Goal: Navigation & Orientation: Find specific page/section

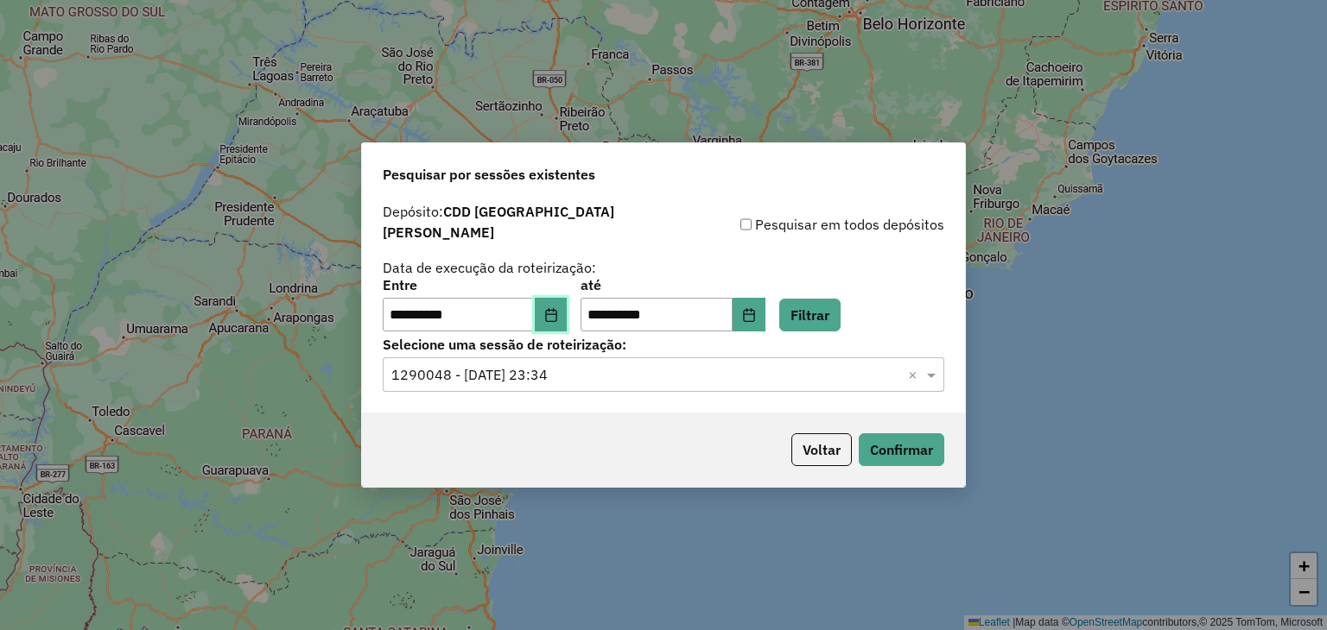
click at [556, 311] on icon "Choose Date" at bounding box center [551, 315] width 14 height 14
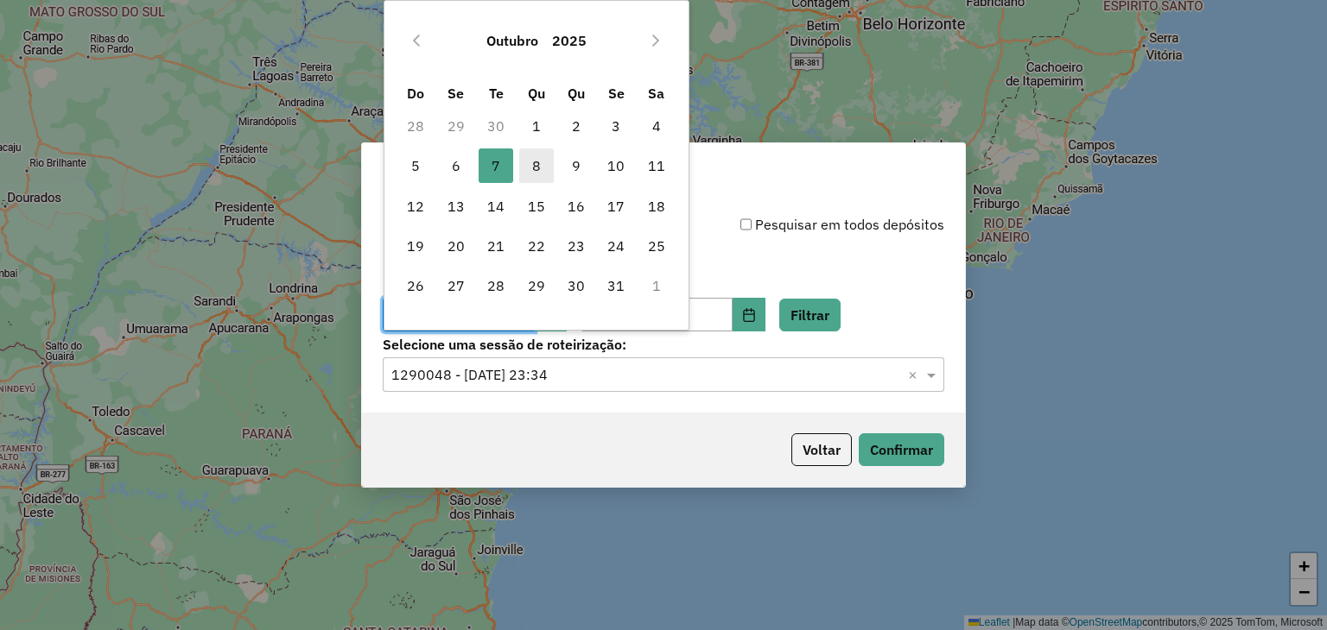
click at [535, 162] on span "8" at bounding box center [536, 166] width 35 height 35
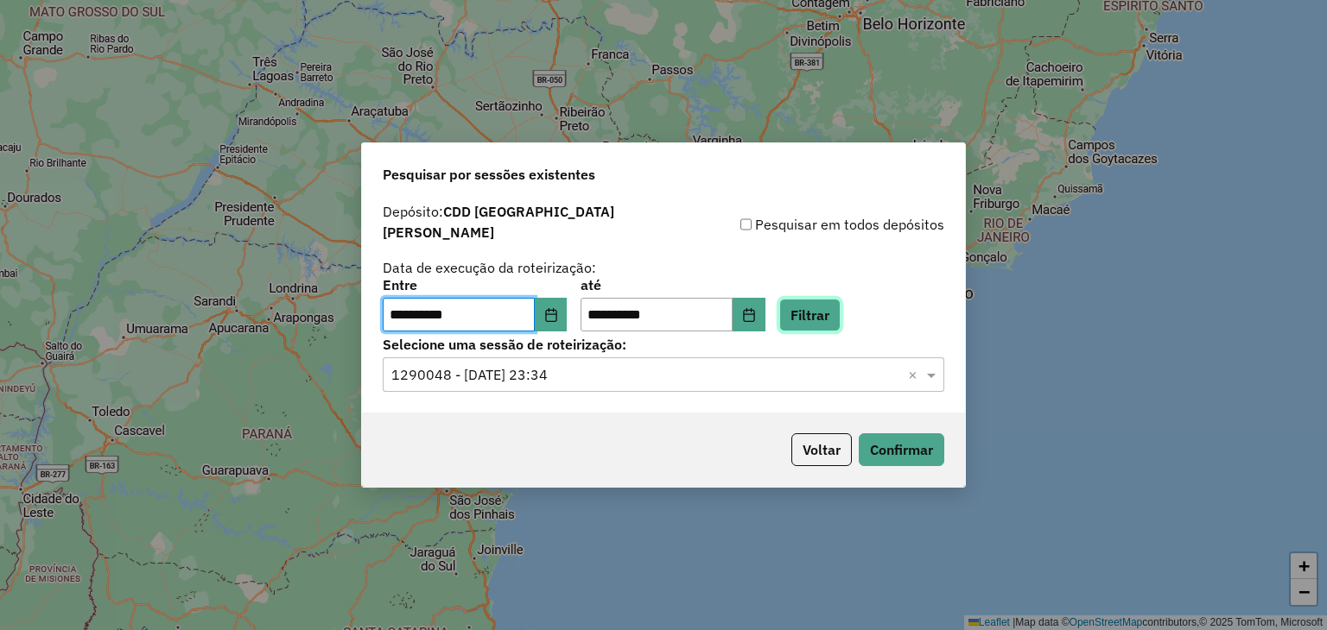
click at [827, 308] on button "Filtrar" at bounding box center [809, 315] width 61 height 33
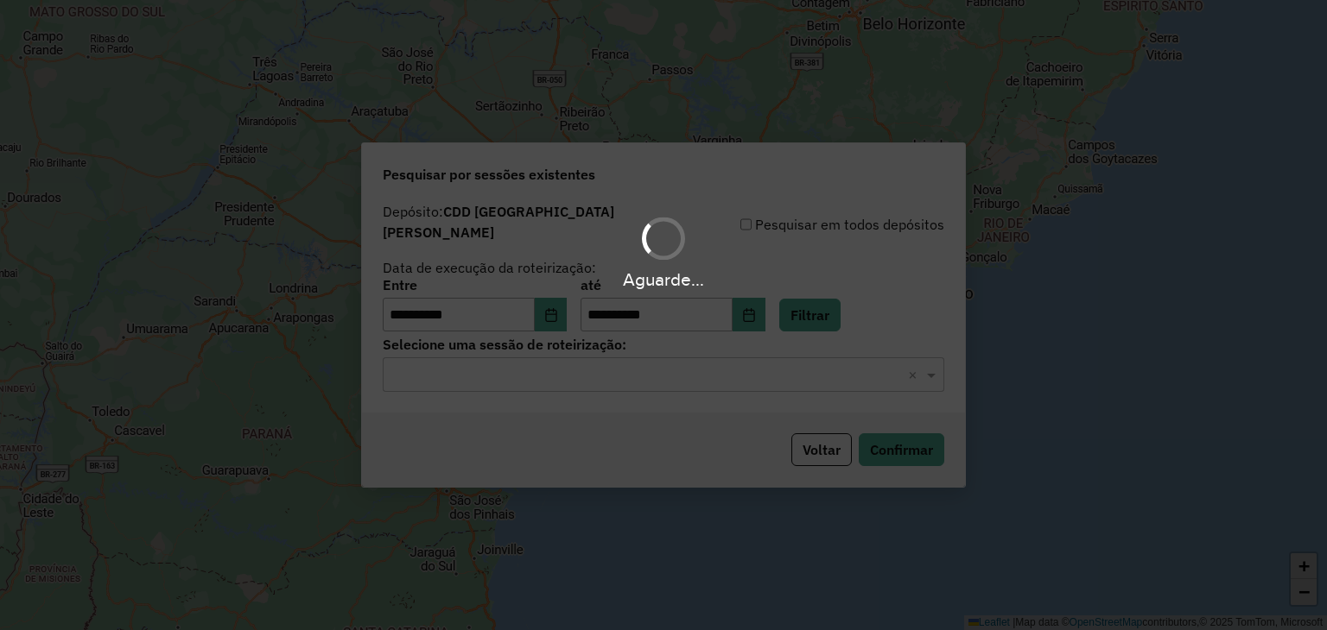
click at [608, 375] on div "Aguarde..." at bounding box center [663, 315] width 1327 height 630
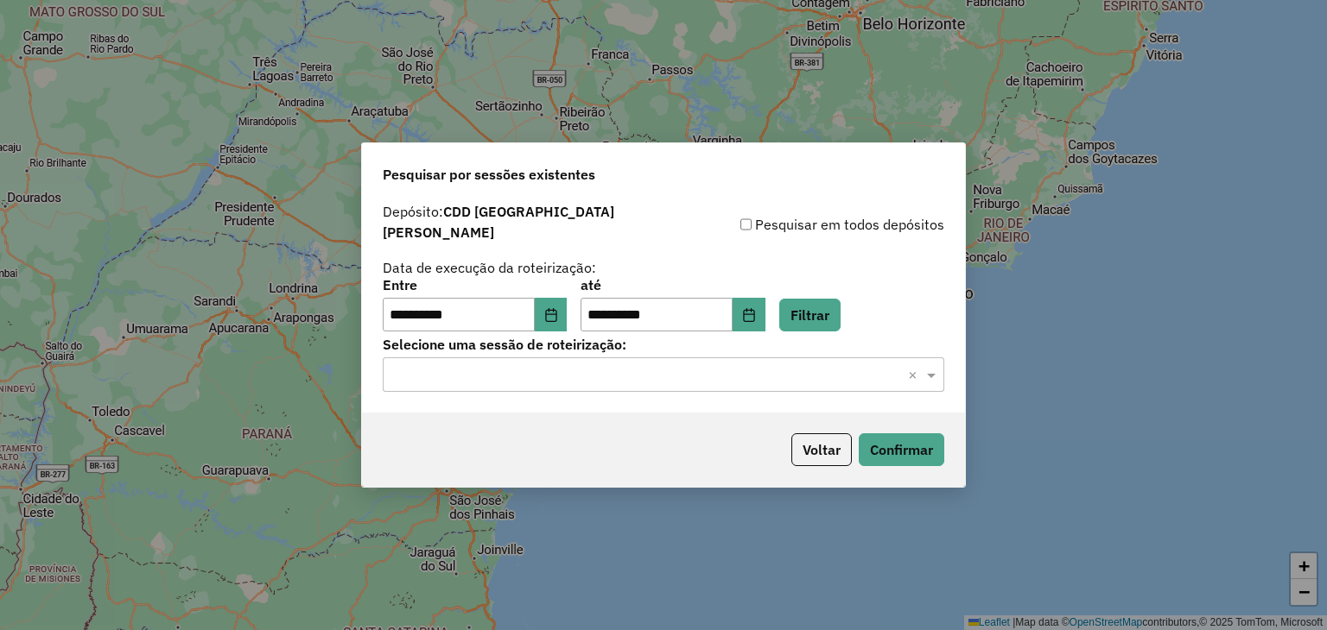
click at [580, 381] on div "Selecione uma sessão × ×" at bounding box center [663, 375] width 561 height 35
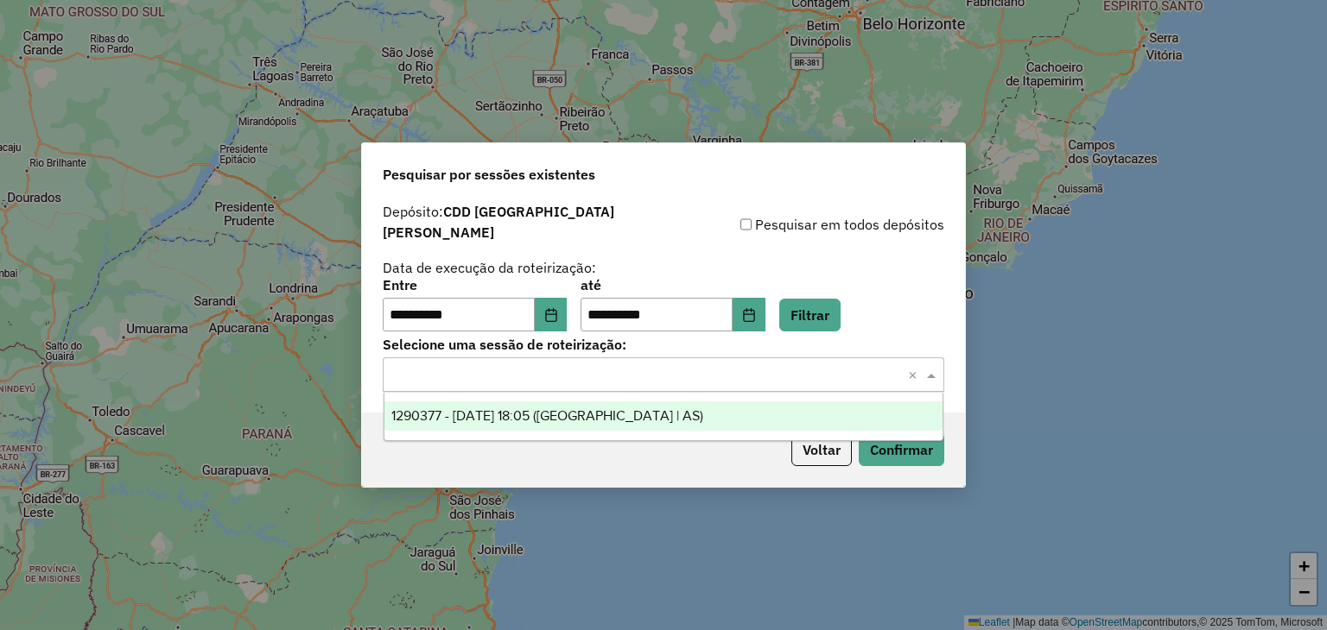
click at [606, 421] on span "1290377 - 08/10/2025 18:05 (Rota | AS)" at bounding box center [547, 416] width 312 height 15
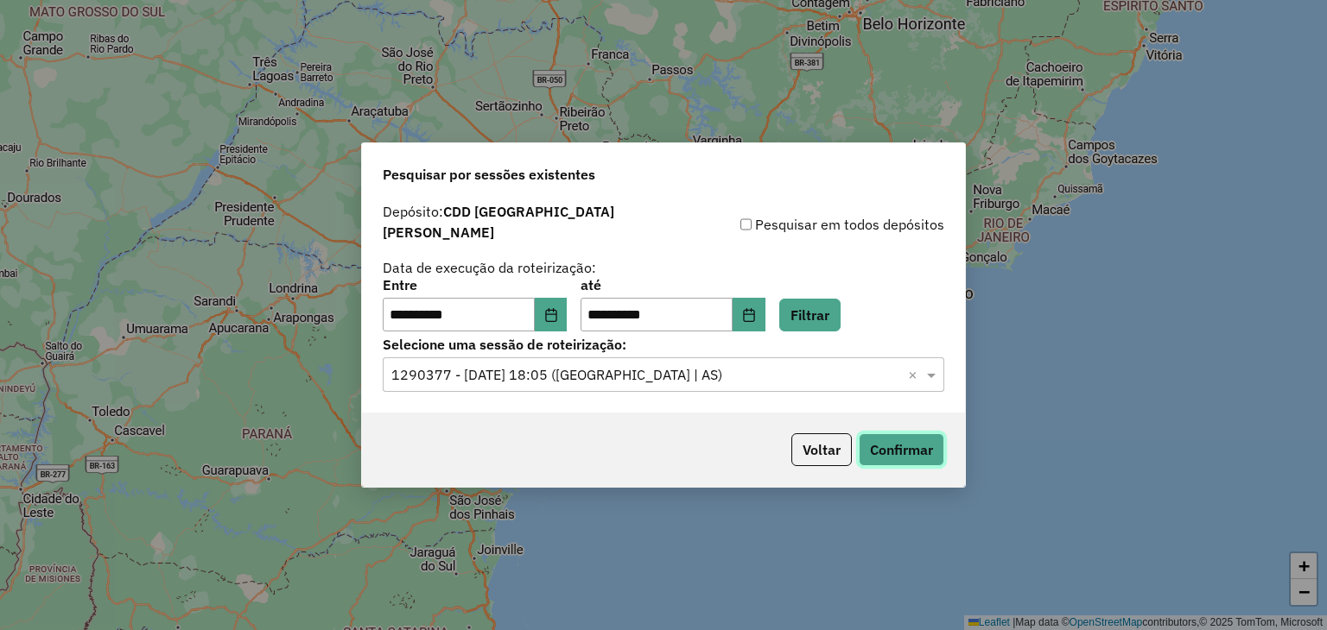
click at [887, 453] on button "Confirmar" at bounding box center [901, 450] width 86 height 33
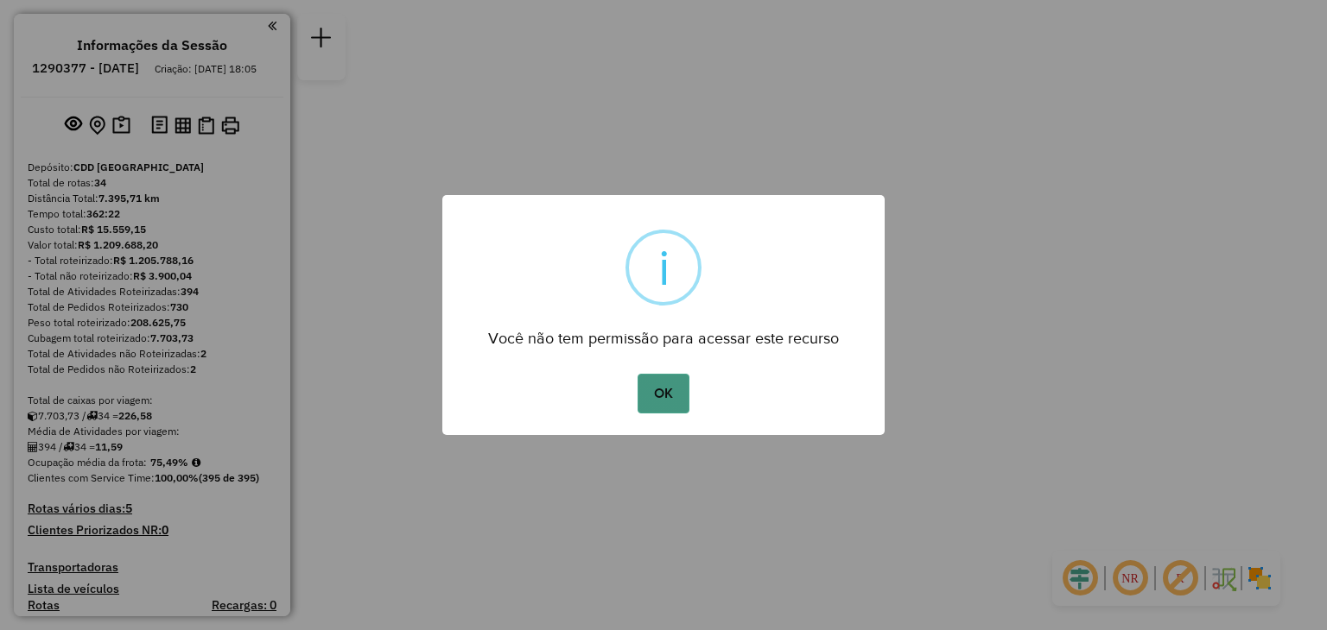
click at [656, 394] on button "OK" at bounding box center [662, 394] width 51 height 40
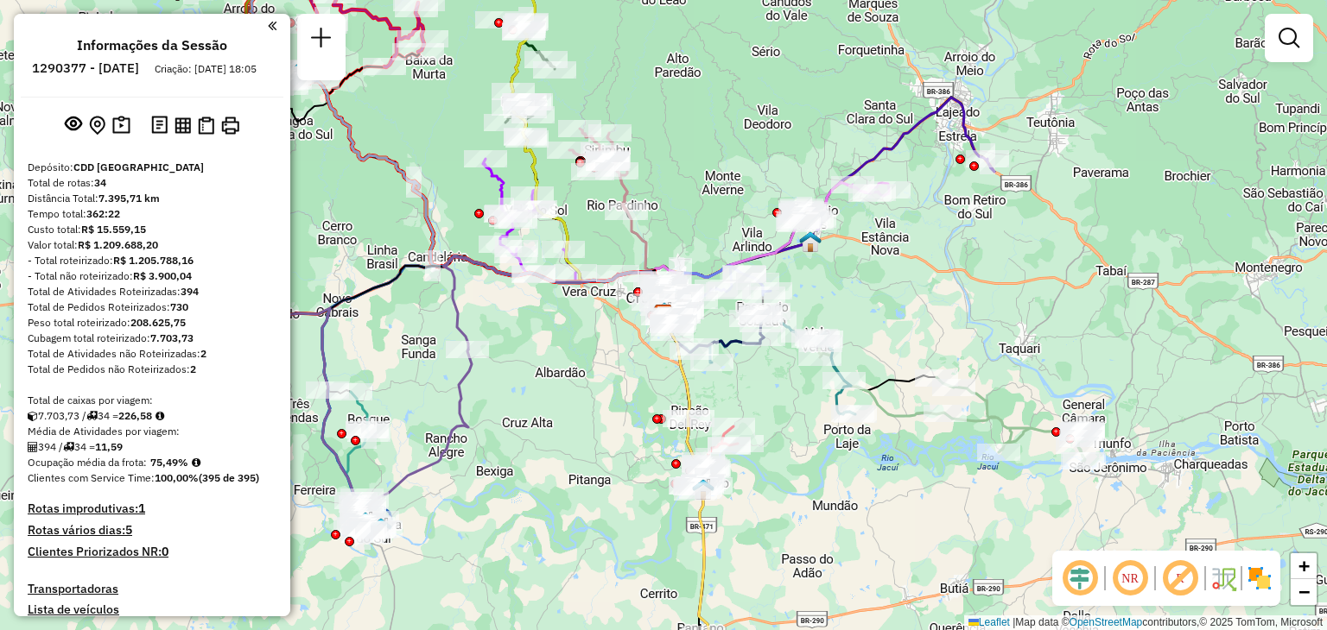
click at [196, 298] on strong "394" at bounding box center [190, 291] width 18 height 13
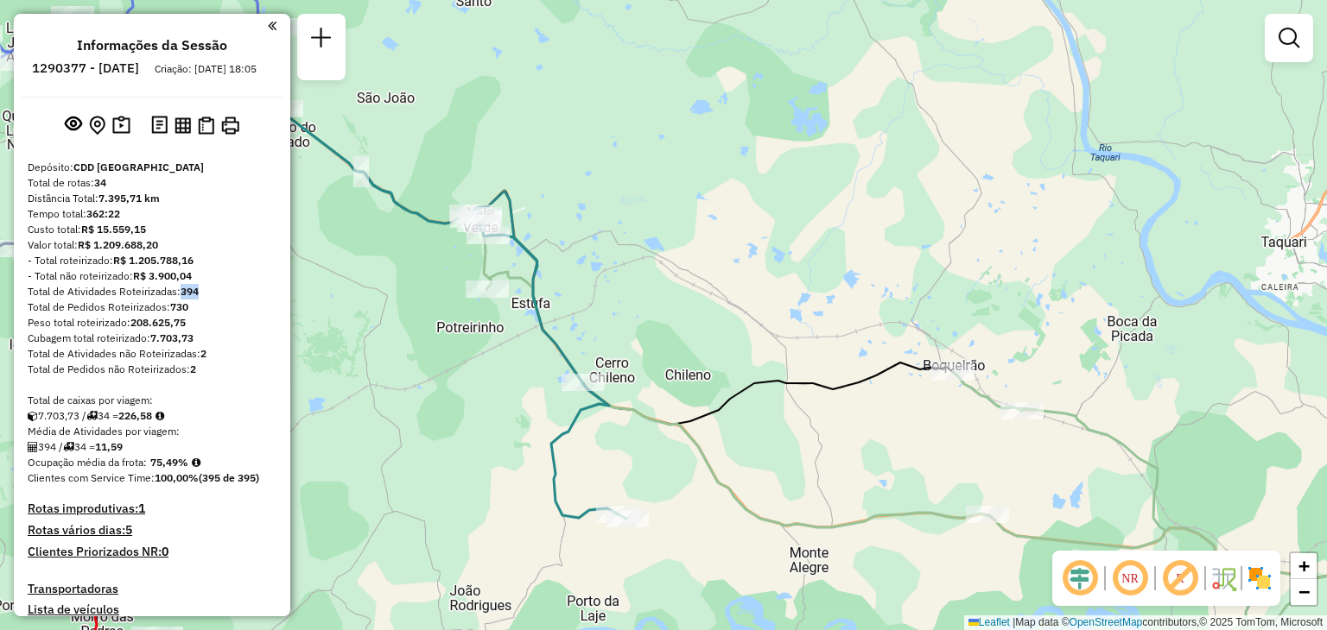
drag, startPoint x: 487, startPoint y: 210, endPoint x: 677, endPoint y: 250, distance: 194.3
click at [740, 282] on div "Janela de atendimento Grade de atendimento Capacidade Transportadoras Veículos …" at bounding box center [663, 315] width 1327 height 630
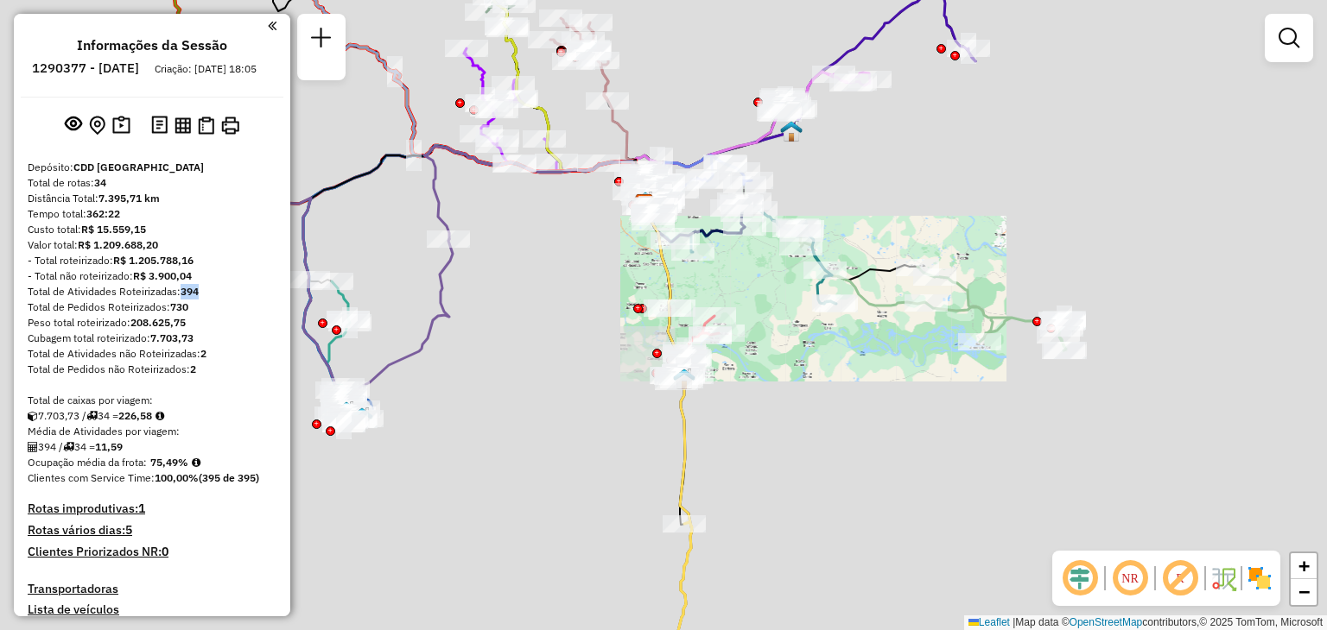
drag, startPoint x: 473, startPoint y: 269, endPoint x: 527, endPoint y: 253, distance: 56.0
click at [528, 253] on div "Janela de atendimento Grade de atendimento Capacidade Transportadoras Veículos …" at bounding box center [663, 315] width 1327 height 630
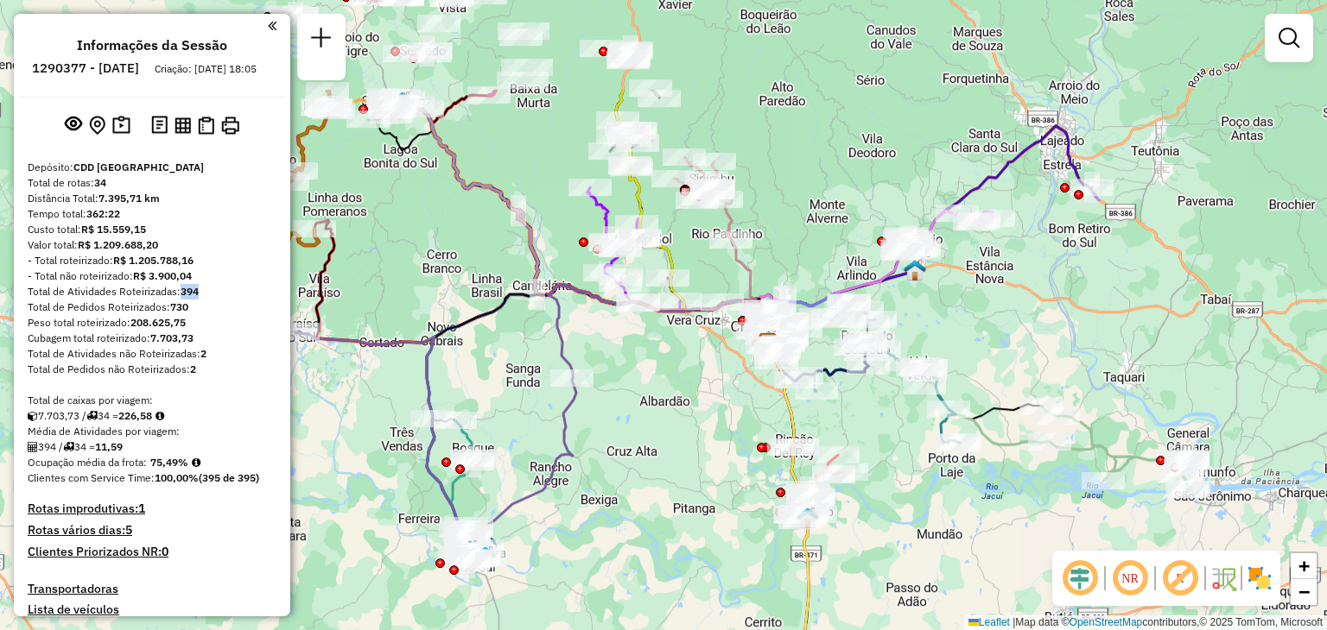
drag, startPoint x: 492, startPoint y: 251, endPoint x: 511, endPoint y: 253, distance: 19.1
click at [559, 402] on icon at bounding box center [403, 431] width 345 height 249
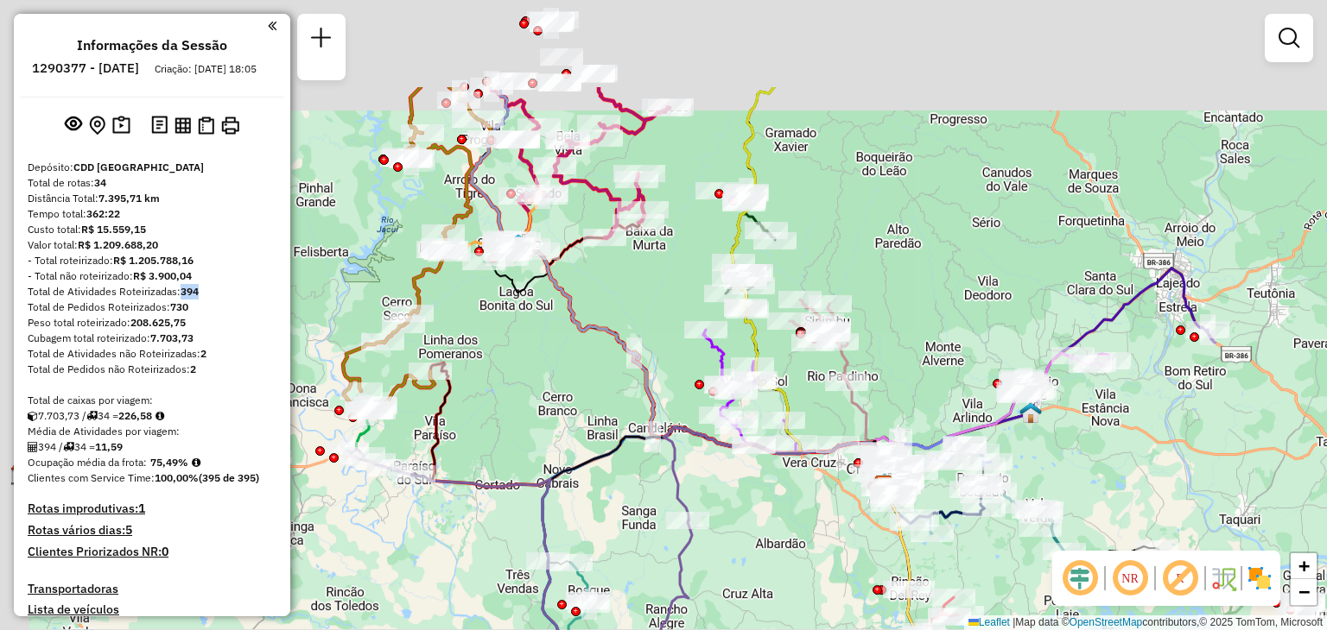
drag, startPoint x: 486, startPoint y: 194, endPoint x: 609, endPoint y: 327, distance: 180.9
click at [636, 357] on icon at bounding box center [679, 288] width 416 height 402
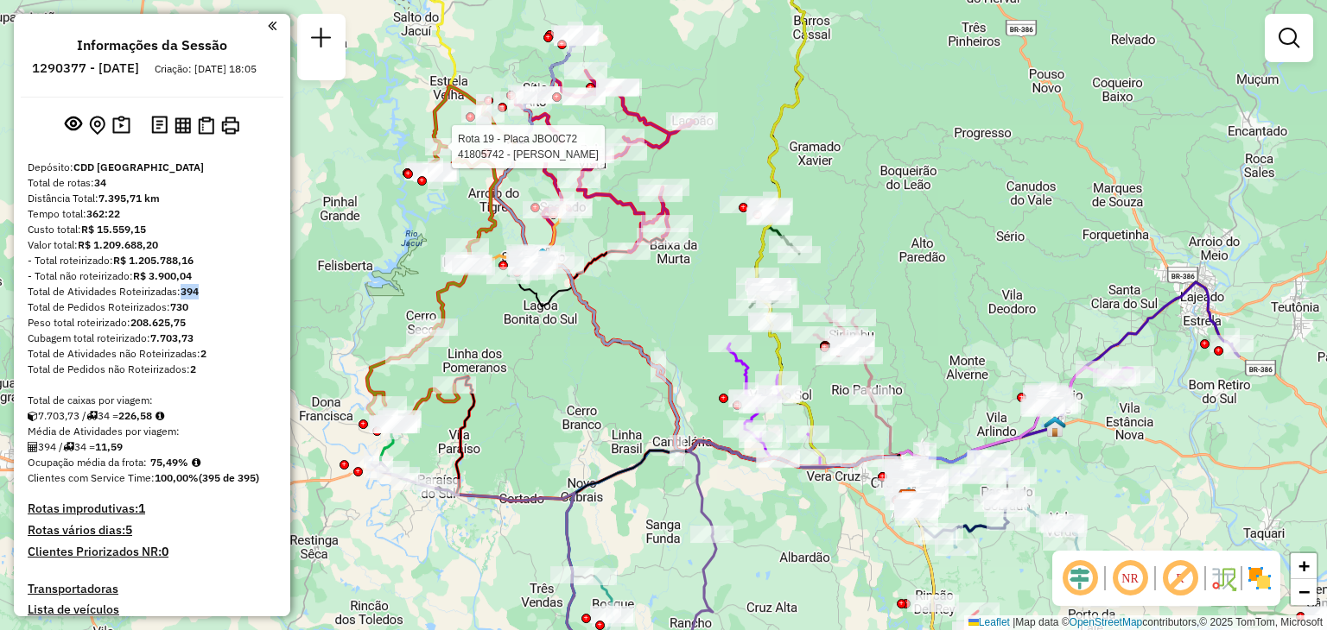
select select "**********"
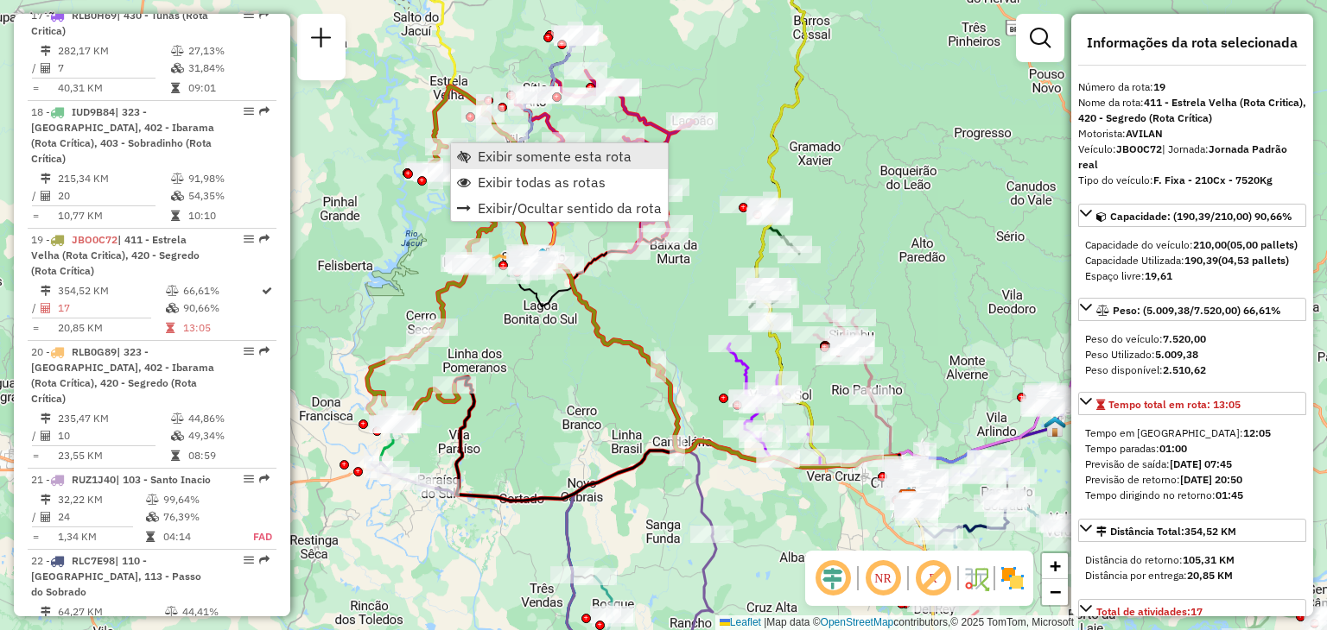
scroll to position [2387, 0]
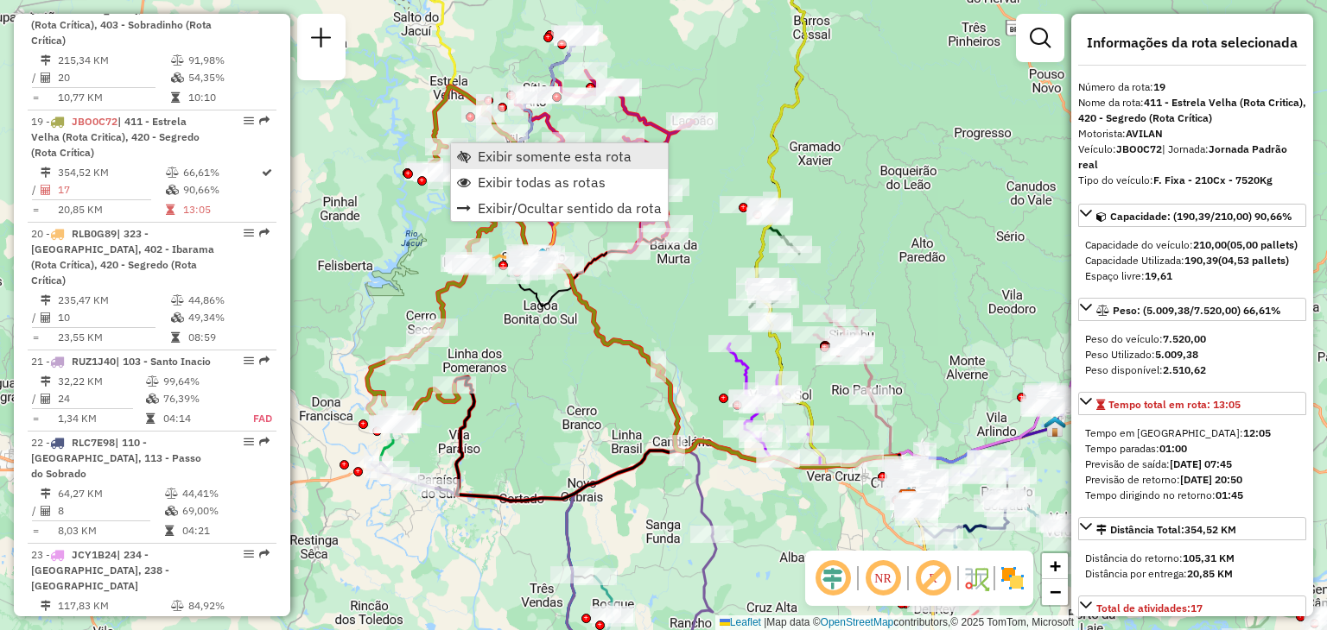
click at [491, 163] on span "Exibir somente esta rota" at bounding box center [555, 156] width 154 height 14
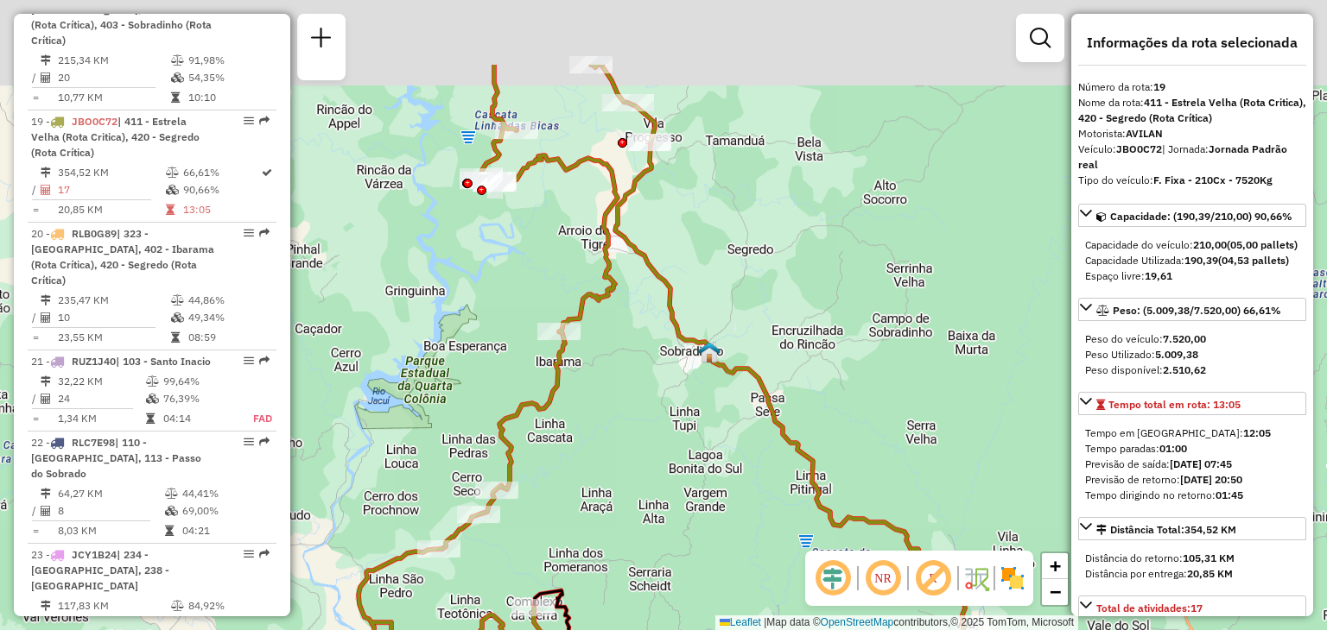
drag, startPoint x: 690, startPoint y: 303, endPoint x: 666, endPoint y: 288, distance: 28.7
click at [705, 414] on div "Janela de atendimento Grade de atendimento Capacidade Transportadoras Veículos …" at bounding box center [663, 315] width 1327 height 630
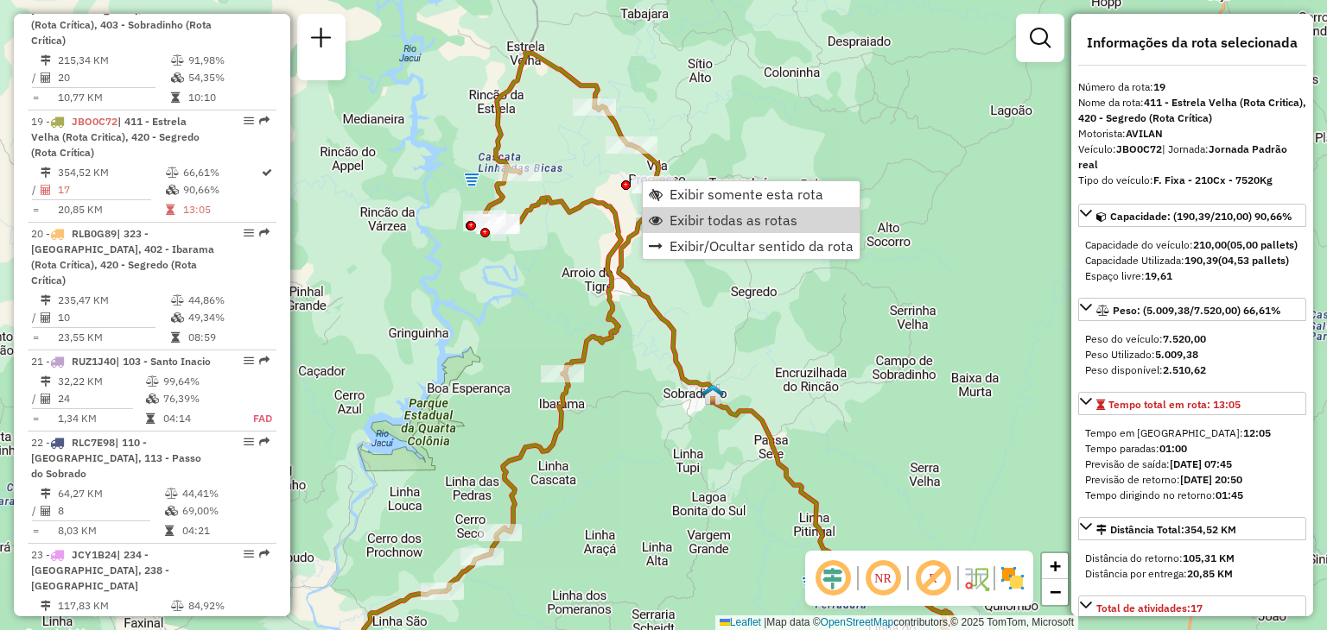
drag, startPoint x: 672, startPoint y: 219, endPoint x: 720, endPoint y: 336, distance: 127.0
click at [673, 219] on span "Exibir todas as rotas" at bounding box center [733, 220] width 128 height 14
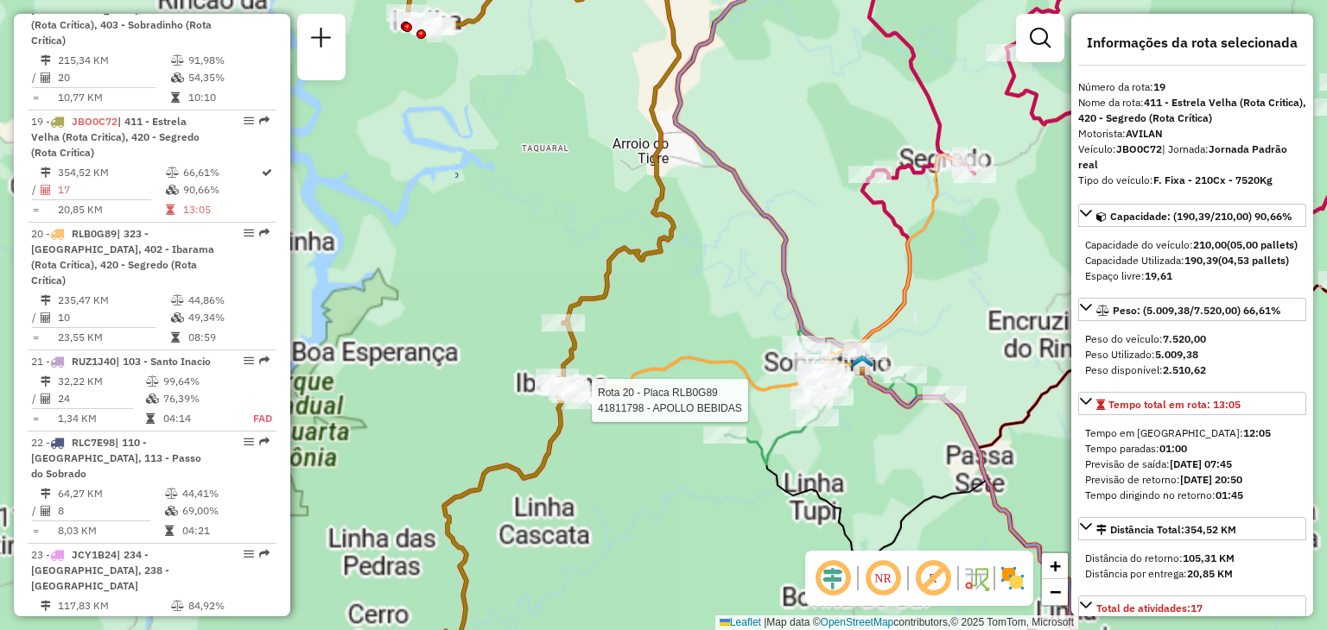
click at [649, 447] on div "Rota 20 - Placa RLB0G89 41811798 - APOLLO BEBIDAS Janela de atendimento Grade d…" at bounding box center [663, 315] width 1327 height 630
select select "**********"
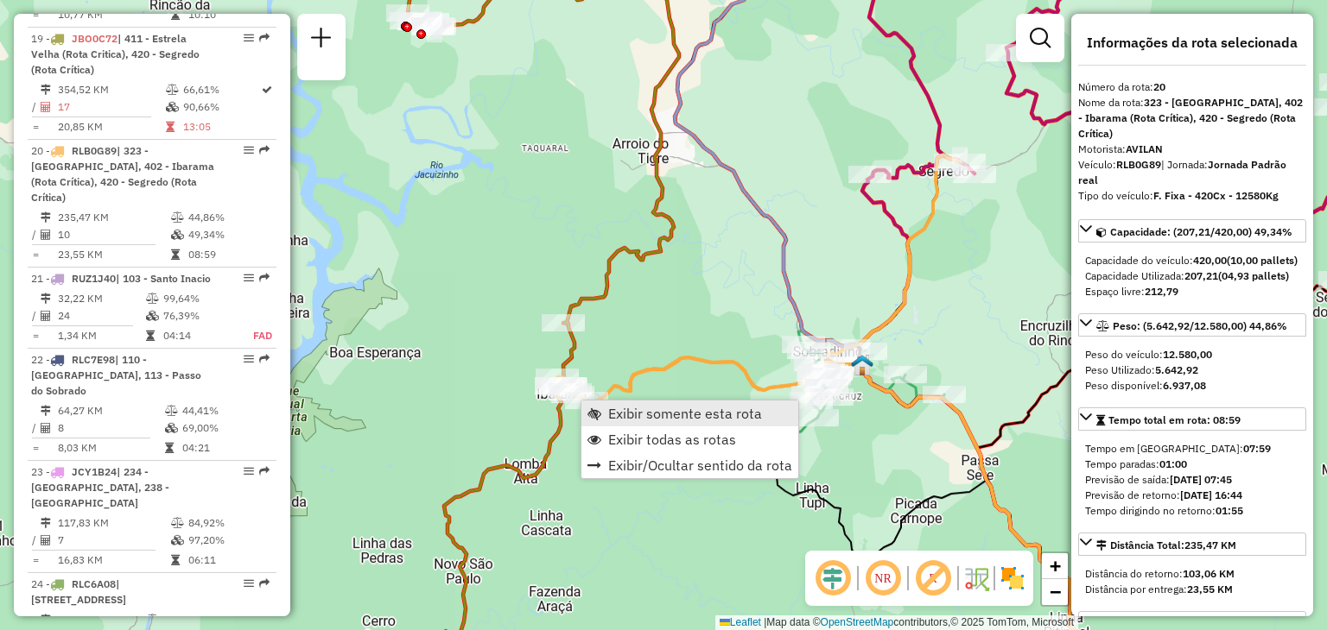
scroll to position [2499, 0]
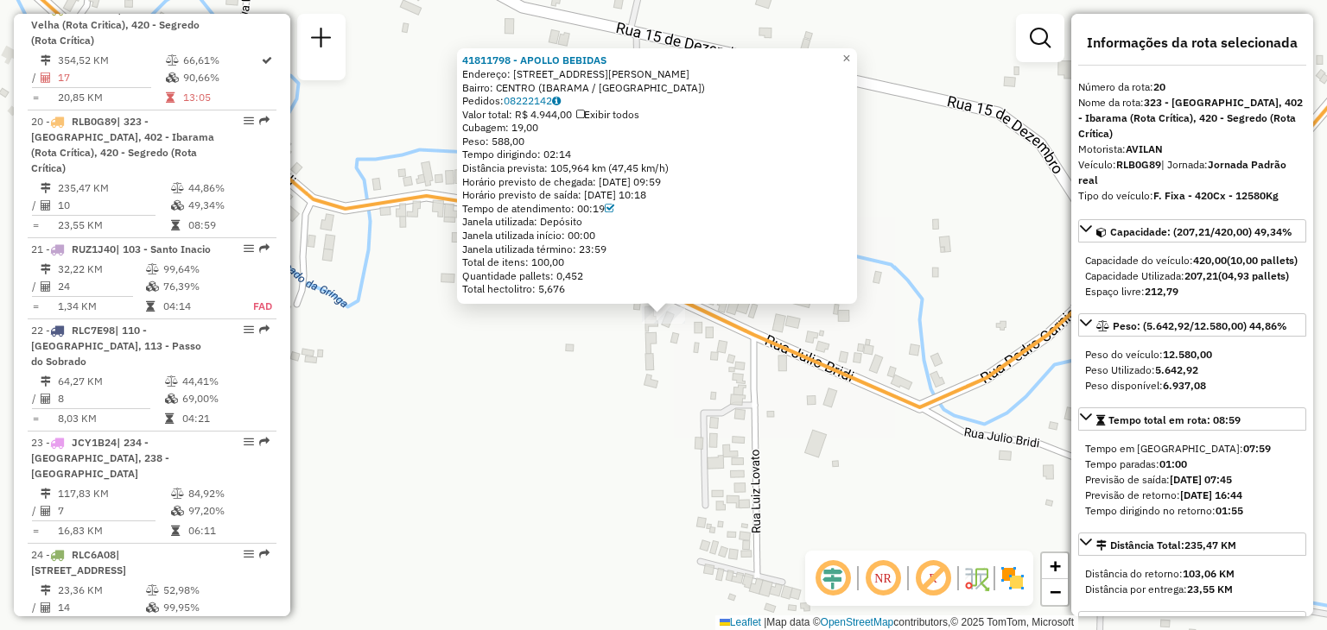
click at [720, 418] on div "41811798 - APOLLO BEBIDAS Endereço: RUA JULIO BRIDI 1090 1090 Bairro: CENTRO (I…" at bounding box center [663, 315] width 1327 height 630
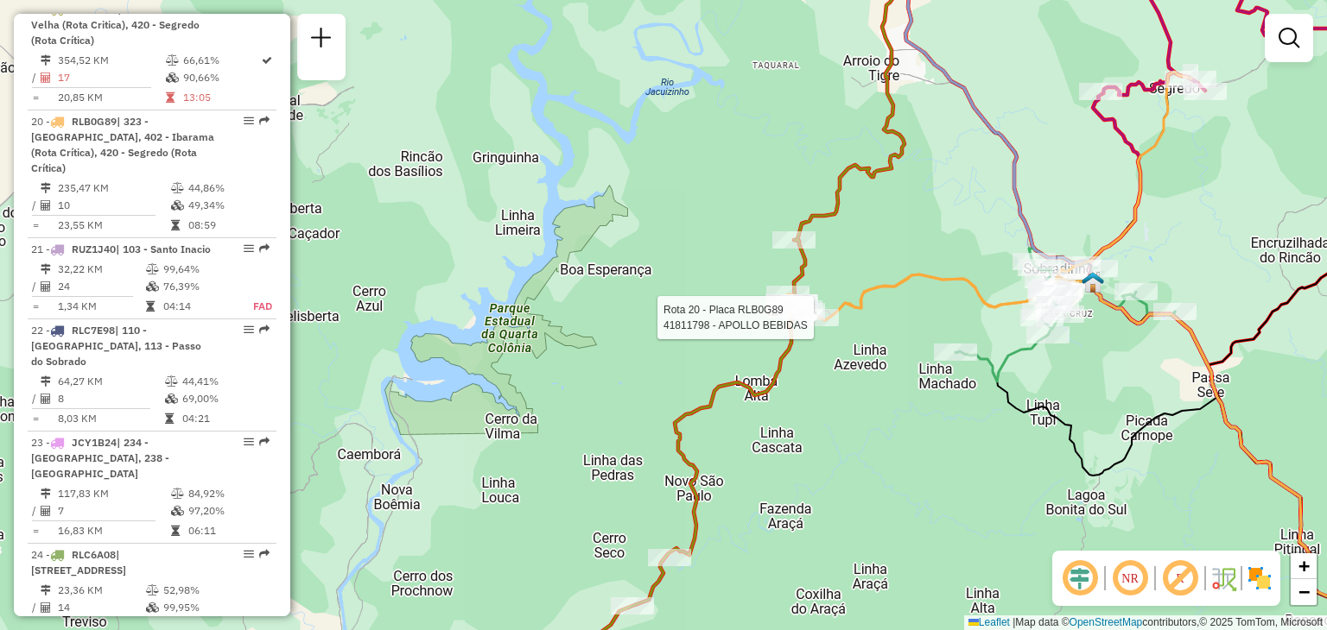
select select "**********"
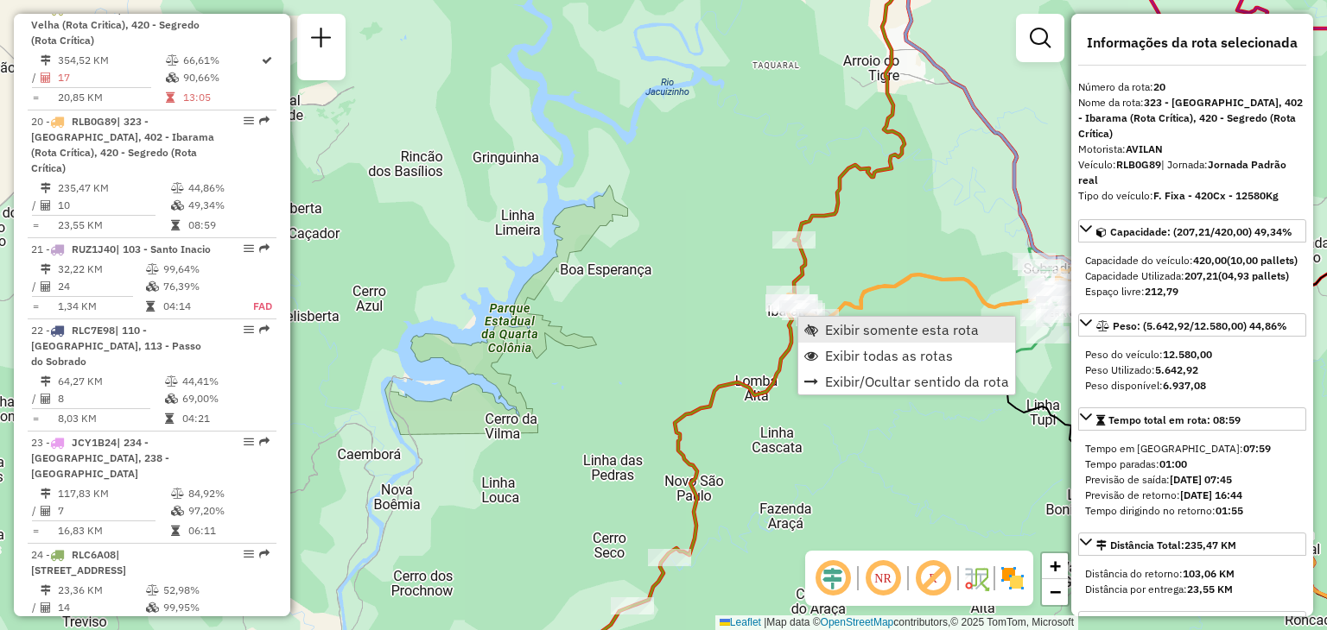
click at [820, 330] on link "Exibir somente esta rota" at bounding box center [906, 330] width 217 height 26
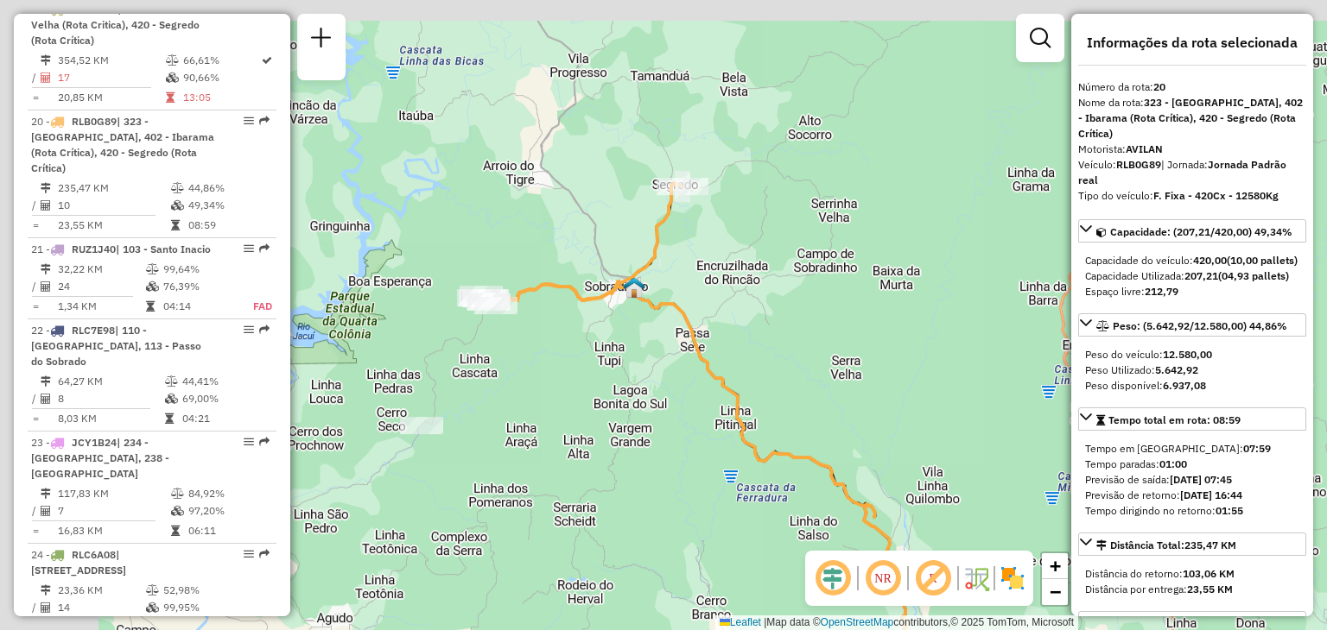
drag, startPoint x: 542, startPoint y: 333, endPoint x: 777, endPoint y: 464, distance: 269.1
click at [775, 466] on icon at bounding box center [934, 532] width 877 height 497
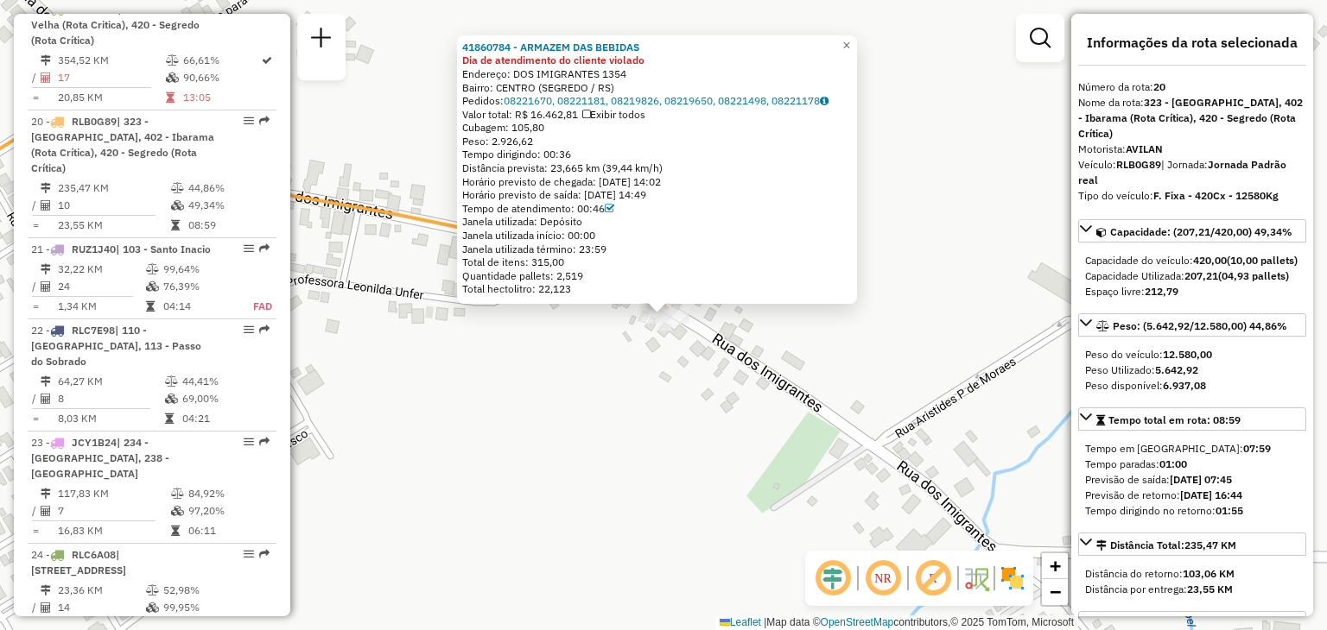
click at [608, 393] on div "Rota 20 - Placa RLB0G89 41860784 - ARMAZEM DAS BEBIDAS 41860784 - ARMAZEM DAS B…" at bounding box center [663, 315] width 1327 height 630
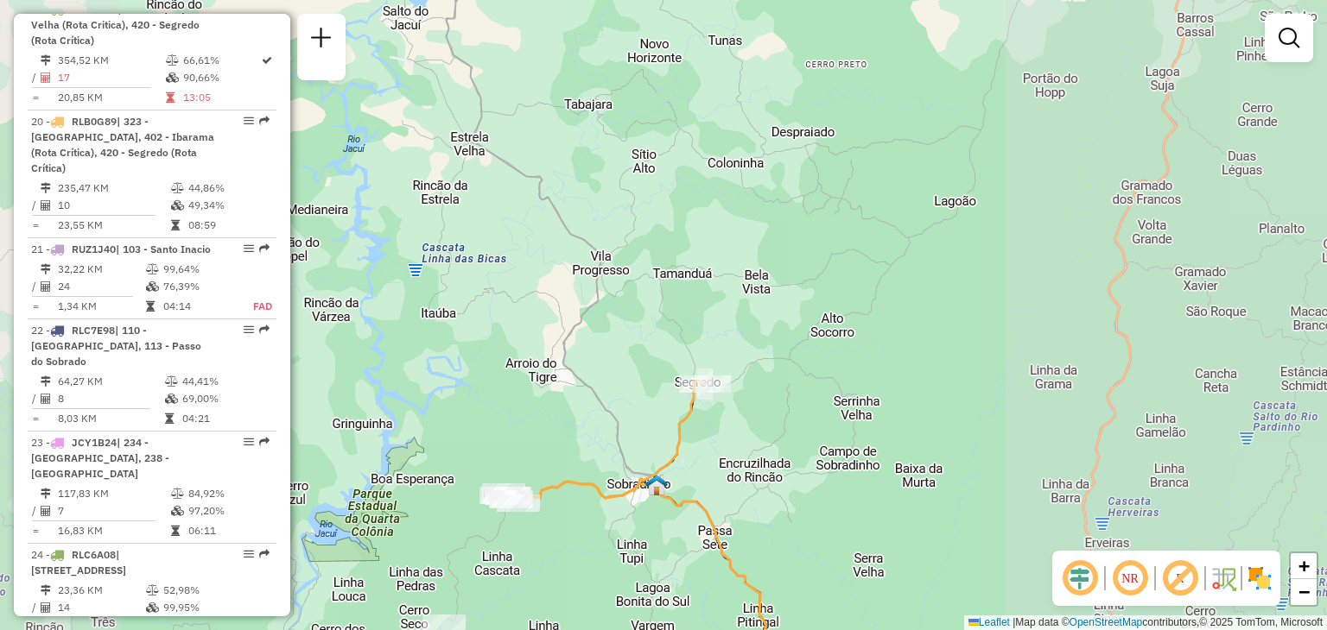
drag, startPoint x: 672, startPoint y: 487, endPoint x: 784, endPoint y: 386, distance: 151.1
click at [784, 386] on div "Janela de atendimento Grade de atendimento Capacidade Transportadoras Veículos …" at bounding box center [663, 315] width 1327 height 630
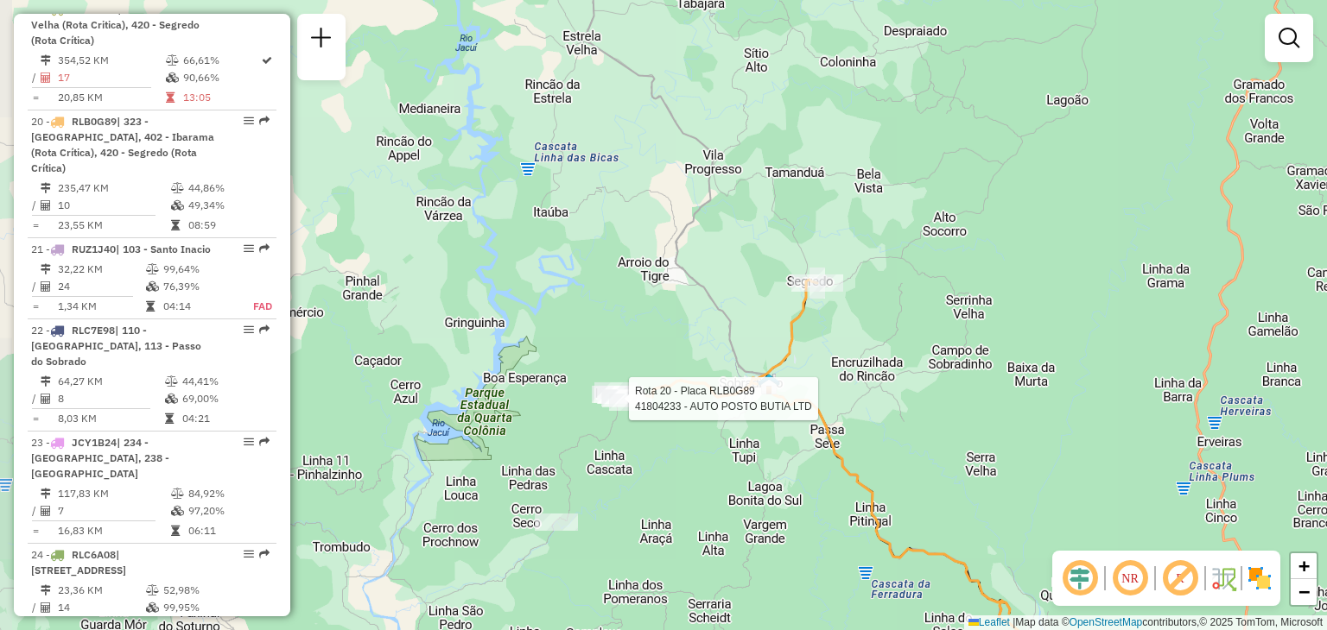
select select "**********"
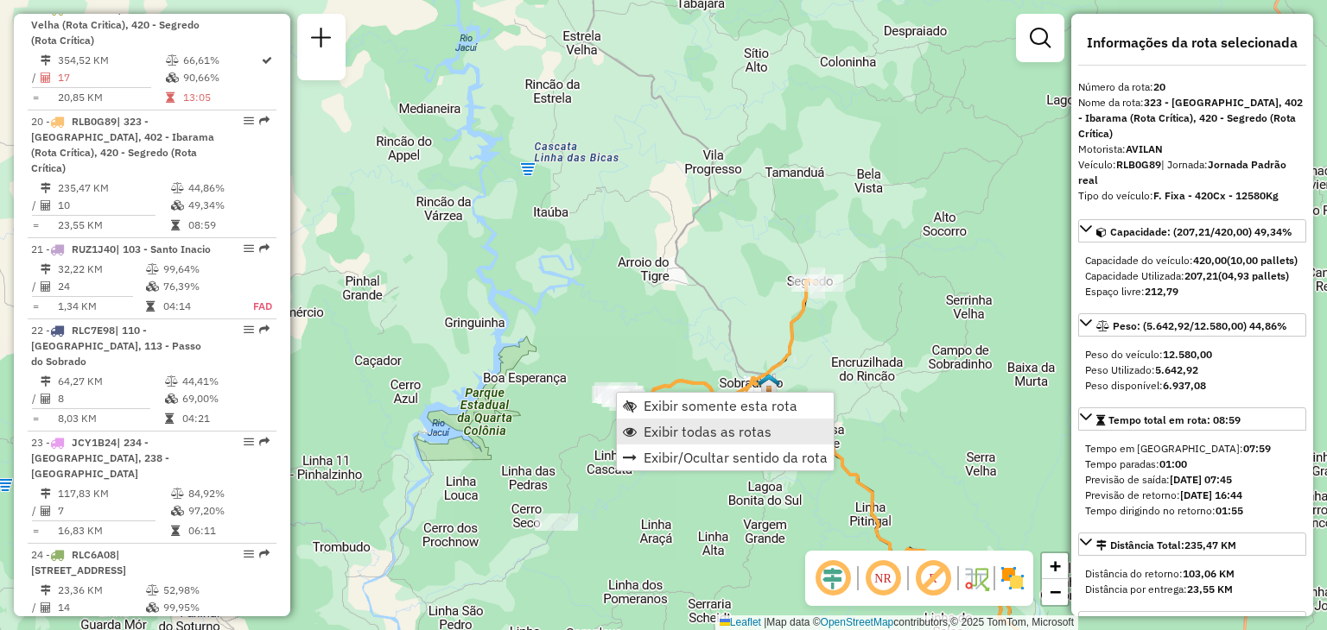
click at [662, 428] on span "Exibir todas as rotas" at bounding box center [707, 432] width 128 height 14
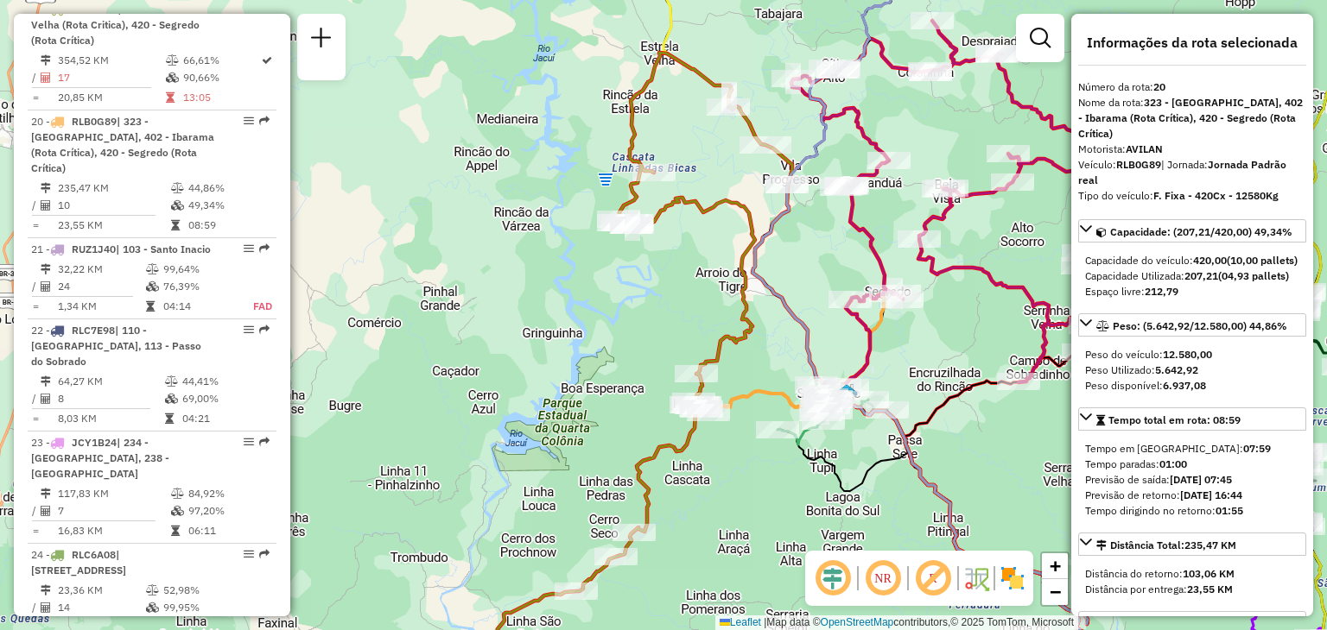
drag, startPoint x: 501, startPoint y: 381, endPoint x: 581, endPoint y: 390, distance: 80.9
click at [581, 390] on div "Janela de atendimento Grade de atendimento Capacidade Transportadoras Veículos …" at bounding box center [663, 315] width 1327 height 630
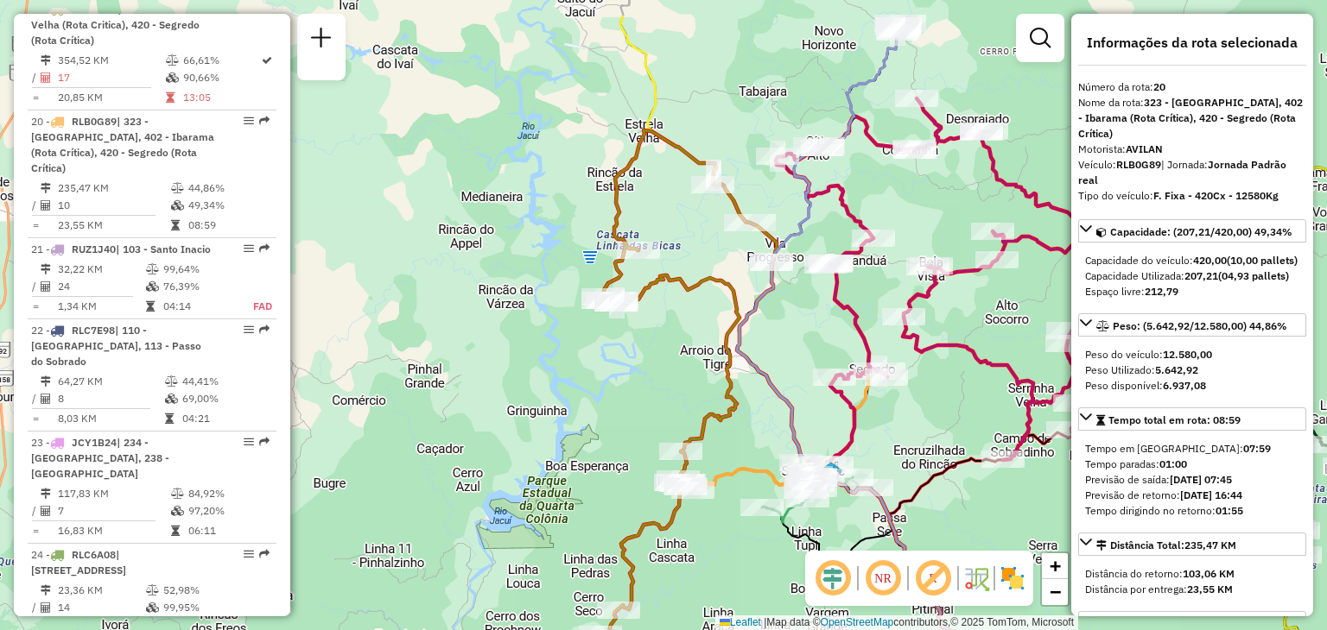
drag, startPoint x: 668, startPoint y: 326, endPoint x: 660, endPoint y: 346, distance: 22.5
click at [659, 349] on div "Janela de atendimento Grade de atendimento Capacidade Transportadoras Veículos …" at bounding box center [663, 315] width 1327 height 630
drag, startPoint x: 649, startPoint y: 392, endPoint x: 649, endPoint y: 281, distance: 111.4
click at [649, 282] on div "Janela de atendimento Grade de atendimento Capacidade Transportadoras Veículos …" at bounding box center [663, 315] width 1327 height 630
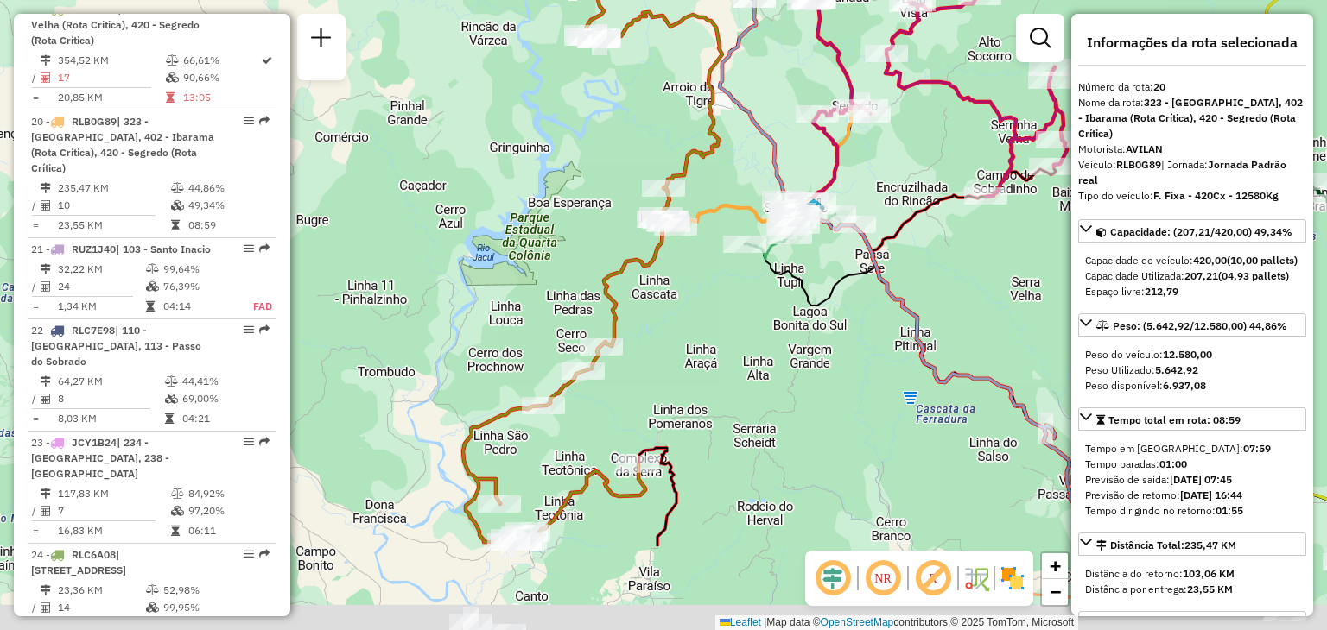
drag, startPoint x: 626, startPoint y: 505, endPoint x: 611, endPoint y: 353, distance: 152.7
click at [611, 353] on div "Janela de atendimento Grade de atendimento Capacidade Transportadoras Veículos …" at bounding box center [663, 315] width 1327 height 630
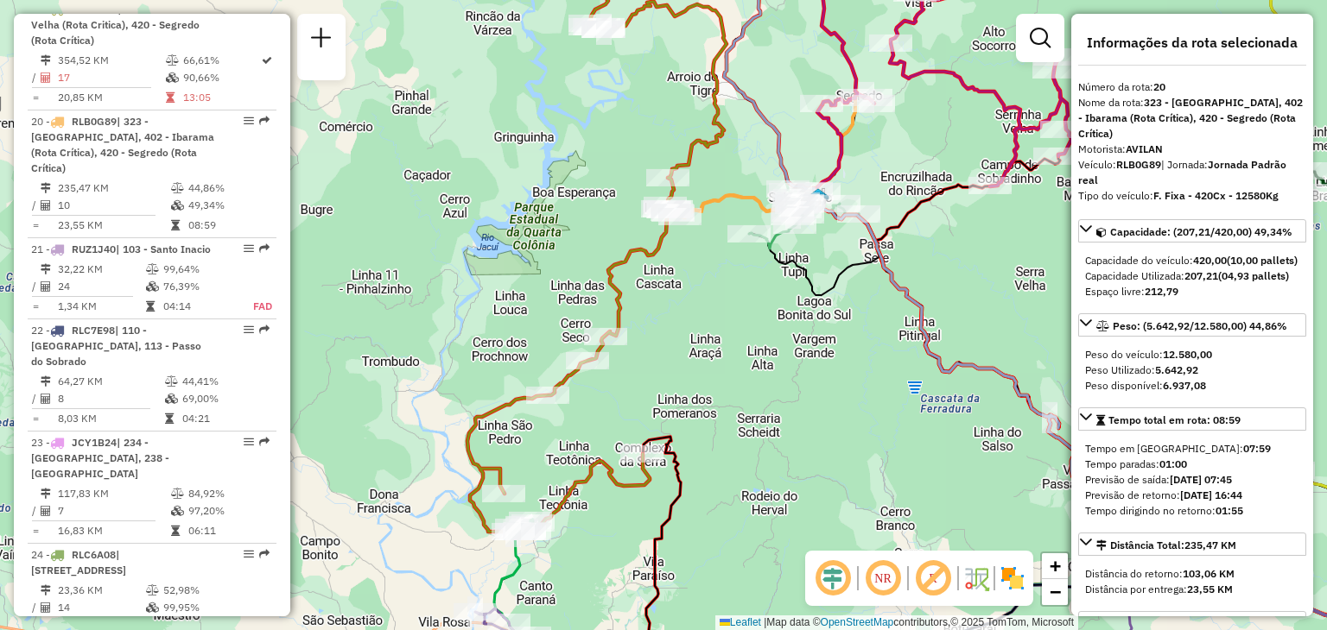
drag, startPoint x: 764, startPoint y: 457, endPoint x: 759, endPoint y: 379, distance: 77.9
click at [764, 374] on div "Janela de atendimento Grade de atendimento Capacidade Transportadoras Veículos …" at bounding box center [663, 315] width 1327 height 630
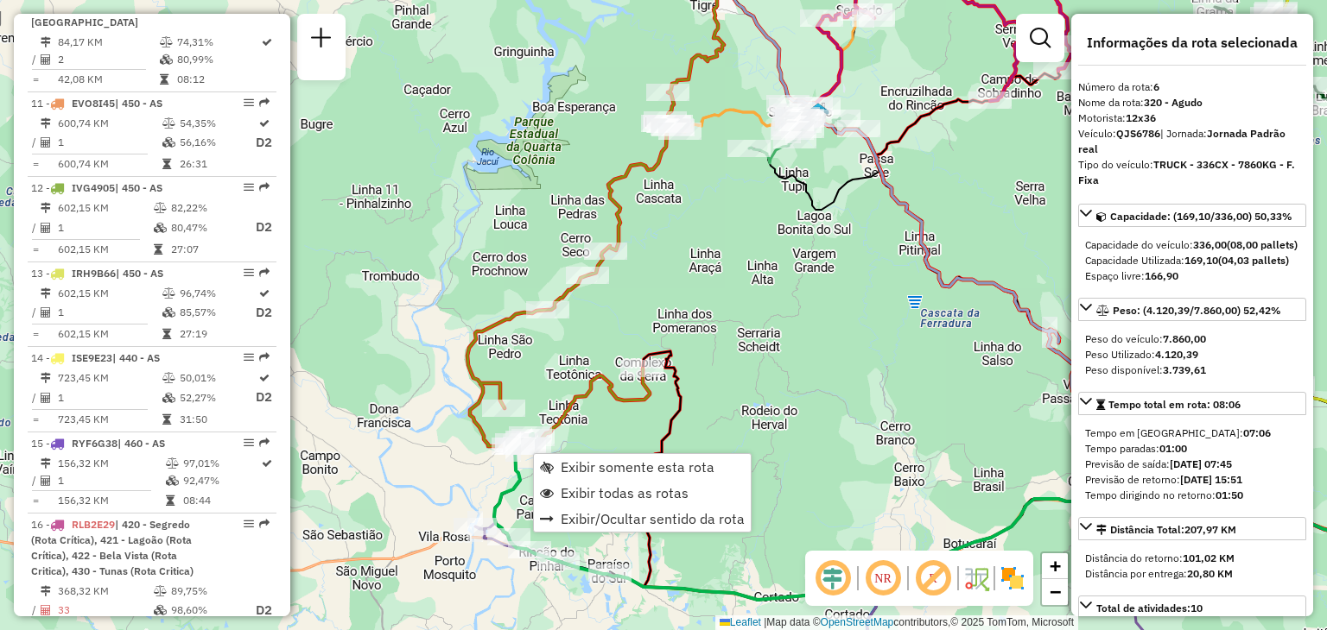
scroll to position [1160, 0]
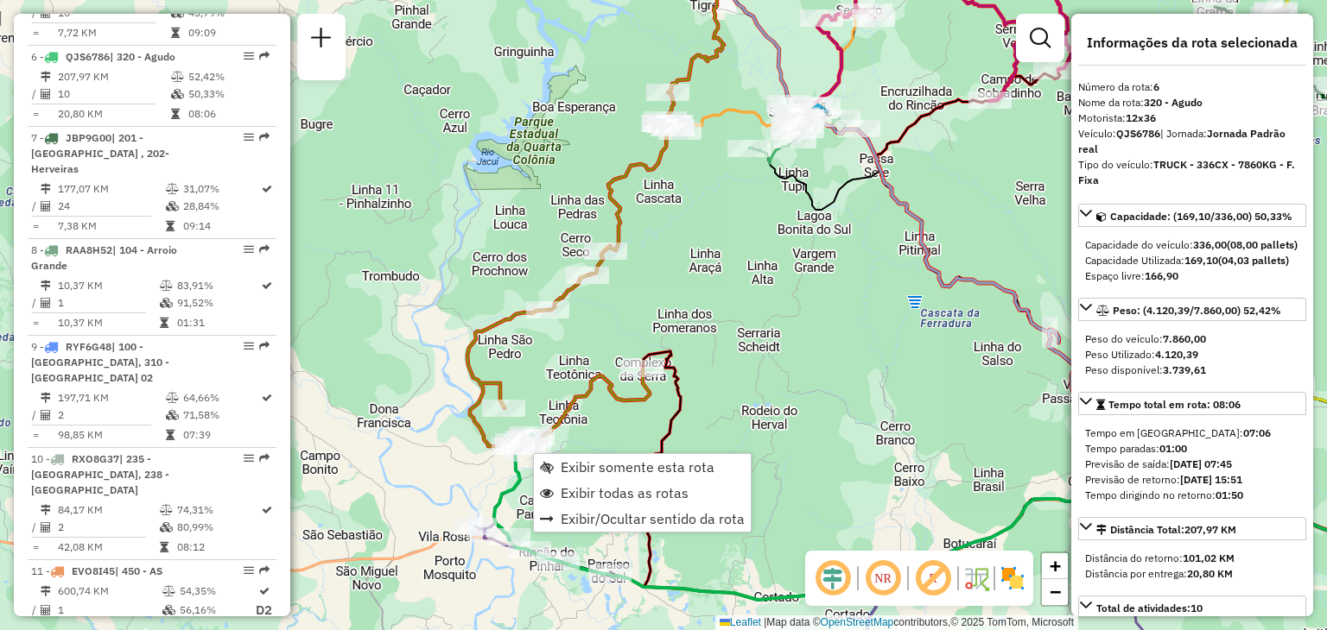
click at [819, 399] on div "Janela de atendimento Grade de atendimento Capacidade Transportadoras Veículos …" at bounding box center [663, 315] width 1327 height 630
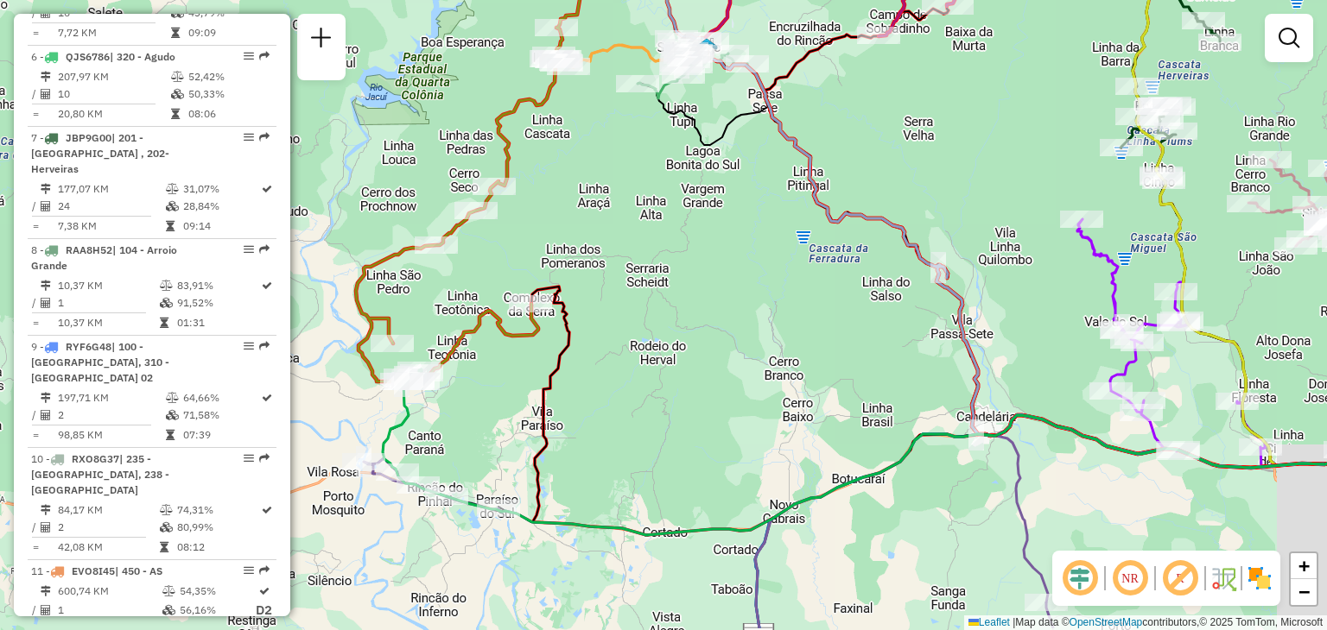
drag, startPoint x: 868, startPoint y: 426, endPoint x: 744, endPoint y: 358, distance: 141.4
click at [743, 352] on div "Janela de atendimento Grade de atendimento Capacidade Transportadoras Veículos …" at bounding box center [663, 315] width 1327 height 630
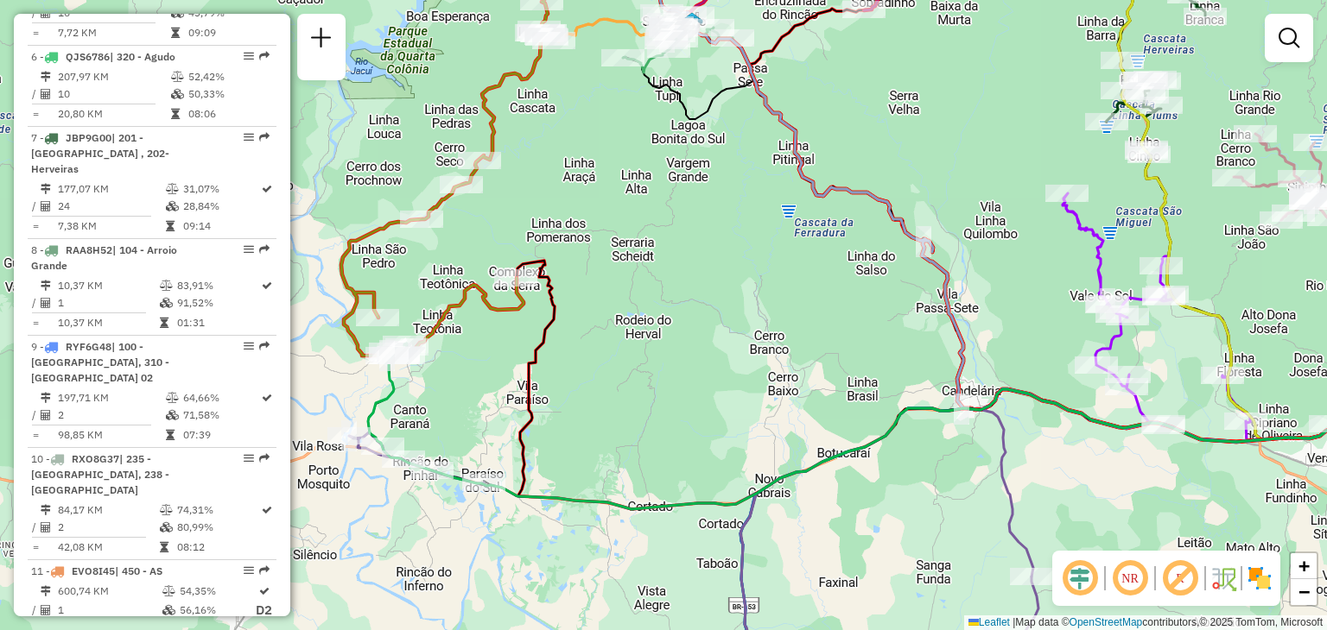
drag, startPoint x: 763, startPoint y: 301, endPoint x: 719, endPoint y: 143, distance: 164.1
click at [719, 142] on div "Janela de atendimento Grade de atendimento Capacidade Transportadoras Veículos …" at bounding box center [663, 315] width 1327 height 630
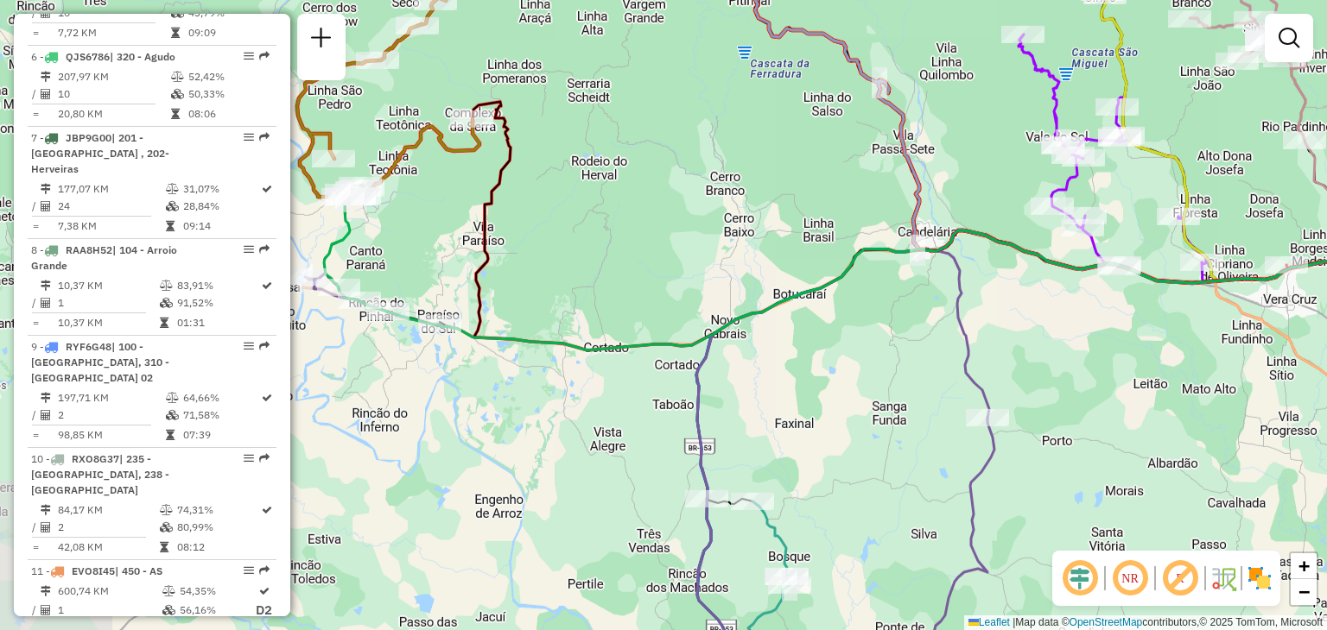
drag, startPoint x: 746, startPoint y: 289, endPoint x: 721, endPoint y: 205, distance: 88.3
click at [721, 205] on div "Janela de atendimento Grade de atendimento Capacidade Transportadoras Veículos …" at bounding box center [663, 315] width 1327 height 630
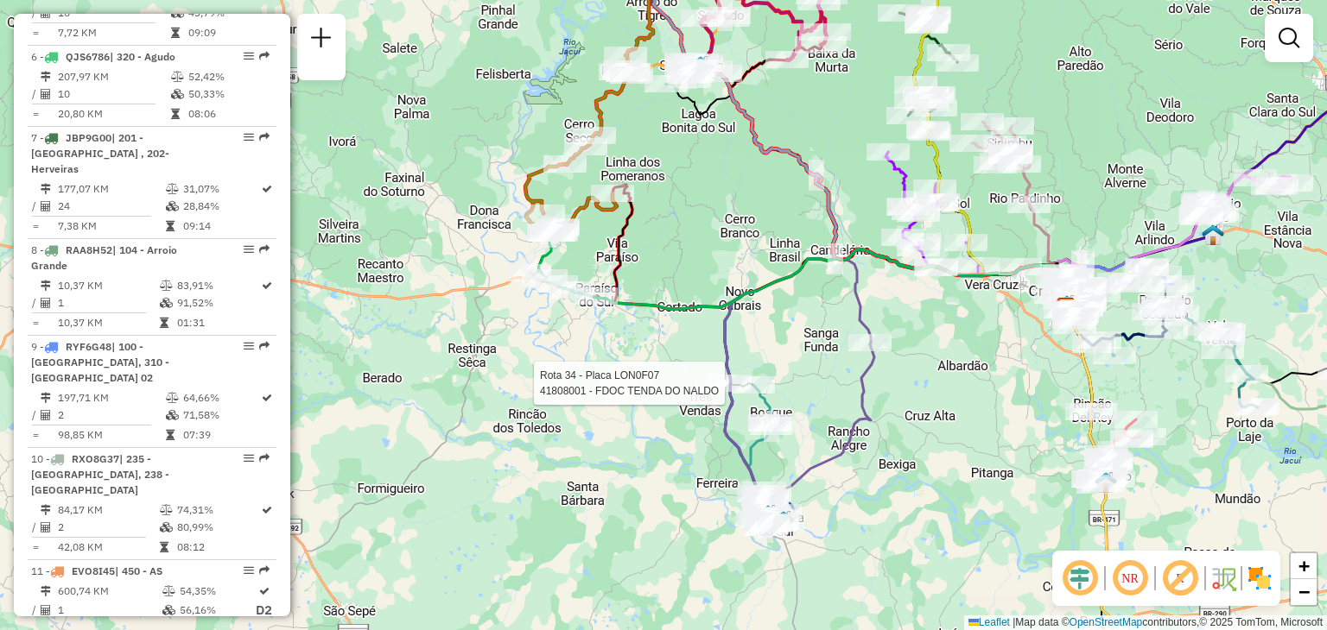
select select "**********"
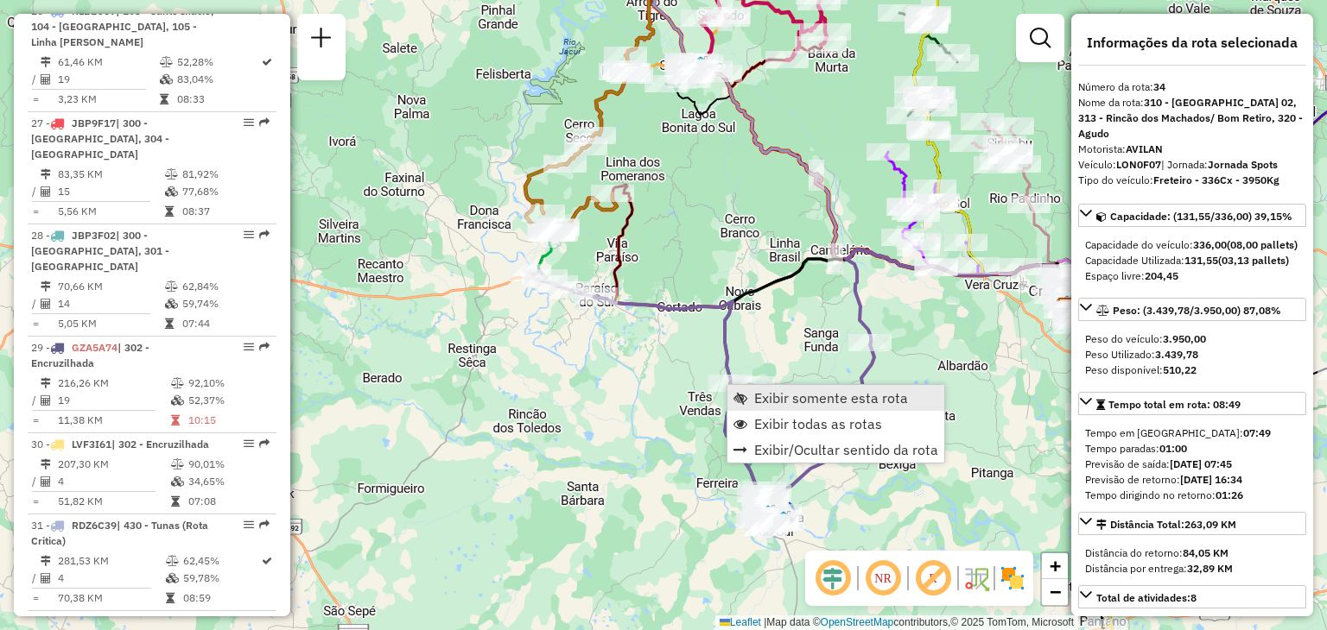
scroll to position [3816, 0]
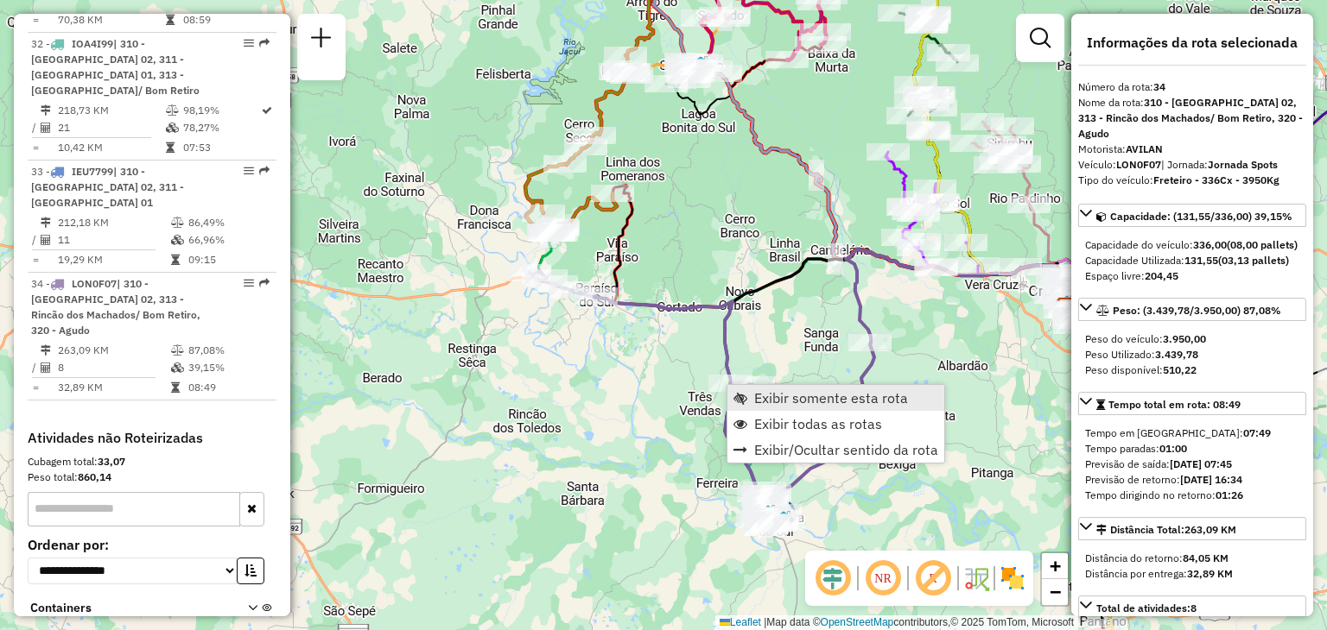
click at [747, 390] on link "Exibir somente esta rota" at bounding box center [835, 398] width 217 height 26
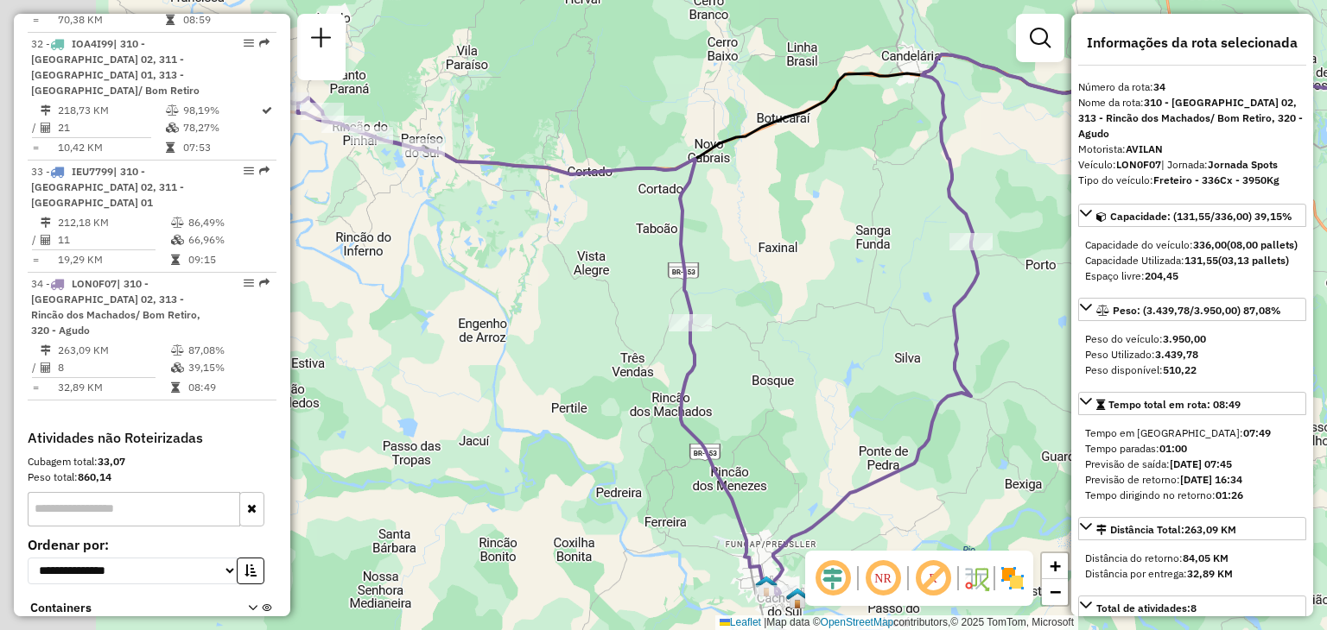
drag, startPoint x: 705, startPoint y: 307, endPoint x: 812, endPoint y: 229, distance: 132.3
click at [819, 235] on div "Janela de atendimento Grade de atendimento Capacidade Transportadoras Veículos …" at bounding box center [663, 315] width 1327 height 630
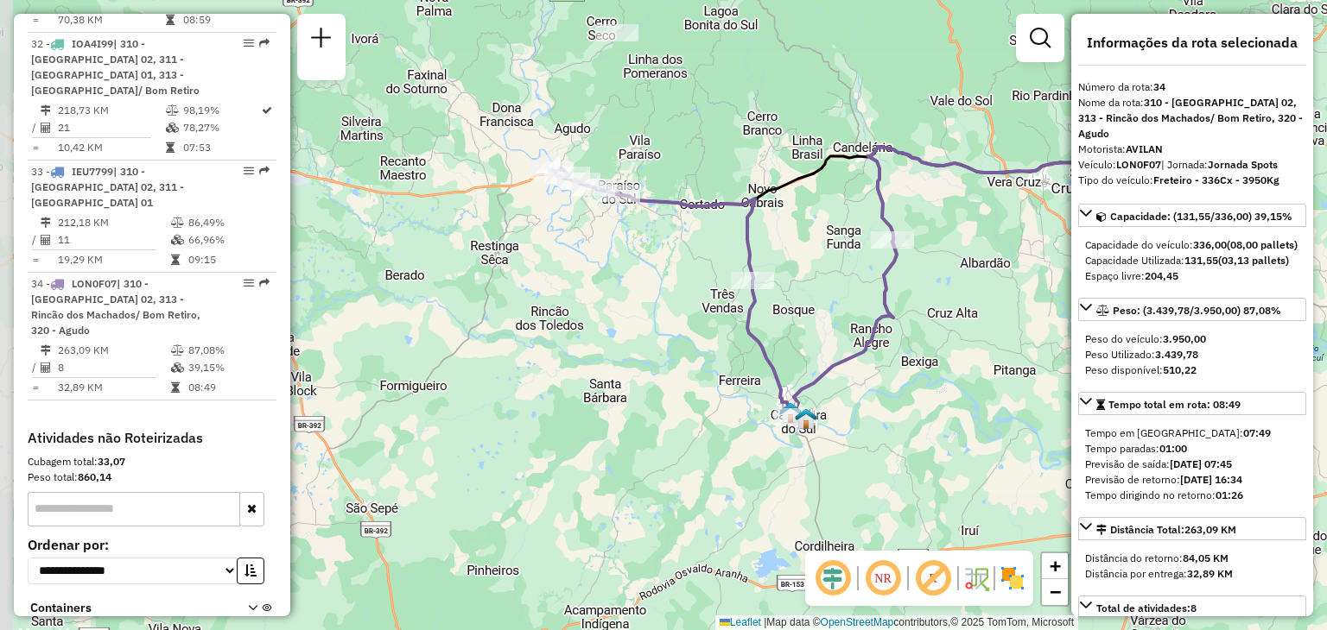
drag, startPoint x: 808, startPoint y: 247, endPoint x: 823, endPoint y: 274, distance: 30.5
click at [823, 274] on div "Janela de atendimento Grade de atendimento Capacidade Transportadoras Veículos …" at bounding box center [663, 315] width 1327 height 630
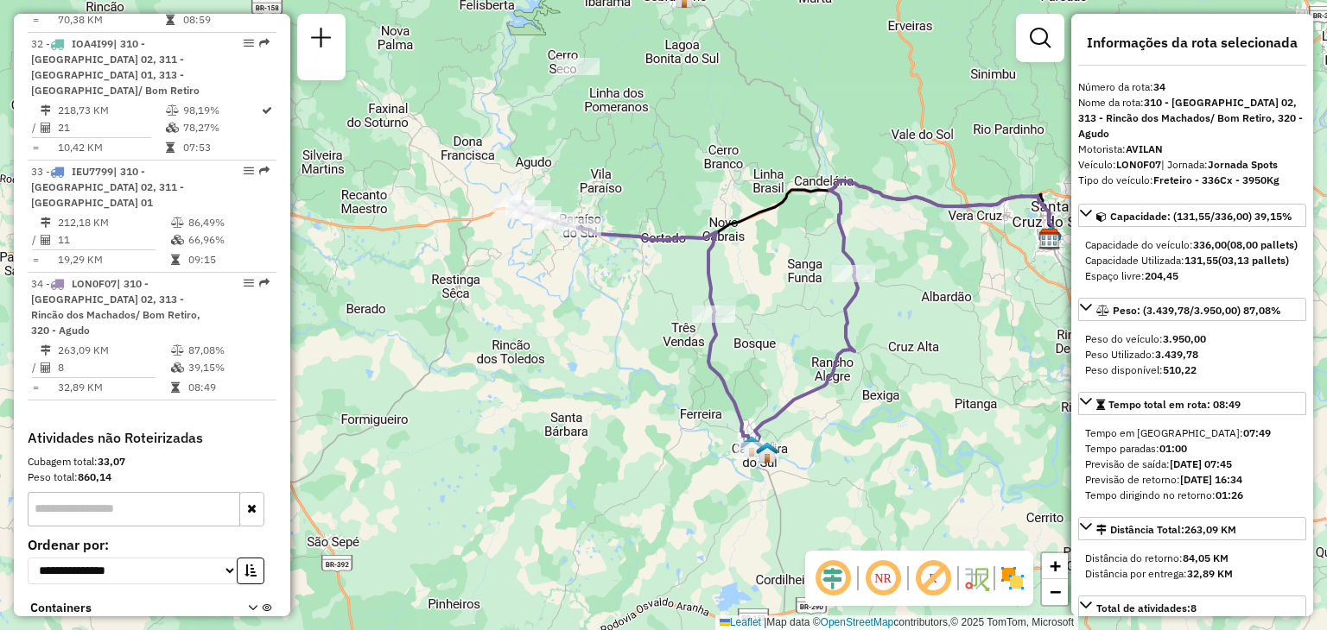
drag, startPoint x: 717, startPoint y: 225, endPoint x: 681, endPoint y: 251, distance: 44.6
click at [681, 251] on div "Janela de atendimento Grade de atendimento Capacidade Transportadoras Veículos …" at bounding box center [663, 315] width 1327 height 630
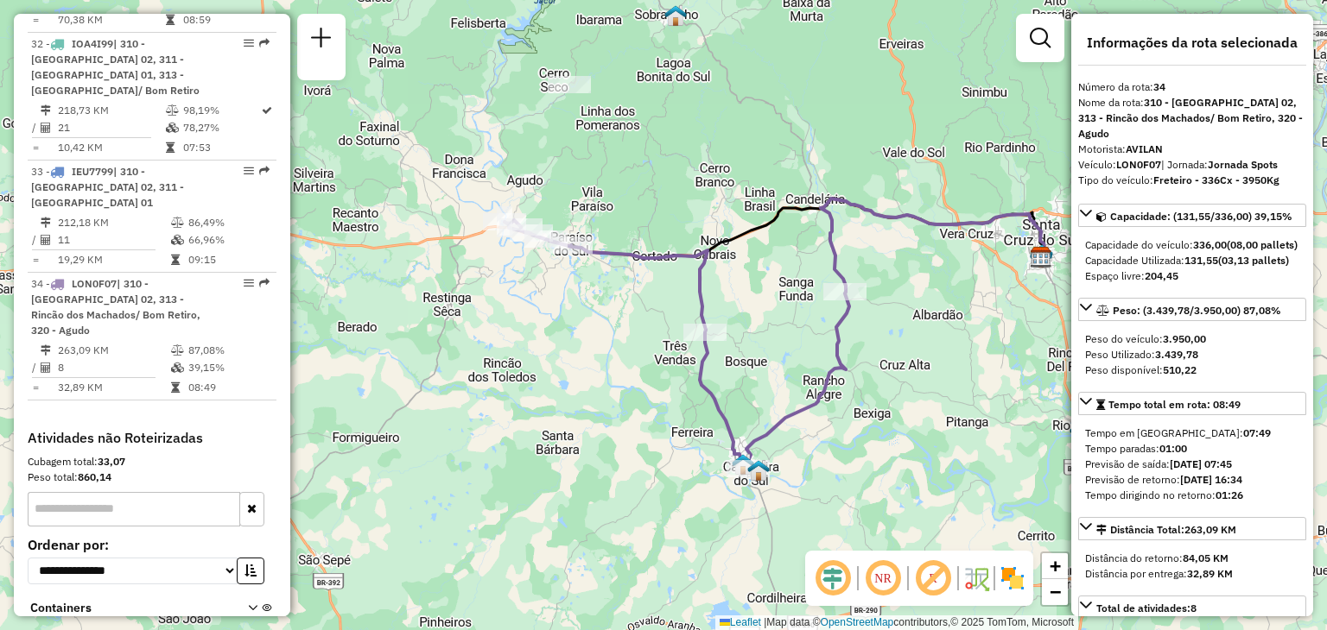
drag, startPoint x: 607, startPoint y: 254, endPoint x: 614, endPoint y: 312, distance: 58.3
click at [614, 312] on icon at bounding box center [676, 344] width 345 height 249
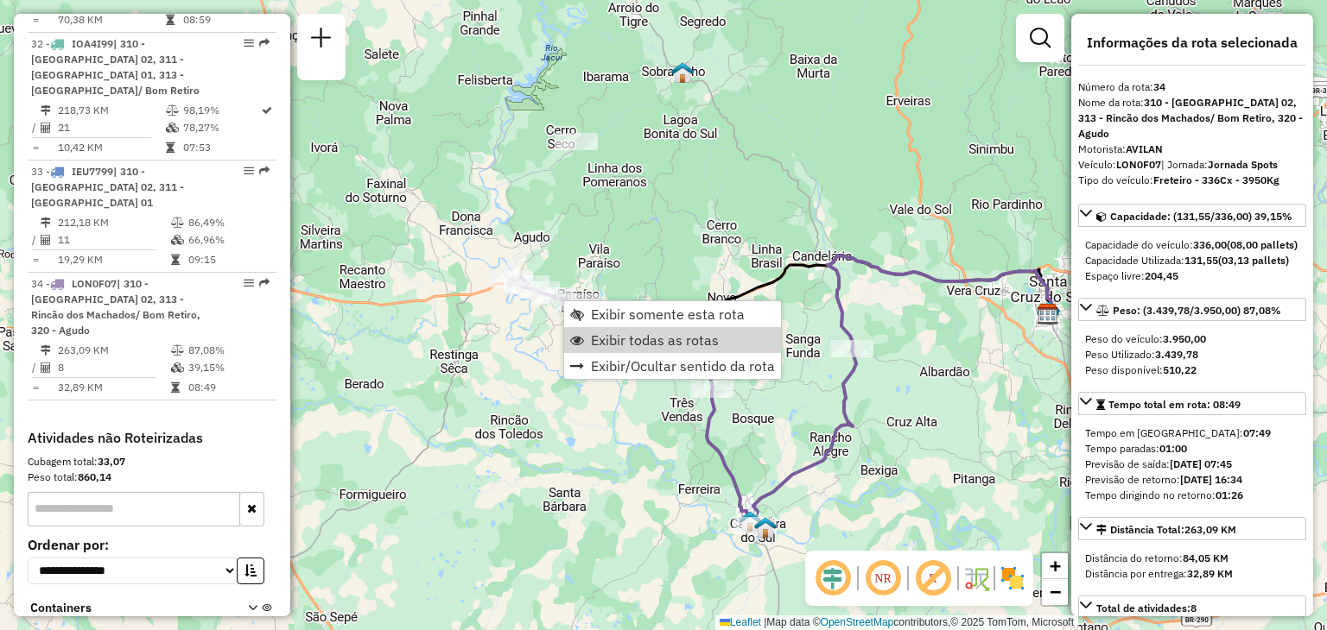
drag, startPoint x: 603, startPoint y: 345, endPoint x: 722, endPoint y: 162, distance: 218.5
click at [604, 345] on span "Exibir todas as rotas" at bounding box center [655, 340] width 128 height 14
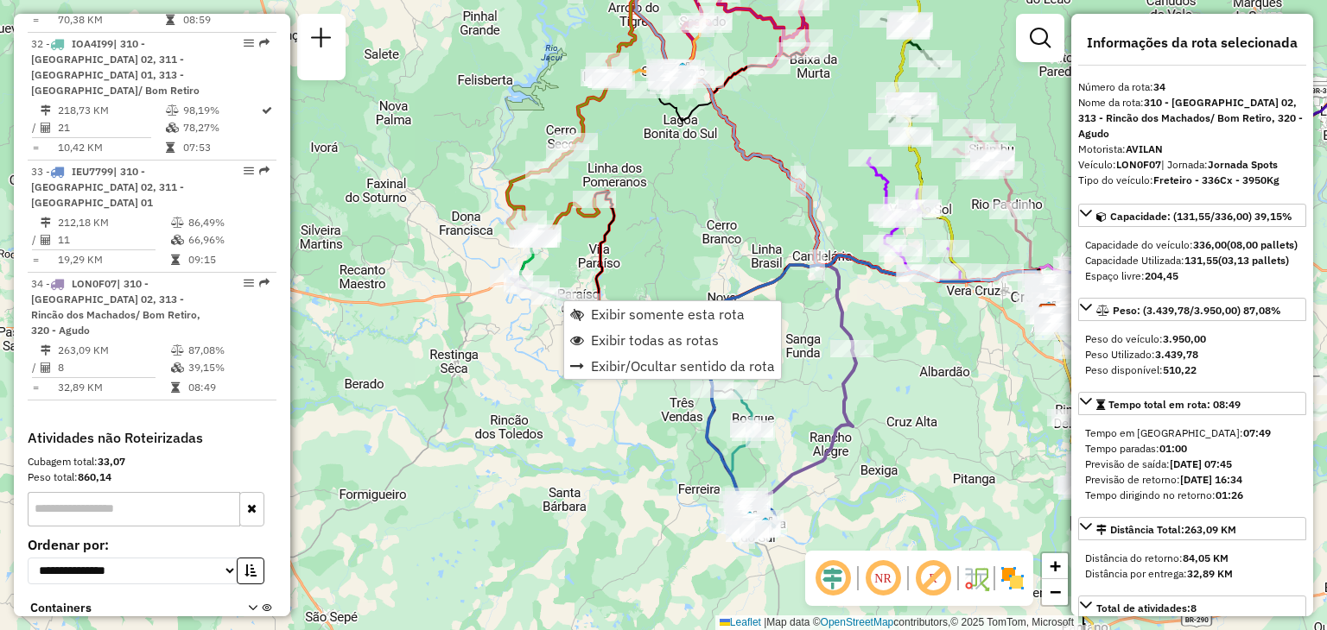
drag, startPoint x: 723, startPoint y: 167, endPoint x: 698, endPoint y: 188, distance: 33.1
click at [687, 306] on div "Janela de atendimento Grade de atendimento Capacidade Transportadoras Veículos …" at bounding box center [663, 315] width 1327 height 630
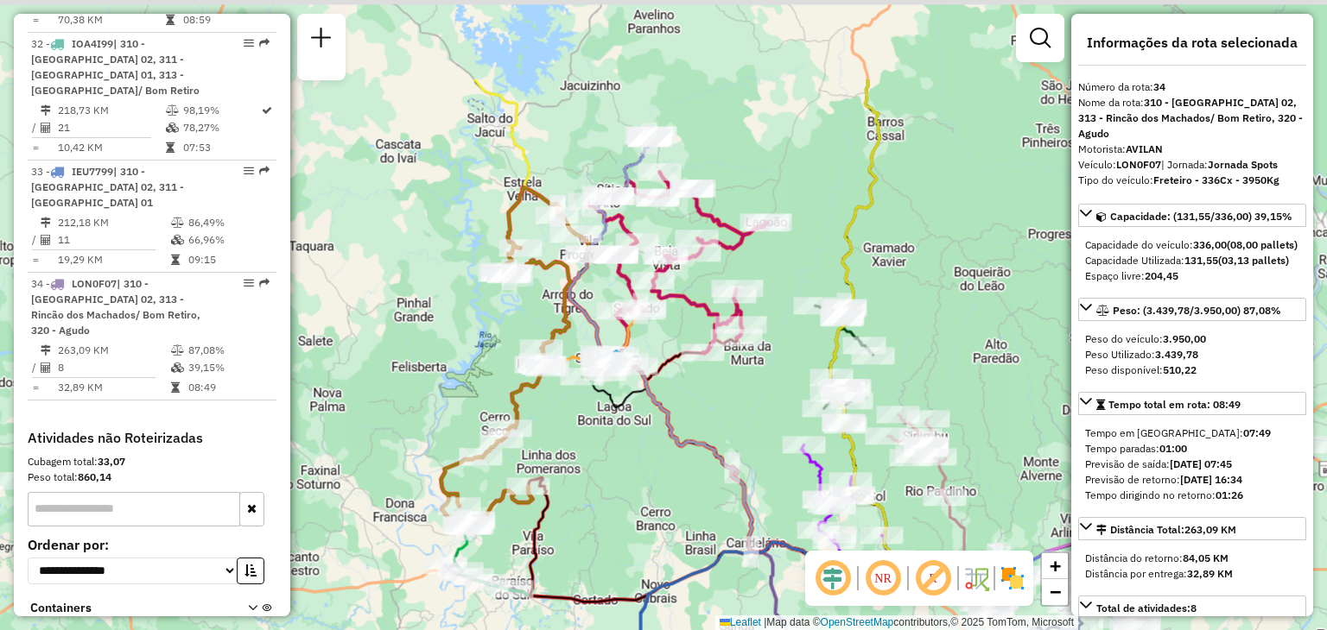
drag, startPoint x: 698, startPoint y: 188, endPoint x: 666, endPoint y: 331, distance: 146.0
click at [667, 333] on div "Janela de atendimento Grade de atendimento Capacidade Transportadoras Veículos …" at bounding box center [663, 315] width 1327 height 630
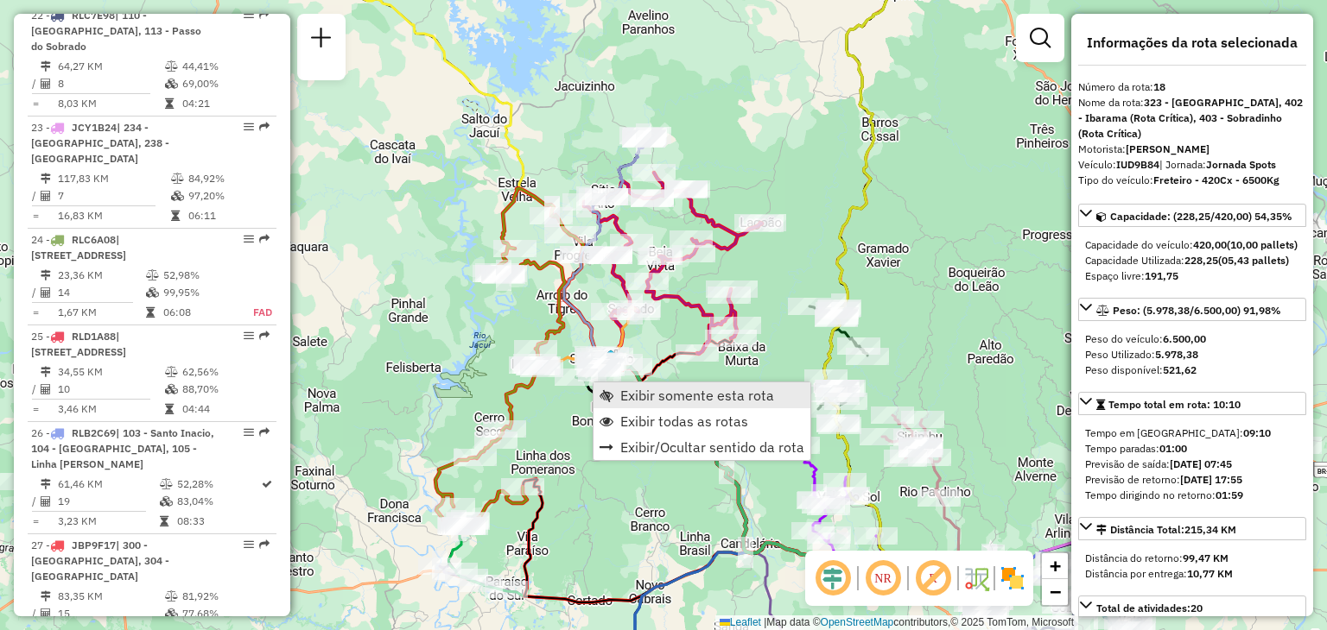
scroll to position [2276, 0]
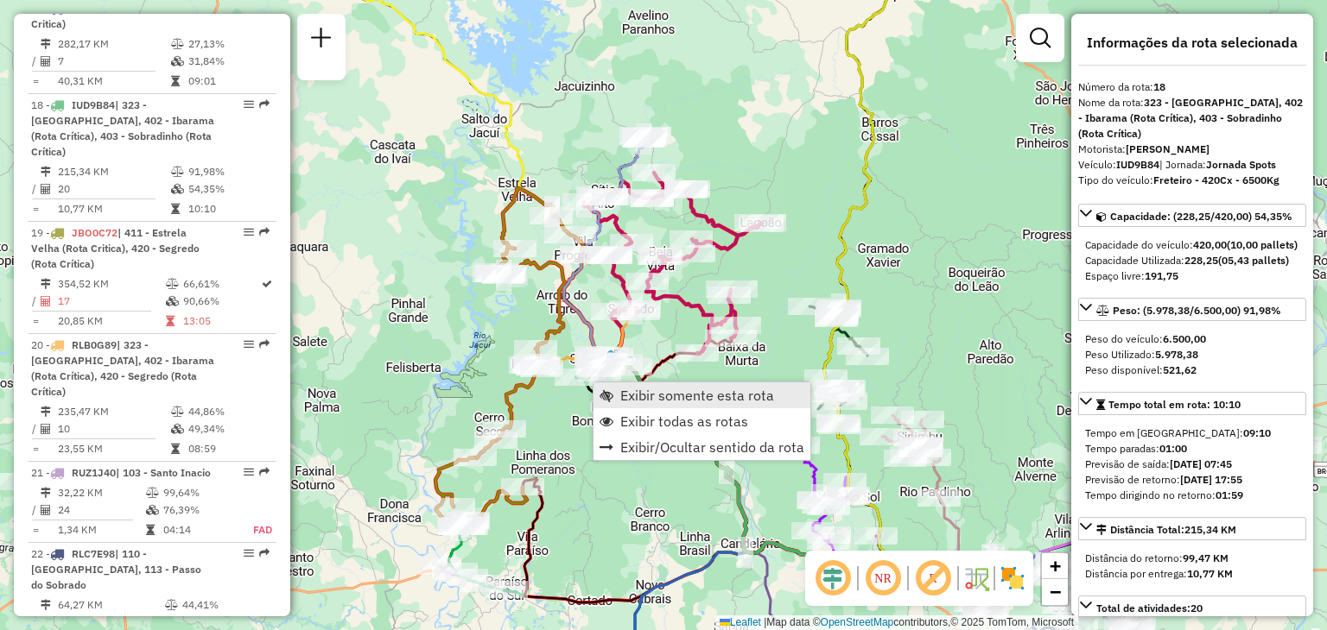
click at [622, 384] on link "Exibir somente esta rota" at bounding box center [701, 396] width 217 height 26
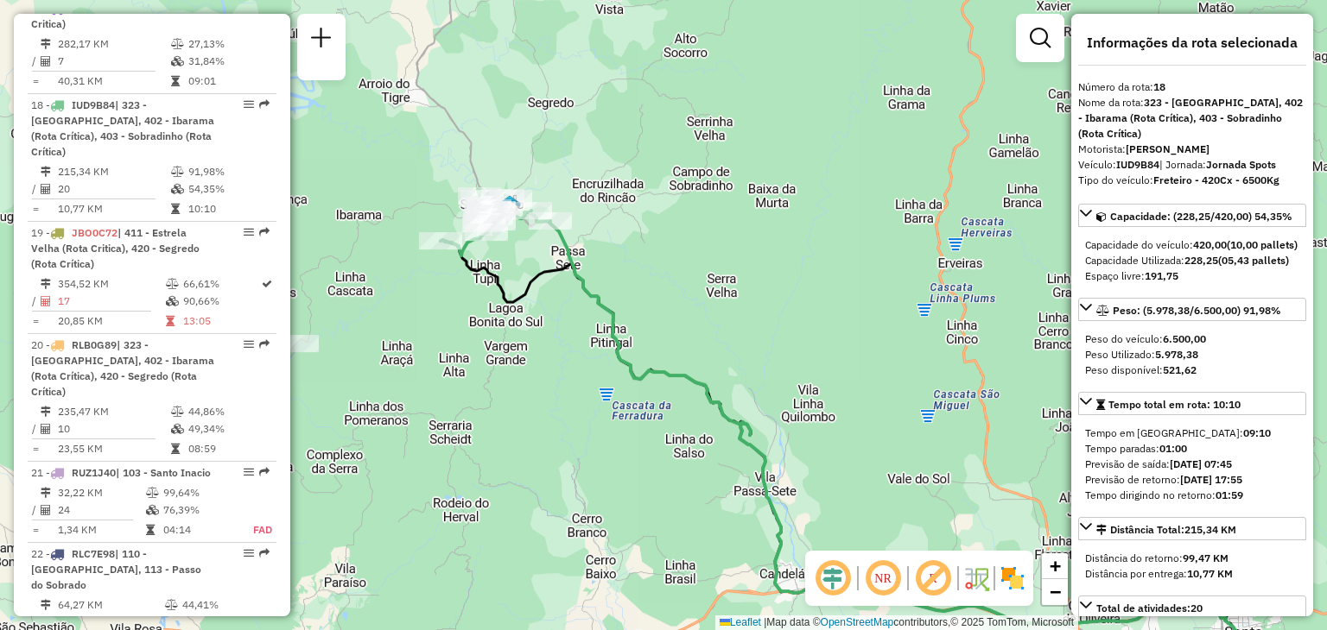
drag, startPoint x: 510, startPoint y: 237, endPoint x: 692, endPoint y: 365, distance: 222.4
click at [692, 365] on div "Janela de atendimento Grade de atendimento Capacidade Transportadoras Veículos …" at bounding box center [663, 315] width 1327 height 630
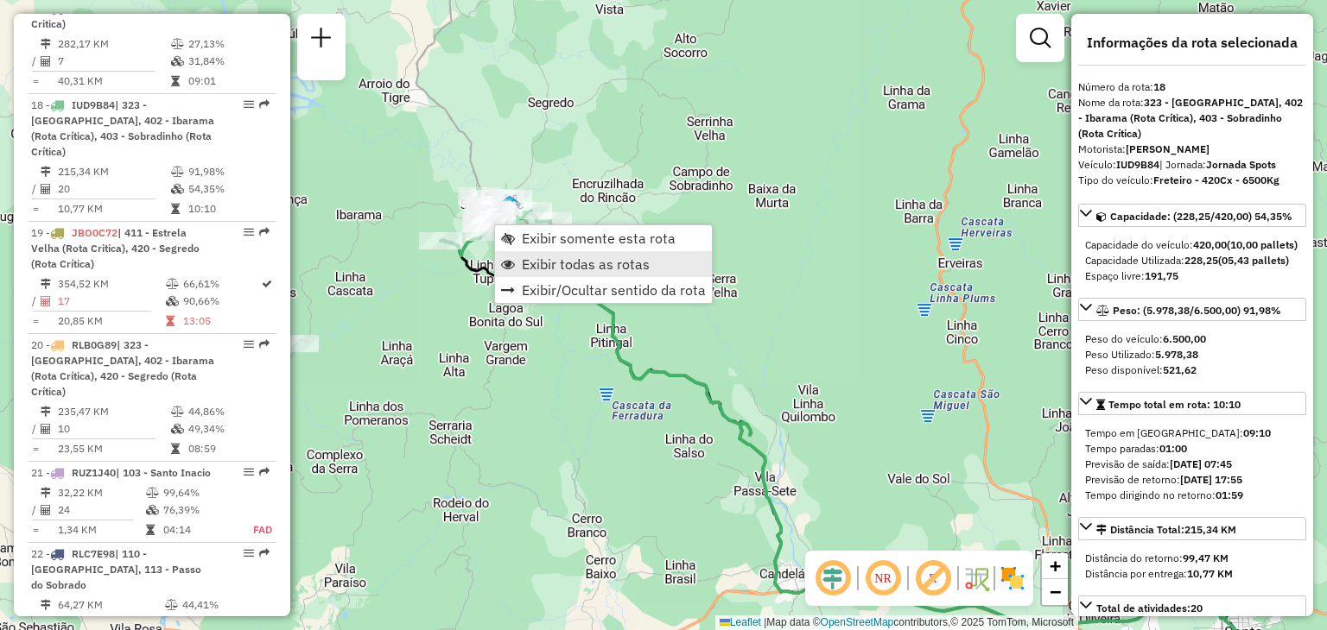
click at [525, 263] on span "Exibir todas as rotas" at bounding box center [586, 264] width 128 height 14
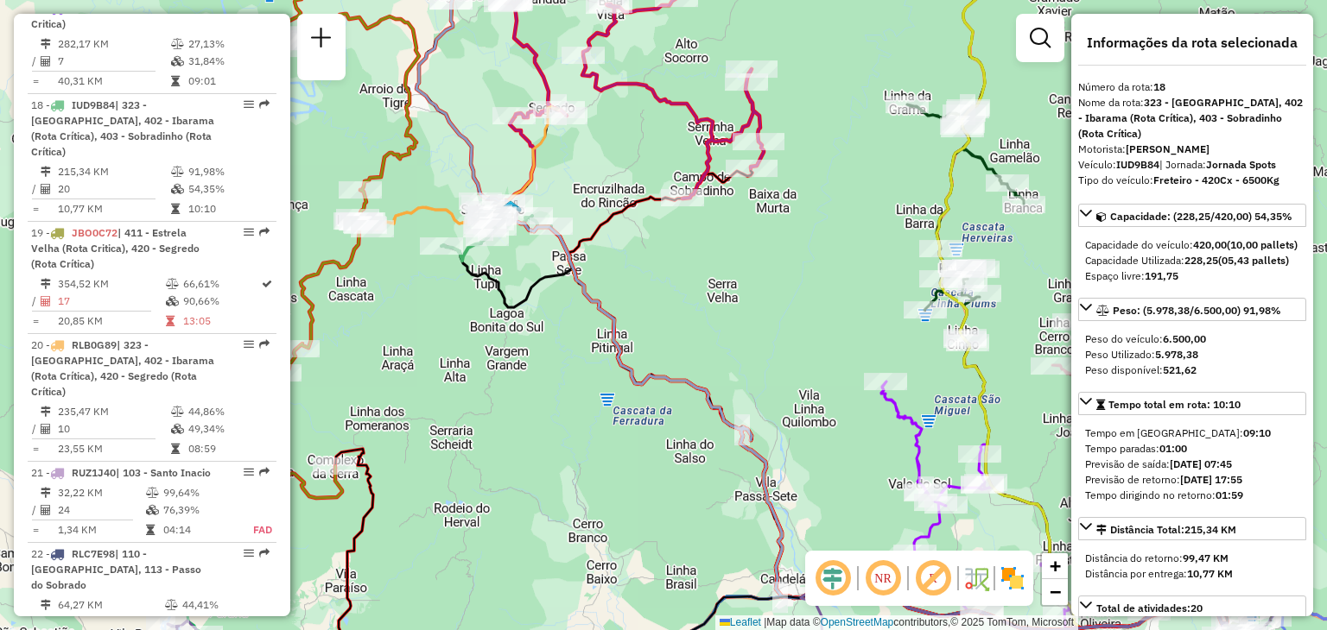
drag, startPoint x: 474, startPoint y: 168, endPoint x: 504, endPoint y: 236, distance: 73.5
click at [504, 236] on icon at bounding box center [832, 320] width 833 height 757
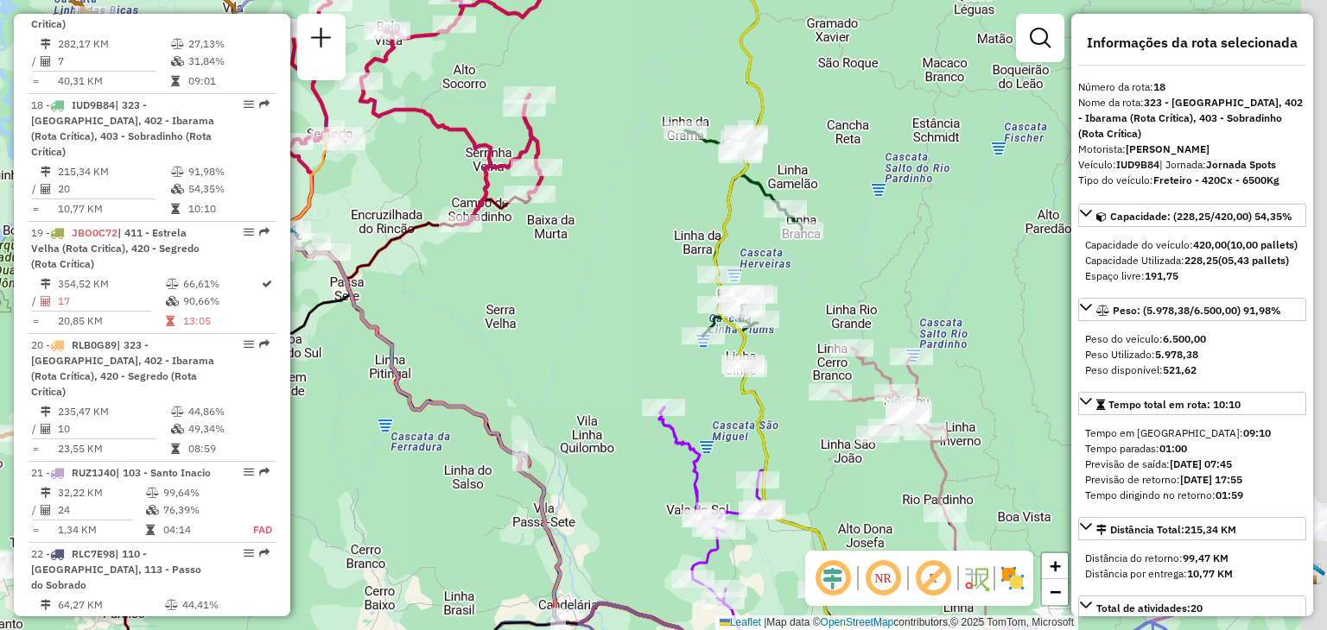
drag, startPoint x: 852, startPoint y: 329, endPoint x: 624, endPoint y: 293, distance: 231.7
click at [601, 288] on div "Janela de atendimento Grade de atendimento Capacidade Transportadoras Veículos …" at bounding box center [663, 315] width 1327 height 630
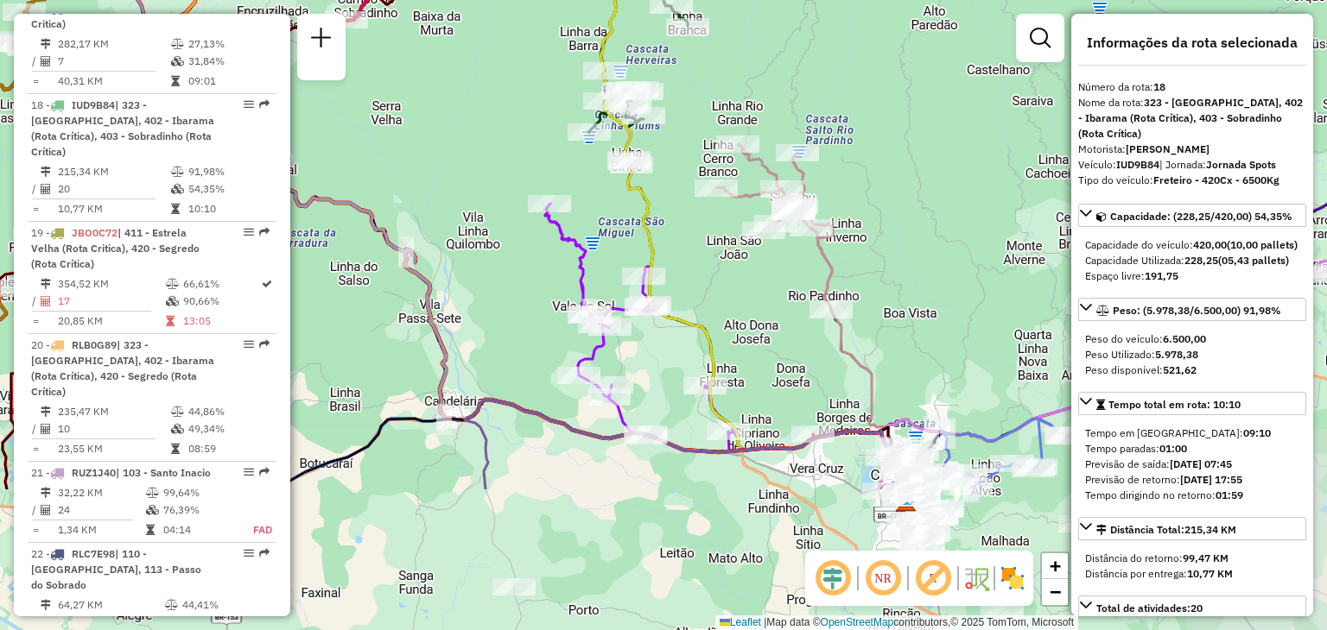
drag, startPoint x: 824, startPoint y: 439, endPoint x: 722, endPoint y: 268, distance: 199.1
click at [712, 233] on div "Janela de atendimento Grade de atendimento Capacidade Transportadoras Veículos …" at bounding box center [663, 315] width 1327 height 630
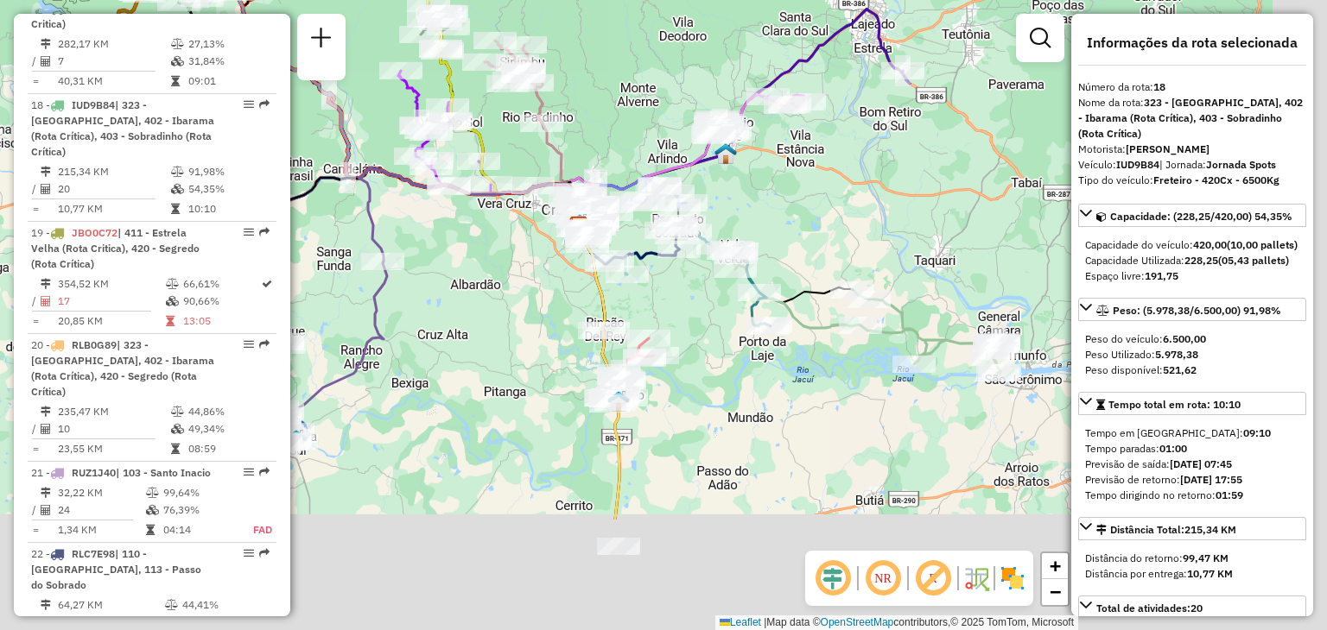
drag, startPoint x: 732, startPoint y: 374, endPoint x: 521, endPoint y: 219, distance: 261.9
click at [512, 222] on div "Janela de atendimento Grade de atendimento Capacidade Transportadoras Veículos …" at bounding box center [663, 315] width 1327 height 630
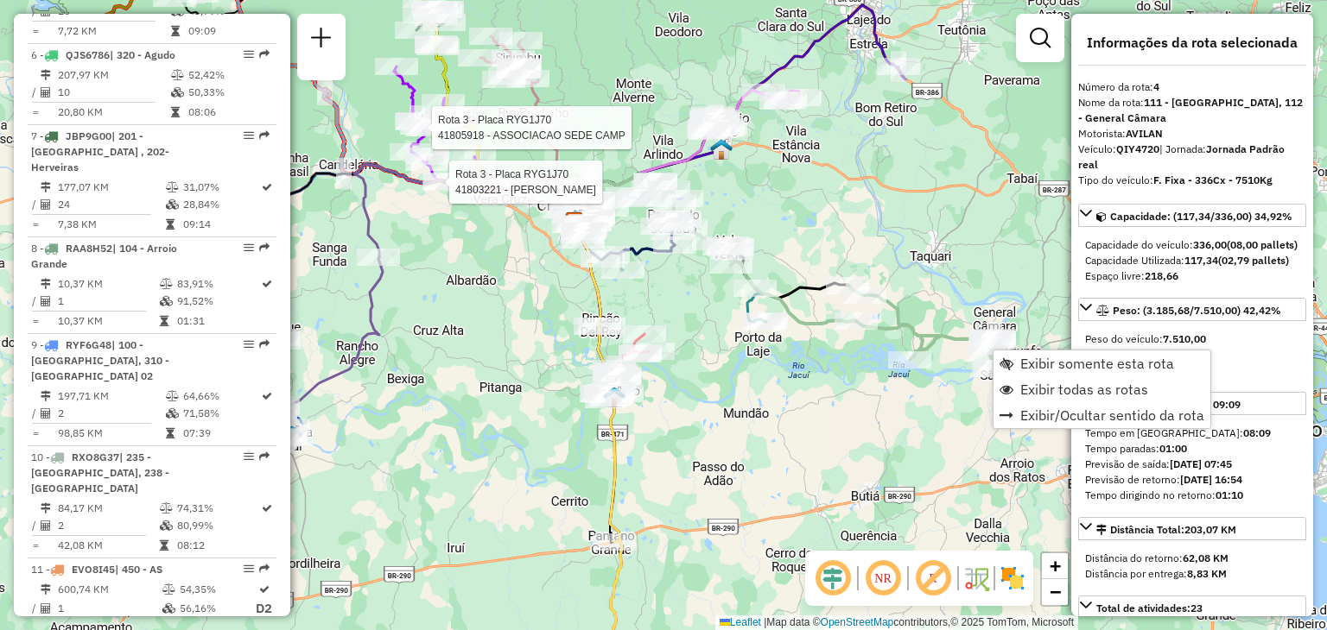
scroll to position [966, 0]
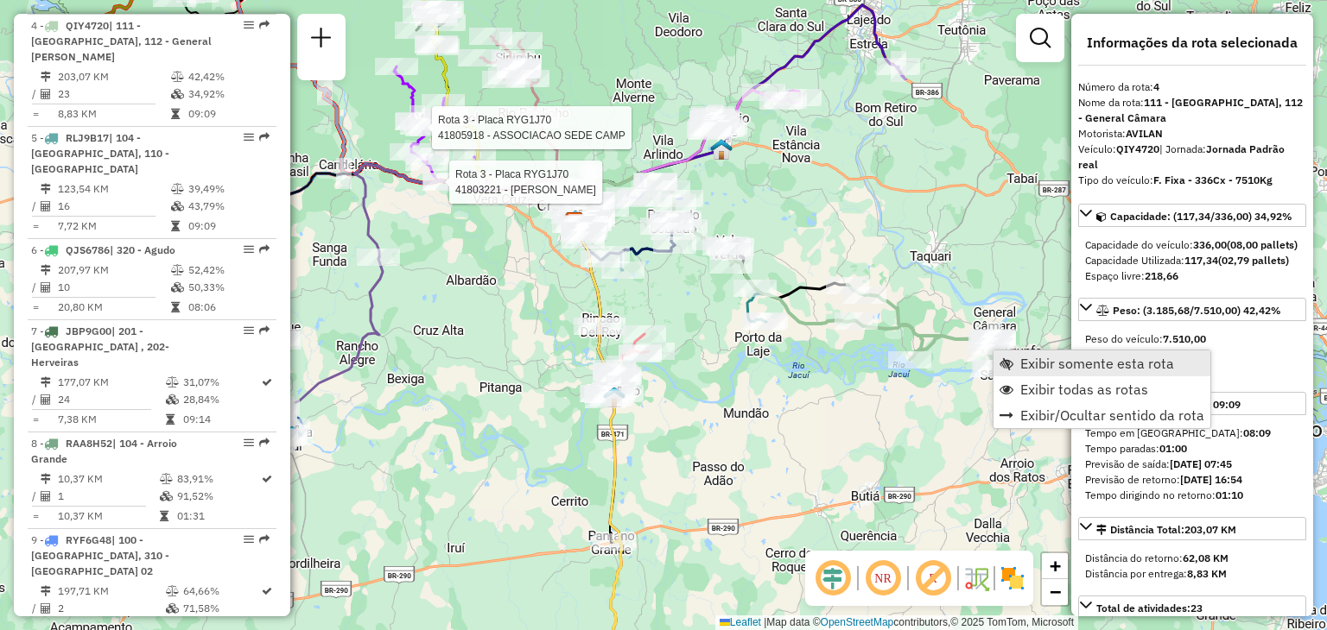
click at [1022, 360] on span "Exibir somente esta rota" at bounding box center [1097, 364] width 154 height 14
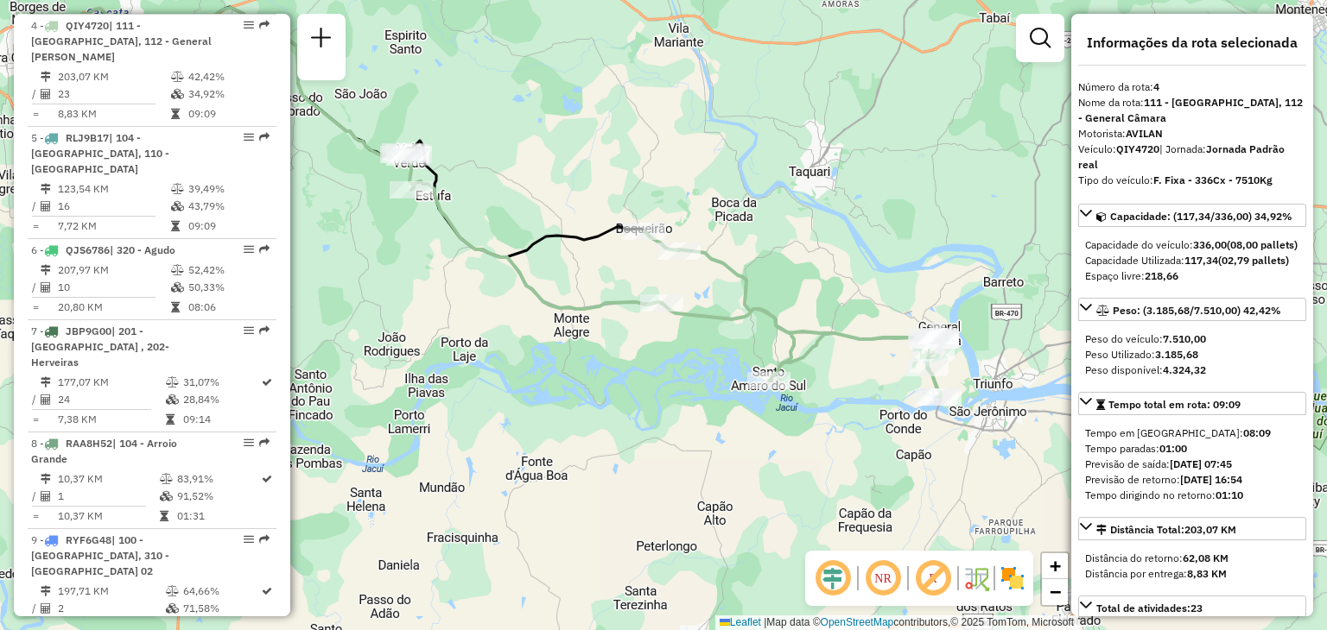
drag, startPoint x: 619, startPoint y: 198, endPoint x: 679, endPoint y: 177, distance: 63.1
click at [679, 177] on div "Janela de atendimento Grade de atendimento Capacidade Transportadoras Veículos …" at bounding box center [663, 315] width 1327 height 630
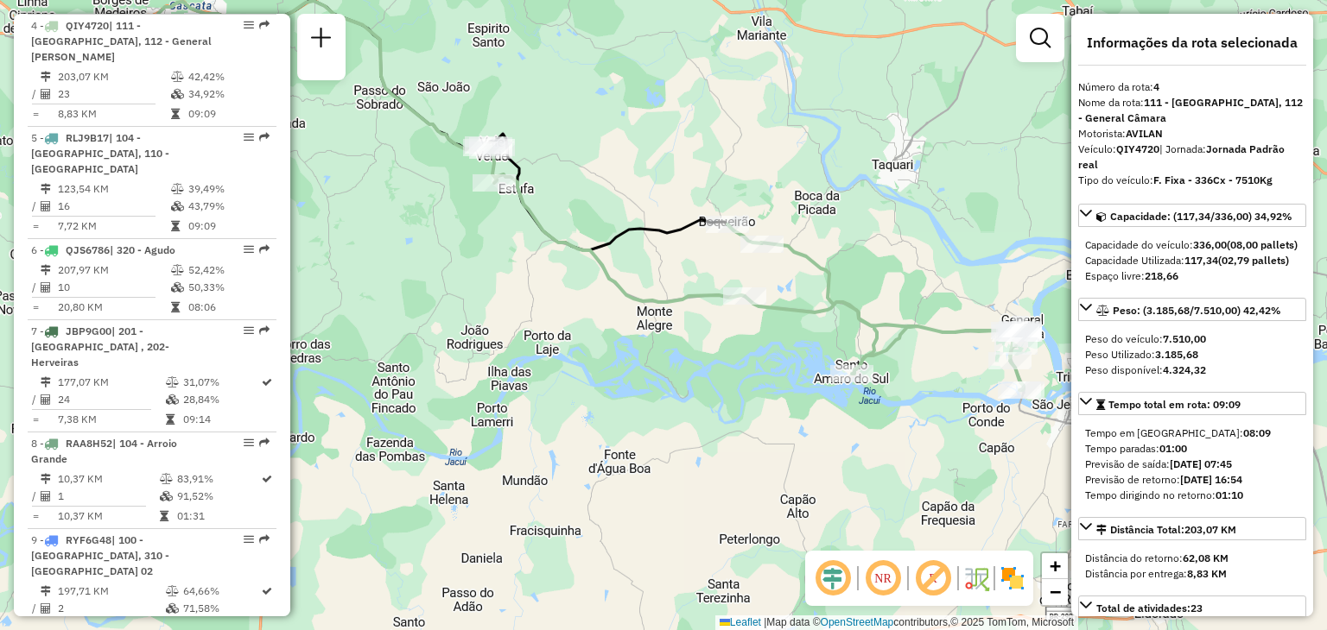
drag, startPoint x: 518, startPoint y: 194, endPoint x: 601, endPoint y: 187, distance: 83.2
click at [601, 187] on div "Janela de atendimento Grade de atendimento Capacidade Transportadoras Veículos …" at bounding box center [663, 315] width 1327 height 630
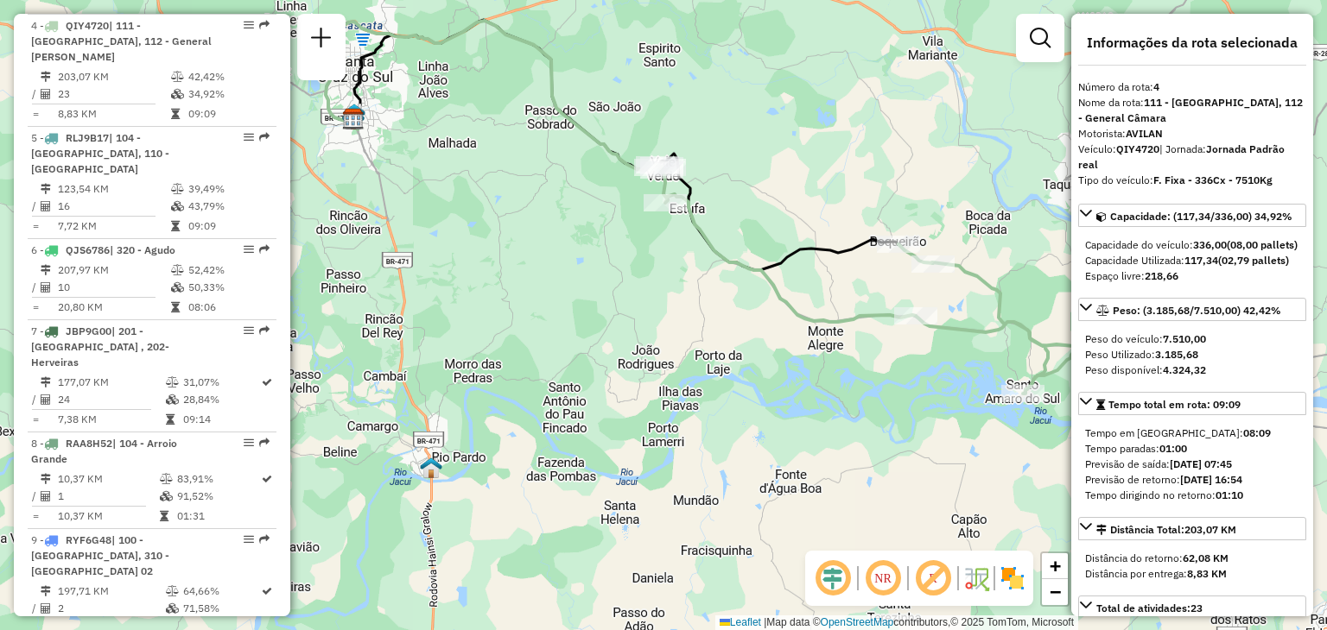
drag, startPoint x: 535, startPoint y: 278, endPoint x: 795, endPoint y: 348, distance: 268.4
click at [795, 348] on div "Rota 4 - Placa QIY4720 41810677 - DRINCKS BAR DA BINA Janela de atendimento Gra…" at bounding box center [663, 315] width 1327 height 630
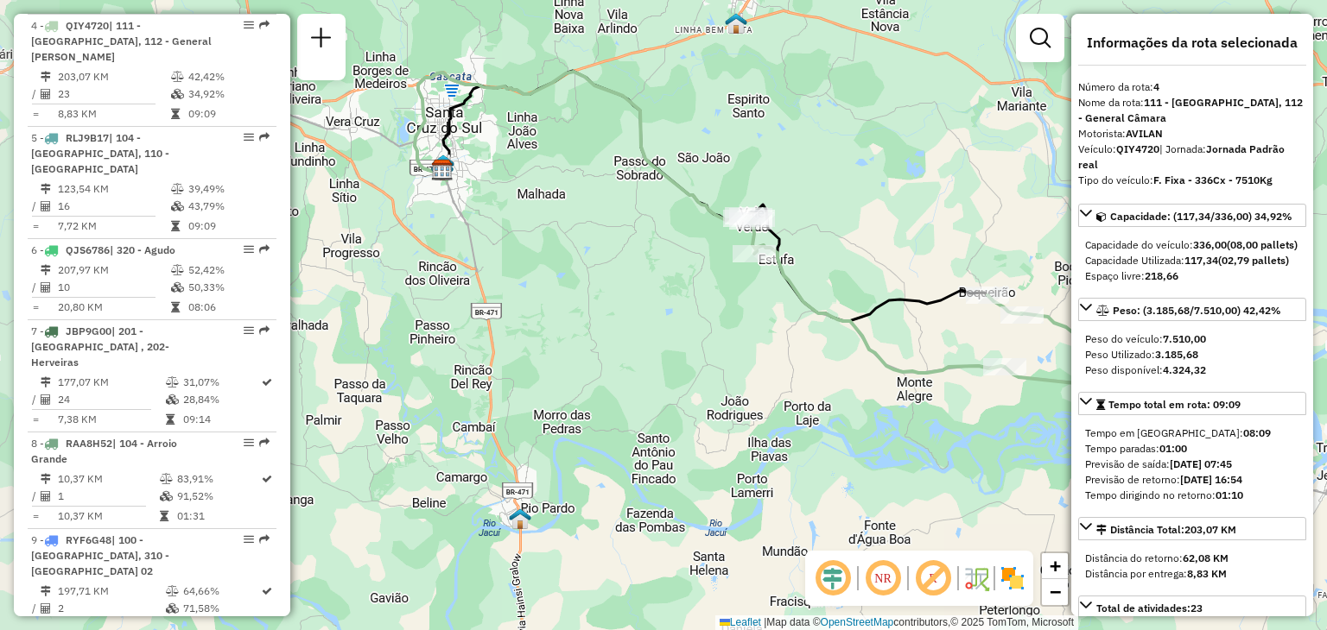
drag, startPoint x: 539, startPoint y: 236, endPoint x: 692, endPoint y: 344, distance: 187.1
click at [691, 344] on div "Janela de atendimento Grade de atendimento Capacidade Transportadoras Veículos …" at bounding box center [663, 315] width 1327 height 630
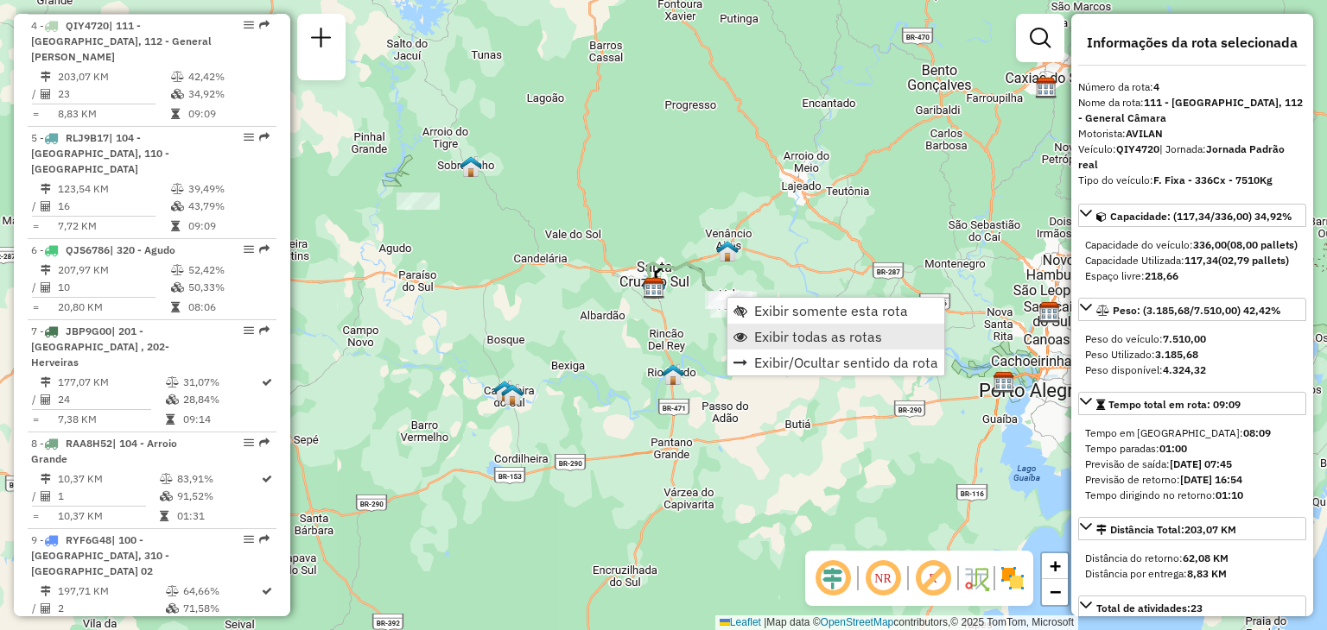
click at [761, 337] on span "Exibir todas as rotas" at bounding box center [818, 337] width 128 height 14
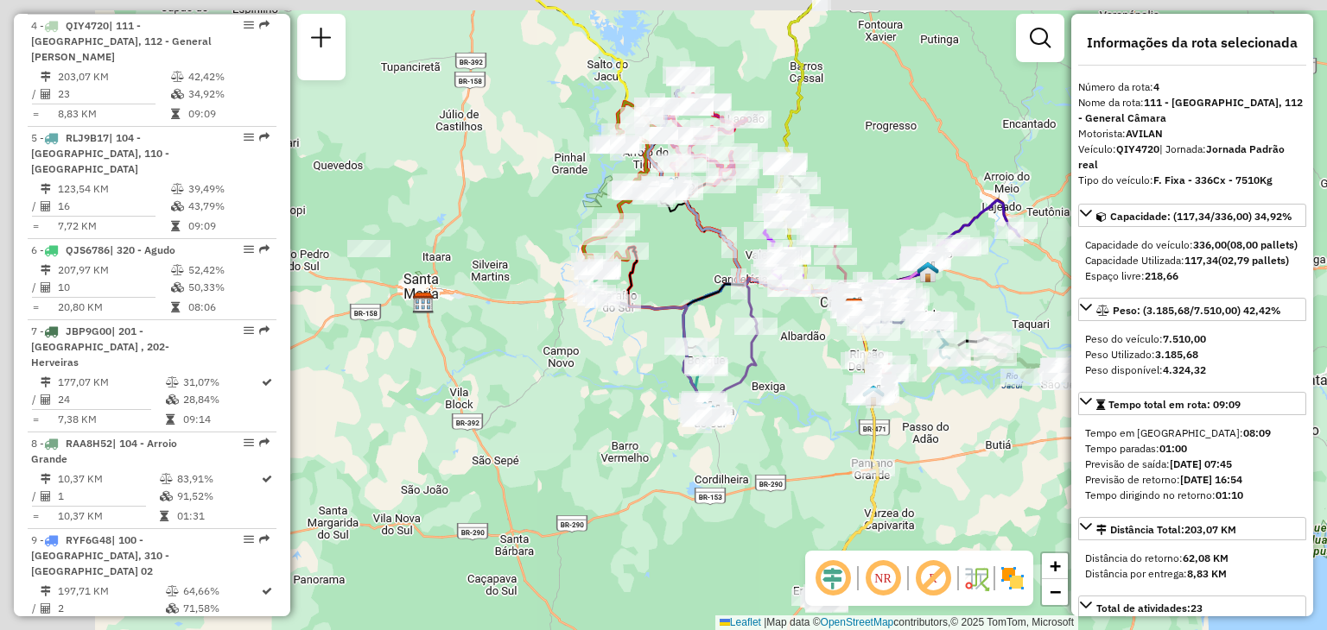
drag, startPoint x: 483, startPoint y: 282, endPoint x: 665, endPoint y: 308, distance: 184.1
click at [700, 306] on icon at bounding box center [672, 352] width 172 height 124
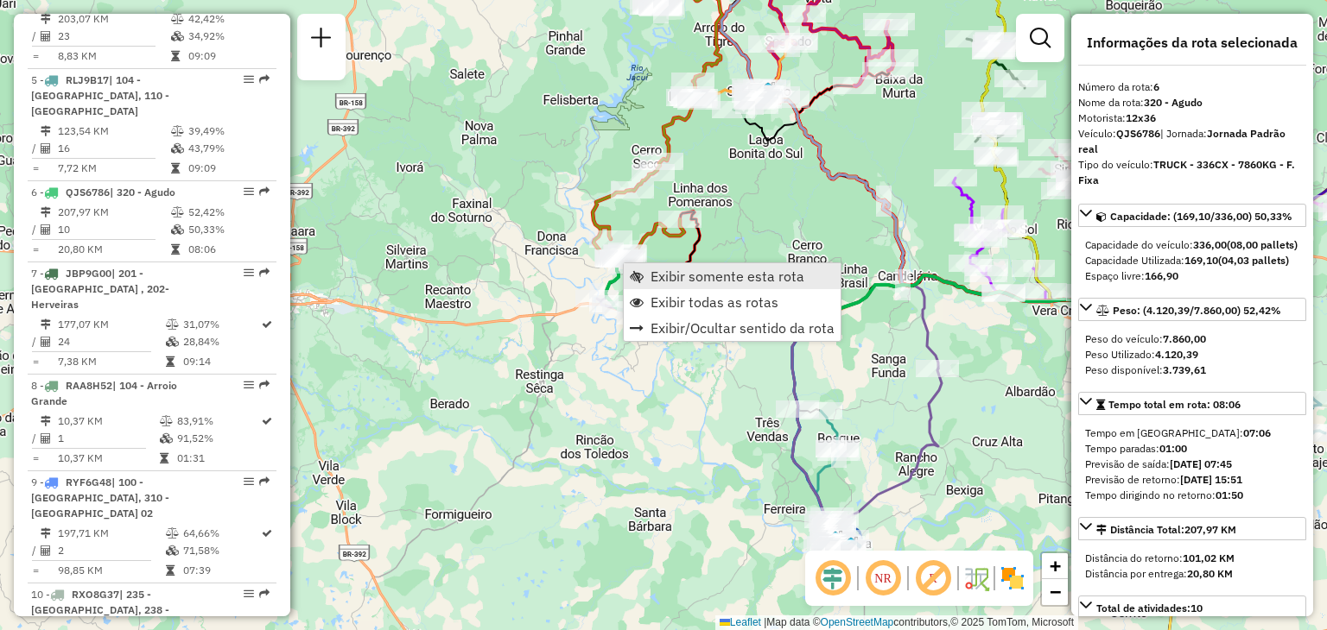
scroll to position [1160, 0]
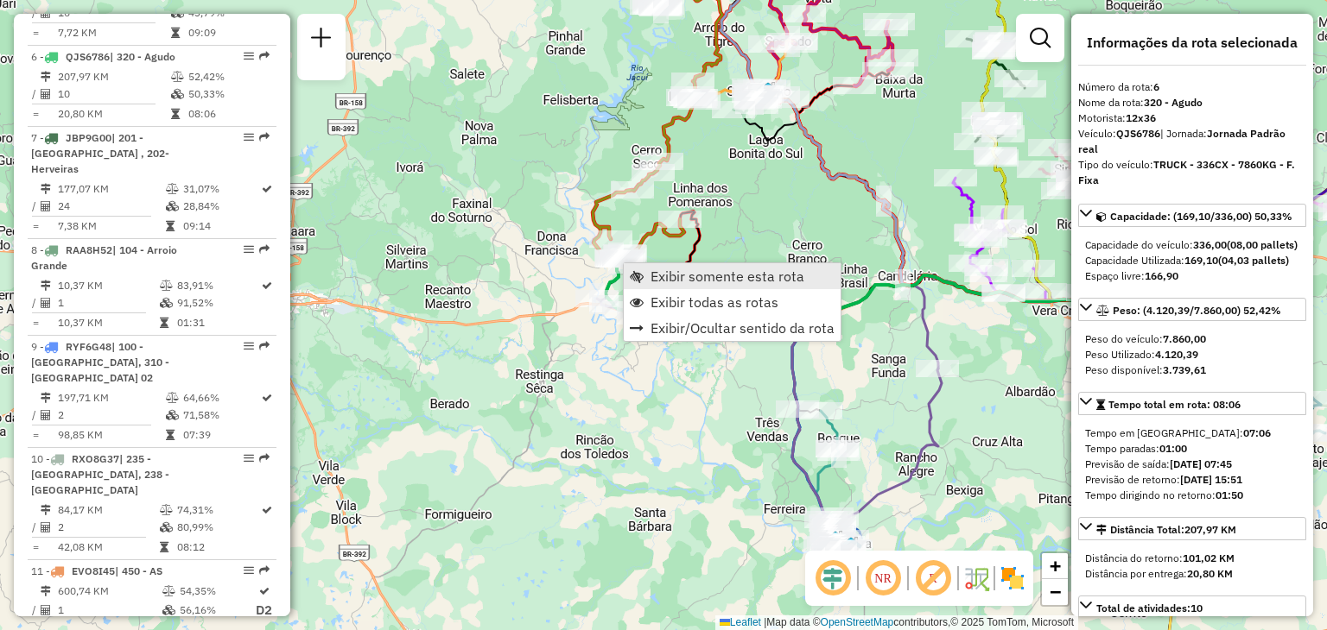
click at [678, 271] on span "Exibir somente esta rota" at bounding box center [727, 276] width 154 height 14
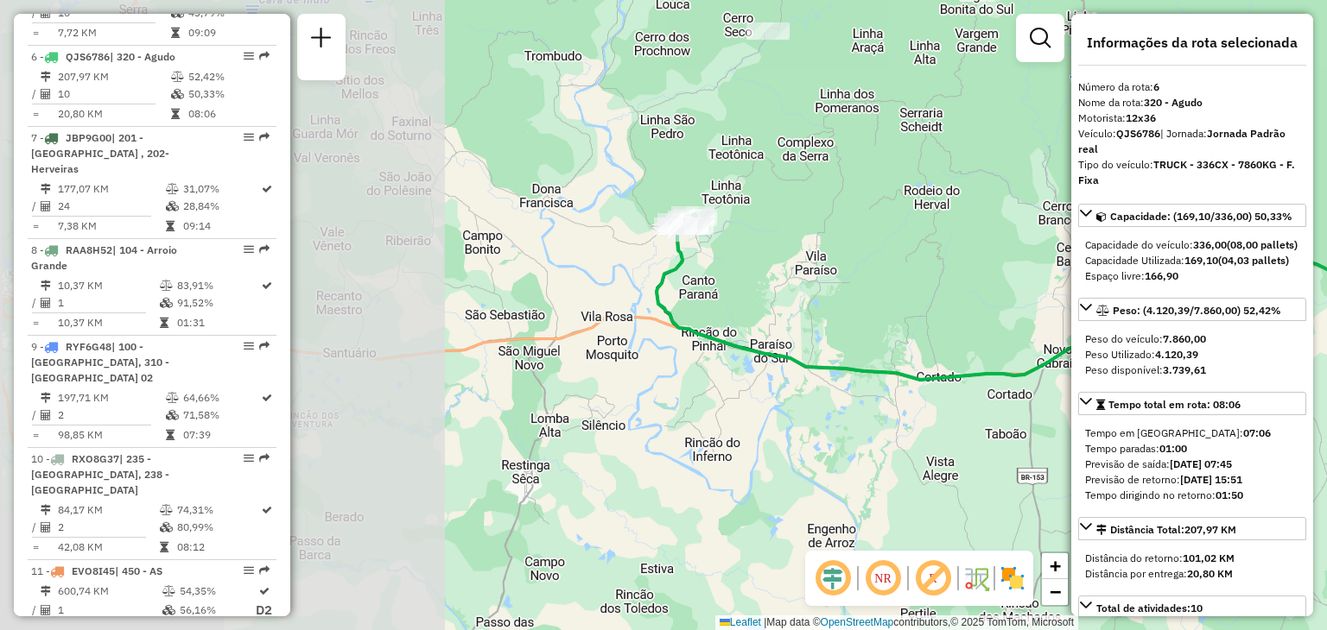
drag, startPoint x: 451, startPoint y: 273, endPoint x: 977, endPoint y: 263, distance: 526.0
click at [977, 263] on div "Janela de atendimento Grade de atendimento Capacidade Transportadoras Veículos …" at bounding box center [663, 315] width 1327 height 630
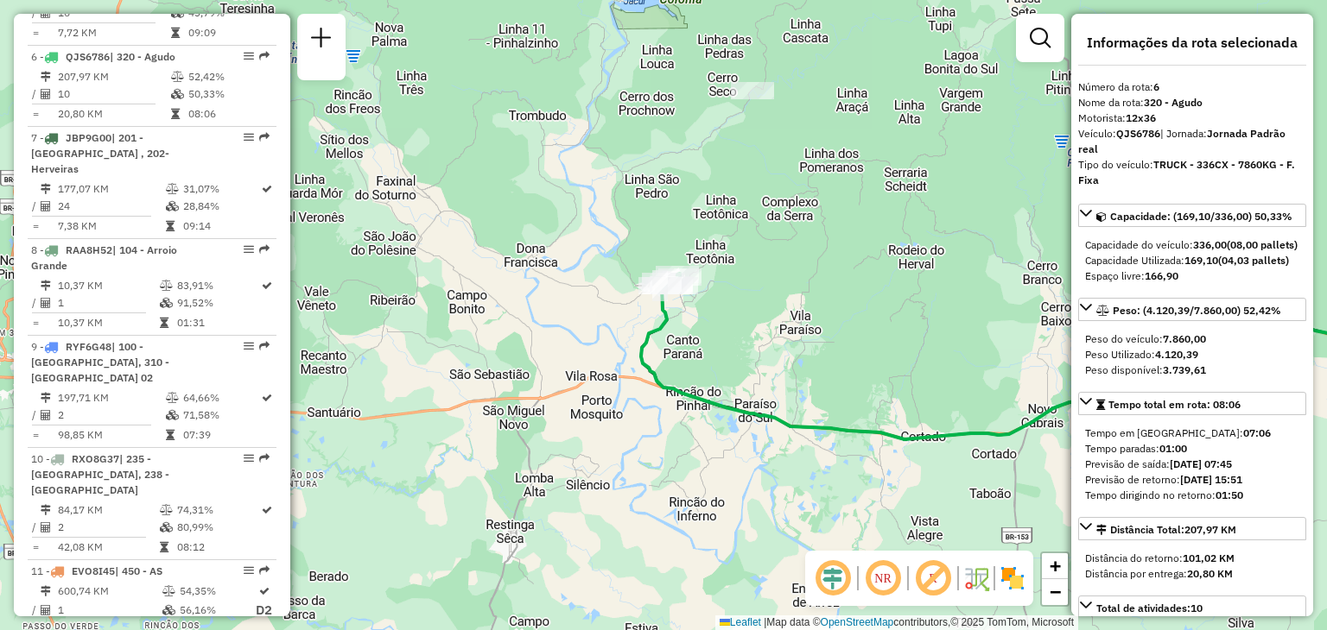
drag, startPoint x: 793, startPoint y: 246, endPoint x: 777, endPoint y: 301, distance: 57.4
click at [777, 301] on div "Janela de atendimento Grade de atendimento Capacidade Transportadoras Veículos …" at bounding box center [663, 315] width 1327 height 630
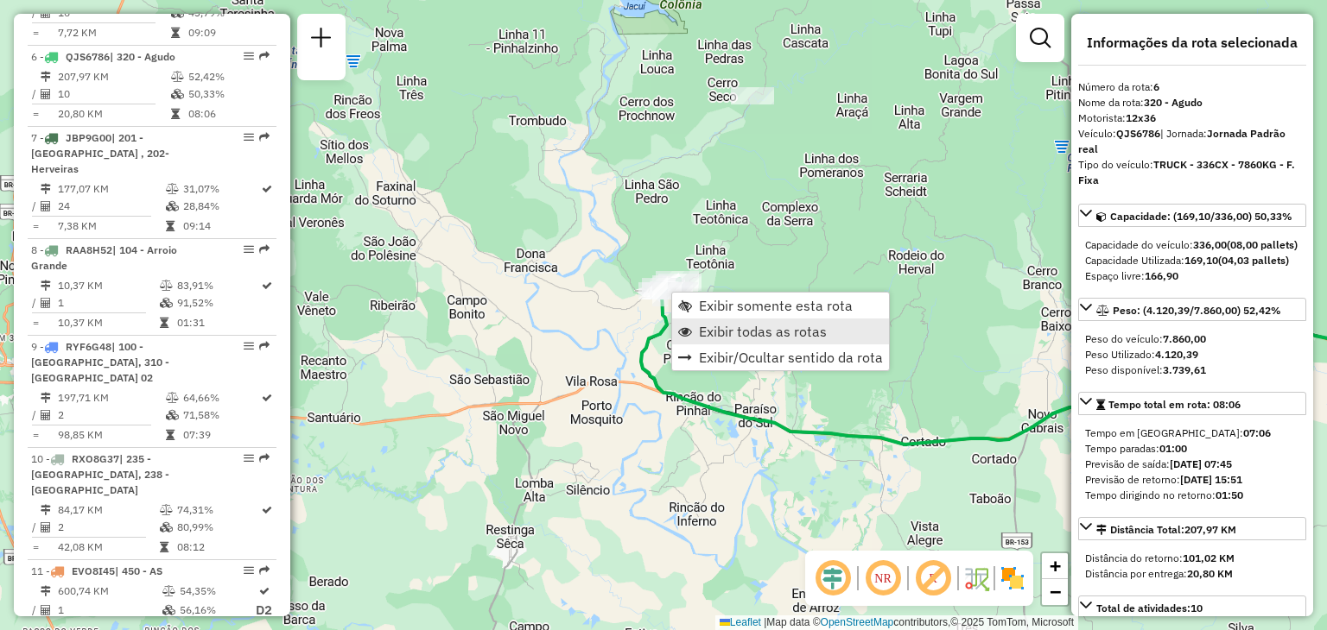
click at [718, 325] on span "Exibir todas as rotas" at bounding box center [763, 332] width 128 height 14
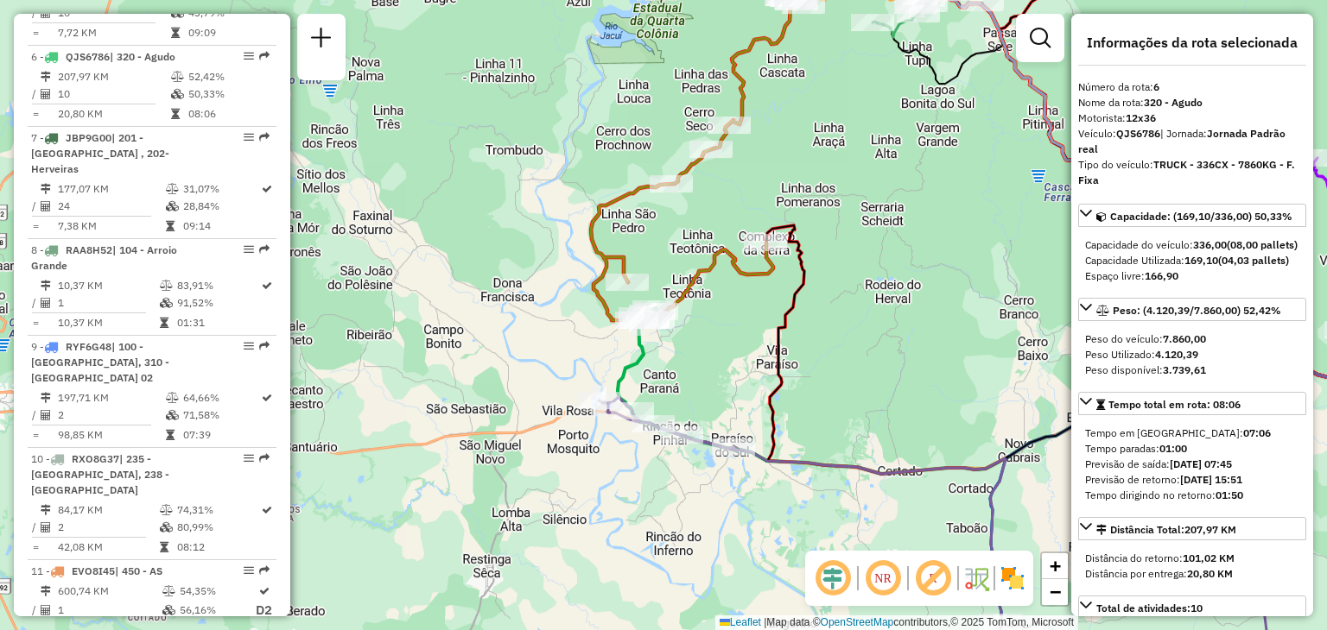
drag, startPoint x: 719, startPoint y: 256, endPoint x: 694, endPoint y: 281, distance: 34.8
click at [695, 280] on icon at bounding box center [694, 143] width 206 height 354
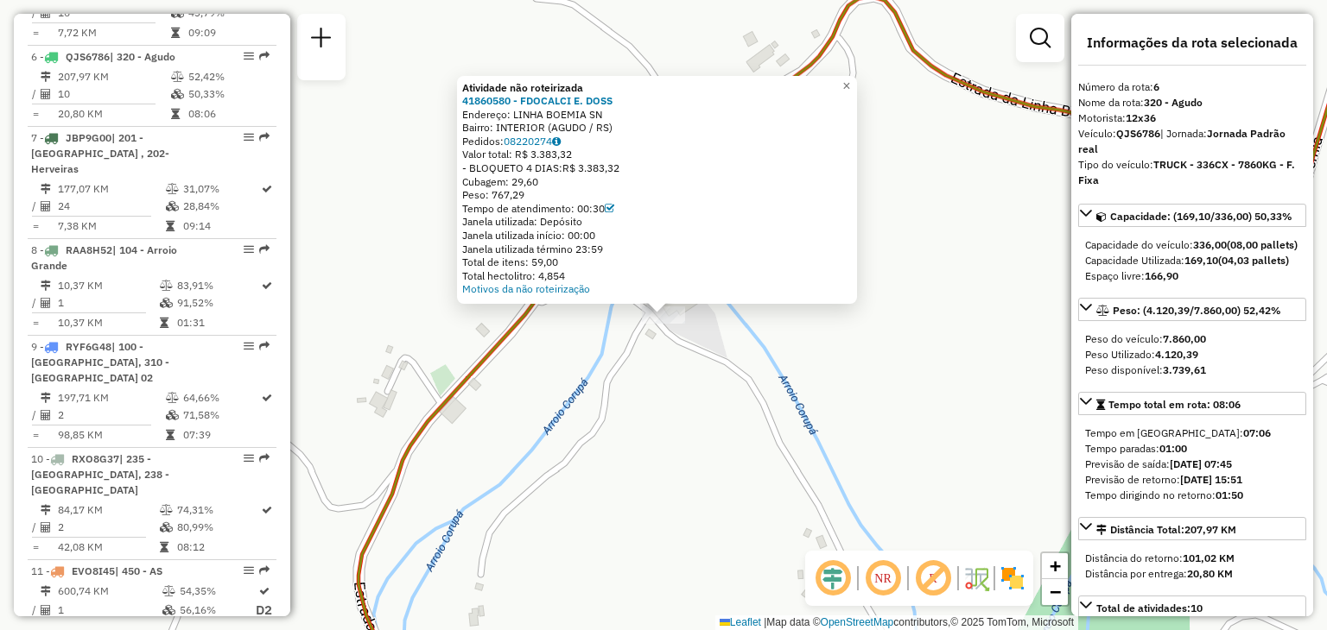
click at [656, 457] on div "Atividade não roteirizada 41860580 - FDOCALCI E. DOSS Endereço: LINHA BOEMIA SN…" at bounding box center [663, 315] width 1327 height 630
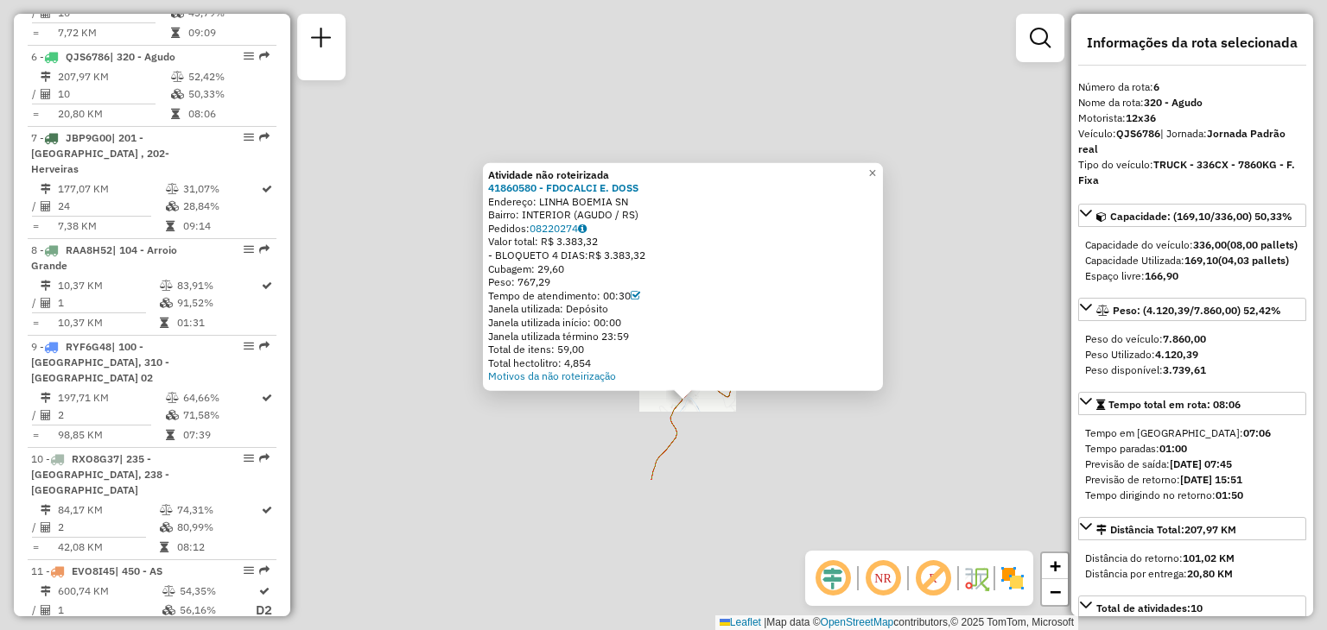
click at [711, 478] on div "Atividade não roteirizada 41860580 - FDOCALCI E. DOSS Endereço: LINHA BOEMIA SN…" at bounding box center [663, 315] width 1327 height 630
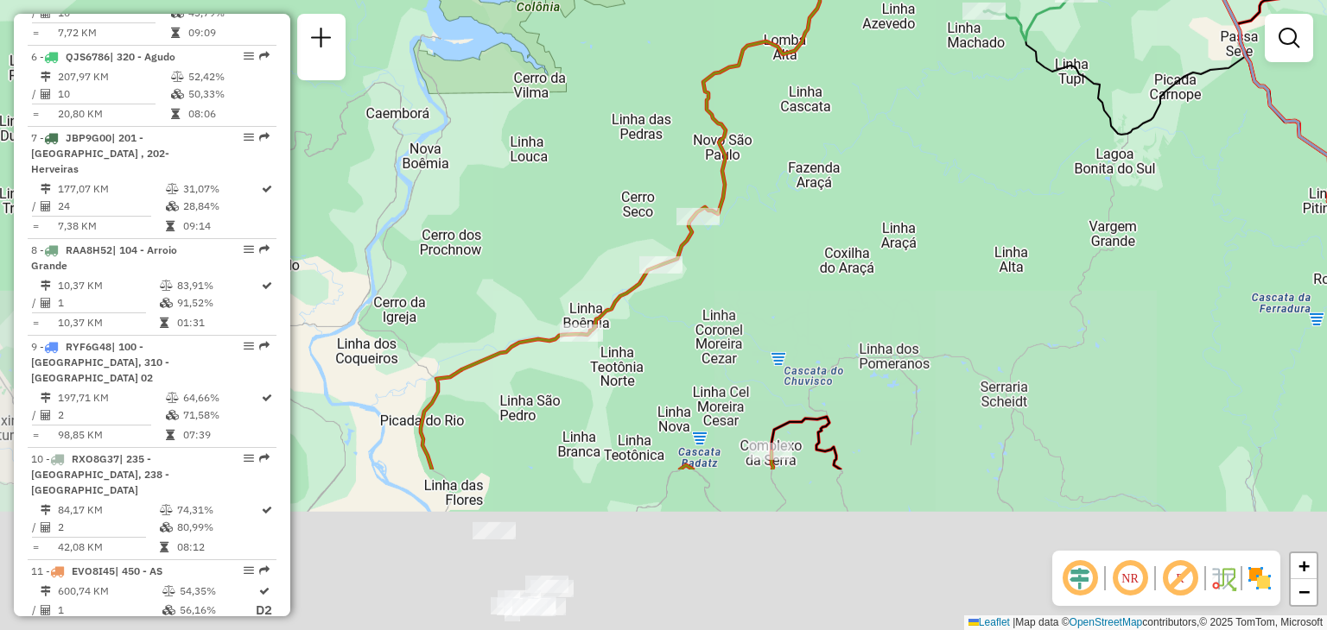
drag, startPoint x: 639, startPoint y: 442, endPoint x: 637, endPoint y: 276, distance: 165.8
click at [637, 276] on icon at bounding box center [677, 91] width 512 height 757
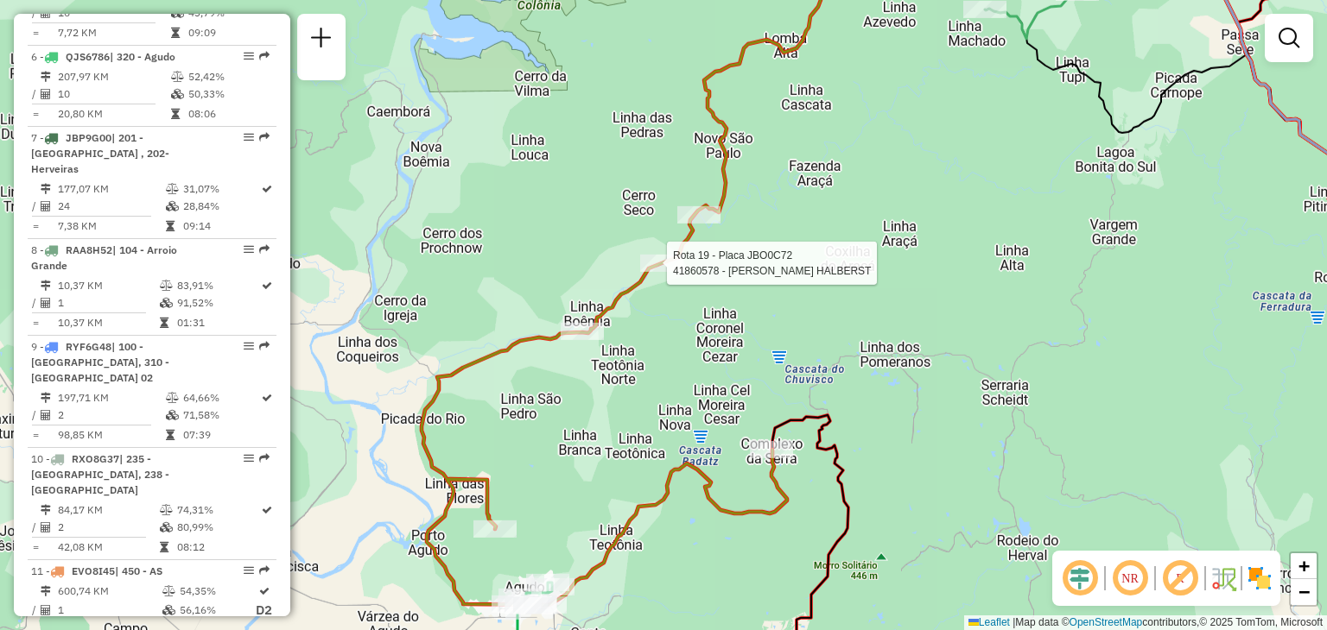
drag, startPoint x: 702, startPoint y: 517, endPoint x: 706, endPoint y: 421, distance: 95.9
click at [705, 421] on div "Rota 19 - Placa JBO0C72 41860578 - HENRIQUE F. HALBERST Janela de atendimento G…" at bounding box center [663, 315] width 1327 height 630
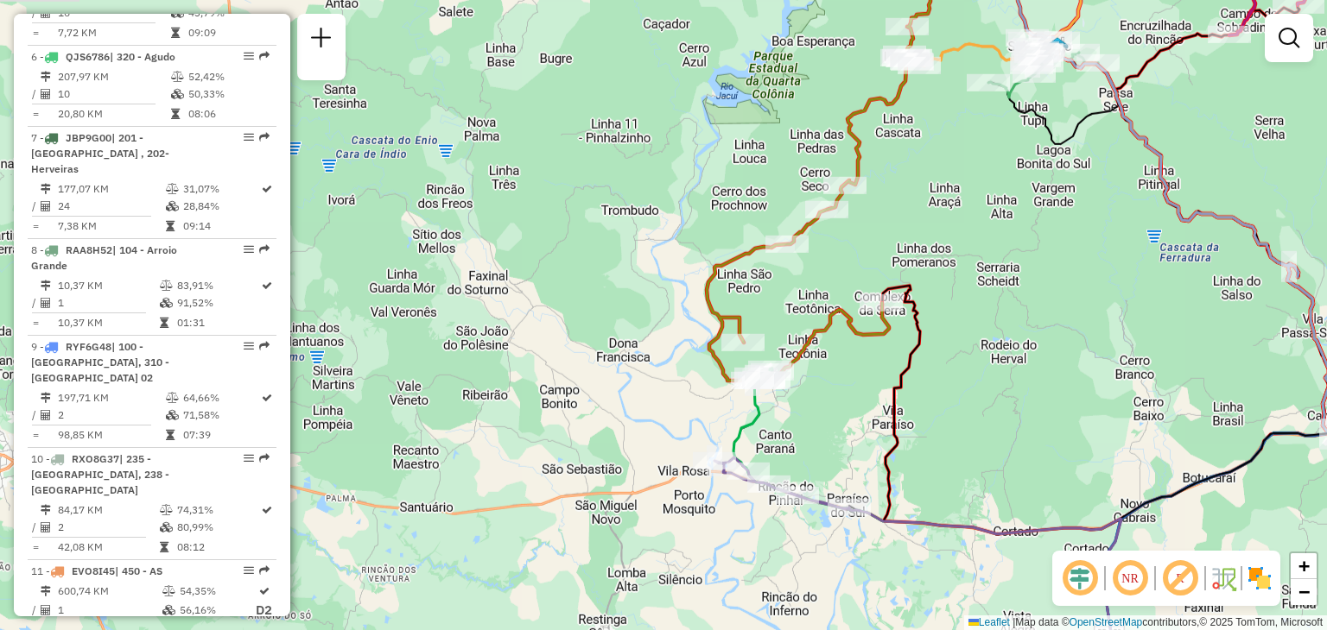
drag, startPoint x: 979, startPoint y: 453, endPoint x: 819, endPoint y: 358, distance: 187.1
click at [953, 323] on div "Janela de atendimento Grade de atendimento Capacidade Transportadoras Veículos …" at bounding box center [663, 315] width 1327 height 630
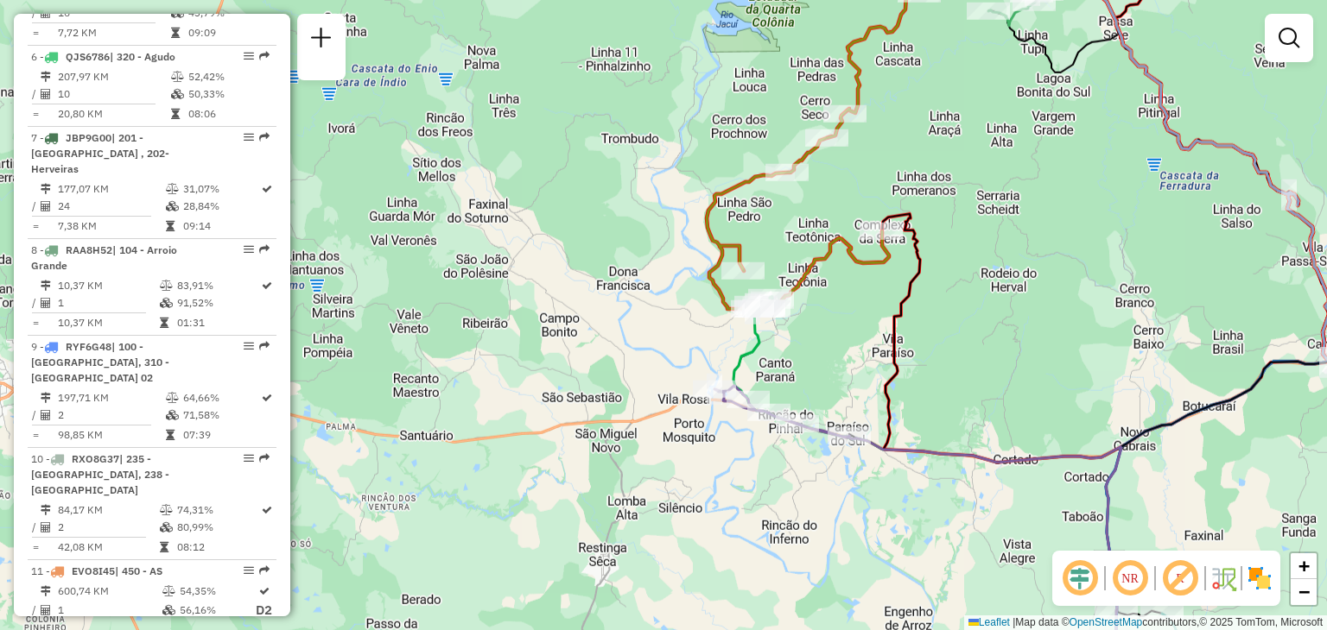
drag, startPoint x: 525, startPoint y: 288, endPoint x: 687, endPoint y: 326, distance: 166.6
click at [687, 326] on div "Janela de atendimento Grade de atendimento Capacidade Transportadoras Veículos …" at bounding box center [663, 315] width 1327 height 630
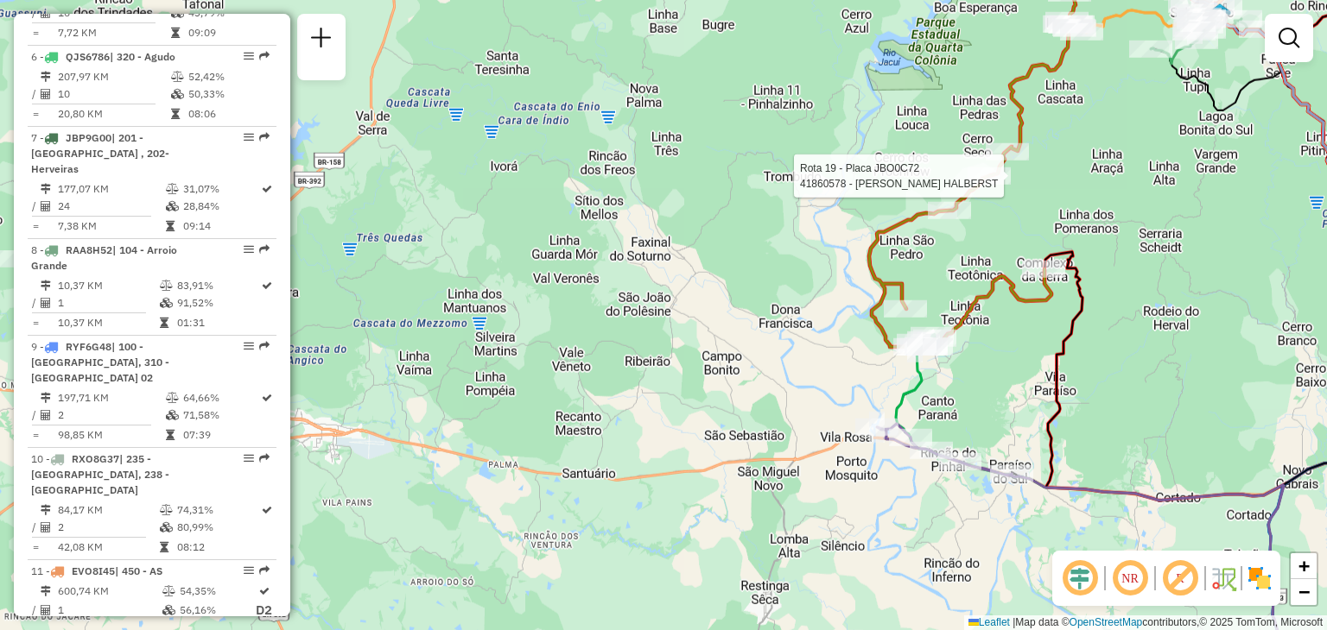
select select "**********"
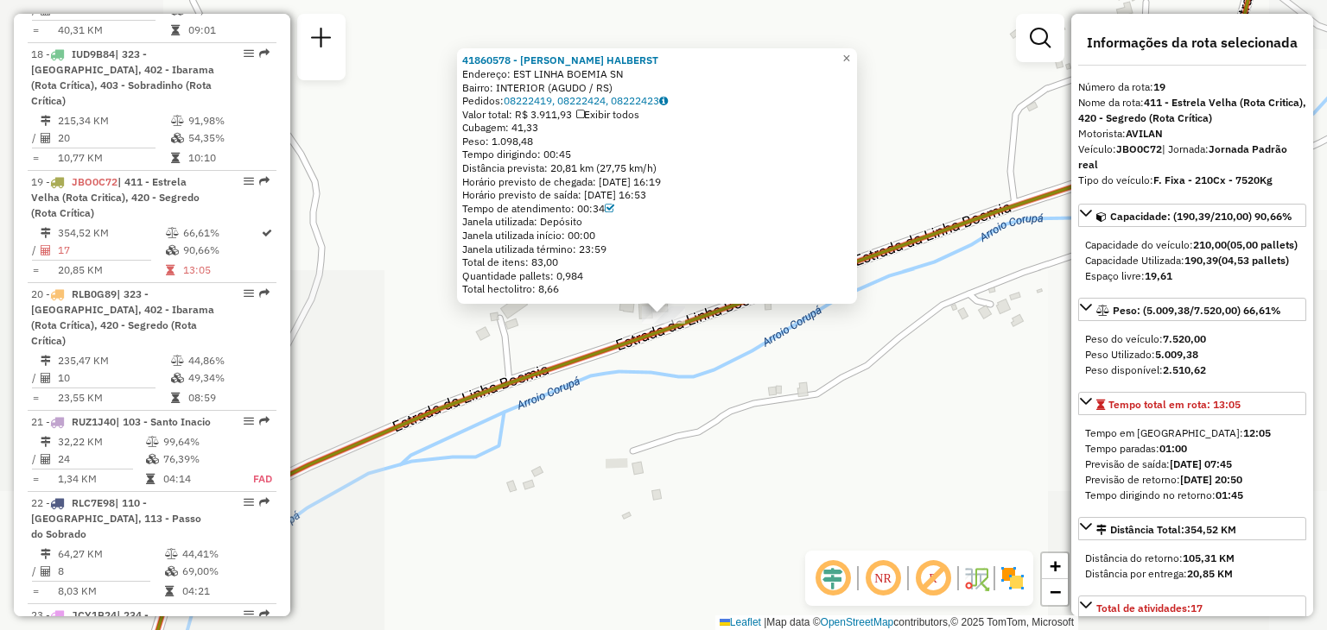
scroll to position [2387, 0]
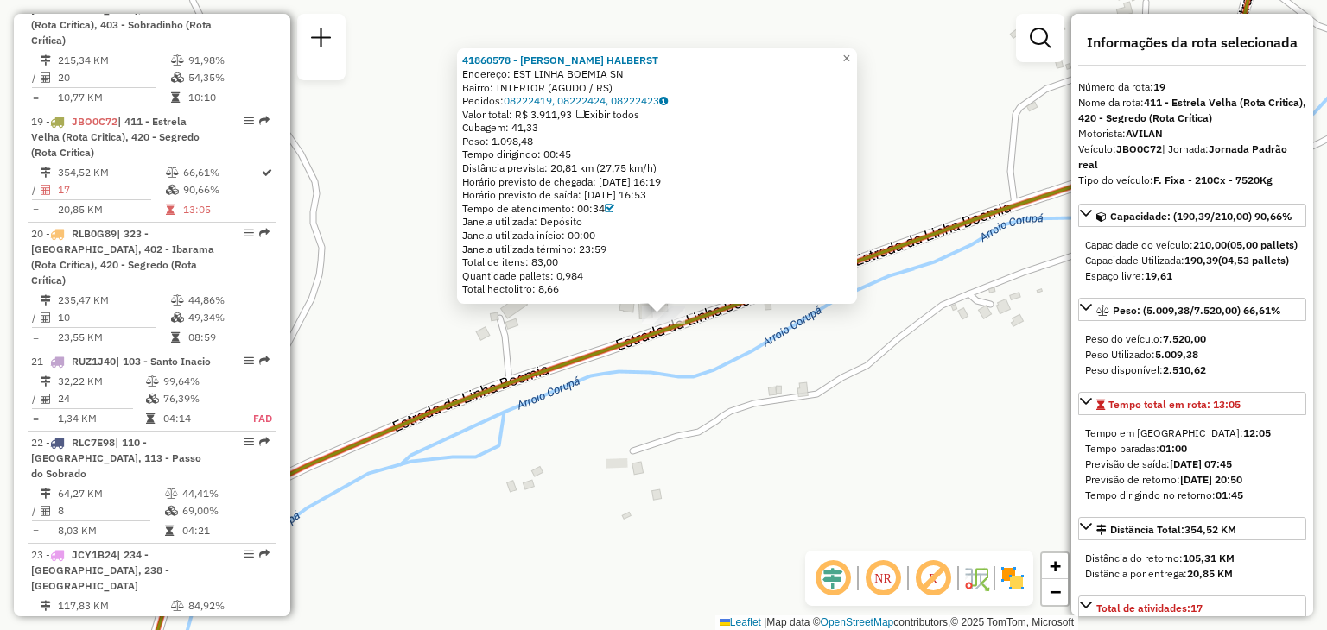
click at [637, 433] on div "41860578 - HENRIQUE F. HALBERST Endereço: EST LINHA BOEMIA SN Bairro: INTERIOR …" at bounding box center [663, 315] width 1327 height 630
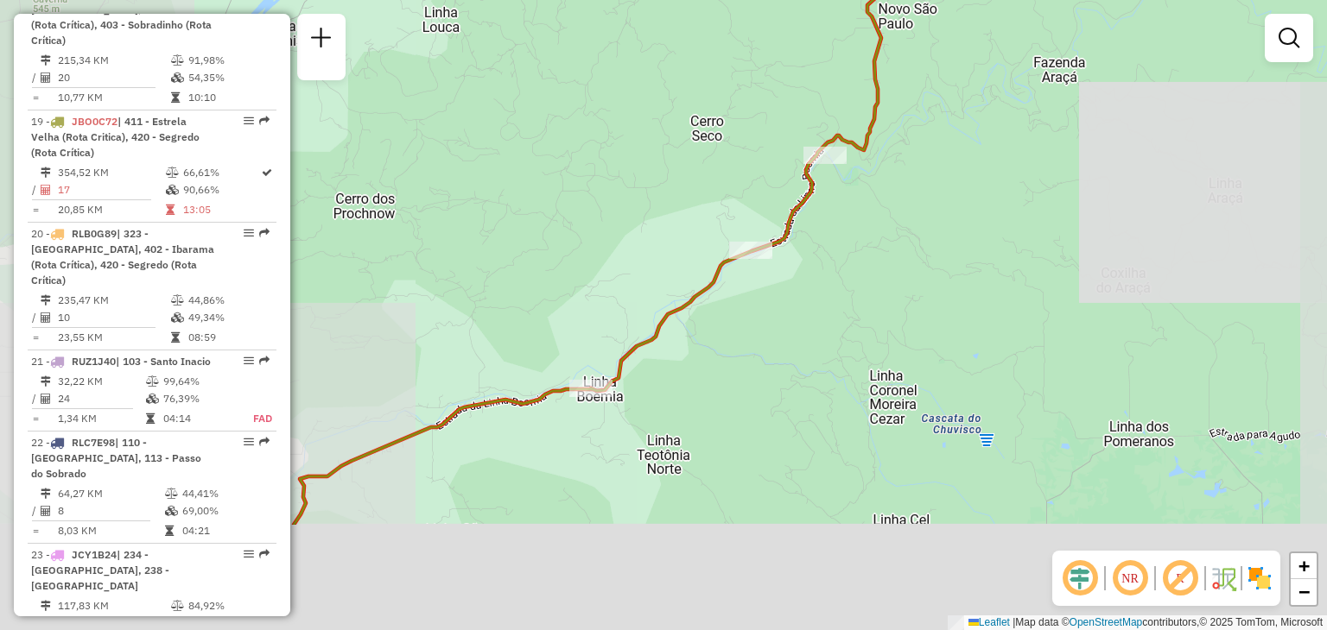
drag, startPoint x: 694, startPoint y: 477, endPoint x: 772, endPoint y: 312, distance: 182.4
click at [772, 312] on div "Janela de atendimento Grade de atendimento Capacidade Transportadoras Veículos …" at bounding box center [663, 315] width 1327 height 630
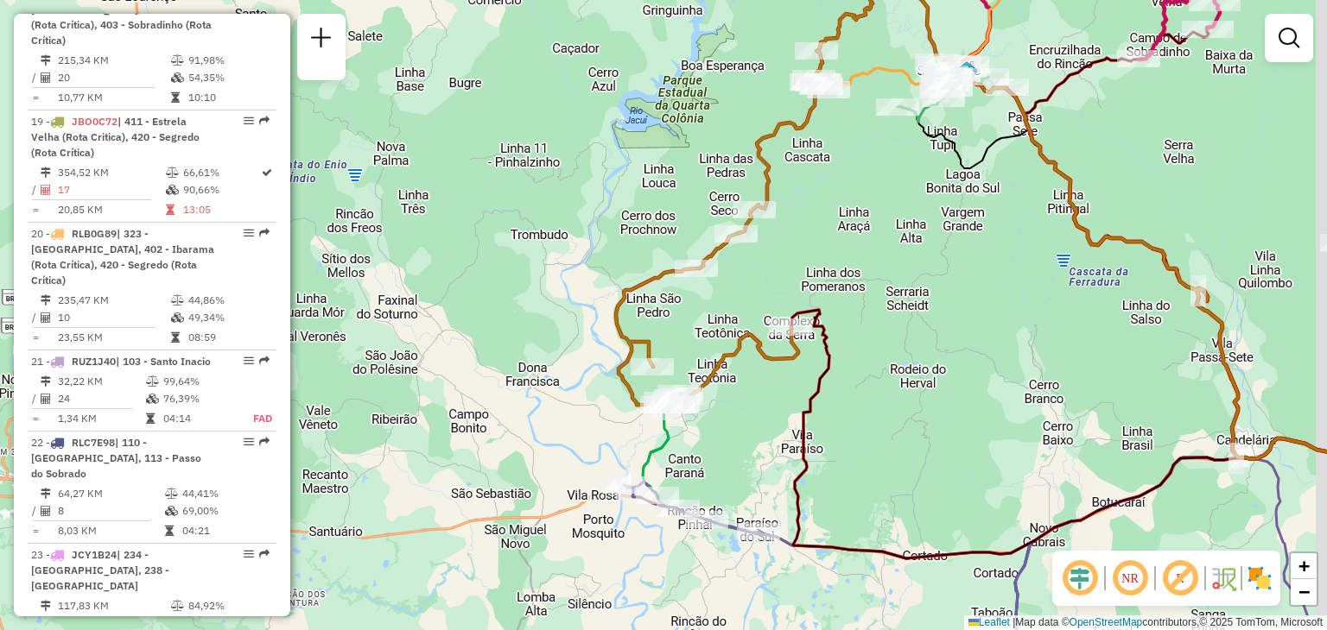
drag, startPoint x: 757, startPoint y: 522, endPoint x: 675, endPoint y: 382, distance: 162.6
click at [670, 377] on div "Janela de atendimento Grade de atendimento Capacidade Transportadoras Veículos …" at bounding box center [663, 315] width 1327 height 630
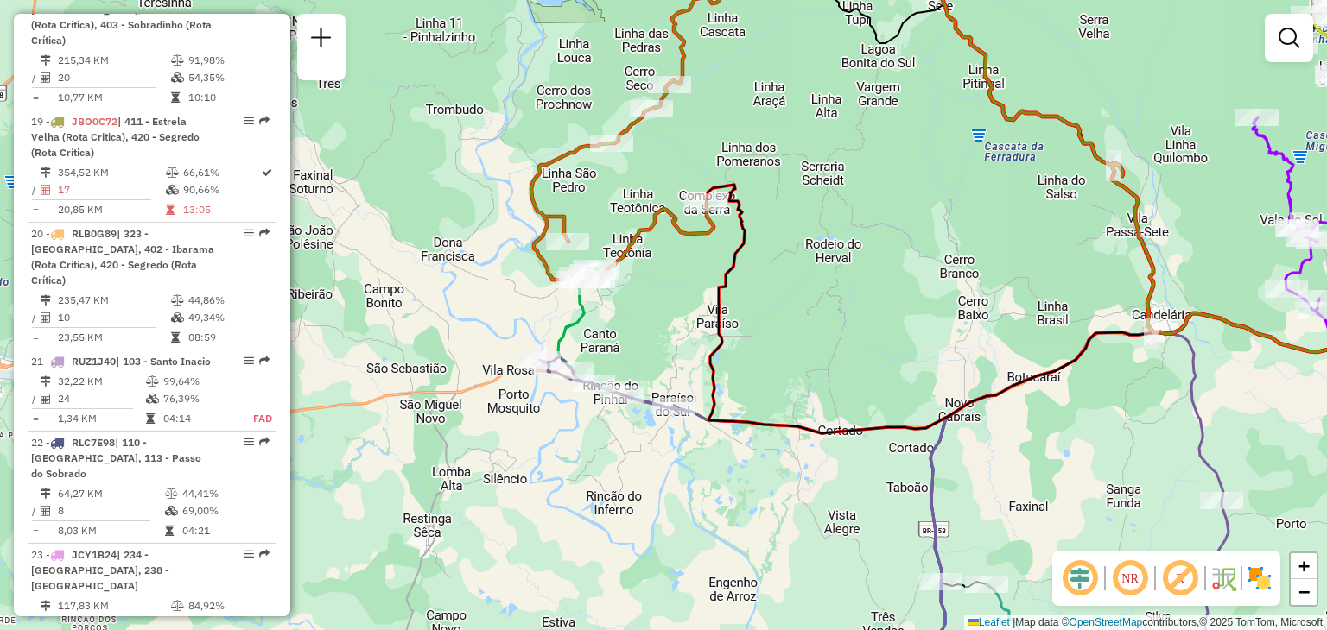
drag, startPoint x: 841, startPoint y: 478, endPoint x: 775, endPoint y: 381, distance: 118.1
click at [755, 360] on div "Janela de atendimento Grade de atendimento Capacidade Transportadoras Veículos …" at bounding box center [663, 315] width 1327 height 630
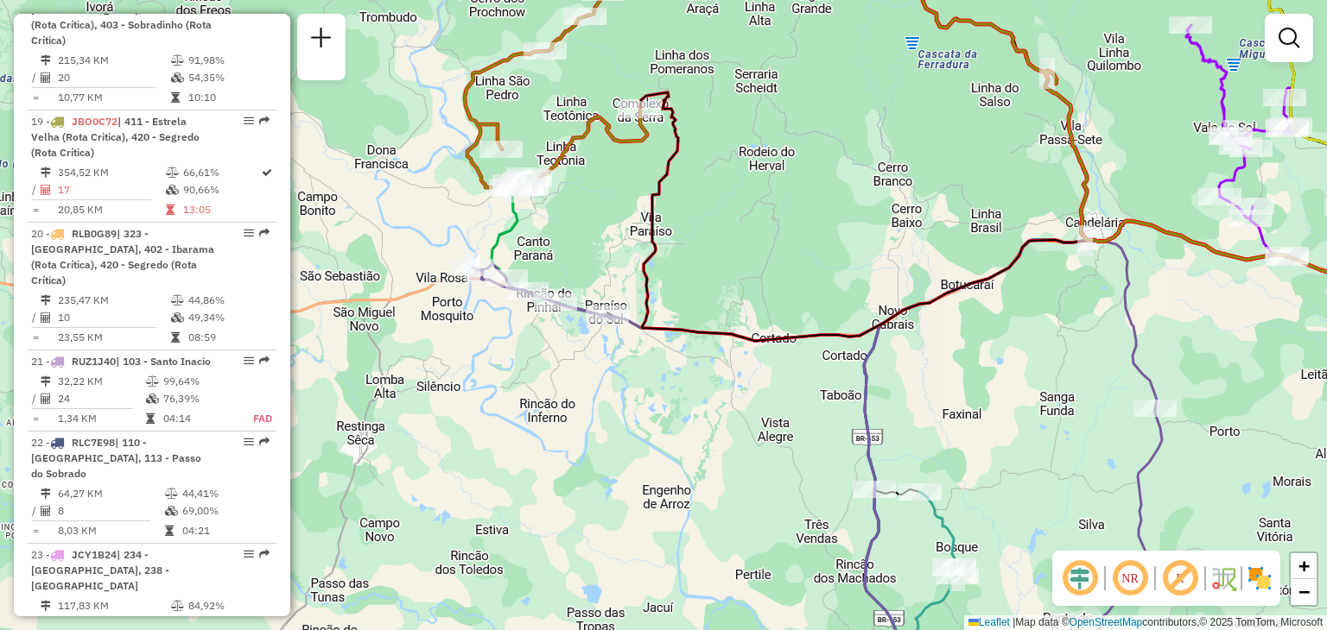
drag, startPoint x: 796, startPoint y: 320, endPoint x: 794, endPoint y: 379, distance: 59.6
click at [786, 352] on div "Janela de atendimento Grade de atendimento Capacidade Transportadoras Veículos …" at bounding box center [663, 315] width 1327 height 630
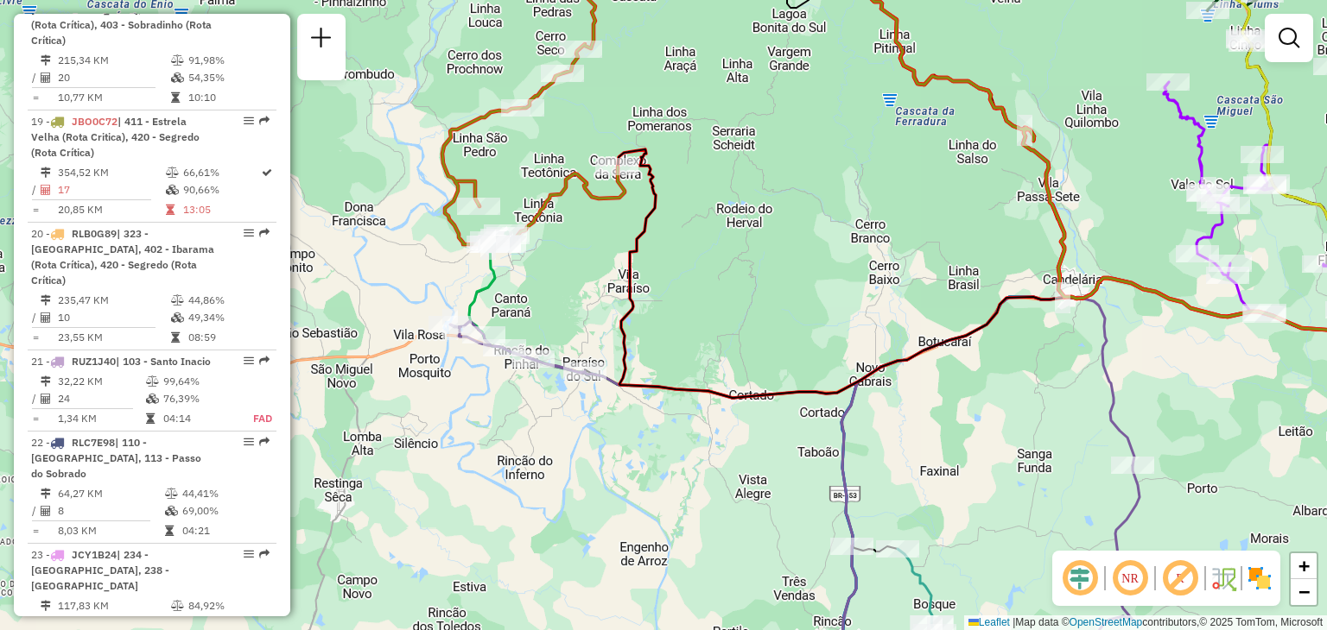
drag, startPoint x: 573, startPoint y: 236, endPoint x: 562, endPoint y: 259, distance: 25.5
click at [562, 259] on div "Janela de atendimento Grade de atendimento Capacidade Transportadoras Veículos …" at bounding box center [663, 315] width 1327 height 630
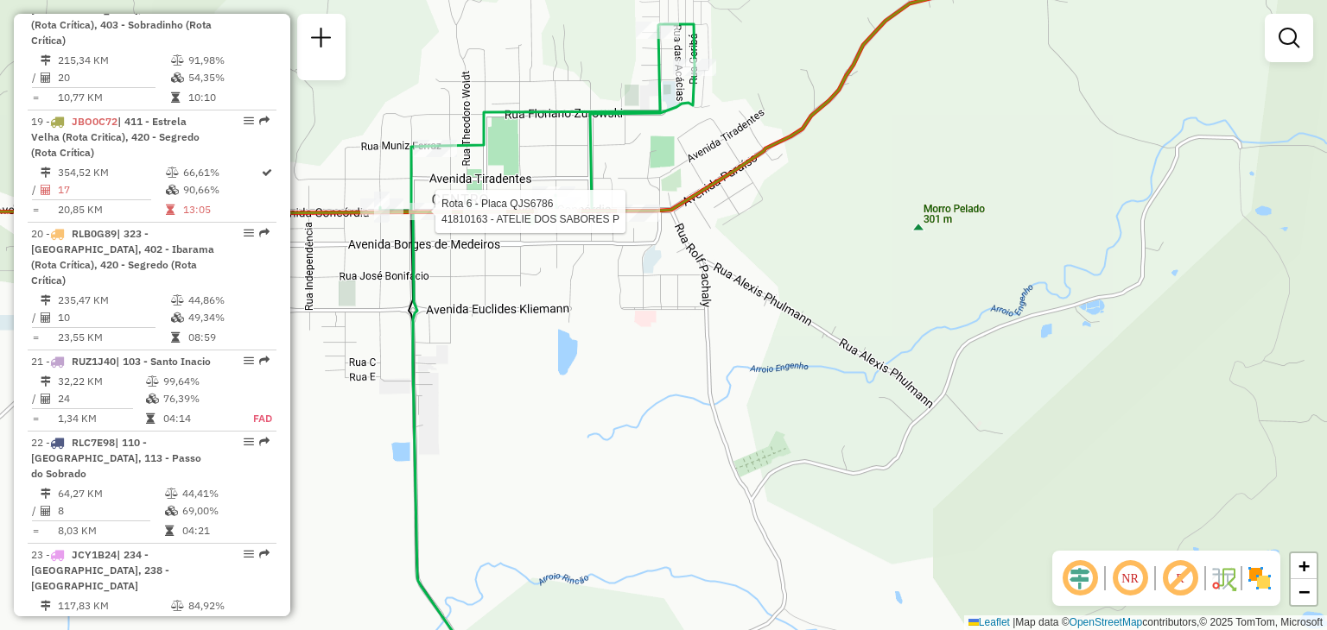
click at [446, 220] on div at bounding box center [430, 211] width 43 height 17
select select "**********"
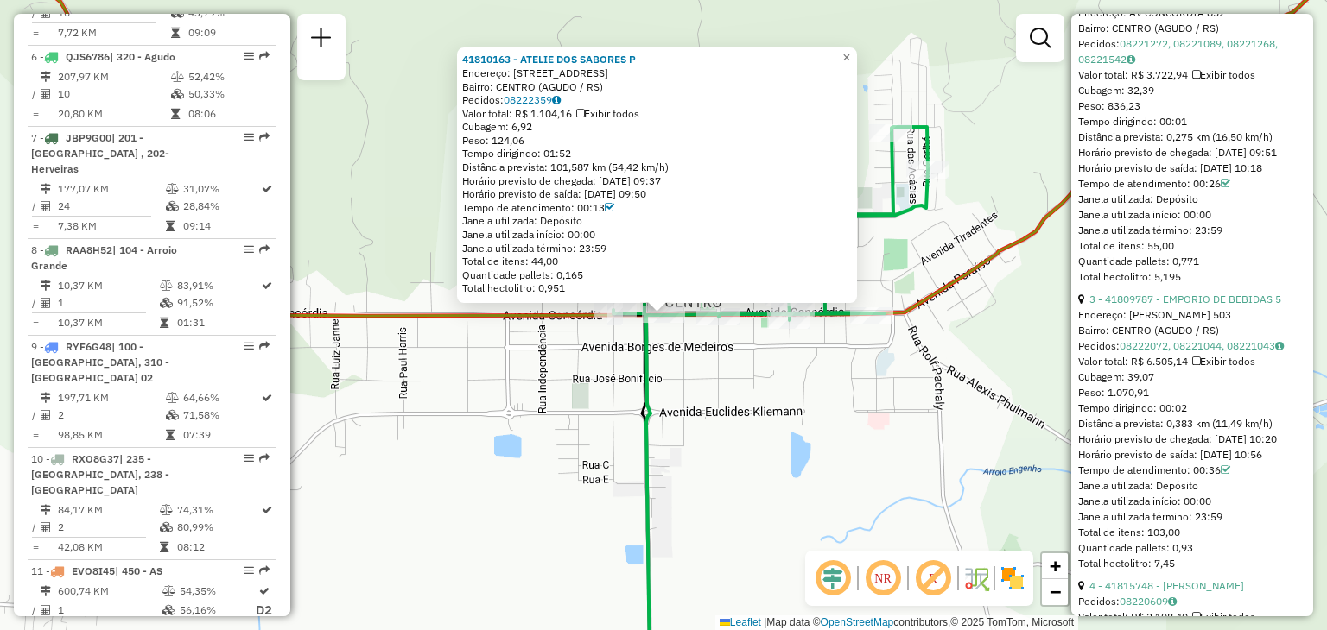
scroll to position [1382, 0]
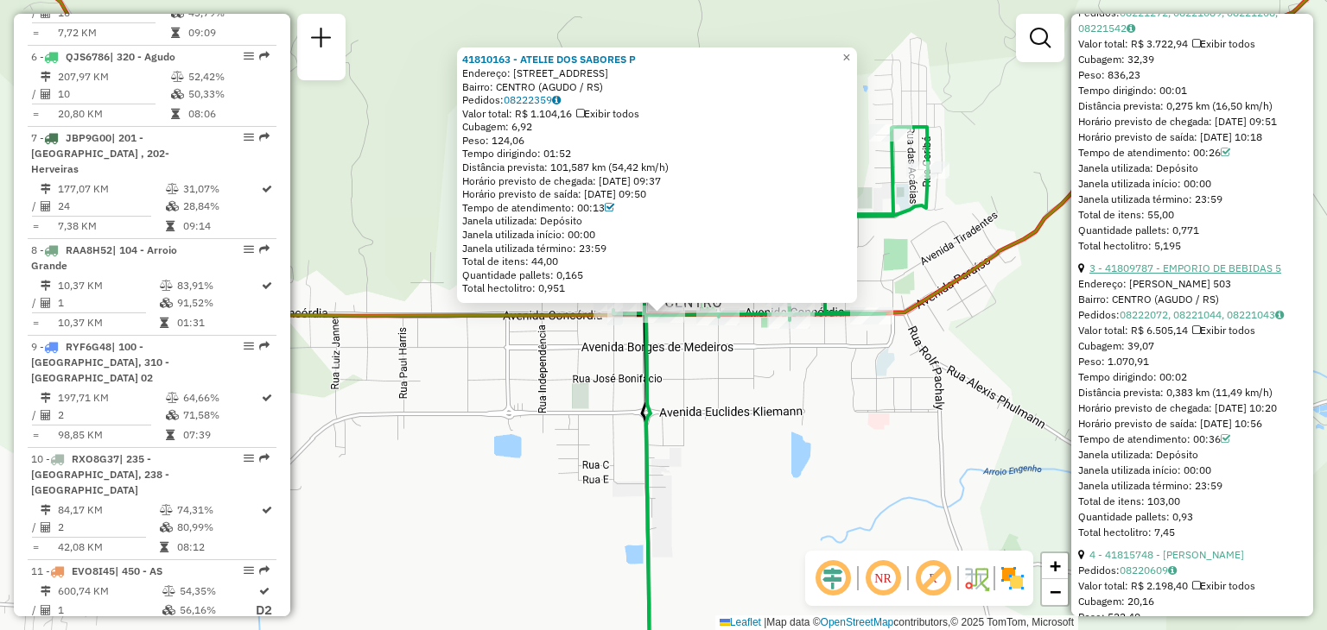
click at [1261, 275] on link "3 - 41809787 - EMPORIO DE BEBIDAS 5" at bounding box center [1185, 268] width 192 height 13
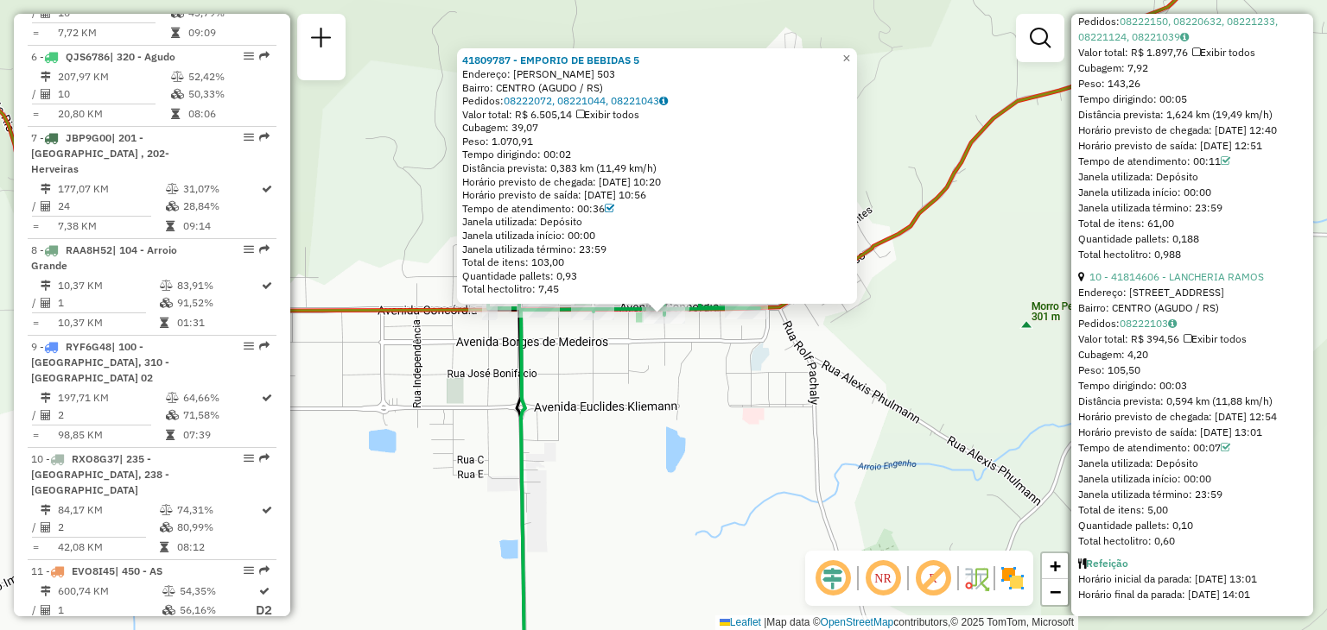
scroll to position [3550, 0]
click at [783, 353] on div "41809787 - EMPORIO DE BEBIDAS 5 Endereço: MARECHAL DEODORO 503 Bairro: CENTRO (…" at bounding box center [663, 315] width 1327 height 630
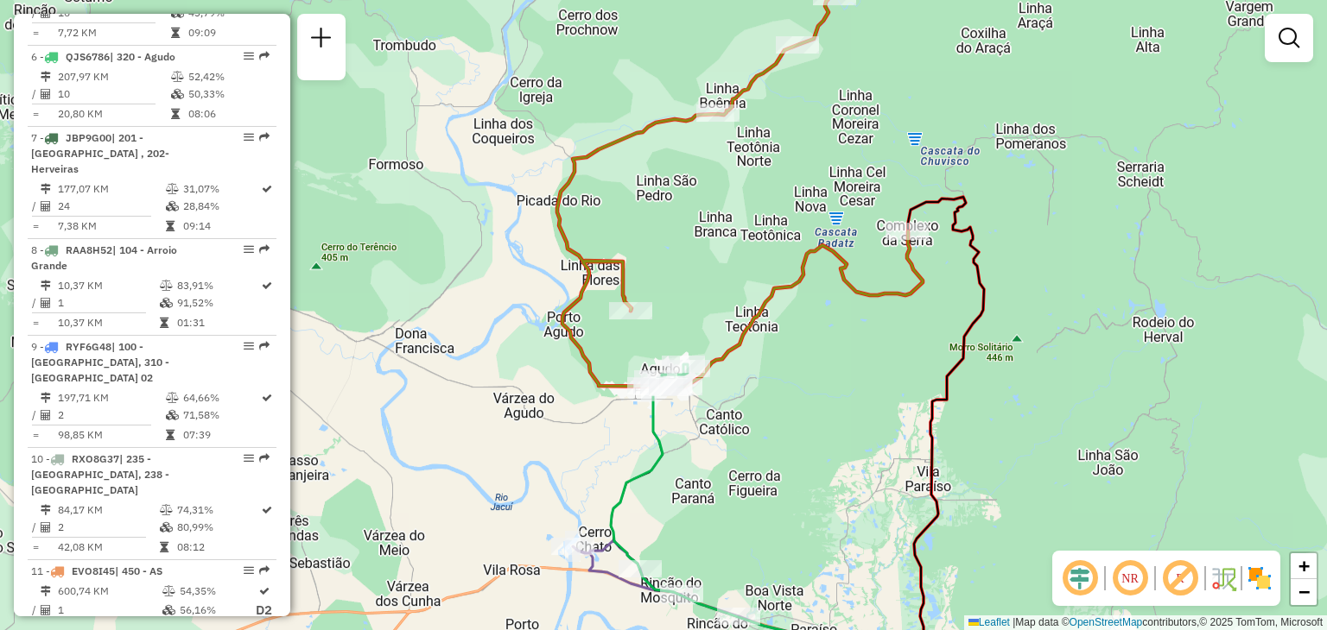
drag, startPoint x: 724, startPoint y: 277, endPoint x: 632, endPoint y: 308, distance: 96.7
click at [632, 308] on div "Janela de atendimento Grade de atendimento Capacidade Transportadoras Veículos …" at bounding box center [663, 315] width 1327 height 630
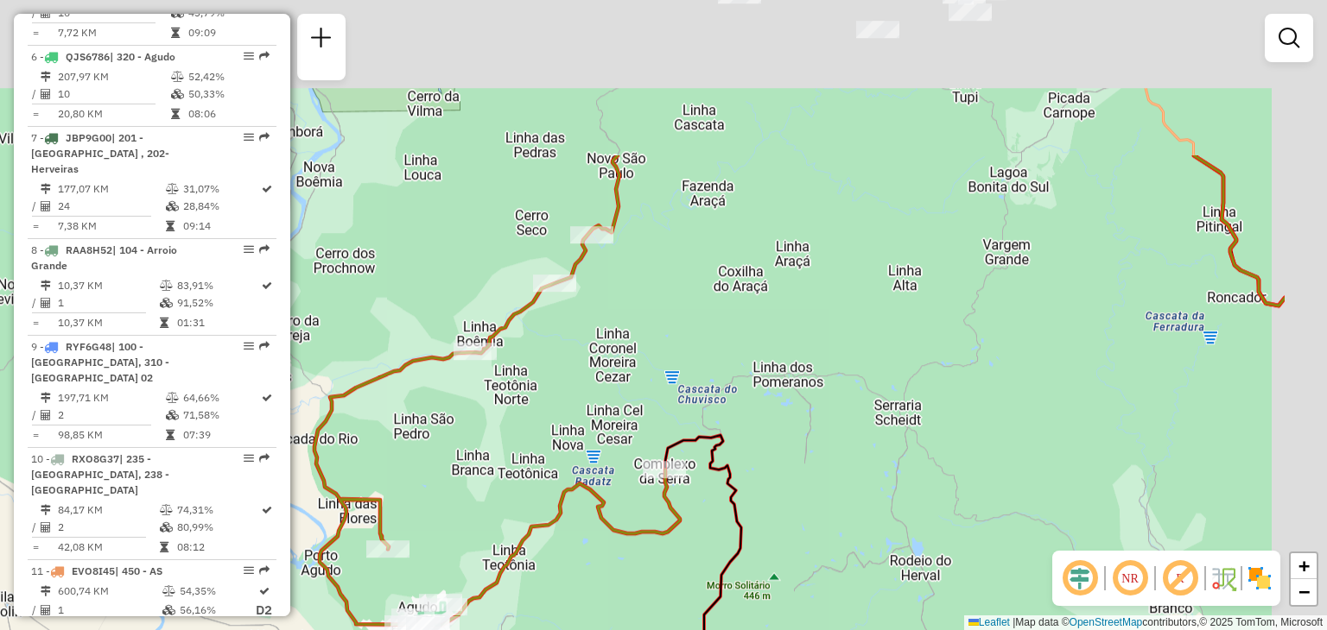
drag, startPoint x: 746, startPoint y: 276, endPoint x: 718, endPoint y: 305, distance: 40.9
click at [718, 305] on div "Janela de atendimento Grade de atendimento Capacidade Transportadoras Veículos …" at bounding box center [663, 315] width 1327 height 630
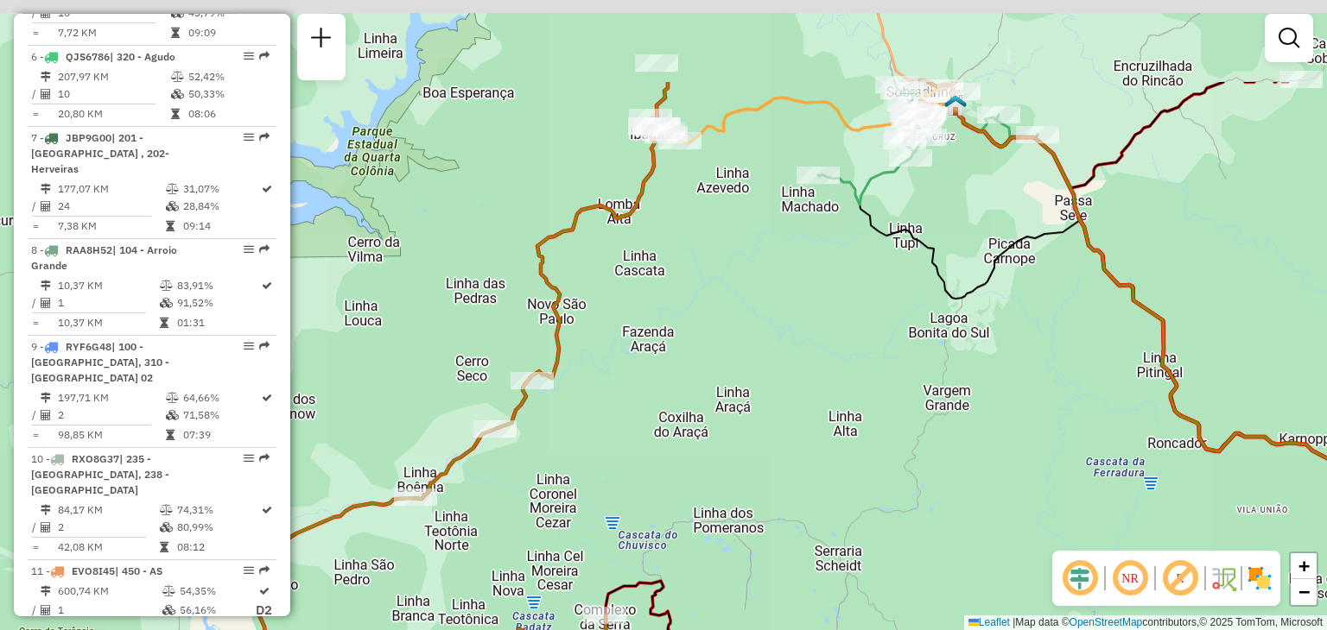
drag, startPoint x: 729, startPoint y: 316, endPoint x: 683, endPoint y: 376, distance: 75.1
click at [684, 377] on div "Janela de atendimento Grade de atendimento Capacidade Transportadoras Veículos …" at bounding box center [663, 315] width 1327 height 630
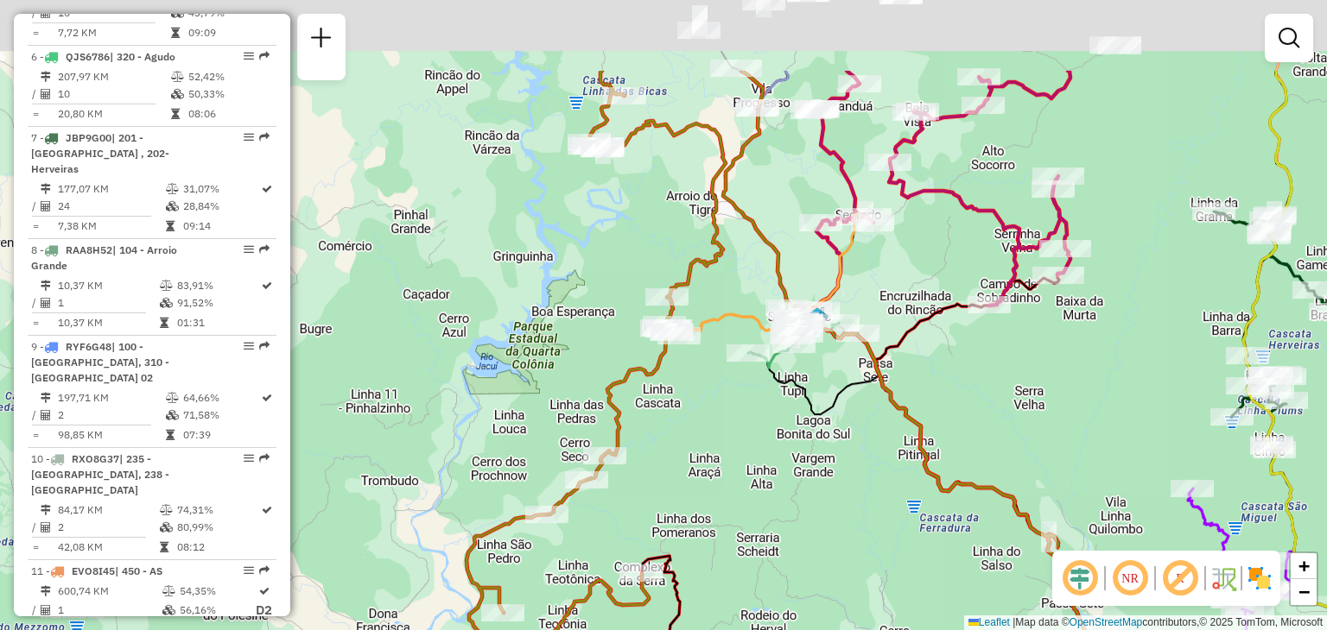
drag, startPoint x: 738, startPoint y: 263, endPoint x: 736, endPoint y: 274, distance: 10.7
click at [736, 274] on div "Janela de atendimento Grade de atendimento Capacidade Transportadoras Veículos …" at bounding box center [663, 315] width 1327 height 630
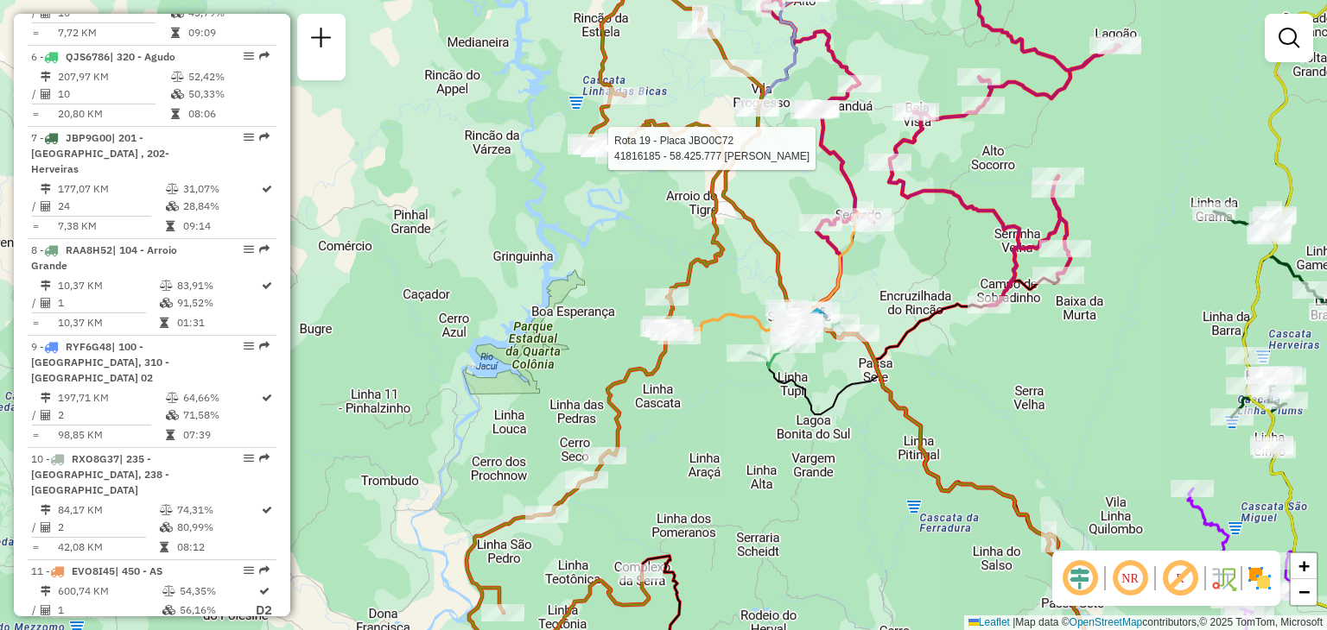
select select "**********"
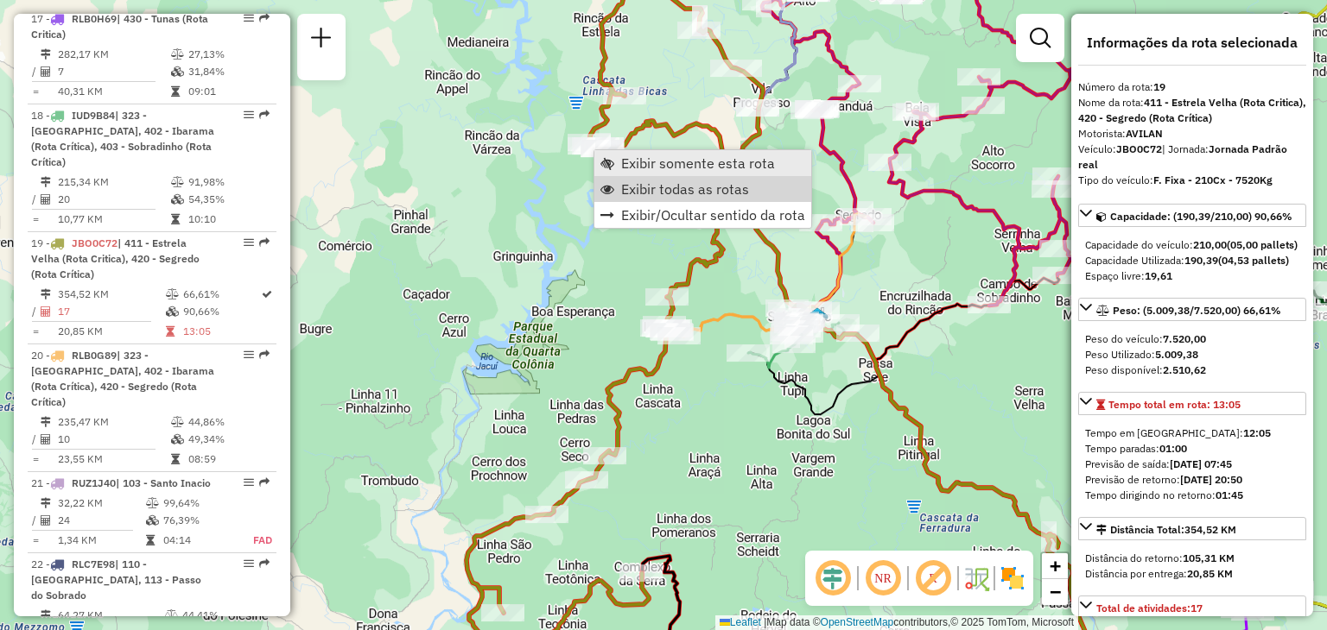
scroll to position [2387, 0]
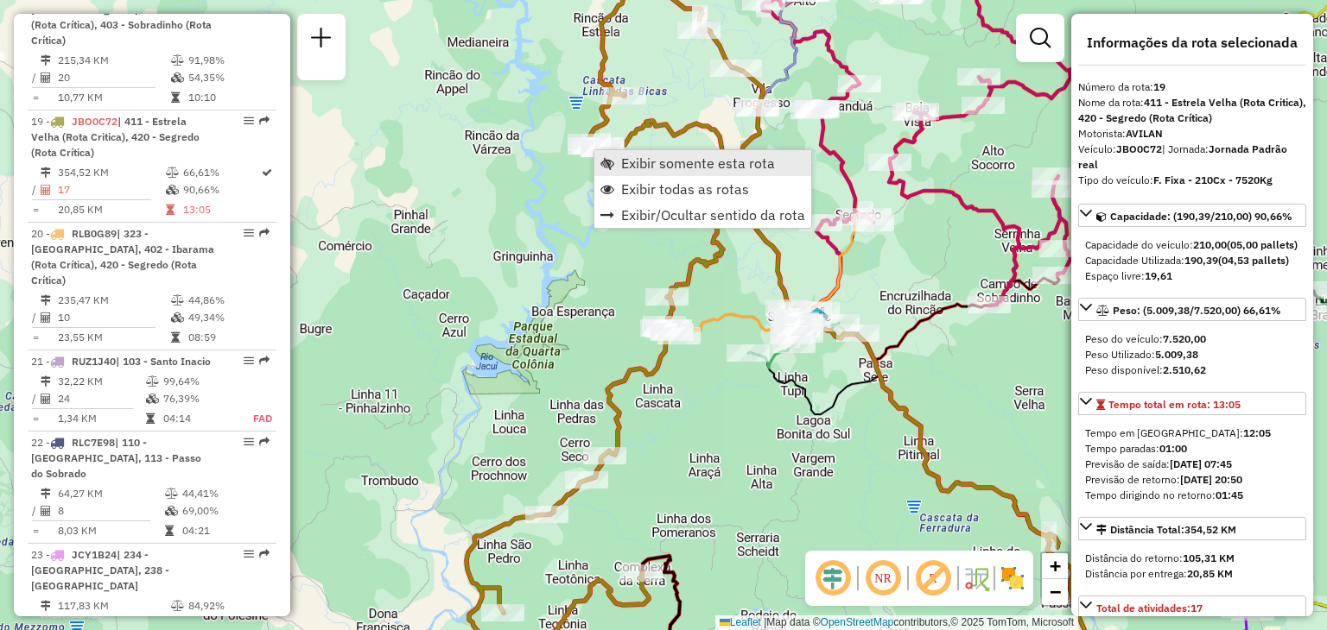
click at [625, 167] on span "Exibir somente esta rota" at bounding box center [698, 163] width 154 height 14
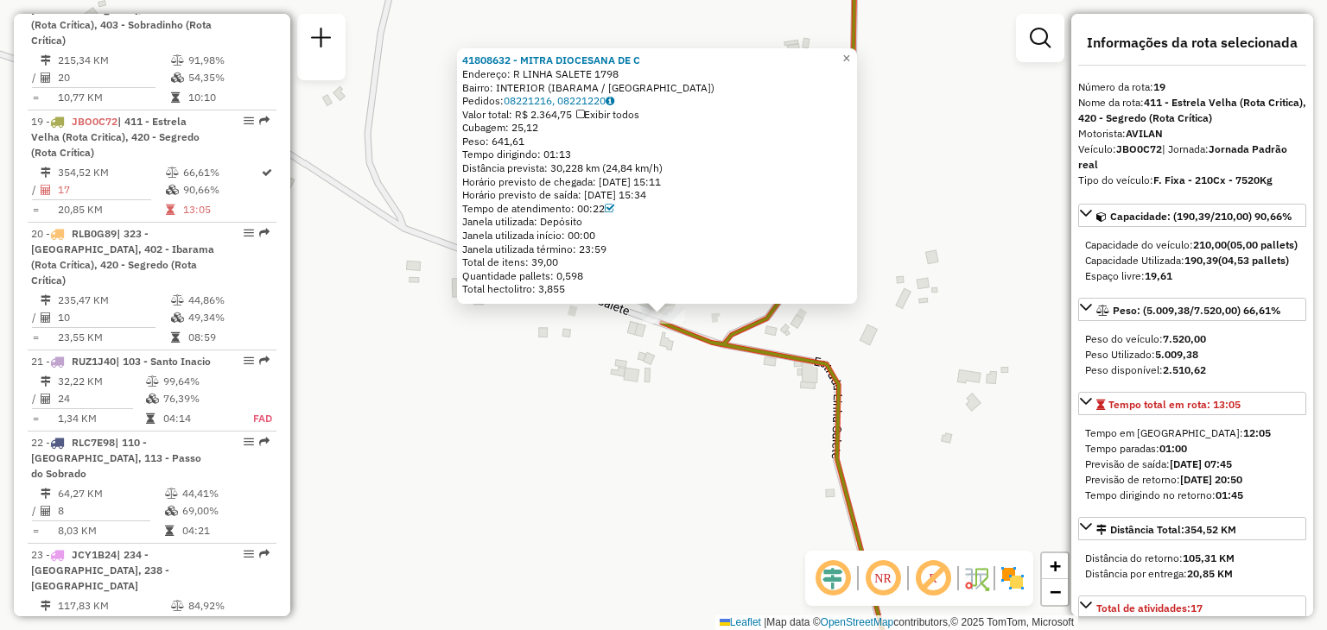
click at [555, 440] on div "41808632 - MITRA DIOCESANA DE C Endereço: R LINHA SALETE 1798 Bairro: INTERIOR …" at bounding box center [663, 315] width 1327 height 630
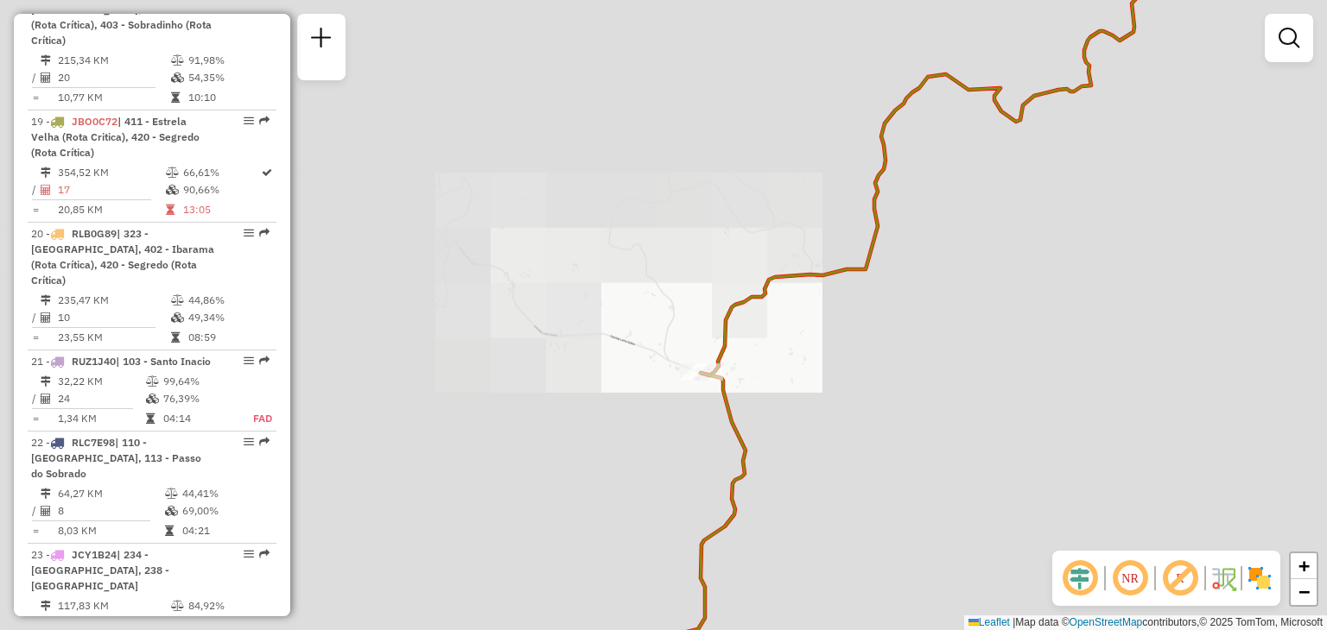
drag, startPoint x: 838, startPoint y: 418, endPoint x: 728, endPoint y: 266, distance: 187.4
click at [729, 269] on div "Janela de atendimento Grade de atendimento Capacidade Transportadoras Veículos …" at bounding box center [663, 315] width 1327 height 630
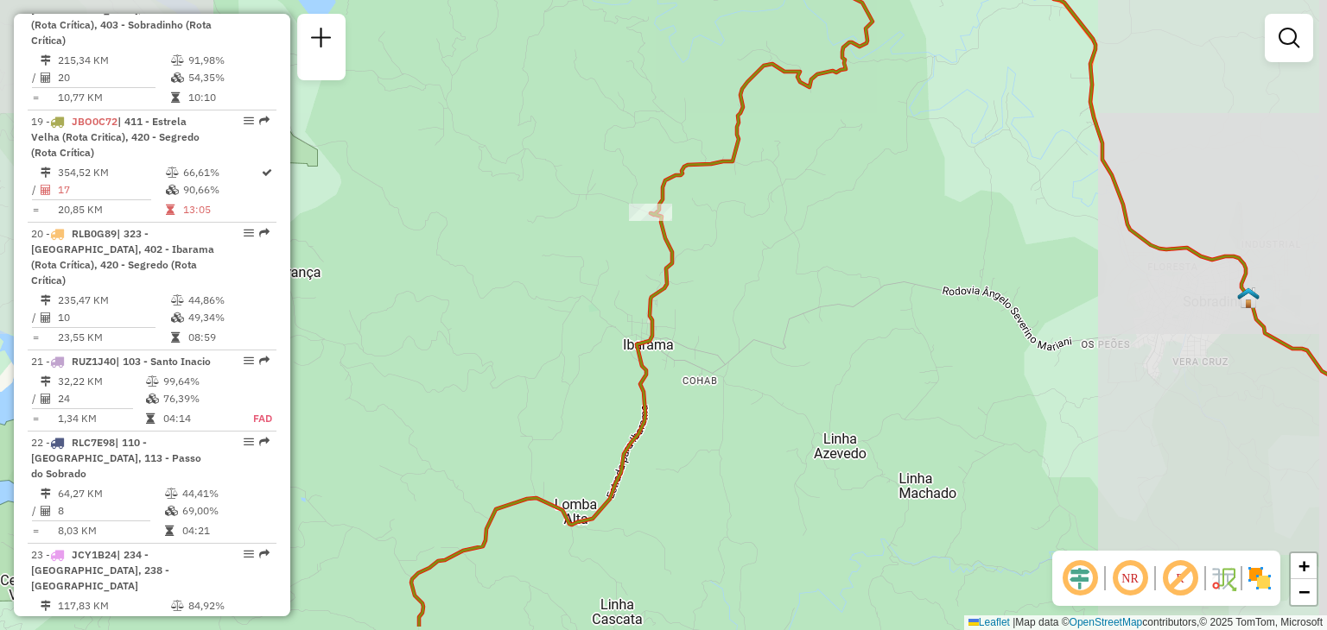
drag, startPoint x: 772, startPoint y: 414, endPoint x: 706, endPoint y: 206, distance: 218.2
click at [713, 196] on div "Janela de atendimento Grade de atendimento Capacidade Transportadoras Veículos …" at bounding box center [663, 315] width 1327 height 630
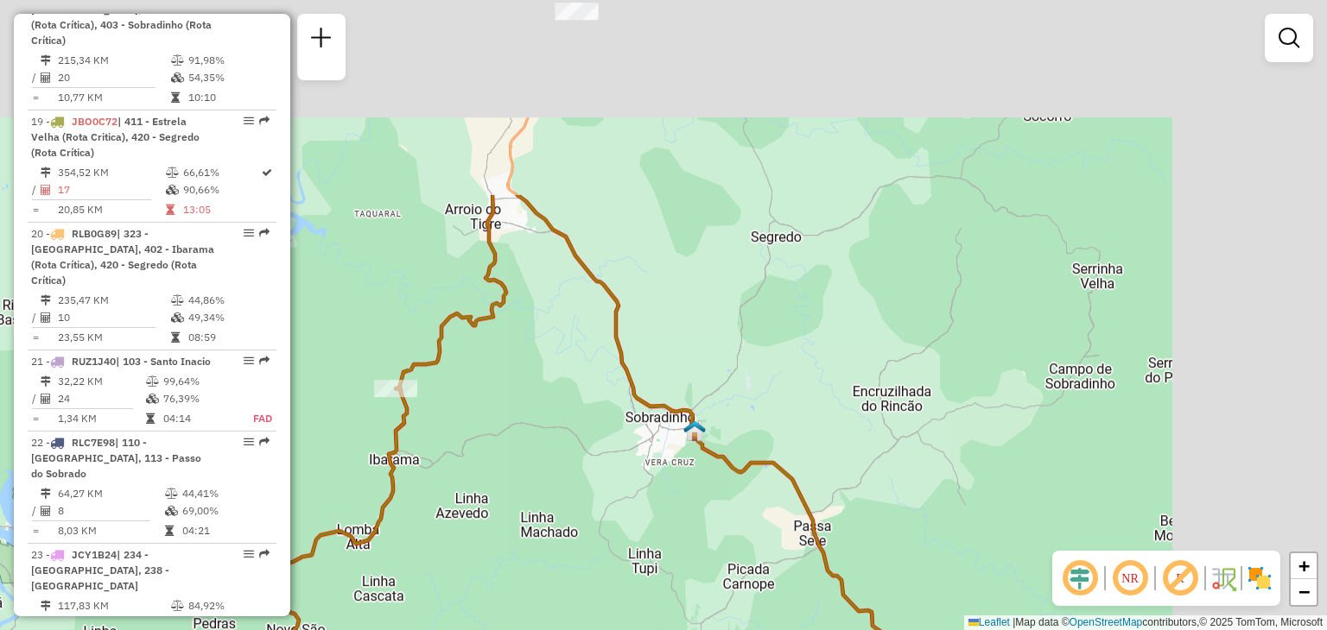
drag, startPoint x: 762, startPoint y: 350, endPoint x: 706, endPoint y: 393, distance: 70.1
click at [706, 393] on div "Janela de atendimento Grade de atendimento Capacidade Transportadoras Veículos …" at bounding box center [663, 315] width 1327 height 630
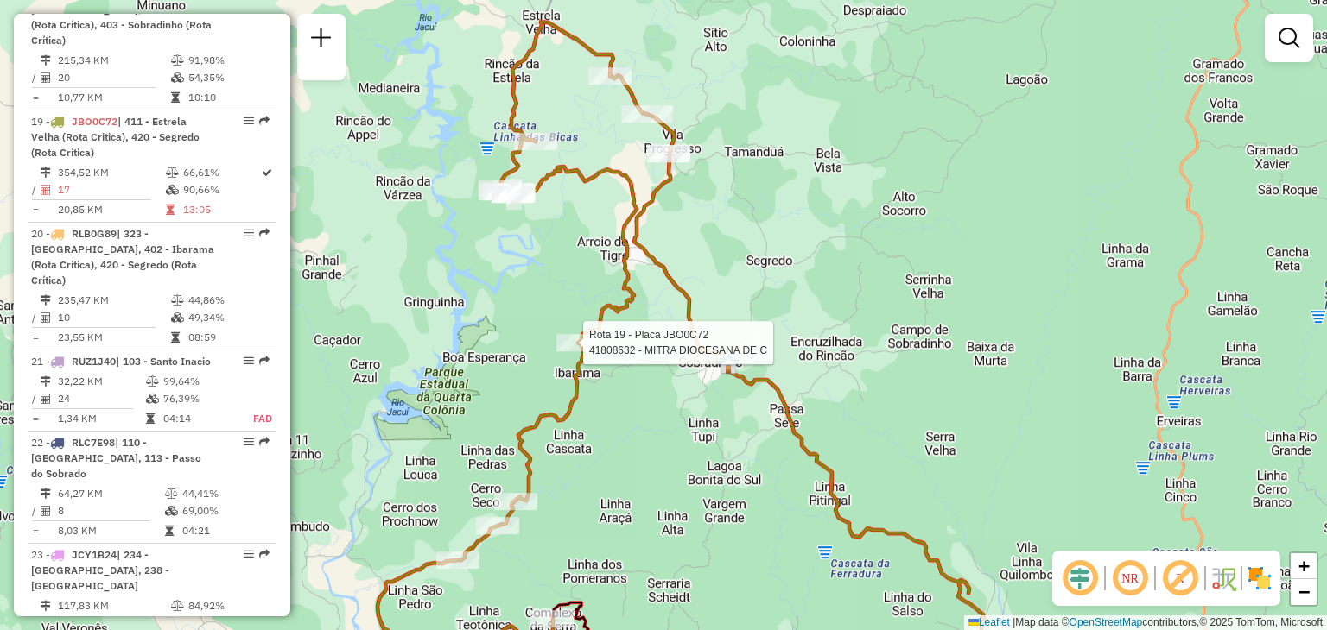
select select "**********"
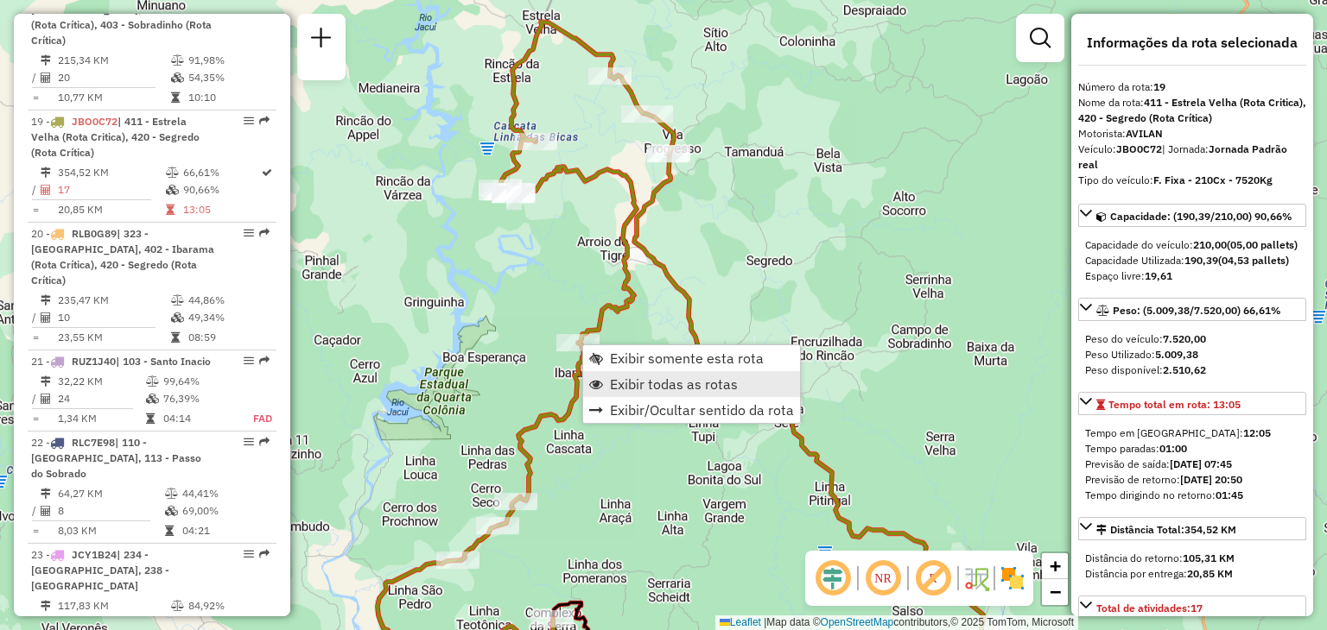
click at [665, 385] on span "Exibir todas as rotas" at bounding box center [674, 384] width 128 height 14
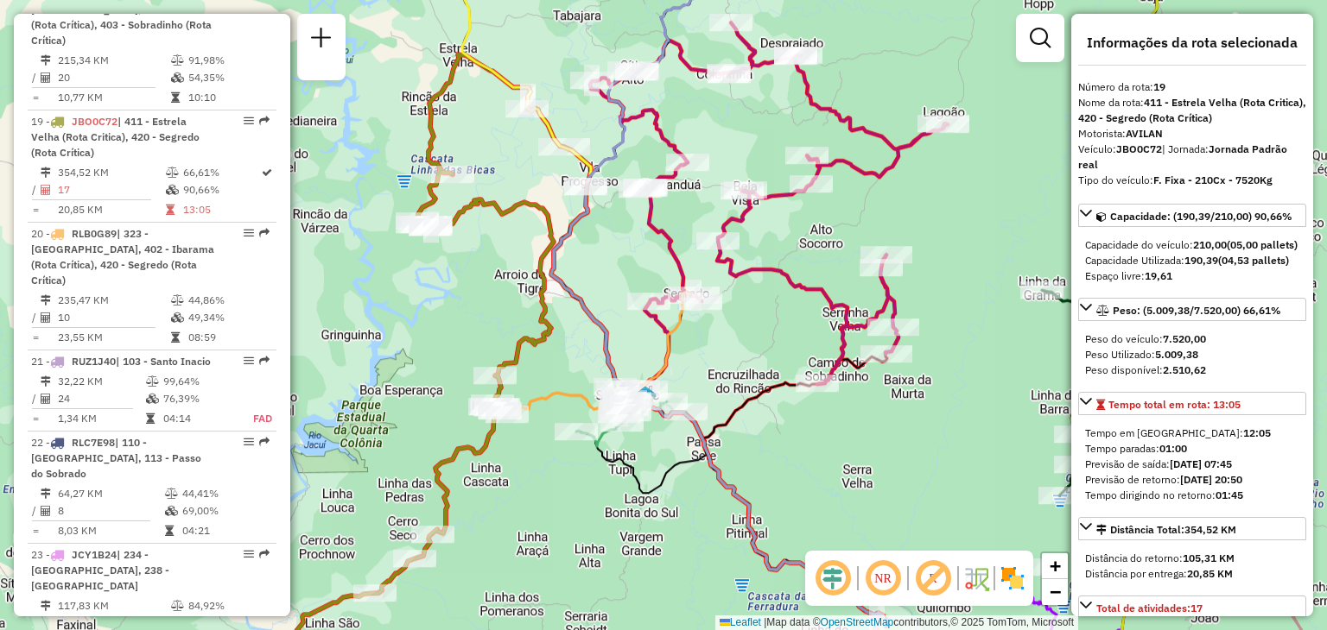
drag, startPoint x: 836, startPoint y: 226, endPoint x: 740, endPoint y: 267, distance: 104.1
click at [740, 267] on icon at bounding box center [769, 203] width 358 height 362
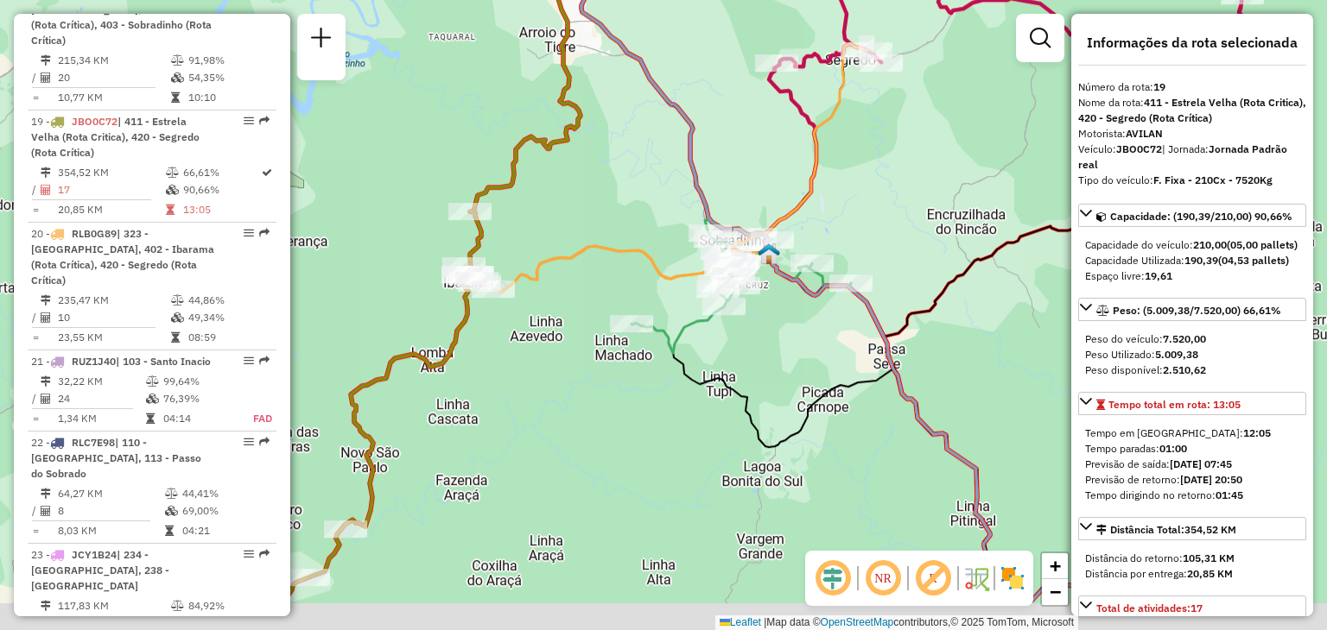
drag, startPoint x: 701, startPoint y: 398, endPoint x: 732, endPoint y: 219, distance: 182.3
click at [734, 219] on div "Janela de atendimento Grade de atendimento Capacidade Transportadoras Veículos …" at bounding box center [663, 315] width 1327 height 630
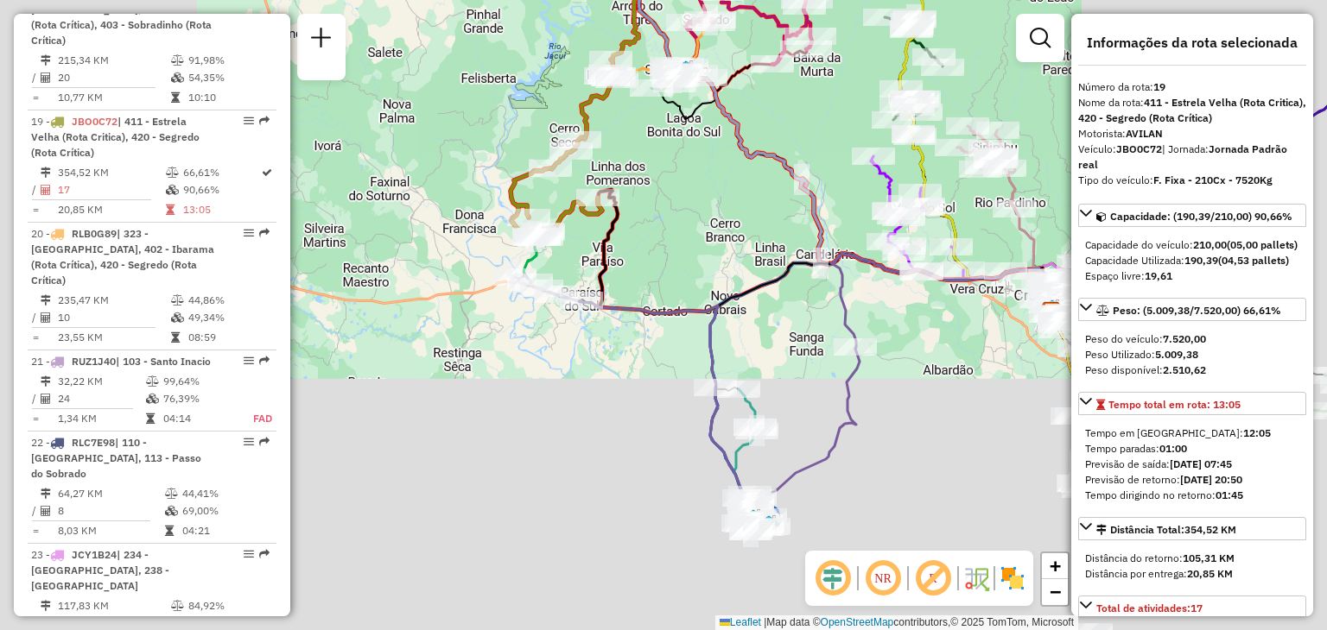
drag, startPoint x: 711, startPoint y: 259, endPoint x: 697, endPoint y: 250, distance: 16.8
click at [677, 213] on div "Janela de atendimento Grade de atendimento Capacidade Transportadoras Veículos …" at bounding box center [663, 315] width 1327 height 630
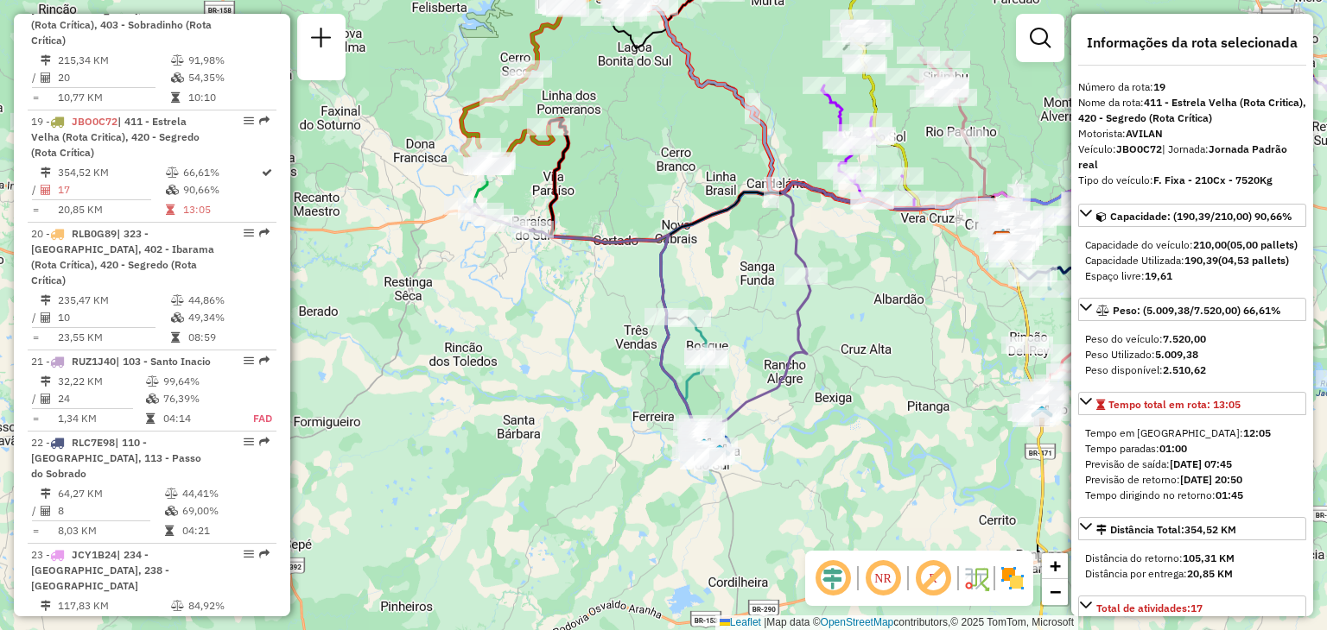
click at [786, 313] on div "Janela de atendimento Grade de atendimento Capacidade Transportadoras Veículos …" at bounding box center [663, 315] width 1327 height 630
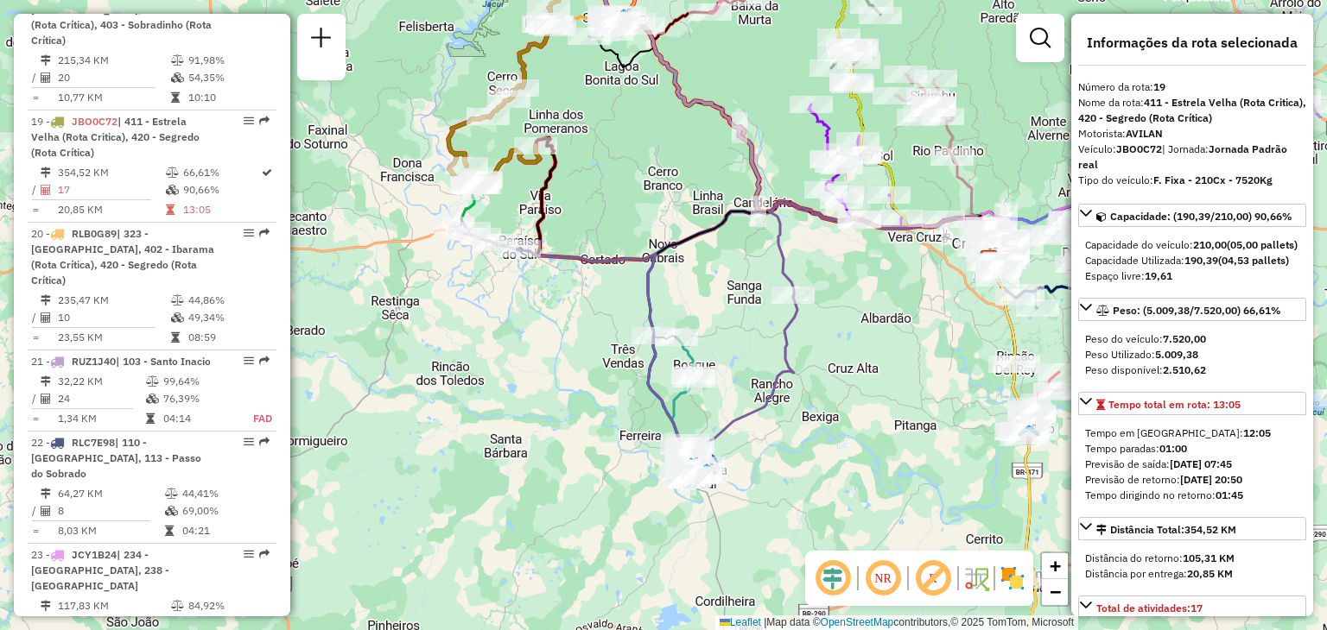
click at [777, 339] on icon at bounding box center [625, 348] width 345 height 249
drag, startPoint x: 523, startPoint y: 316, endPoint x: 570, endPoint y: 305, distance: 48.0
click at [523, 316] on div "Janela de atendimento Grade de atendimento Capacidade Transportadoras Veículos …" at bounding box center [663, 315] width 1327 height 630
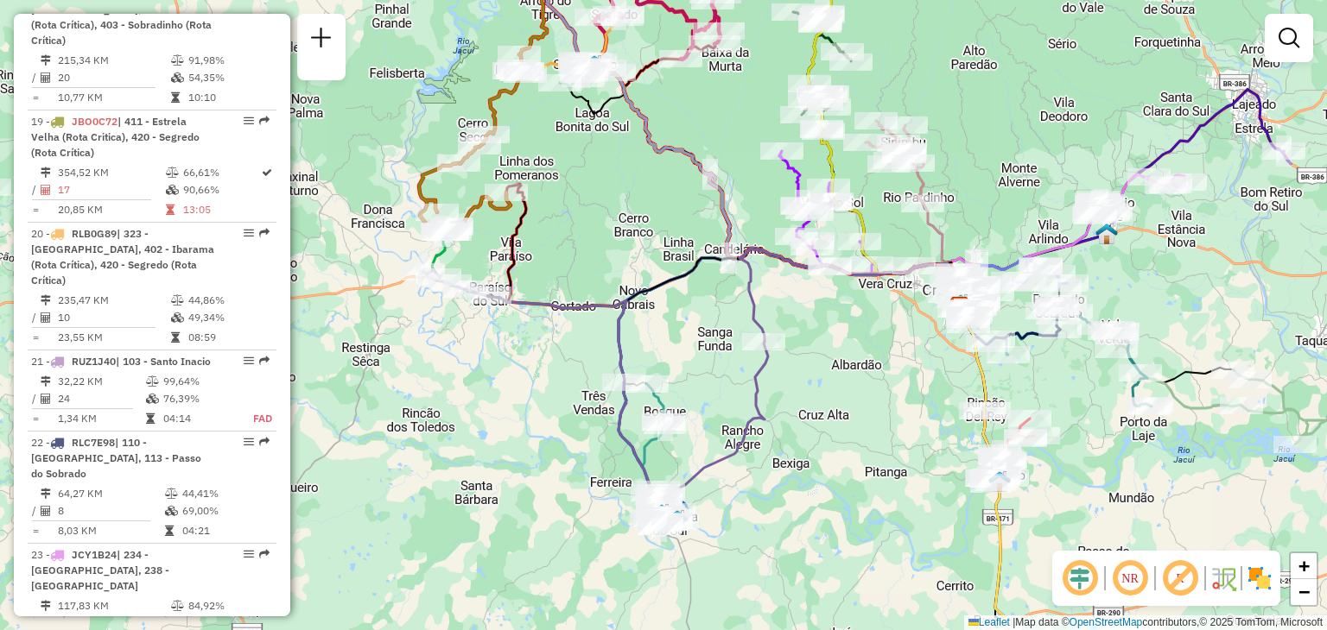
drag, startPoint x: 576, startPoint y: 332, endPoint x: 539, endPoint y: 401, distance: 78.4
click at [539, 401] on div "Janela de atendimento Grade de atendimento Capacidade Transportadoras Veículos …" at bounding box center [663, 315] width 1327 height 630
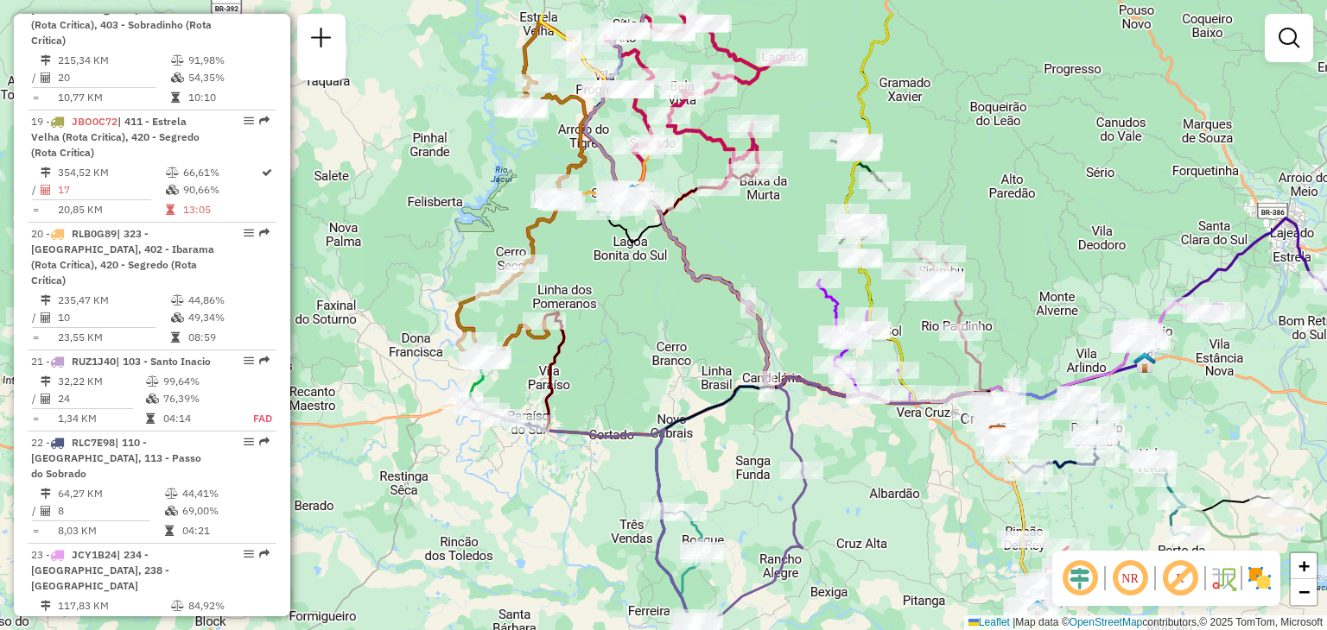
drag, startPoint x: 665, startPoint y: 197, endPoint x: 715, endPoint y: 247, distance: 70.8
click at [722, 243] on div "Janela de atendimento Grade de atendimento Capacidade Transportadoras Veículos …" at bounding box center [663, 315] width 1327 height 630
click at [684, 286] on icon at bounding box center [793, 206] width 415 height 466
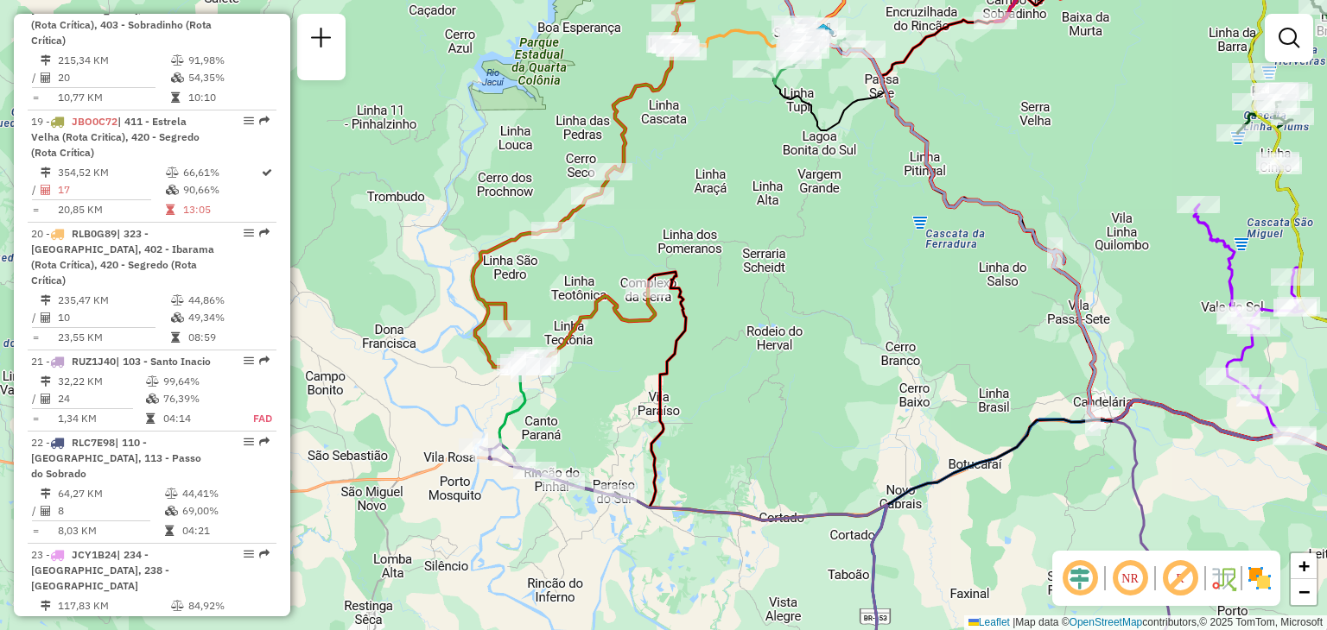
drag, startPoint x: 649, startPoint y: 371, endPoint x: 744, endPoint y: 338, distance: 100.8
click at [746, 336] on div "Janela de atendimento Grade de atendimento Capacidade Transportadoras Veículos …" at bounding box center [663, 315] width 1327 height 630
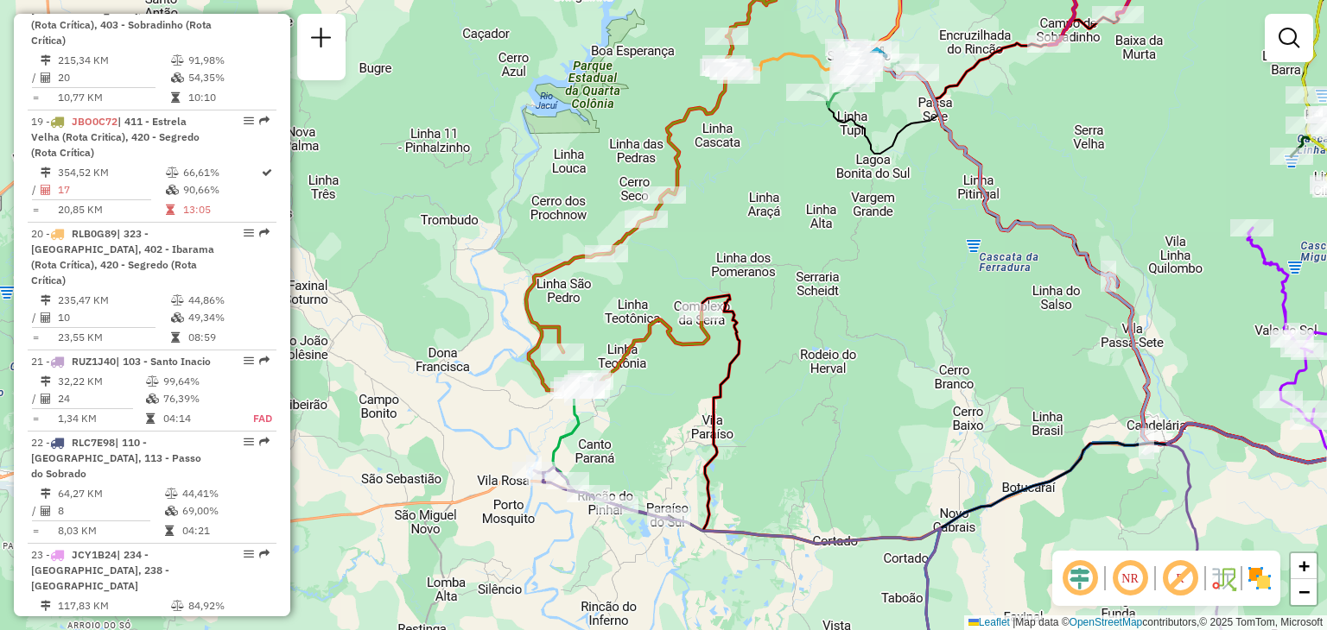
drag, startPoint x: 672, startPoint y: 336, endPoint x: 725, endPoint y: 358, distance: 58.1
click at [725, 358] on icon at bounding box center [1106, 419] width 811 height 249
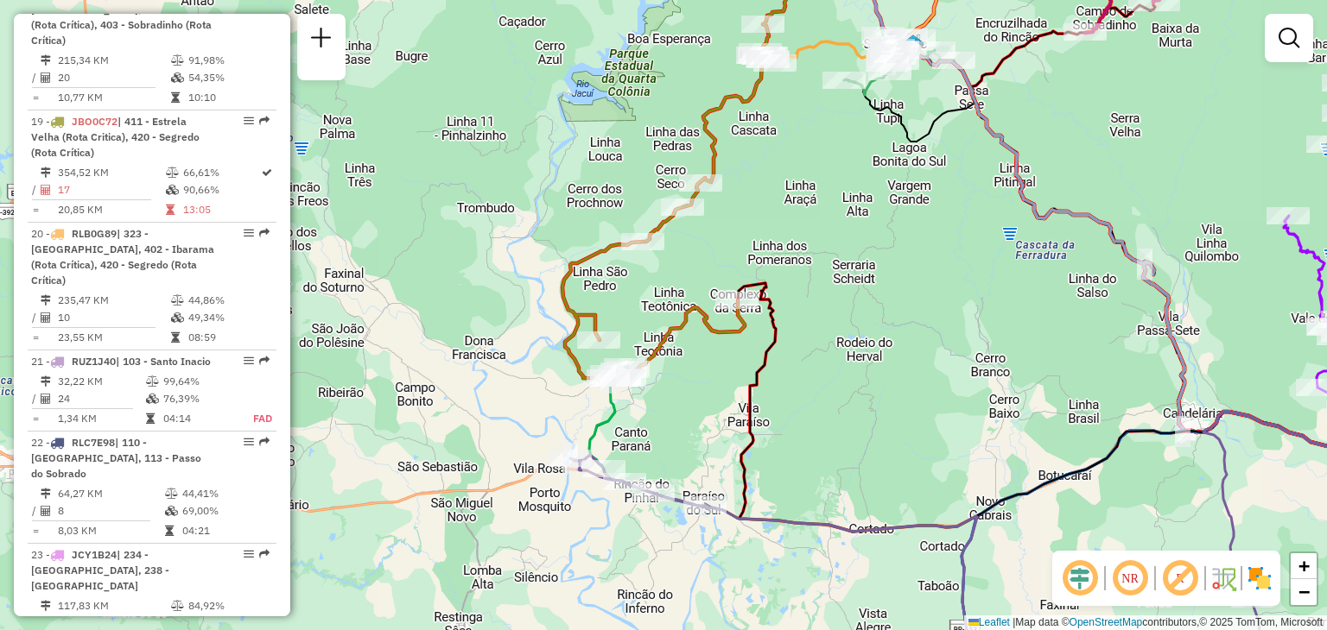
drag, startPoint x: 808, startPoint y: 354, endPoint x: 846, endPoint y: 340, distance: 40.4
click at [846, 340] on div "Janela de atendimento Grade de atendimento Capacidade Transportadoras Veículos …" at bounding box center [663, 315] width 1327 height 630
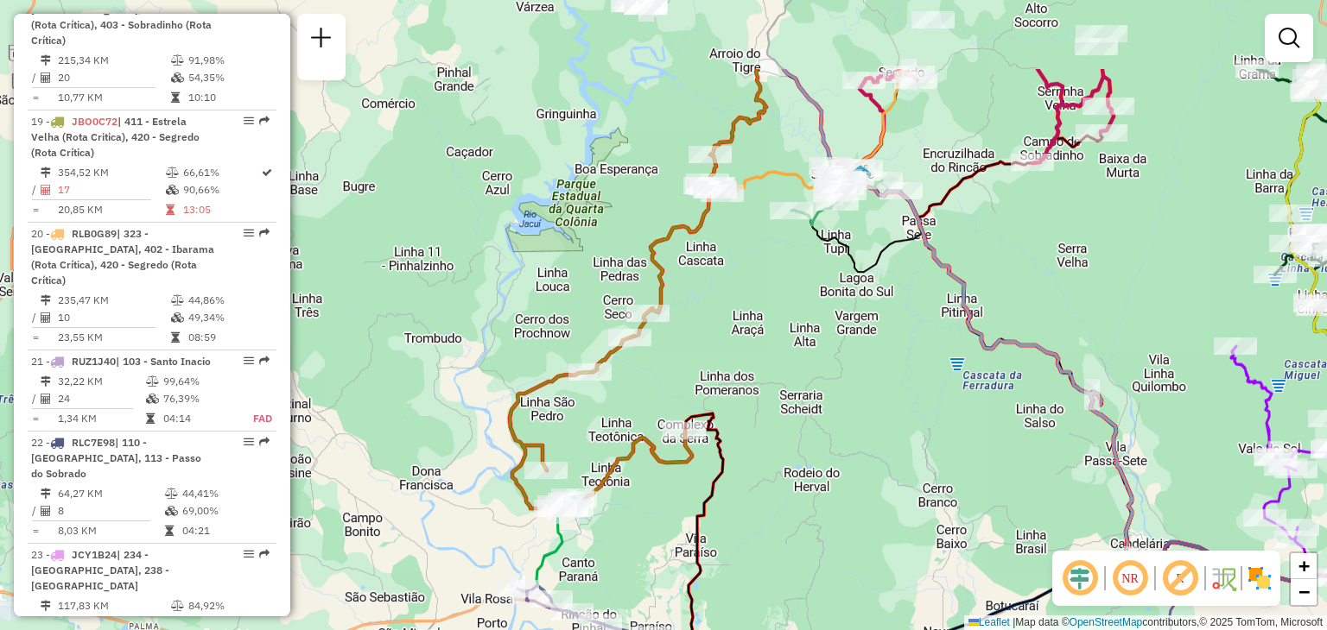
drag, startPoint x: 800, startPoint y: 191, endPoint x: 744, endPoint y: 294, distance: 117.1
click at [743, 329] on div "Janela de atendimento Grade de atendimento Capacidade Transportadoras Veículos …" at bounding box center [663, 315] width 1327 height 630
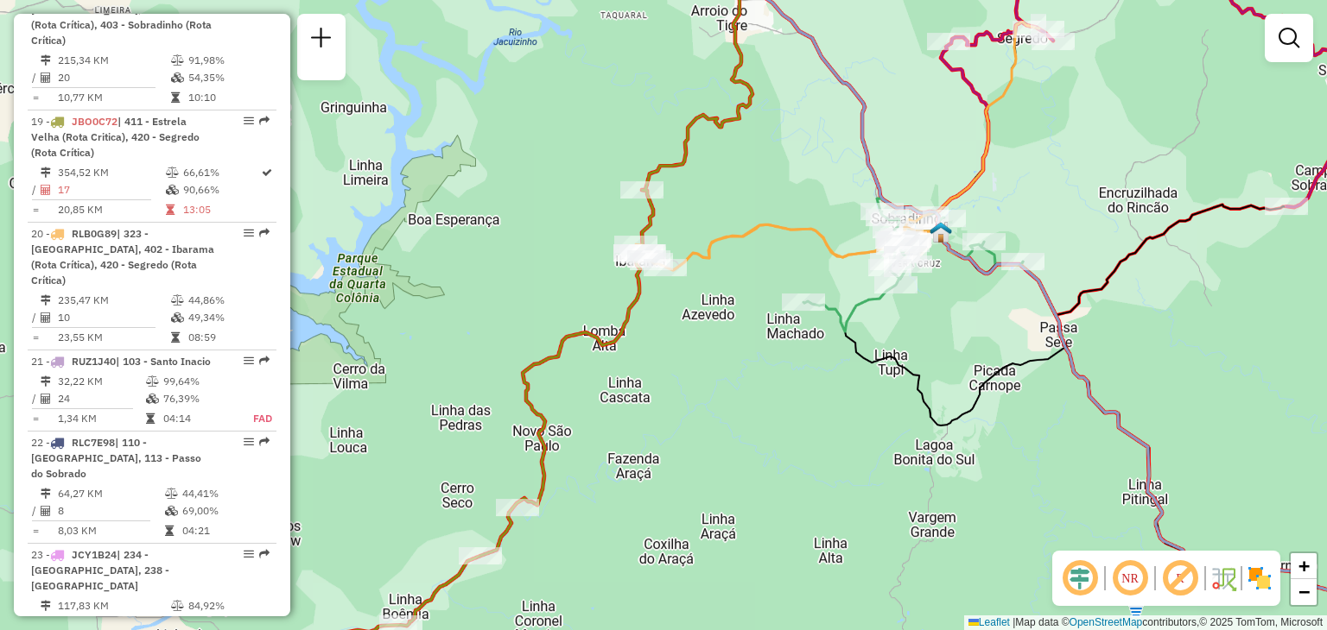
drag, startPoint x: 781, startPoint y: 162, endPoint x: 720, endPoint y: 346, distance: 193.6
click at [725, 353] on div "Janela de atendimento Grade de atendimento Capacidade Transportadoras Veículos …" at bounding box center [663, 315] width 1327 height 630
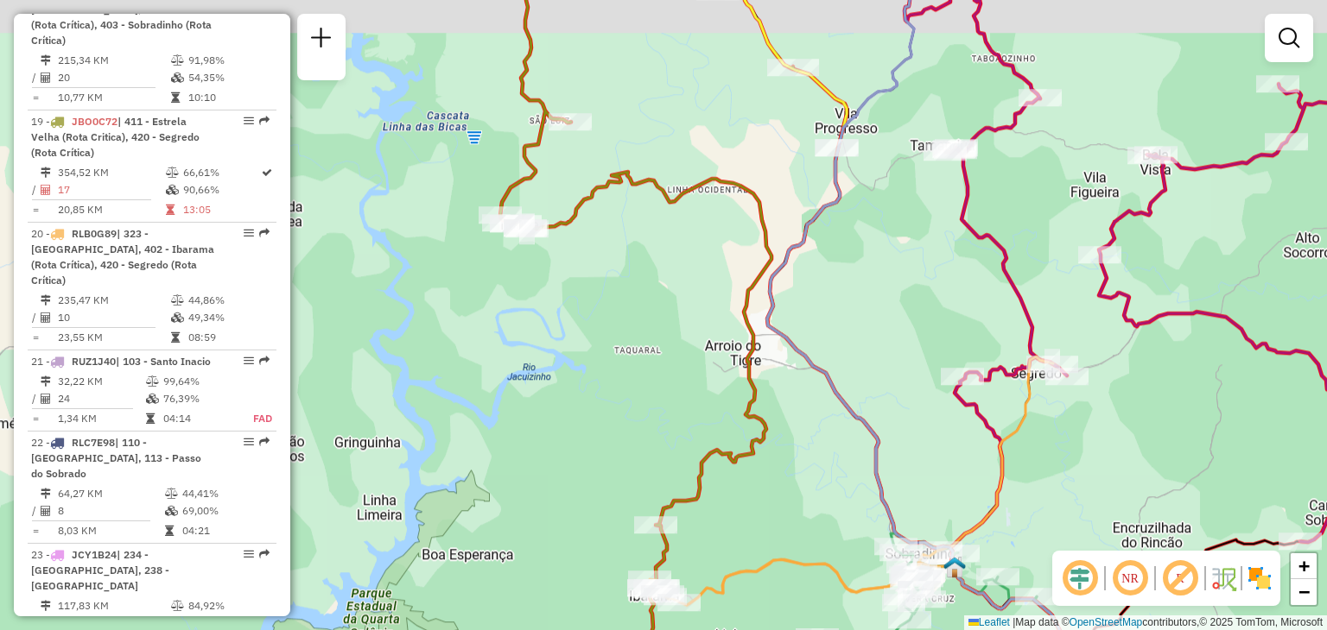
drag, startPoint x: 719, startPoint y: 346, endPoint x: 743, endPoint y: 402, distance: 60.3
click at [743, 402] on icon at bounding box center [673, 378] width 346 height 757
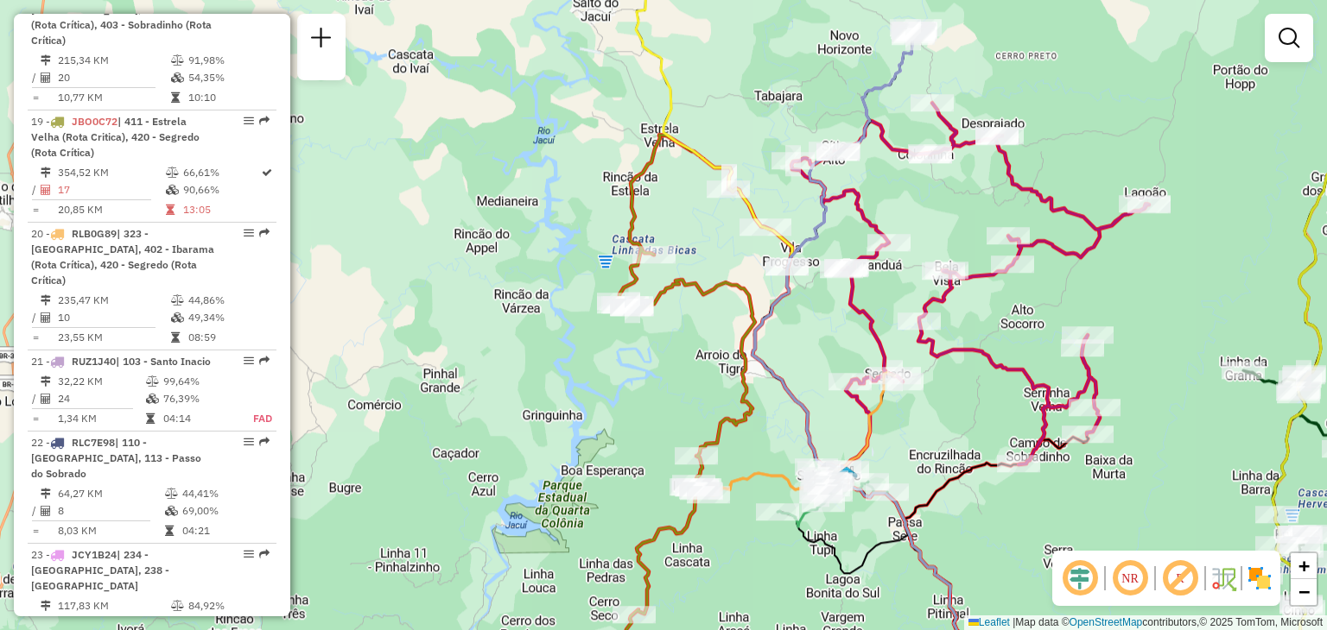
drag, startPoint x: 745, startPoint y: 400, endPoint x: 735, endPoint y: 370, distance: 32.0
click at [735, 371] on icon at bounding box center [652, 414] width 280 height 559
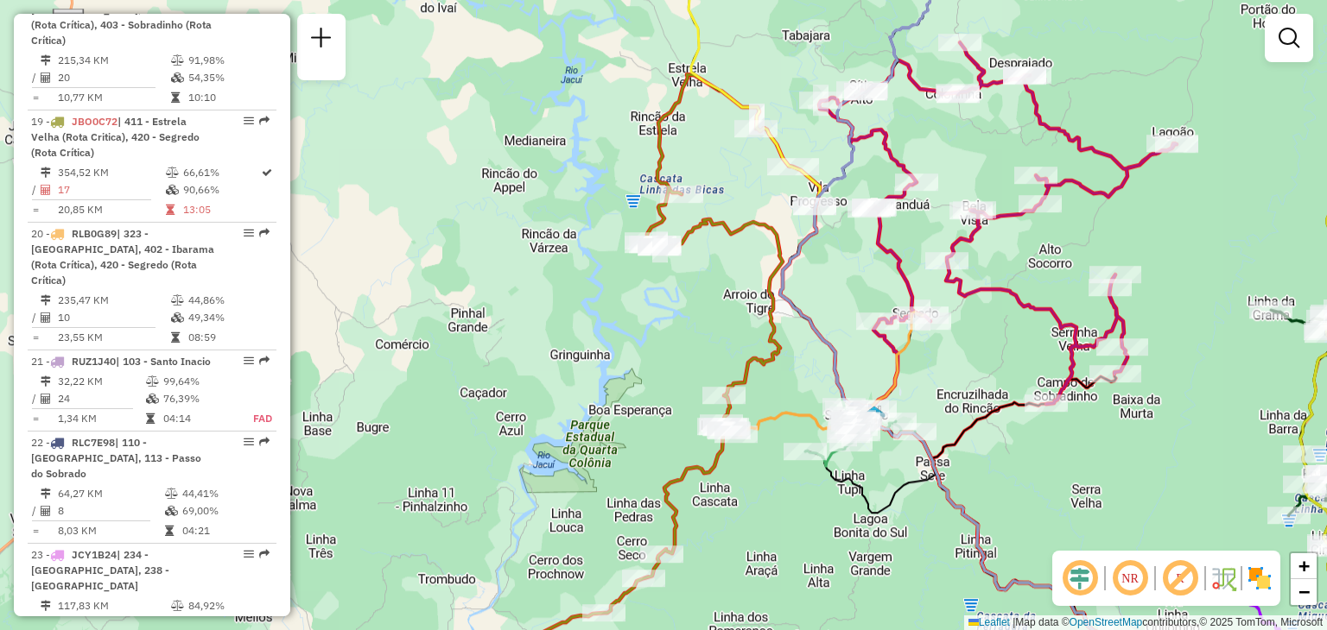
drag, startPoint x: 754, startPoint y: 345, endPoint x: 793, endPoint y: 314, distance: 49.8
click at [793, 314] on icon at bounding box center [951, 319] width 342 height 687
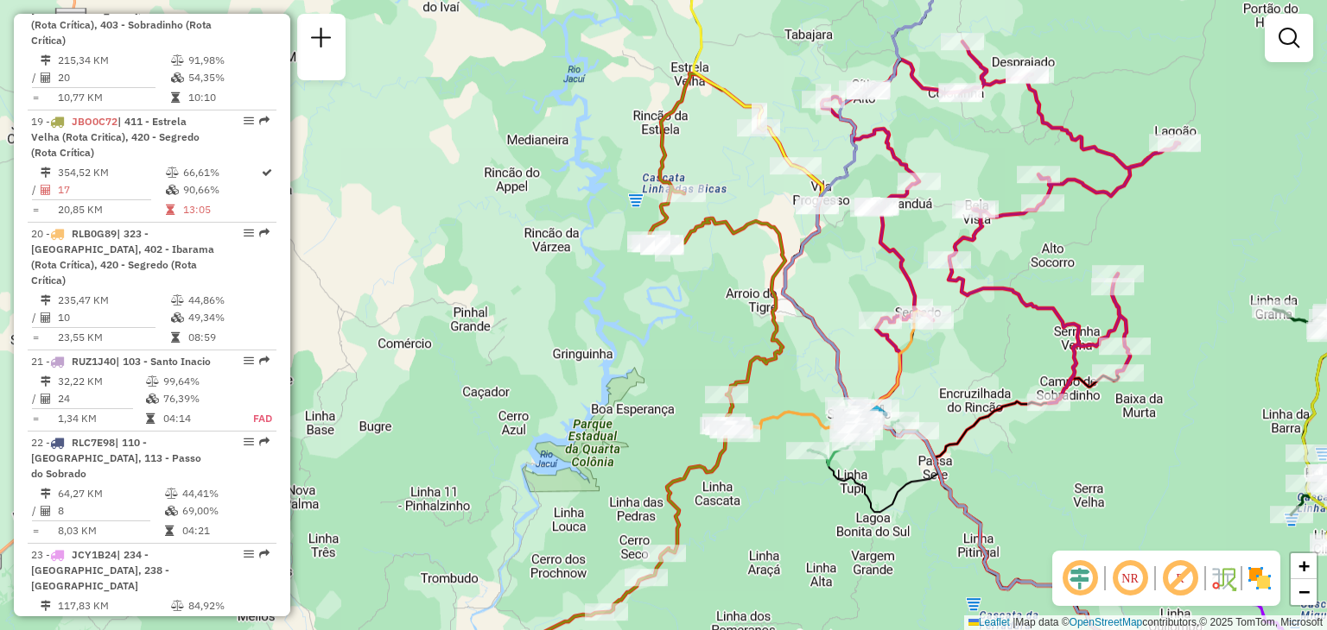
click at [788, 319] on div "Janela de atendimento Grade de atendimento Capacidade Transportadoras Veículos …" at bounding box center [663, 315] width 1327 height 630
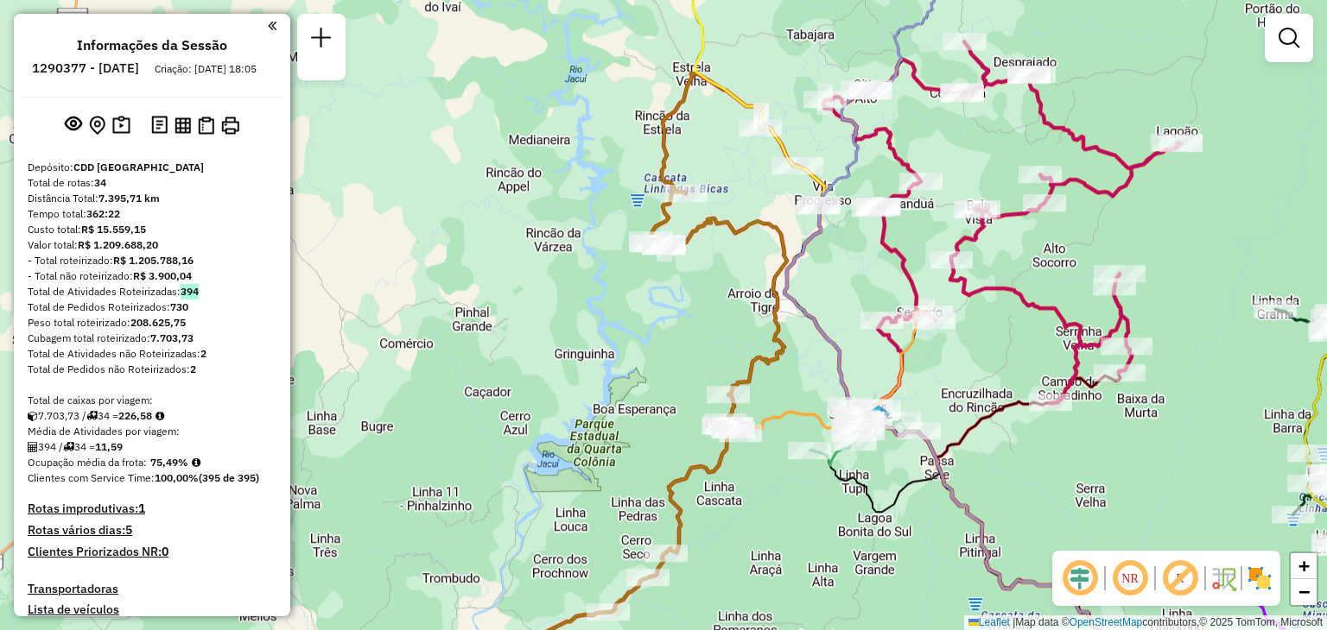
scroll to position [2387, 0]
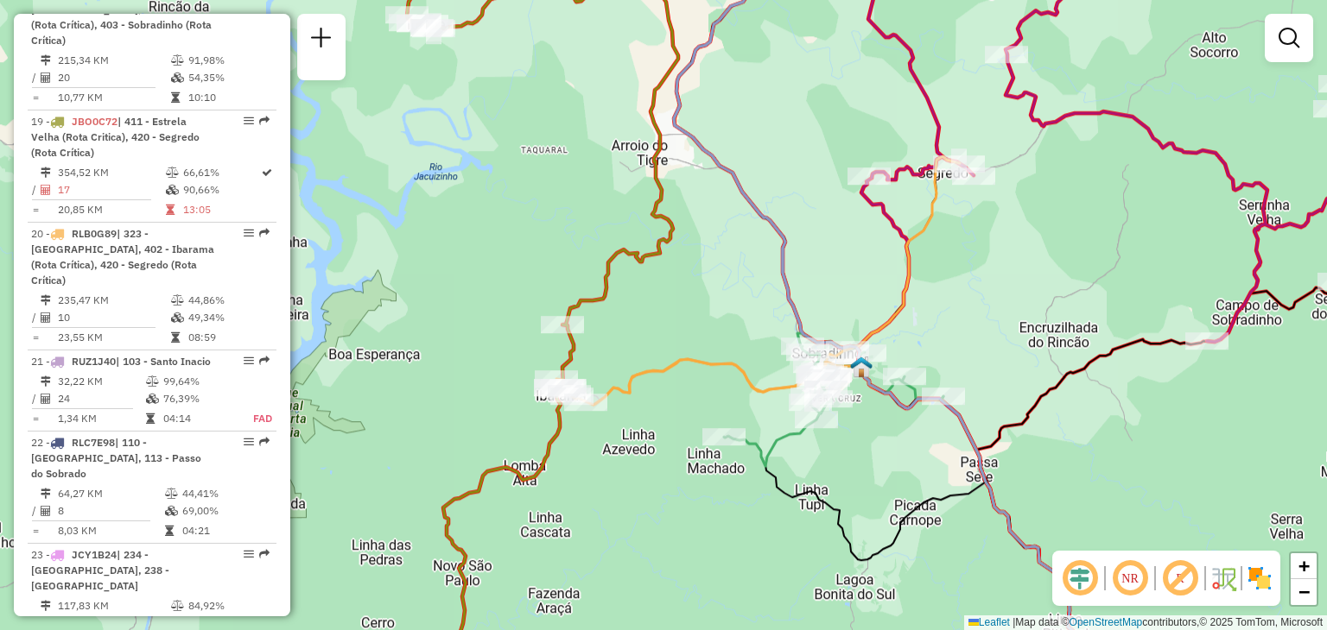
drag, startPoint x: 995, startPoint y: 276, endPoint x: 703, endPoint y: 399, distance: 317.0
click at [704, 402] on div "Janela de atendimento Grade de atendimento Capacidade Transportadoras Veículos …" at bounding box center [663, 315] width 1327 height 630
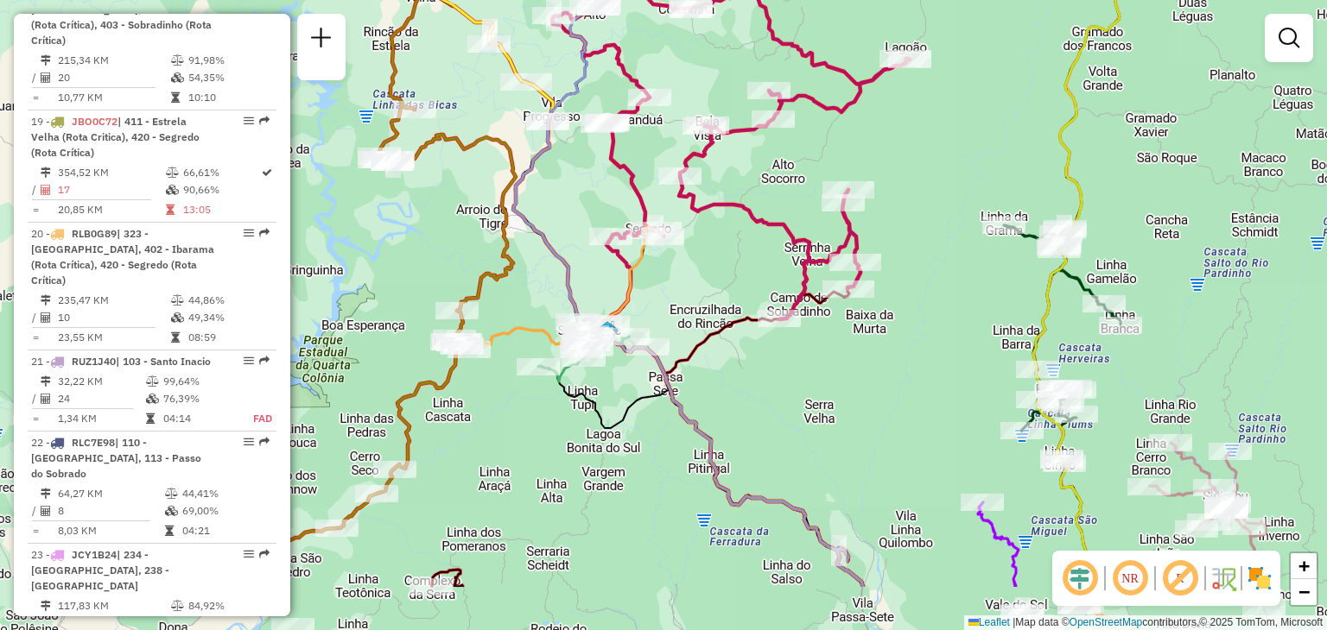
drag, startPoint x: 770, startPoint y: 405, endPoint x: 732, endPoint y: 295, distance: 117.2
click at [732, 295] on div "Janela de atendimento Grade de atendimento Capacidade Transportadoras Veículos …" at bounding box center [663, 315] width 1327 height 630
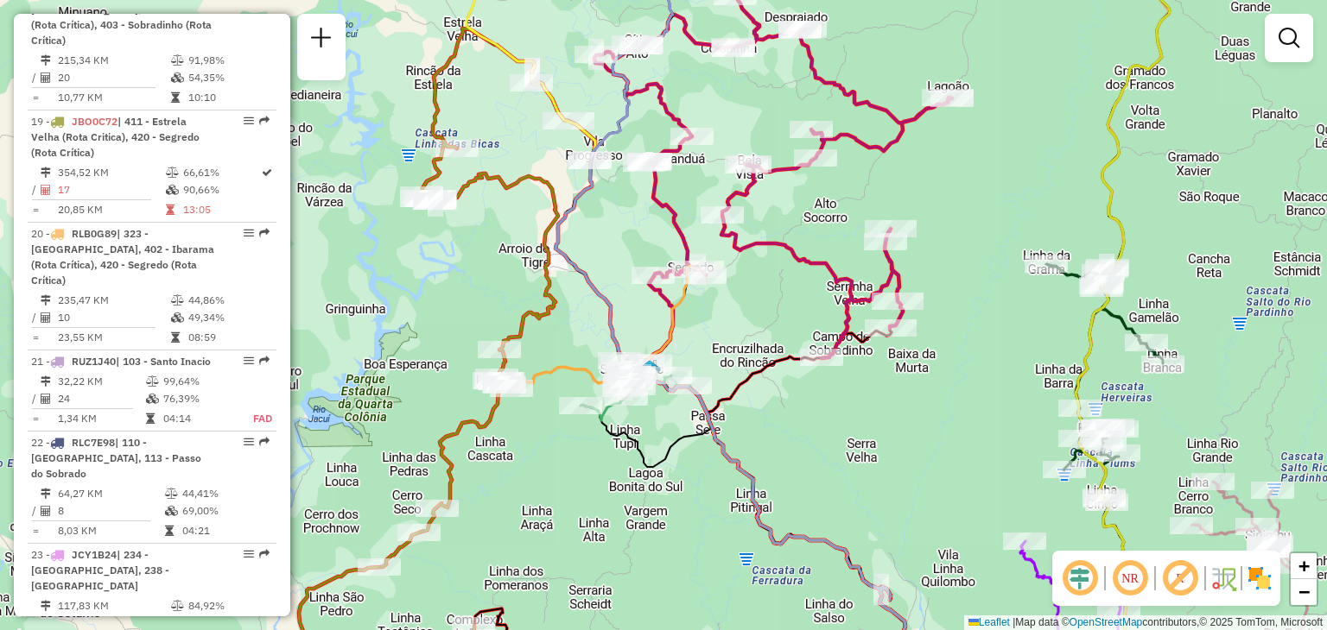
drag, startPoint x: 549, startPoint y: 314, endPoint x: 681, endPoint y: 396, distance: 154.3
click at [687, 402] on div "Rota 18 - Placa IUD9B84 41815835 - IZADORA KIPPER Janela de atendimento Grade d…" at bounding box center [663, 315] width 1327 height 630
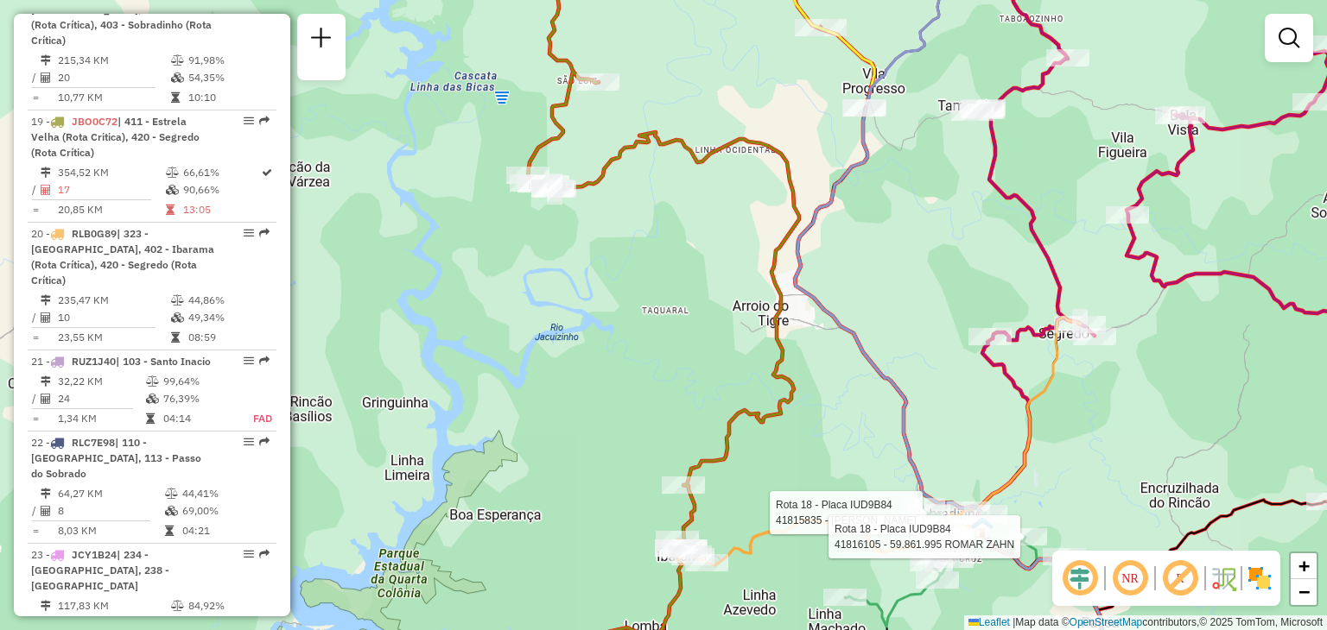
drag, startPoint x: 643, startPoint y: 360, endPoint x: 761, endPoint y: 358, distance: 118.3
click at [761, 358] on div "Rota 18 - Placa IUD9B84 41815835 - IZADORA KIPPER Rota 18 - Placa IUD9B84 41816…" at bounding box center [663, 315] width 1327 height 630
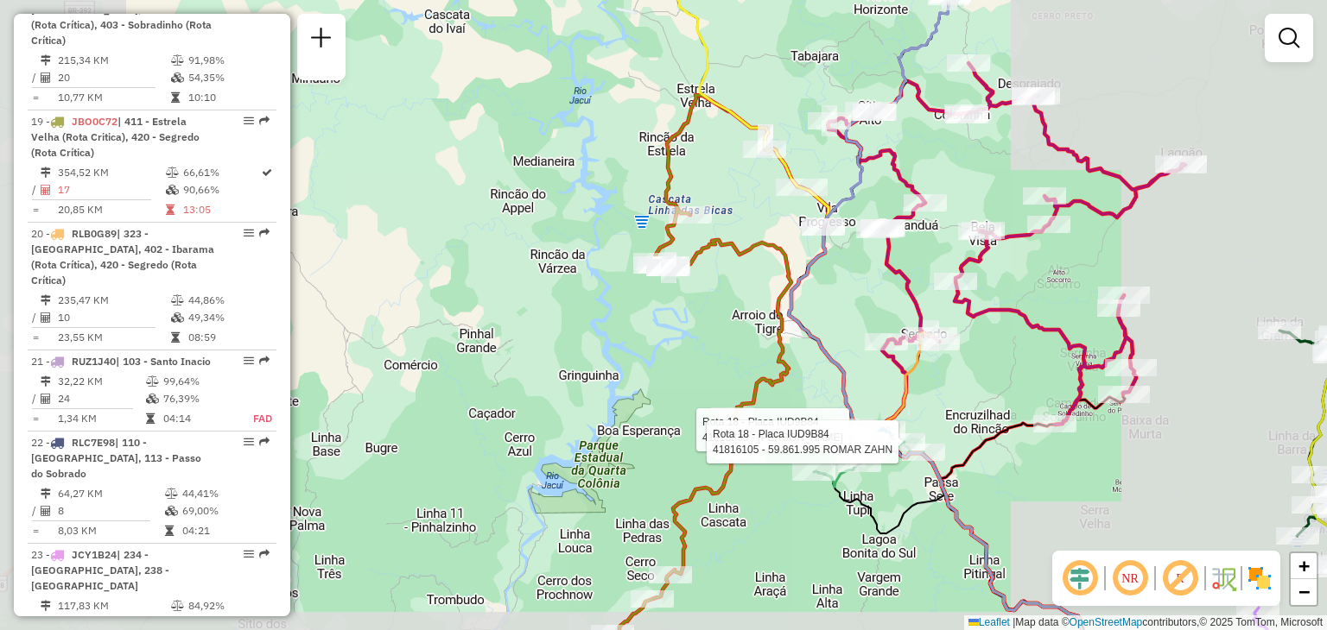
click at [853, 350] on div "Rota 18 - Placa IUD9B84 41815835 - IZADORA KIPPER Rota 18 - Placa IUD9B84 41816…" at bounding box center [663, 315] width 1327 height 630
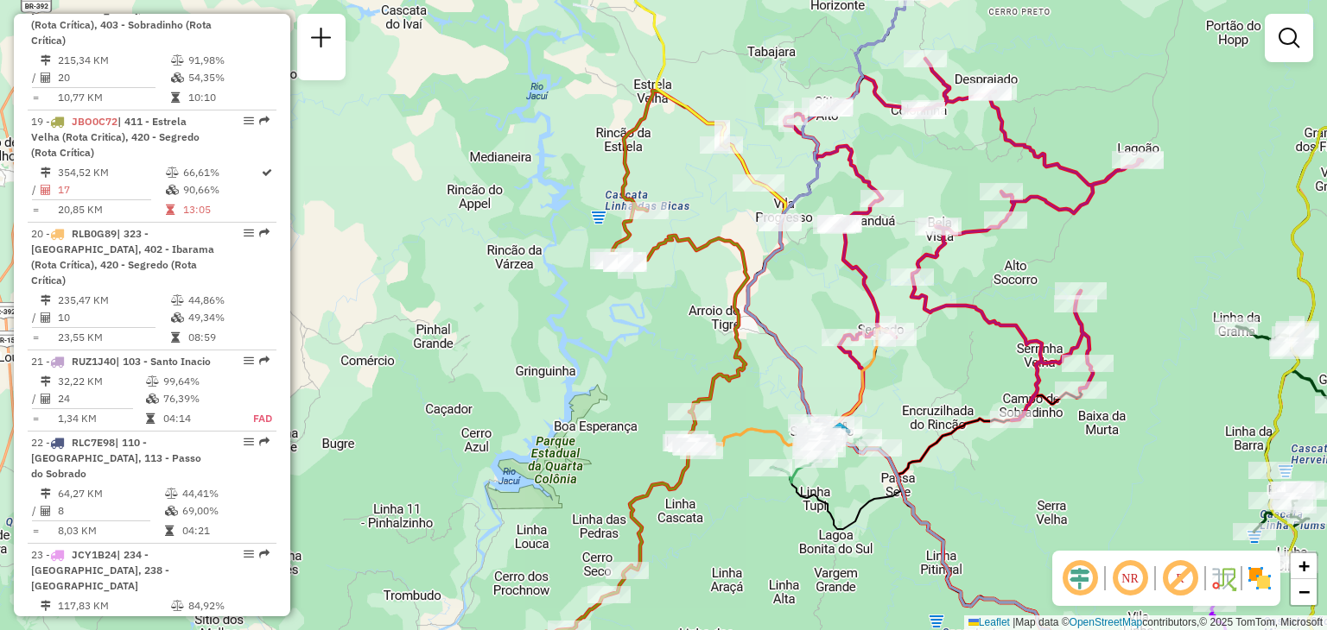
drag, startPoint x: 845, startPoint y: 383, endPoint x: 794, endPoint y: 369, distance: 52.8
click at [794, 367] on icon at bounding box center [919, 340] width 349 height 697
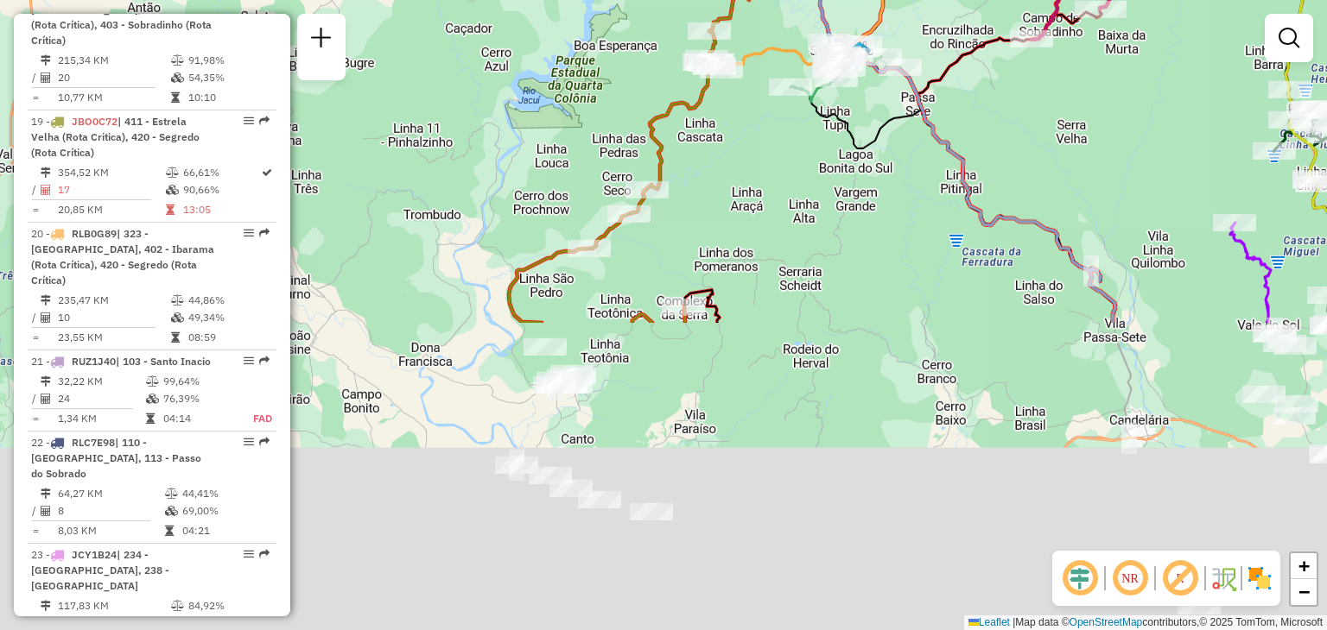
drag, startPoint x: 645, startPoint y: 436, endPoint x: 642, endPoint y: 259, distance: 177.1
click at [687, 132] on div "Janela de atendimento Grade de atendimento Capacidade Transportadoras Veículos …" at bounding box center [663, 315] width 1327 height 630
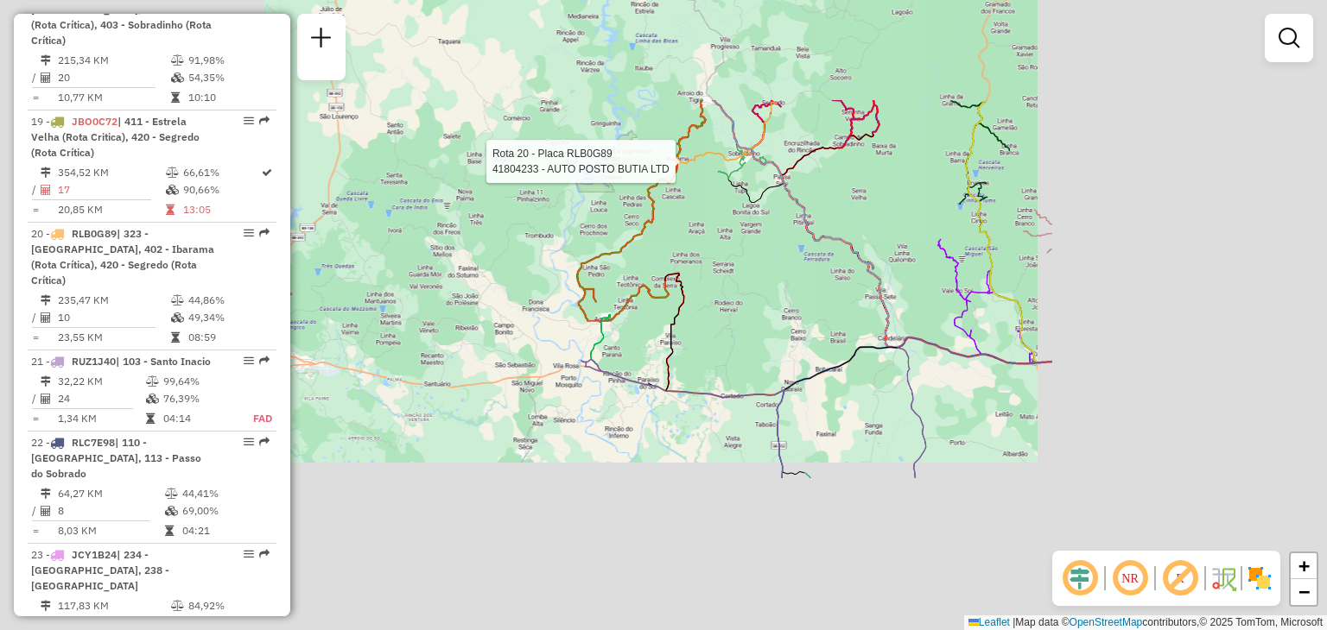
click at [697, 338] on icon at bounding box center [850, 368] width 403 height 60
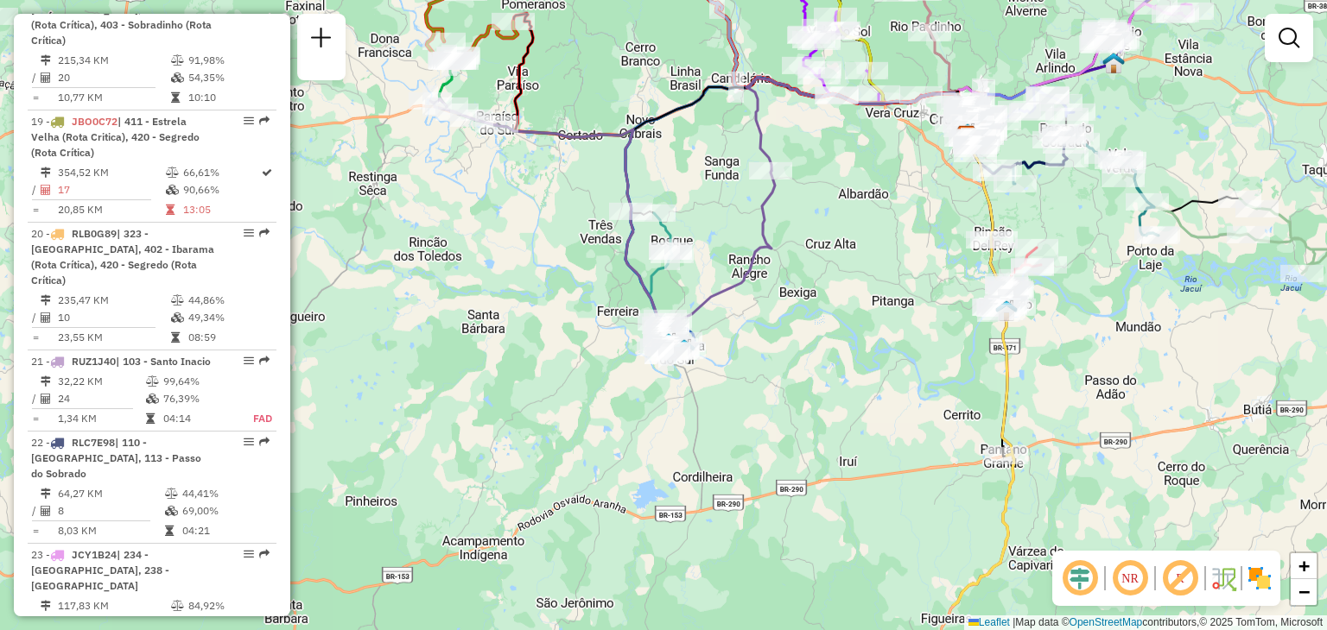
drag, startPoint x: 708, startPoint y: 245, endPoint x: 657, endPoint y: 258, distance: 52.6
click at [693, 219] on div "Rota 20 - Placa RLB0G89 41804233 - AUTO POSTO BUTIA LTD Janela de atendimento G…" at bounding box center [663, 315] width 1327 height 630
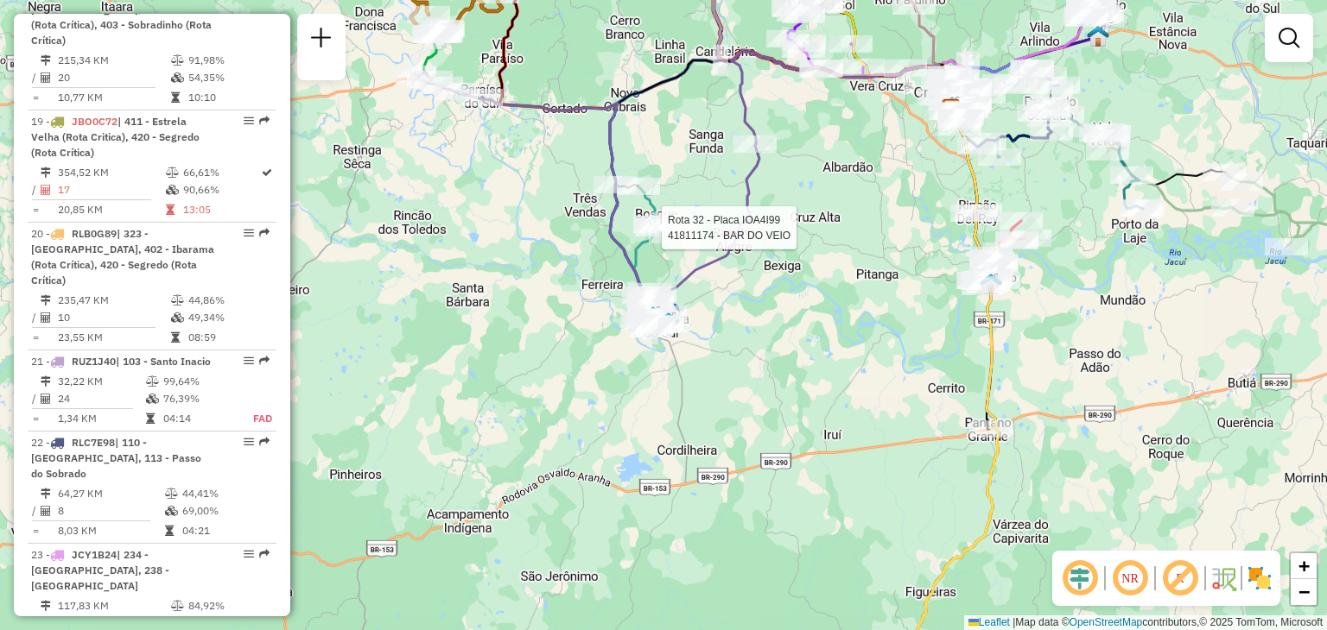
select select "**********"
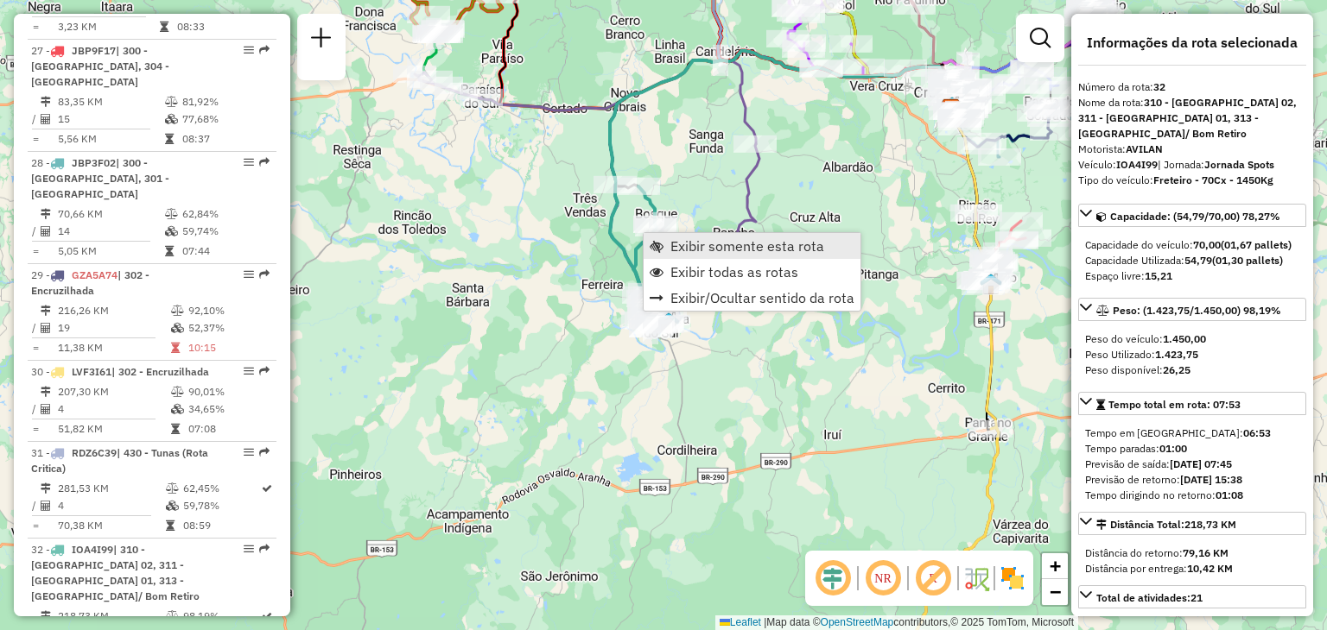
scroll to position [3705, 0]
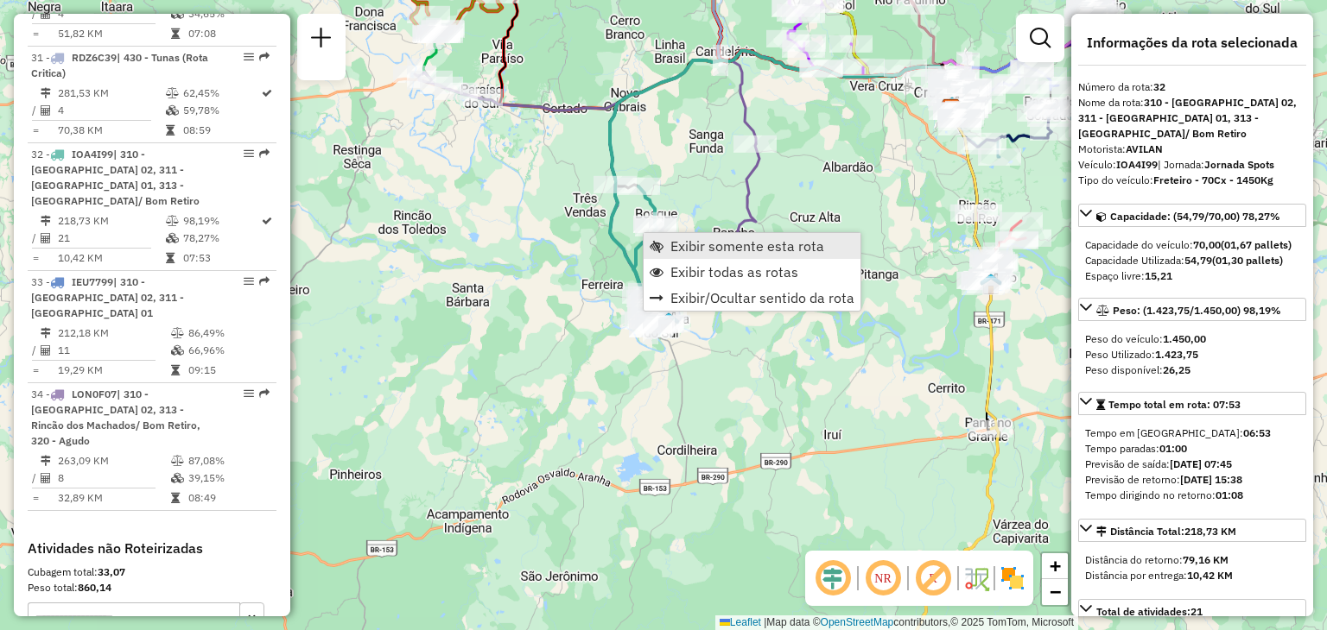
click at [674, 252] on span "Exibir somente esta rota" at bounding box center [747, 246] width 154 height 14
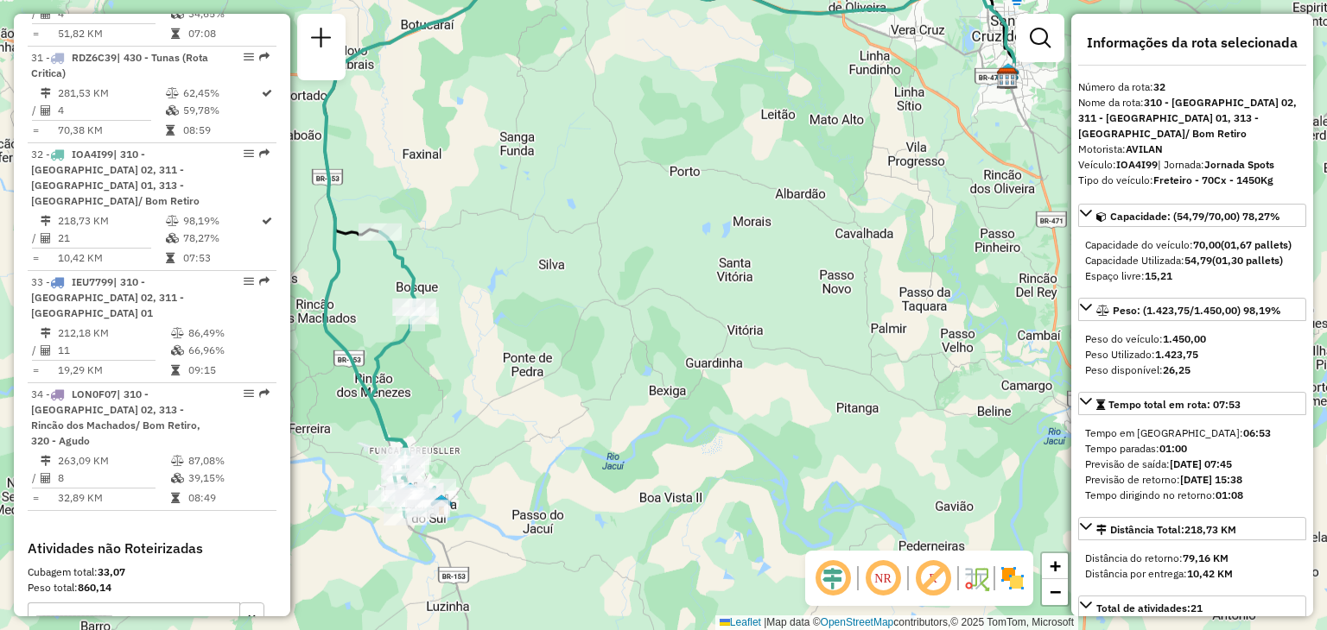
drag, startPoint x: 652, startPoint y: 335, endPoint x: 656, endPoint y: 269, distance: 66.6
click at [670, 214] on div "Janela de atendimento Grade de atendimento Capacidade Transportadoras Veículos …" at bounding box center [663, 315] width 1327 height 630
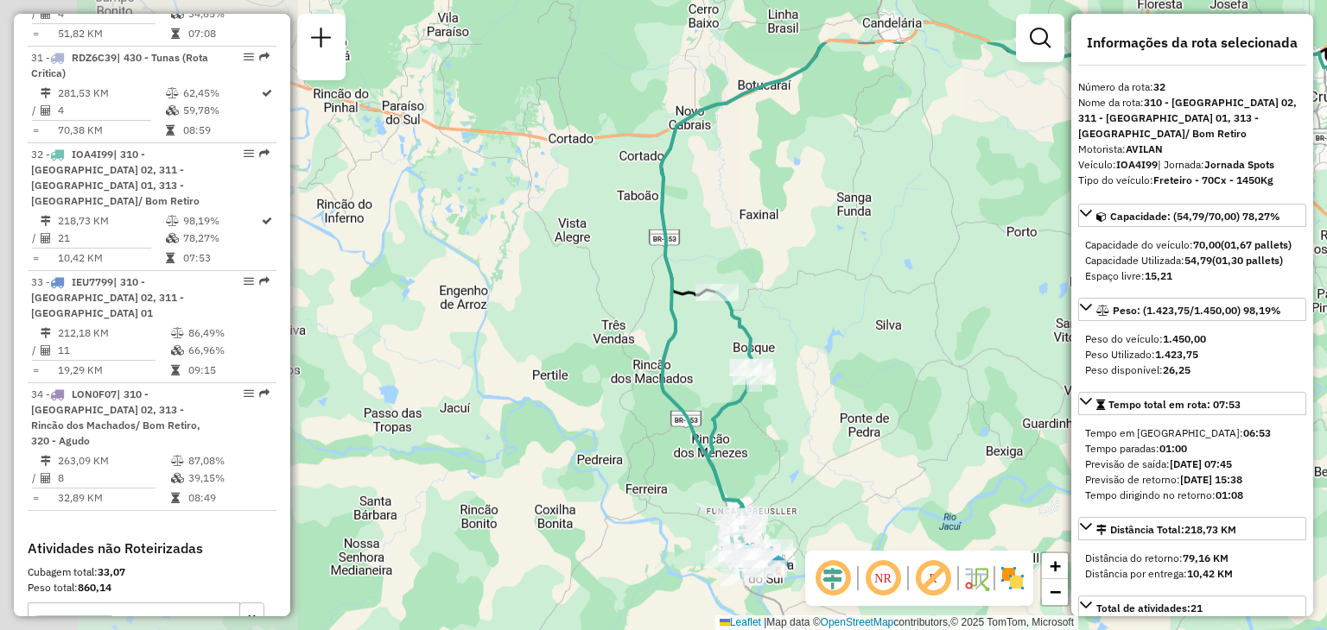
drag, startPoint x: 779, startPoint y: 246, endPoint x: 846, endPoint y: 261, distance: 68.1
click at [846, 261] on div "Janela de atendimento Grade de atendimento Capacidade Transportadoras Veículos …" at bounding box center [663, 315] width 1327 height 630
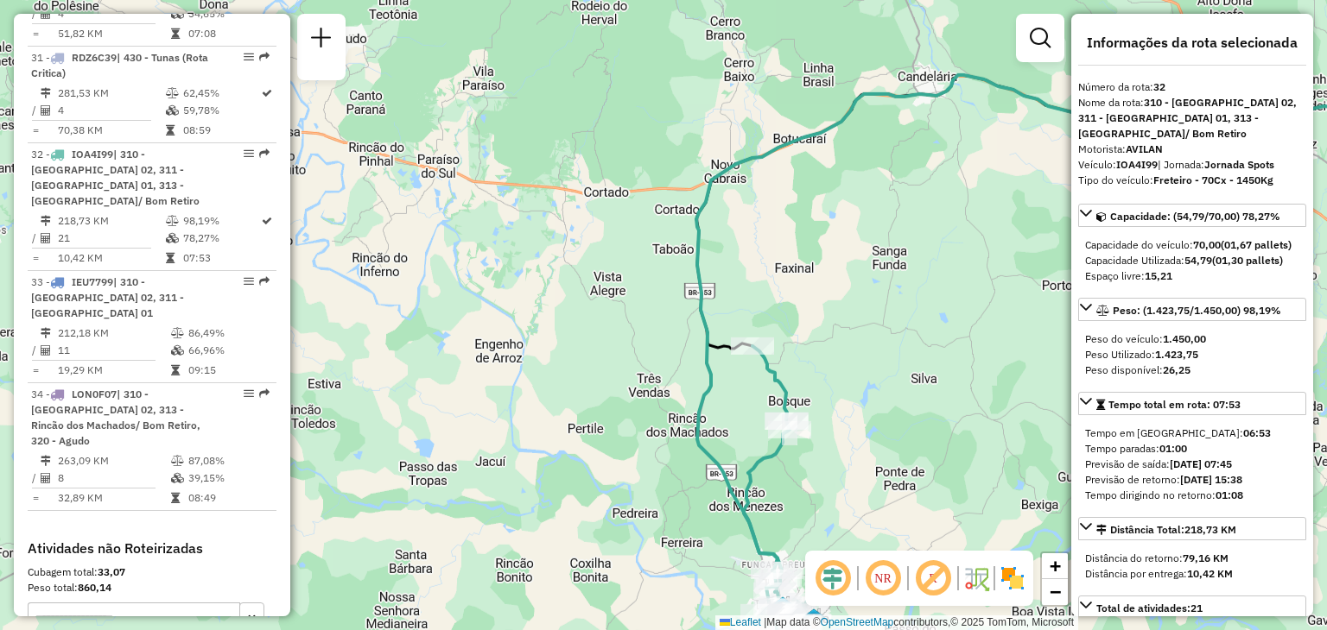
drag, startPoint x: 744, startPoint y: 194, endPoint x: 783, endPoint y: 226, distance: 50.3
click at [783, 226] on div "Janela de atendimento Grade de atendimento Capacidade Transportadoras Veículos …" at bounding box center [663, 315] width 1327 height 630
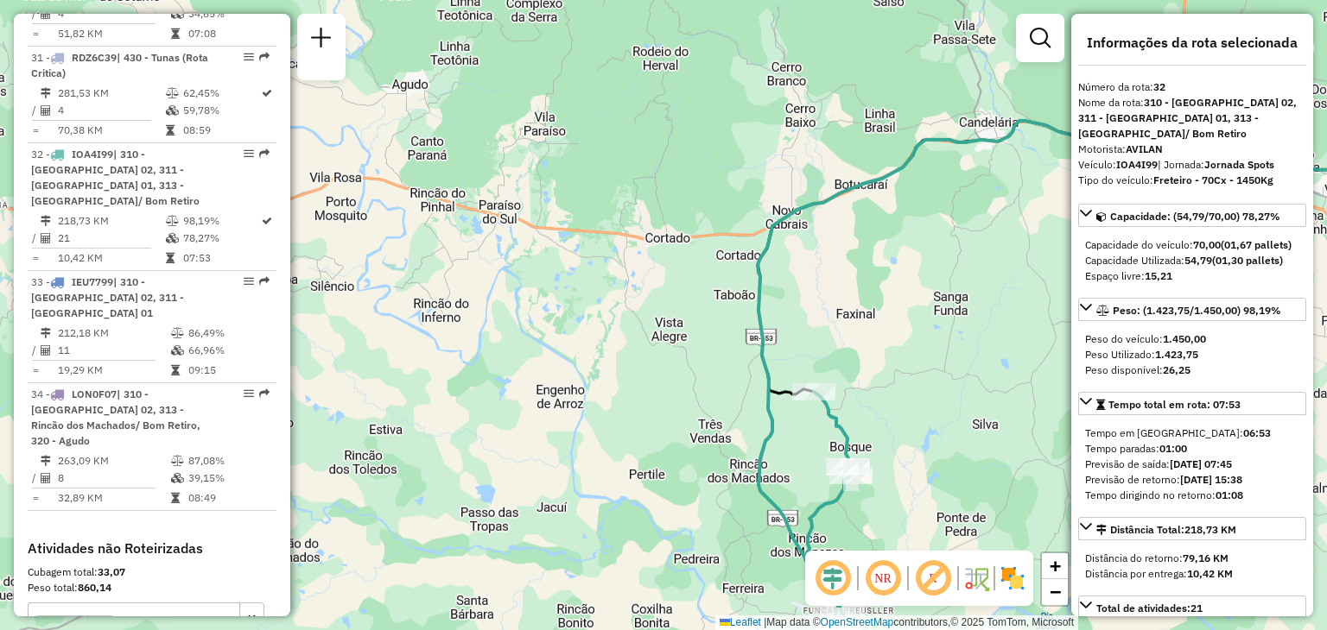
drag, startPoint x: 681, startPoint y: 269, endPoint x: 917, endPoint y: 395, distance: 267.0
click at [931, 405] on div "Janela de atendimento Grade de atendimento Capacidade Transportadoras Veículos …" at bounding box center [663, 315] width 1327 height 630
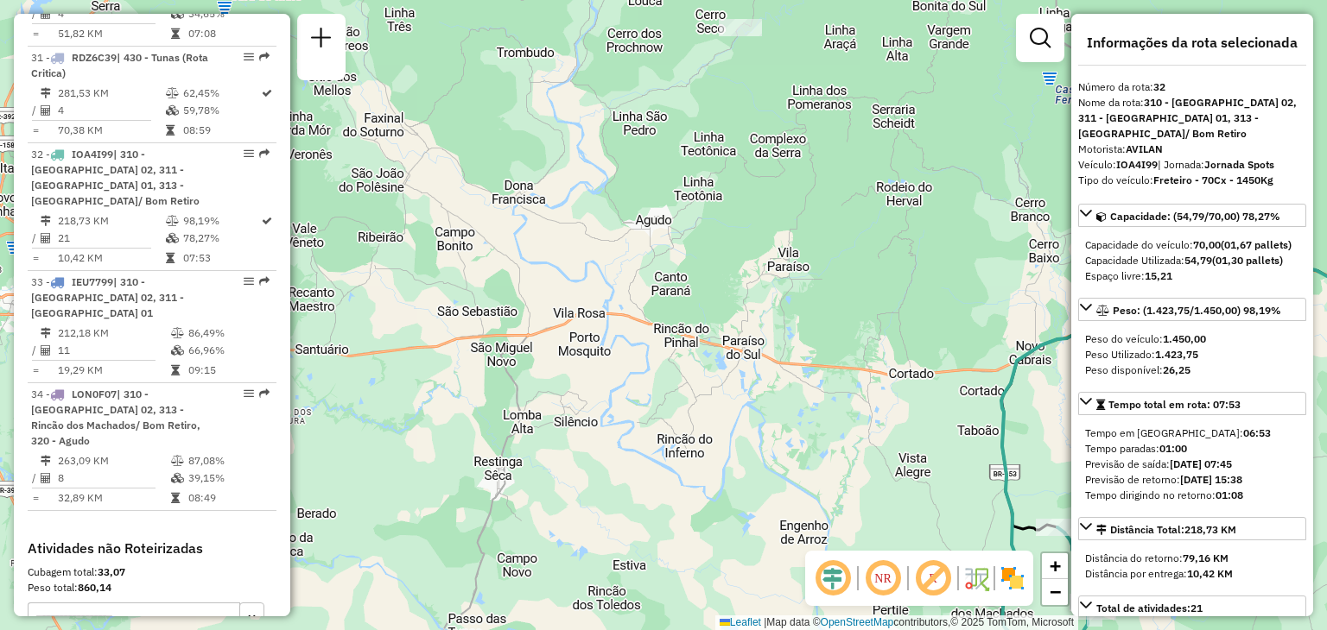
drag, startPoint x: 741, startPoint y: 276, endPoint x: 712, endPoint y: 281, distance: 29.8
click at [712, 281] on div "Janela de atendimento Grade de atendimento Capacidade Transportadoras Veículos …" at bounding box center [663, 315] width 1327 height 630
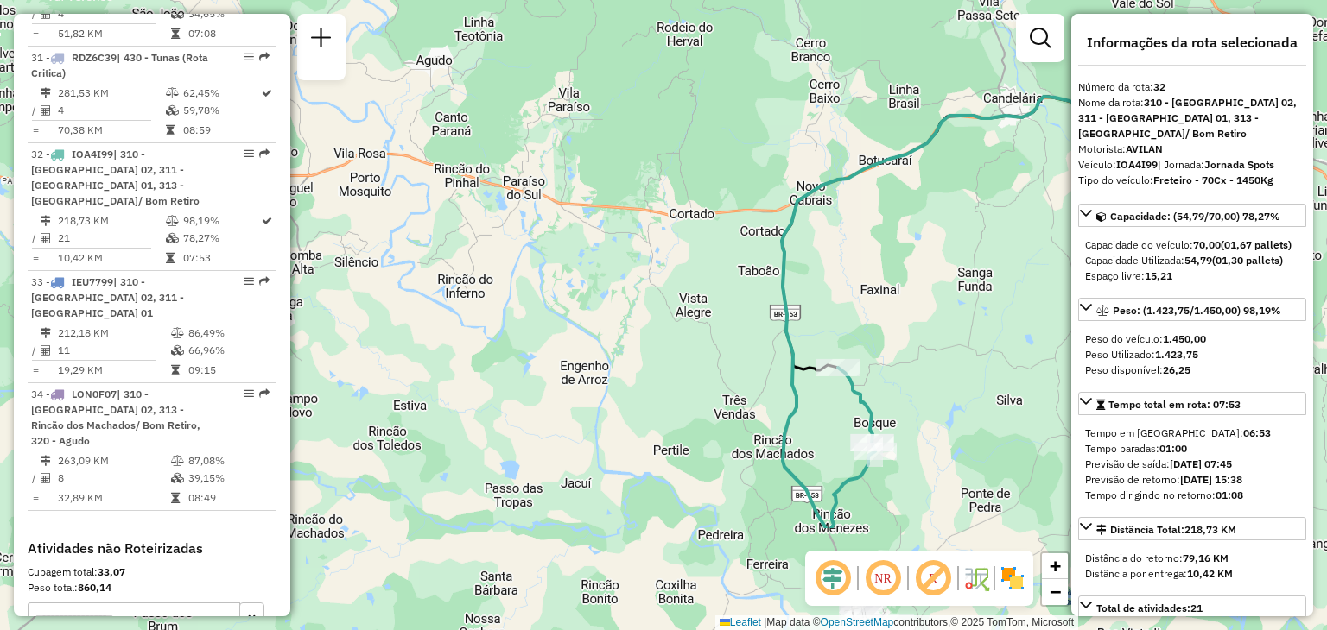
drag, startPoint x: 781, startPoint y: 282, endPoint x: 590, endPoint y: 117, distance: 252.3
click at [590, 117] on div "Janela de atendimento Grade de atendimento Capacidade Transportadoras Veículos …" at bounding box center [663, 315] width 1327 height 630
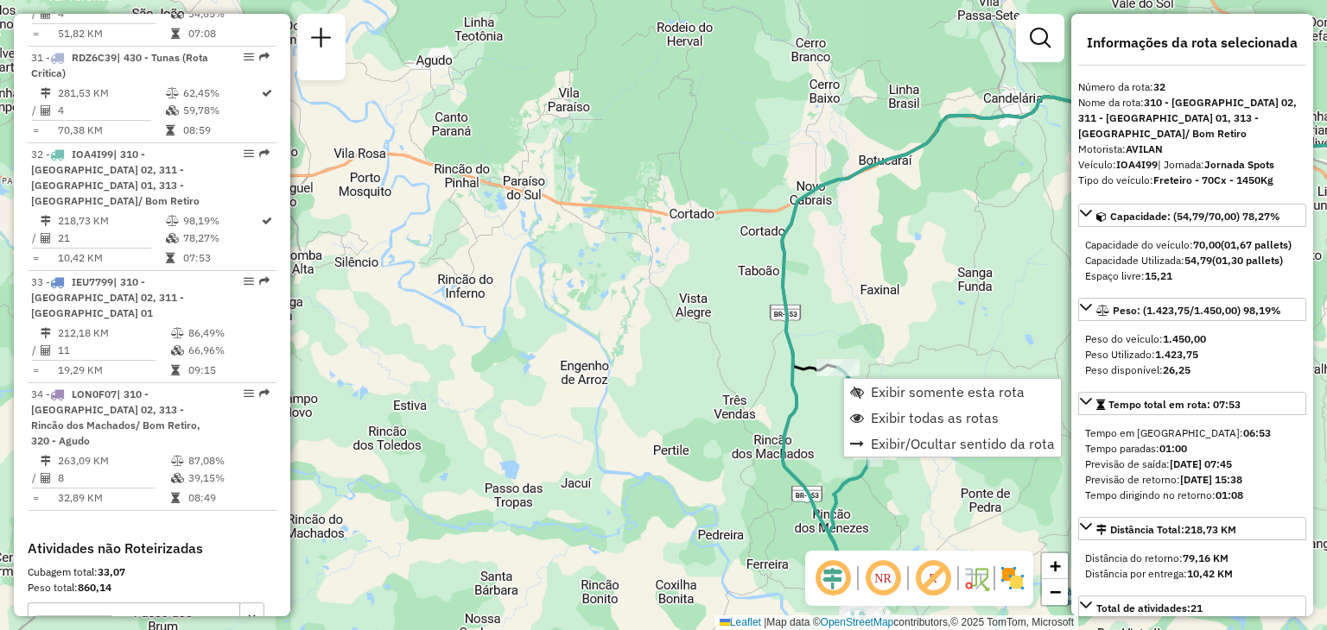
drag, startPoint x: 891, startPoint y: 419, endPoint x: 704, endPoint y: 270, distance: 239.1
click at [892, 419] on span "Exibir todas as rotas" at bounding box center [935, 418] width 128 height 14
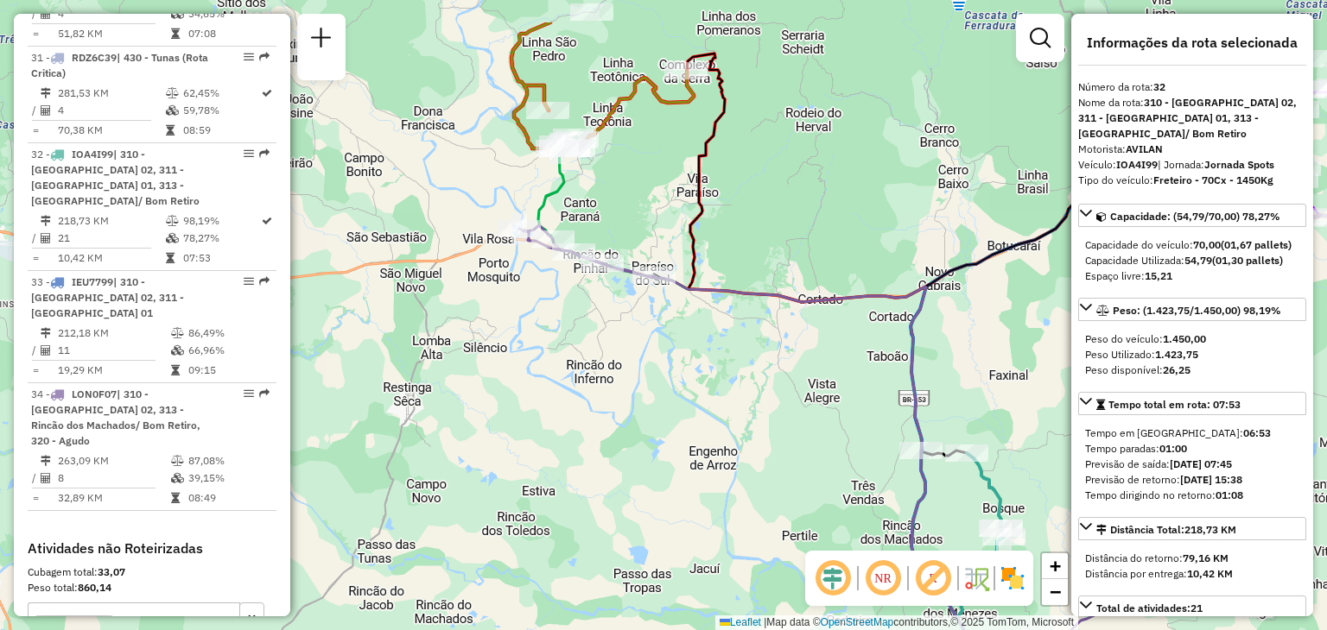
drag, startPoint x: 691, startPoint y: 267, endPoint x: 794, endPoint y: 325, distance: 117.9
click at [807, 336] on div "Janela de atendimento Grade de atendimento Capacidade Transportadoras Veículos …" at bounding box center [663, 315] width 1327 height 630
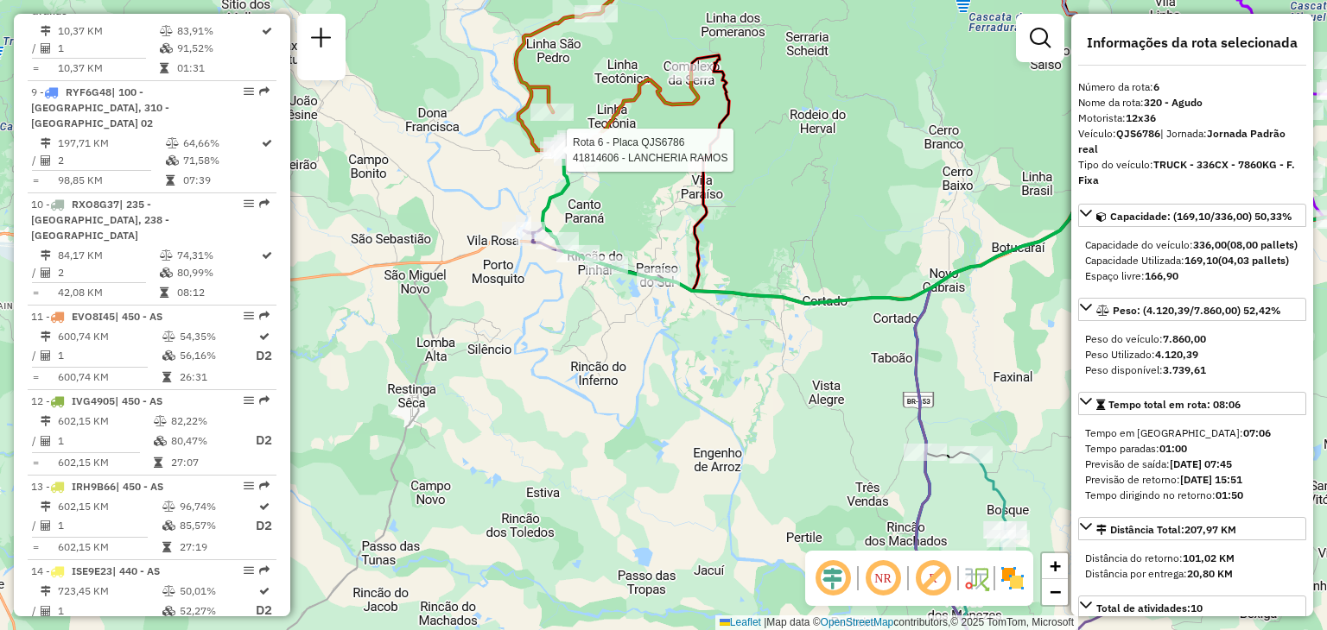
scroll to position [1160, 0]
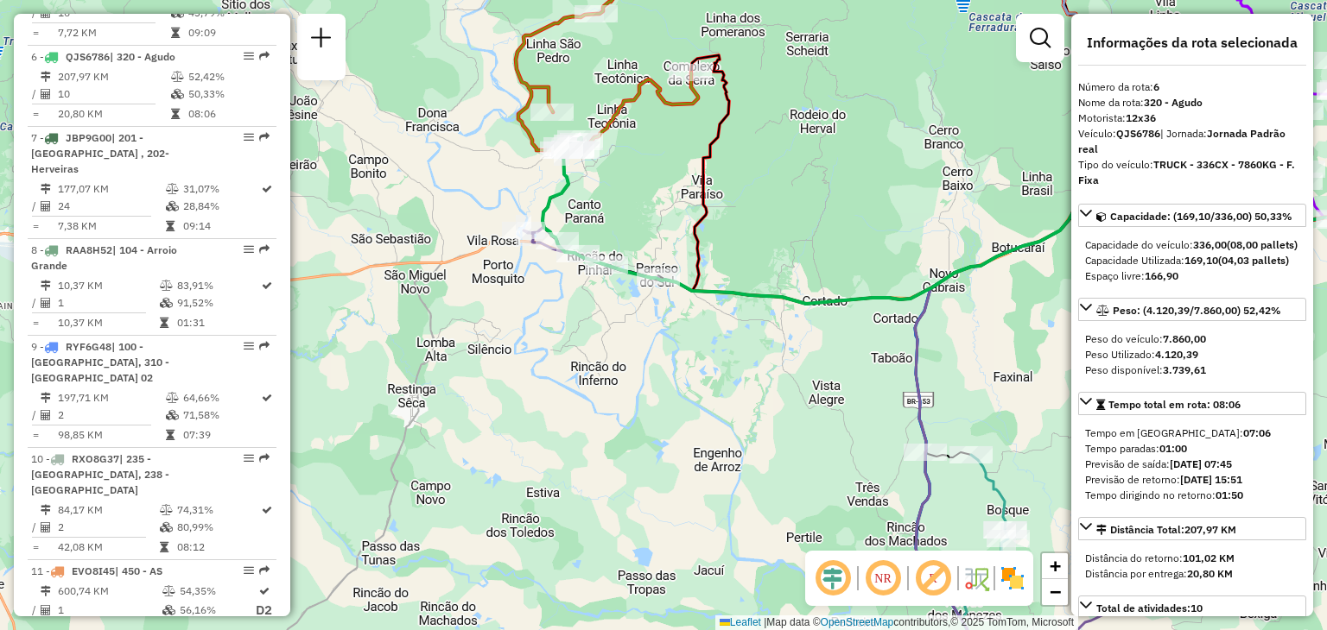
click at [605, 198] on div "Janela de atendimento Grade de atendimento Capacidade Transportadoras Veículos …" at bounding box center [663, 315] width 1327 height 630
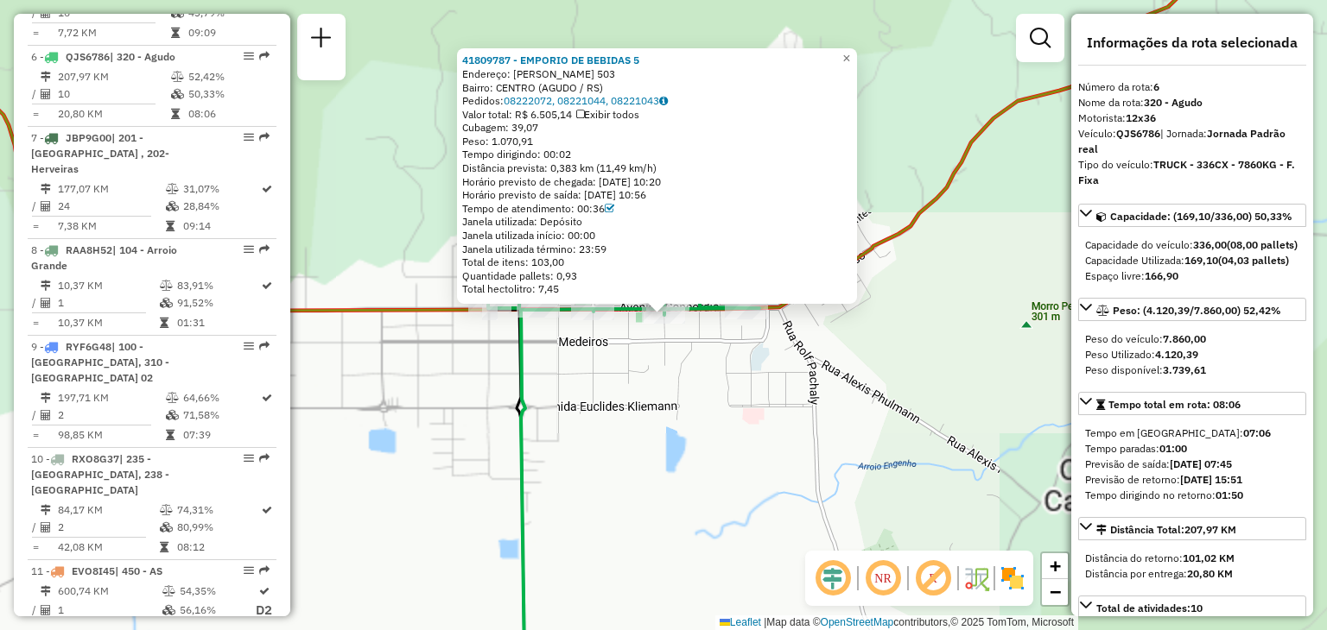
click at [535, 209] on div "Tempo de atendimento: 00:36" at bounding box center [657, 209] width 390 height 14
click at [550, 370] on div "Rota 6 - Placa QJS6786 41809787 - EMPORIO DE BEBIDAS 5 41809787 - EMPORIO DE BE…" at bounding box center [663, 315] width 1327 height 630
click at [501, 239] on div "Janela utilizada início: 00:00" at bounding box center [657, 236] width 390 height 14
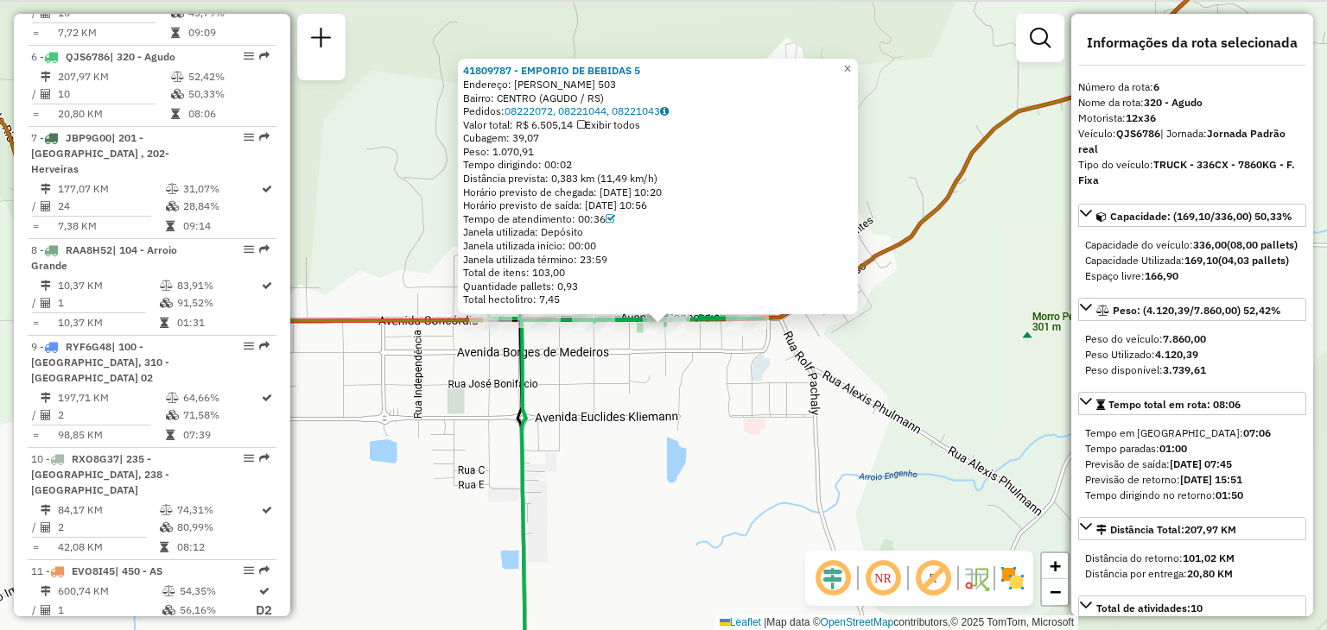
drag, startPoint x: 387, startPoint y: 345, endPoint x: 449, endPoint y: 222, distance: 137.5
click at [405, 406] on div "Rota 6 - Placa QJS6786 41814606 - LANCHERIA RAMOS 41809787 - EMPORIO DE BEBIDAS…" at bounding box center [663, 315] width 1327 height 630
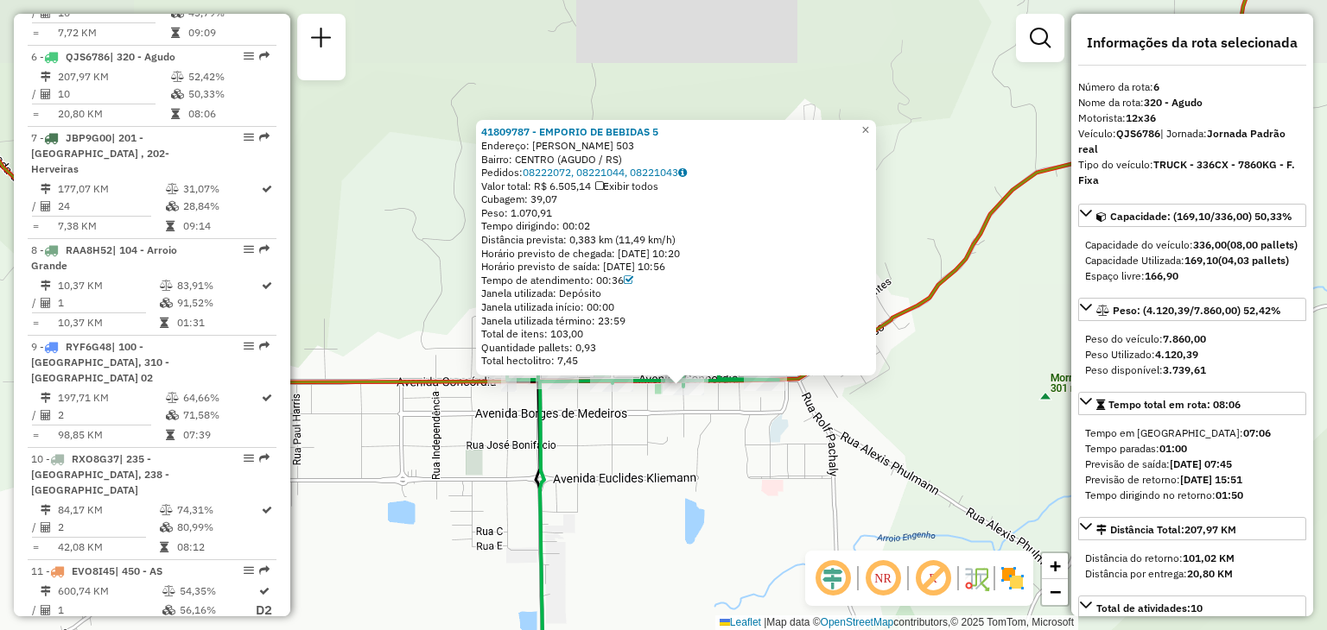
click at [452, 192] on div "41809787 - EMPORIO DE BEBIDAS 5 Endereço: MARECHAL DEODORO 503 Bairro: CENTRO (…" at bounding box center [663, 315] width 1327 height 630
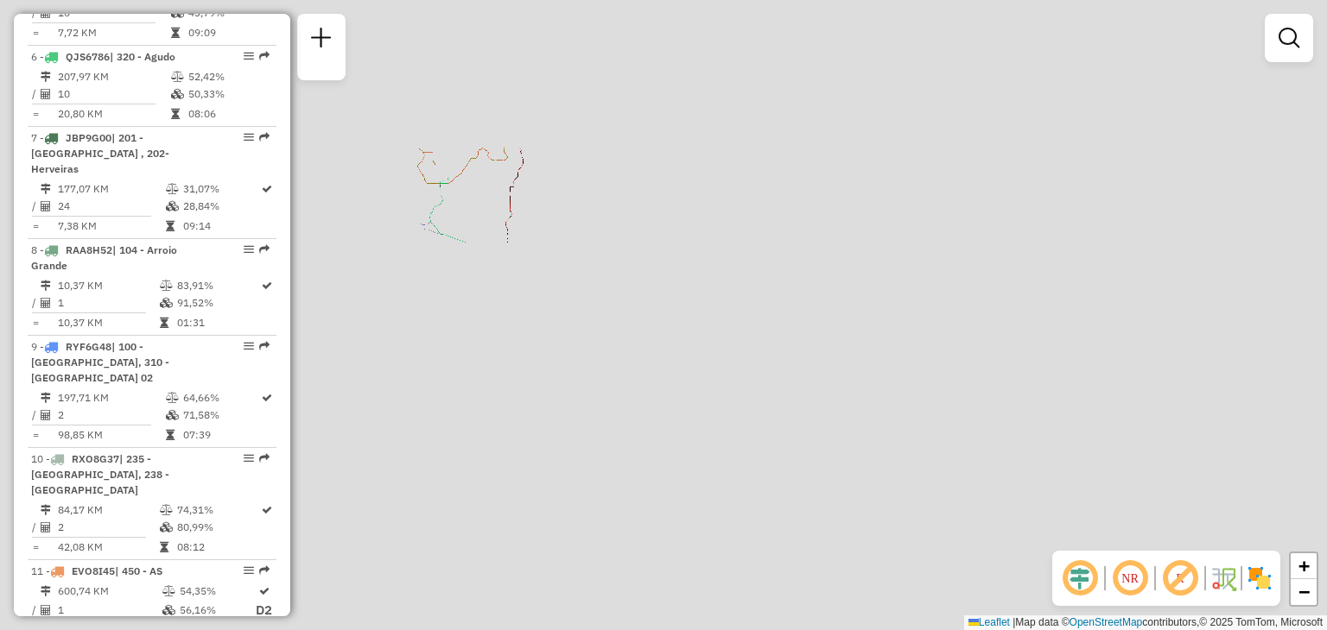
click at [687, 346] on div "Janela de atendimento Grade de atendimento Capacidade Transportadoras Veículos …" at bounding box center [663, 315] width 1327 height 630
click at [663, 350] on div "Janela de atendimento Grade de atendimento Capacidade Transportadoras Veículos …" at bounding box center [663, 315] width 1327 height 630
click at [382, 120] on icon at bounding box center [382, 120] width 0 height 0
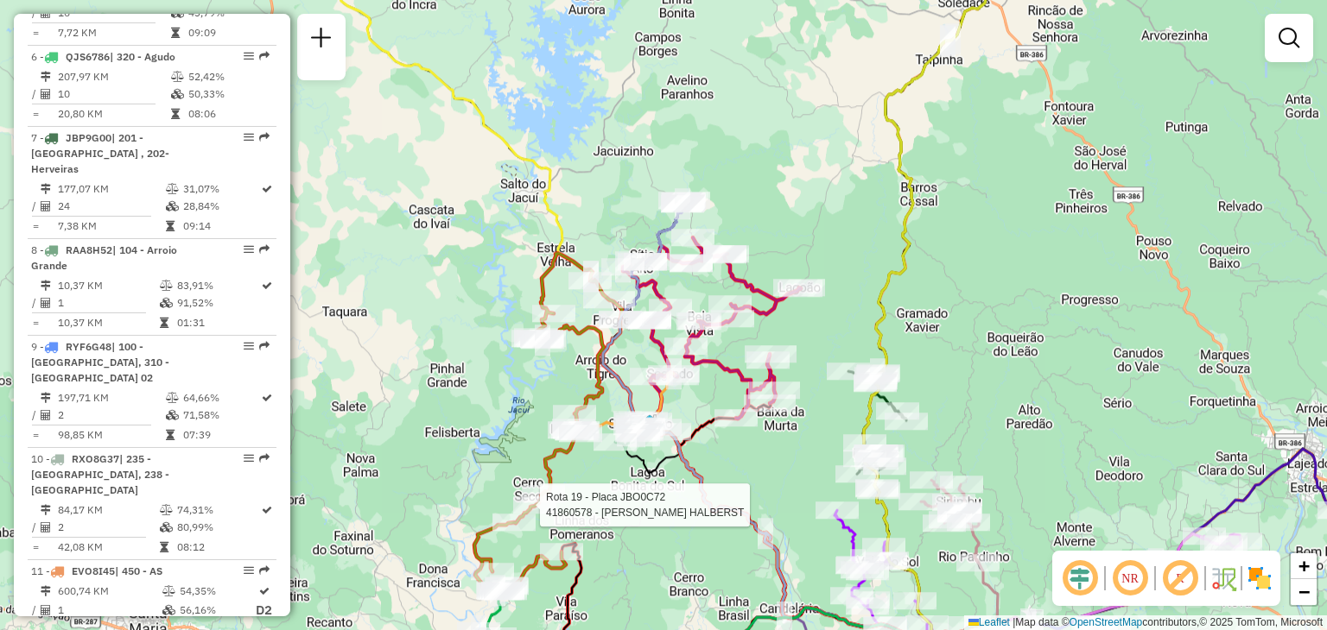
select select "**********"
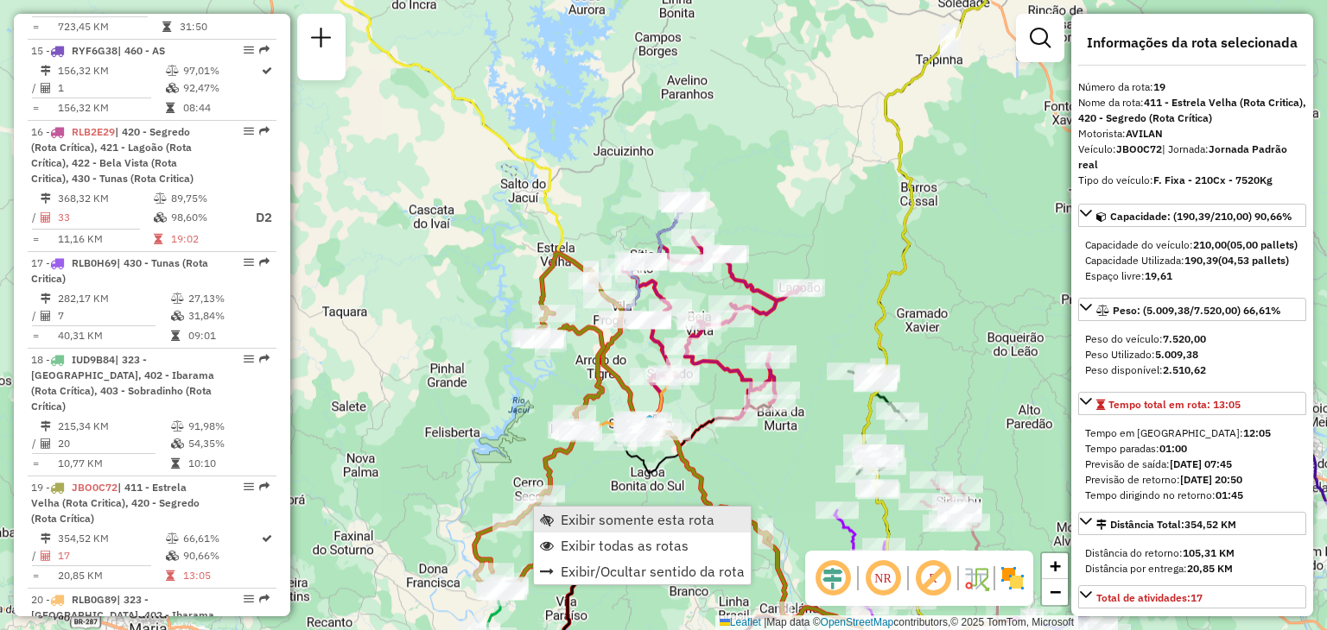
scroll to position [2387, 0]
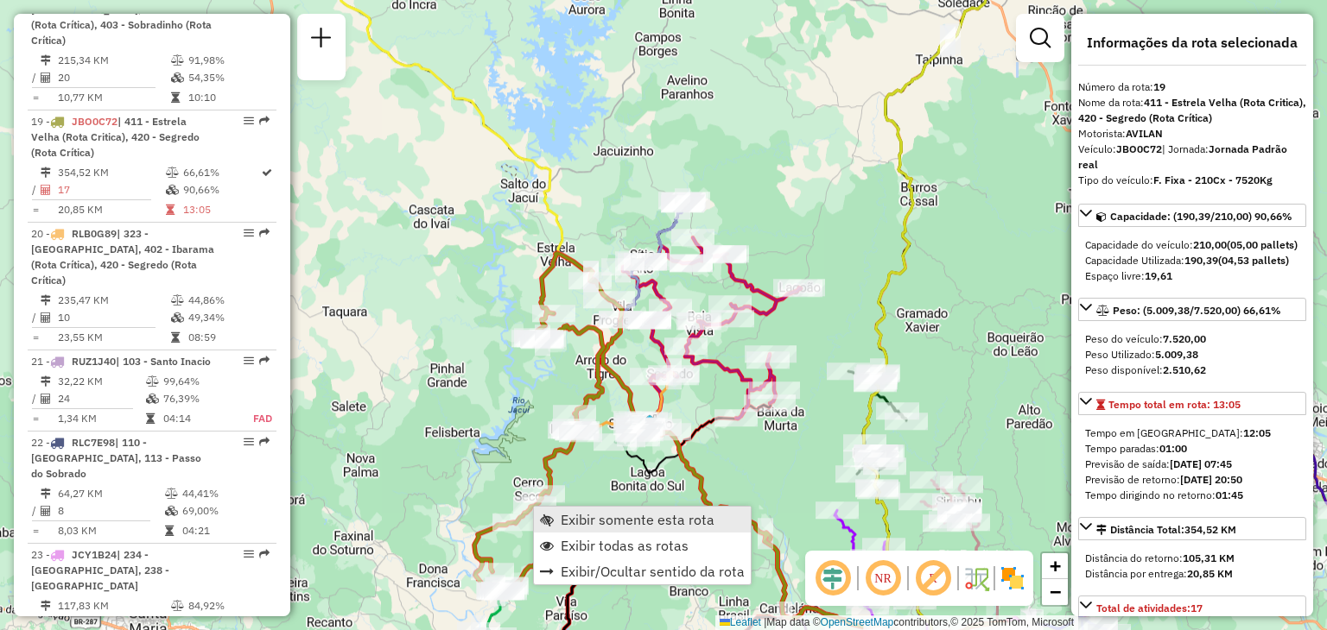
click at [571, 526] on span "Exibir somente esta rota" at bounding box center [638, 520] width 154 height 14
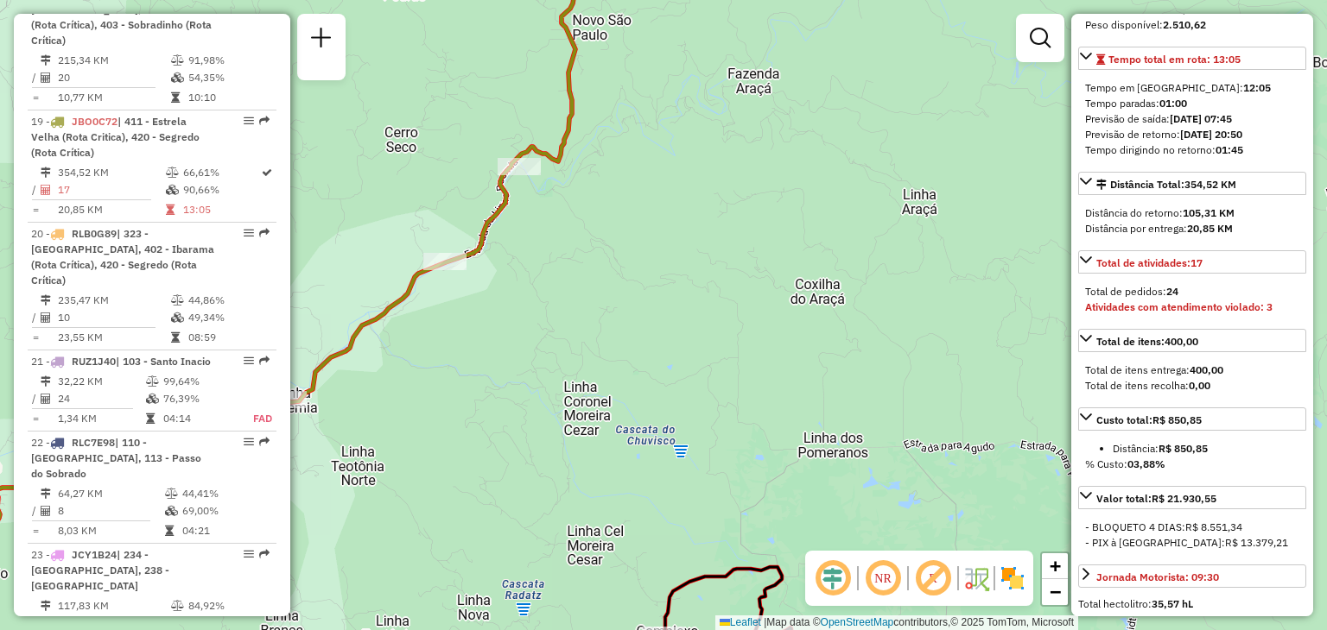
scroll to position [777, 0]
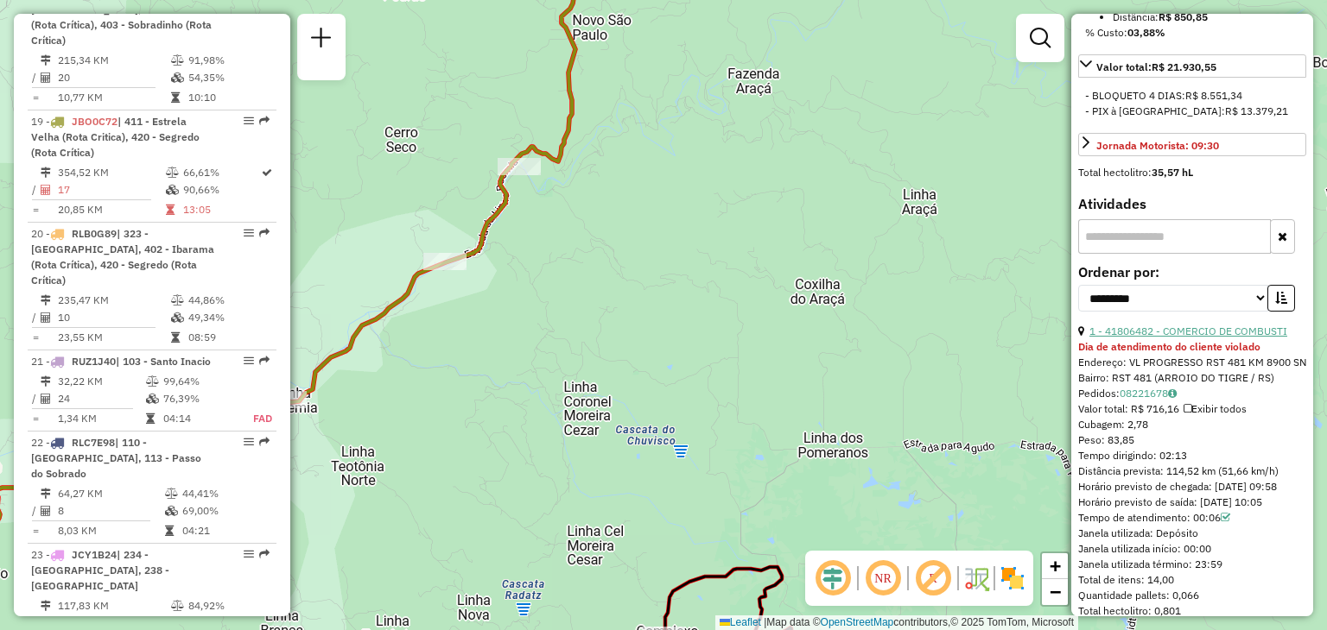
click at [1223, 338] on link "1 - 41806482 - COMERCIO DE COMBUSTI" at bounding box center [1188, 331] width 198 height 13
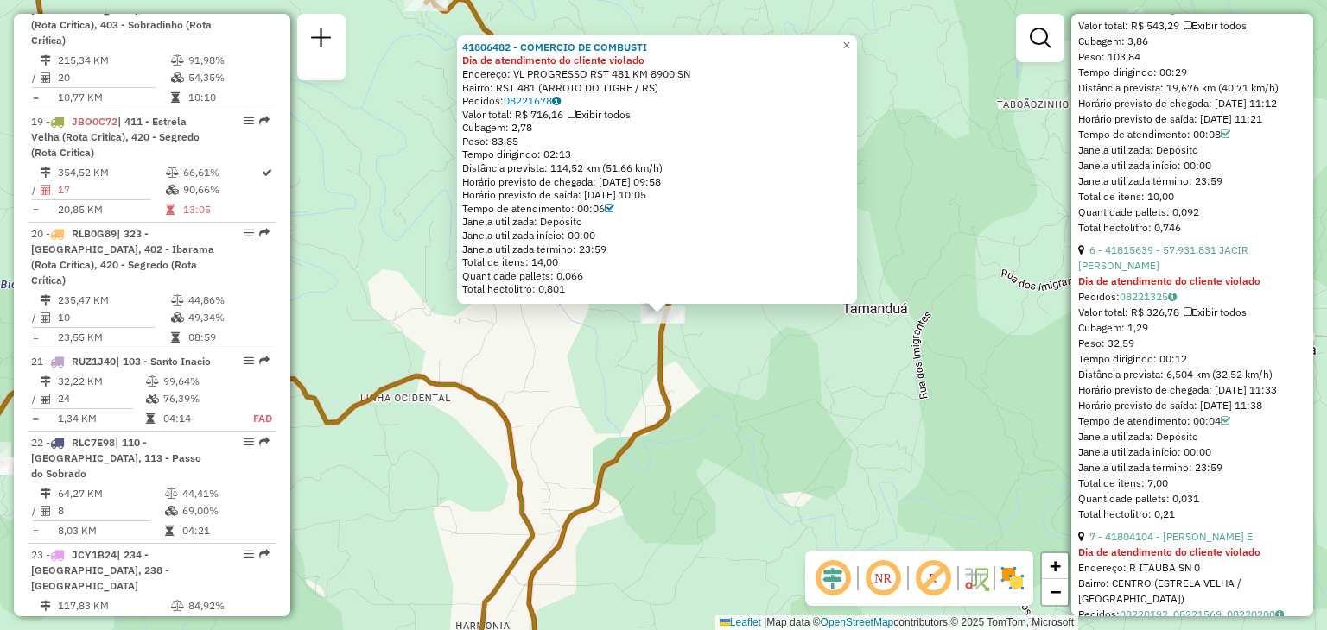
scroll to position [2418, 0]
drag, startPoint x: 681, startPoint y: 562, endPoint x: 686, endPoint y: 524, distance: 38.2
click at [681, 561] on div "41806482 - COMERCIO DE COMBUSTI Dia de atendimento do cliente violado Endereço:…" at bounding box center [663, 315] width 1327 height 630
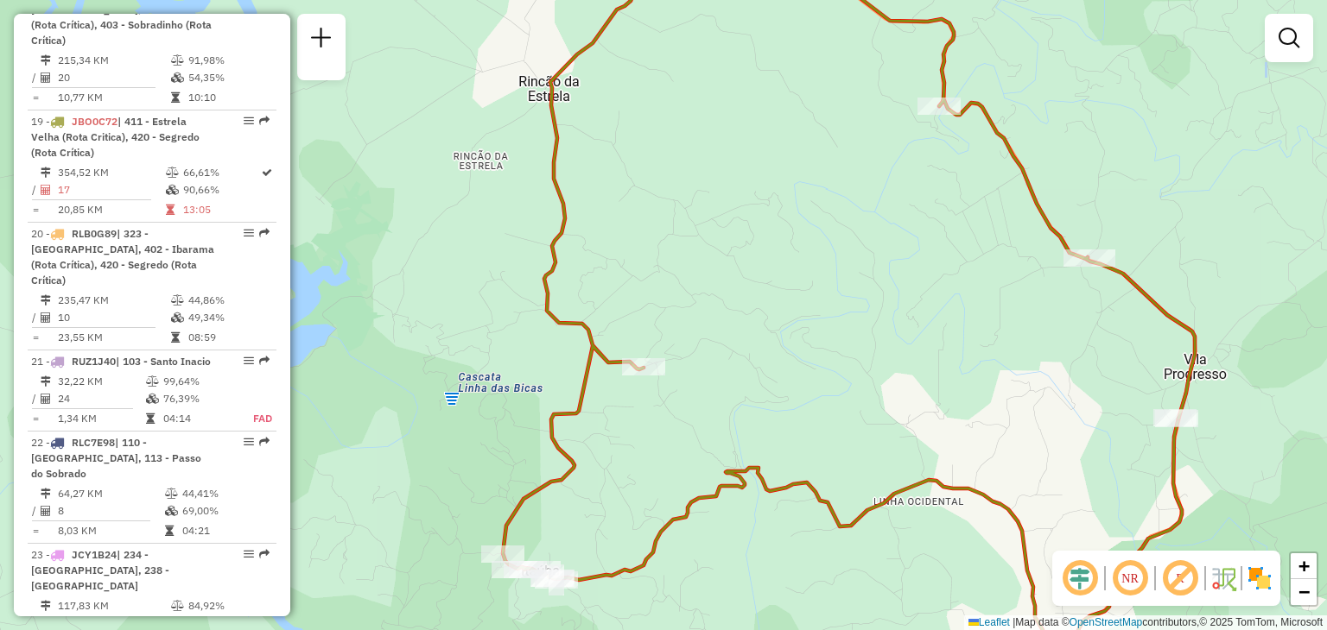
drag, startPoint x: 648, startPoint y: 481, endPoint x: 624, endPoint y: 210, distance: 272.3
click at [624, 212] on div "Janela de atendimento Grade de atendimento Capacidade Transportadoras Veículos …" at bounding box center [663, 315] width 1327 height 630
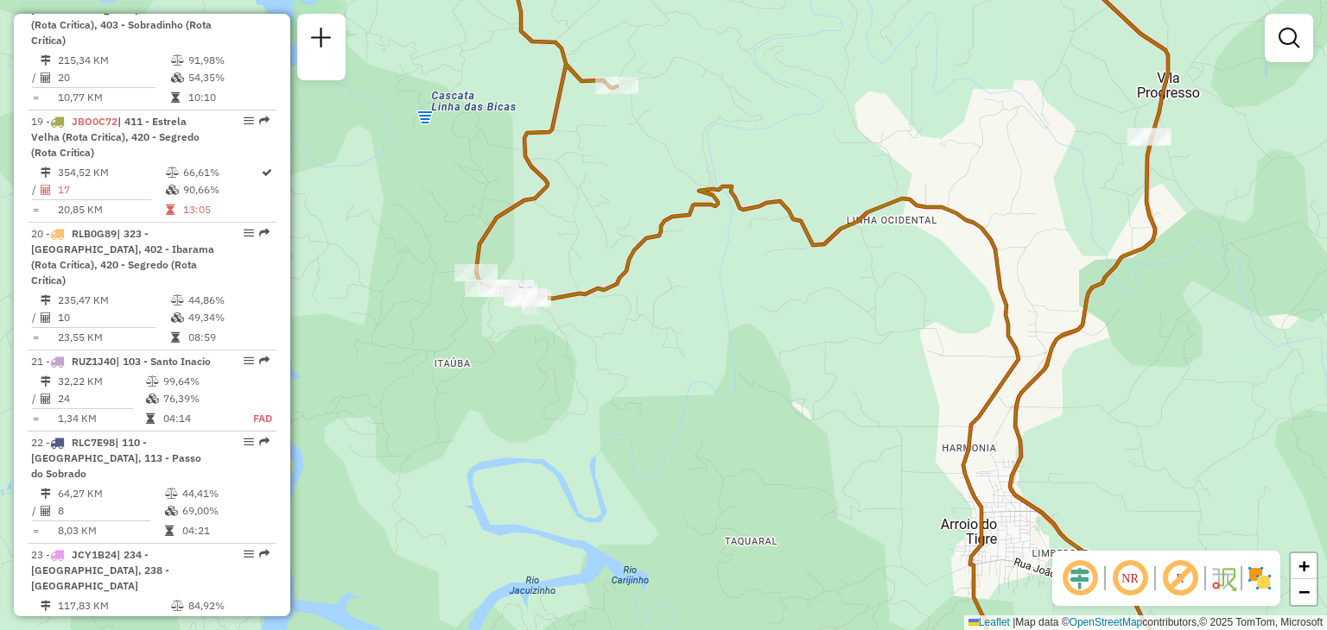
drag, startPoint x: 830, startPoint y: 384, endPoint x: 775, endPoint y: 105, distance: 285.2
click at [776, 108] on div "Janela de atendimento Grade de atendimento Capacidade Transportadoras Veículos …" at bounding box center [663, 315] width 1327 height 630
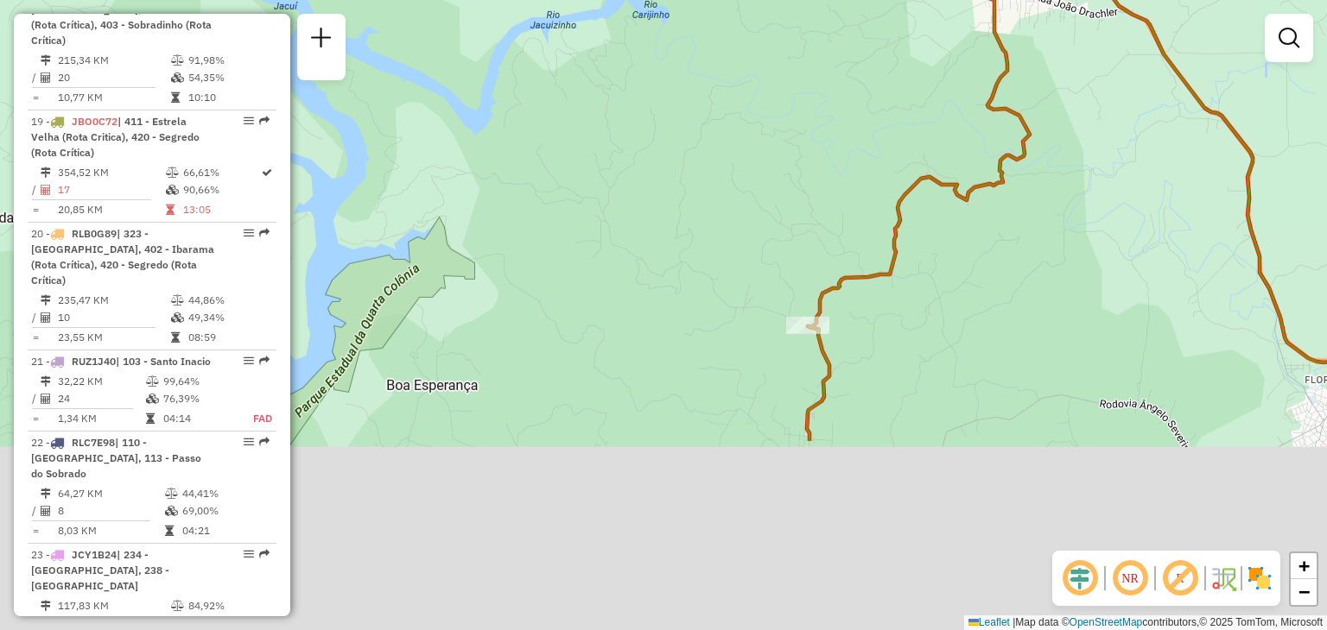
drag, startPoint x: 871, startPoint y: 289, endPoint x: 960, endPoint y: 46, distance: 259.3
click at [957, 51] on div "Janela de atendimento Grade de atendimento Capacidade Transportadoras Veículos …" at bounding box center [663, 315] width 1327 height 630
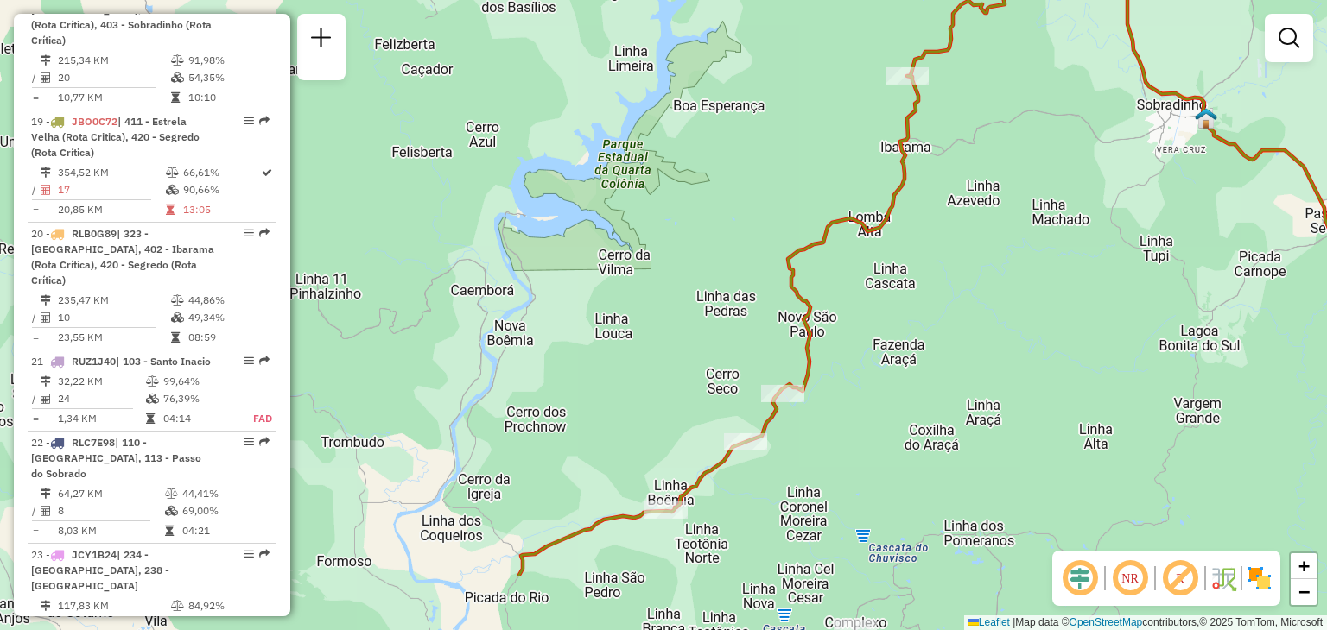
drag, startPoint x: 814, startPoint y: 328, endPoint x: 846, endPoint y: 185, distance: 146.9
click at [846, 185] on icon at bounding box center [767, 198] width 499 height 757
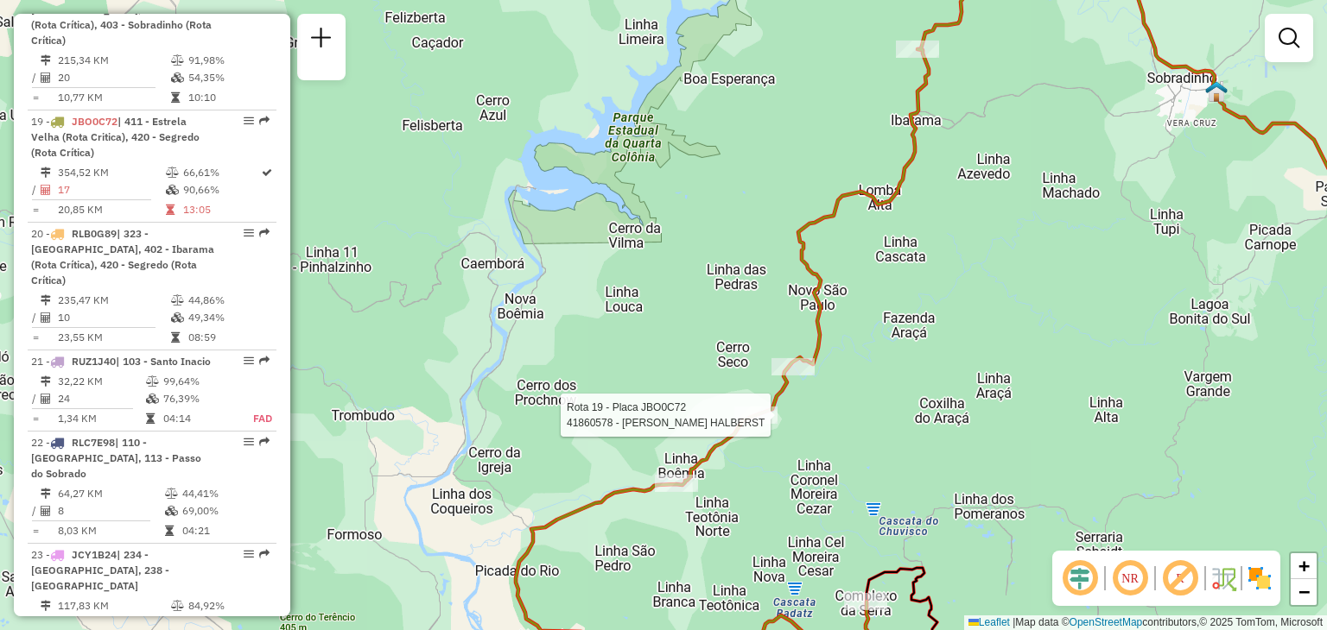
select select "**********"
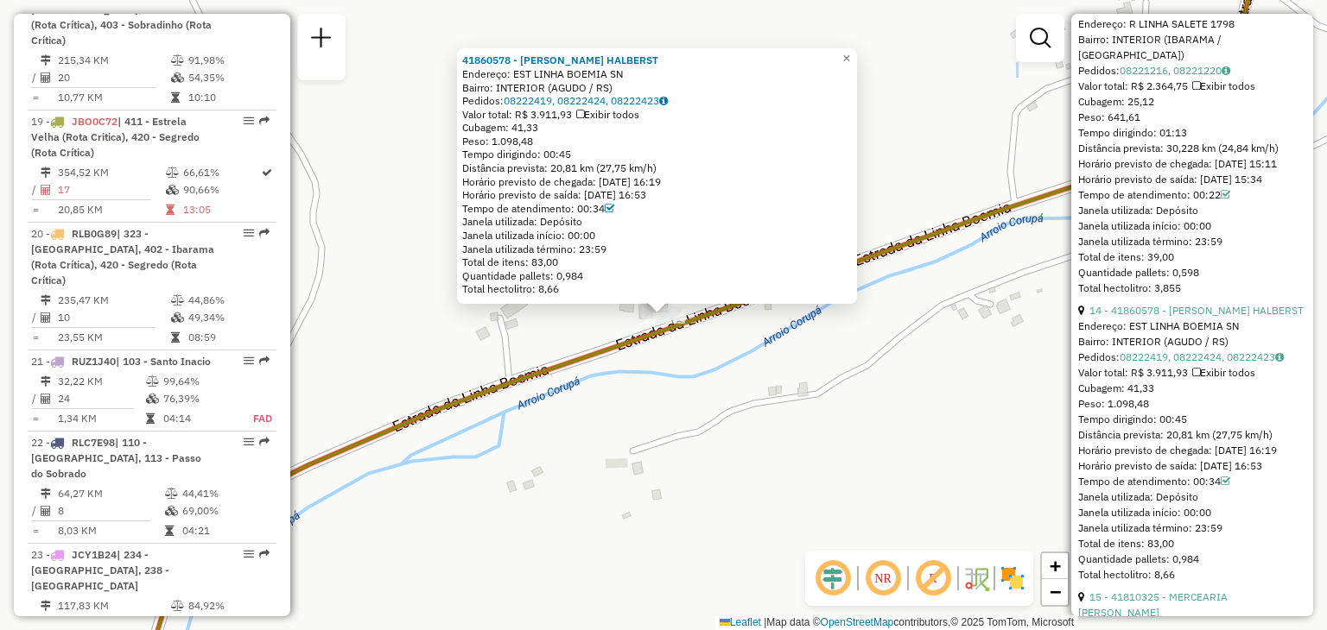
scroll to position [4836, 0]
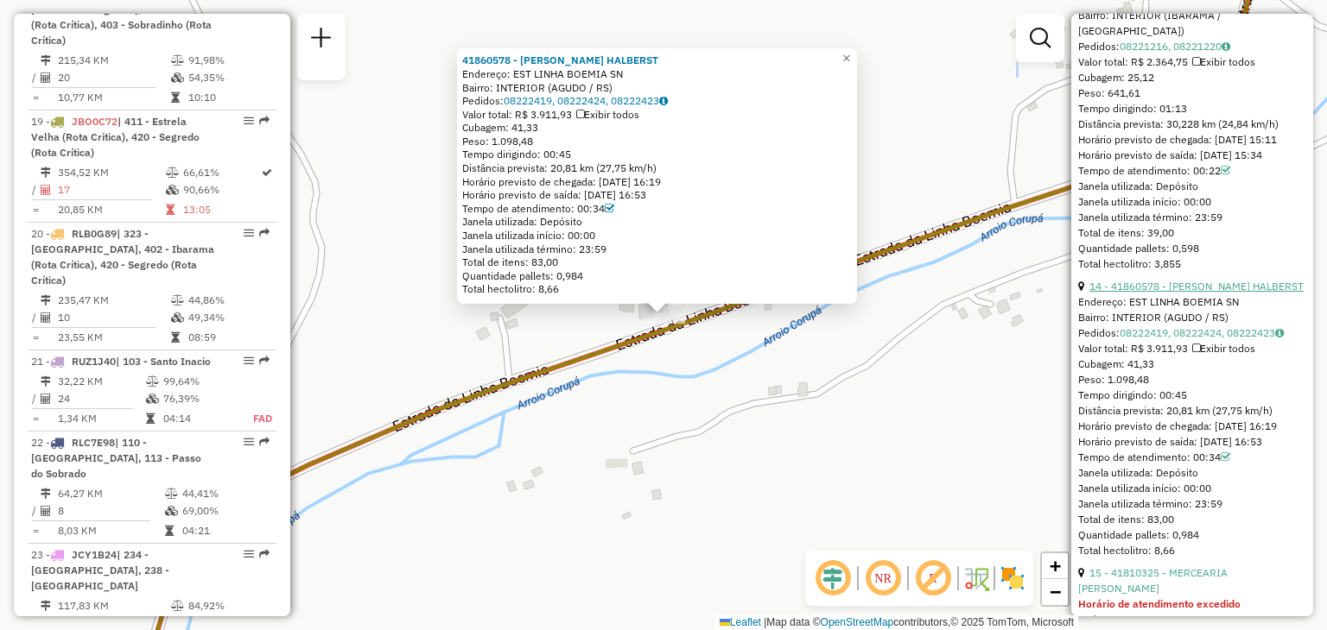
click at [1188, 293] on link "14 - 41860578 - [PERSON_NAME] HALBERST" at bounding box center [1196, 286] width 214 height 13
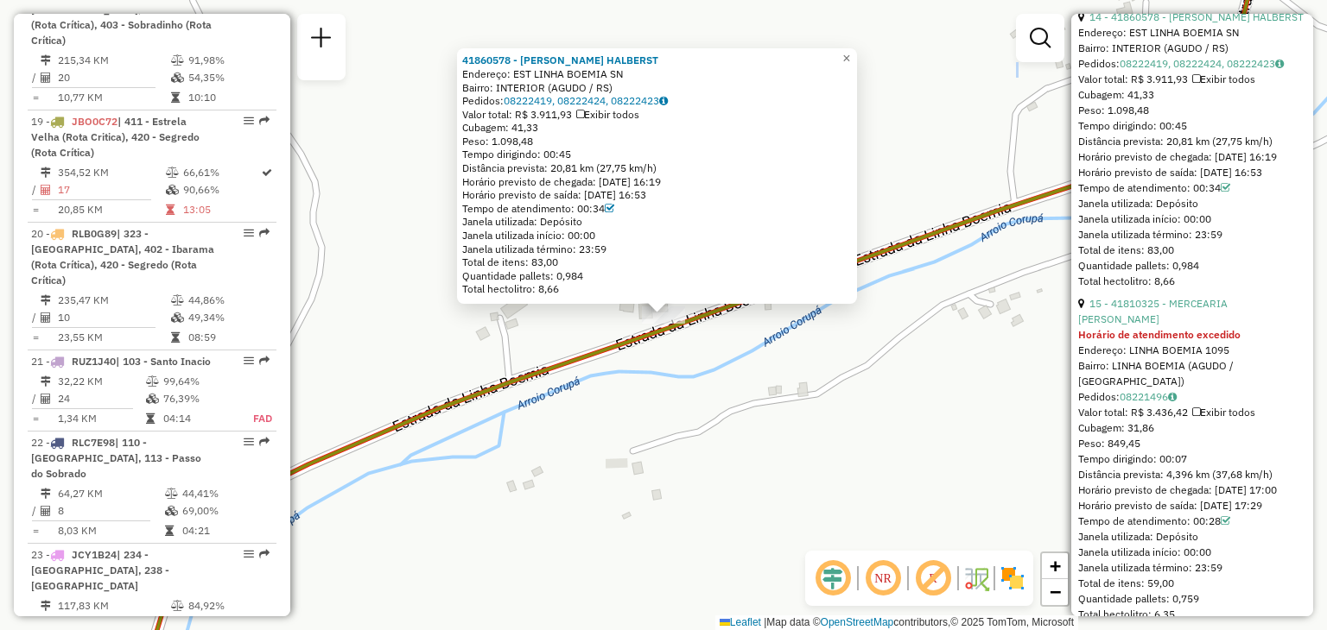
scroll to position [5067, 0]
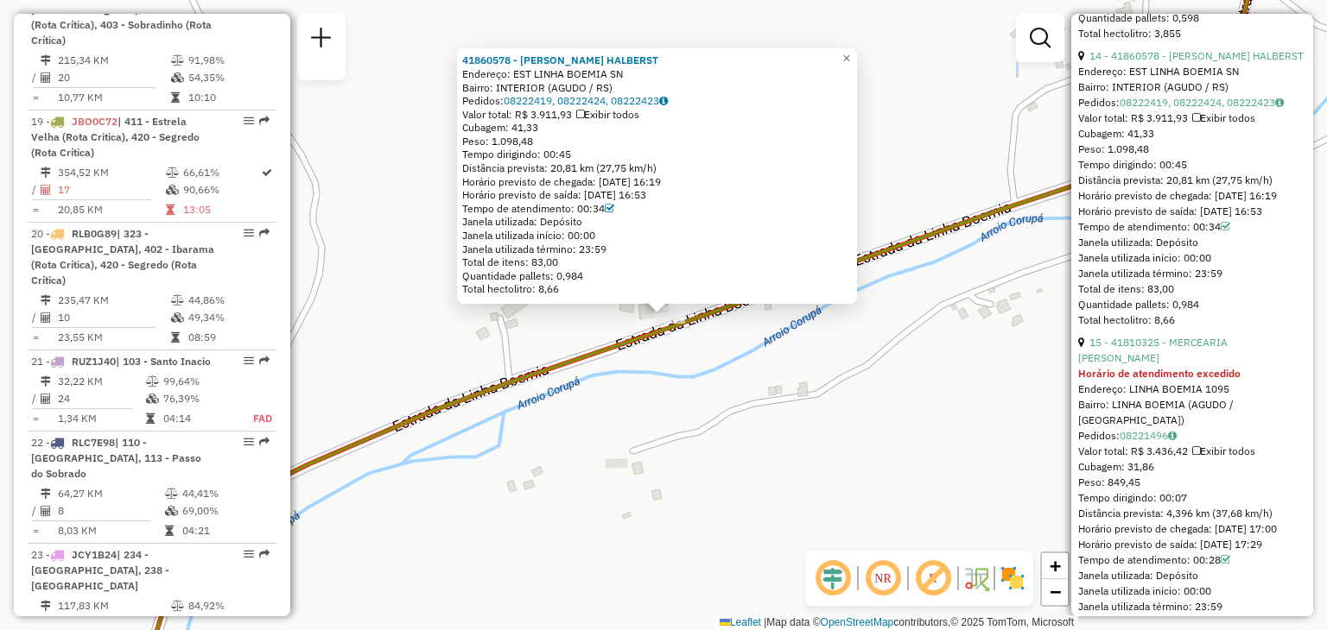
drag, startPoint x: 482, startPoint y: 402, endPoint x: 491, endPoint y: 392, distance: 13.4
click at [491, 392] on icon at bounding box center [693, 315] width 1131 height 757
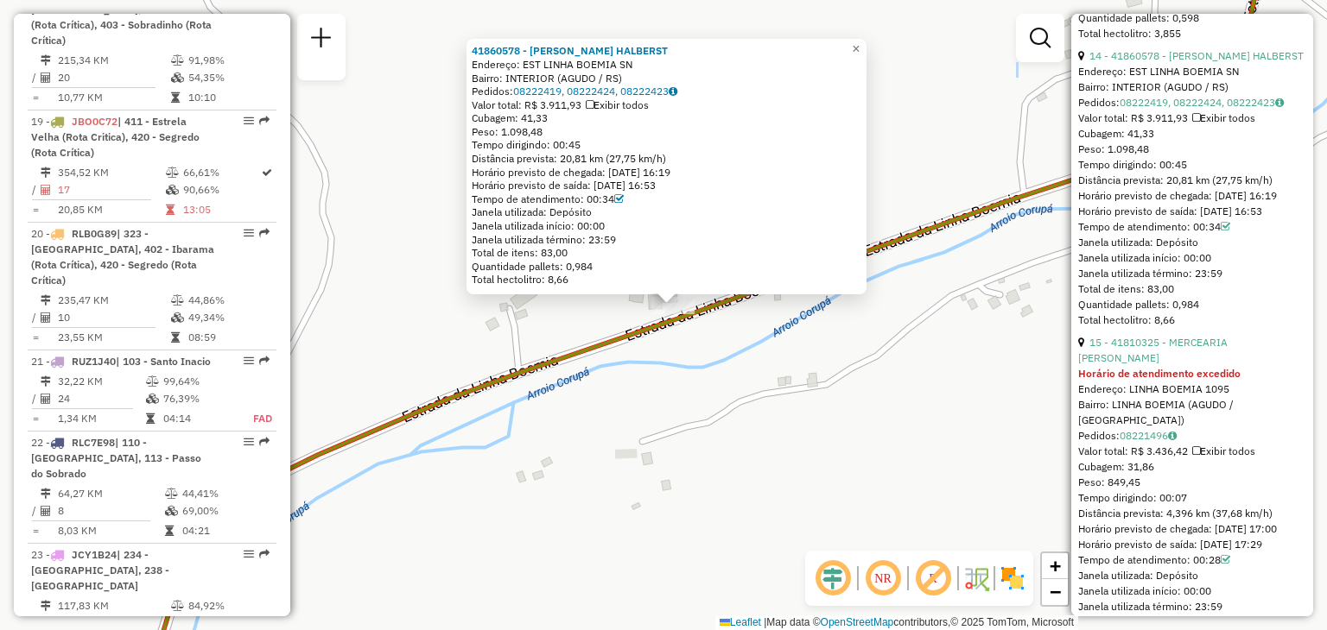
click at [539, 325] on div "41860578 - HENRIQUE F. HALBERST Endereço: EST LINHA BOEMIA SN Bairro: INTERIOR …" at bounding box center [663, 315] width 1327 height 630
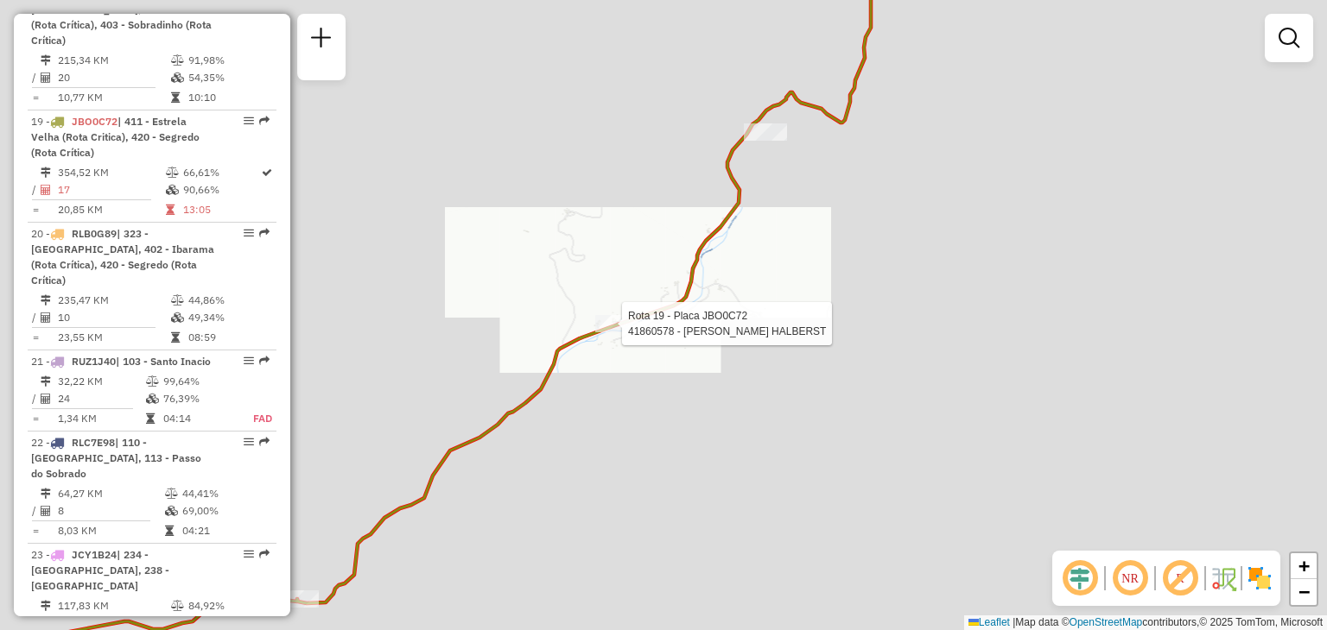
click at [730, 153] on div "Rota 19 - Placa JBO0C72 41860578 - HENRIQUE F. HALBERST Janela de atendimento G…" at bounding box center [663, 315] width 1327 height 630
select select "**********"
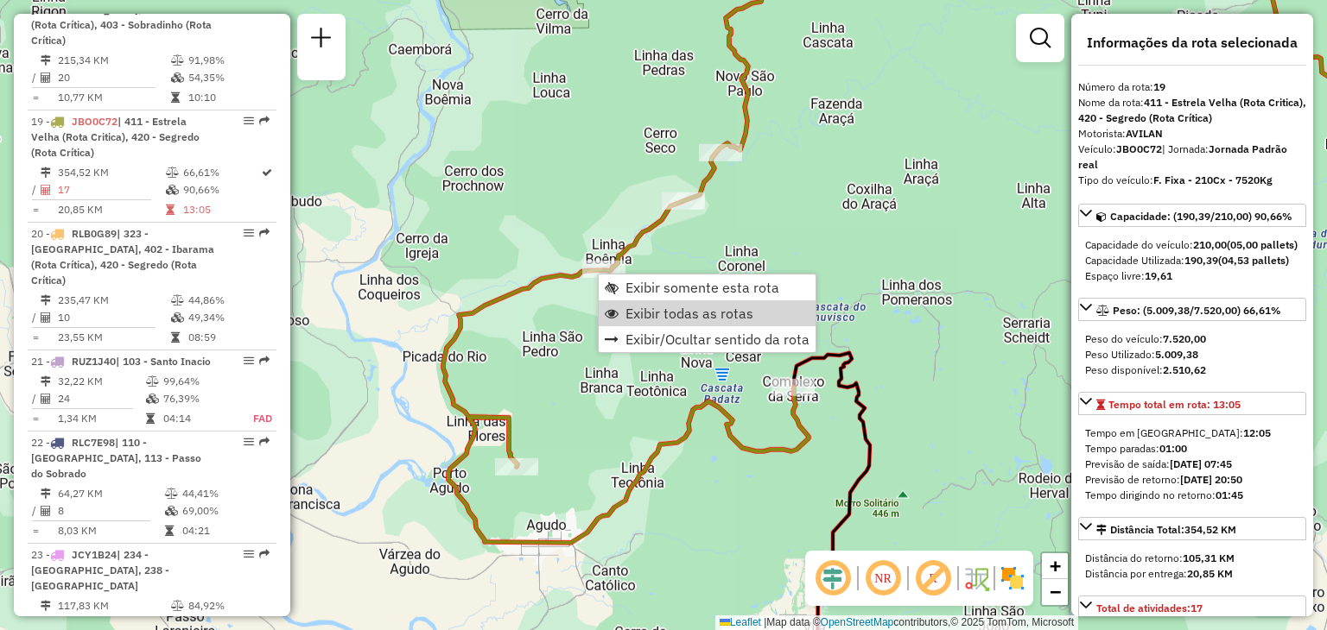
drag, startPoint x: 625, startPoint y: 311, endPoint x: 856, endPoint y: 226, distance: 245.6
click at [625, 311] on span "Exibir todas as rotas" at bounding box center [689, 314] width 128 height 14
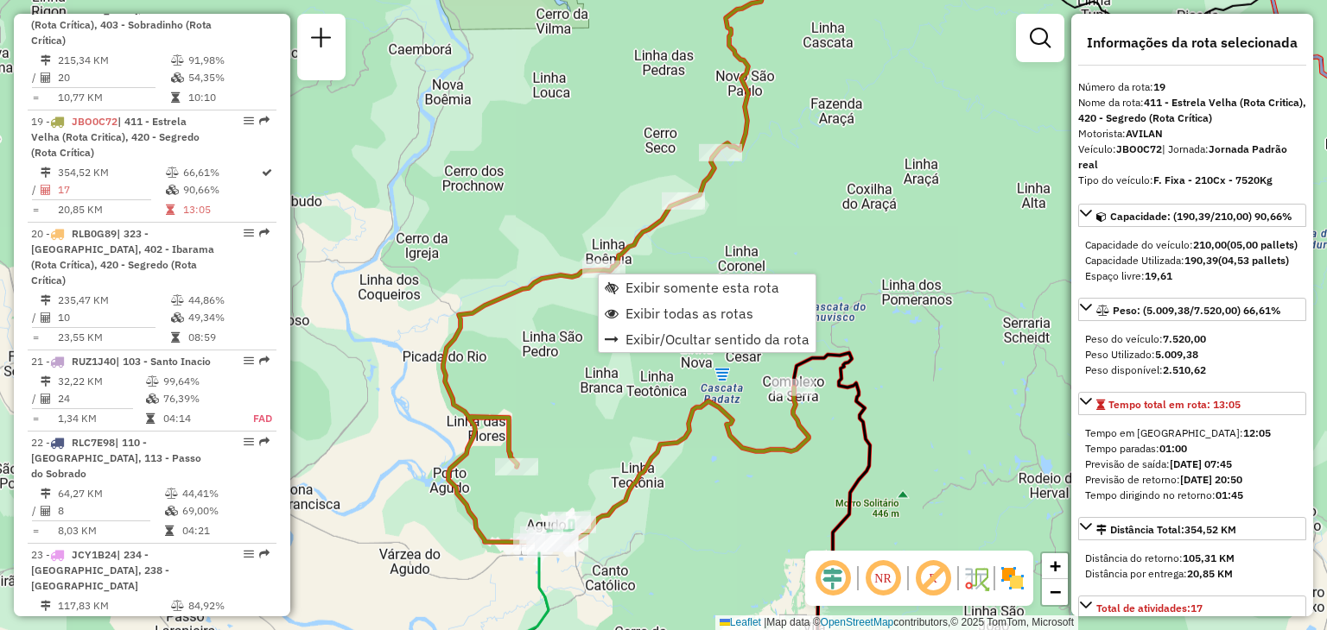
drag, startPoint x: 869, startPoint y: 216, endPoint x: 707, endPoint y: 141, distance: 178.1
click at [711, 140] on div "Janela de atendimento Grade de atendimento Capacidade Transportadoras Veículos …" at bounding box center [663, 315] width 1327 height 630
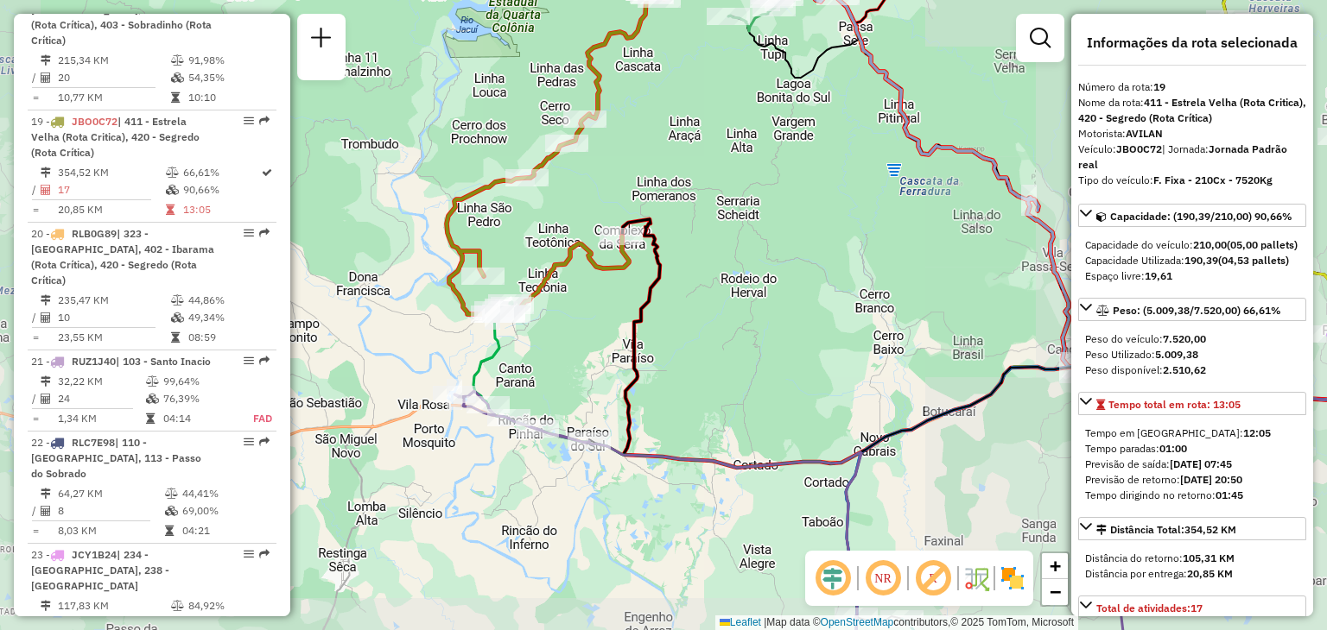
drag, startPoint x: 902, startPoint y: 246, endPoint x: 561, endPoint y: 219, distance: 341.4
click at [556, 212] on div "Janela de atendimento Grade de atendimento Capacidade Transportadoras Veículos …" at bounding box center [663, 315] width 1327 height 630
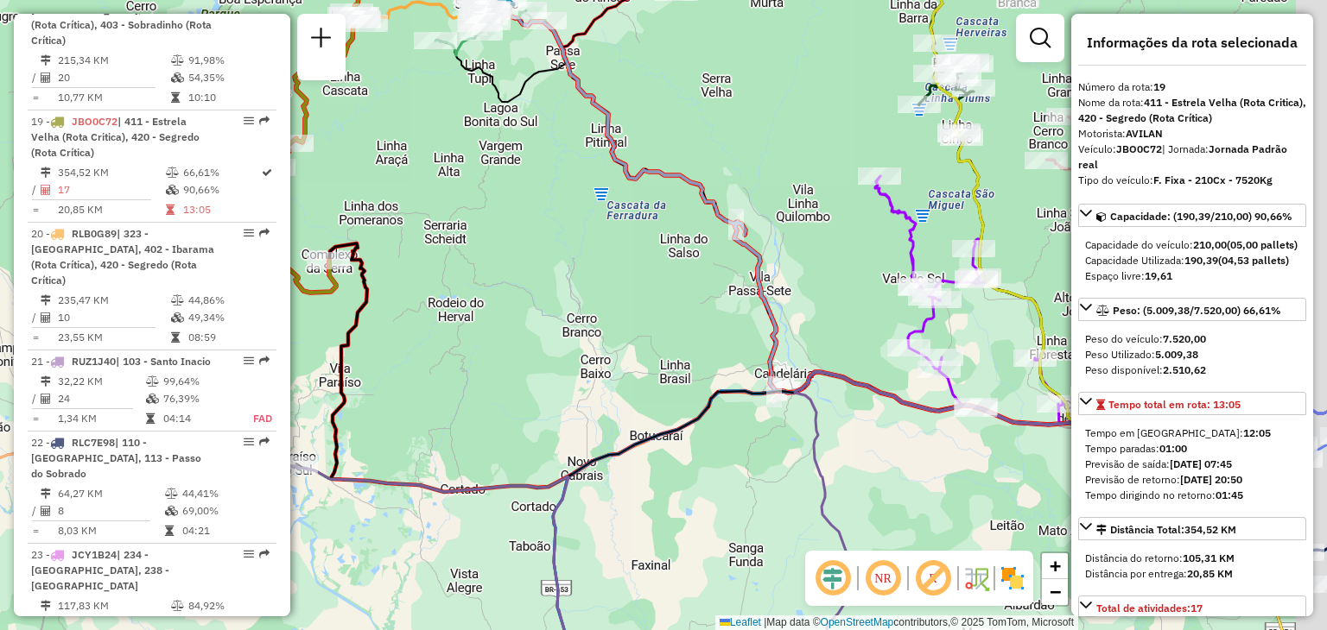
drag, startPoint x: 687, startPoint y: 225, endPoint x: 653, endPoint y: 292, distance: 75.7
click at [608, 336] on div "Janela de atendimento Grade de atendimento Capacidade Transportadoras Veículos …" at bounding box center [663, 315] width 1327 height 630
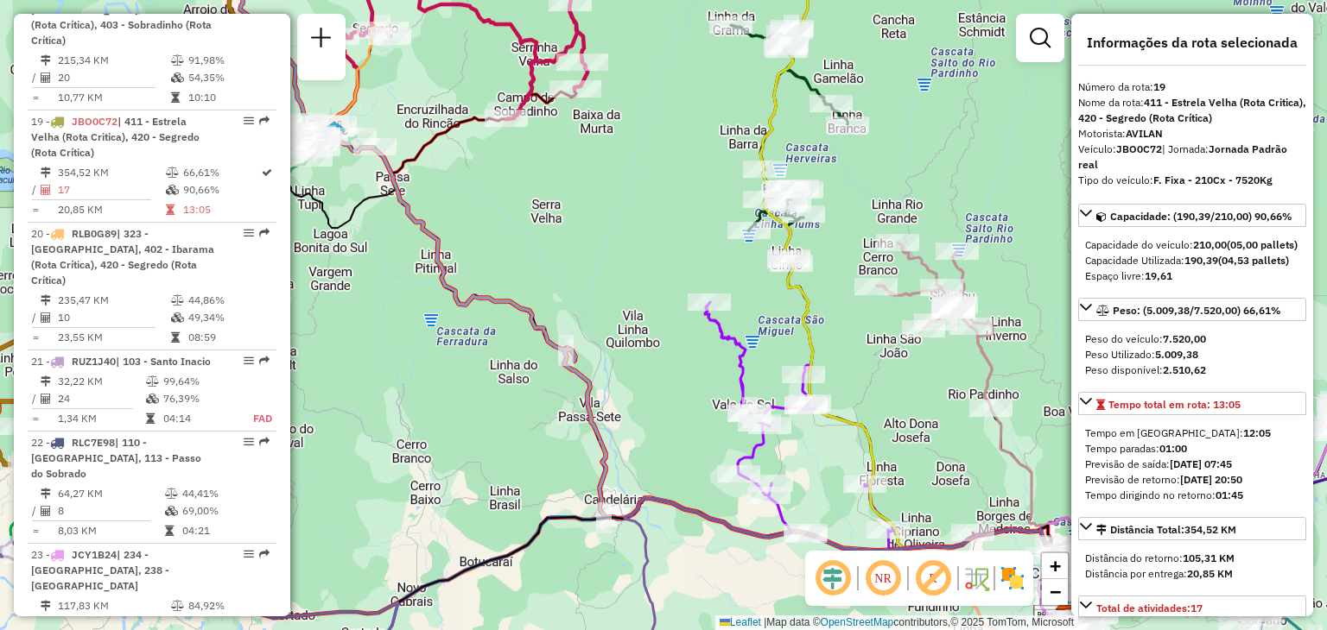
drag, startPoint x: 688, startPoint y: 236, endPoint x: 674, endPoint y: 243, distance: 16.2
click at [674, 243] on div "Janela de atendimento Grade de atendimento Capacidade Transportadoras Veículos …" at bounding box center [663, 315] width 1327 height 630
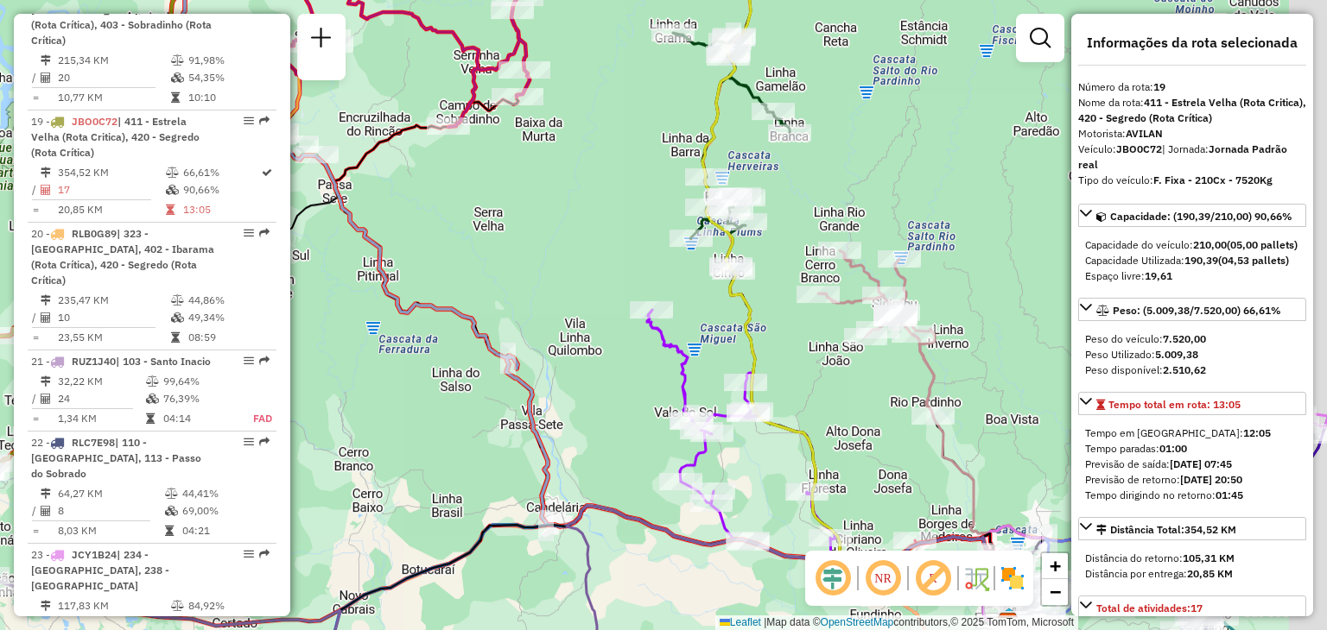
drag, startPoint x: 758, startPoint y: 294, endPoint x: 681, endPoint y: 301, distance: 78.1
click at [681, 301] on div "Janela de atendimento Grade de atendimento Capacidade Transportadoras Veículos …" at bounding box center [663, 315] width 1327 height 630
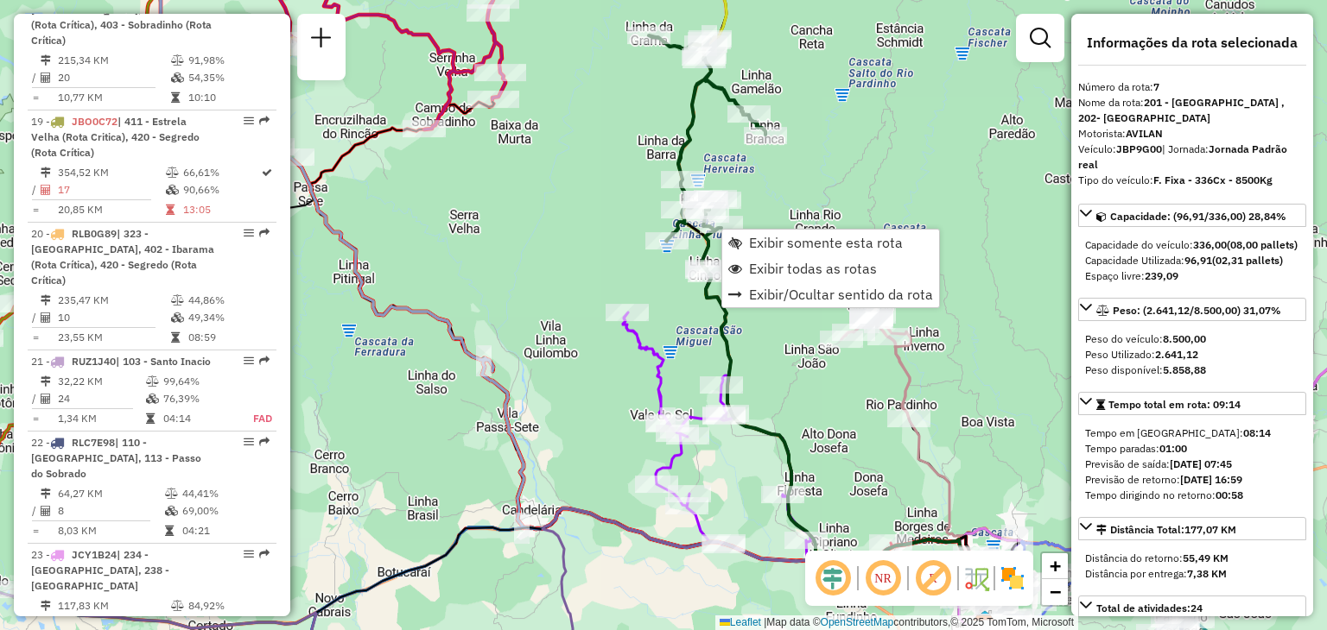
click at [810, 168] on div "Rota 7 - Placa JBP9G00 41816696 - DILCE MUELLER Janela de atendimento Grade de …" at bounding box center [663, 315] width 1327 height 630
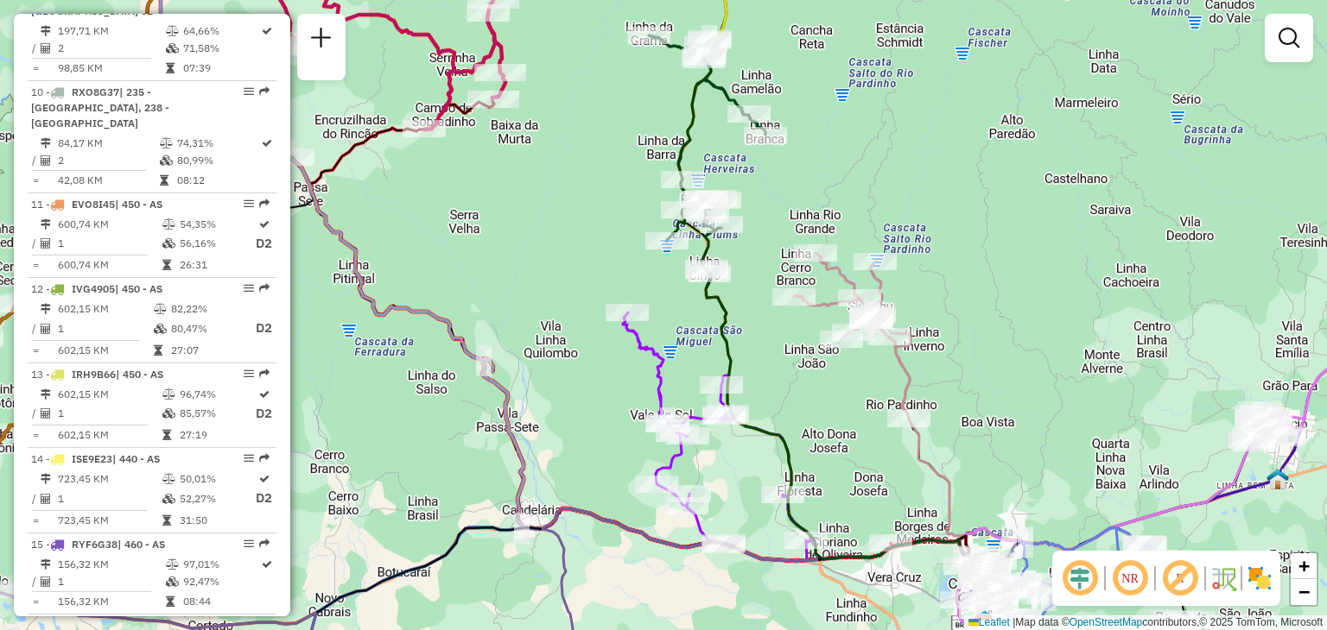
scroll to position [1240, 0]
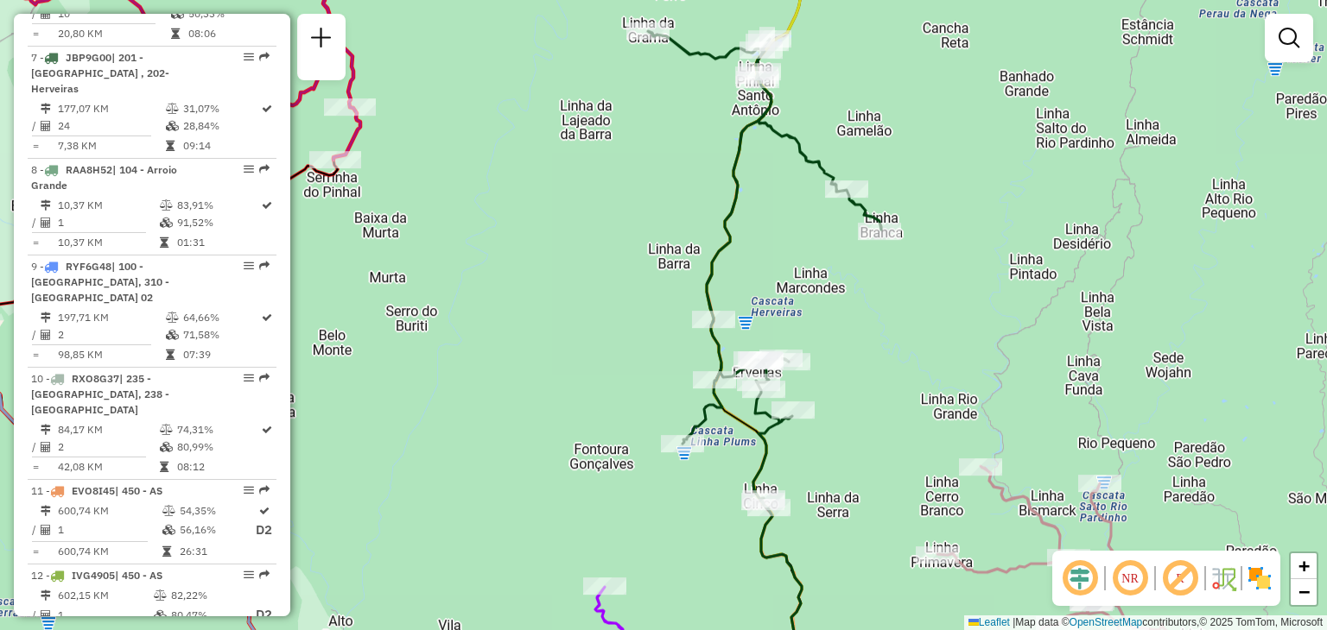
drag, startPoint x: 793, startPoint y: 174, endPoint x: 811, endPoint y: 215, distance: 44.5
click at [811, 215] on div "Janela de atendimento Grade de atendimento Capacidade Transportadoras Veículos …" at bounding box center [663, 315] width 1327 height 630
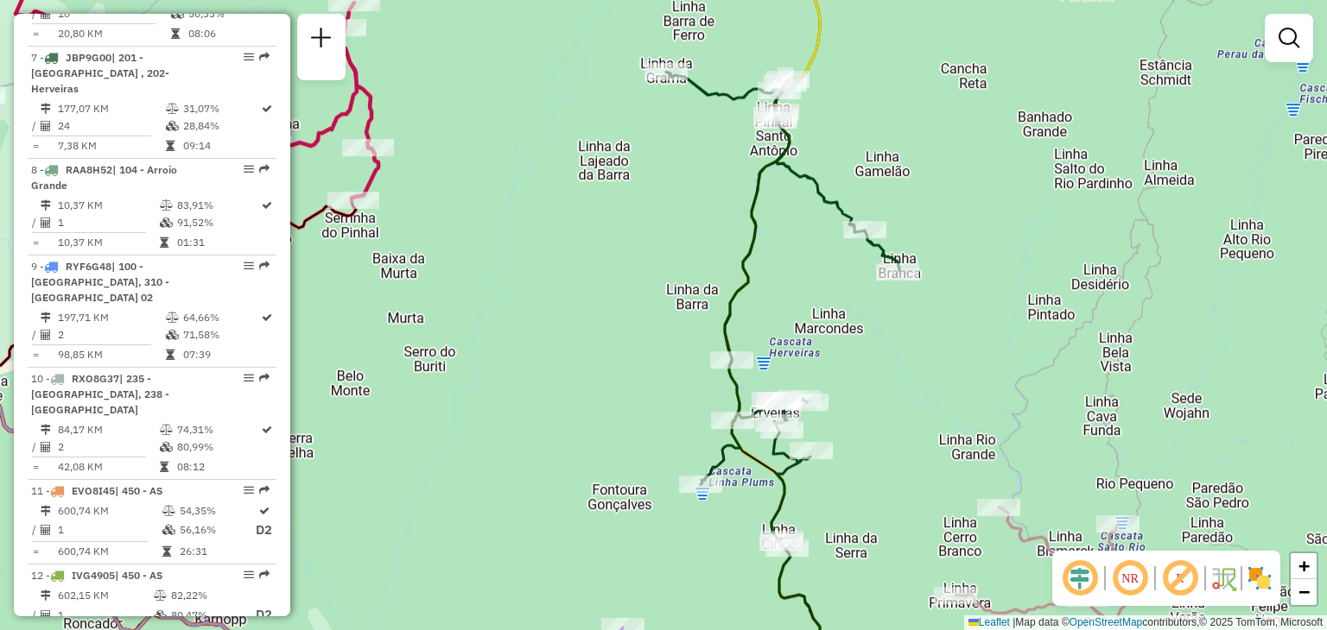
click at [747, 231] on icon at bounding box center [782, 311] width 233 height 478
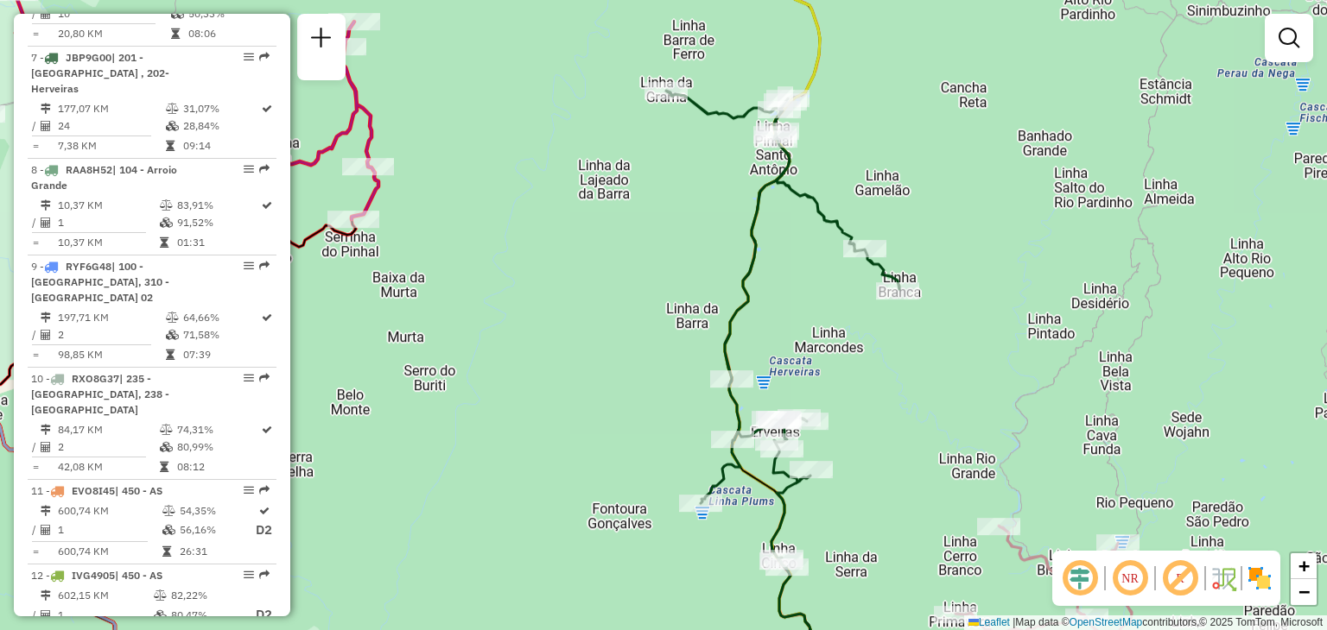
drag, startPoint x: 796, startPoint y: 325, endPoint x: 801, endPoint y: 283, distance: 41.8
click at [801, 285] on div "Janela de atendimento Grade de atendimento Capacidade Transportadoras Veículos …" at bounding box center [663, 315] width 1327 height 630
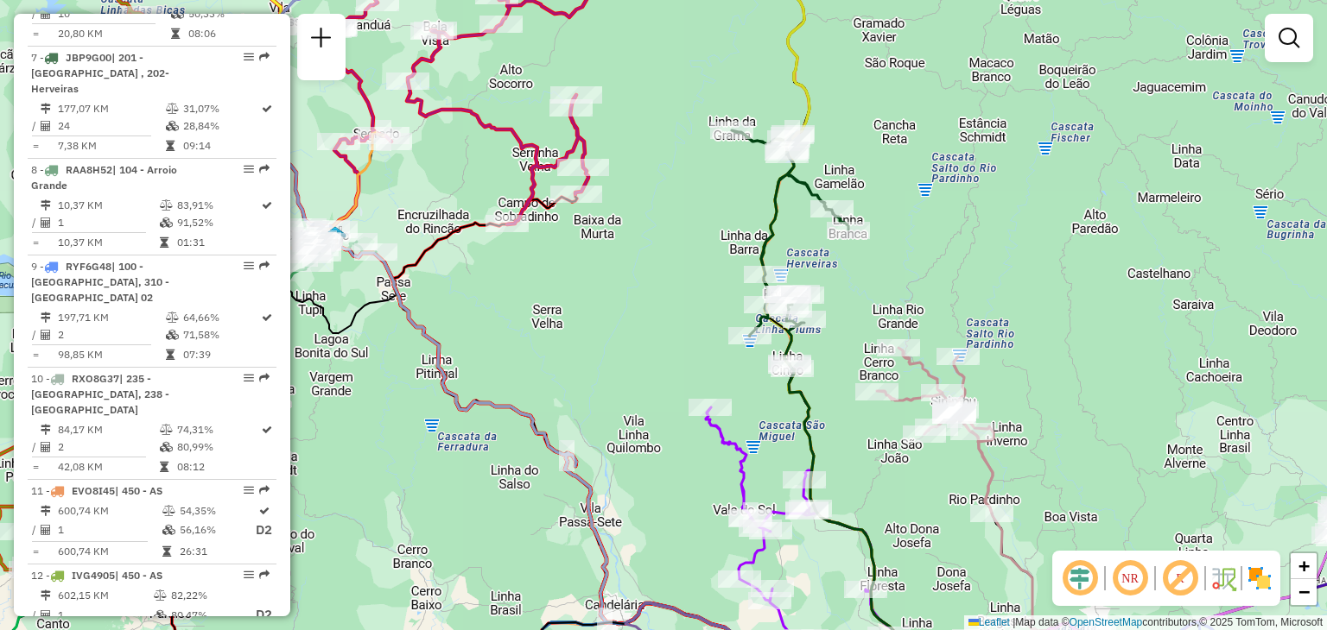
drag, startPoint x: 853, startPoint y: 415, endPoint x: 842, endPoint y: 398, distance: 19.9
click at [842, 398] on div "Janela de atendimento Grade de atendimento Capacidade Transportadoras Veículos …" at bounding box center [663, 315] width 1327 height 630
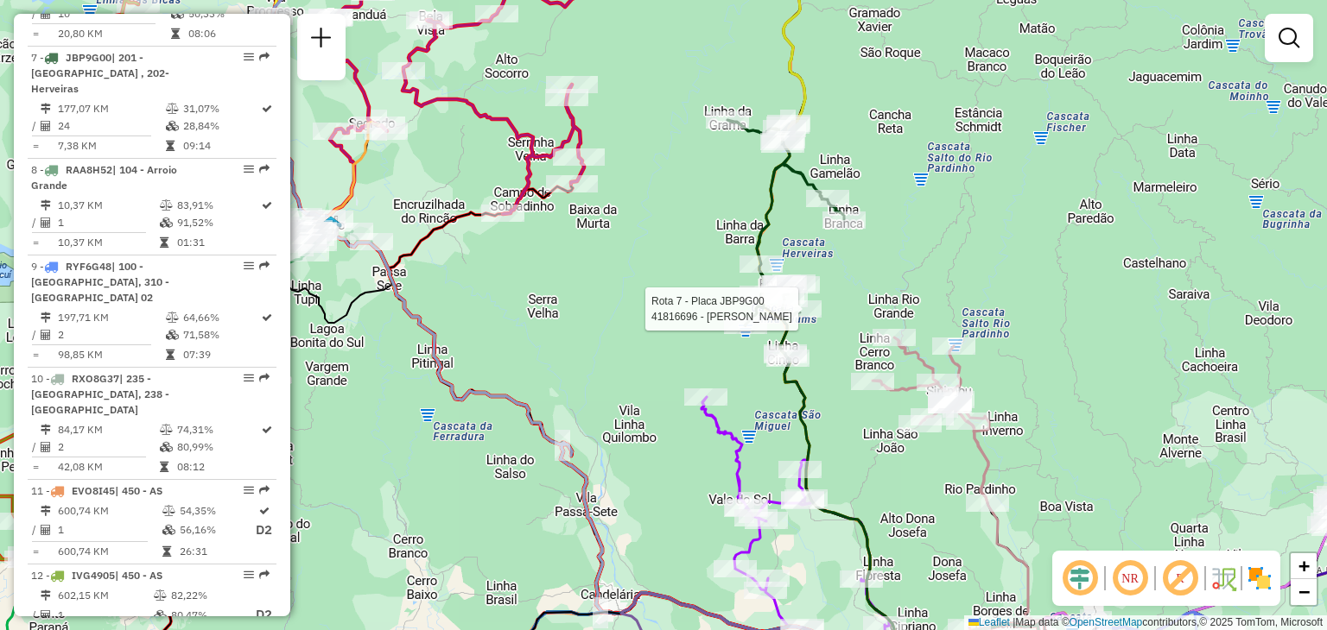
select select "**********"
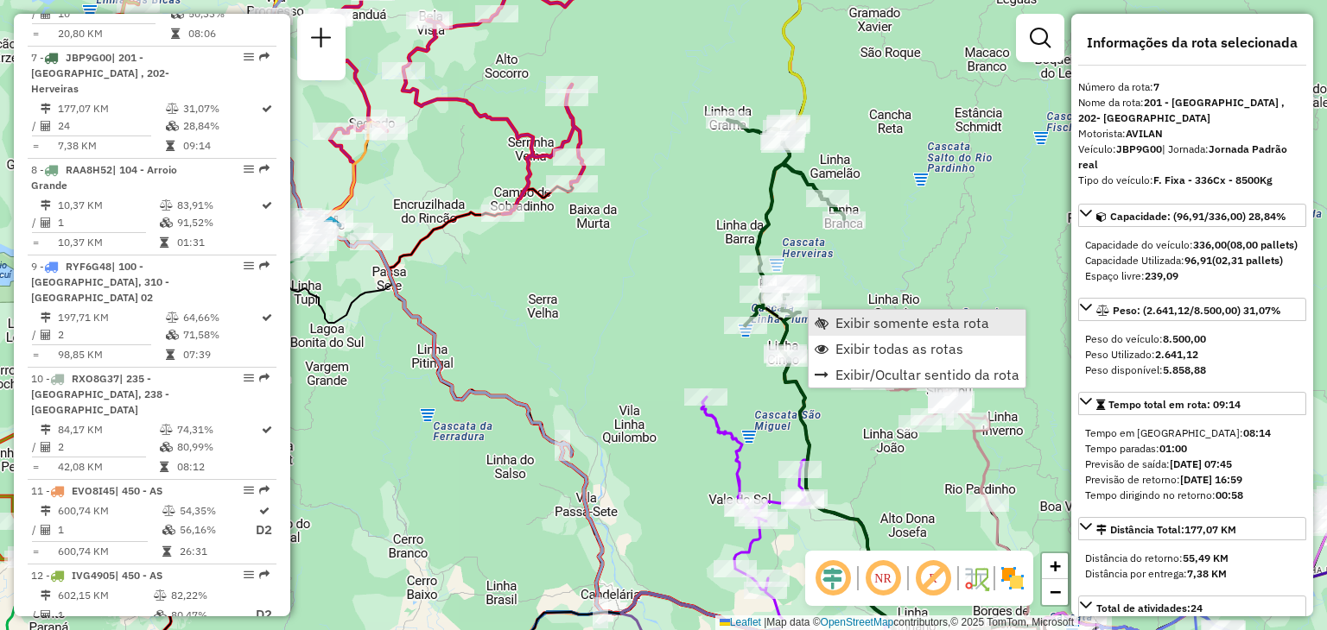
click at [822, 318] on span "Exibir somente esta rota" at bounding box center [821, 323] width 14 height 14
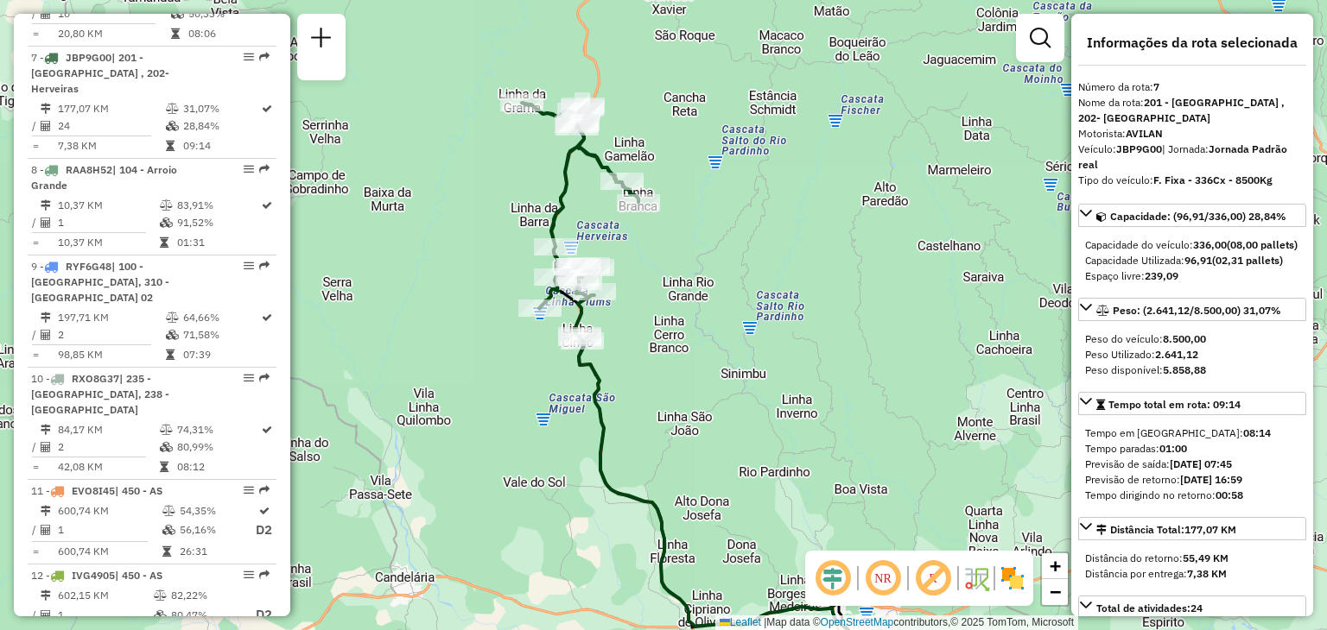
drag, startPoint x: 729, startPoint y: 343, endPoint x: 752, endPoint y: 408, distance: 68.8
click at [752, 408] on div "Janela de atendimento Grade de atendimento Capacidade Transportadoras Veículos …" at bounding box center [663, 315] width 1327 height 630
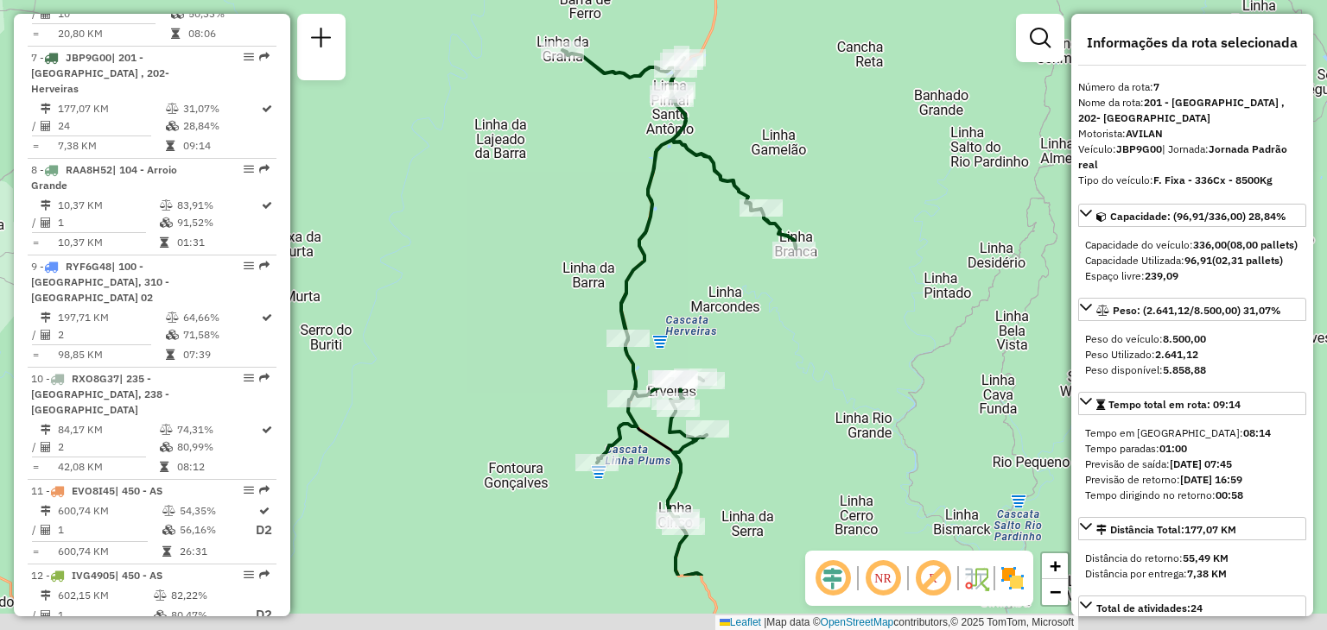
drag, startPoint x: 629, startPoint y: 484, endPoint x: 623, endPoint y: 384, distance: 99.5
click at [619, 364] on div "Janela de atendimento Grade de atendimento Capacidade Transportadoras Veículos …" at bounding box center [663, 315] width 1327 height 630
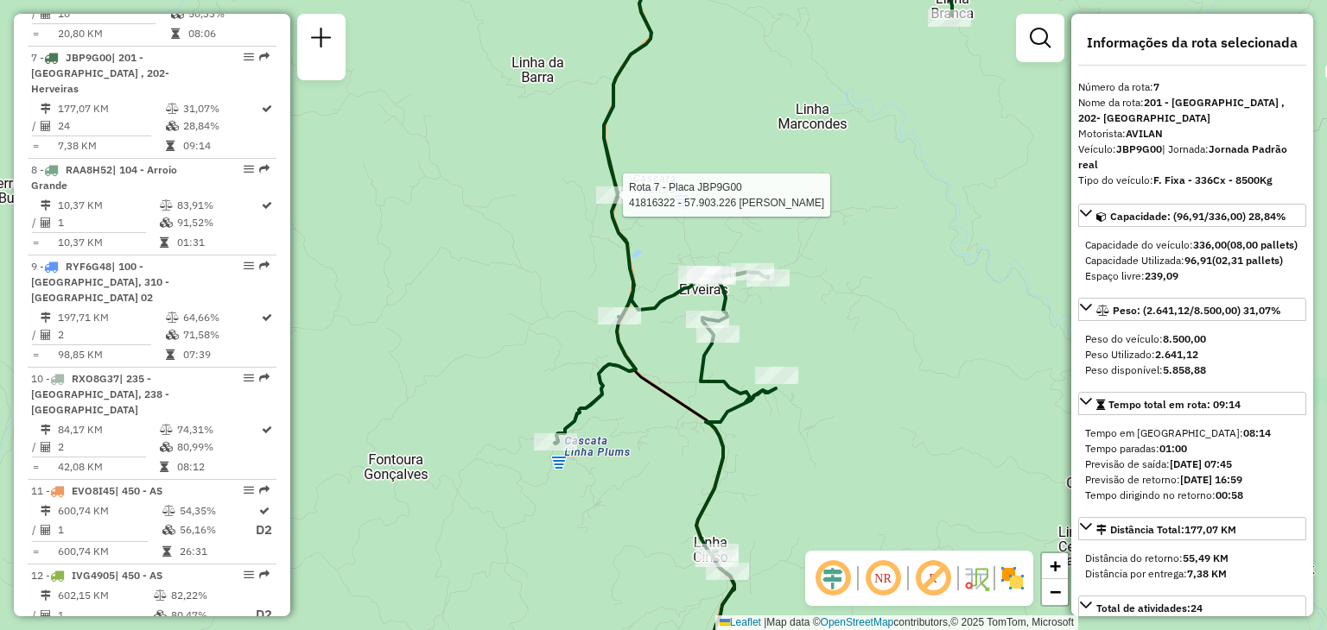
drag, startPoint x: 670, startPoint y: 241, endPoint x: 627, endPoint y: 467, distance: 230.4
click at [628, 467] on div "Rota 7 - Placa JBP9G00 41816322 - 57.903.226 MARINO MEIRELES DOS SANTOS Rota 7 …" at bounding box center [663, 315] width 1327 height 630
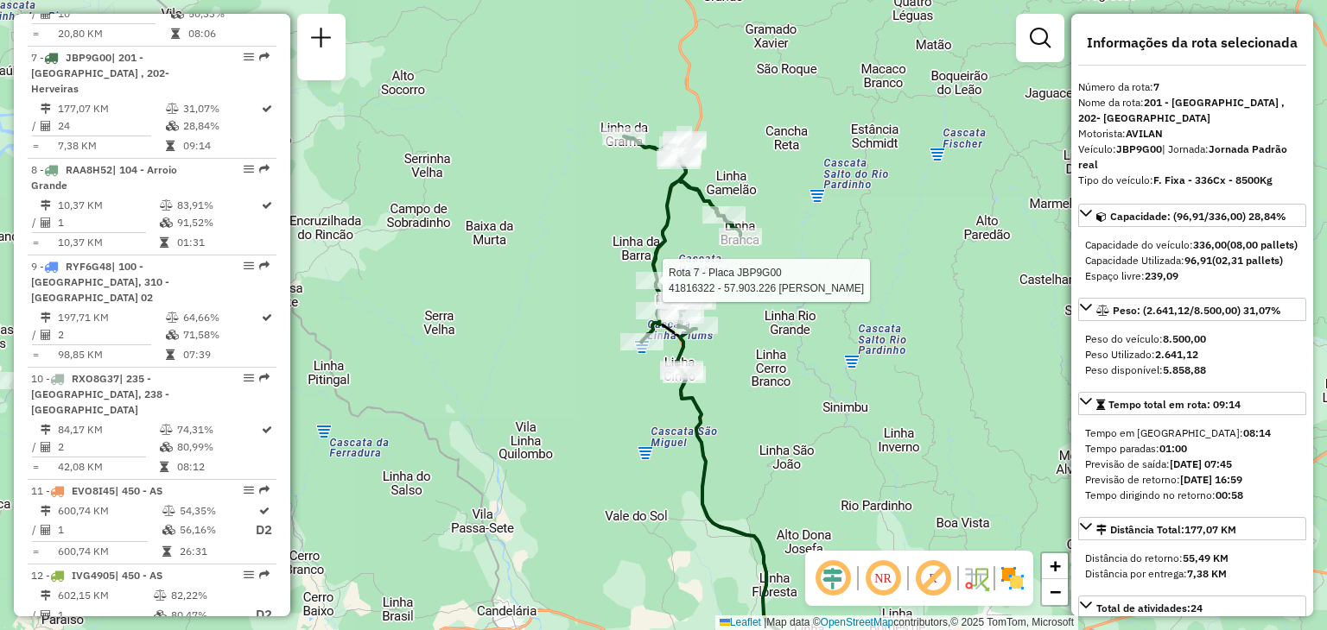
click at [746, 375] on div "Rota 7 - Placa JBP9G00 41816322 - 57.903.226 MARINO MEIRELES DOS SANTOS Janela …" at bounding box center [663, 315] width 1327 height 630
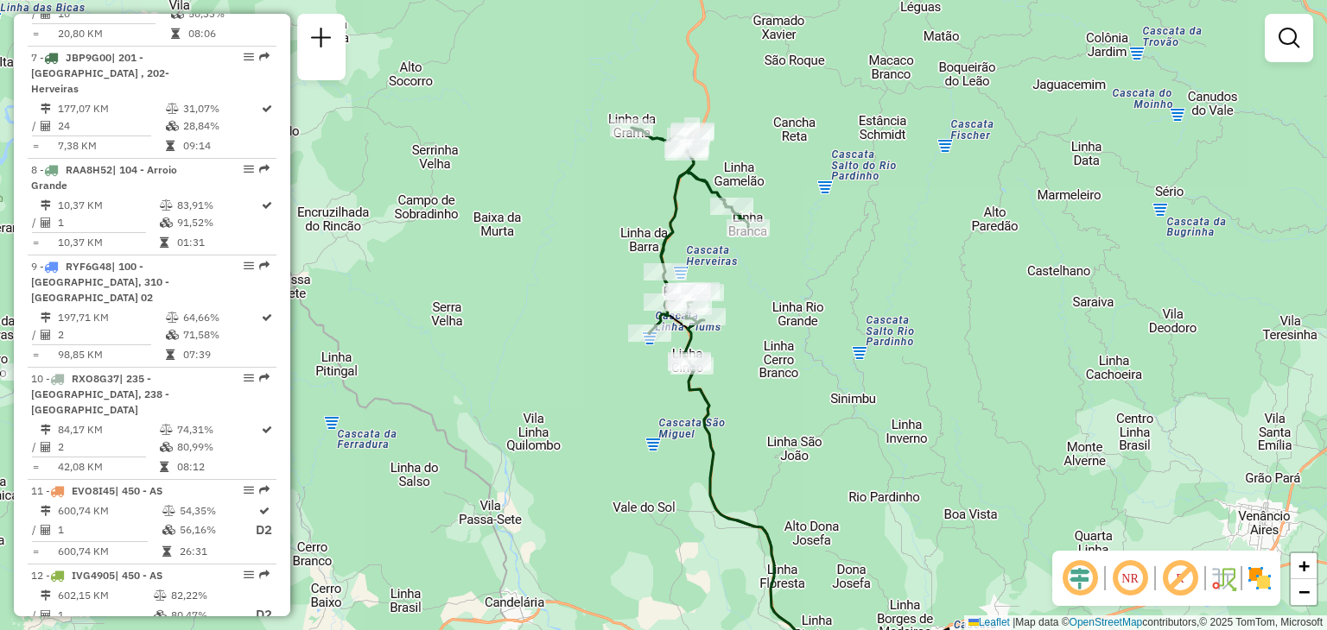
drag, startPoint x: 778, startPoint y: 396, endPoint x: 797, endPoint y: 392, distance: 19.5
click at [796, 392] on div "Janela de atendimento Grade de atendimento Capacidade Transportadoras Veículos …" at bounding box center [663, 315] width 1327 height 630
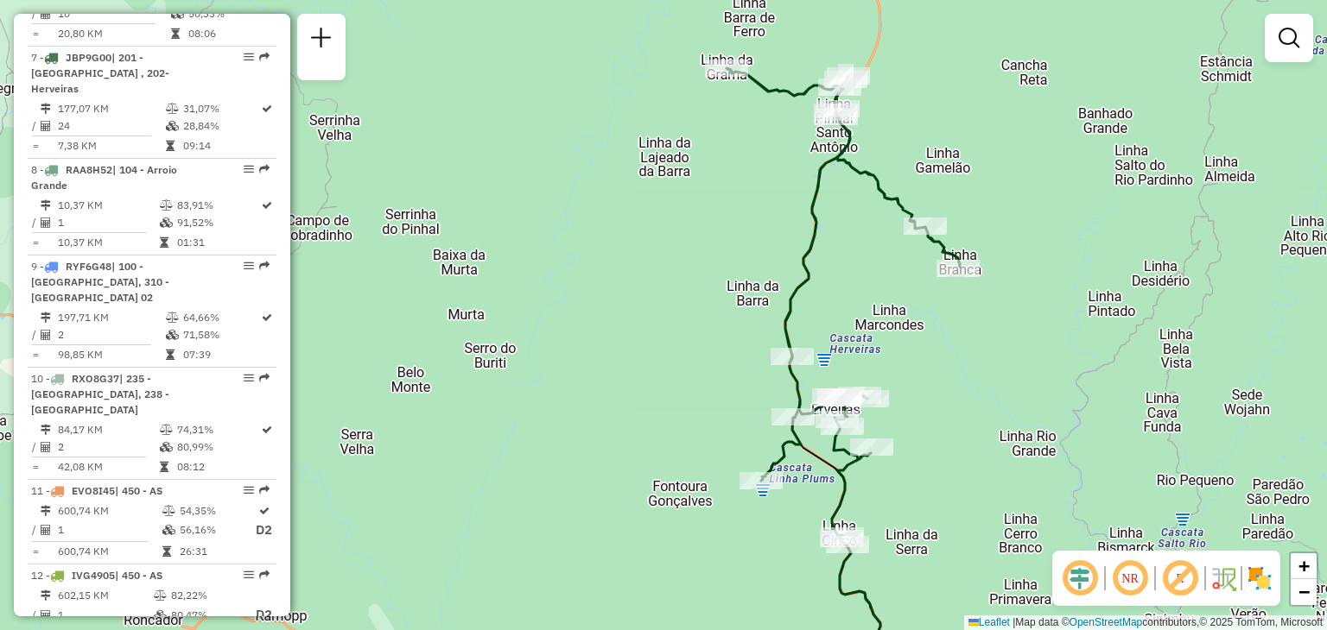
drag, startPoint x: 843, startPoint y: 368, endPoint x: 942, endPoint y: 359, distance: 99.7
click at [942, 359] on div "Janela de atendimento Grade de atendimento Capacidade Transportadoras Veículos …" at bounding box center [663, 315] width 1327 height 630
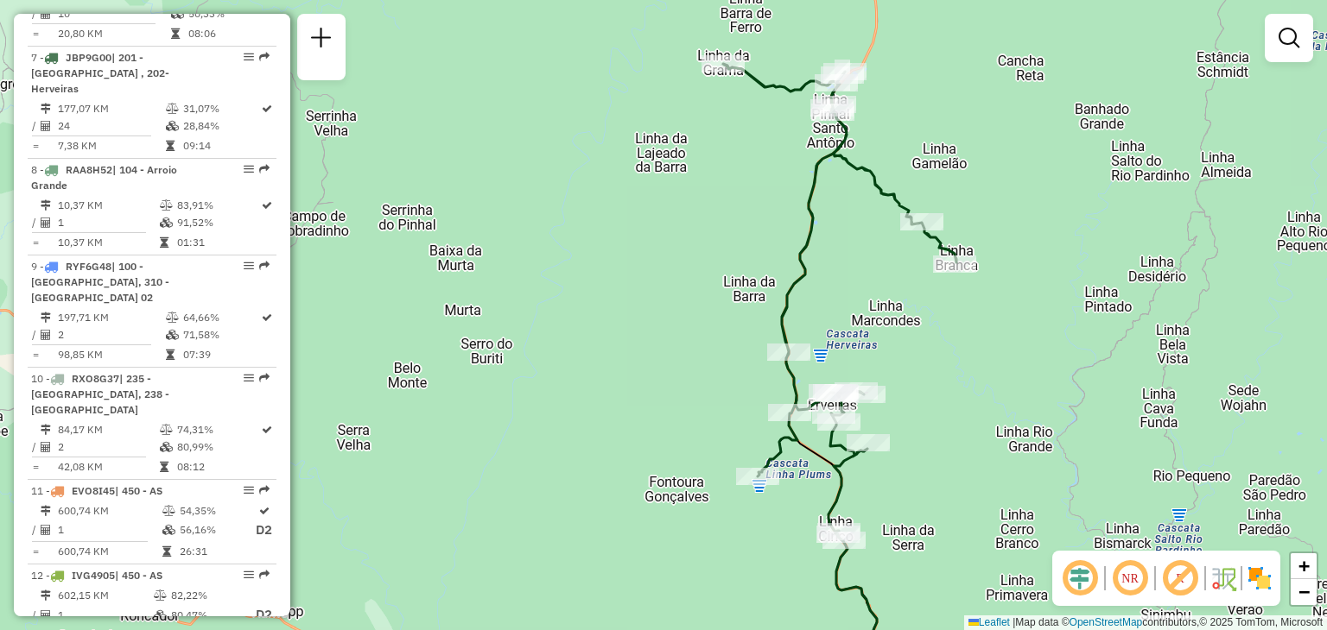
drag, startPoint x: 677, startPoint y: 175, endPoint x: 700, endPoint y: 214, distance: 45.3
click at [597, 165] on div "Janela de atendimento Grade de atendimento Capacidade Transportadoras Veículos …" at bounding box center [663, 315] width 1327 height 630
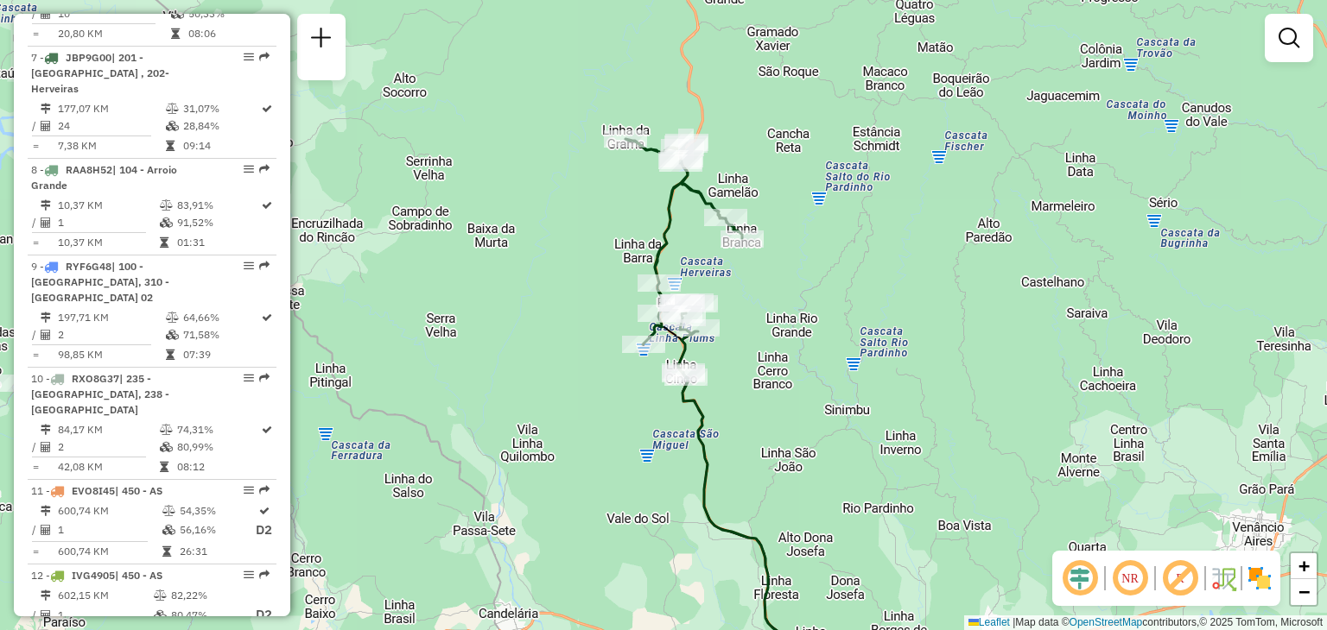
drag, startPoint x: 698, startPoint y: 239, endPoint x: 598, endPoint y: 225, distance: 101.1
click at [599, 226] on div "Janela de atendimento Grade de atendimento Capacidade Transportadoras Veículos …" at bounding box center [663, 315] width 1327 height 630
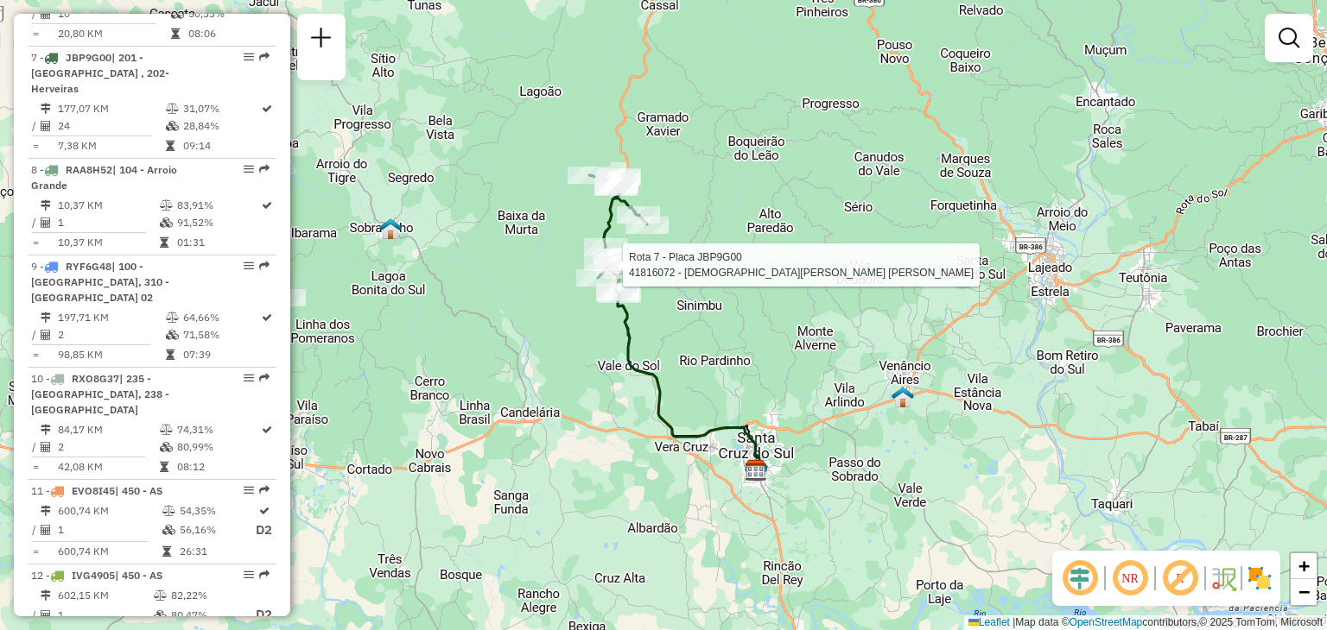
select select "**********"
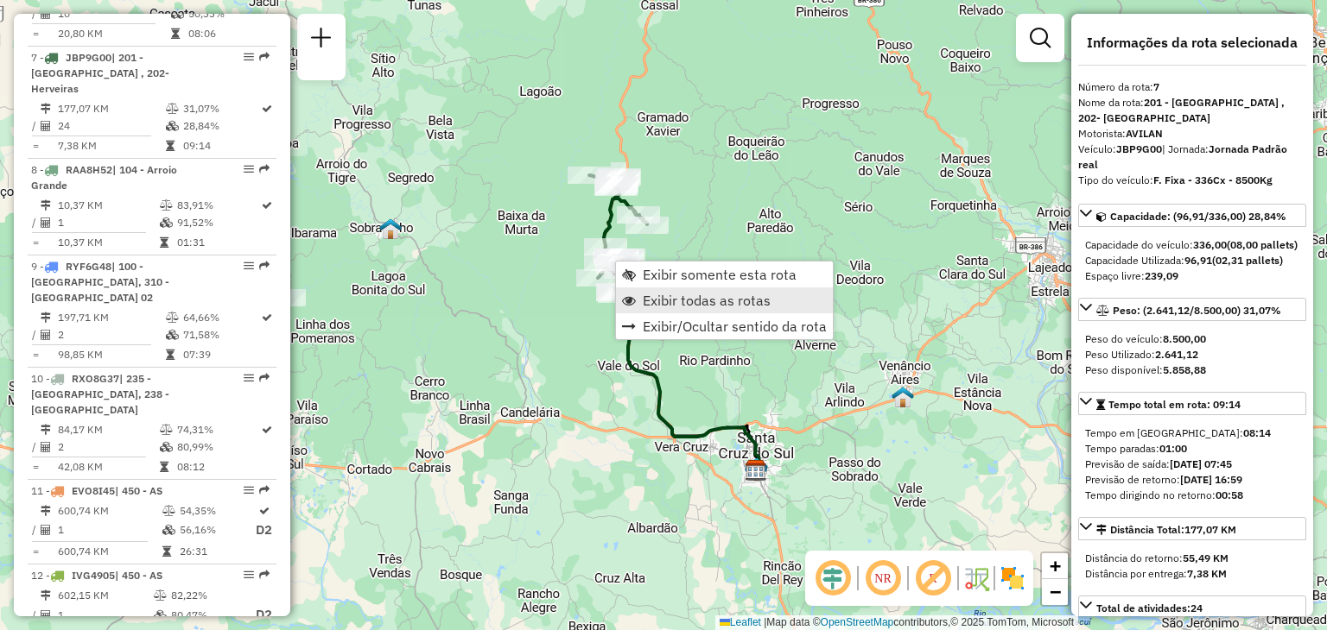
click at [639, 294] on link "Exibir todas as rotas" at bounding box center [724, 301] width 217 height 26
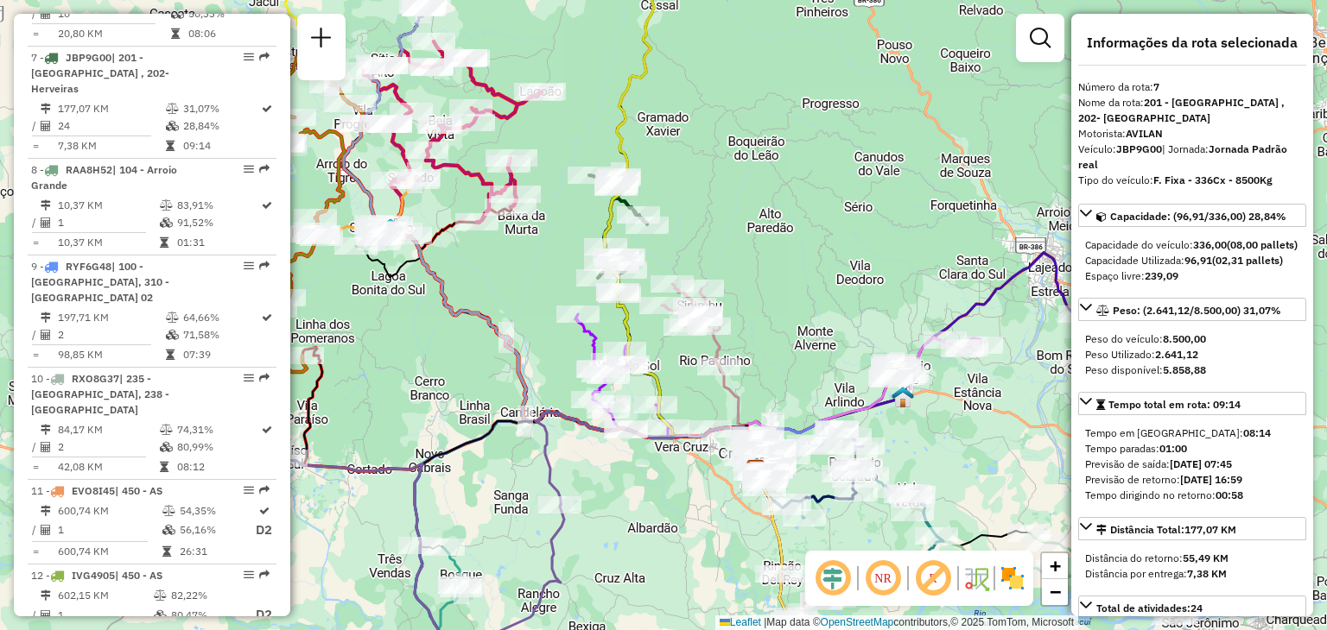
click at [725, 189] on div "Janela de atendimento Grade de atendimento Capacidade Transportadoras Veículos …" at bounding box center [663, 315] width 1327 height 630
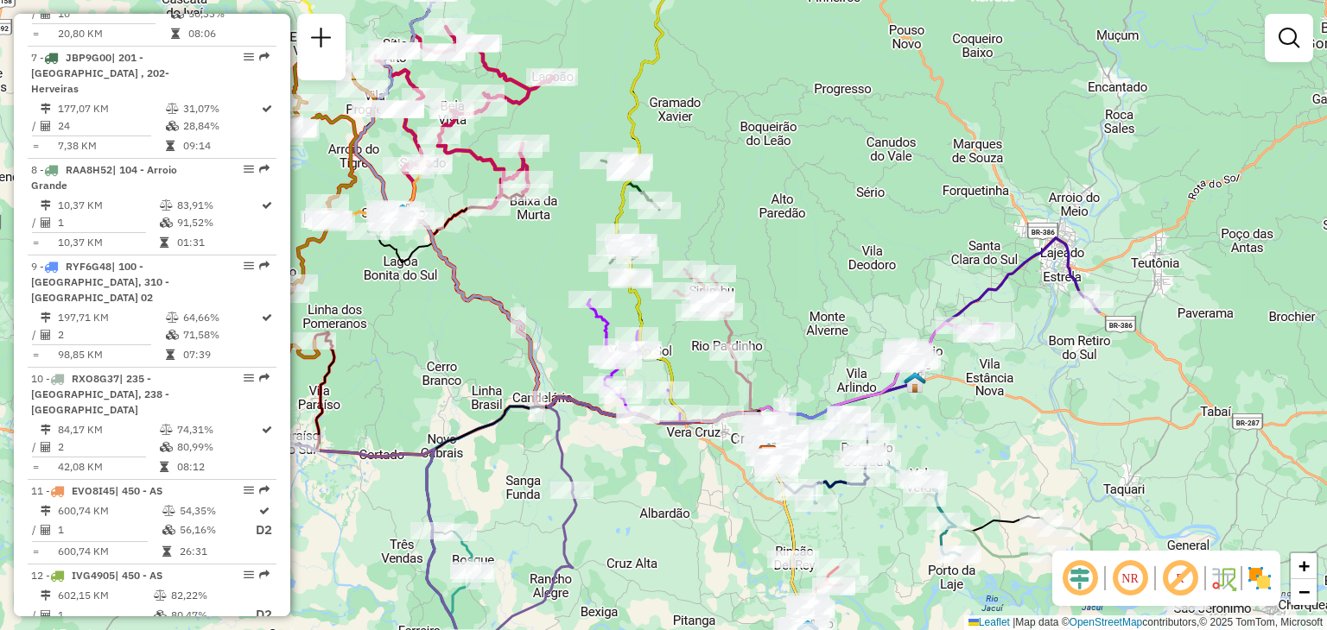
drag, startPoint x: 700, startPoint y: 215, endPoint x: 727, endPoint y: 177, distance: 46.5
click at [727, 177] on div "Janela de atendimento Grade de atendimento Capacidade Transportadoras Veículos …" at bounding box center [663, 315] width 1327 height 630
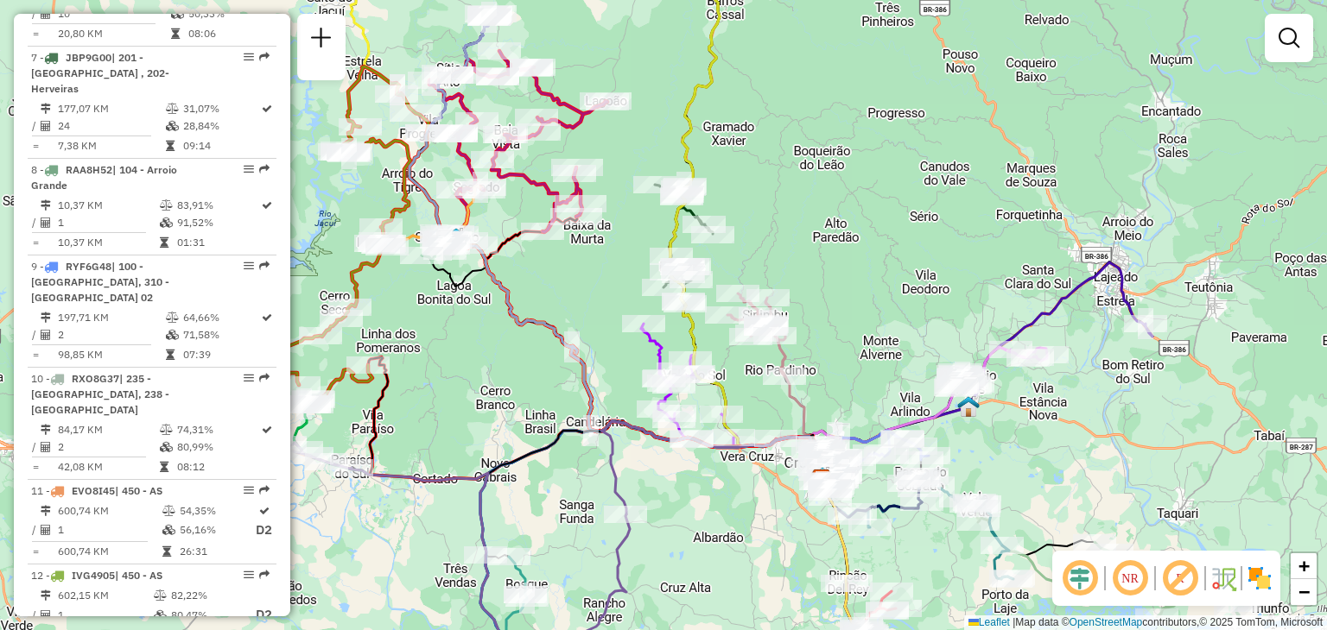
drag, startPoint x: 541, startPoint y: 212, endPoint x: 579, endPoint y: 256, distance: 58.2
click at [579, 256] on div "Janela de atendimento Grade de atendimento Capacidade Transportadoras Veículos …" at bounding box center [663, 315] width 1327 height 630
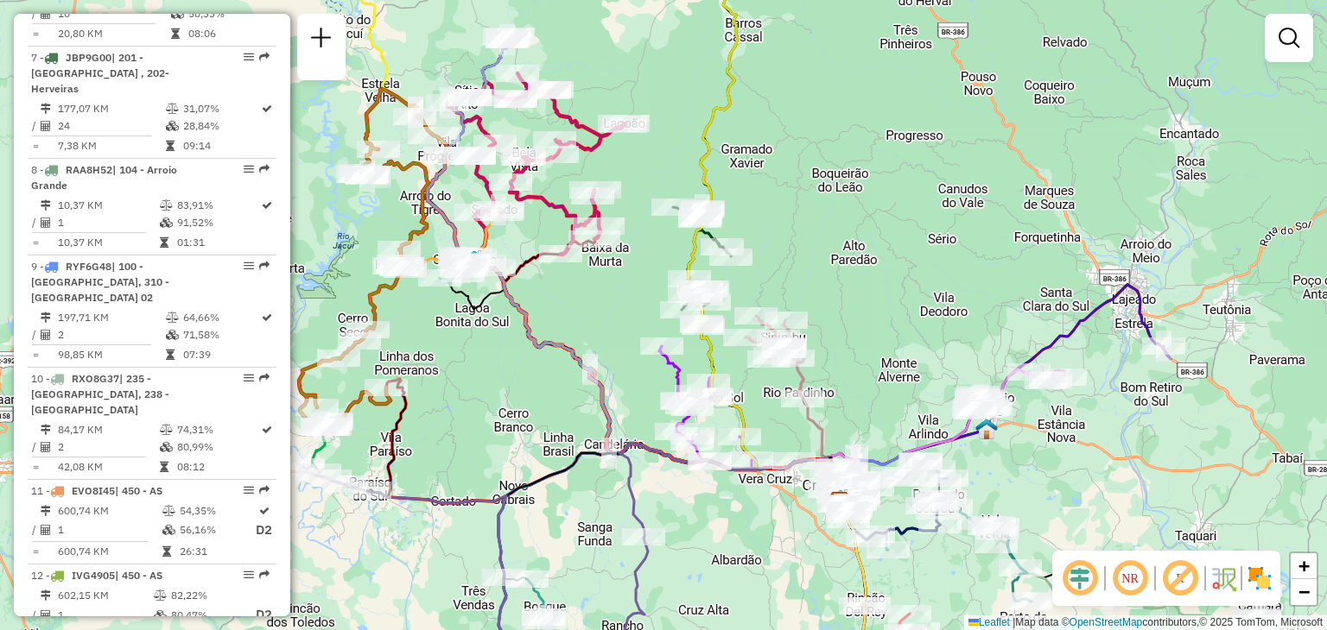
drag, startPoint x: 532, startPoint y: 205, endPoint x: 555, endPoint y: 232, distance: 36.2
click at [554, 232] on div "Janela de atendimento Grade de atendimento Capacidade Transportadoras Veículos …" at bounding box center [663, 315] width 1327 height 630
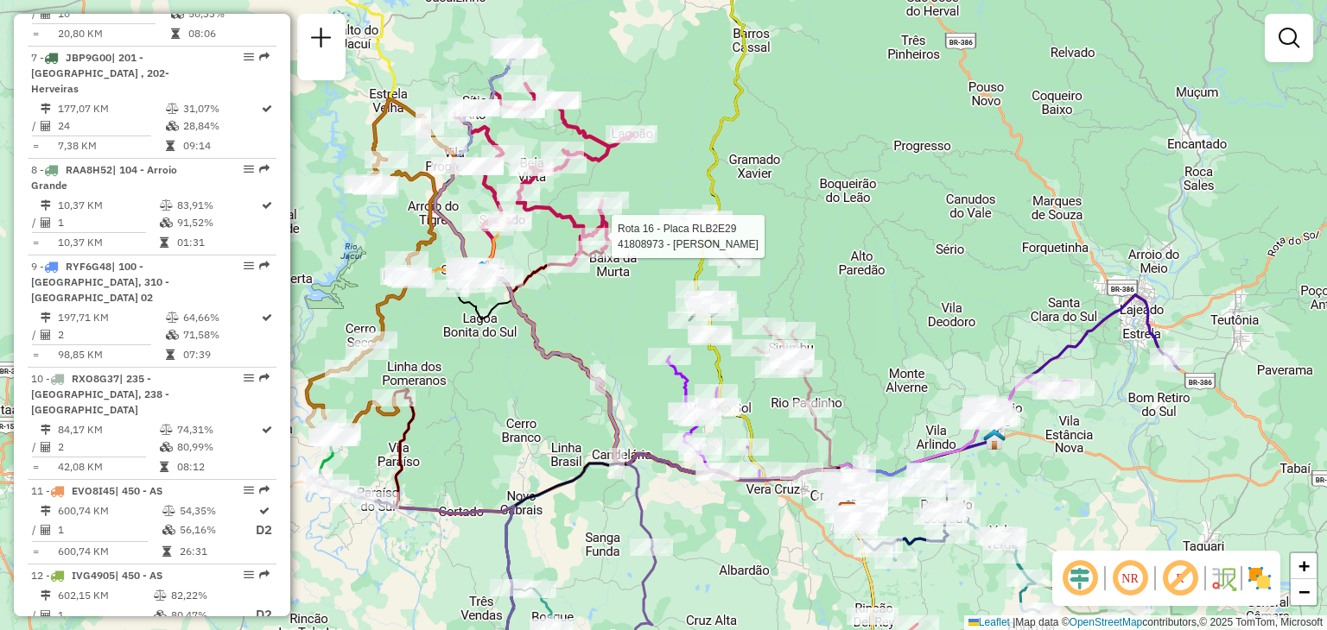
click at [567, 352] on icon at bounding box center [666, 370] width 370 height 293
click at [573, 338] on div "Rota 16 - Placa RLB2E29 41808973 - VALDEMAR ANTONIO DE Janela de atendimento Gr…" at bounding box center [663, 315] width 1327 height 630
click at [578, 331] on div "Rota 16 - Placa RLB2E29 41808973 - VALDEMAR ANTONIO DE Janela de atendimento Gr…" at bounding box center [663, 315] width 1327 height 630
click at [578, 305] on div "Rota 16 - Placa RLB2E29 41808973 - VALDEMAR ANTONIO DE Janela de atendimento Gr…" at bounding box center [663, 315] width 1327 height 630
select select "**********"
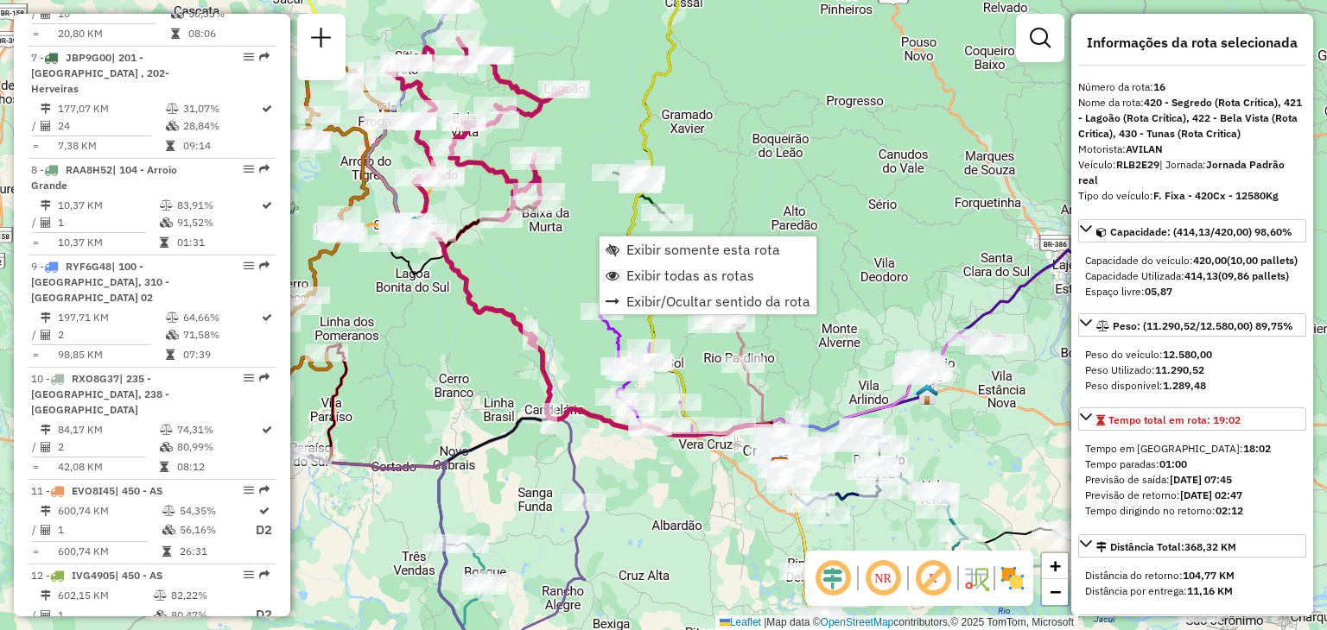
drag, startPoint x: 947, startPoint y: 264, endPoint x: 1006, endPoint y: 3, distance: 267.5
click at [922, 162] on div "Rota 16 - Placa RLB2E29 41808973 - VALDEMAR ANTONIO DE Janela de atendimento Gr…" at bounding box center [663, 315] width 1327 height 630
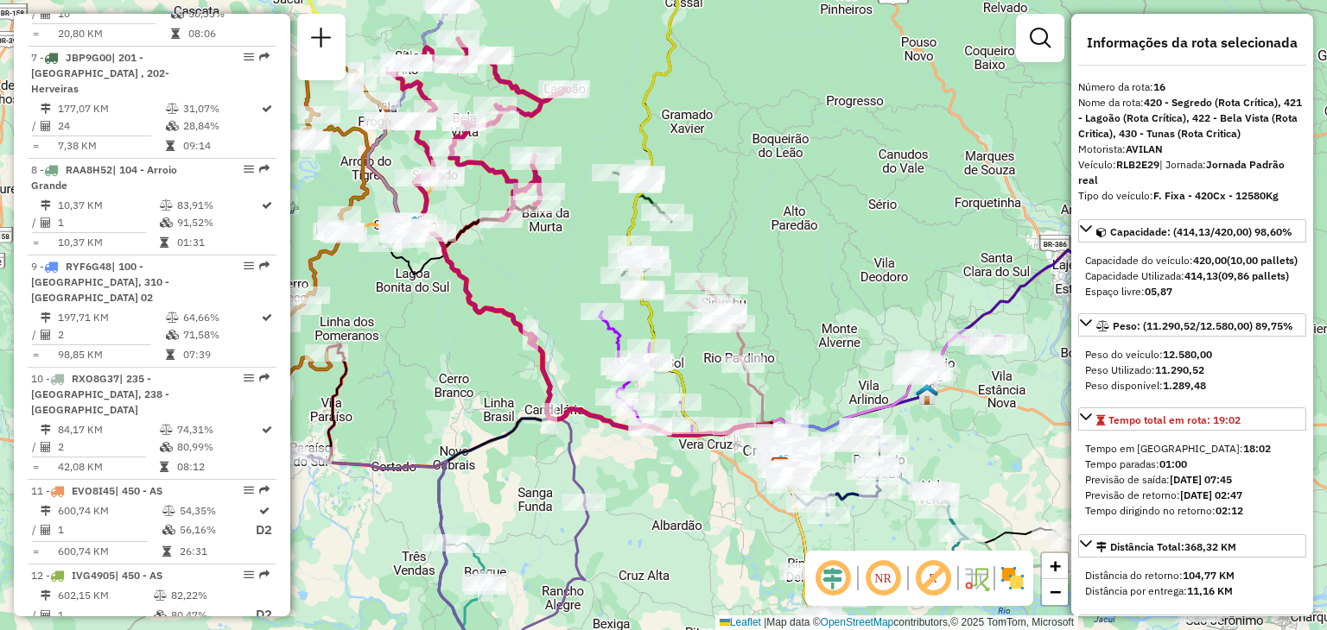
click at [922, 164] on div "Rota 16 - Placa RLB2E29 41808973 - VALDEMAR ANTONIO DE Janela de atendimento Gr…" at bounding box center [663, 315] width 1327 height 630
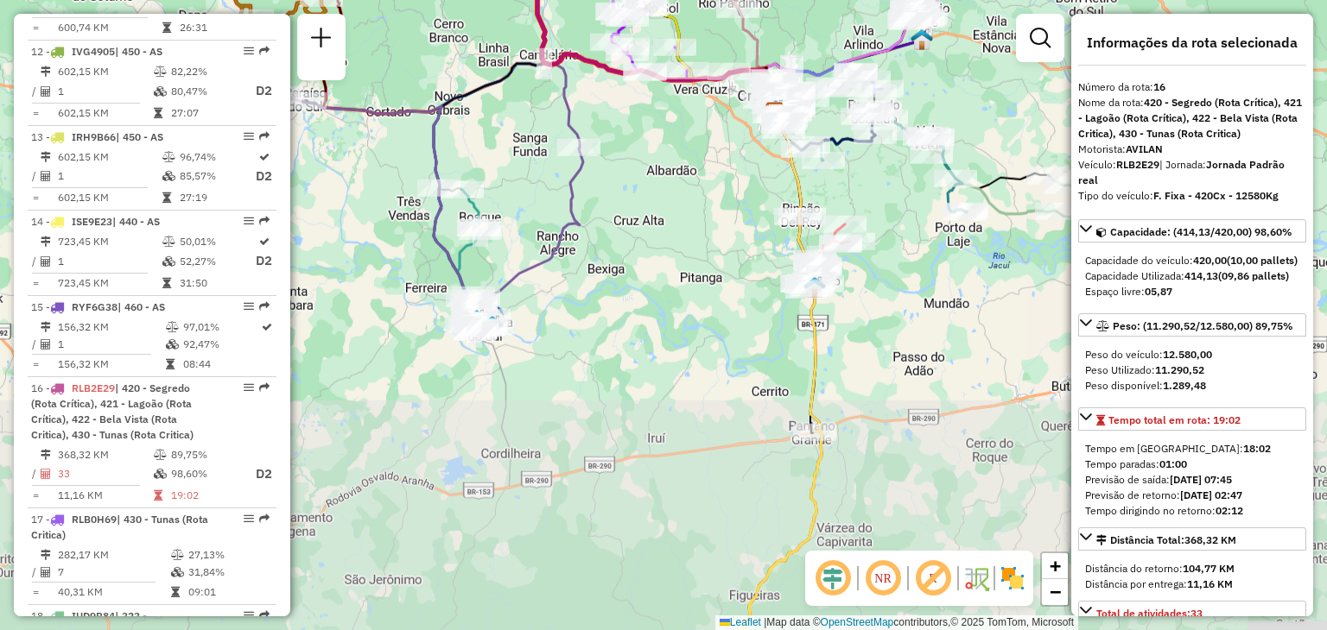
scroll to position [2048, 0]
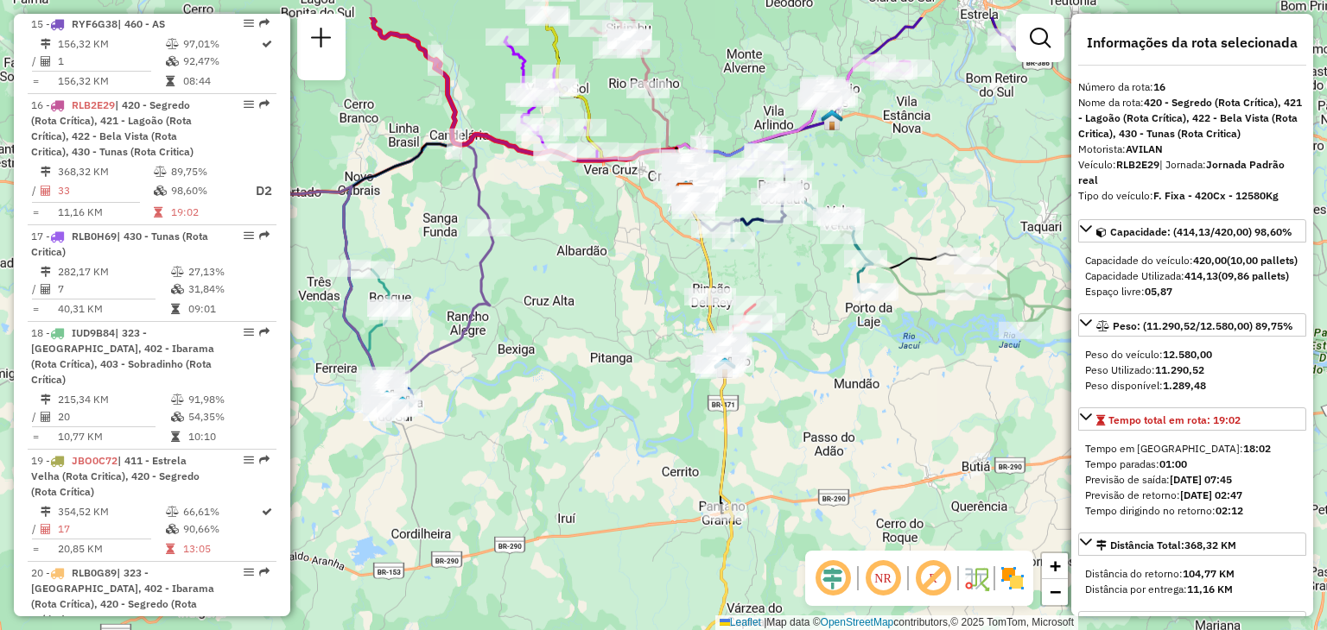
drag, startPoint x: 697, startPoint y: 339, endPoint x: 608, endPoint y: 402, distance: 109.0
click at [599, 411] on div "Janela de atendimento Grade de atendimento Capacidade Transportadoras Veículos …" at bounding box center [663, 315] width 1327 height 630
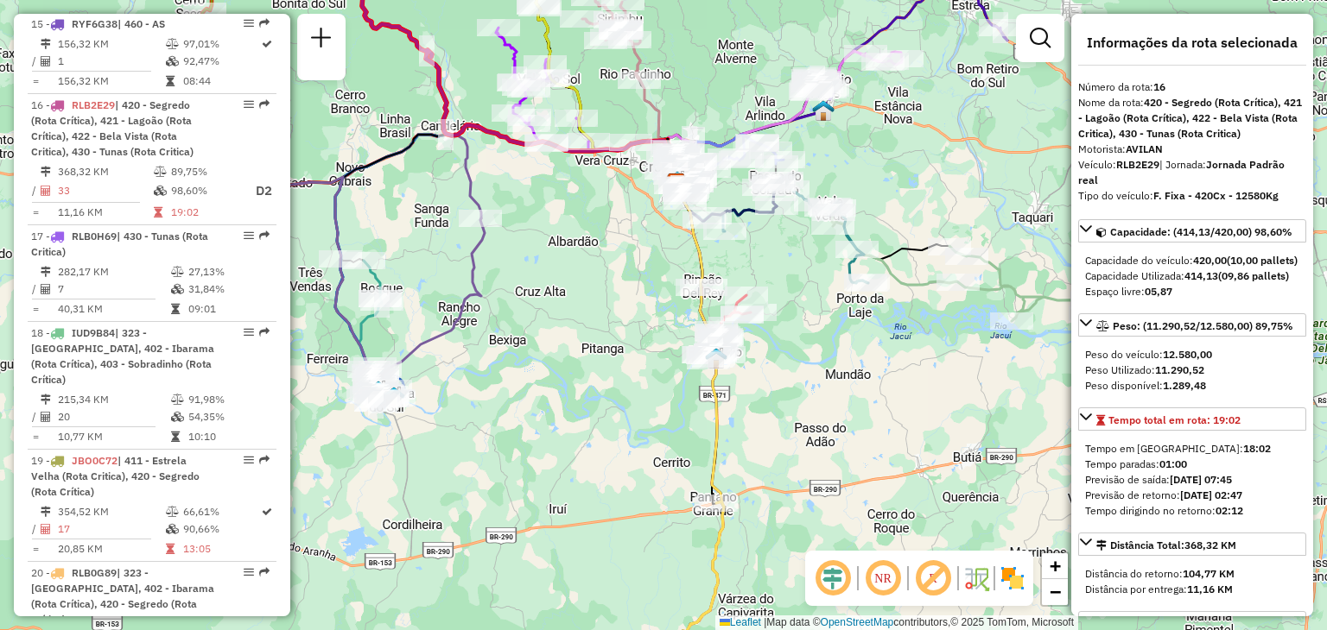
drag, startPoint x: 877, startPoint y: 446, endPoint x: 563, endPoint y: 416, distance: 315.7
click at [534, 429] on div "Janela de atendimento Grade de atendimento Capacidade Transportadoras Veículos …" at bounding box center [663, 315] width 1327 height 630
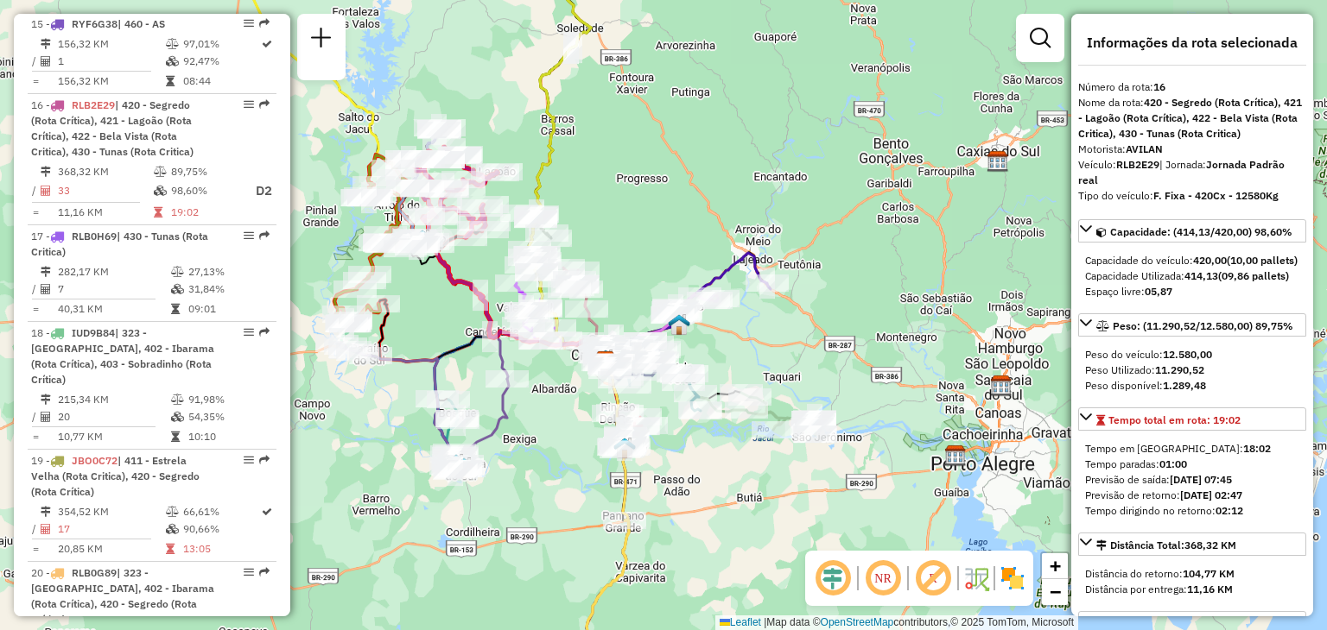
drag, startPoint x: 653, startPoint y: 190, endPoint x: 723, endPoint y: 231, distance: 80.9
click at [723, 230] on div "Janela de atendimento Grade de atendimento Capacidade Transportadoras Veículos …" at bounding box center [663, 315] width 1327 height 630
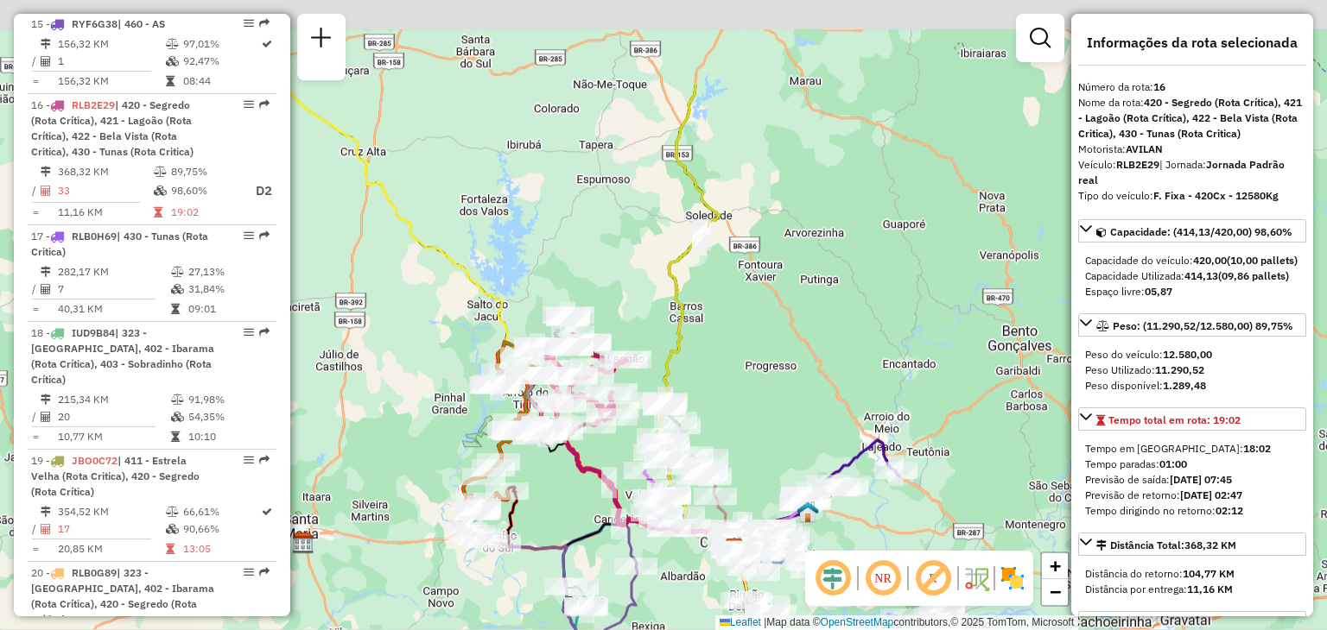
drag, startPoint x: 579, startPoint y: 146, endPoint x: 643, endPoint y: 312, distance: 178.0
click at [643, 312] on div "Janela de atendimento Grade de atendimento Capacidade Transportadoras Veículos …" at bounding box center [663, 315] width 1327 height 630
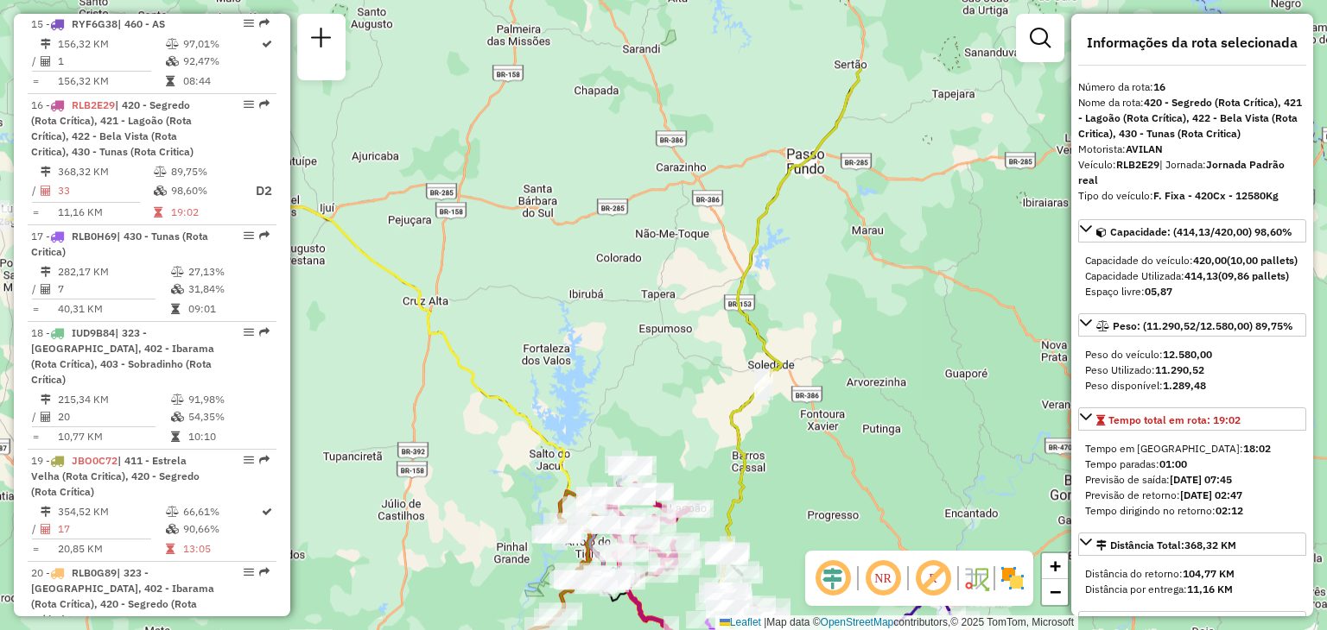
drag, startPoint x: 665, startPoint y: 295, endPoint x: 712, endPoint y: 409, distance: 124.0
click at [712, 410] on div "Janela de atendimento Grade de atendimento Capacidade Transportadoras Veículos …" at bounding box center [663, 315] width 1327 height 630
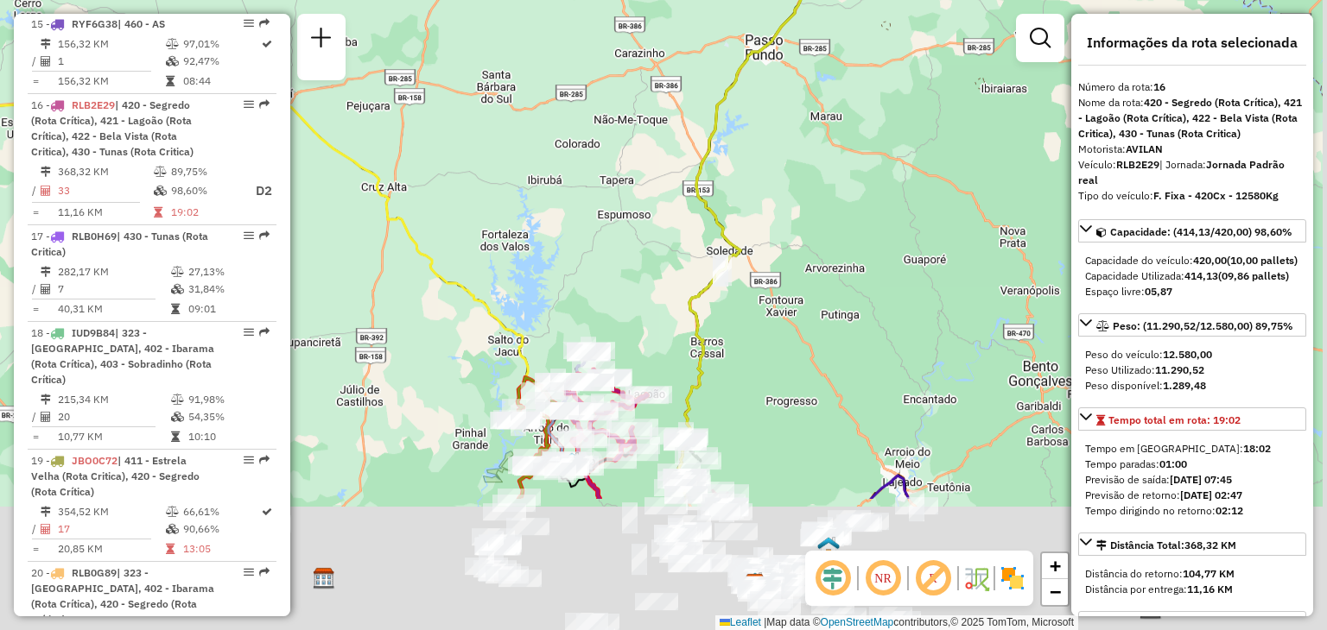
drag, startPoint x: 712, startPoint y: 427, endPoint x: 705, endPoint y: 289, distance: 137.5
click at [708, 206] on div "Janela de atendimento Grade de atendimento Capacidade Transportadoras Veículos …" at bounding box center [663, 315] width 1327 height 630
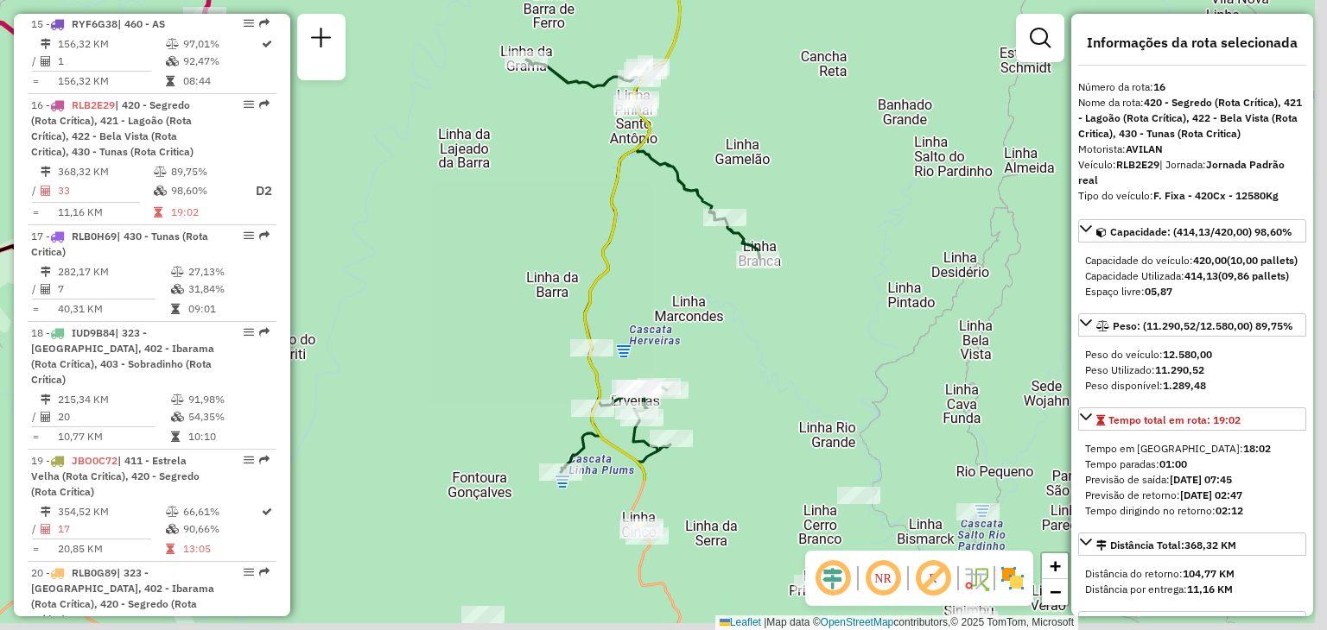
drag, startPoint x: 658, startPoint y: 460, endPoint x: 640, endPoint y: 245, distance: 215.8
click at [639, 246] on div "Janela de atendimento Grade de atendimento Capacidade Transportadoras Veículos …" at bounding box center [663, 315] width 1327 height 630
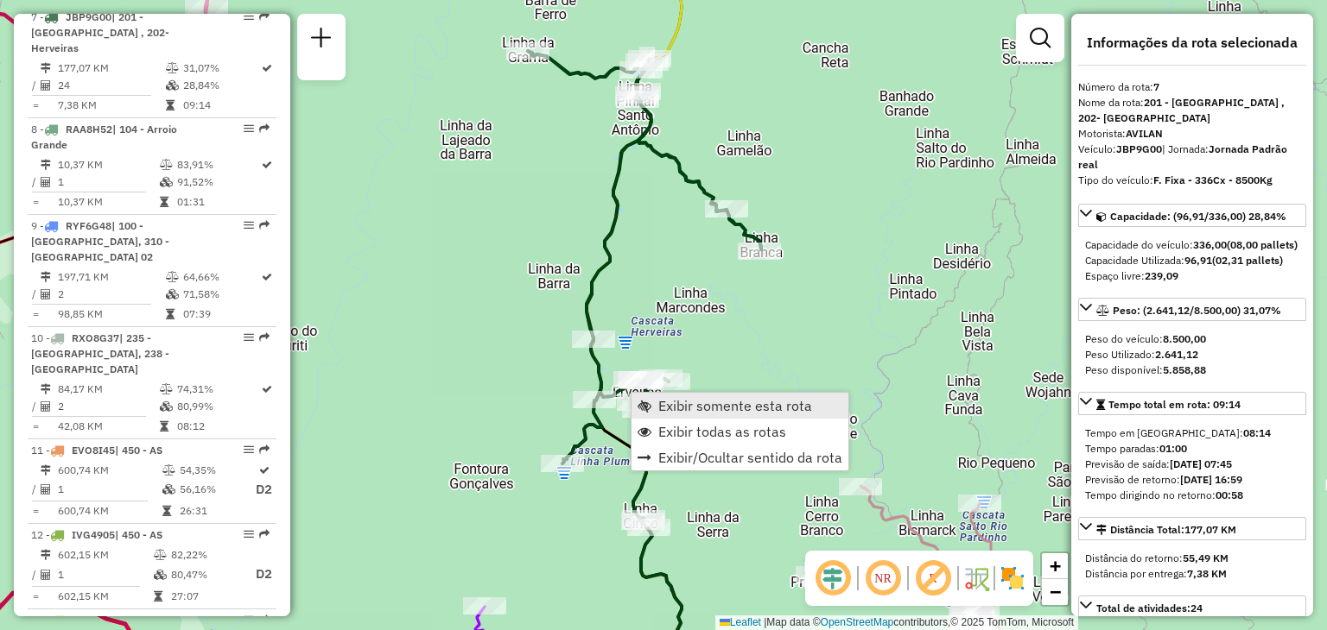
scroll to position [1240, 0]
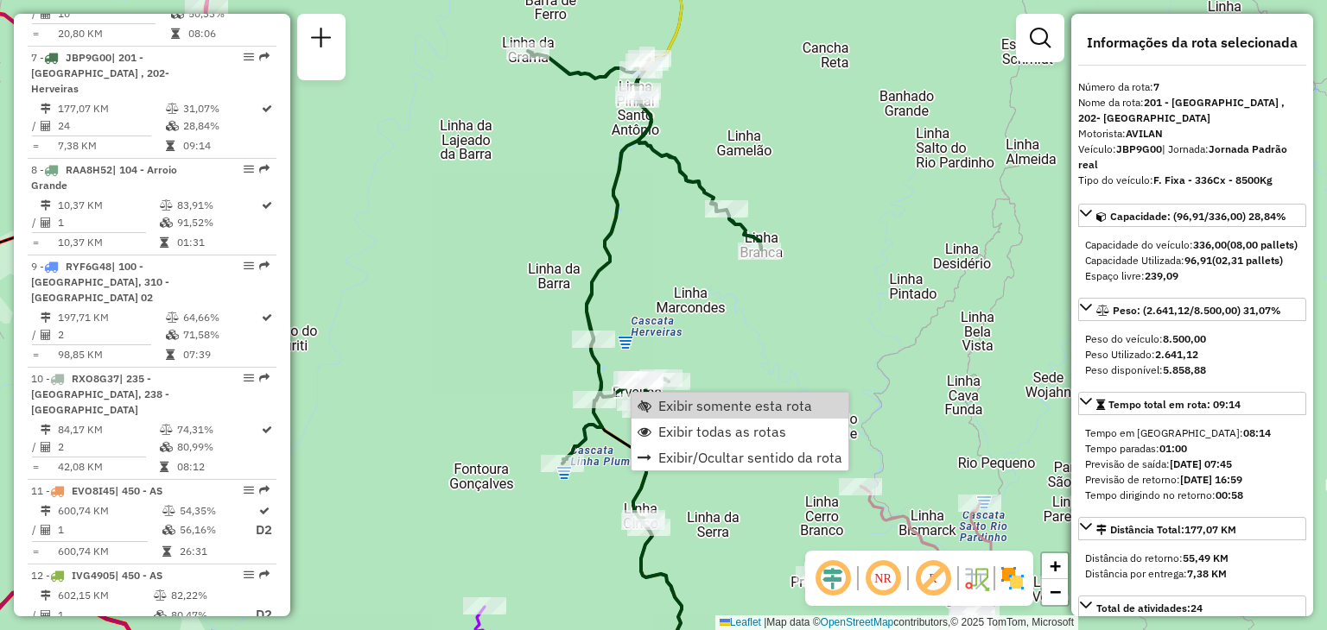
click at [669, 292] on div "Rota 7 - Placa JBP9G00 41812320 - BAR DA DUDA Janela de atendimento Grade de at…" at bounding box center [663, 315] width 1327 height 630
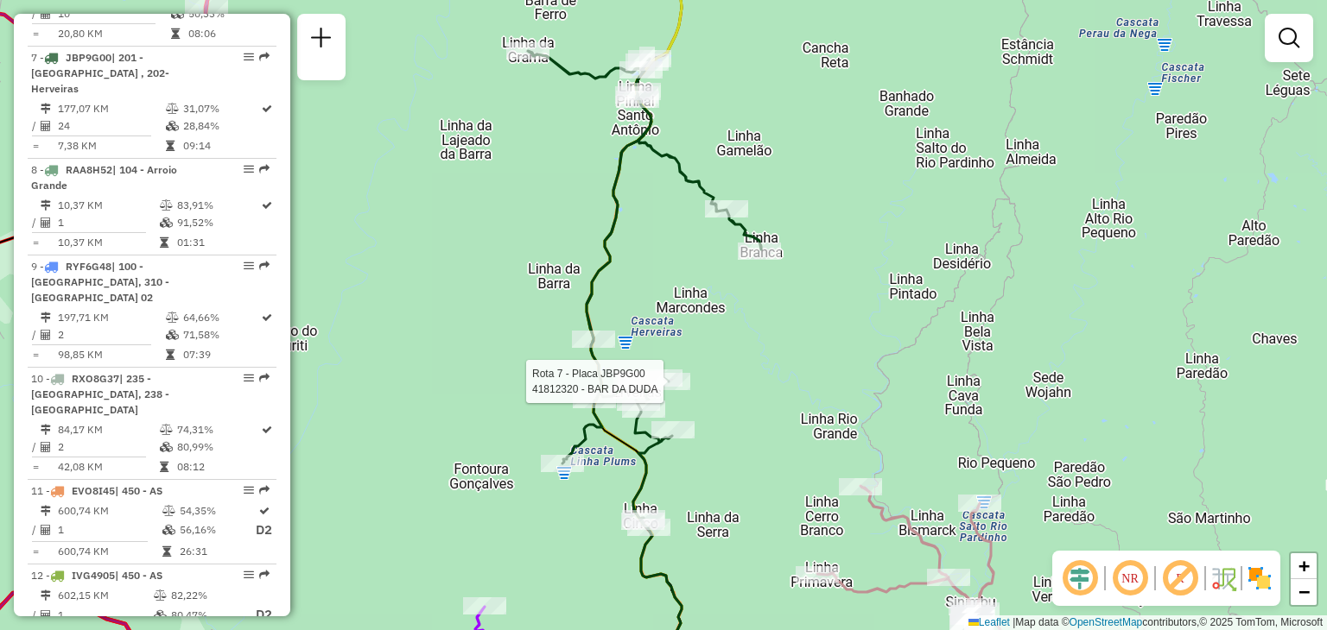
select select "**********"
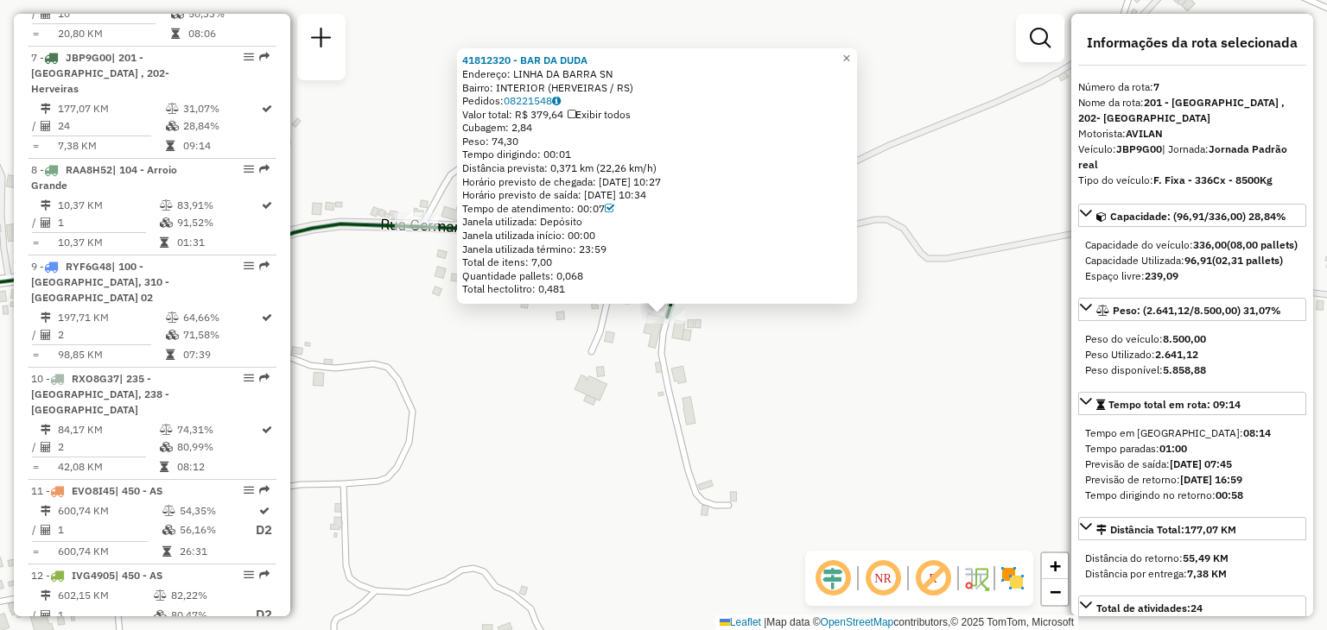
click at [751, 420] on div "41812320 - BAR DA DUDA Endereço: LINHA DA BARRA SN Bairro: INTERIOR (HERVEIRAS …" at bounding box center [663, 315] width 1327 height 630
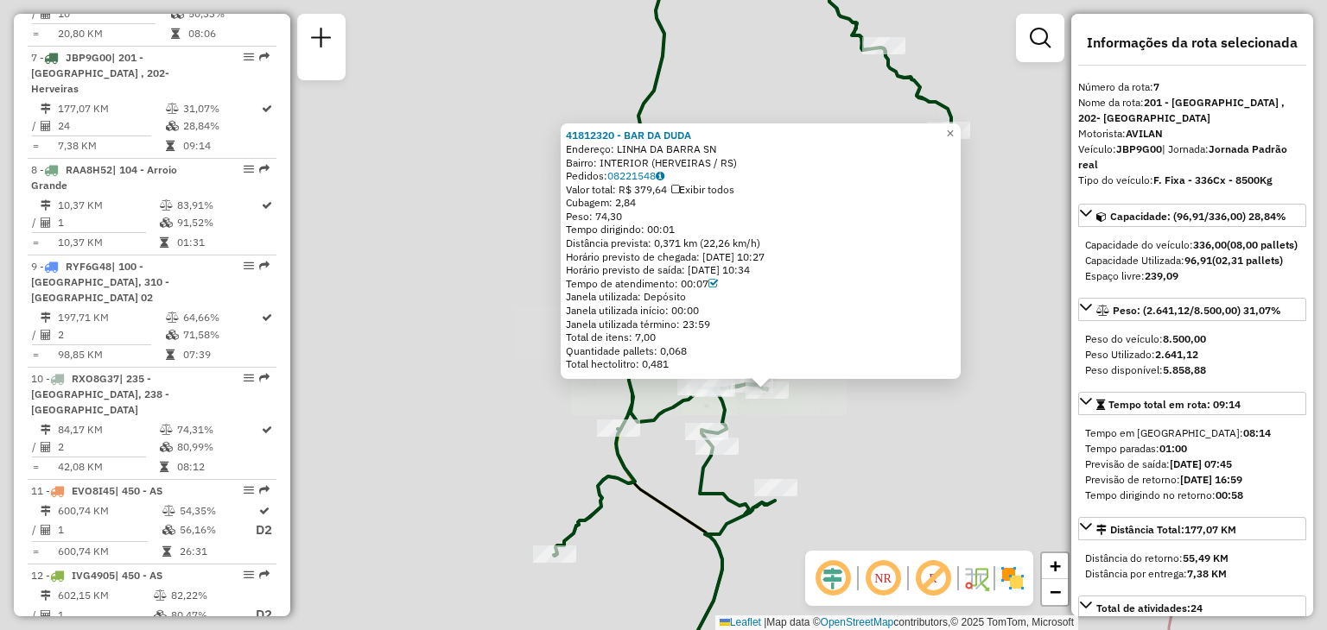
drag, startPoint x: 548, startPoint y: 338, endPoint x: 507, endPoint y: 313, distance: 48.4
click at [507, 313] on div "41812320 - BAR DA DUDA Endereço: LINHA DA BARRA SN Bairro: INTERIOR (HERVEIRAS …" at bounding box center [663, 315] width 1327 height 630
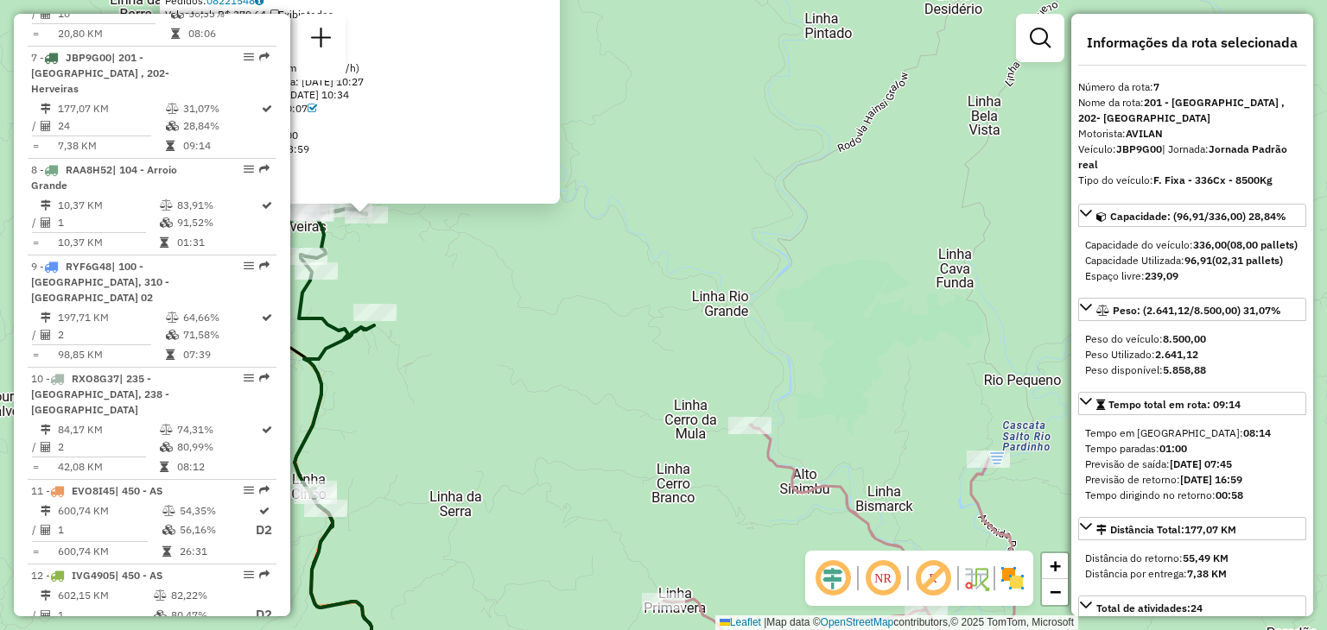
drag, startPoint x: 635, startPoint y: 396, endPoint x: 532, endPoint y: 267, distance: 165.4
click at [532, 269] on div "41812320 - BAR DA DUDA Endereço: LINHA DA BARRA SN Bairro: INTERIOR (HERVEIRAS …" at bounding box center [663, 315] width 1327 height 630
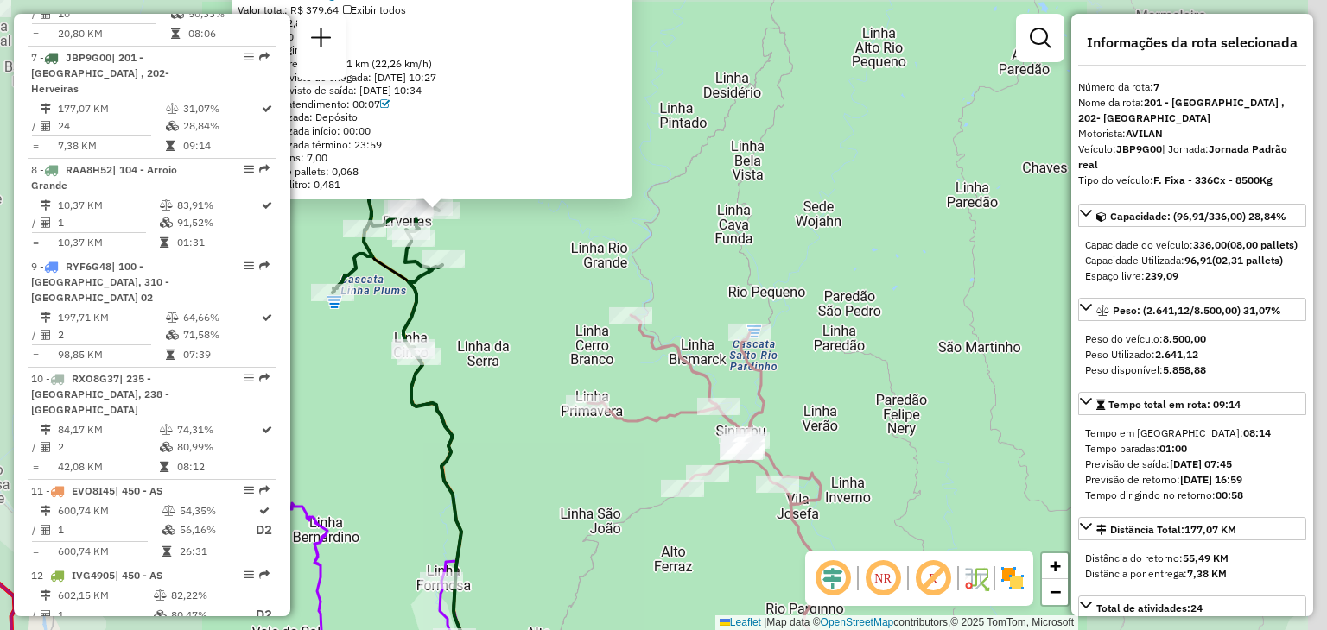
drag, startPoint x: 877, startPoint y: 388, endPoint x: 601, endPoint y: 166, distance: 354.5
click at [601, 167] on div "41812320 - BAR DA DUDA Endereço: LINHA DA BARRA SN Bairro: INTERIOR (HERVEIRAS …" at bounding box center [663, 315] width 1327 height 630
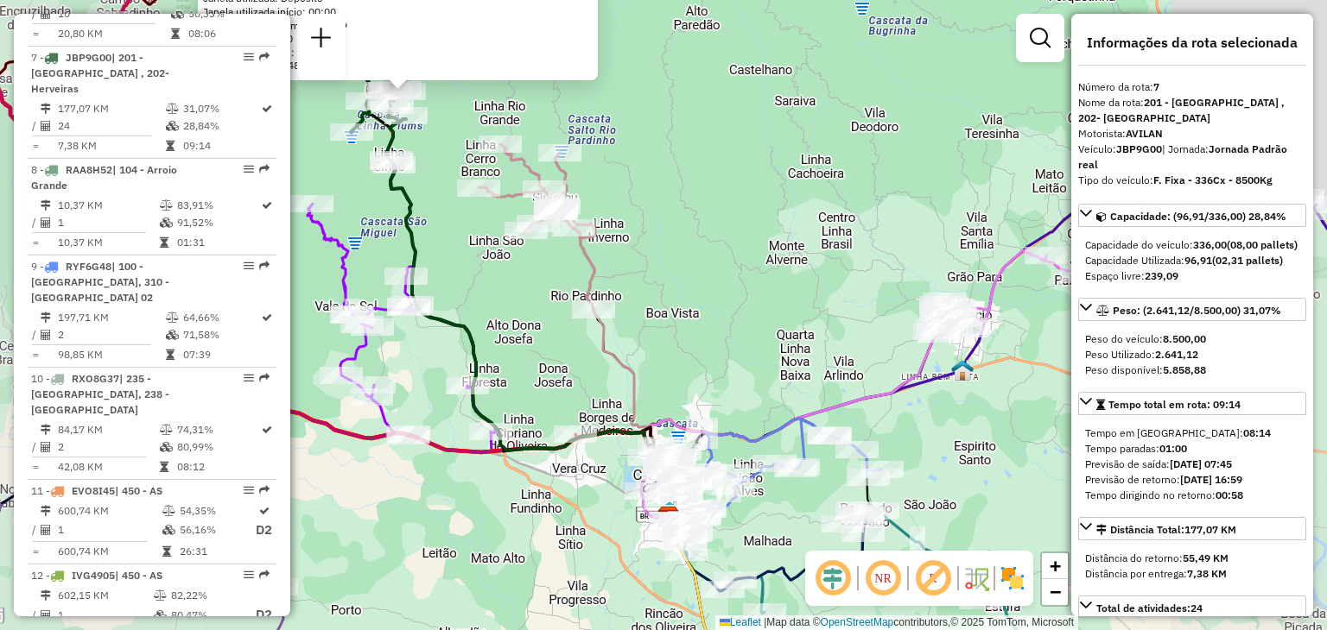
drag, startPoint x: 798, startPoint y: 319, endPoint x: 598, endPoint y: 194, distance: 235.8
click at [597, 190] on div "41812320 - BAR DA DUDA Endereço: LINHA DA BARRA SN Bairro: INTERIOR (HERVEIRAS …" at bounding box center [663, 315] width 1327 height 630
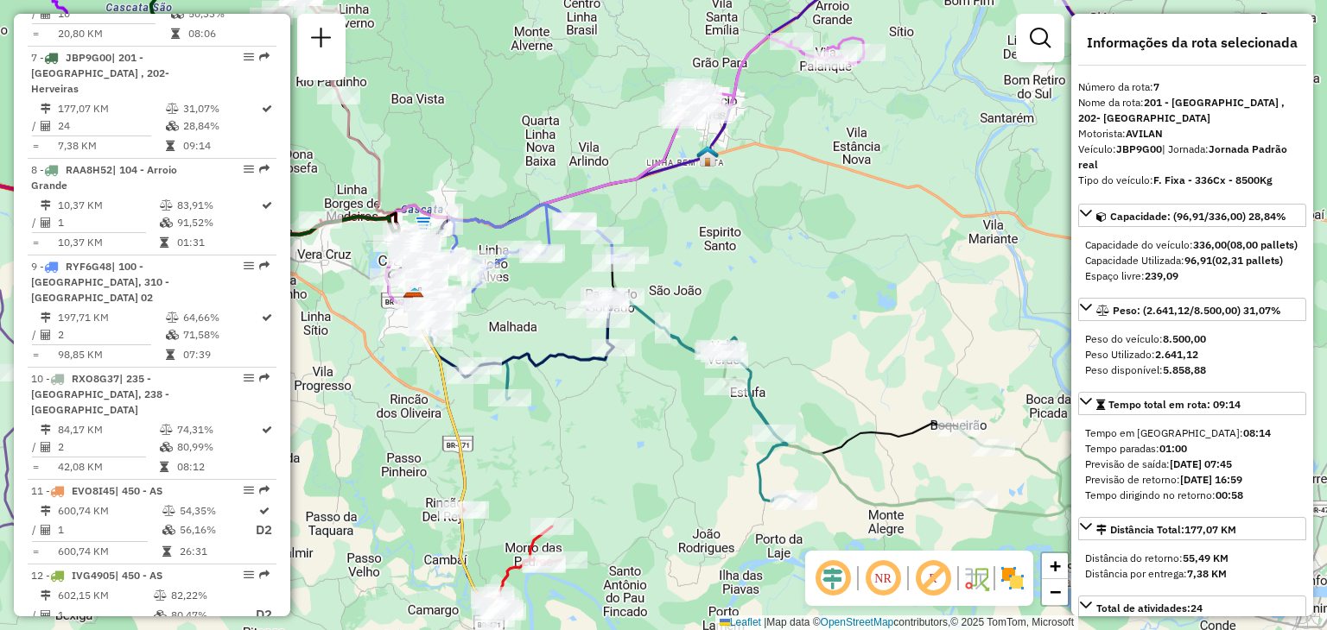
drag, startPoint x: 691, startPoint y: 279, endPoint x: 689, endPoint y: 270, distance: 8.8
click at [655, 212] on div "41812320 - BAR DA DUDA Endereço: LINHA DA BARRA SN Bairro: INTERIOR (HERVEIRAS …" at bounding box center [663, 315] width 1327 height 630
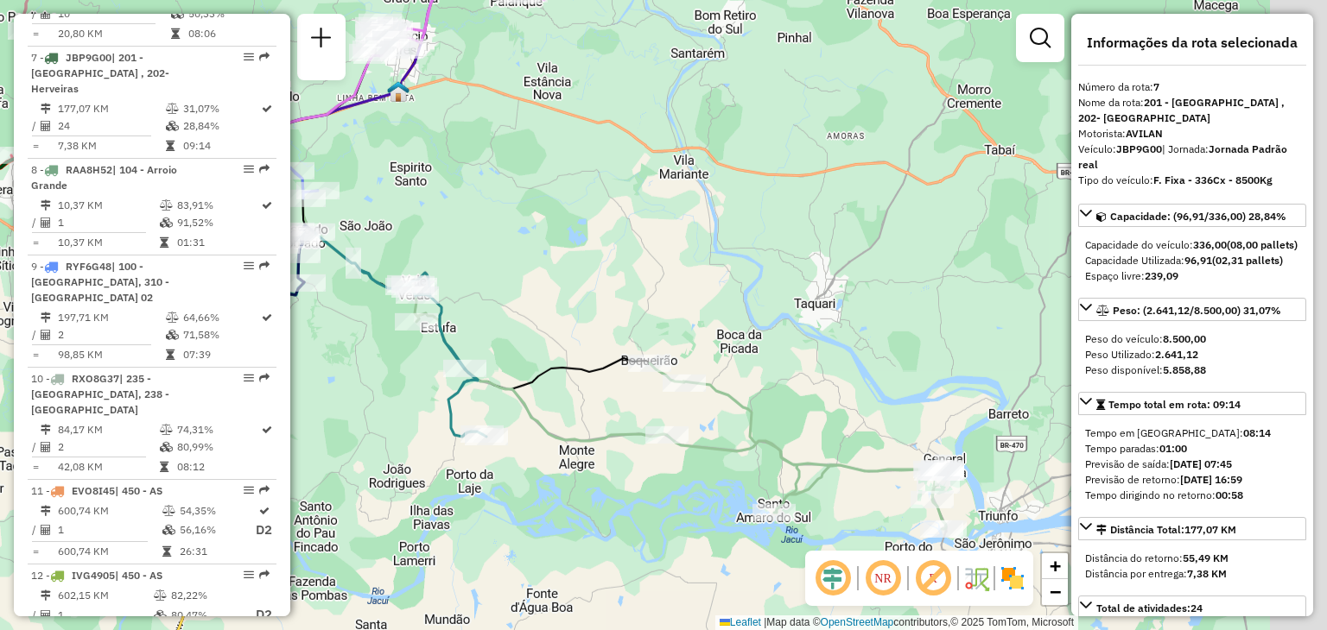
drag, startPoint x: 644, startPoint y: 197, endPoint x: 566, endPoint y: 218, distance: 81.3
click at [566, 218] on div "41812320 - BAR DA DUDA Endereço: LINHA DA BARRA SN Bairro: INTERIOR (HERVEIRAS …" at bounding box center [663, 315] width 1327 height 630
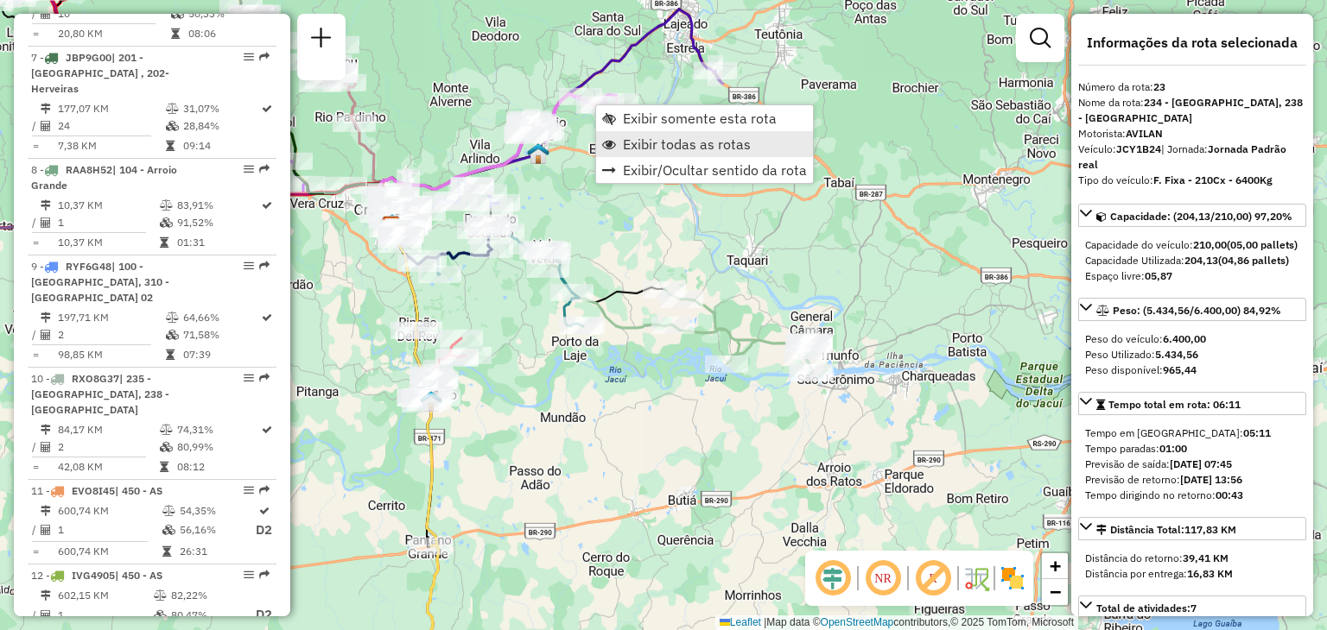
scroll to position [2805, 0]
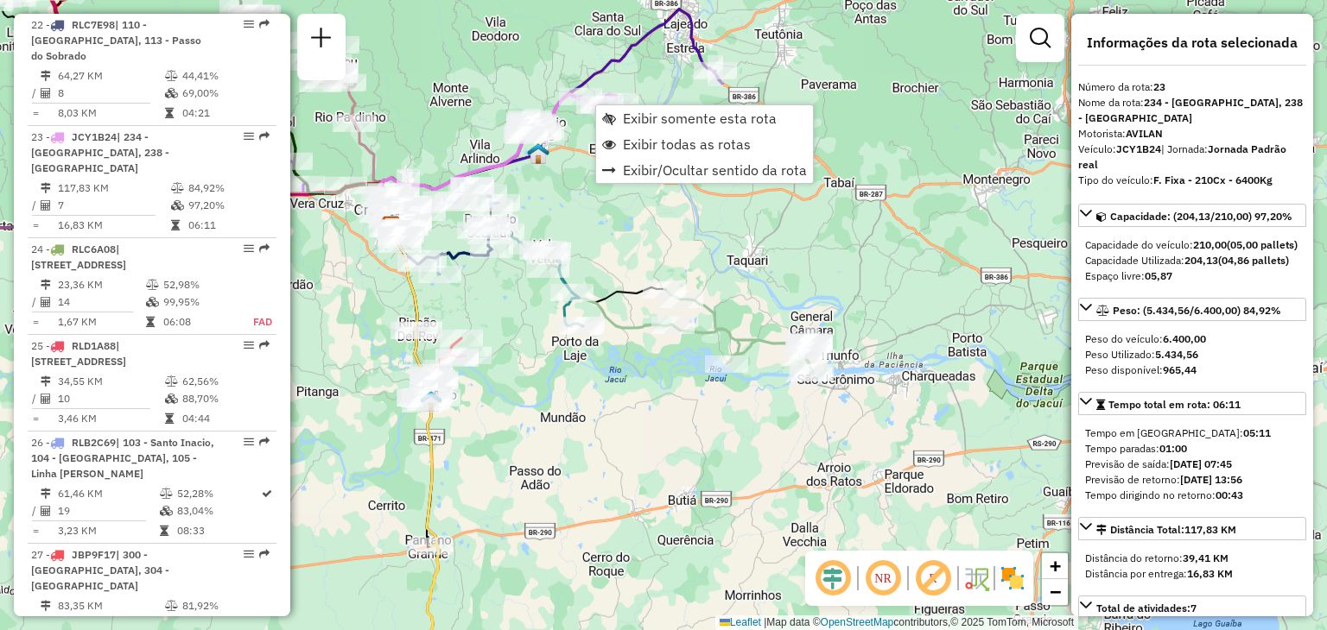
click at [585, 198] on div "Janela de atendimento Grade de atendimento Capacidade Transportadoras Veículos …" at bounding box center [663, 315] width 1327 height 630
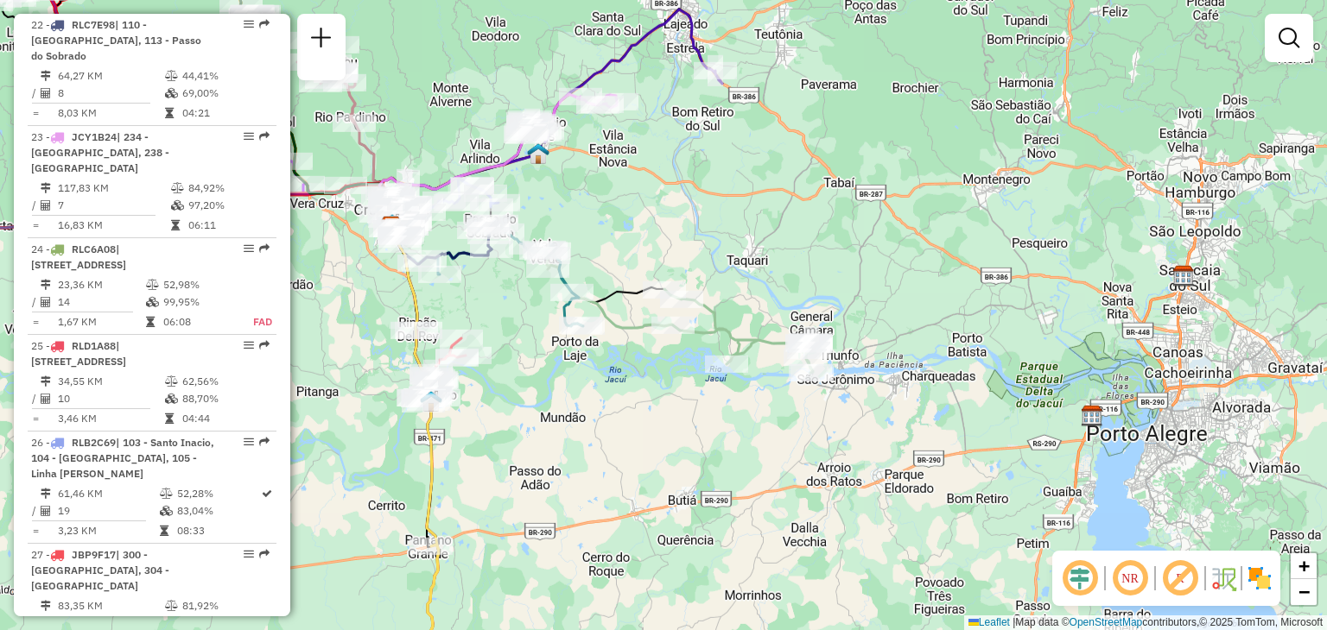
drag, startPoint x: 833, startPoint y: 541, endPoint x: 836, endPoint y: 496, distance: 45.0
click at [848, 535] on div "Janela de atendimento Grade de atendimento Capacidade Transportadoras Veículos …" at bounding box center [663, 315] width 1327 height 630
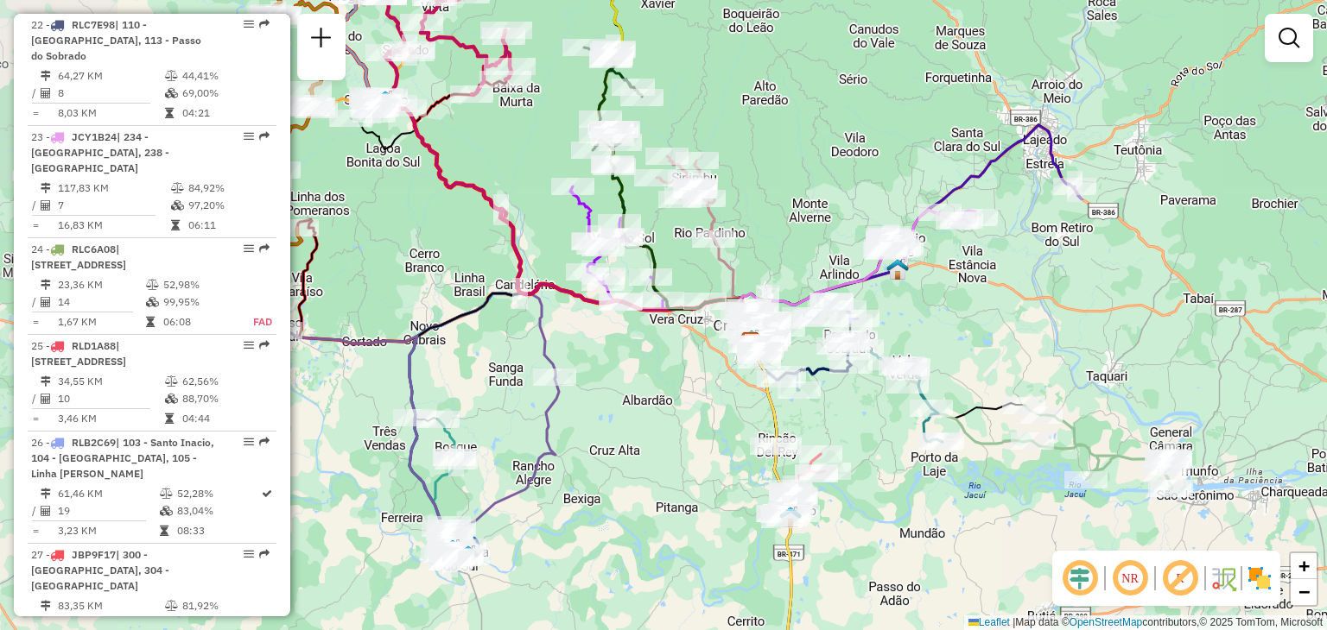
drag, startPoint x: 698, startPoint y: 448, endPoint x: 850, endPoint y: 497, distance: 159.5
click at [850, 497] on div "Janela de atendimento Grade de atendimento Capacidade Transportadoras Veículos …" at bounding box center [663, 315] width 1327 height 630
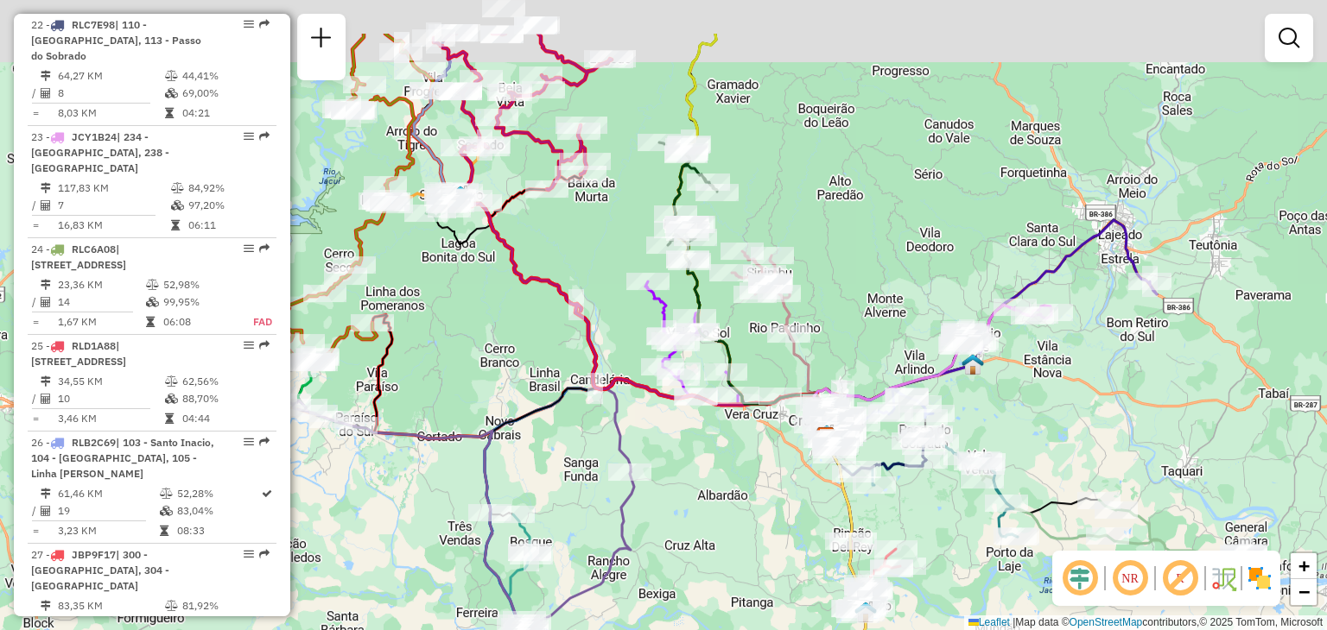
drag, startPoint x: 620, startPoint y: 401, endPoint x: 701, endPoint y: 508, distance: 134.4
click at [701, 507] on div "Janela de atendimento Grade de atendimento Capacidade Transportadoras Veículos …" at bounding box center [663, 315] width 1327 height 630
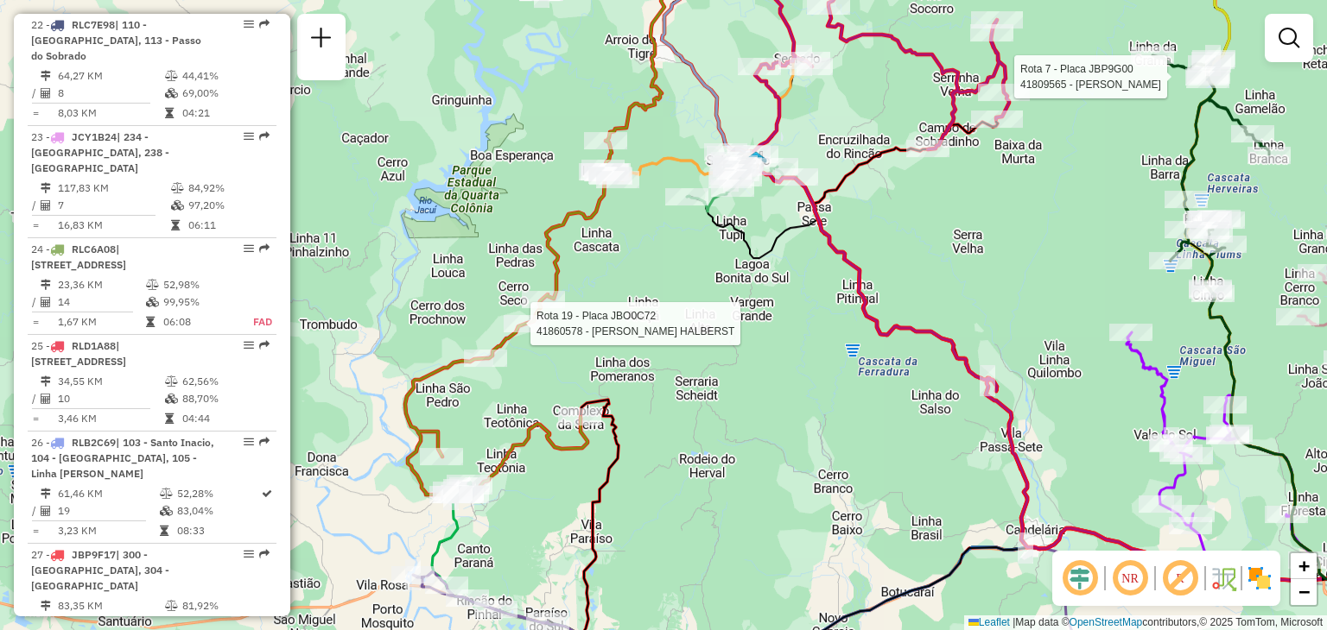
select select "**********"
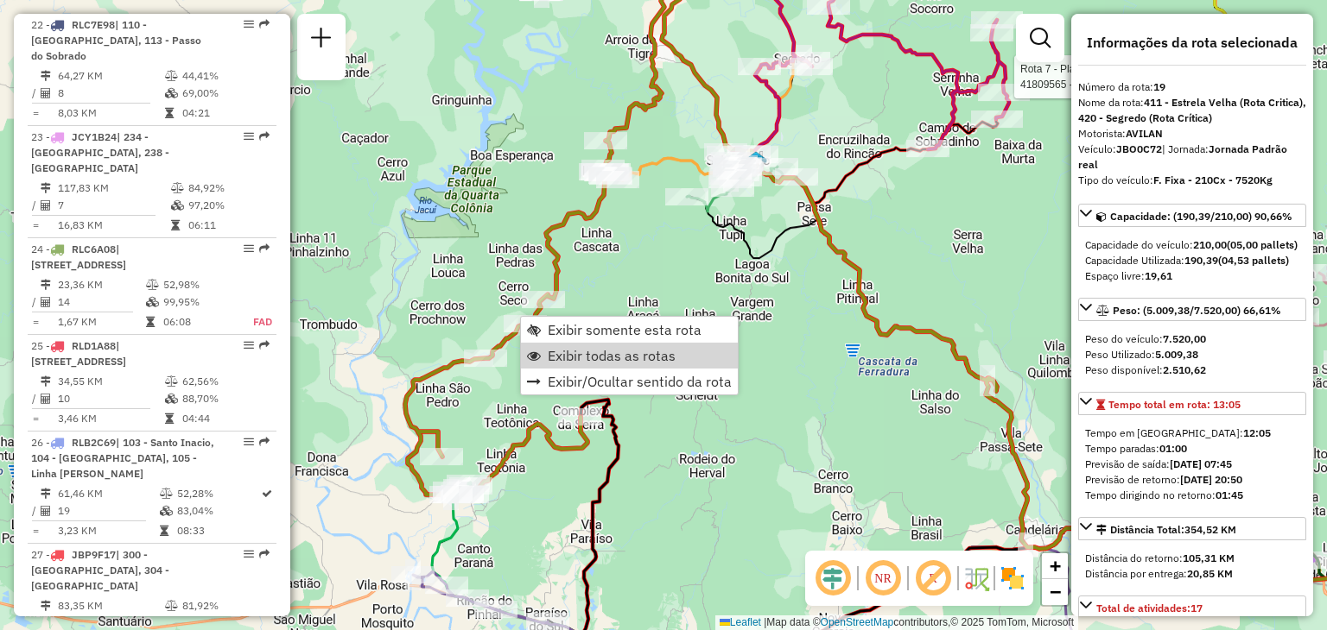
scroll to position [2472, 0]
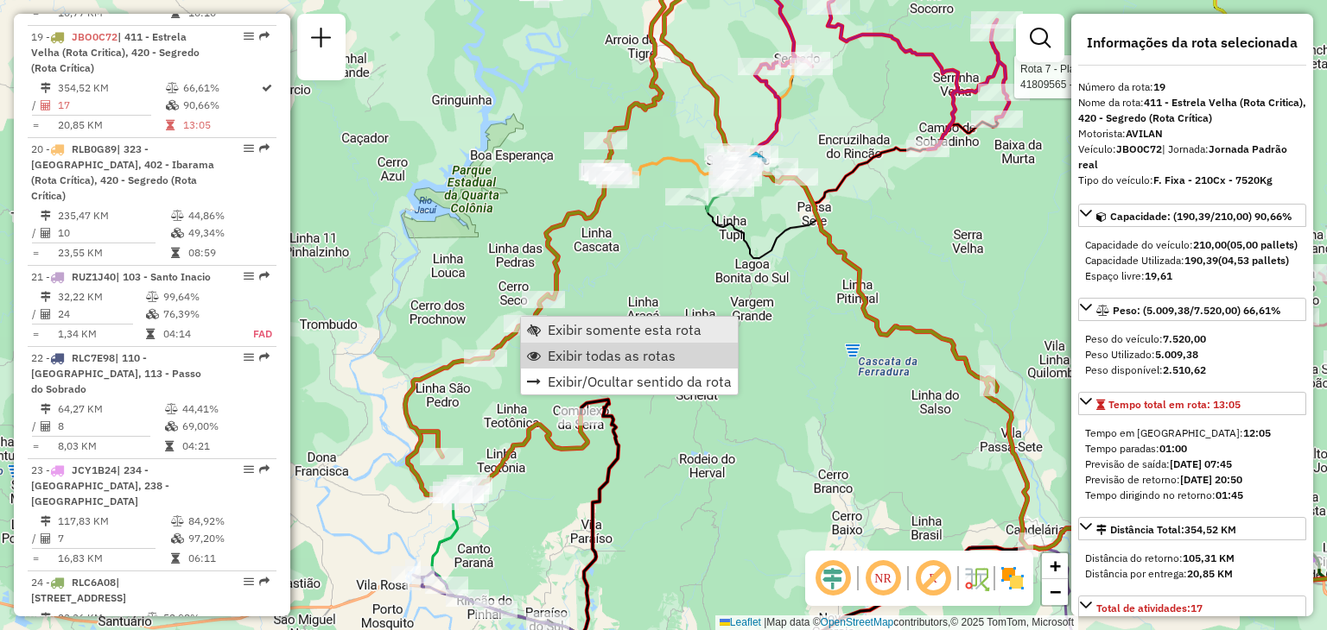
click at [563, 333] on span "Exibir somente esta rota" at bounding box center [625, 330] width 154 height 14
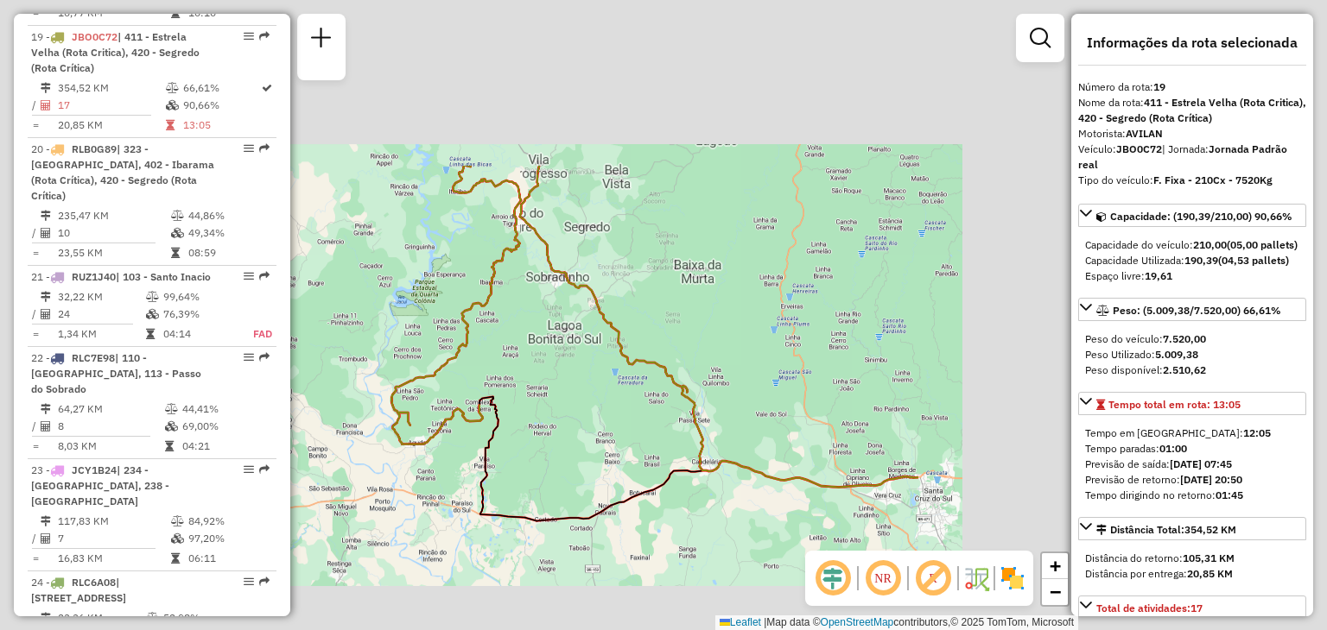
scroll to position [2387, 0]
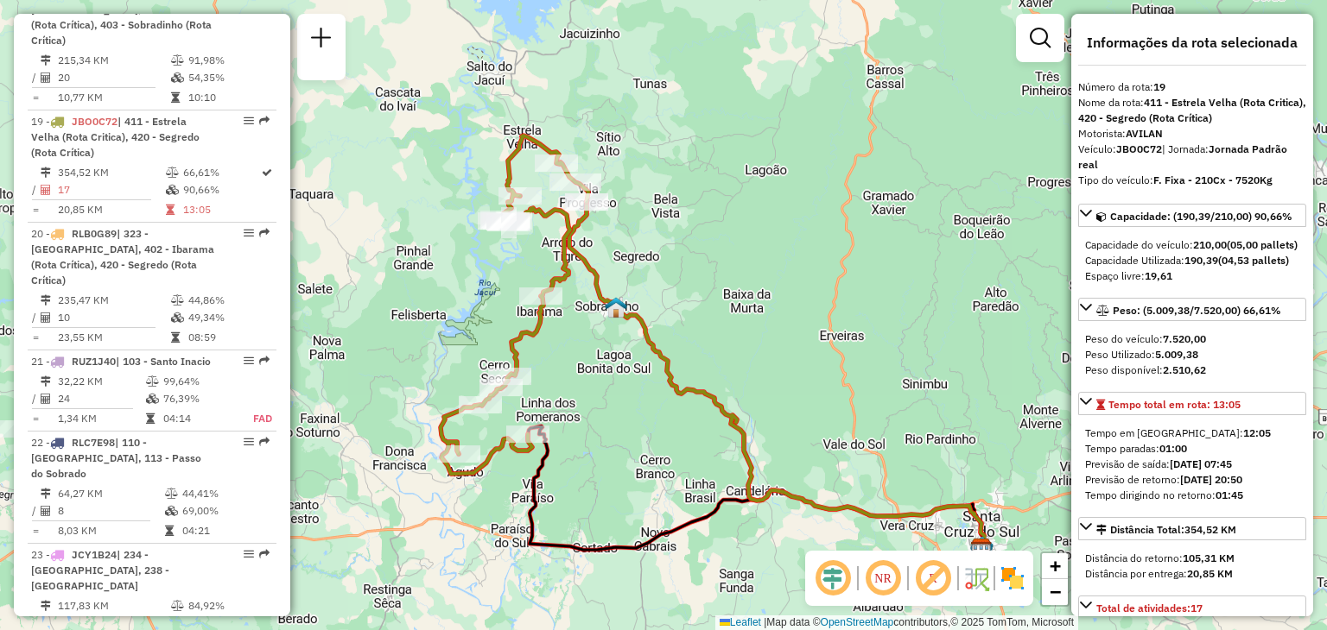
drag, startPoint x: 500, startPoint y: 303, endPoint x: 549, endPoint y: 333, distance: 57.3
click at [549, 333] on div "Janela de atendimento Grade de atendimento Capacidade Transportadoras Veículos …" at bounding box center [663, 315] width 1327 height 630
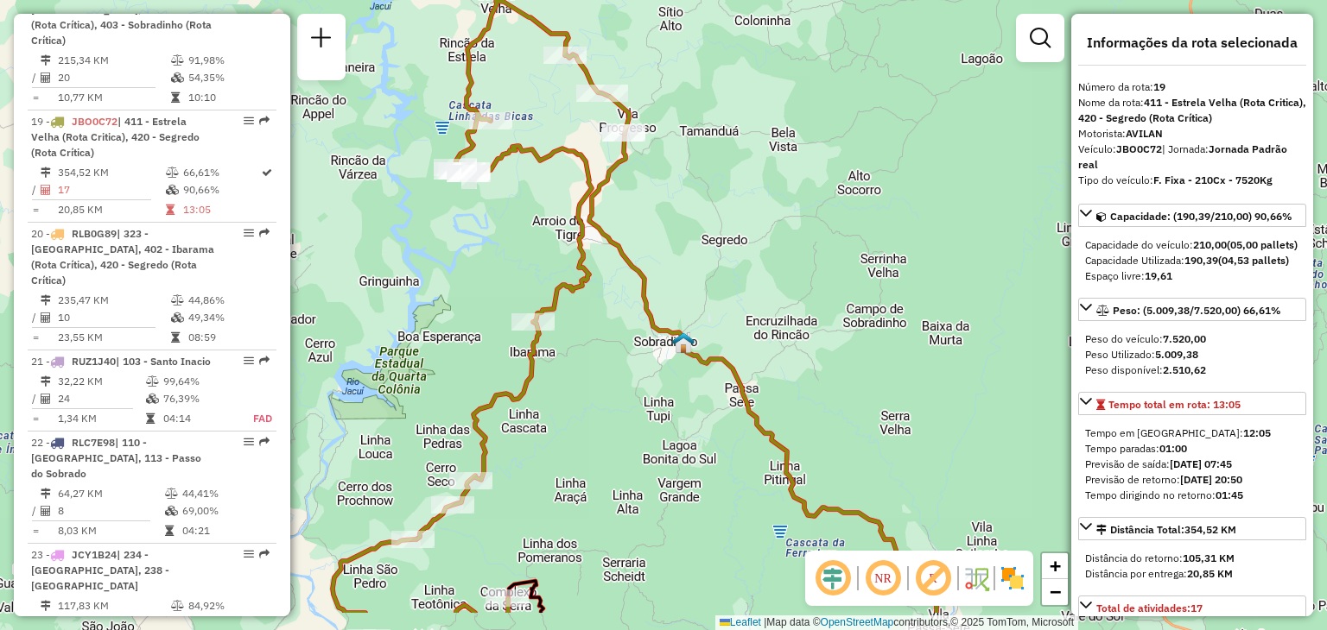
drag, startPoint x: 608, startPoint y: 382, endPoint x: 632, endPoint y: 300, distance: 85.5
click at [633, 301] on div "Janela de atendimento Grade de atendimento Capacidade Transportadoras Veículos …" at bounding box center [663, 315] width 1327 height 630
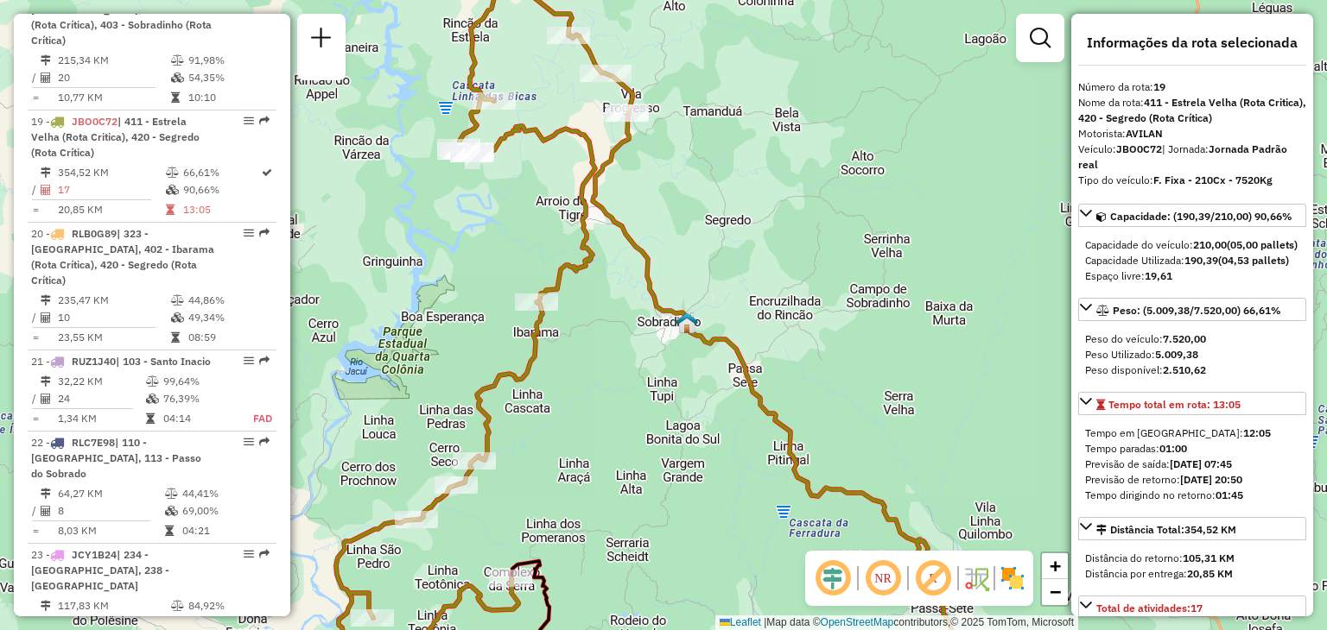
drag, startPoint x: 608, startPoint y: 270, endPoint x: 625, endPoint y: 212, distance: 61.2
click at [625, 212] on div "Janela de atendimento Grade de atendimento Capacidade Transportadoras Veículos …" at bounding box center [663, 315] width 1327 height 630
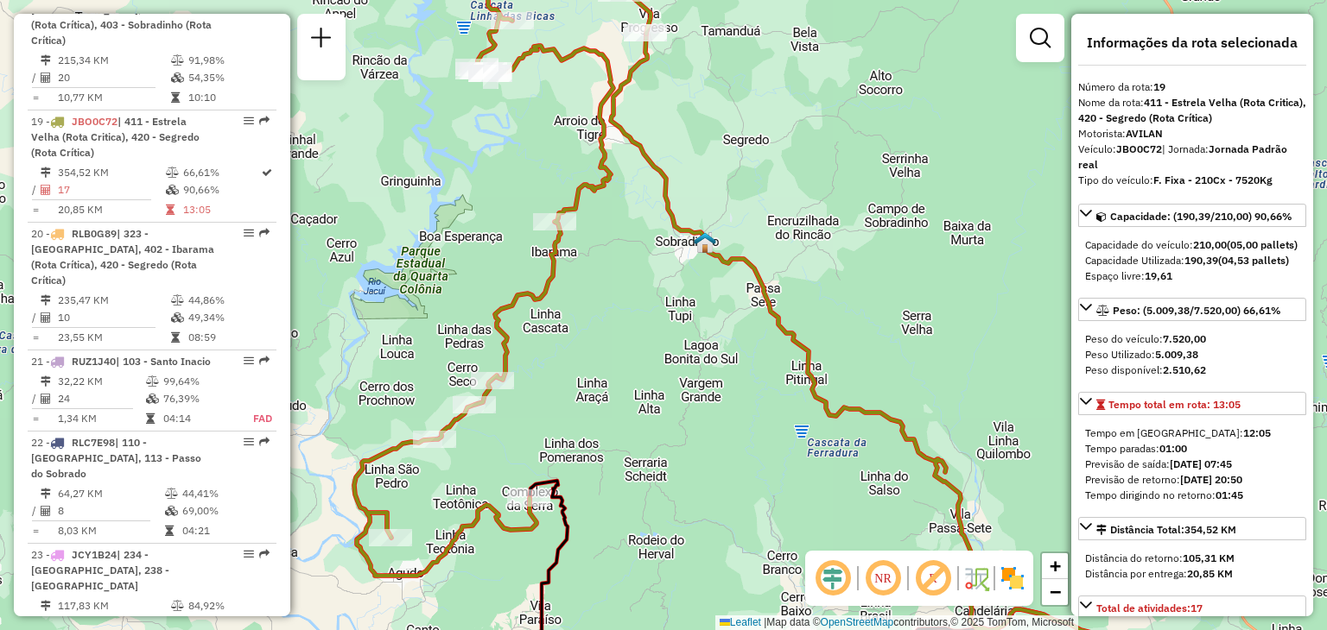
drag, startPoint x: 586, startPoint y: 395, endPoint x: 639, endPoint y: 277, distance: 128.7
click at [641, 276] on div "Janela de atendimento Grade de atendimento Capacidade Transportadoras Veículos …" at bounding box center [663, 315] width 1327 height 630
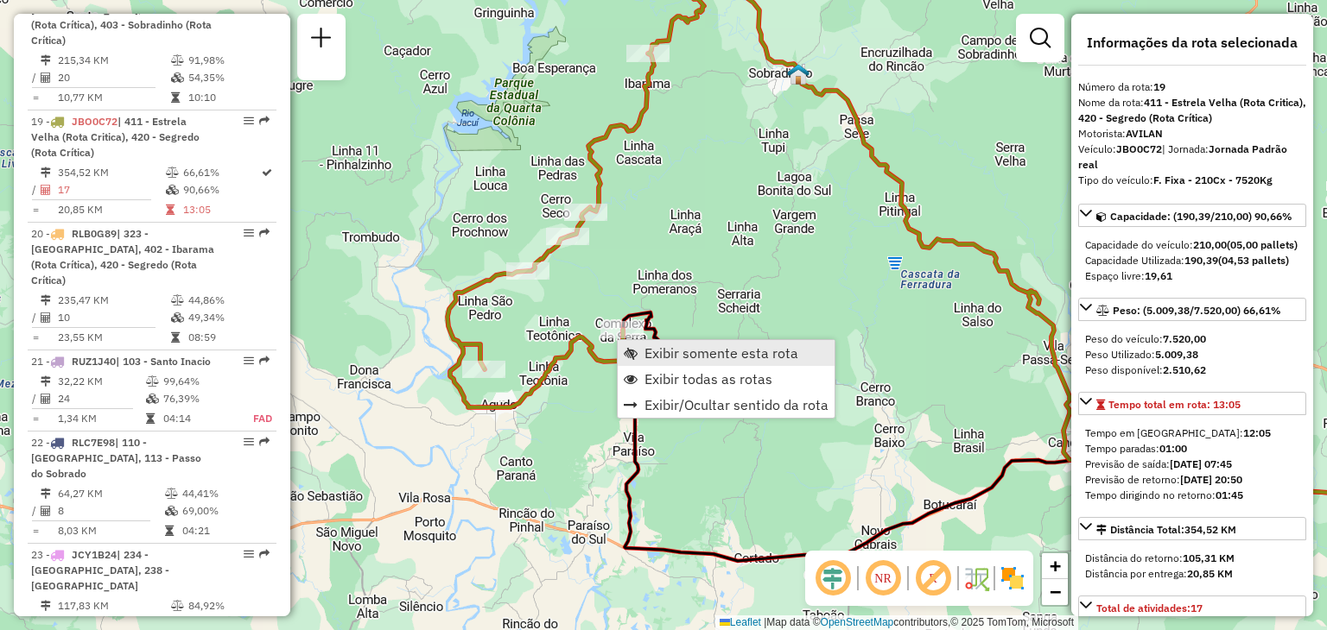
click at [646, 354] on span "Exibir somente esta rota" at bounding box center [721, 353] width 154 height 14
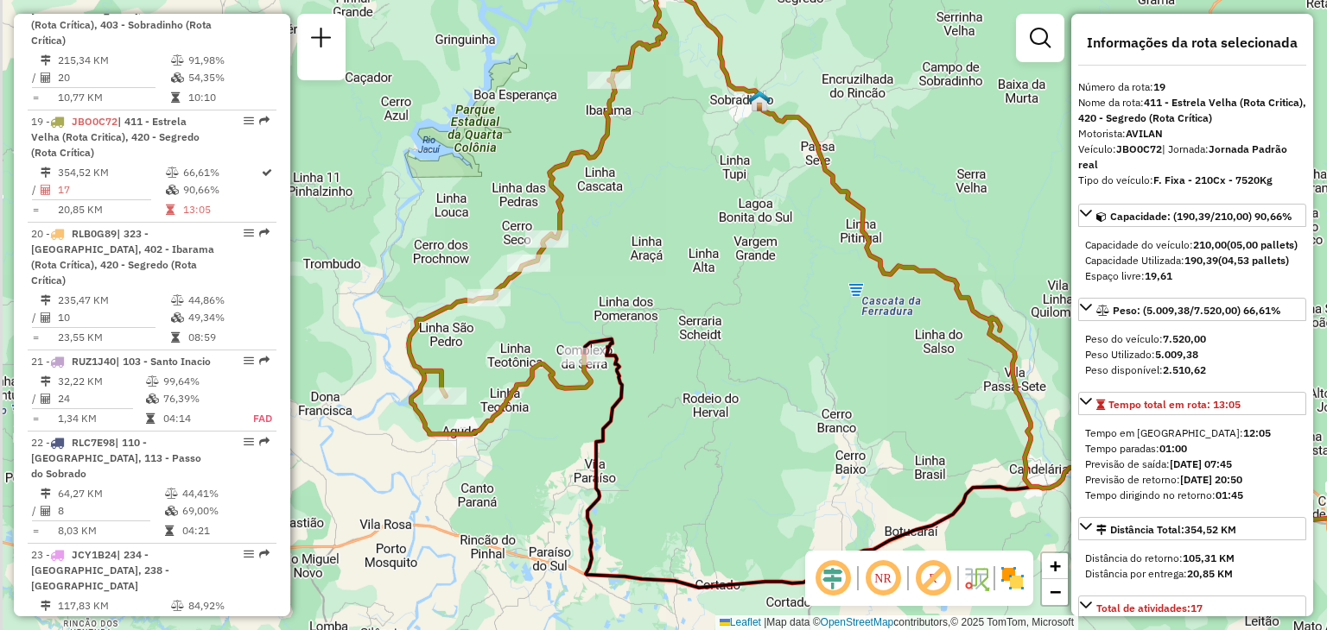
drag, startPoint x: 592, startPoint y: 339, endPoint x: 609, endPoint y: 322, distance: 24.4
click at [609, 322] on div "Janela de atendimento Grade de atendimento Capacidade Transportadoras Veículos …" at bounding box center [663, 315] width 1327 height 630
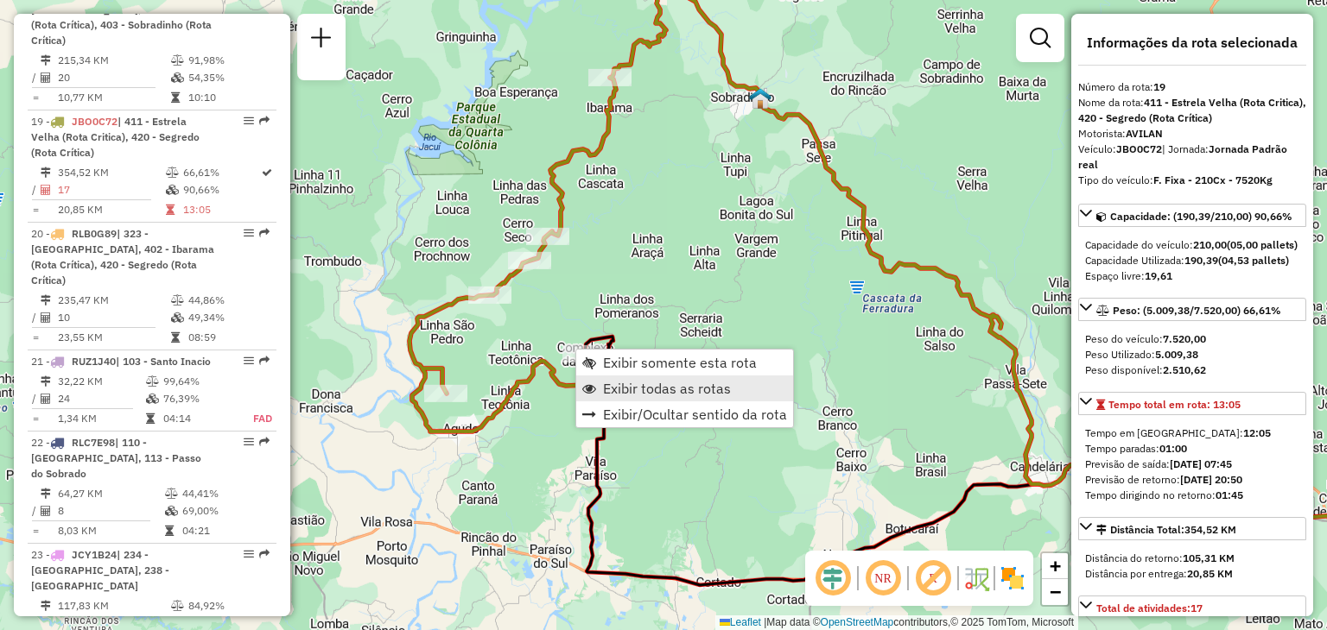
click at [586, 385] on span "Exibir todas as rotas" at bounding box center [589, 389] width 14 height 14
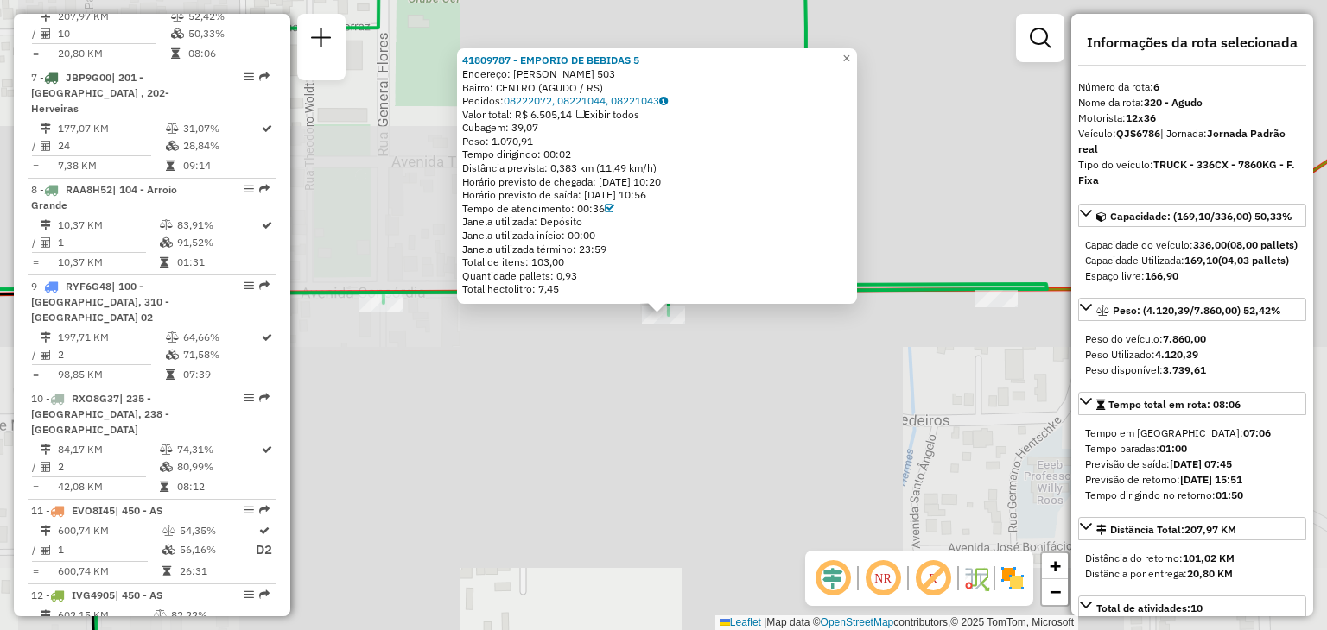
scroll to position [1160, 0]
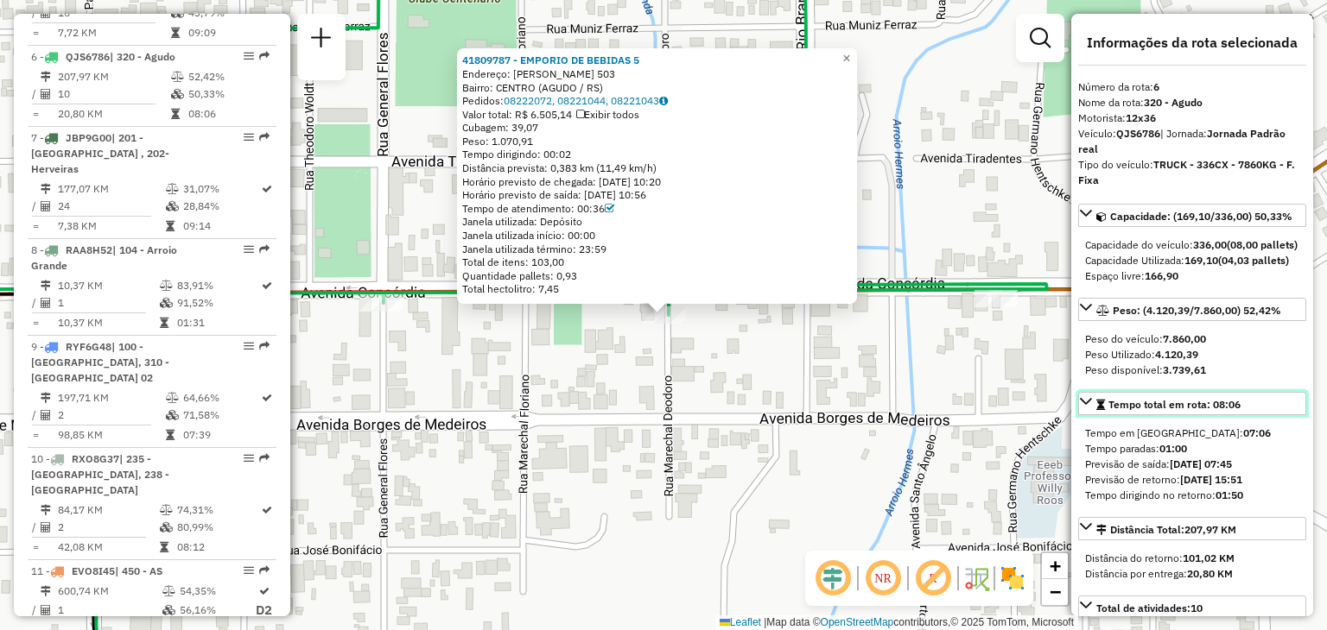
click at [1243, 415] on link "Tempo total em rota: 08:06" at bounding box center [1192, 403] width 228 height 23
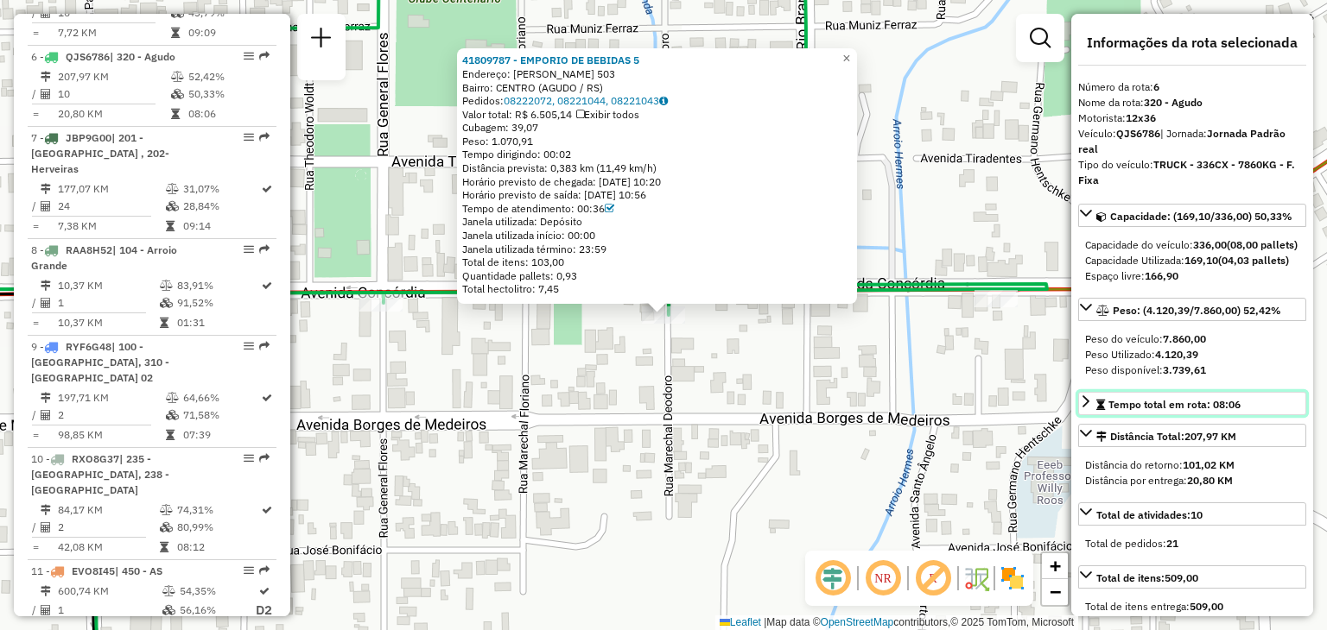
click at [1243, 415] on link "Tempo total em rota: 08:06" at bounding box center [1192, 403] width 228 height 23
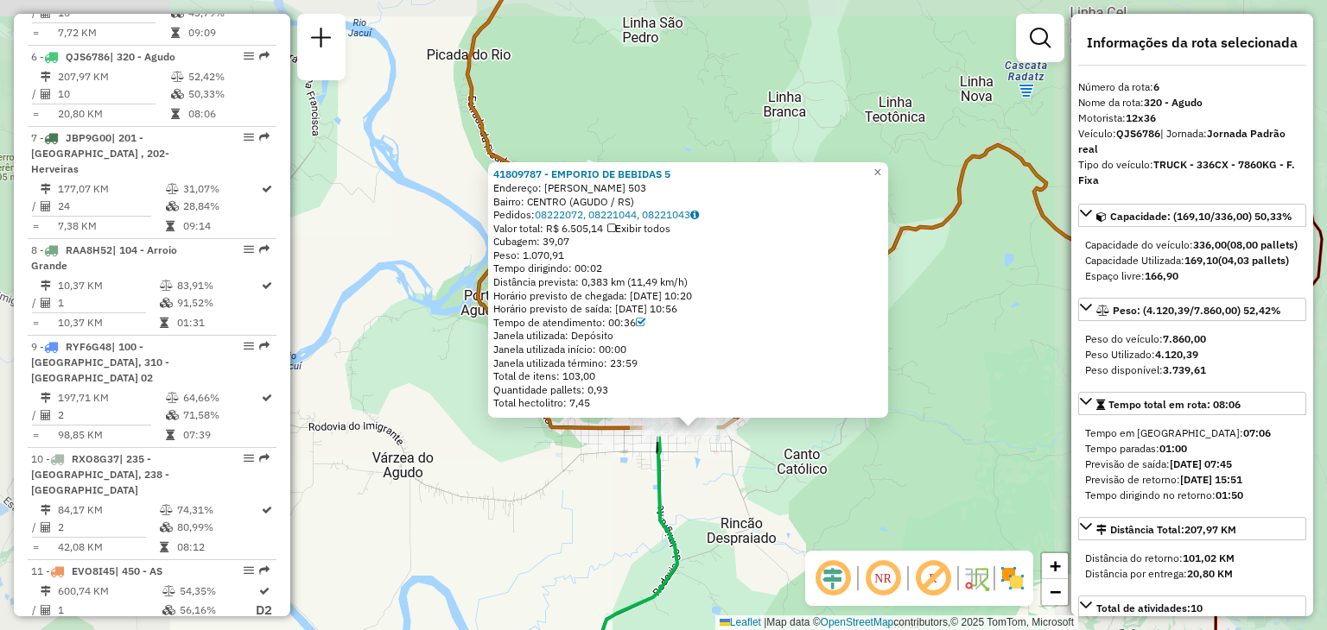
click at [669, 476] on icon at bounding box center [626, 560] width 102 height 267
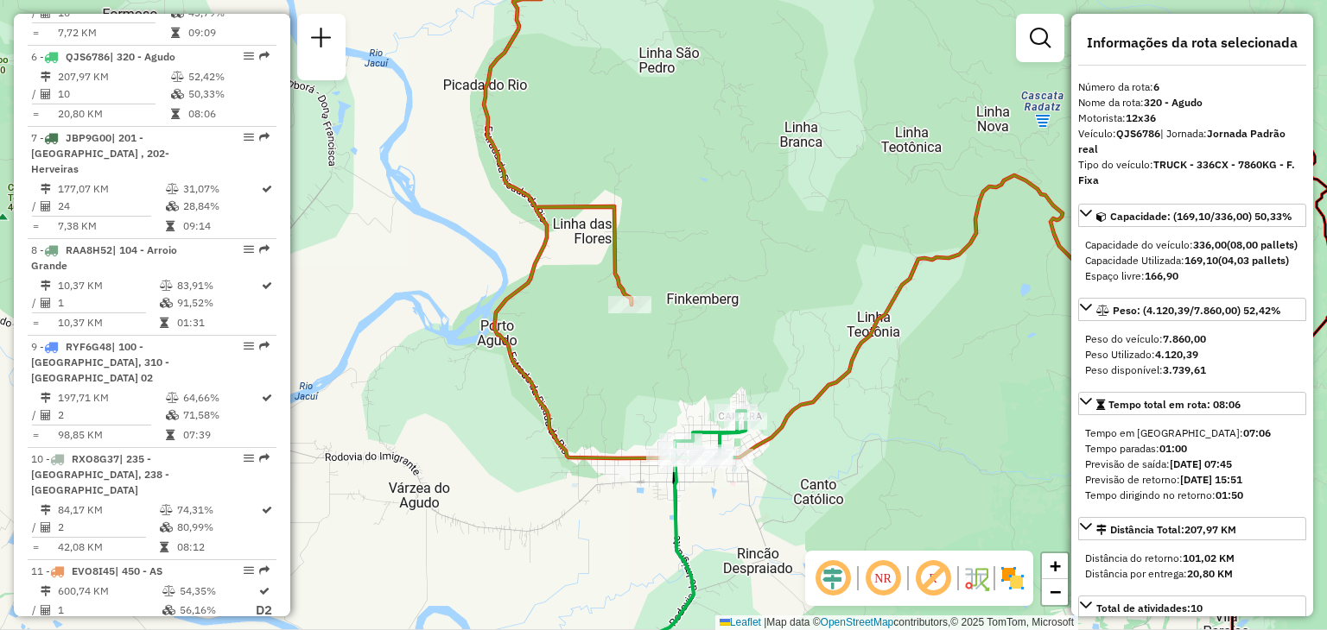
drag, startPoint x: 700, startPoint y: 347, endPoint x: 715, endPoint y: 377, distance: 34.0
click at [715, 377] on div "Janela de atendimento Grade de atendimento Capacidade Transportadoras Veículos …" at bounding box center [663, 315] width 1327 height 630
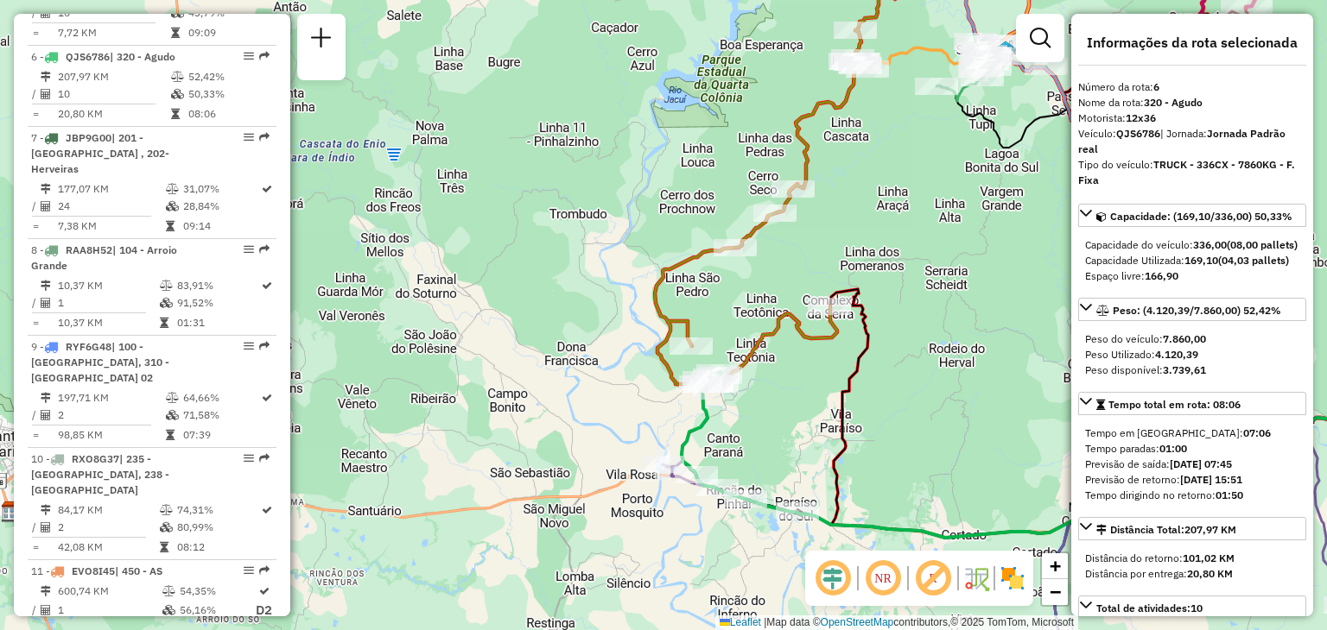
drag, startPoint x: 535, startPoint y: 201, endPoint x: 459, endPoint y: 350, distance: 166.9
click at [453, 358] on div "Janela de atendimento Grade de atendimento Capacidade Transportadoras Veículos …" at bounding box center [663, 315] width 1327 height 630
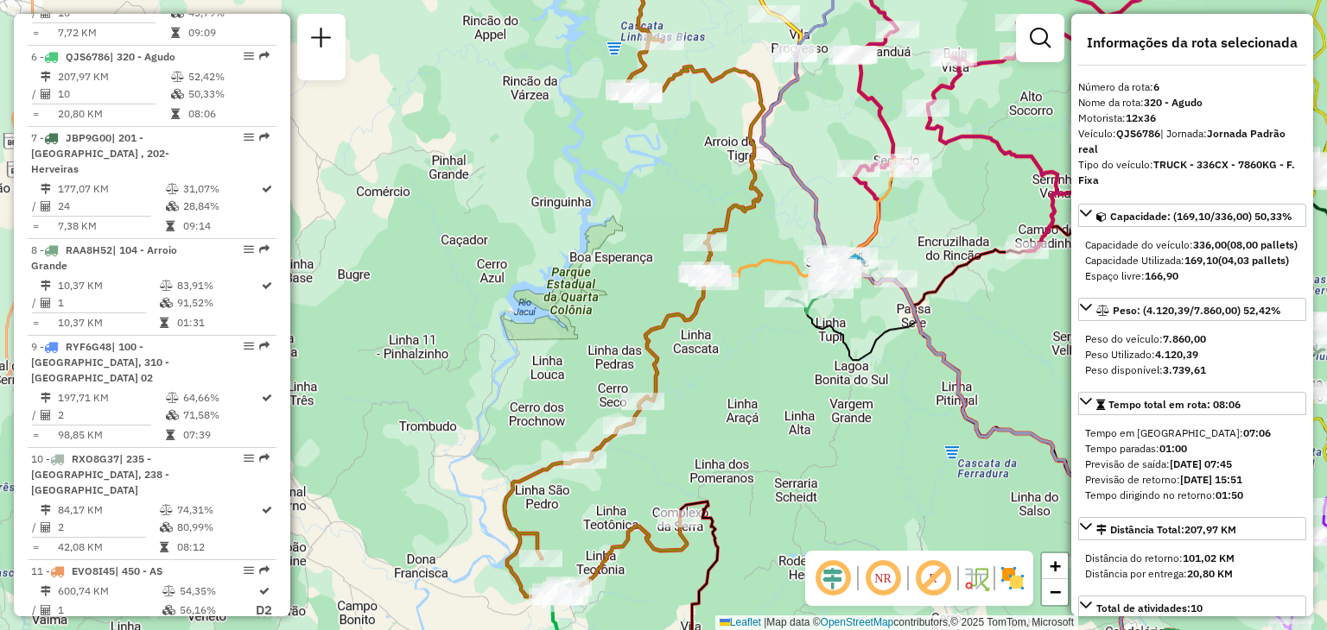
drag, startPoint x: 665, startPoint y: 301, endPoint x: 672, endPoint y: 295, distance: 9.8
click at [662, 301] on div "Janela de atendimento Grade de atendimento Capacidade Transportadoras Veículos …" at bounding box center [663, 315] width 1327 height 630
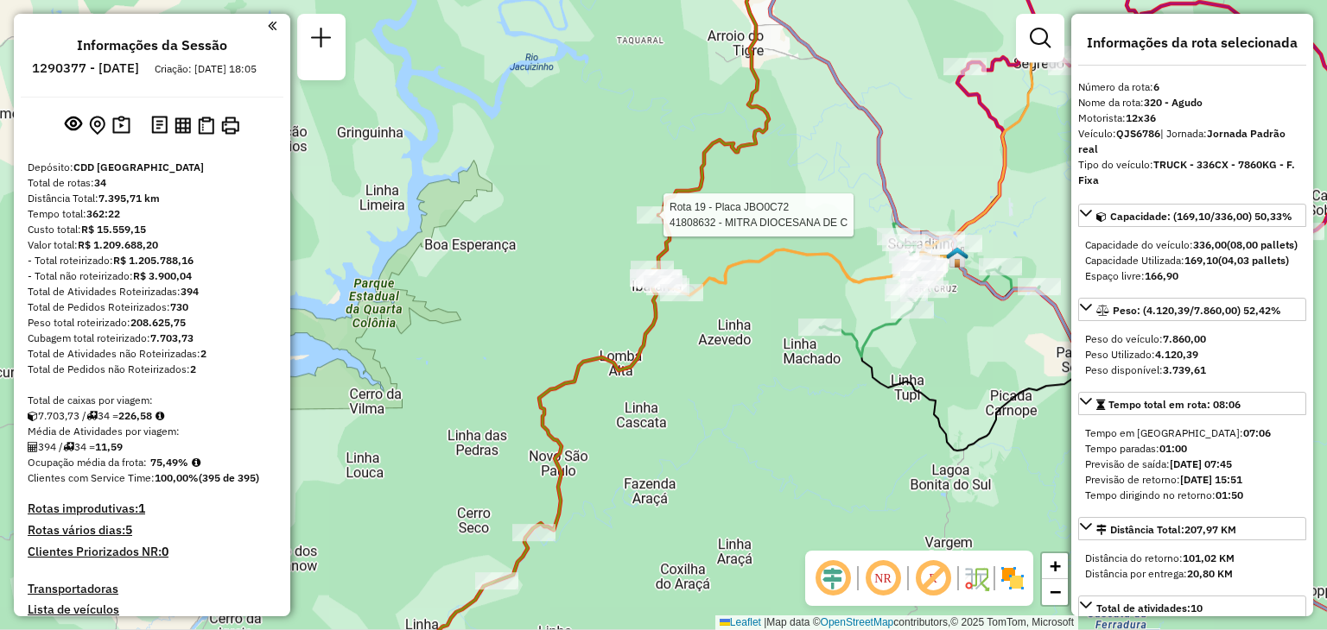
select select "**********"
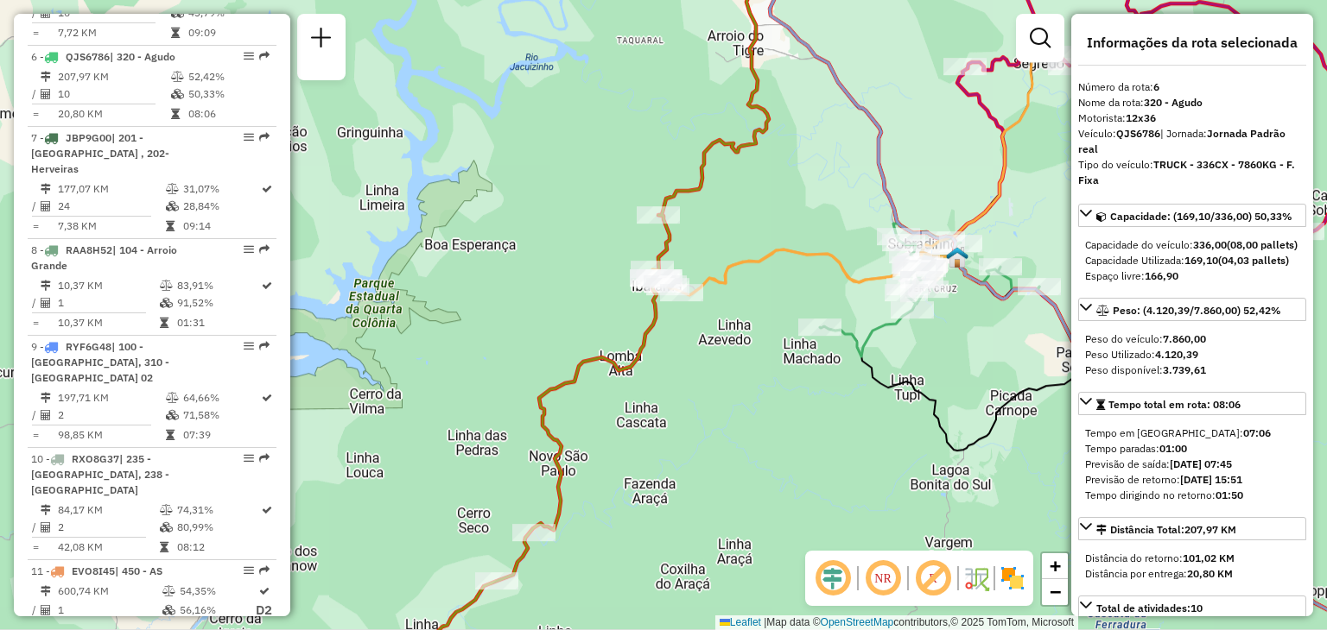
drag, startPoint x: 752, startPoint y: 222, endPoint x: 700, endPoint y: 245, distance: 57.6
click at [701, 244] on div "Rota 20 - Placa RLB0G89 41805638 - MARCIANO Janela de atendimento Grade de aten…" at bounding box center [663, 315] width 1327 height 630
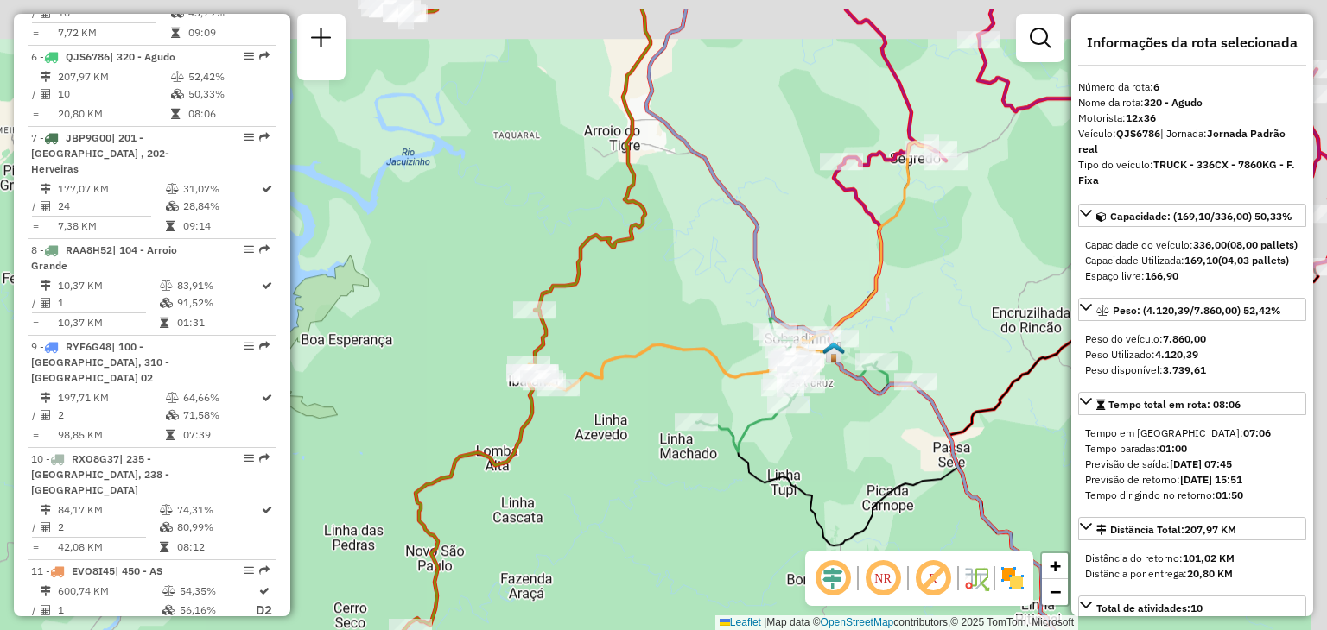
drag, startPoint x: 793, startPoint y: 194, endPoint x: 712, endPoint y: 277, distance: 116.0
click at [712, 276] on div "Janela de atendimento Grade de atendimento Capacidade Transportadoras Veículos …" at bounding box center [663, 315] width 1327 height 630
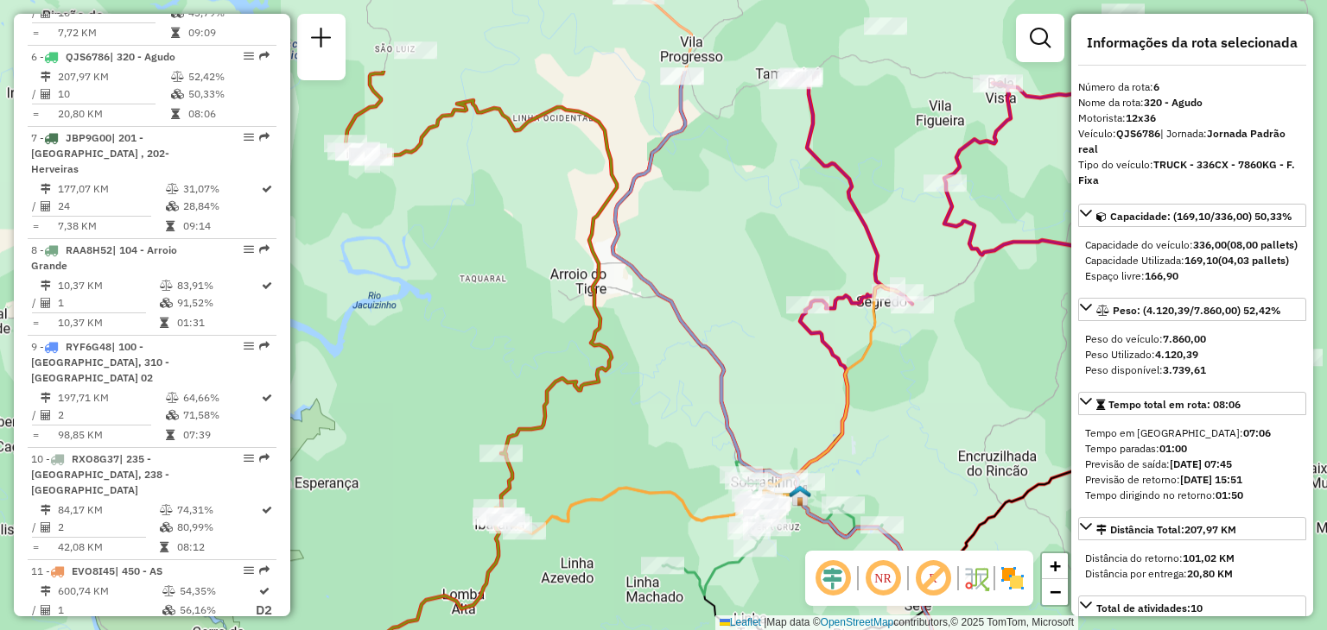
click at [699, 377] on div "Janela de atendimento Grade de atendimento Capacidade Transportadoras Veículos …" at bounding box center [663, 315] width 1327 height 630
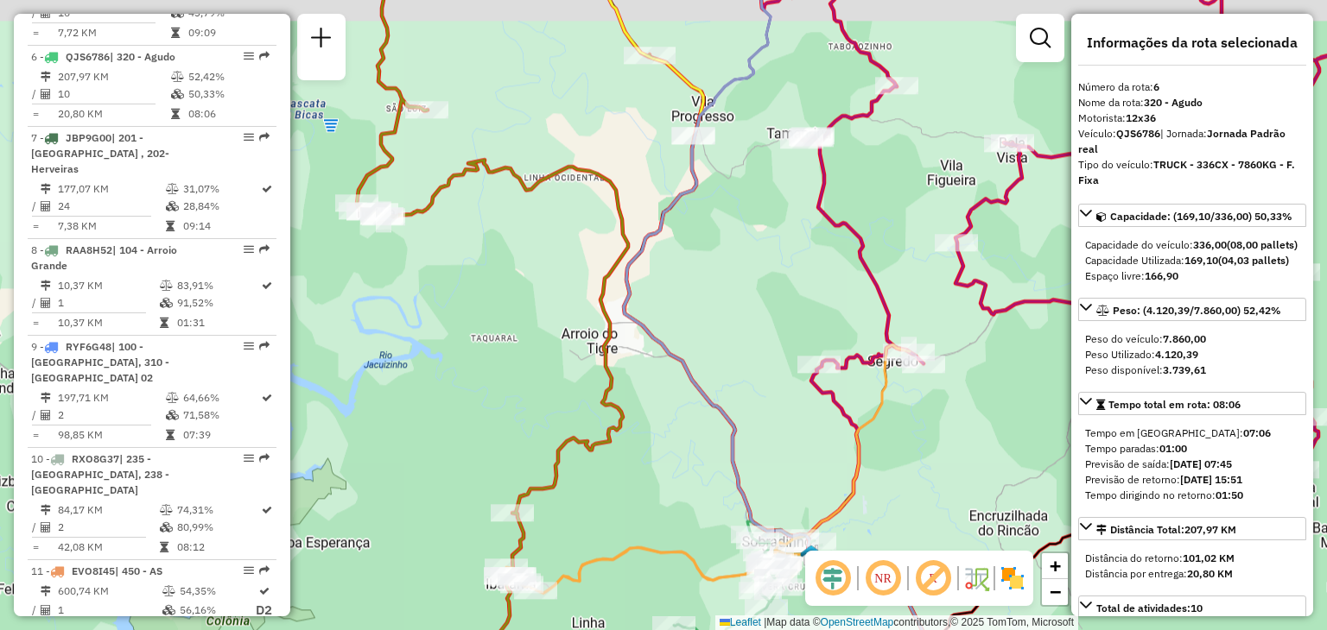
drag, startPoint x: 586, startPoint y: 238, endPoint x: 601, endPoint y: 232, distance: 16.4
click at [593, 252] on div "Janela de atendimento Grade de atendimento Capacidade Transportadoras Veículos …" at bounding box center [663, 315] width 1327 height 630
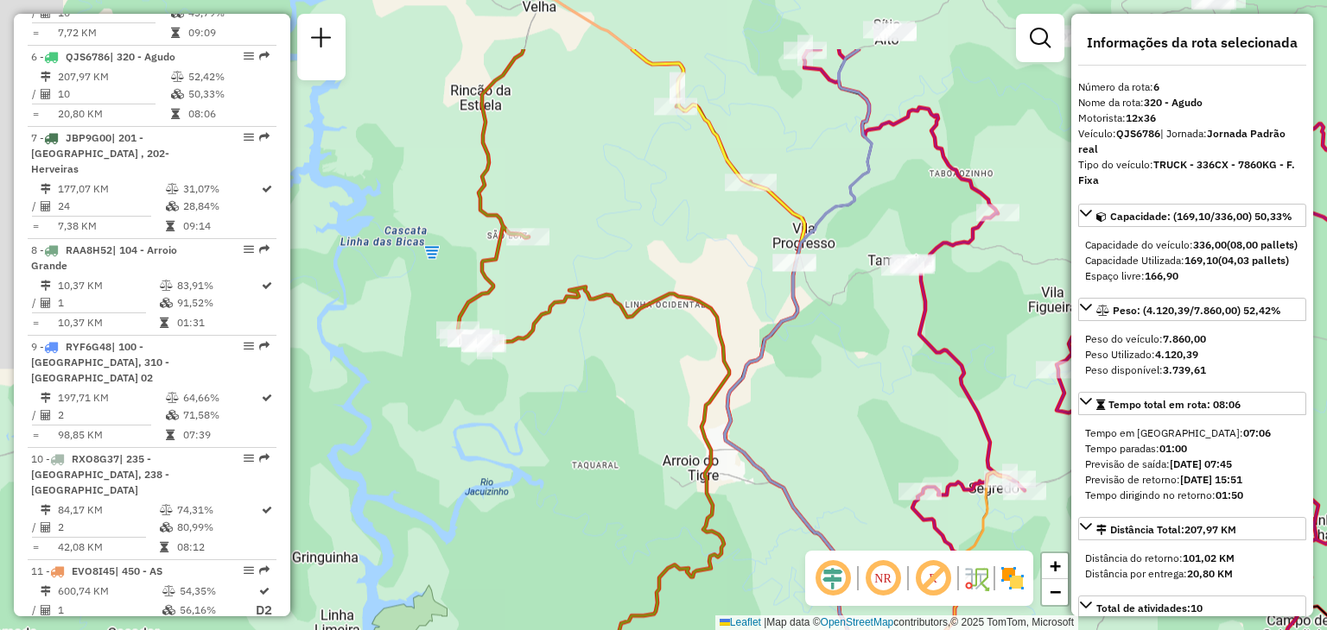
drag, startPoint x: 698, startPoint y: 343, endPoint x: 776, endPoint y: 355, distance: 78.7
click at [770, 429] on div "Janela de atendimento Grade de atendimento Capacidade Transportadoras Veículos …" at bounding box center [663, 315] width 1327 height 630
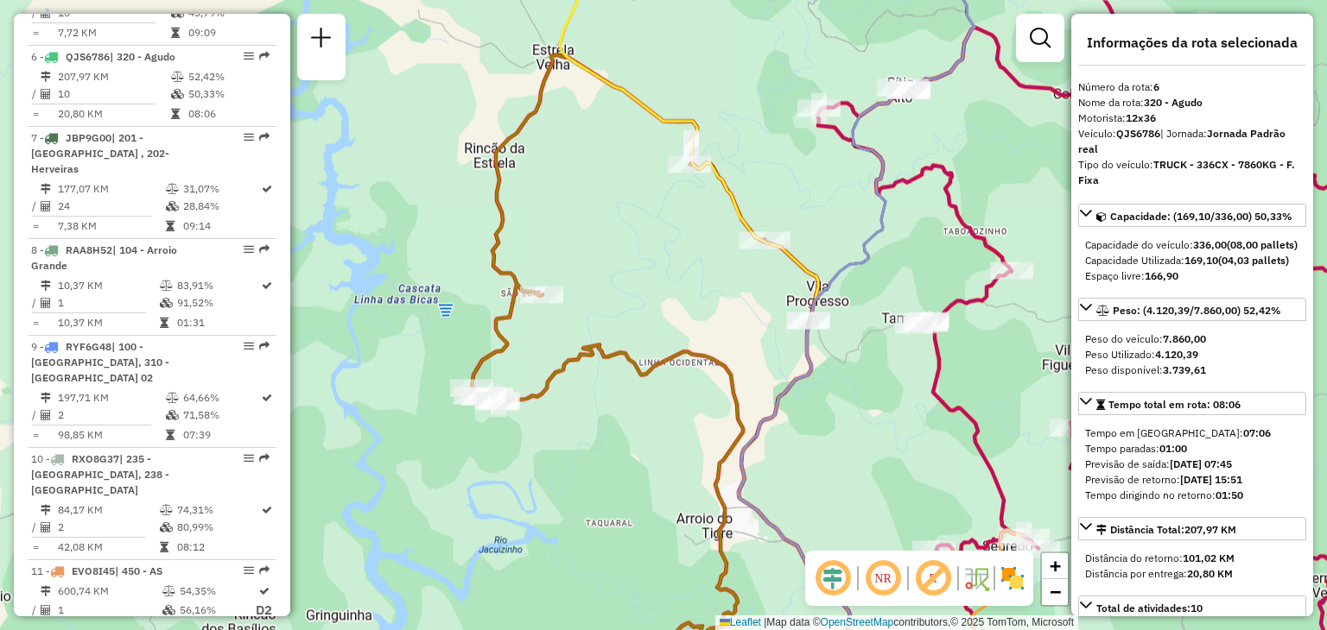
drag, startPoint x: 718, startPoint y: 257, endPoint x: 666, endPoint y: 436, distance: 187.0
click at [535, 630] on html "Aguarde... Pop-up bloqueado! Seu navegador bloqueou automáticamente a abertura …" at bounding box center [663, 315] width 1327 height 630
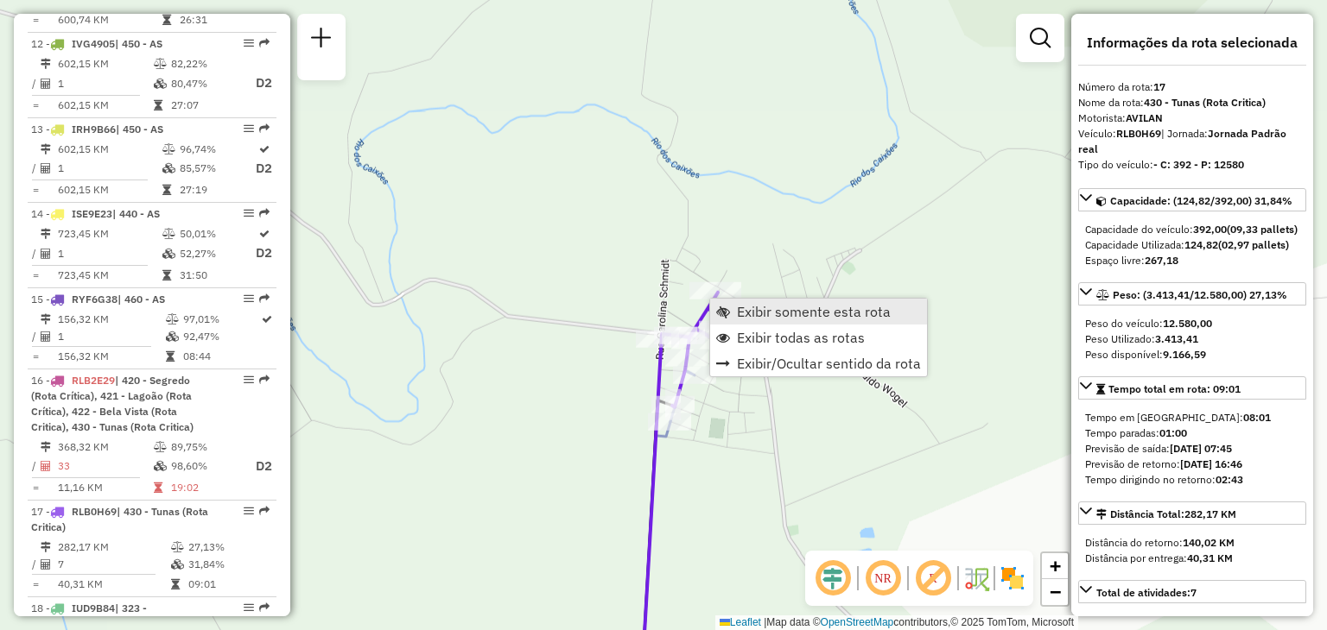
scroll to position [2179, 0]
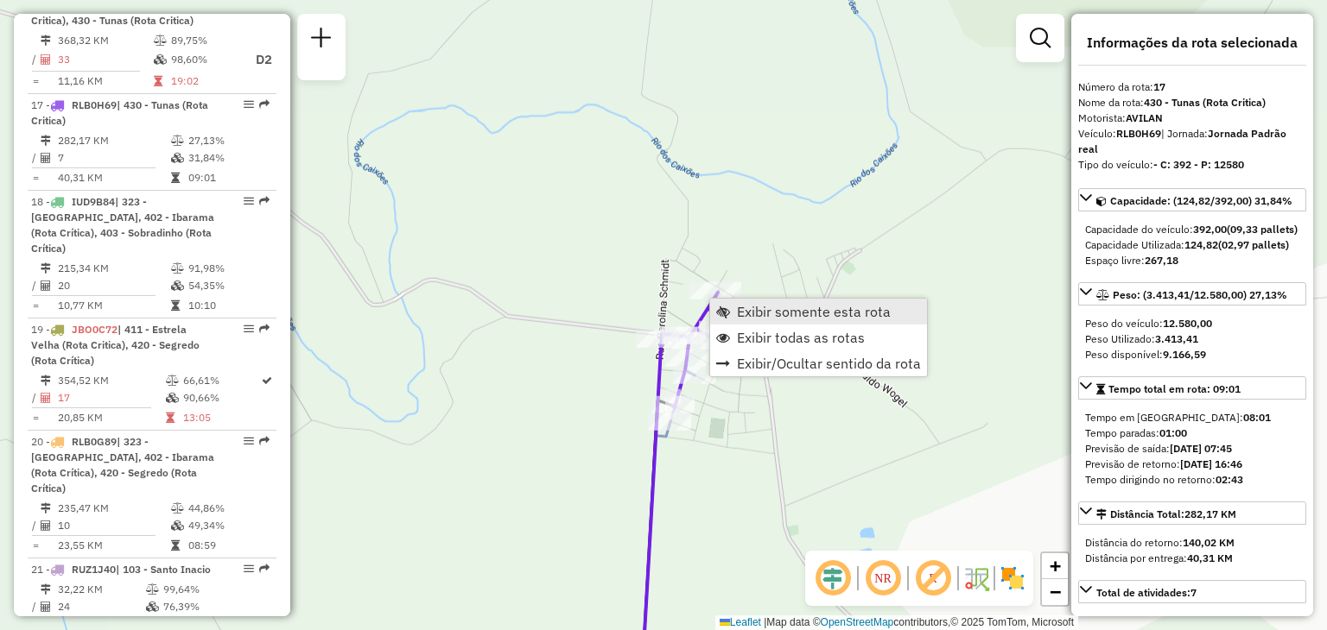
click at [731, 304] on link "Exibir somente esta rota" at bounding box center [818, 312] width 217 height 26
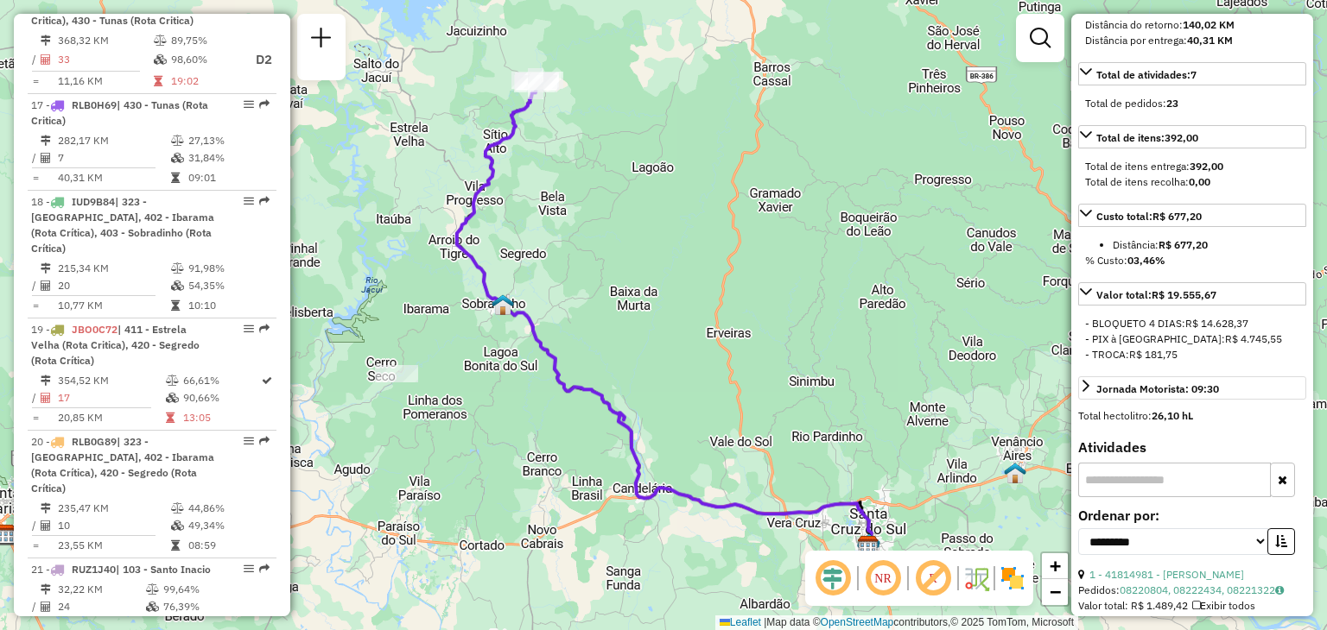
scroll to position [777, 0]
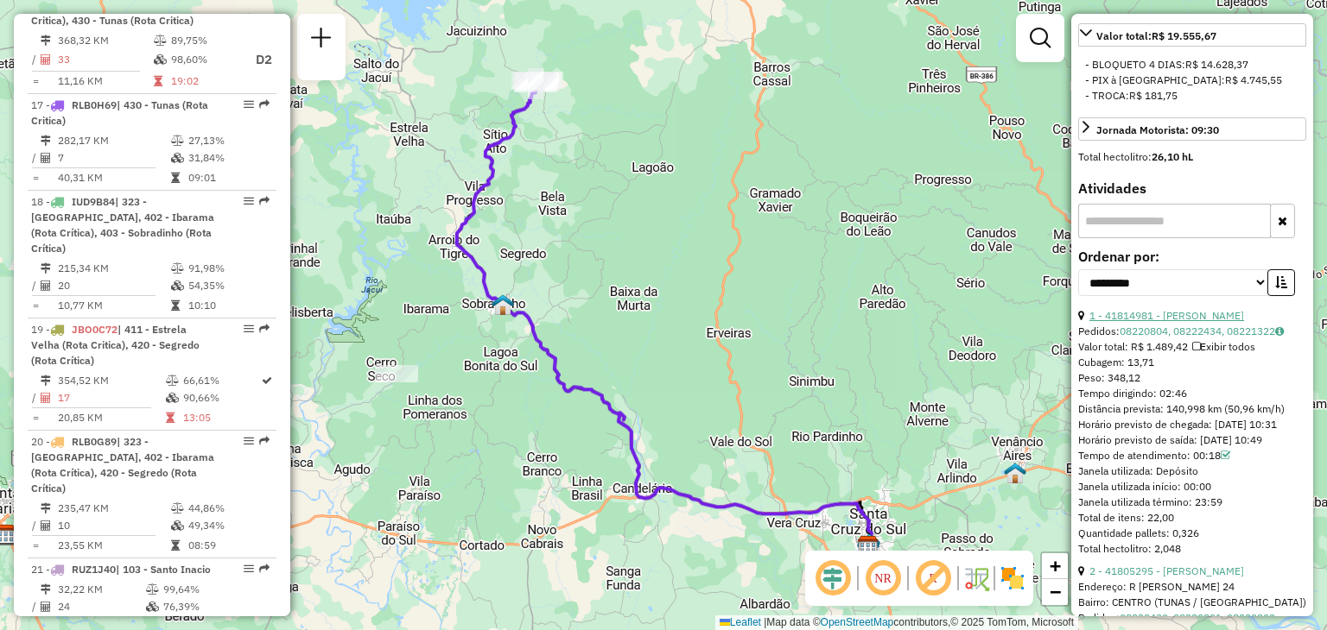
click at [1202, 322] on link "1 - 41814981 - [PERSON_NAME]" at bounding box center [1166, 315] width 155 height 13
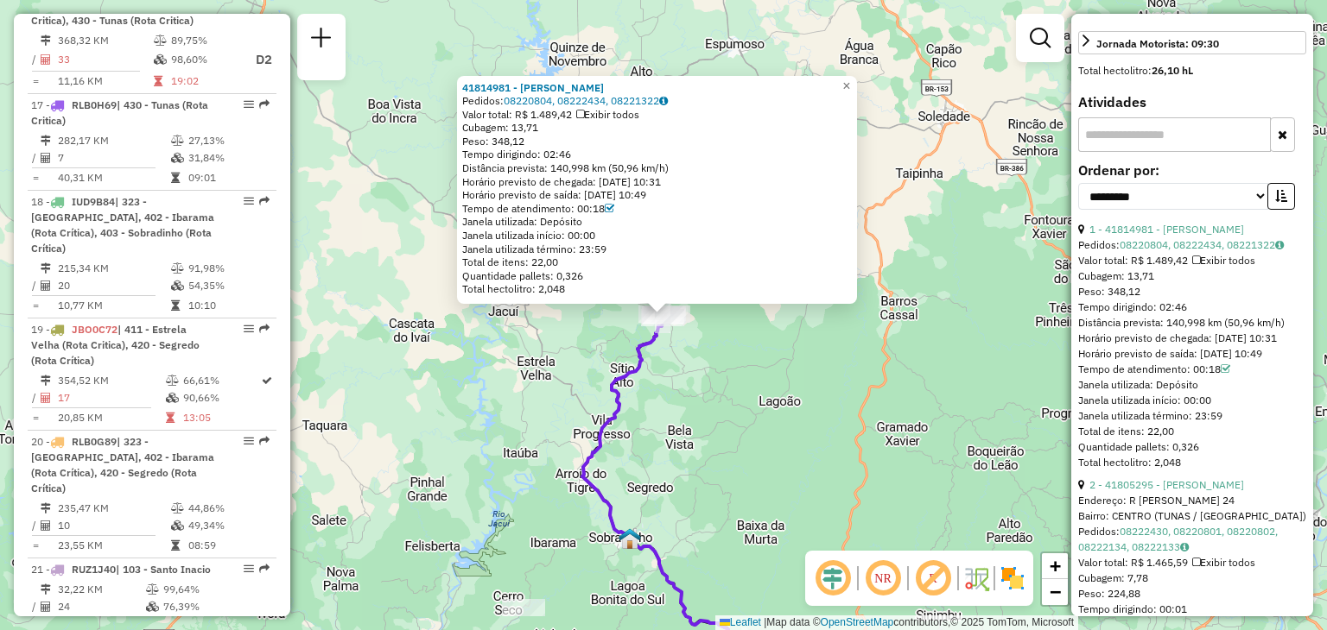
scroll to position [950, 0]
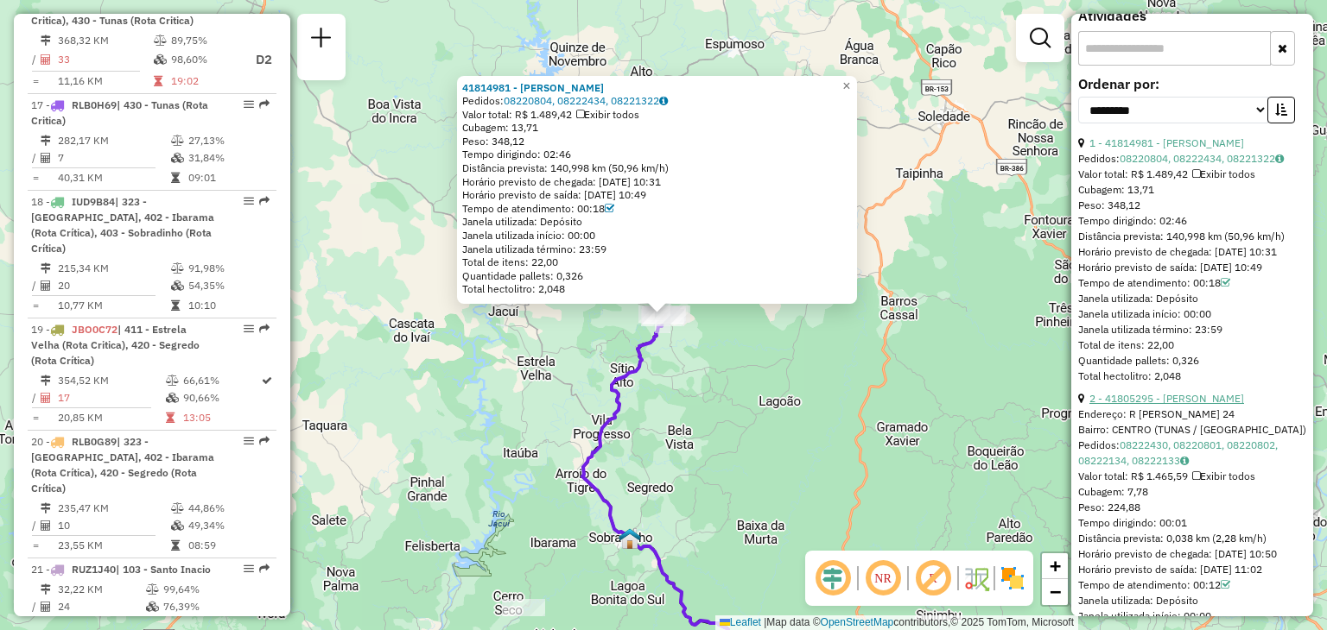
click at [1202, 405] on link "2 - 41805295 - [PERSON_NAME]" at bounding box center [1166, 398] width 155 height 13
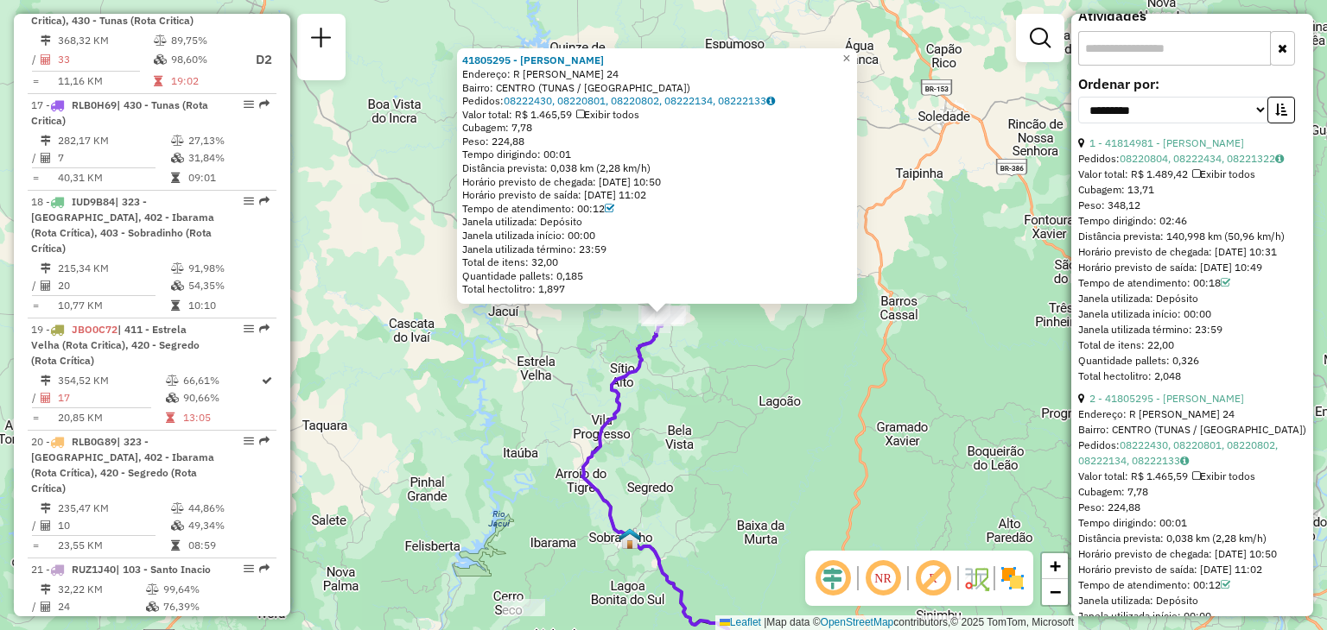
scroll to position [1295, 0]
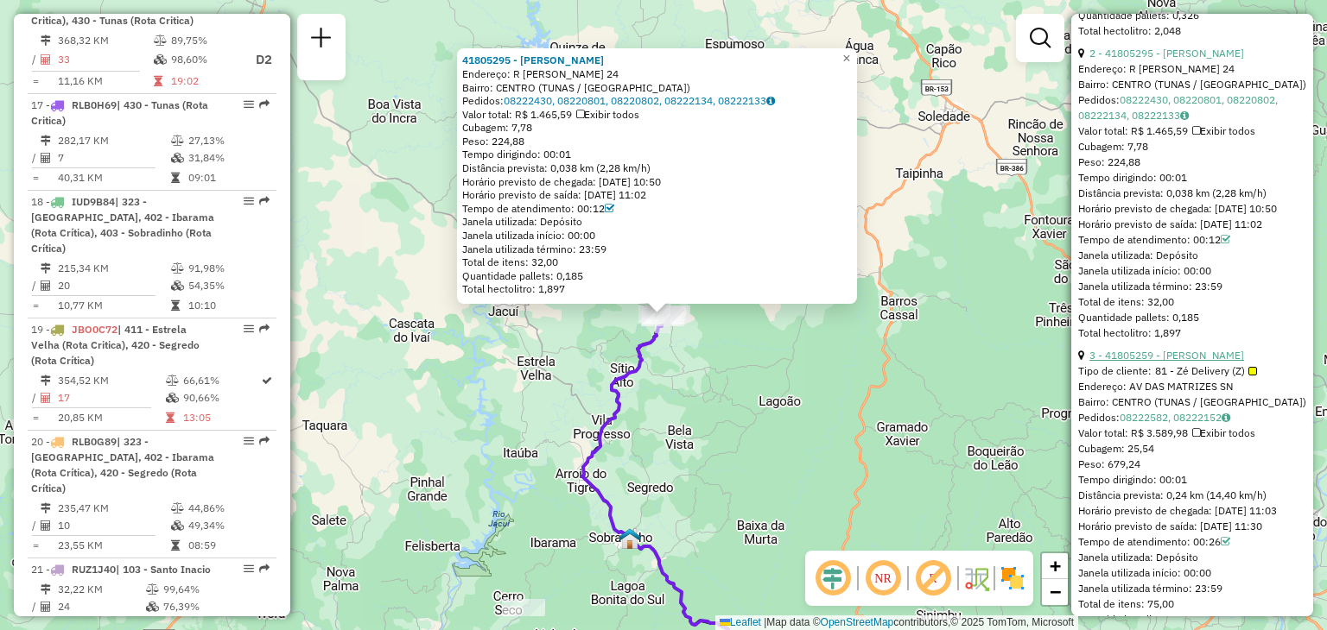
click at [1219, 362] on link "3 - 41805259 - [PERSON_NAME]" at bounding box center [1166, 355] width 155 height 13
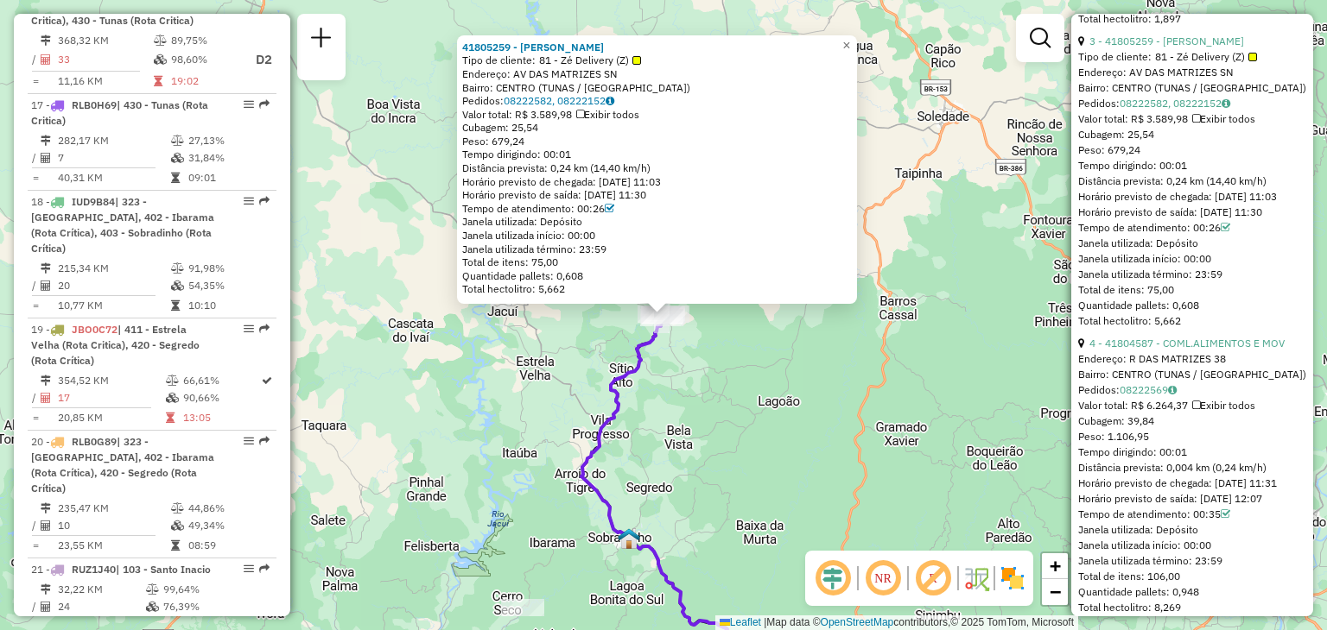
scroll to position [1641, 0]
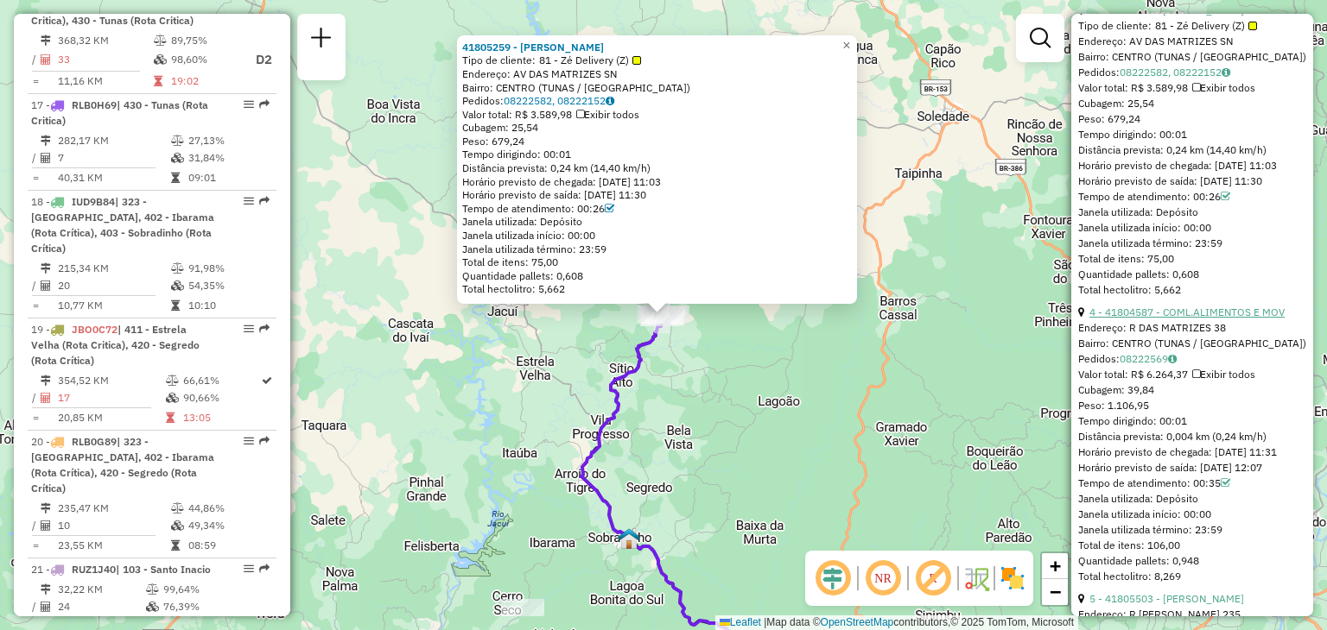
click at [1235, 319] on link "4 - 41804587 - COML.ALIMENTOS E MOV" at bounding box center [1186, 312] width 195 height 13
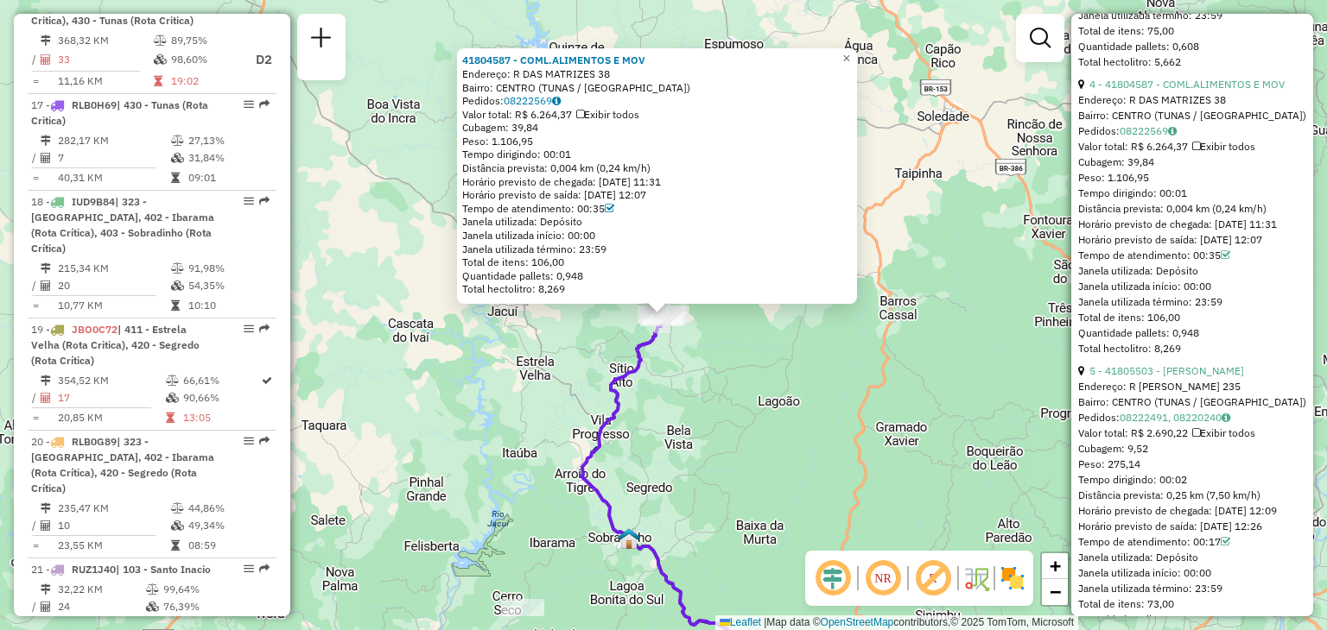
scroll to position [1900, 0]
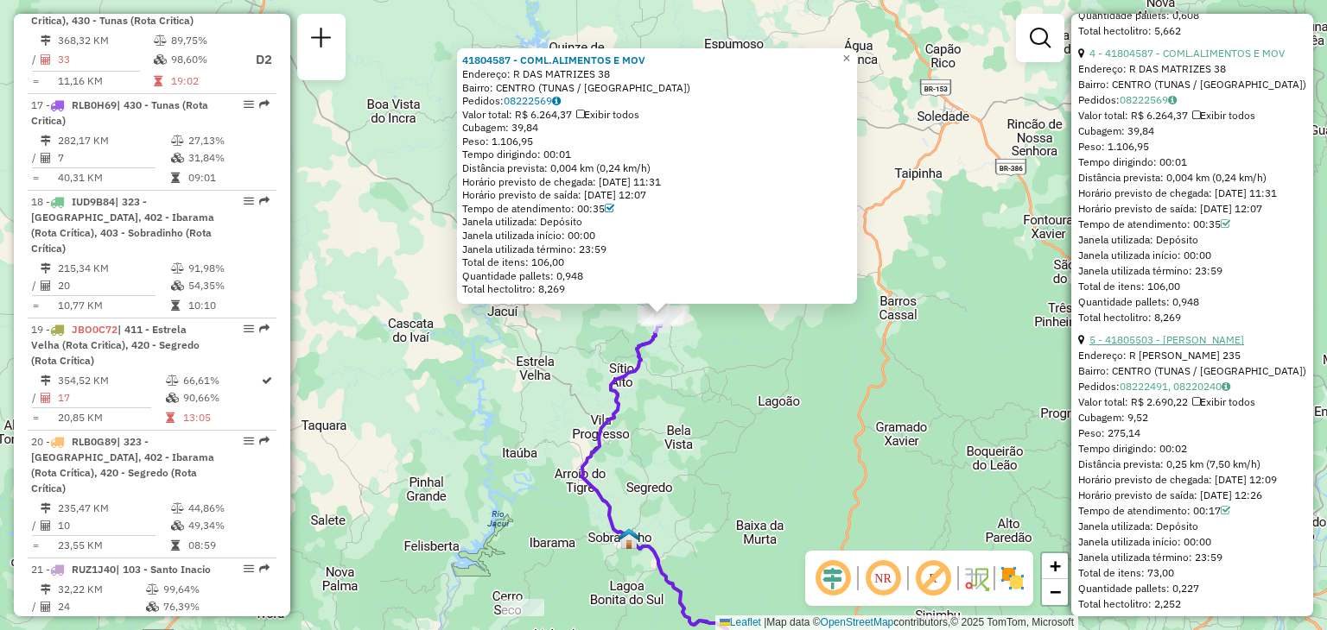
click at [1244, 346] on link "5 - 41805503 - [PERSON_NAME]" at bounding box center [1166, 339] width 155 height 13
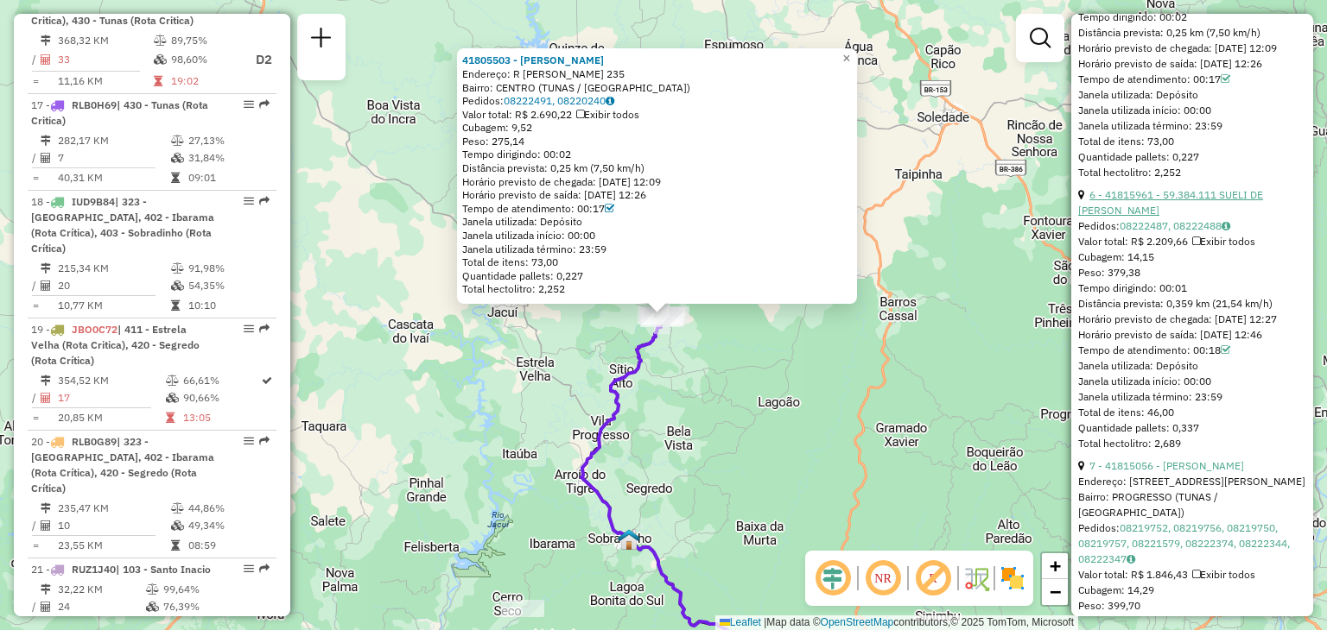
click at [1228, 217] on link "6 - 41815961 - 59.384.111 SUELI DE [PERSON_NAME]" at bounding box center [1170, 202] width 185 height 29
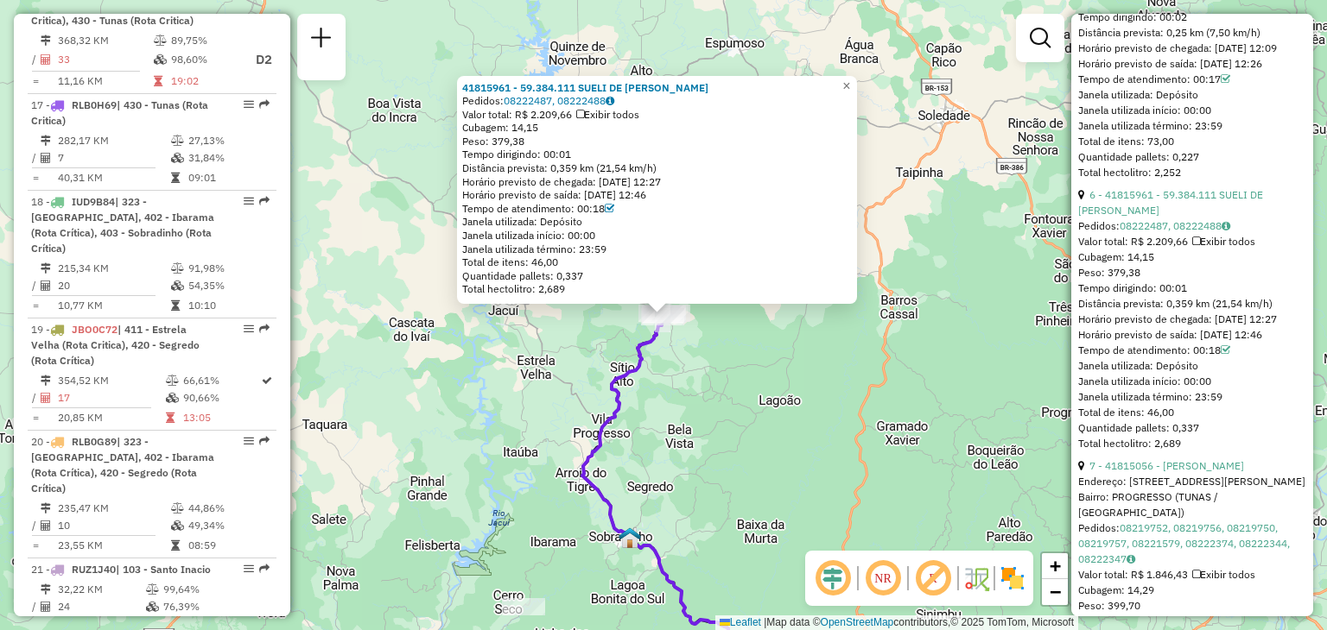
scroll to position [2591, 0]
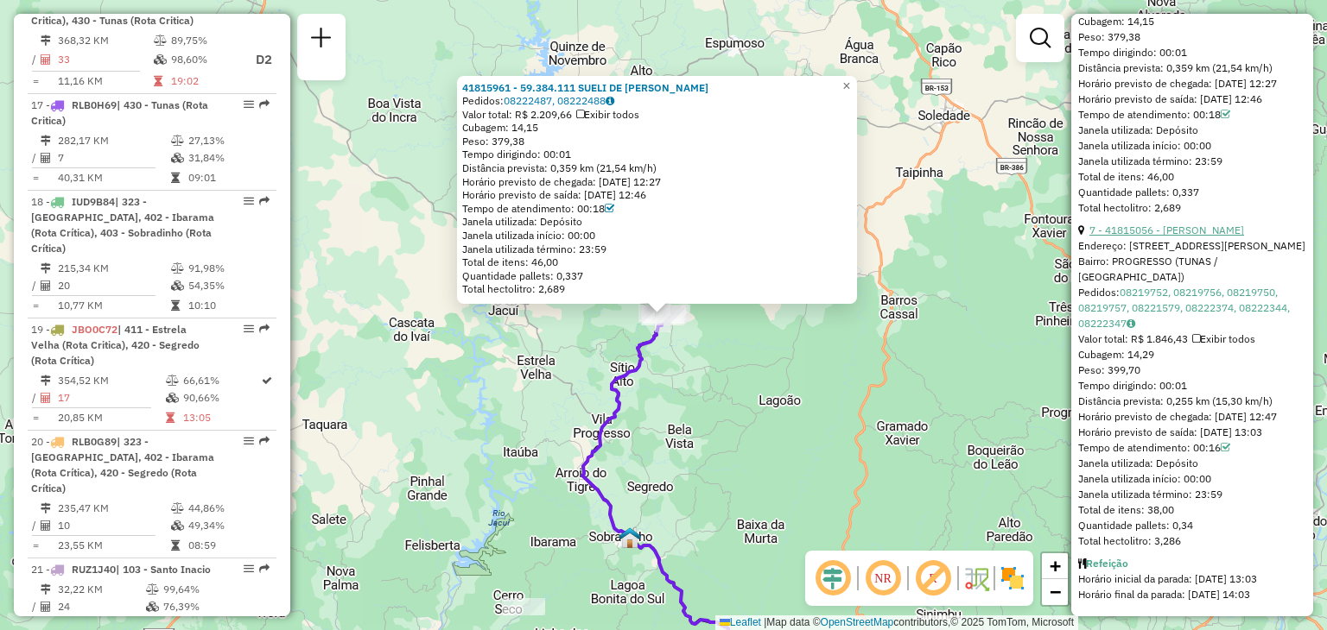
click at [1232, 237] on link "7 - 41815056 - [PERSON_NAME]" at bounding box center [1166, 230] width 155 height 13
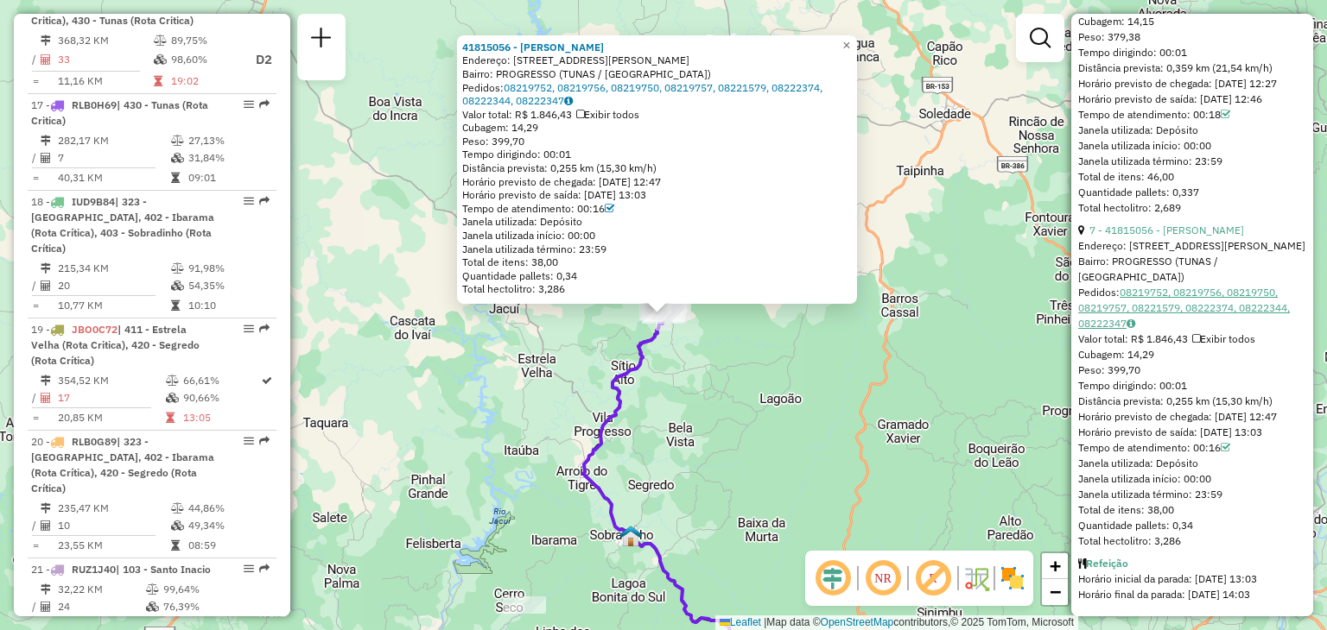
scroll to position [2690, 0]
drag, startPoint x: 990, startPoint y: 449, endPoint x: 960, endPoint y: 443, distance: 30.8
click at [990, 450] on div "41815056 - JOCIANEI BOLFE Endereço: RUA [PERSON_NAME] 001 Bairro: PROGRESSO (TU…" at bounding box center [663, 315] width 1327 height 630
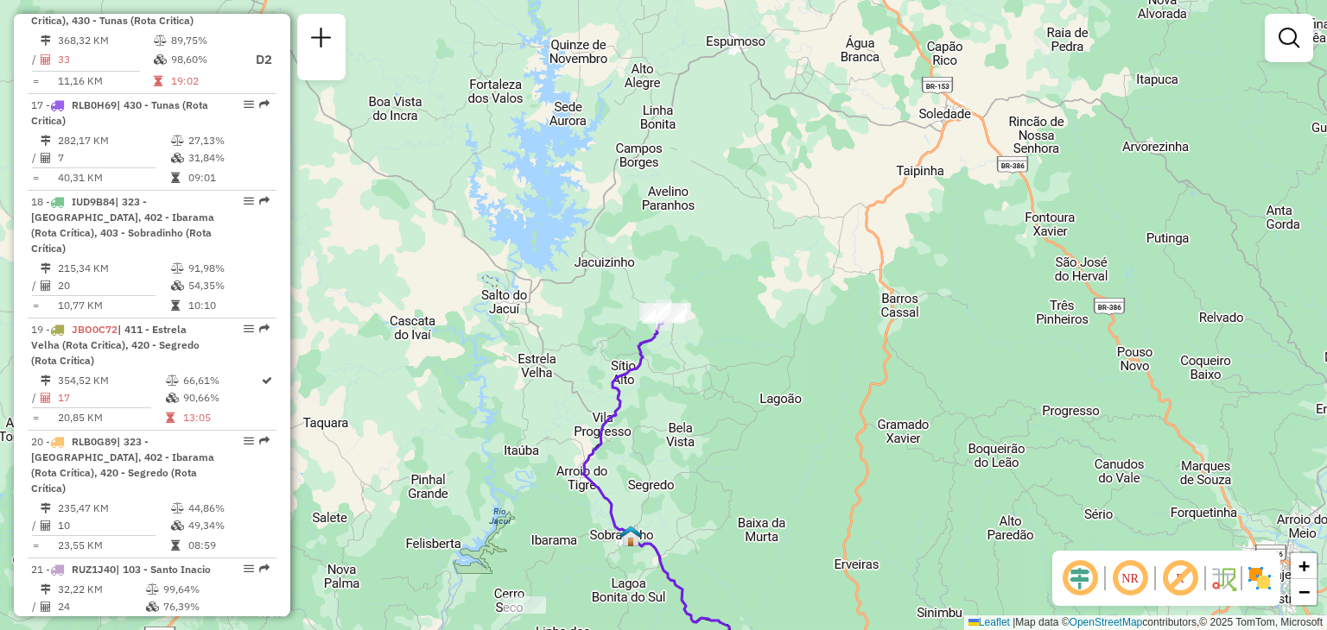
click at [514, 368] on div "Janela de atendimento Grade de atendimento Capacidade Transportadoras Veículos …" at bounding box center [663, 315] width 1327 height 630
select select "**********"
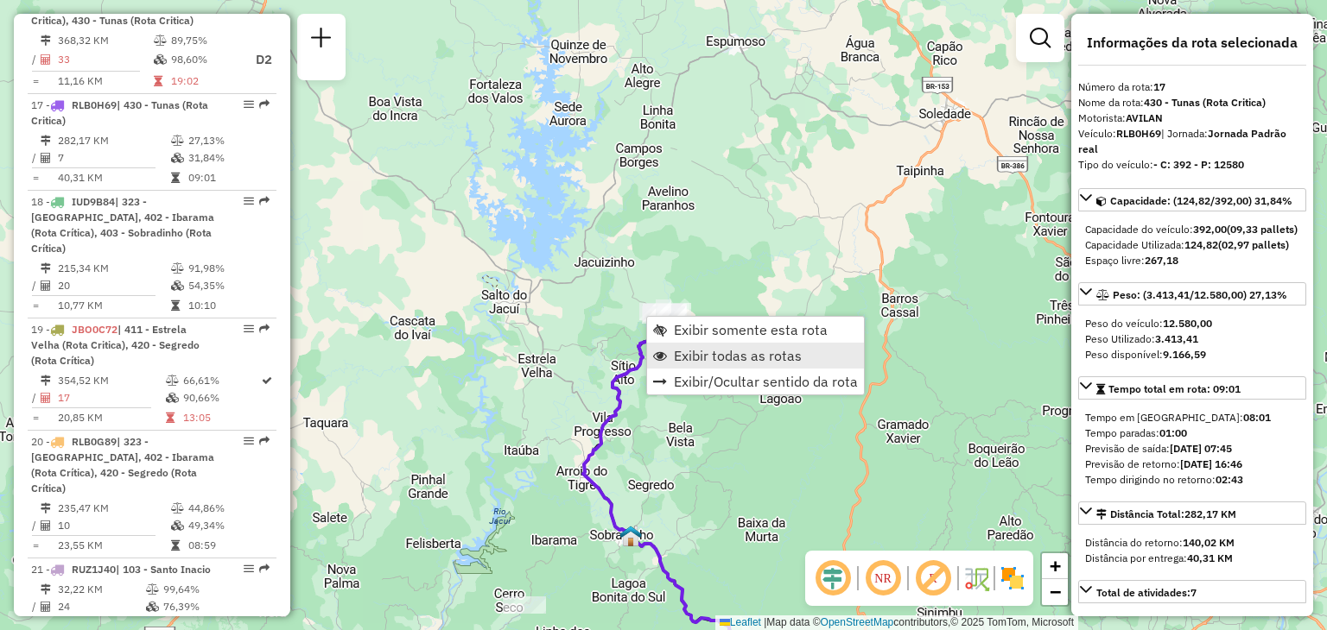
click at [689, 356] on span "Exibir todas as rotas" at bounding box center [738, 356] width 128 height 14
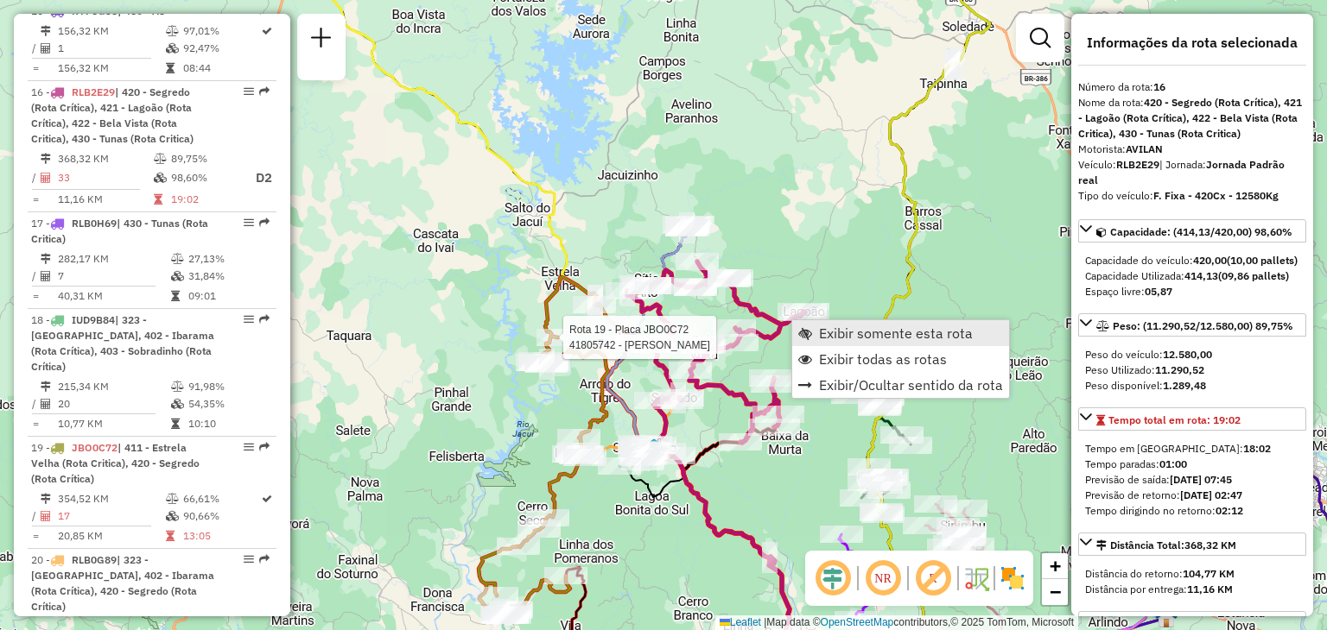
scroll to position [2048, 0]
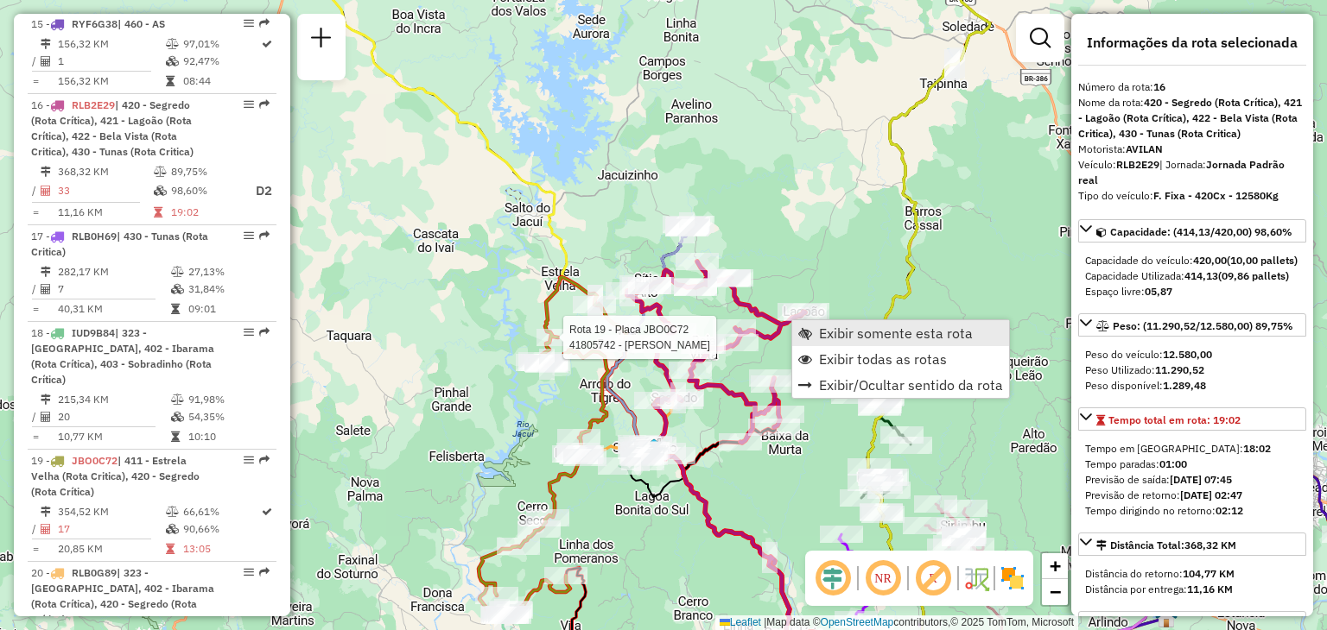
click at [808, 325] on link "Exibir somente esta rota" at bounding box center [900, 333] width 217 height 26
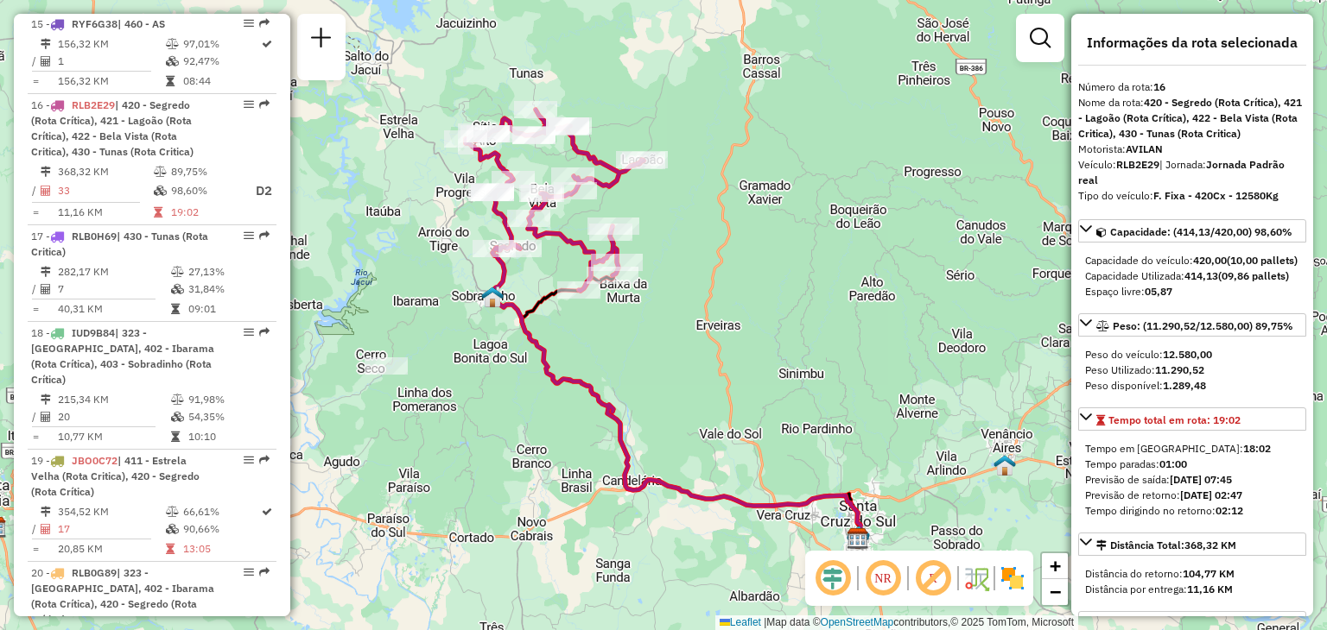
drag, startPoint x: 617, startPoint y: 324, endPoint x: 636, endPoint y: 357, distance: 37.9
click at [636, 357] on div "Janela de atendimento Grade de atendimento Capacidade Transportadoras Veículos …" at bounding box center [663, 315] width 1327 height 630
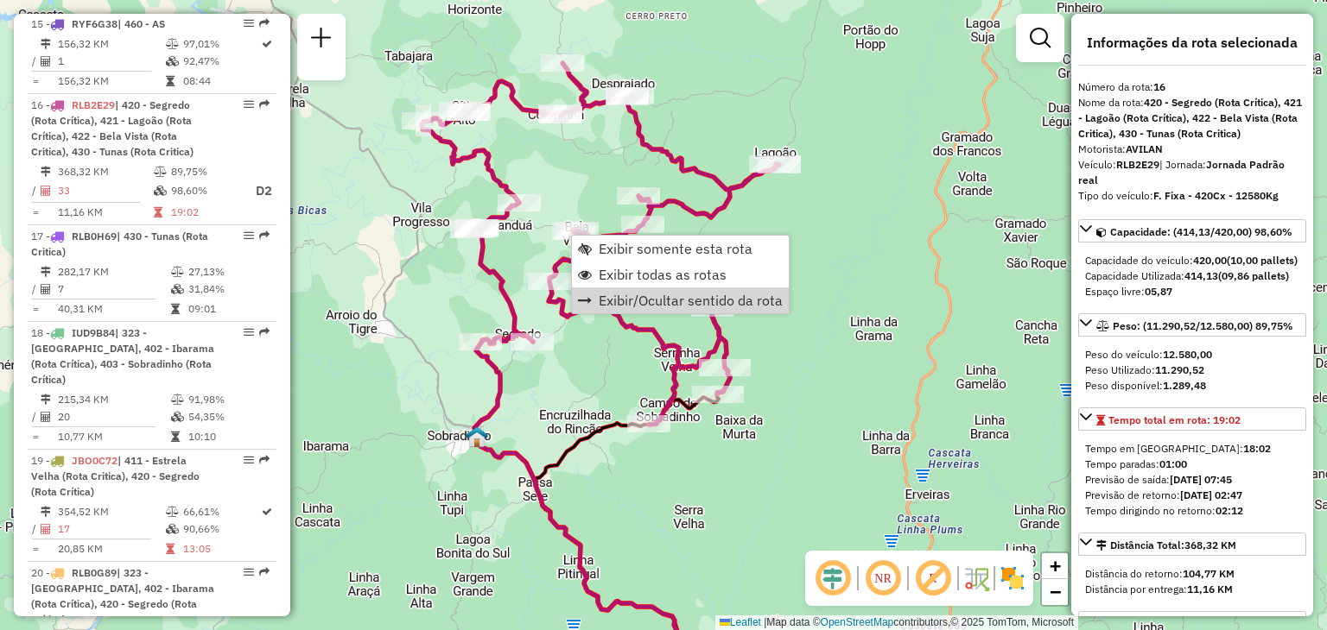
click at [577, 340] on div "Janela de atendimento Grade de atendimento Capacidade Transportadoras Veículos …" at bounding box center [663, 315] width 1327 height 630
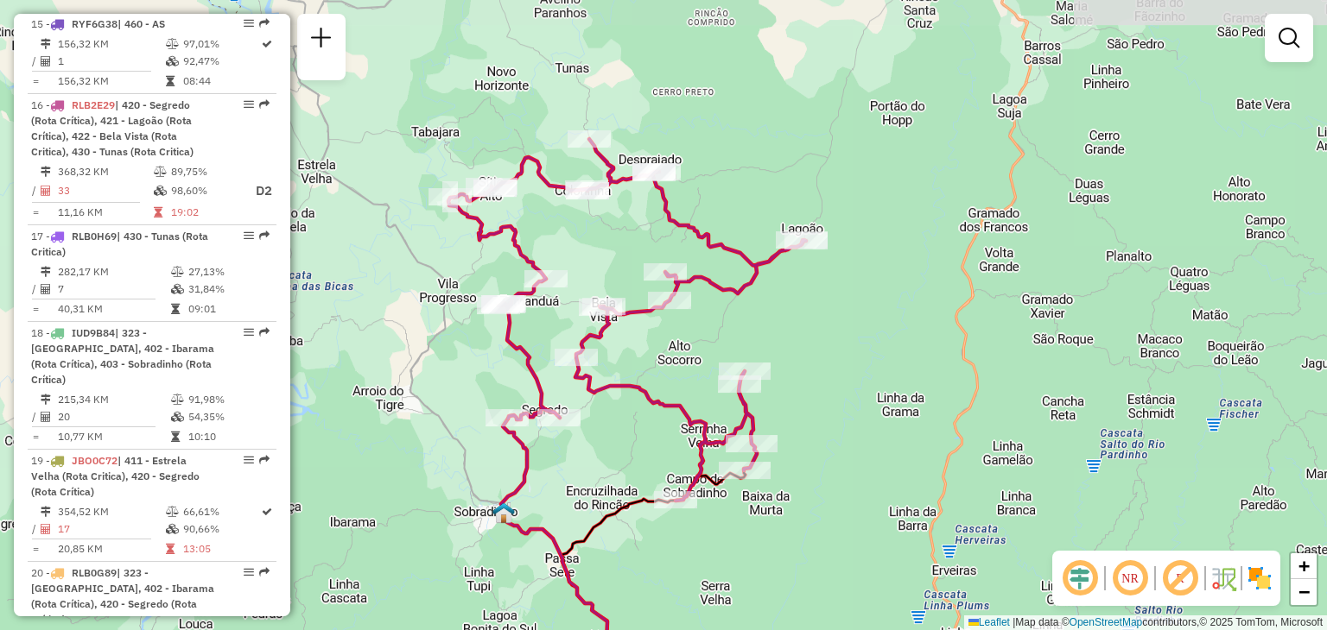
drag, startPoint x: 613, startPoint y: 192, endPoint x: 630, endPoint y: 233, distance: 44.6
click at [630, 233] on div "Janela de atendimento Grade de atendimento Capacidade Transportadoras Veículos …" at bounding box center [663, 315] width 1327 height 630
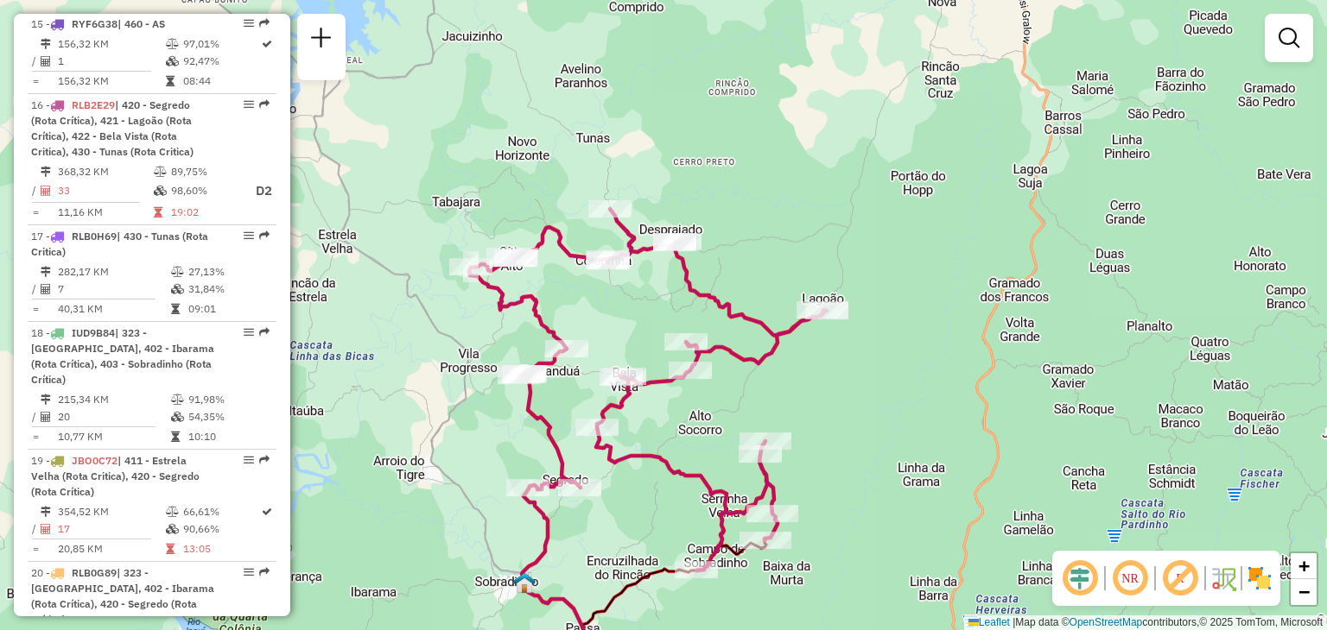
drag, startPoint x: 653, startPoint y: 308, endPoint x: 676, endPoint y: 396, distance: 90.3
click at [676, 396] on div "Janela de atendimento Grade de atendimento Capacidade Transportadoras Veículos …" at bounding box center [663, 315] width 1327 height 630
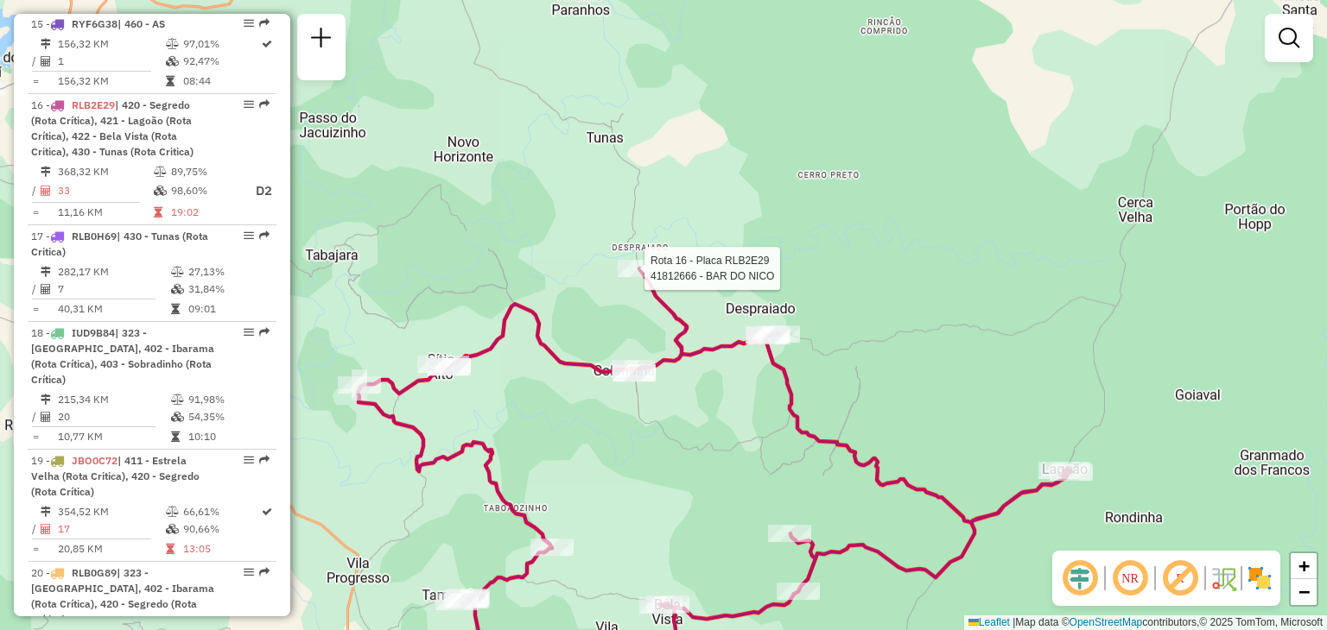
select select "**********"
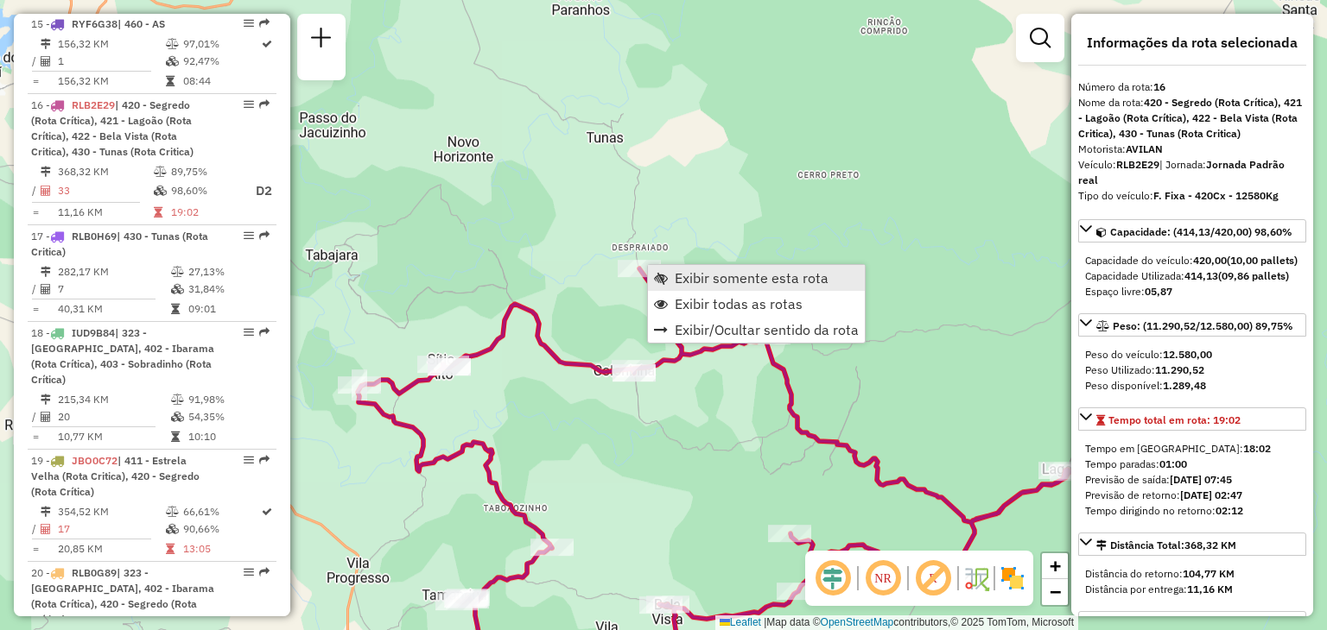
click at [666, 277] on span "Exibir somente esta rota" at bounding box center [661, 278] width 14 height 14
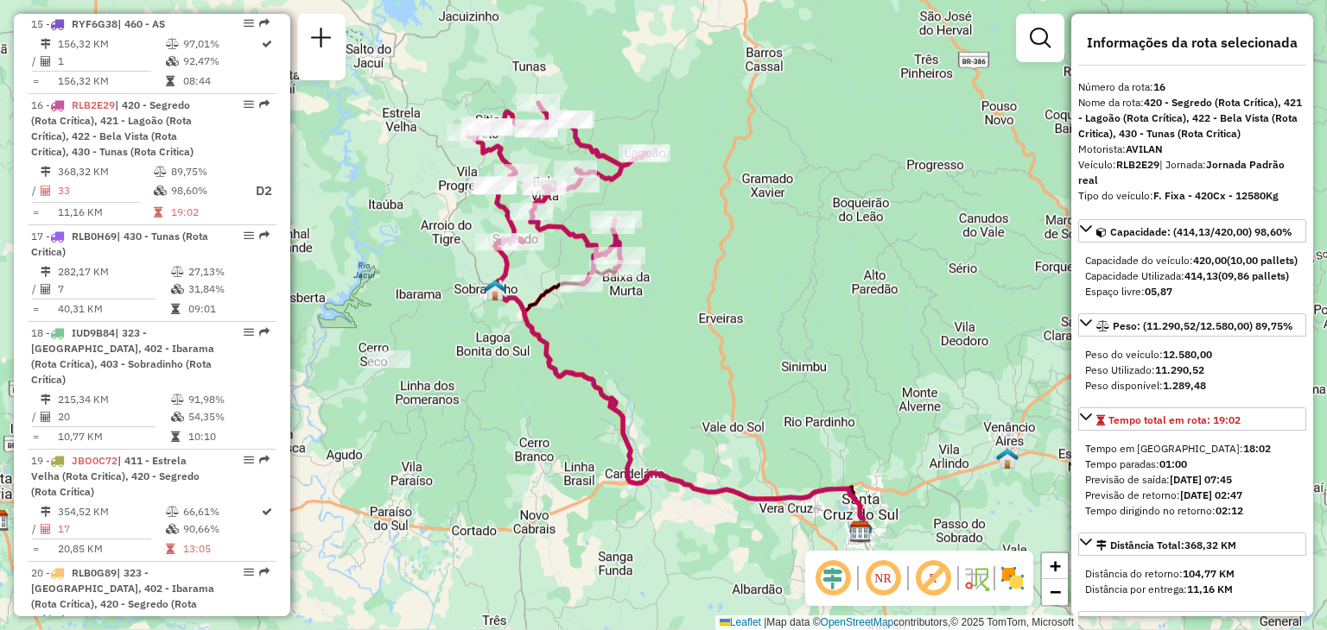
drag, startPoint x: 580, startPoint y: 348, endPoint x: 657, endPoint y: 388, distance: 87.3
click at [657, 390] on div "Rota 16 - Placa RLB2E29 41810264 - BAR E ARMAZEM DO NEN Janela de atendimento G…" at bounding box center [663, 315] width 1327 height 630
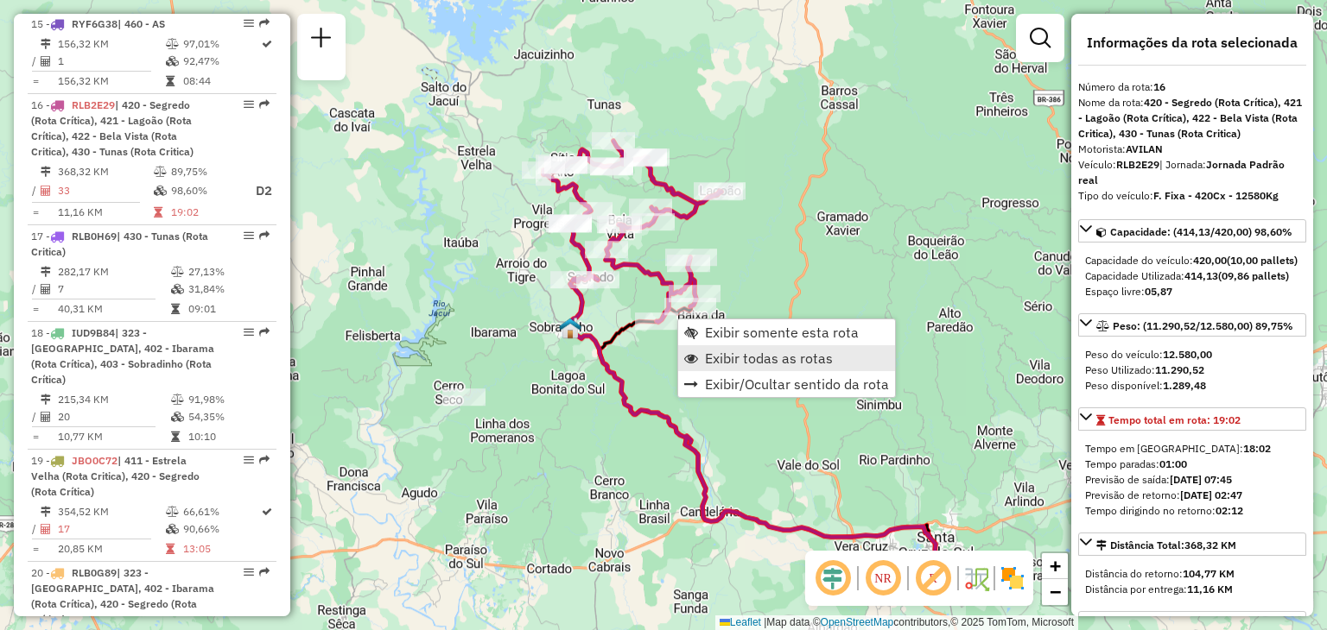
click at [706, 359] on span "Exibir todas as rotas" at bounding box center [769, 359] width 128 height 14
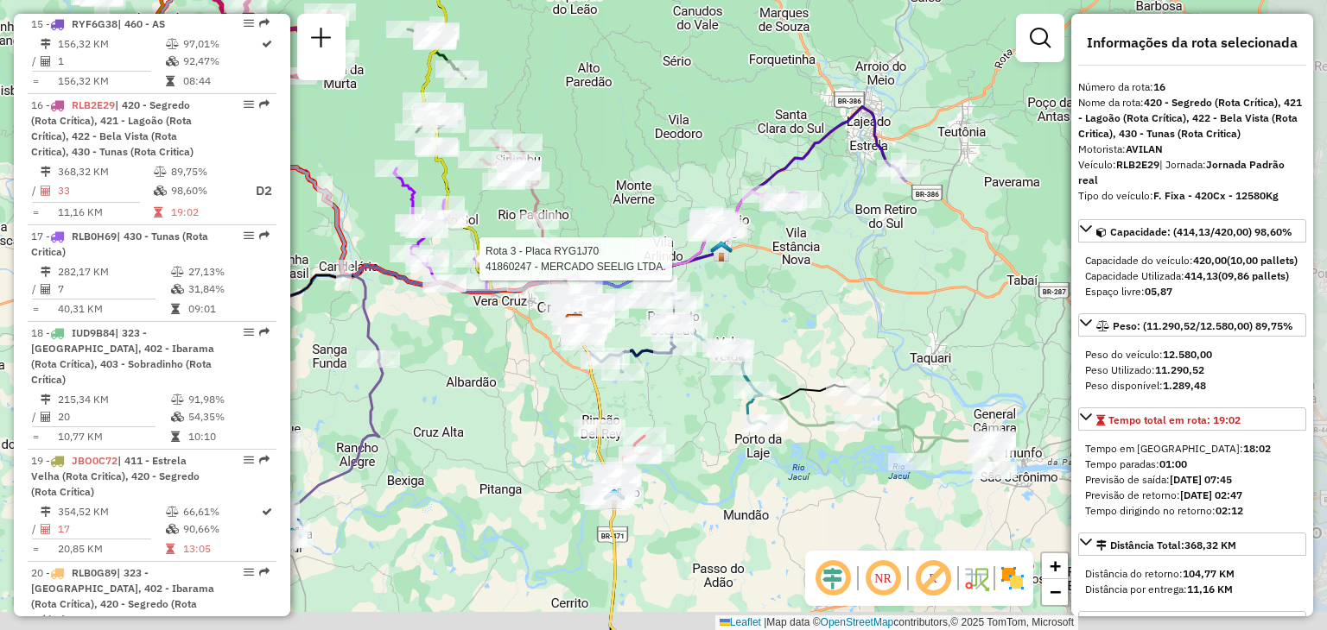
drag, startPoint x: 838, startPoint y: 429, endPoint x: 765, endPoint y: 367, distance: 95.5
click at [770, 365] on div "Rota 3 - Placa RYG1J70 41801971 - [PERSON_NAME]GAR Rota 3 - Placa RYG1J70 41860…" at bounding box center [663, 315] width 1327 height 630
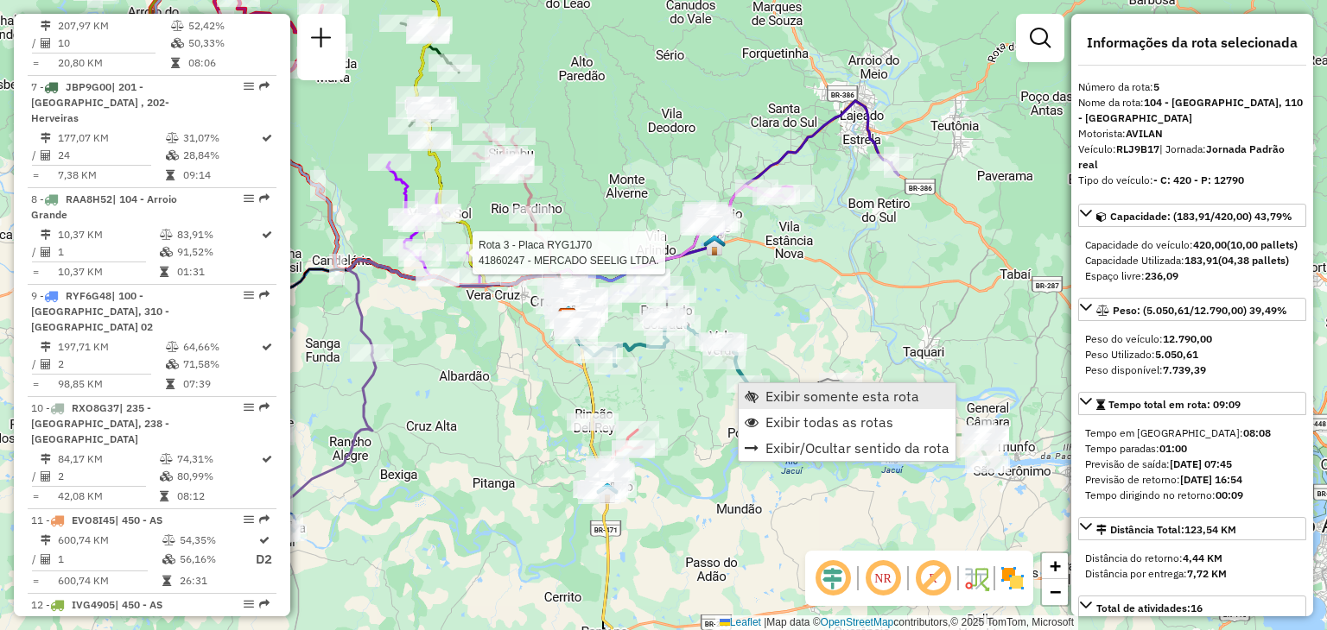
scroll to position [1063, 0]
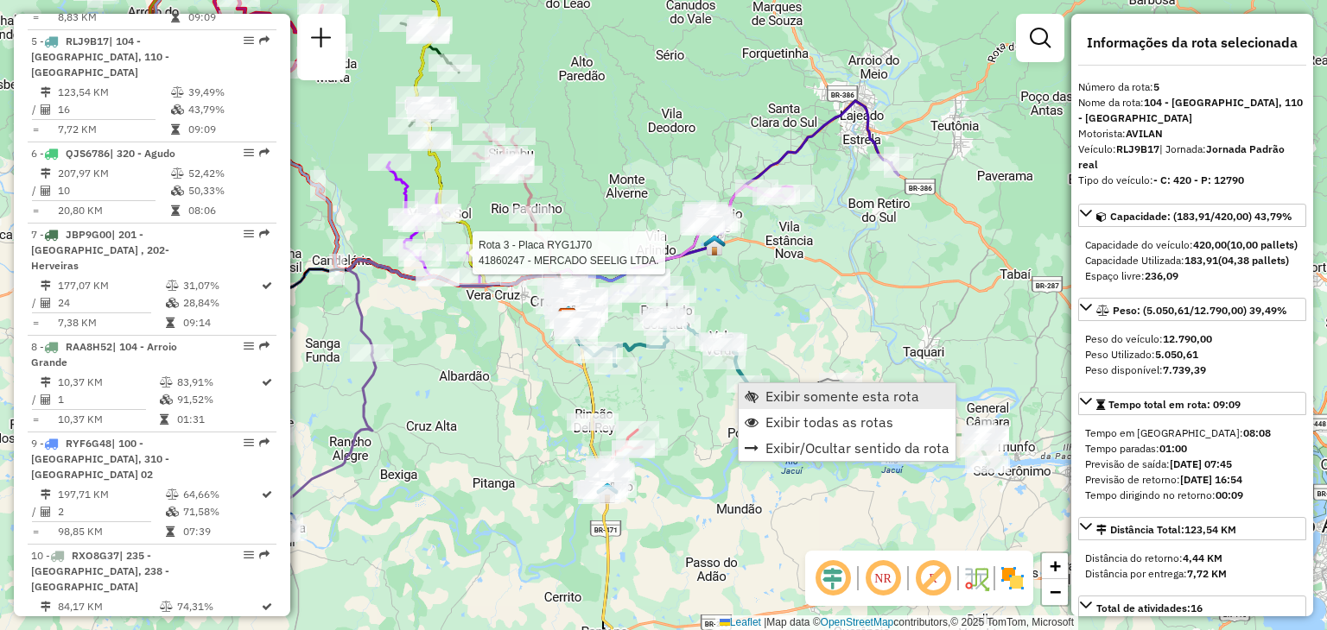
click at [761, 403] on link "Exibir somente esta rota" at bounding box center [846, 396] width 217 height 26
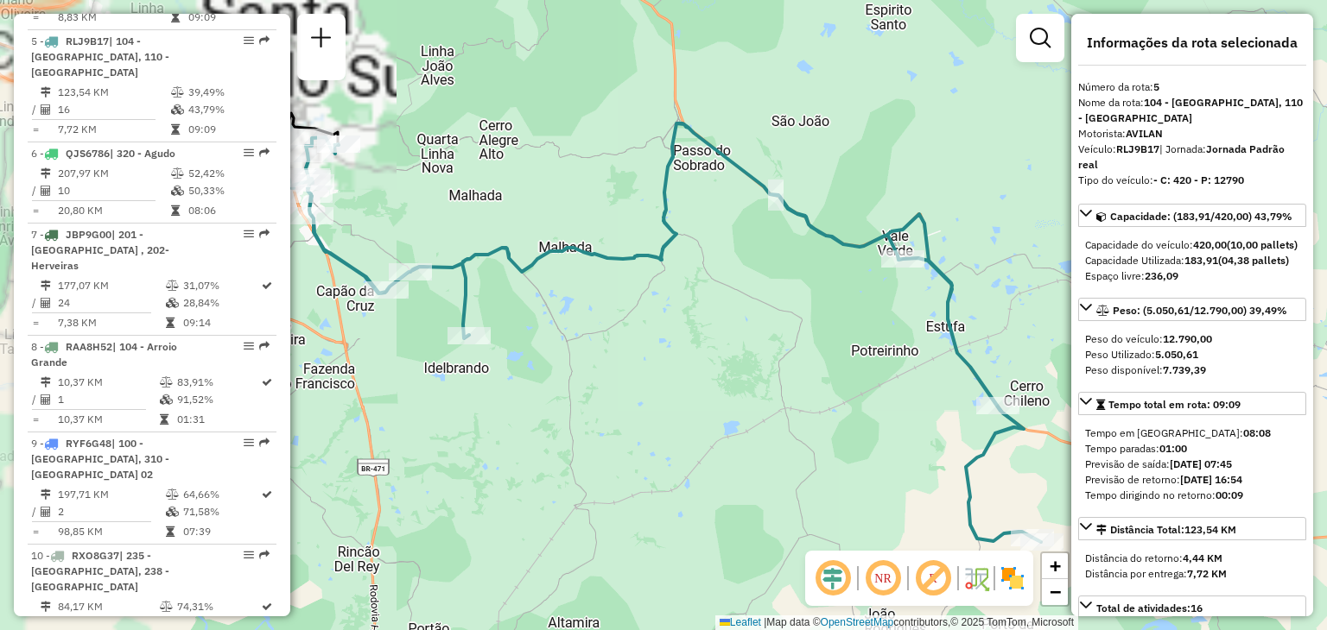
drag, startPoint x: 729, startPoint y: 407, endPoint x: 694, endPoint y: 486, distance: 87.0
click at [694, 486] on div "Janela de atendimento Grade de atendimento Capacidade Transportadoras Veículos …" at bounding box center [663, 315] width 1327 height 630
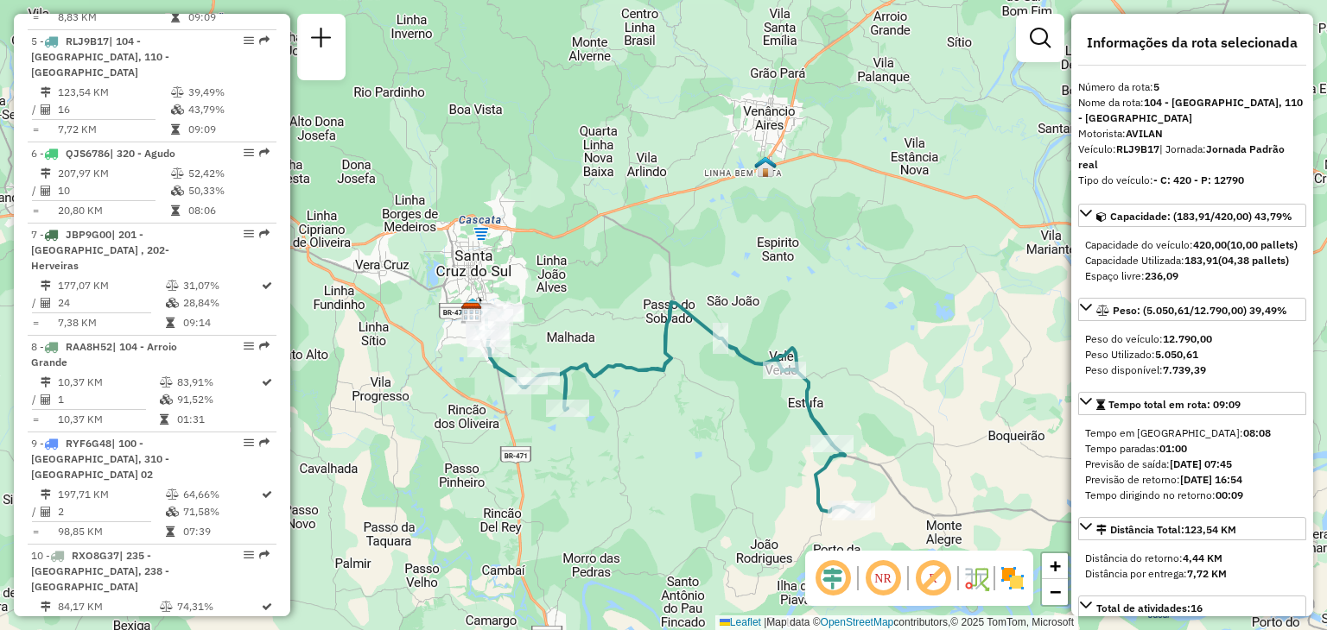
drag, startPoint x: 767, startPoint y: 466, endPoint x: 777, endPoint y: 457, distance: 14.1
click at [761, 442] on div "Rota 5 - Placa RLJ9B17 41807273 - ADONILDO INGLUT DA S Janela de atendimento Gr…" at bounding box center [663, 315] width 1327 height 630
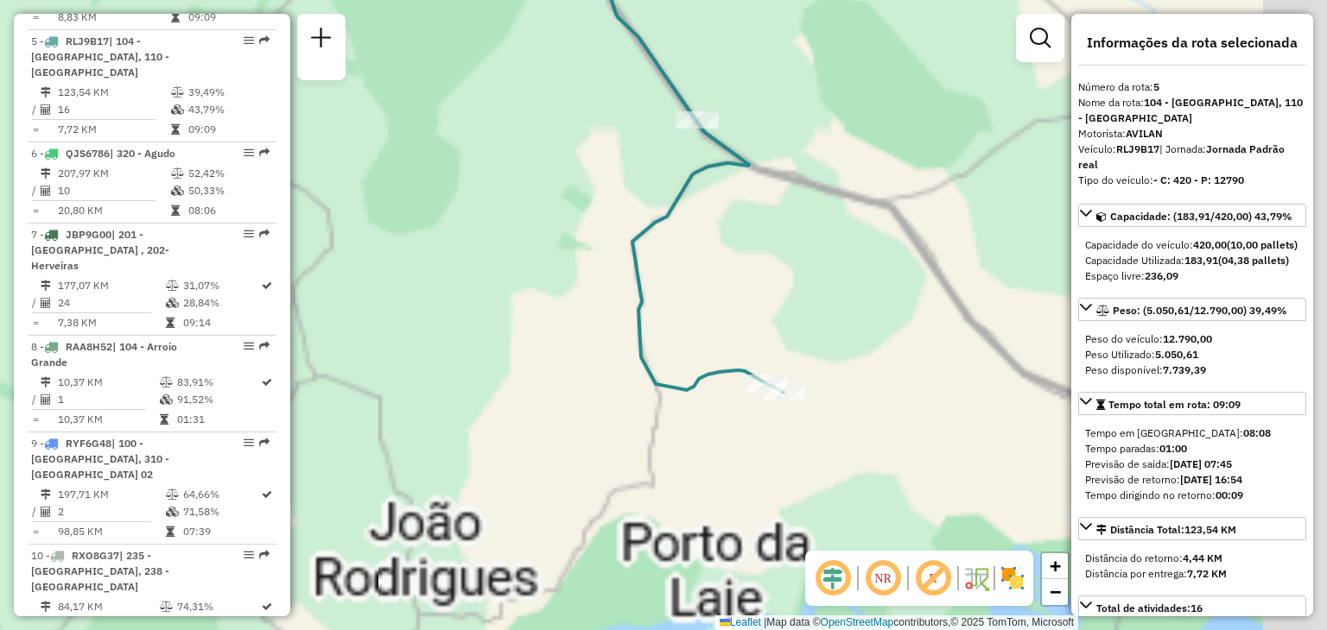
drag, startPoint x: 797, startPoint y: 413, endPoint x: 743, endPoint y: 267, distance: 155.8
click at [743, 267] on div "Janela de atendimento Grade de atendimento Capacidade Transportadoras Veículos …" at bounding box center [663, 315] width 1327 height 630
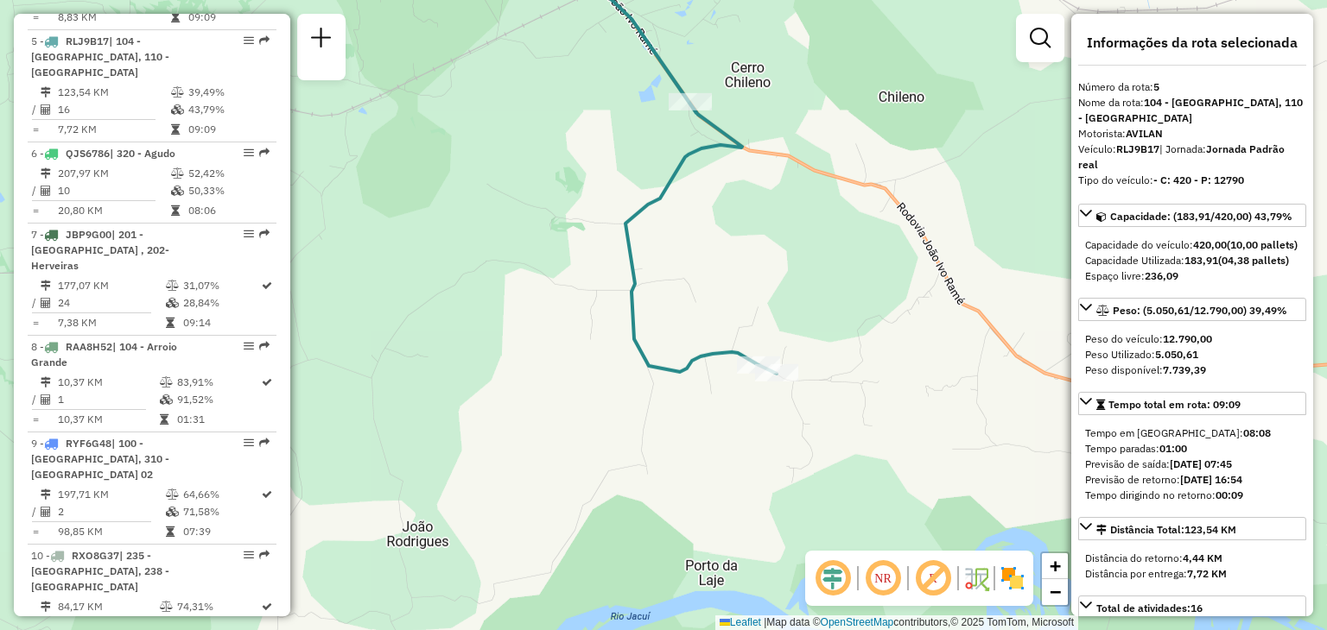
drag, startPoint x: 763, startPoint y: 257, endPoint x: 763, endPoint y: 267, distance: 10.4
click at [763, 267] on div "Rota 5 - Placa RLJ9B17 41807273 - ADONILDO INGLUT DA S Janela de atendimento Gr…" at bounding box center [663, 315] width 1327 height 630
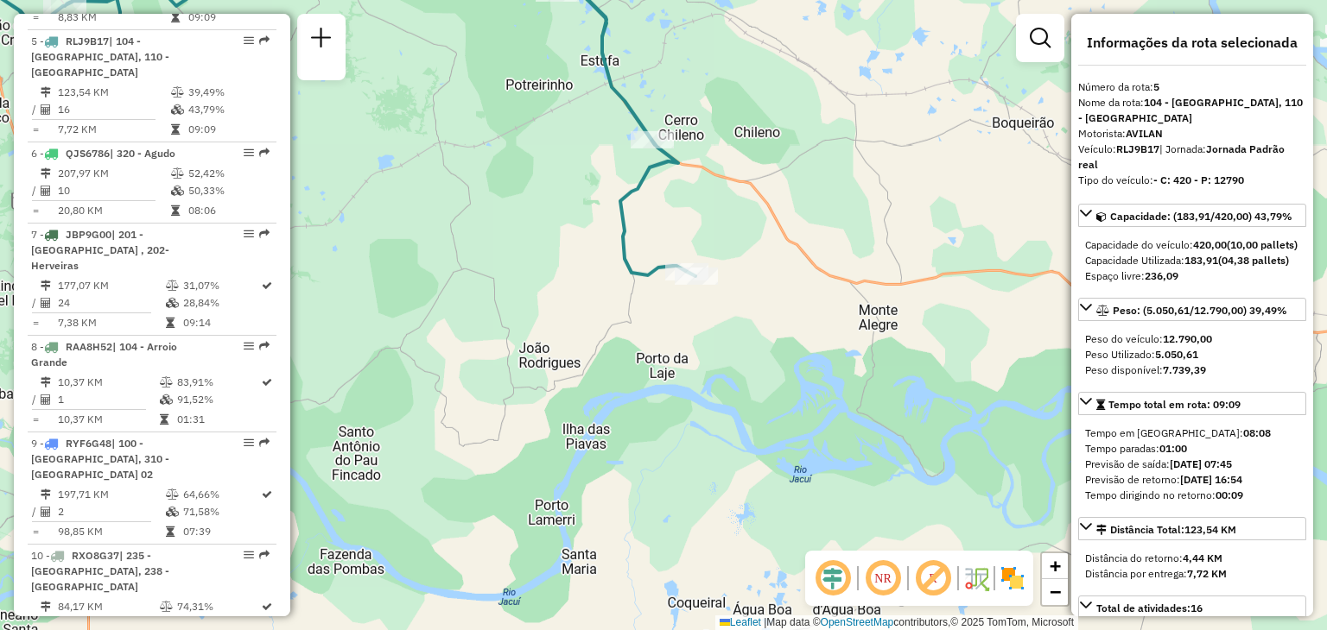
drag, startPoint x: 867, startPoint y: 383, endPoint x: 812, endPoint y: 419, distance: 65.6
click at [812, 418] on div "Janela de atendimento Grade de atendimento Capacidade Transportadoras Veículos …" at bounding box center [663, 315] width 1327 height 630
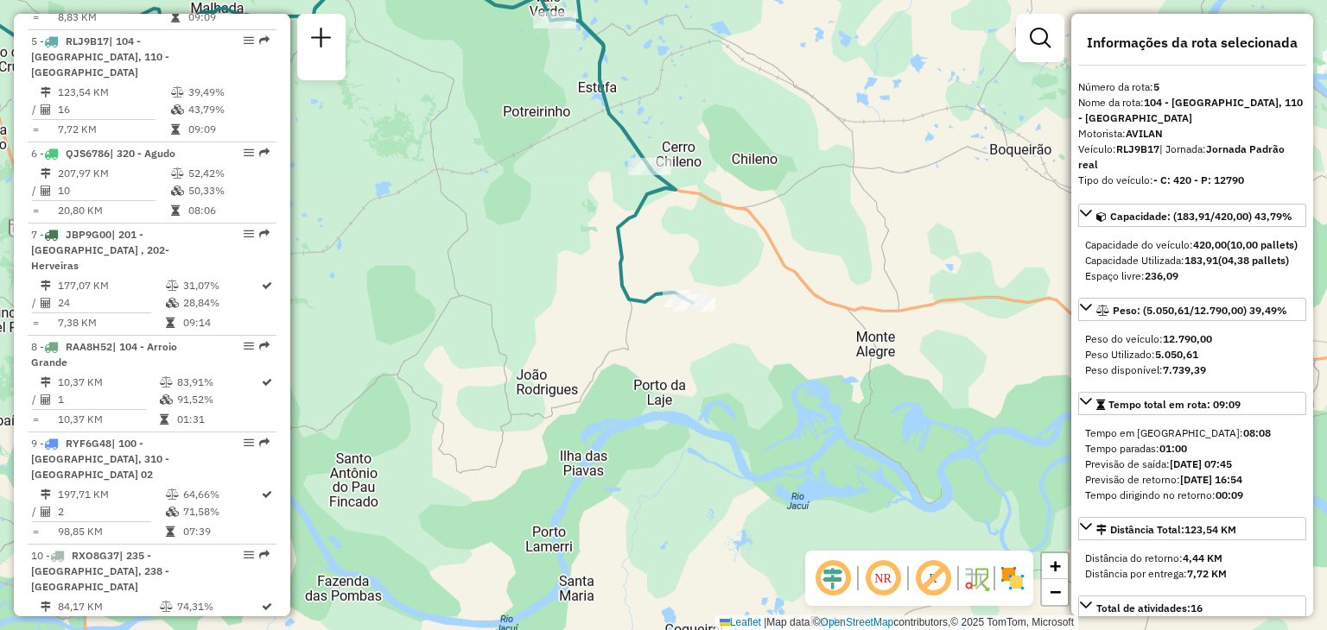
drag, startPoint x: 424, startPoint y: 346, endPoint x: 639, endPoint y: 448, distance: 238.0
click at [639, 448] on div "Janela de atendimento Grade de atendimento Capacidade Transportadoras Veículos …" at bounding box center [663, 315] width 1327 height 630
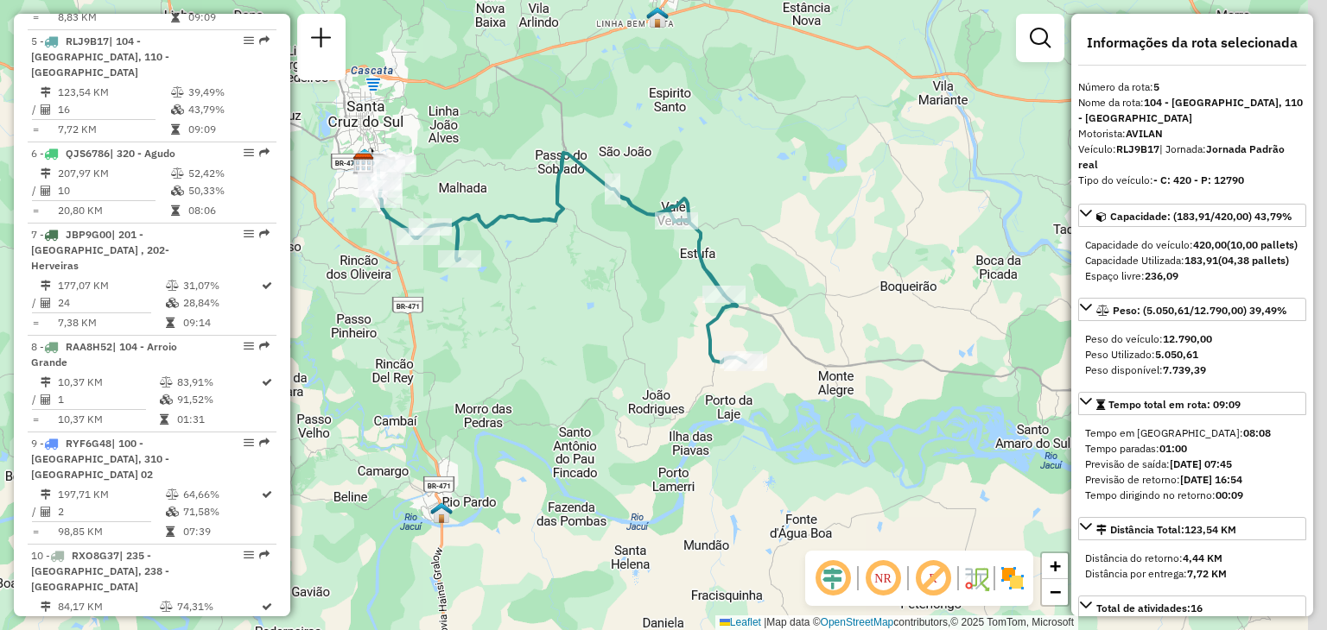
drag, startPoint x: 675, startPoint y: 379, endPoint x: 611, endPoint y: 337, distance: 75.9
click at [603, 336] on div "Janela de atendimento Grade de atendimento Capacidade Transportadoras Veículos …" at bounding box center [663, 315] width 1327 height 630
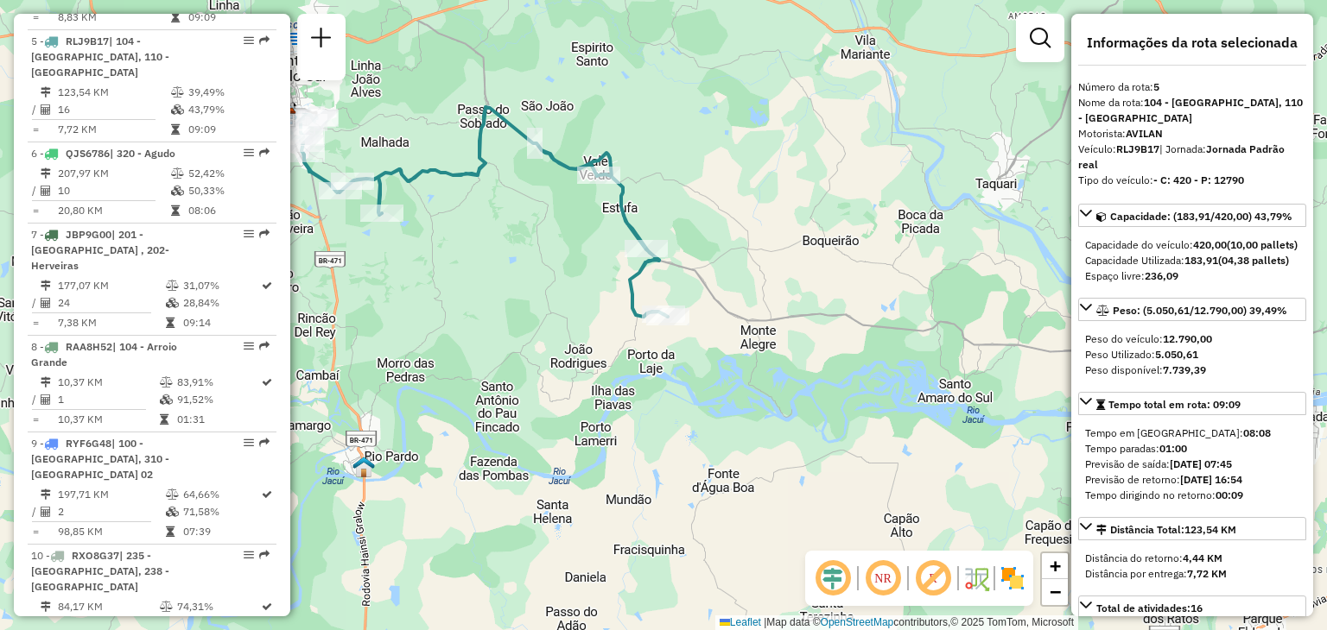
drag, startPoint x: 859, startPoint y: 346, endPoint x: 561, endPoint y: 307, distance: 301.3
click at [561, 307] on div "Rota 5 - Placa RLJ9B17 41807273 - ADONILDO INGLUT DA S Janela de atendimento Gr…" at bounding box center [663, 315] width 1327 height 630
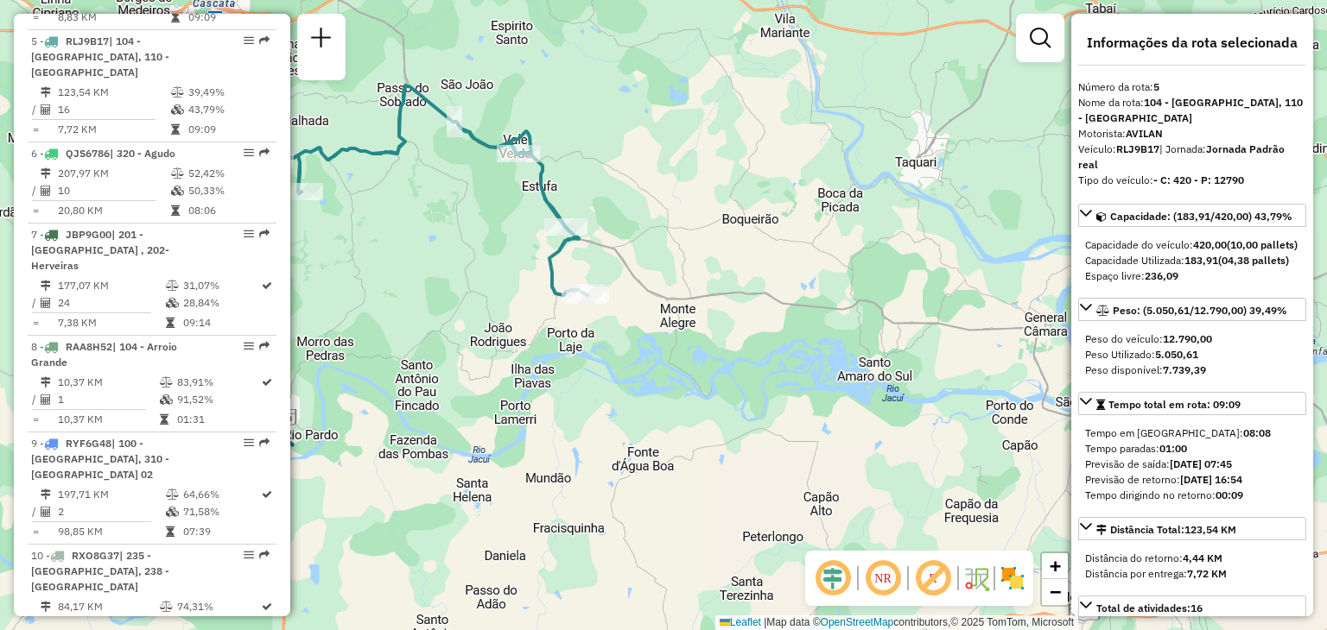
drag, startPoint x: 694, startPoint y: 315, endPoint x: 828, endPoint y: 301, distance: 134.7
click at [916, 322] on div "Janela de atendimento Grade de atendimento Capacidade Transportadoras Veículos …" at bounding box center [663, 315] width 1327 height 630
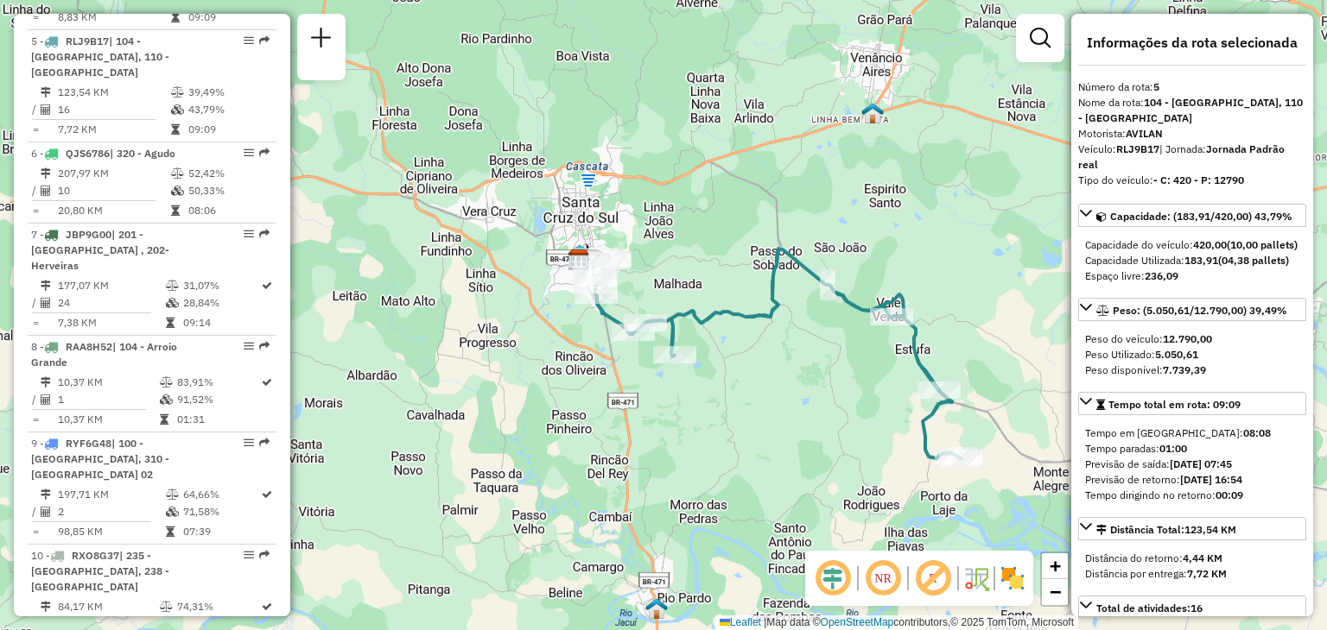
drag, startPoint x: 467, startPoint y: 306, endPoint x: 821, endPoint y: 396, distance: 365.3
click at [847, 454] on div "Janela de atendimento Grade de atendimento Capacidade Transportadoras Veículos …" at bounding box center [663, 315] width 1327 height 630
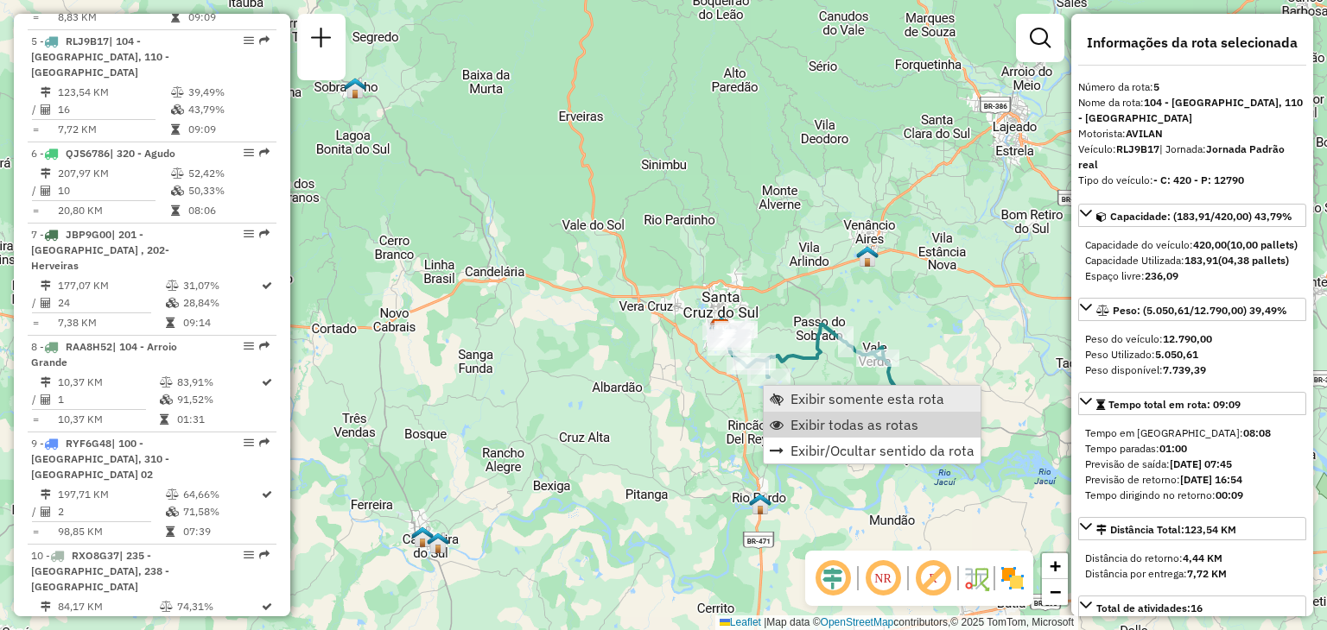
drag, startPoint x: 799, startPoint y: 428, endPoint x: 768, endPoint y: 392, distance: 47.1
click at [800, 427] on span "Exibir todas as rotas" at bounding box center [854, 425] width 128 height 14
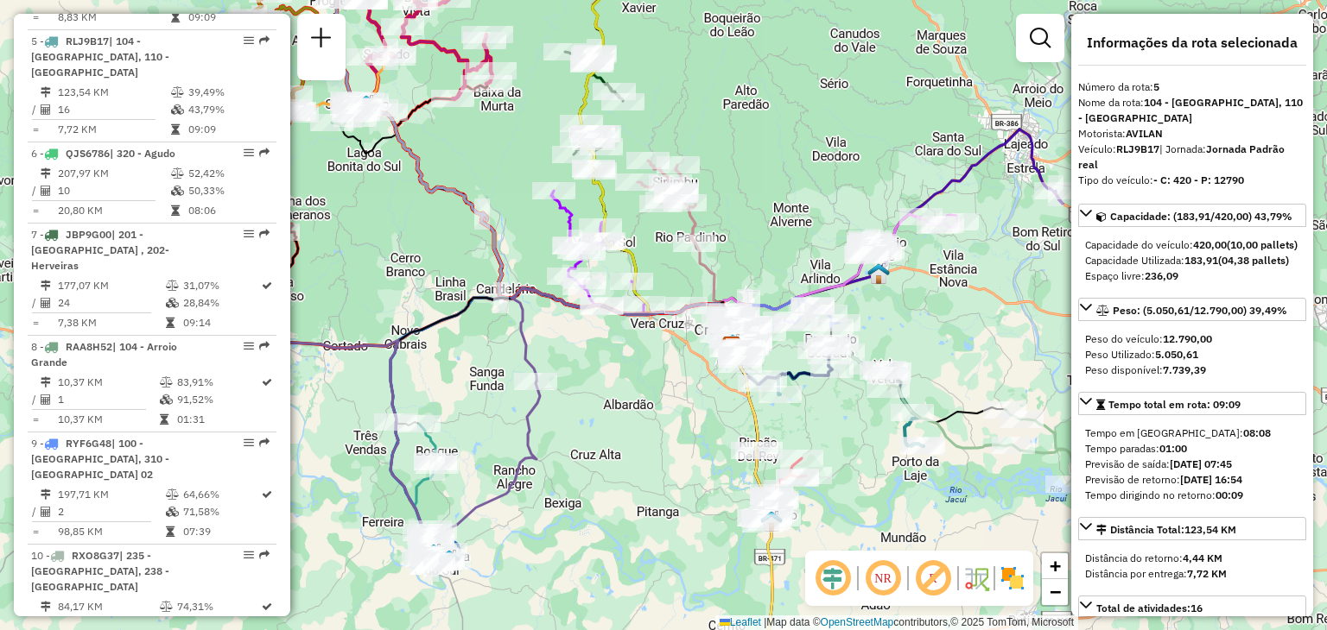
drag, startPoint x: 675, startPoint y: 429, endPoint x: 700, endPoint y: 456, distance: 36.7
click at [699, 456] on div "Janela de atendimento Grade de atendimento Capacidade Transportadoras Veículos …" at bounding box center [663, 315] width 1327 height 630
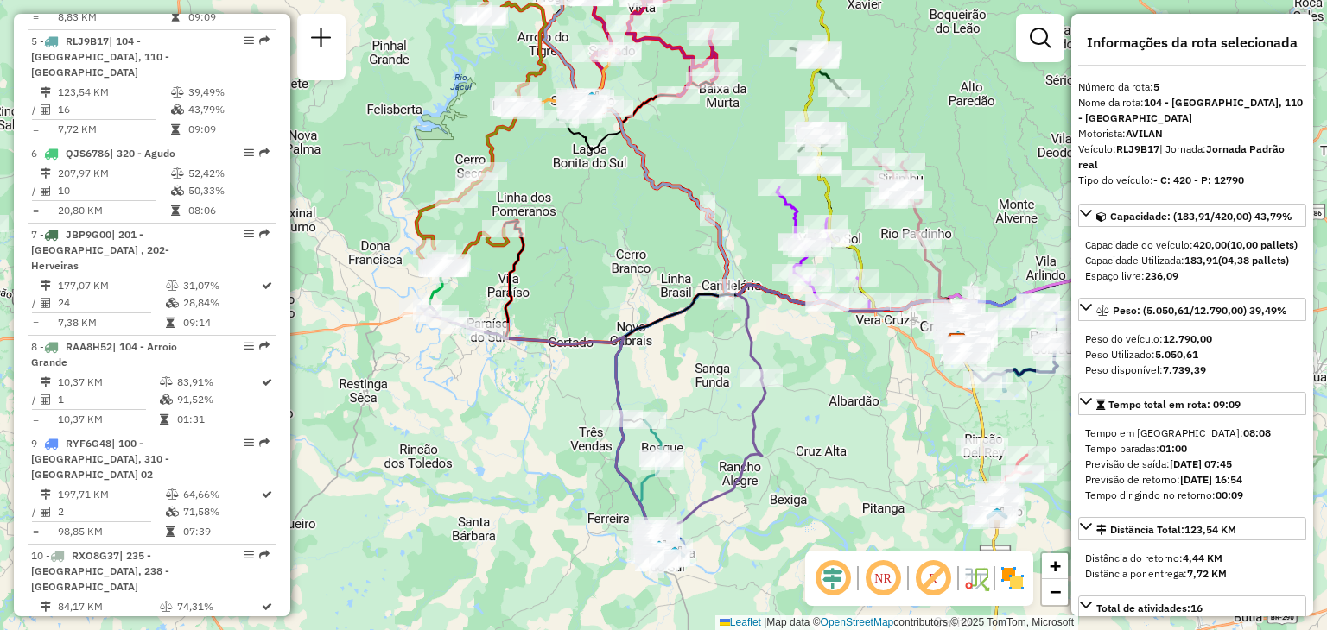
drag, startPoint x: 646, startPoint y: 293, endPoint x: 602, endPoint y: 235, distance: 72.7
click at [602, 224] on div "Janela de atendimento Grade de atendimento Capacidade Transportadoras Veículos …" at bounding box center [663, 315] width 1327 height 630
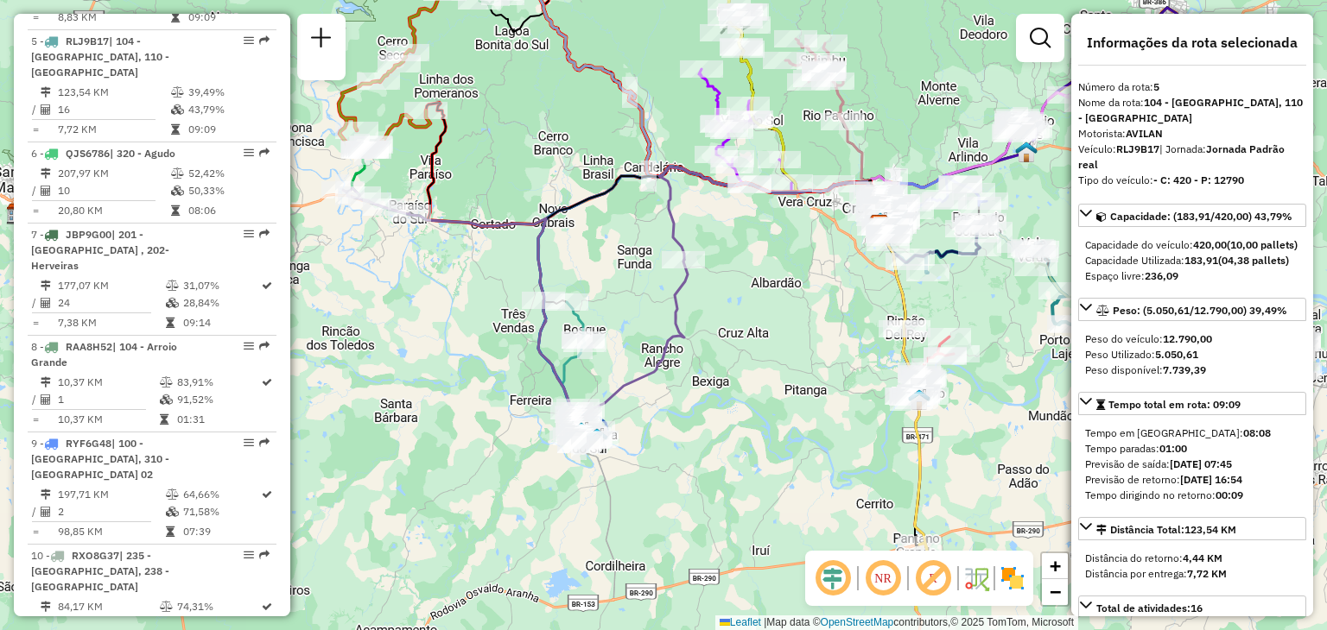
drag, startPoint x: 709, startPoint y: 415, endPoint x: 636, endPoint y: 316, distance: 122.8
click at [637, 318] on div "Janela de atendimento Grade de atendimento Capacidade Transportadoras Veículos …" at bounding box center [663, 315] width 1327 height 630
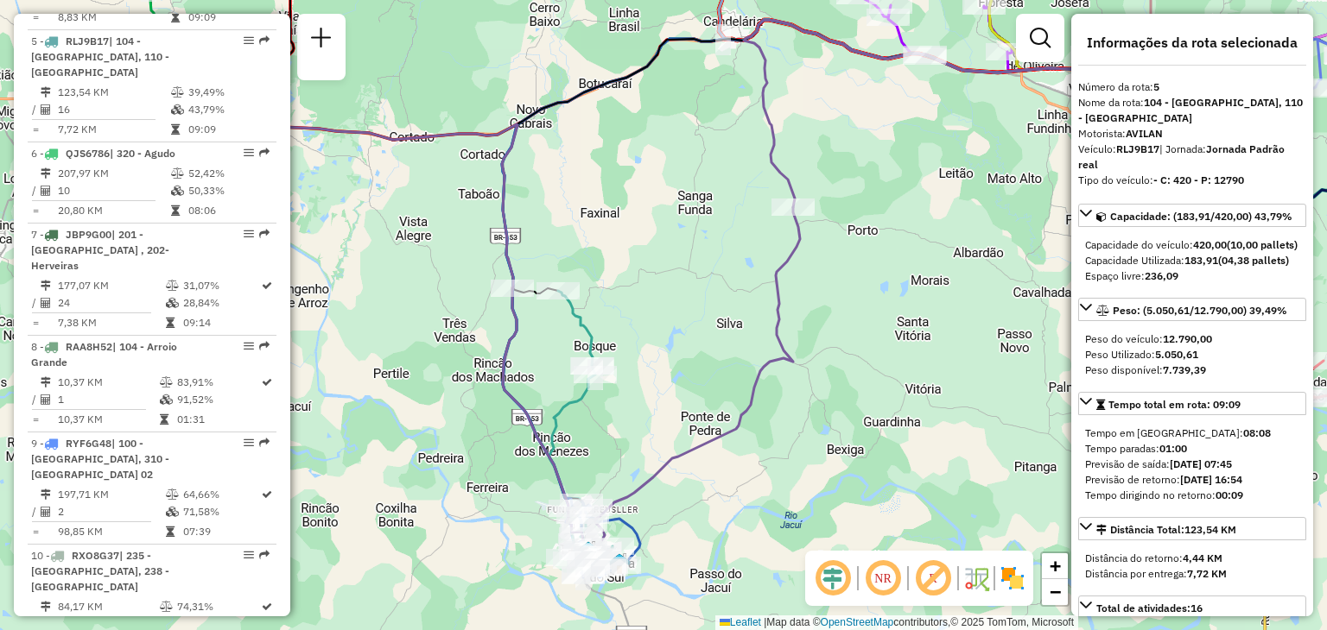
drag, startPoint x: 639, startPoint y: 247, endPoint x: 704, endPoint y: 225, distance: 68.6
click at [704, 225] on div "Janela de atendimento Grade de atendimento Capacidade Transportadoras Veículos …" at bounding box center [663, 315] width 1327 height 630
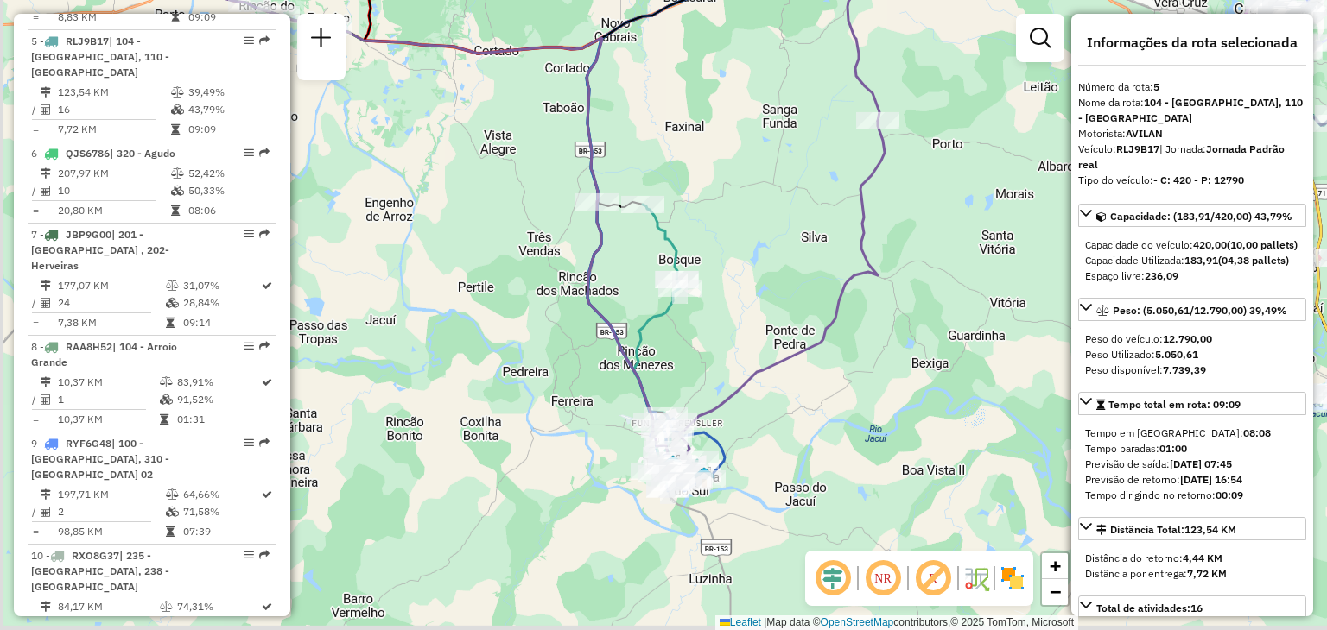
drag, startPoint x: 611, startPoint y: 249, endPoint x: 696, endPoint y: 161, distance: 122.8
click at [696, 161] on div "Janela de atendimento Grade de atendimento Capacidade Transportadoras Veículos …" at bounding box center [663, 315] width 1327 height 630
click at [602, 280] on icon at bounding box center [539, 225] width 689 height 497
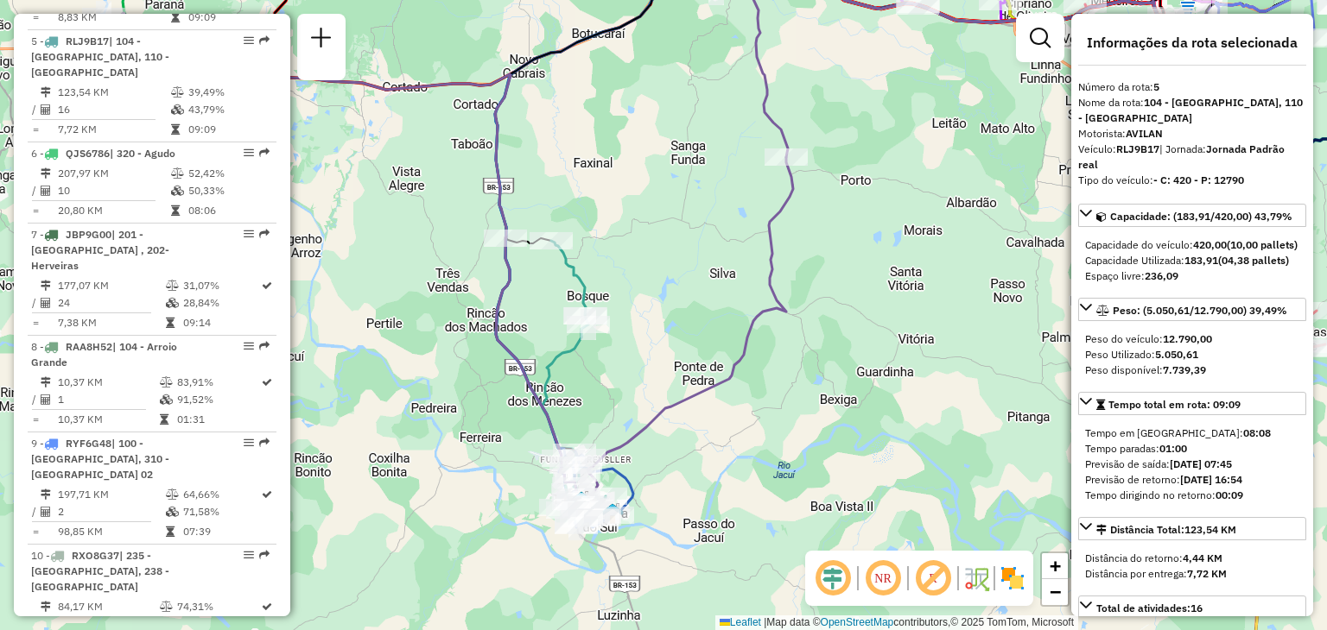
drag, startPoint x: 687, startPoint y: 298, endPoint x: 706, endPoint y: 258, distance: 43.7
click at [706, 258] on div "Janela de atendimento Grade de atendimento Capacidade Transportadoras Veículos …" at bounding box center [663, 315] width 1327 height 630
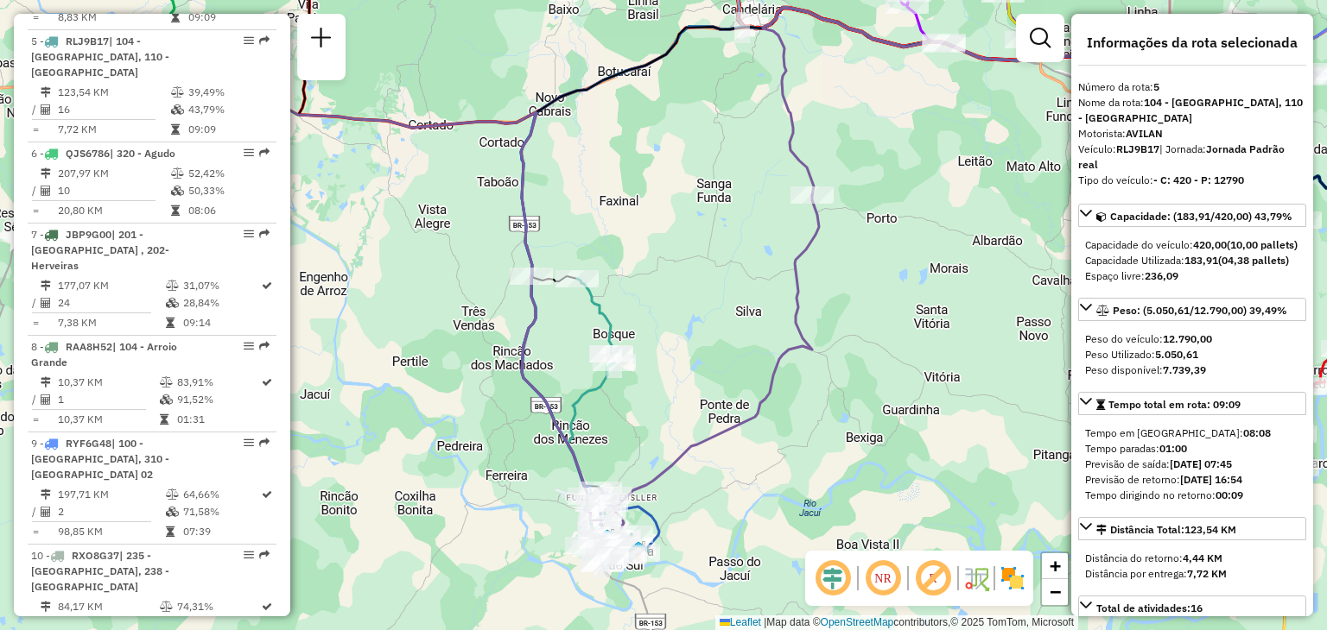
drag, startPoint x: 696, startPoint y: 286, endPoint x: 705, endPoint y: 325, distance: 39.8
click at [724, 359] on div "Janela de atendimento Grade de atendimento Capacidade Transportadoras Veículos …" at bounding box center [663, 315] width 1327 height 630
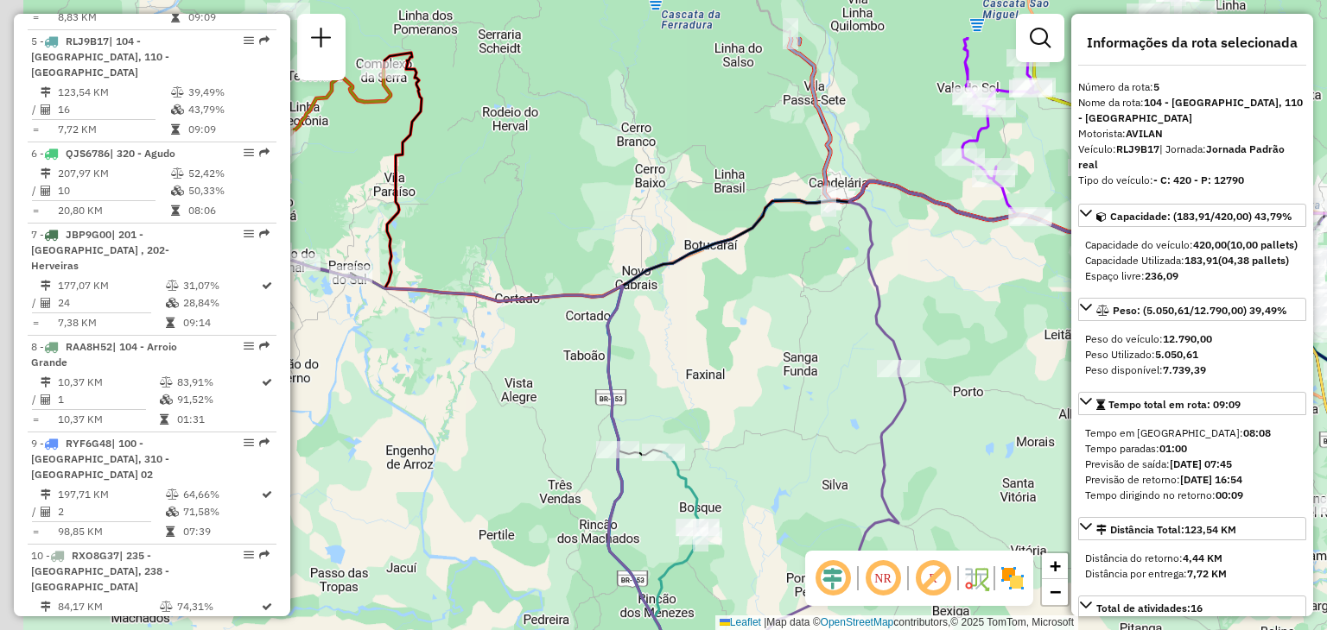
drag, startPoint x: 694, startPoint y: 290, endPoint x: 727, endPoint y: 371, distance: 87.6
click at [767, 396] on div "Janela de atendimento Grade de atendimento Capacidade Transportadoras Veículos …" at bounding box center [663, 315] width 1327 height 630
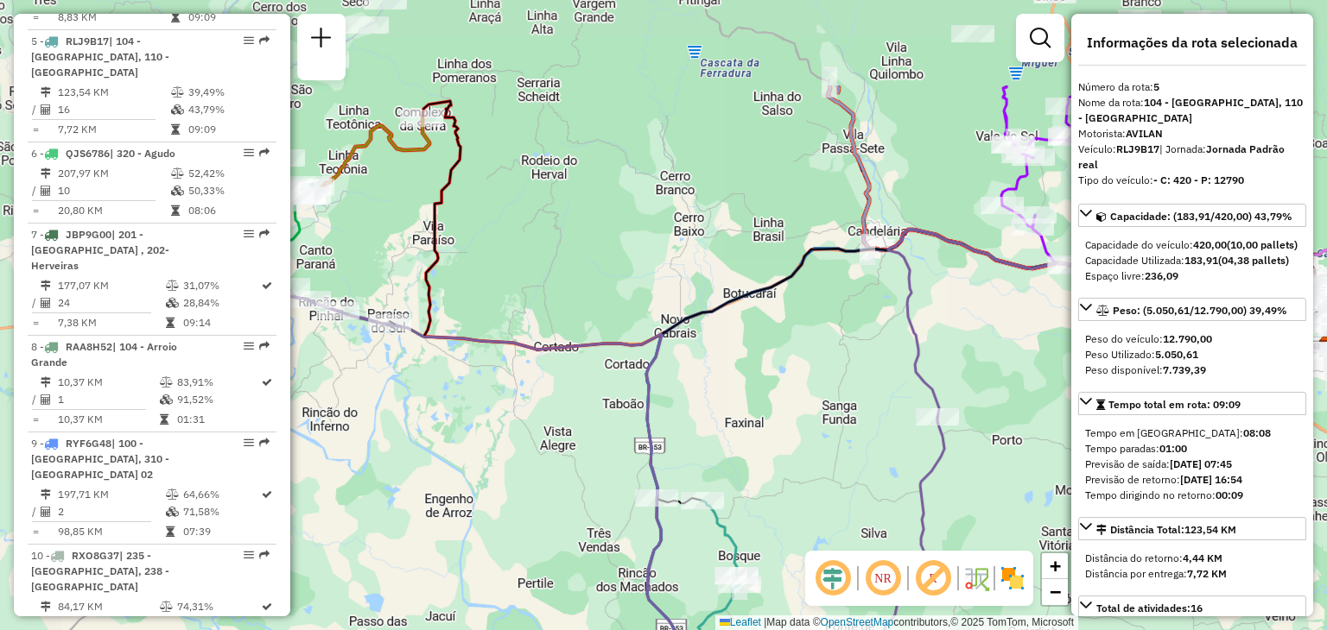
drag, startPoint x: 698, startPoint y: 352, endPoint x: 411, endPoint y: 258, distance: 301.5
click at [415, 262] on div "Janela de atendimento Grade de atendimento Capacidade Transportadoras Veículos …" at bounding box center [663, 315] width 1327 height 630
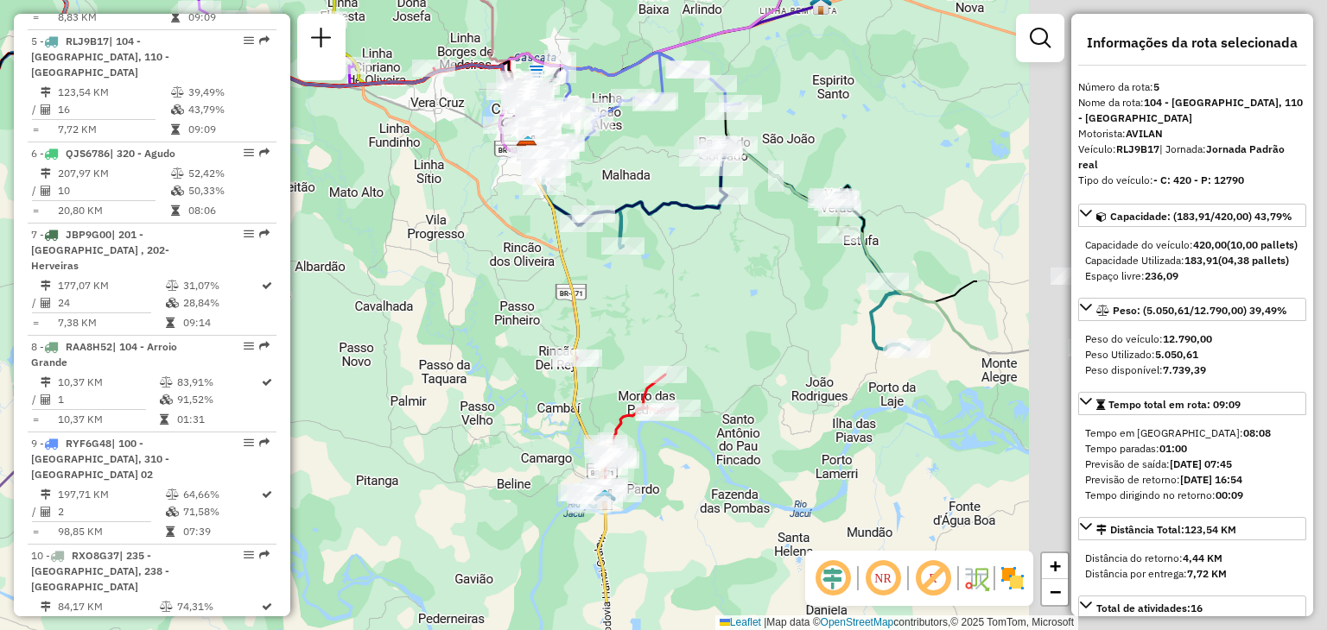
drag, startPoint x: 750, startPoint y: 270, endPoint x: 438, endPoint y: 207, distance: 318.1
click at [438, 207] on div "Janela de atendimento Grade de atendimento Capacidade Transportadoras Veículos …" at bounding box center [663, 315] width 1327 height 630
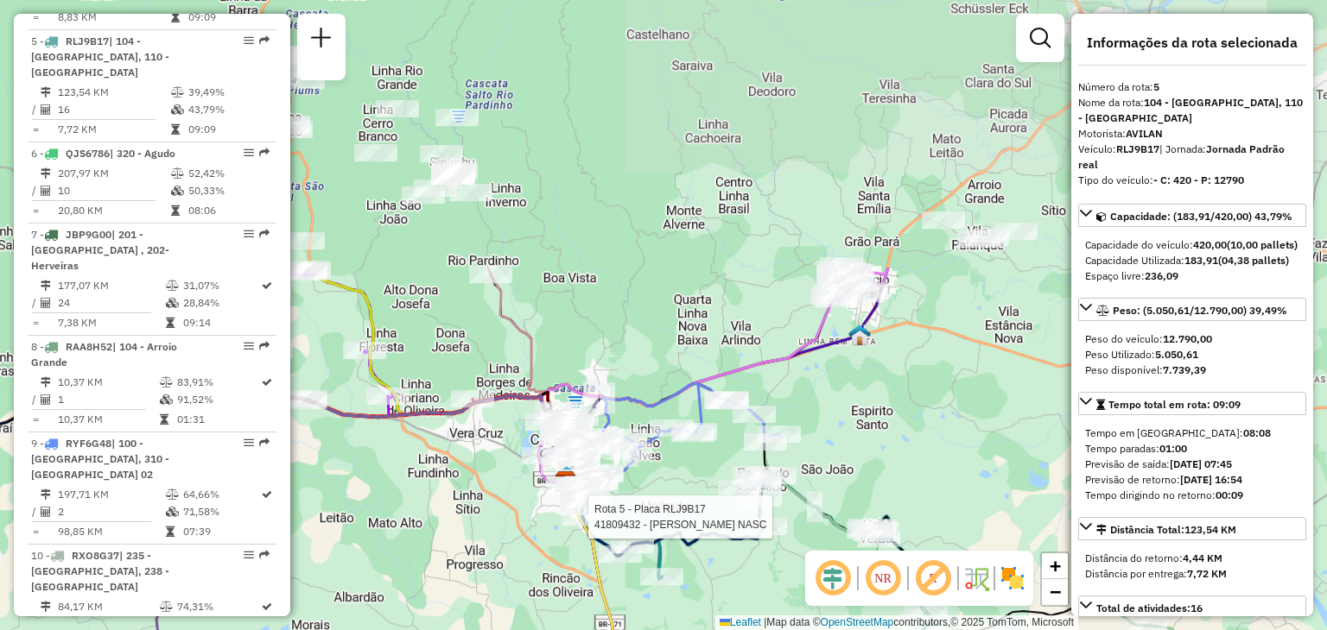
drag, startPoint x: 544, startPoint y: 231, endPoint x: 578, endPoint y: 529, distance: 299.9
click at [578, 526] on div at bounding box center [582, 517] width 43 height 17
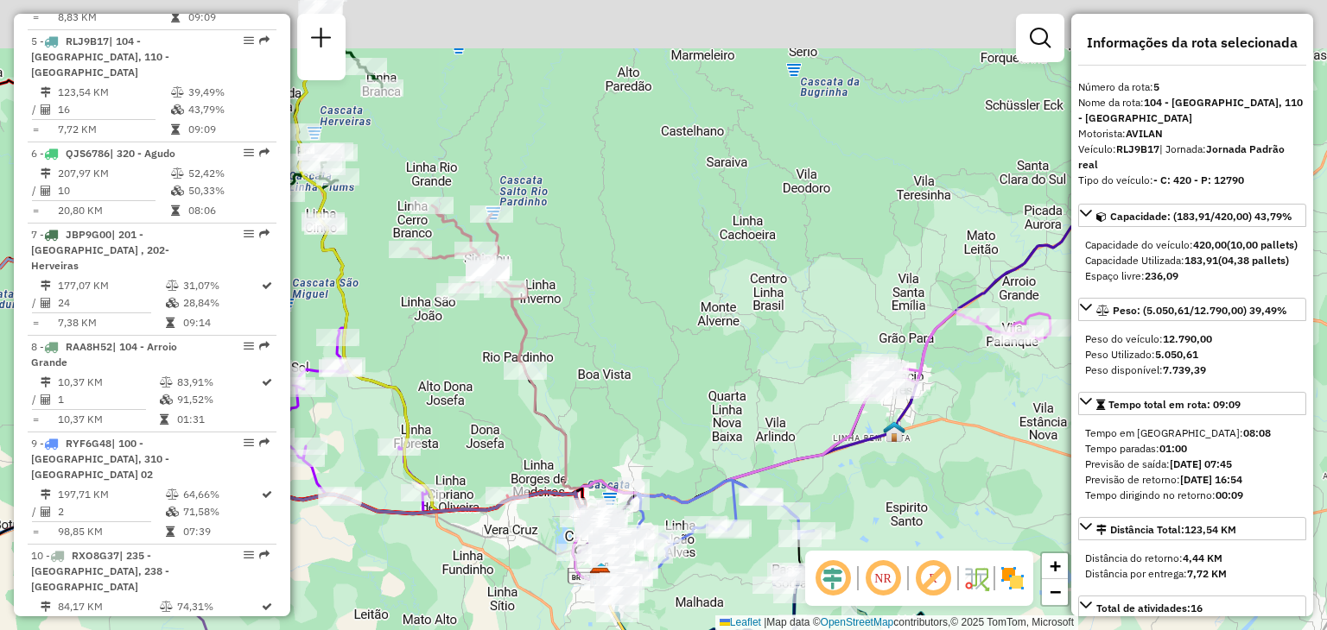
drag, startPoint x: 630, startPoint y: 226, endPoint x: 692, endPoint y: 390, distance: 174.7
click at [739, 467] on div "Rota 21 - Placa RUZ1J40 41814927 - CASA DE BEBIDAS DON Rota 21 - Placa RUZ1J40 …" at bounding box center [663, 315] width 1327 height 630
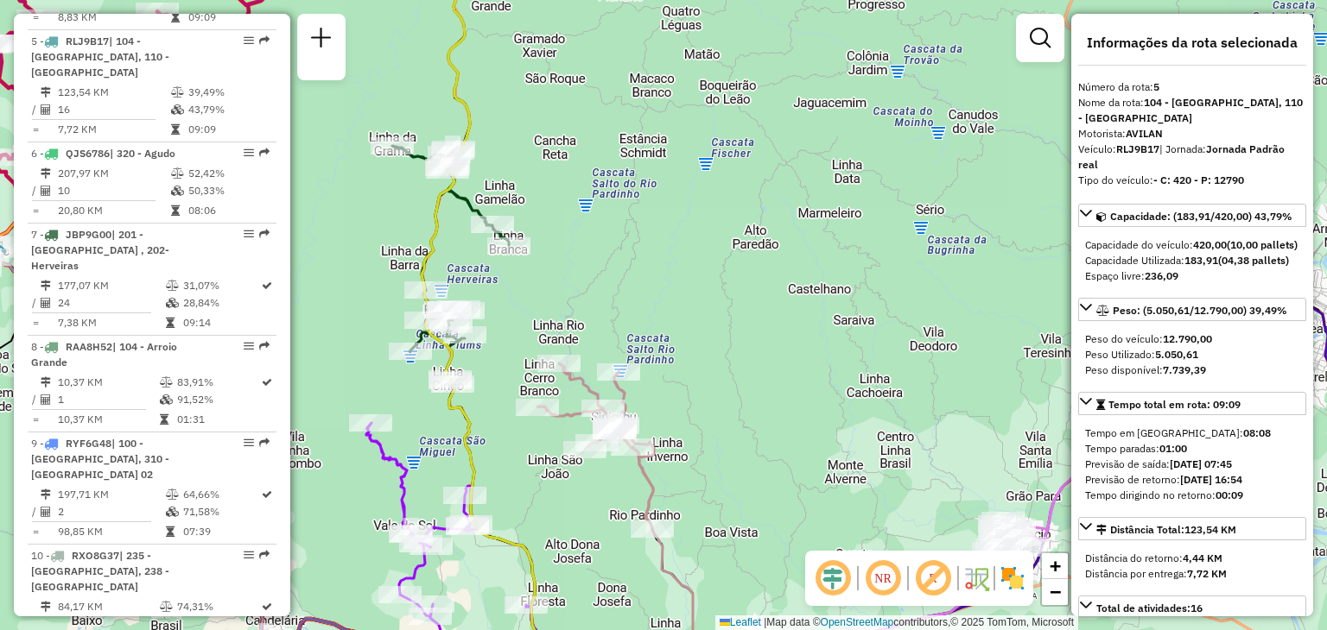
drag, startPoint x: 626, startPoint y: 250, endPoint x: 535, endPoint y: 198, distance: 104.9
click at [668, 268] on div "Janela de atendimento Grade de atendimento Capacidade Transportadoras Veículos …" at bounding box center [663, 315] width 1327 height 630
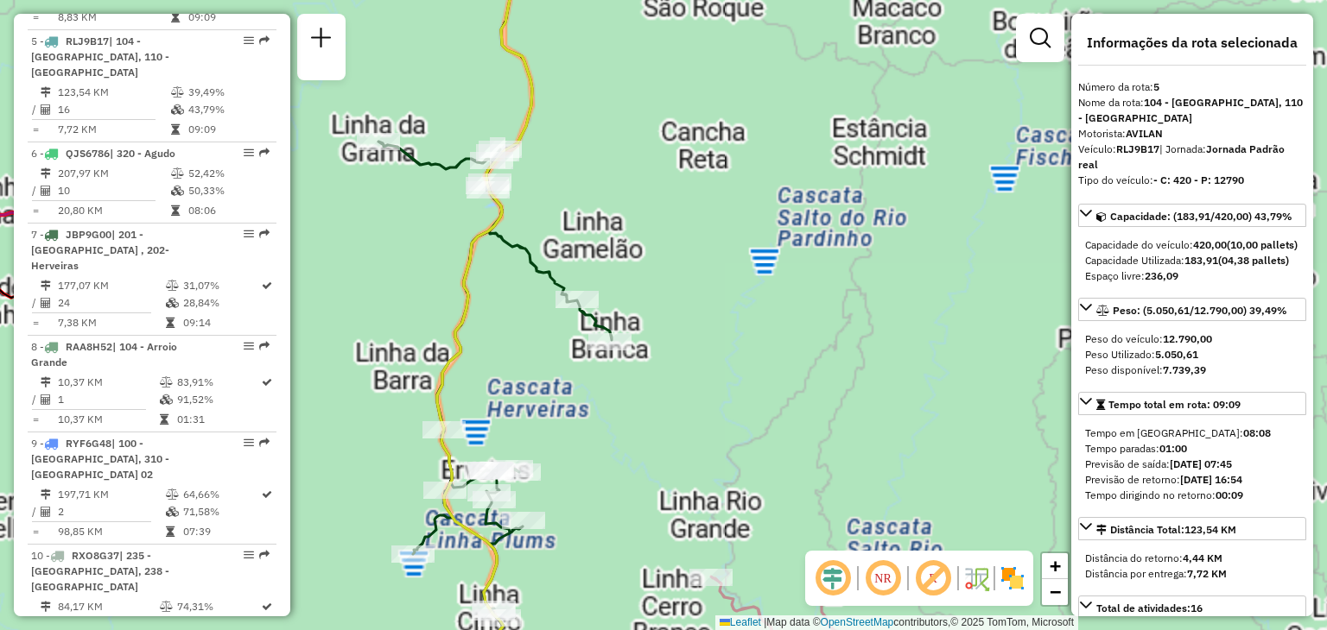
click at [517, 186] on div "Janela de atendimento Grade de atendimento Capacidade Transportadoras Veículos …" at bounding box center [663, 315] width 1327 height 630
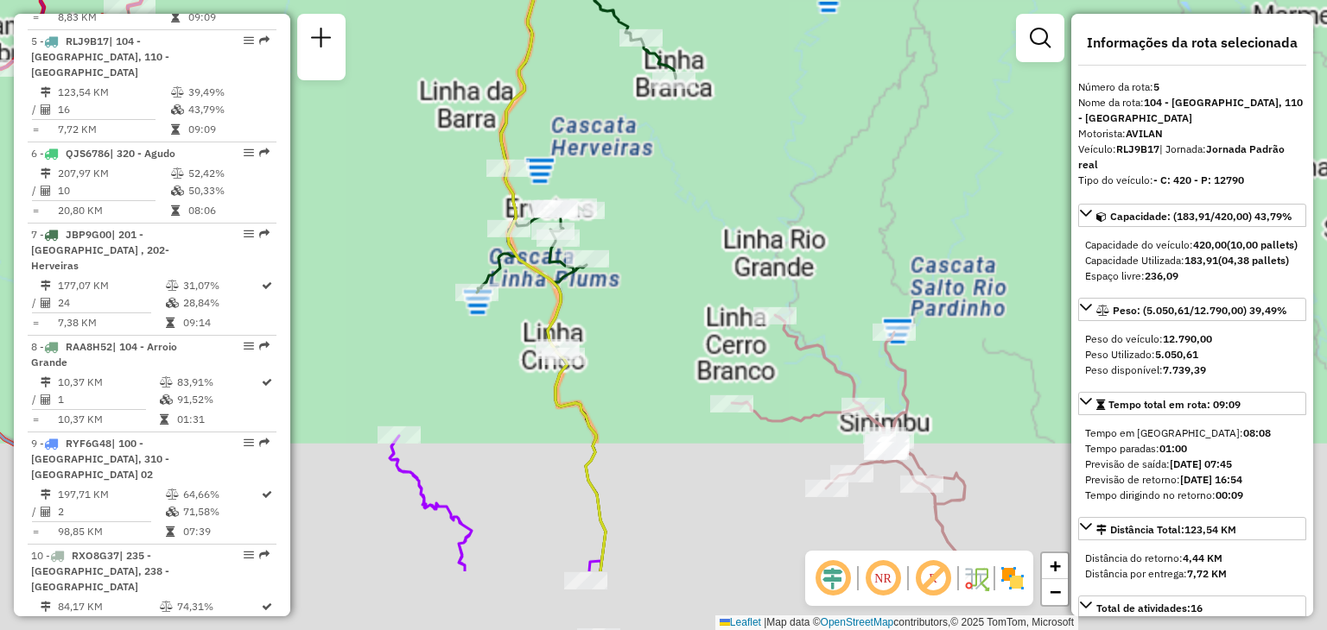
click at [482, 430] on div "Janela de atendimento Grade de atendimento Capacidade Transportadoras Veículos …" at bounding box center [663, 315] width 1327 height 630
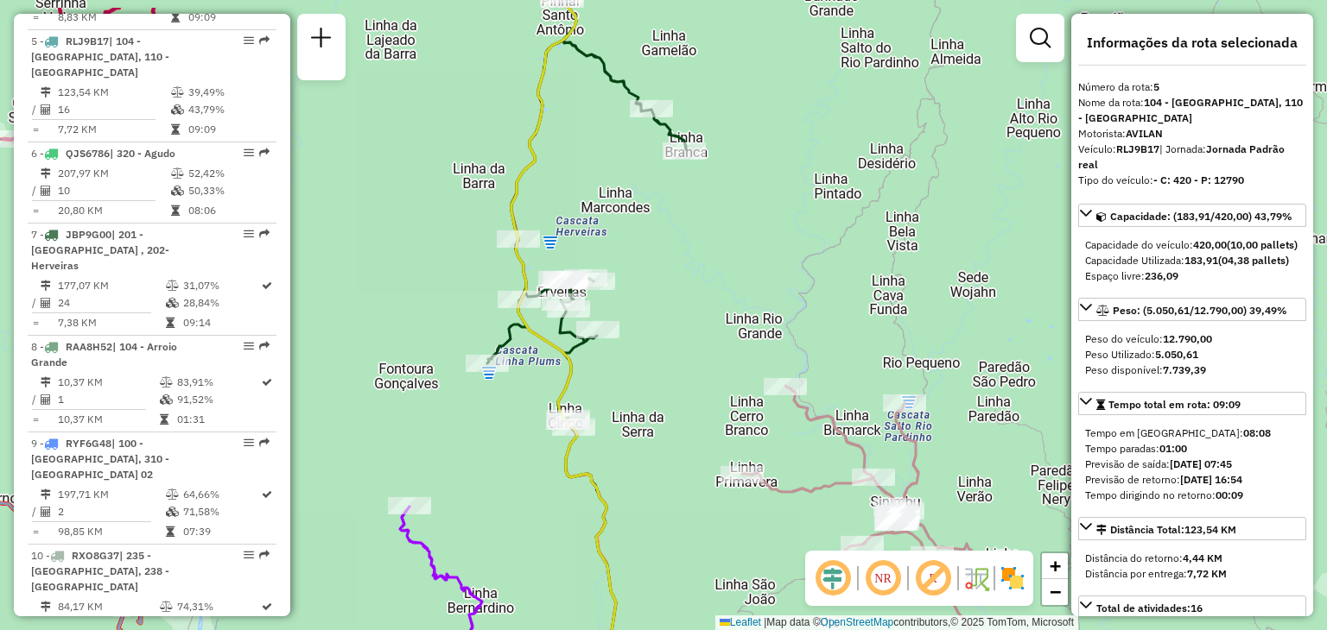
click at [633, 175] on div "Janela de atendimento Grade de atendimento Capacidade Transportadoras Veículos …" at bounding box center [663, 315] width 1327 height 630
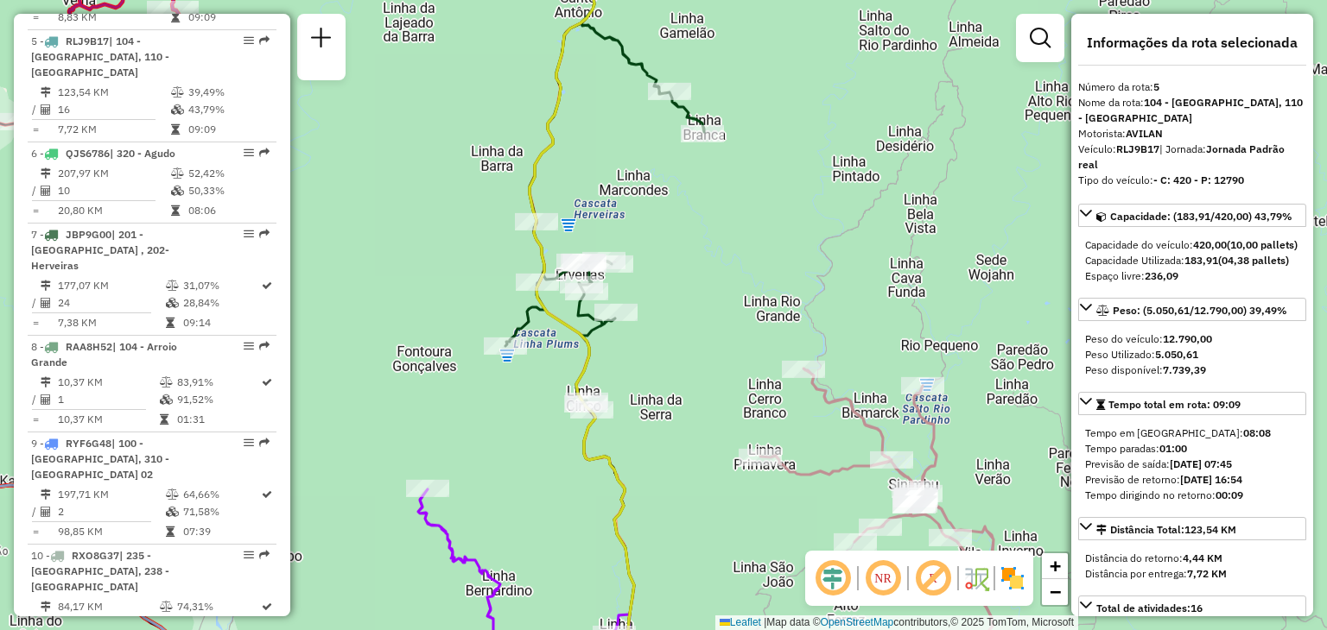
drag, startPoint x: 643, startPoint y: 156, endPoint x: 653, endPoint y: 151, distance: 11.6
click at [653, 151] on div "Janela de atendimento Grade de atendimento Capacidade Transportadoras Veículos …" at bounding box center [663, 315] width 1327 height 630
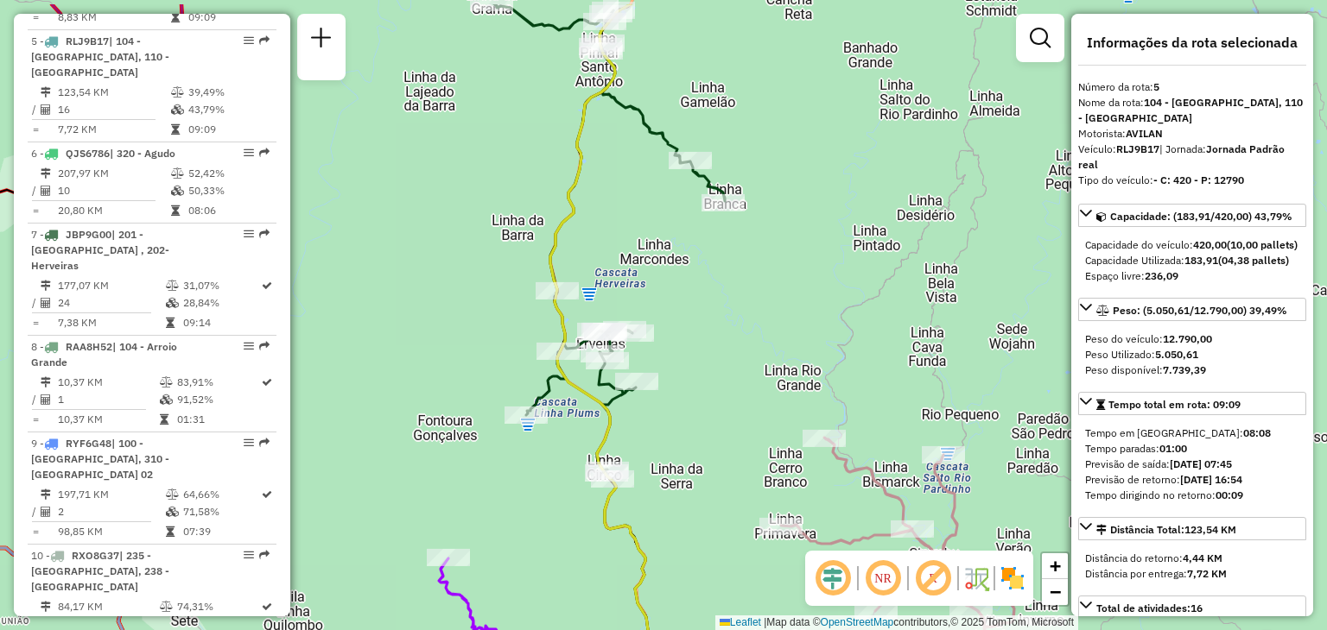
drag, startPoint x: 625, startPoint y: 149, endPoint x: 637, endPoint y: 190, distance: 42.9
click at [639, 198] on div "Janela de atendimento Grade de atendimento Capacidade Transportadoras Veículos …" at bounding box center [663, 315] width 1327 height 630
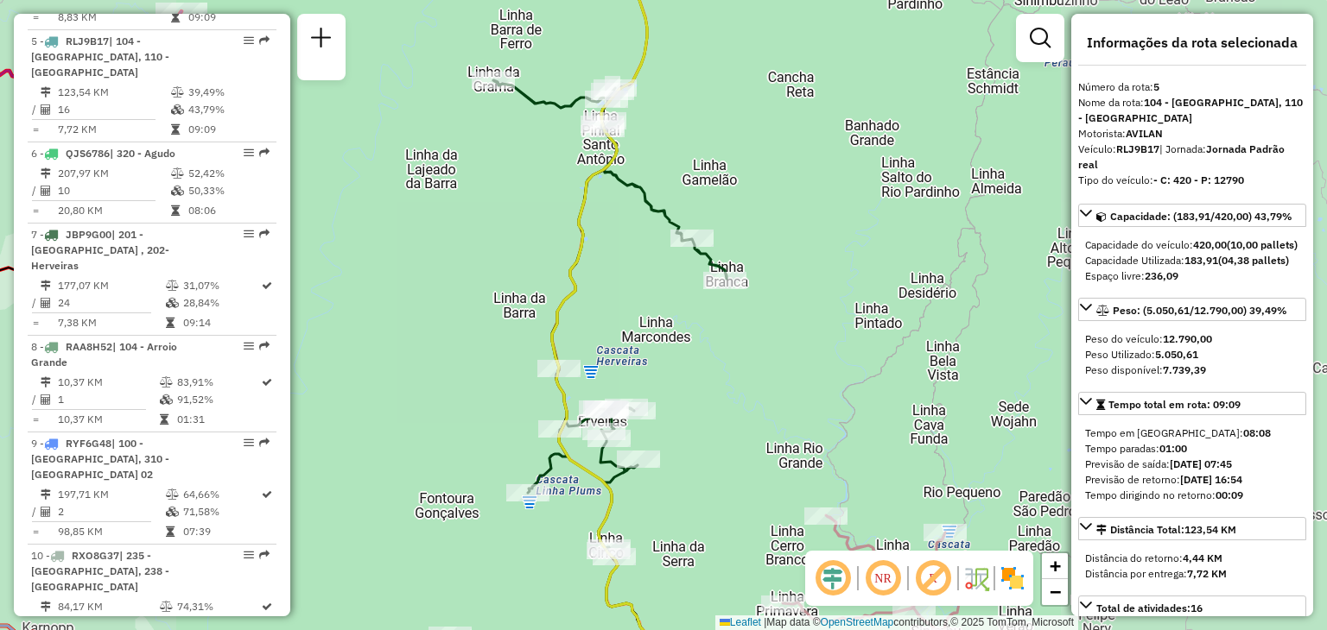
drag, startPoint x: 523, startPoint y: 269, endPoint x: 574, endPoint y: 198, distance: 87.9
click at [574, 198] on div "Janela de atendimento Grade de atendimento Capacidade Transportadoras Veículos …" at bounding box center [663, 315] width 1327 height 630
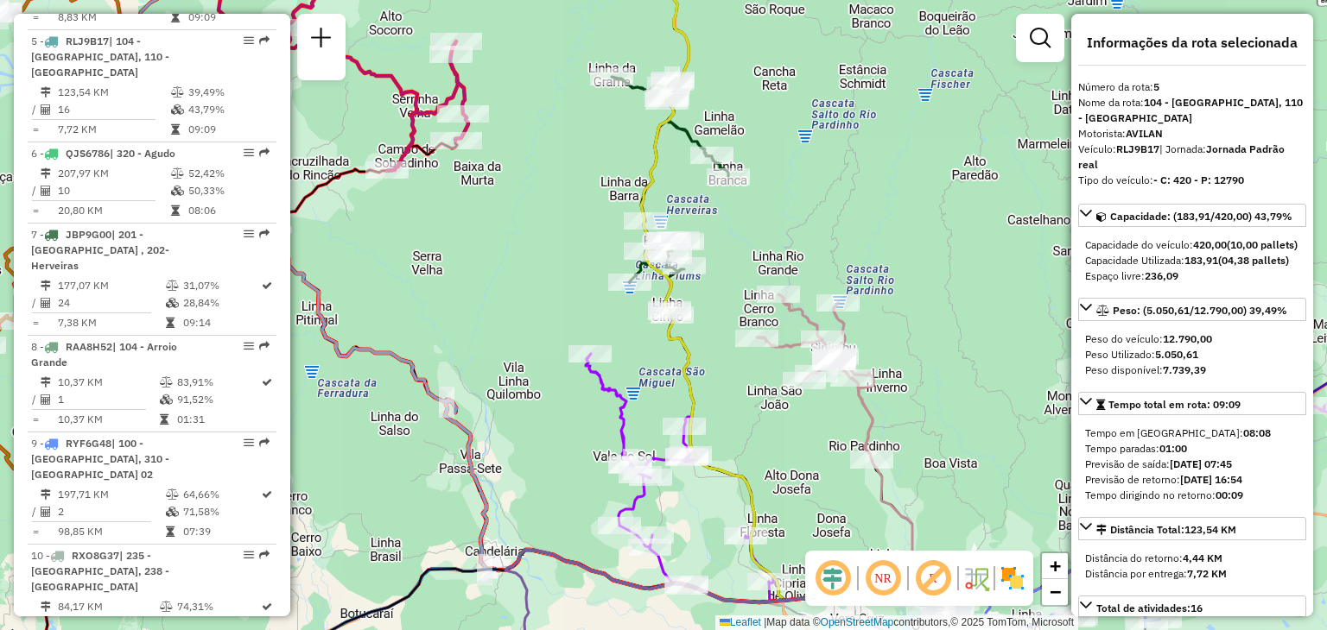
drag, startPoint x: 538, startPoint y: 187, endPoint x: 682, endPoint y: 268, distance: 165.5
click at [688, 270] on div "Janela de atendimento Grade de atendimento Capacidade Transportadoras Veículos …" at bounding box center [663, 315] width 1327 height 630
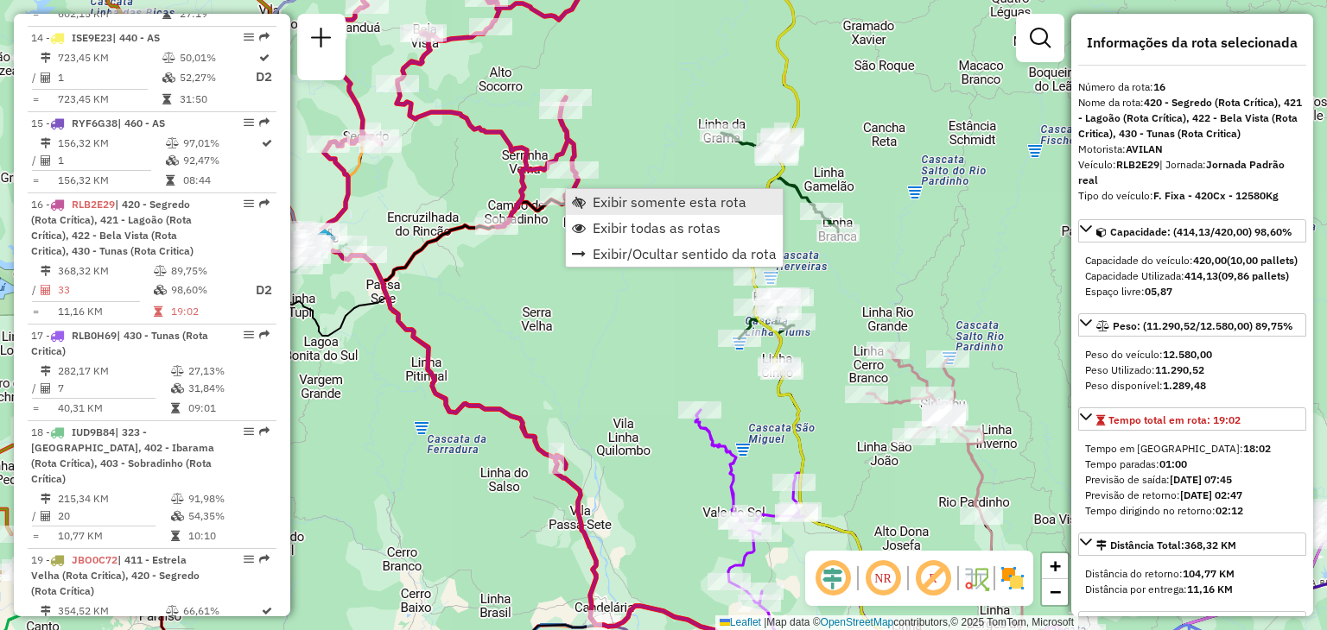
scroll to position [2048, 0]
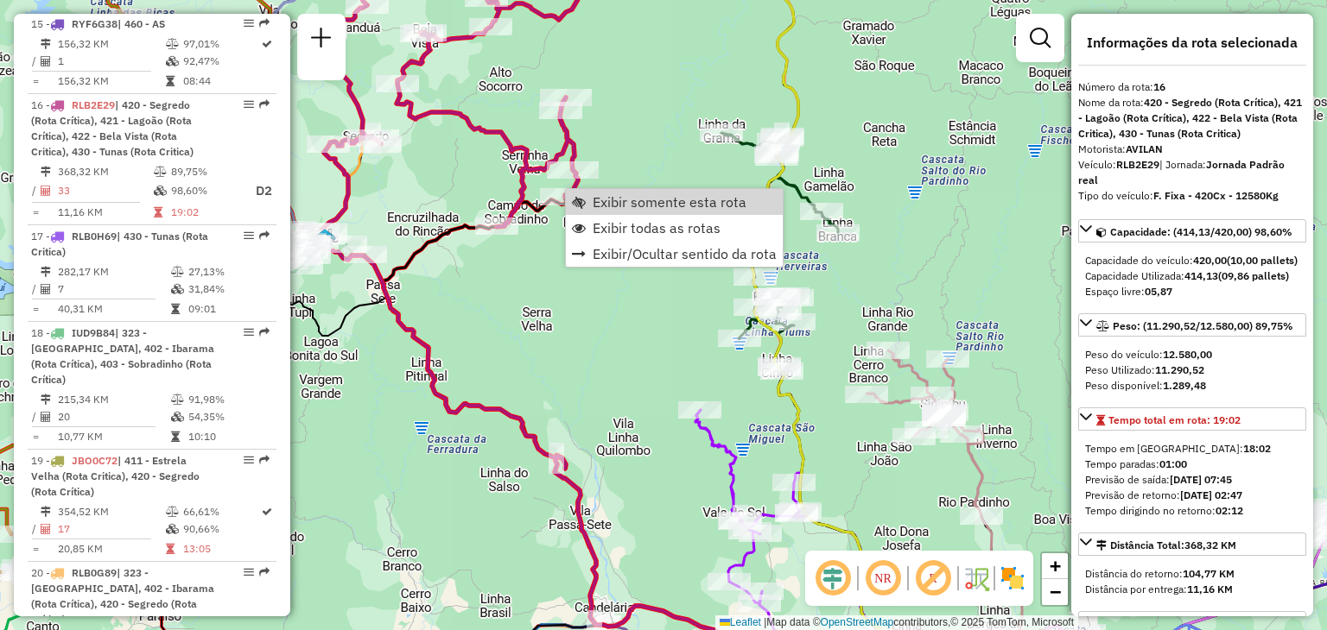
click at [613, 202] on span "Exibir somente esta rota" at bounding box center [669, 202] width 154 height 14
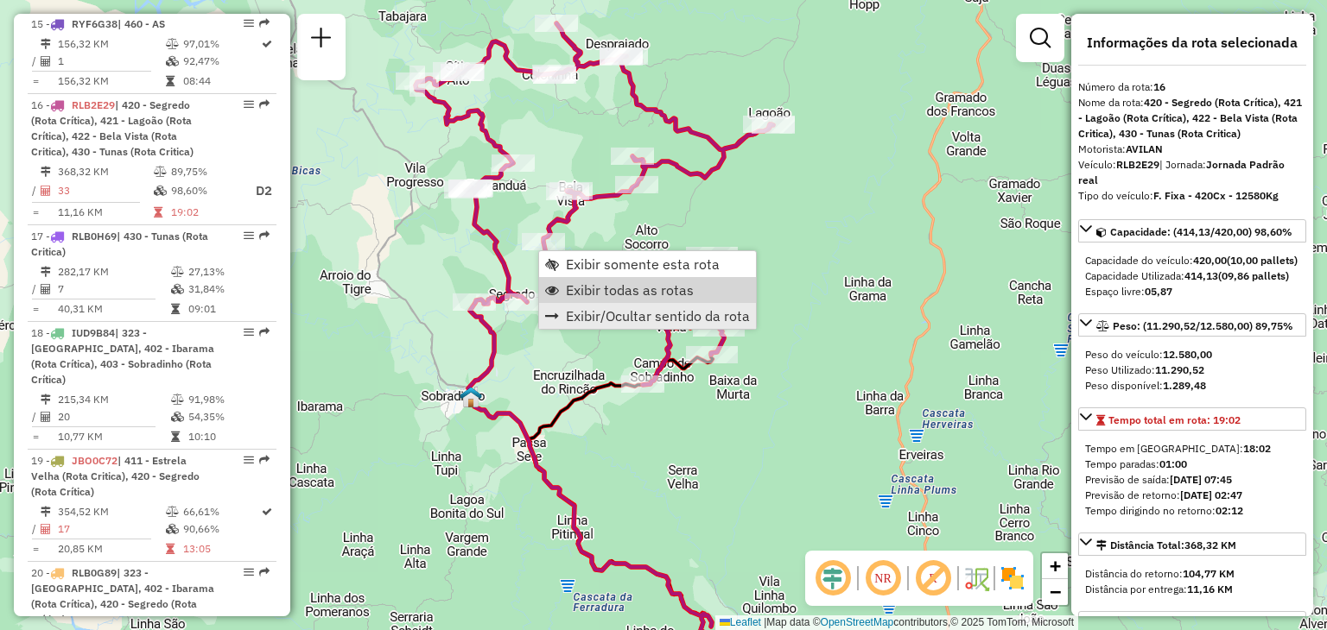
drag, startPoint x: 596, startPoint y: 292, endPoint x: 542, endPoint y: 310, distance: 56.5
click at [597, 292] on span "Exibir todas as rotas" at bounding box center [630, 290] width 128 height 14
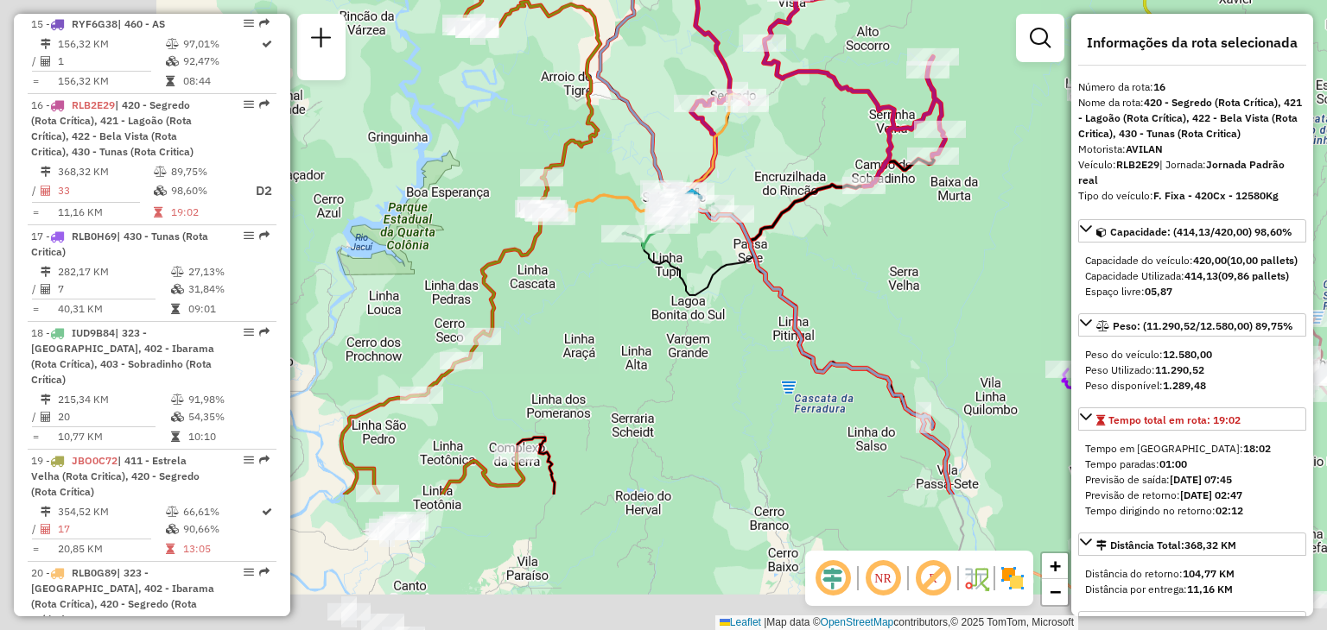
drag, startPoint x: 477, startPoint y: 362, endPoint x: 695, endPoint y: 158, distance: 298.8
click at [702, 149] on div "Janela de atendimento Grade de atendimento Capacidade Transportadoras Veículos …" at bounding box center [663, 315] width 1327 height 630
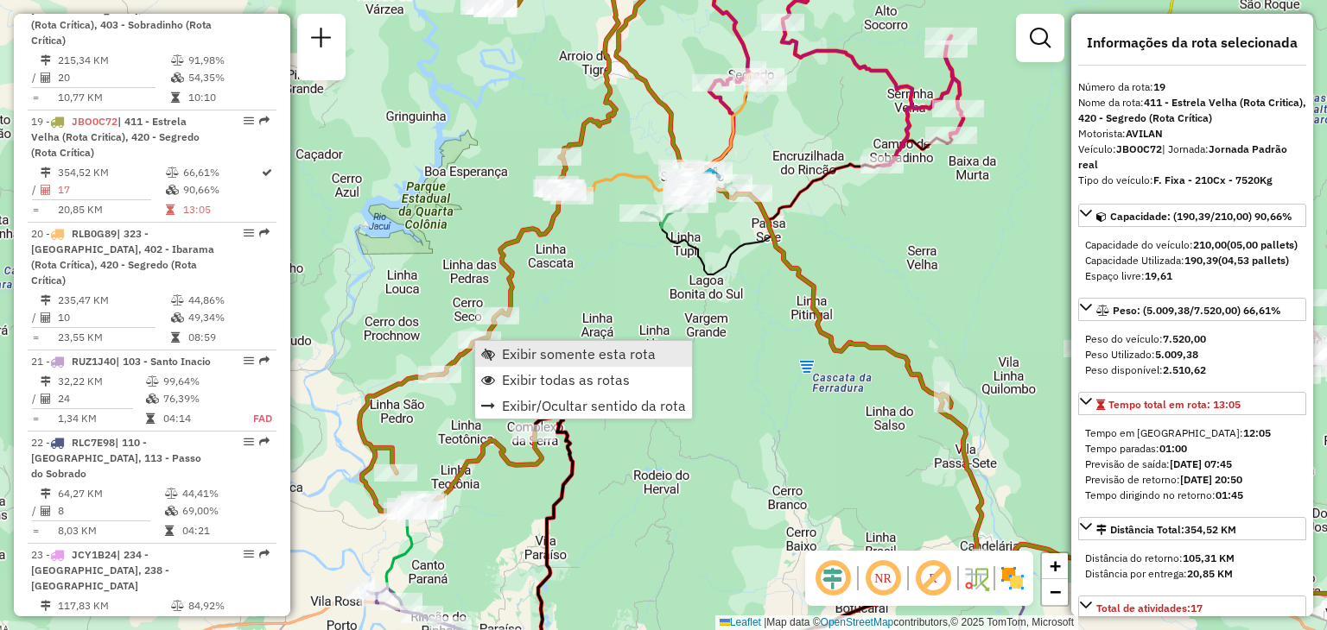
scroll to position [2387, 0]
click at [521, 349] on span "Exibir somente esta rota" at bounding box center [579, 354] width 154 height 14
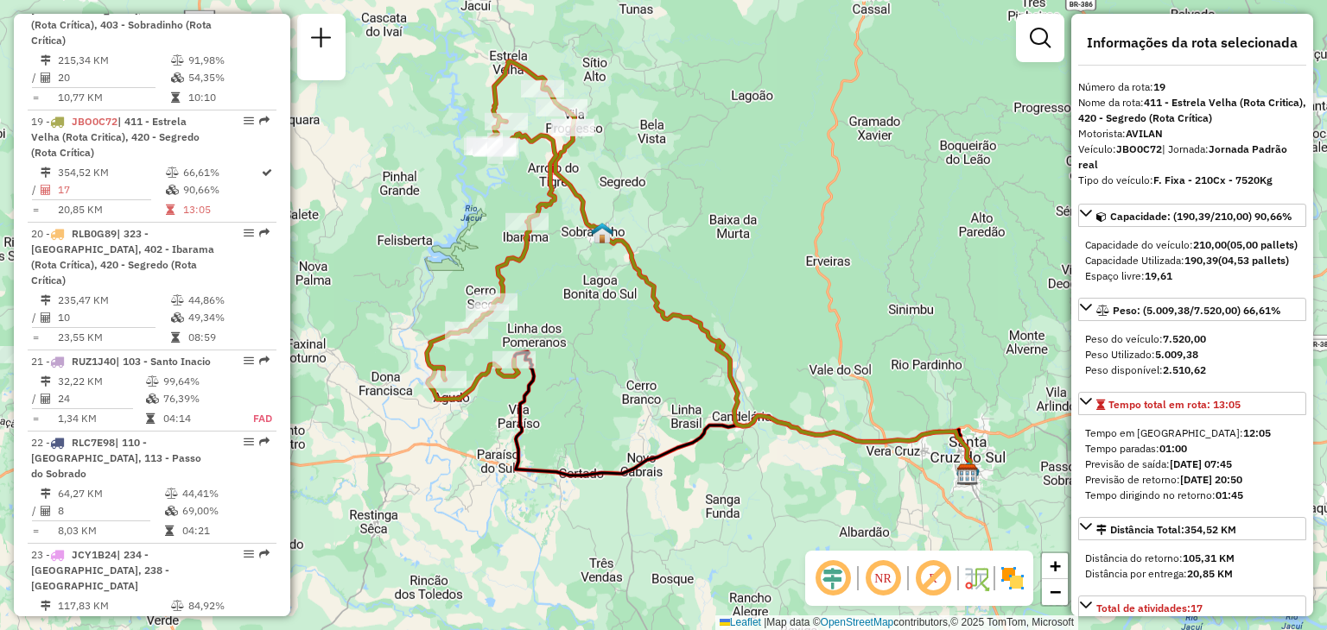
drag, startPoint x: 611, startPoint y: 348, endPoint x: 648, endPoint y: 288, distance: 71.0
click at [648, 288] on div "Janela de atendimento Grade de atendimento Capacidade Transportadoras Veículos …" at bounding box center [663, 315] width 1327 height 630
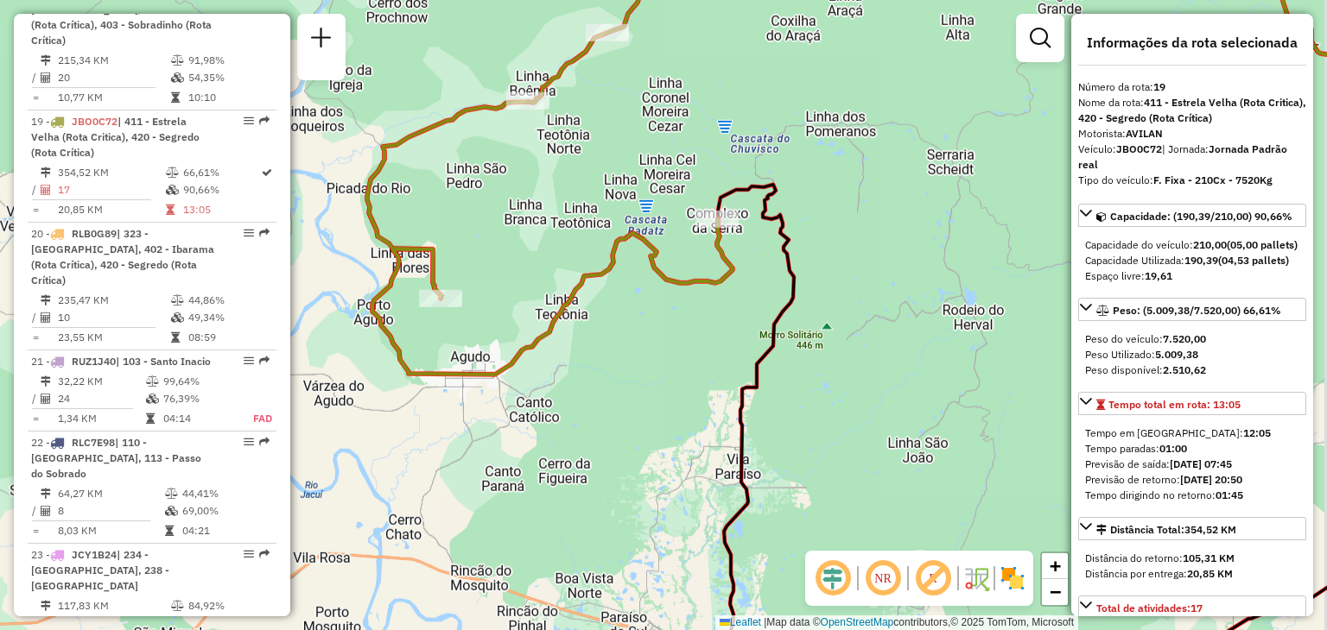
click at [504, 337] on div "Janela de atendimento Grade de atendimento Capacidade Transportadoras Veículos …" at bounding box center [663, 315] width 1327 height 630
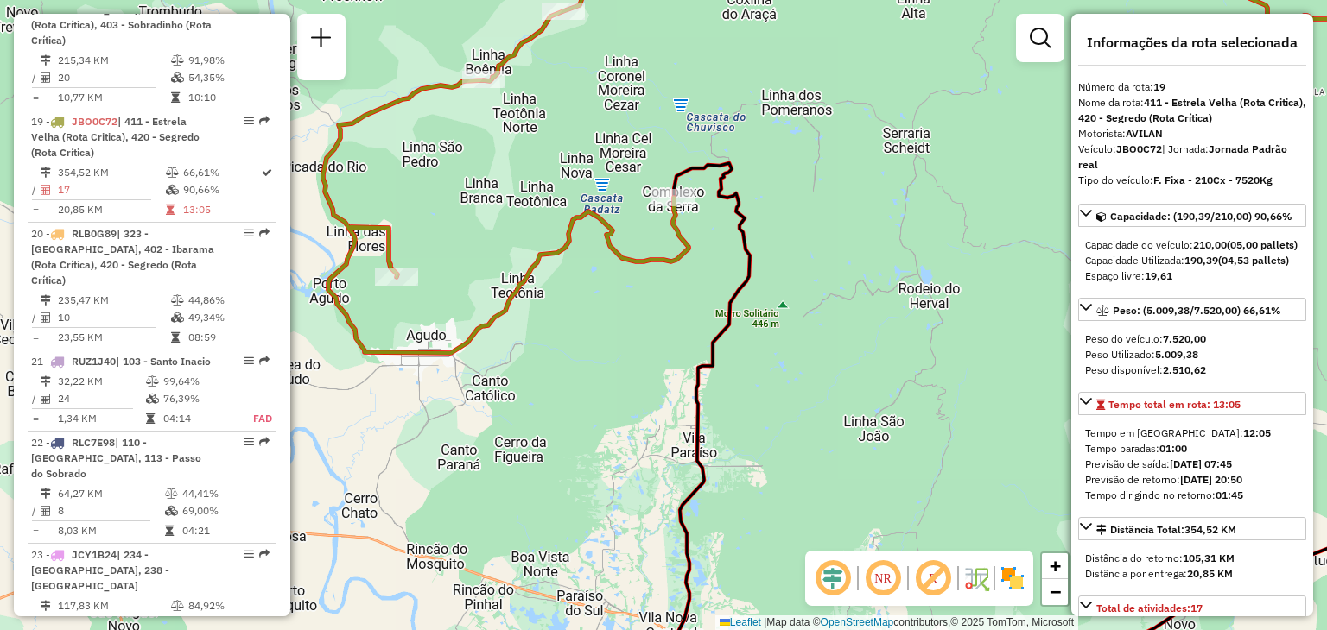
drag, startPoint x: 528, startPoint y: 354, endPoint x: 492, endPoint y: 335, distance: 40.2
click at [492, 333] on div "Janela de atendimento Grade de atendimento Capacidade Transportadoras Veículos …" at bounding box center [663, 315] width 1327 height 630
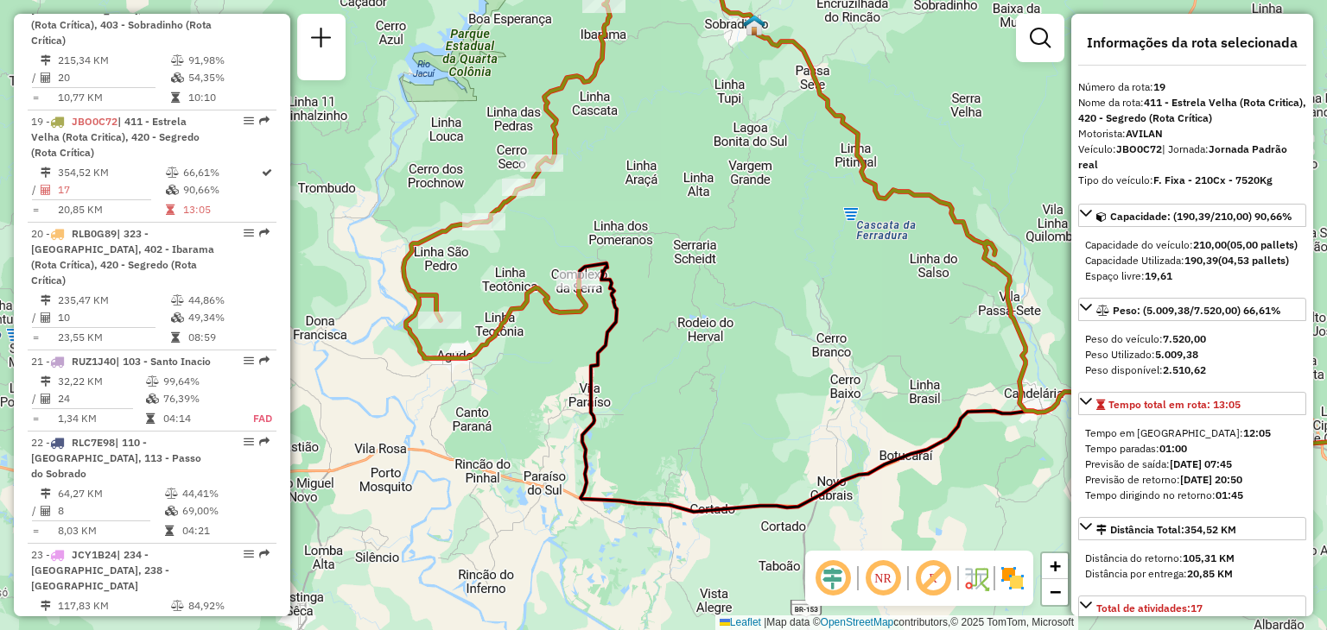
drag, startPoint x: 510, startPoint y: 245, endPoint x: 482, endPoint y: 345, distance: 103.3
click at [480, 361] on div "Janela de atendimento Grade de atendimento Capacidade Transportadoras Veículos …" at bounding box center [663, 315] width 1327 height 630
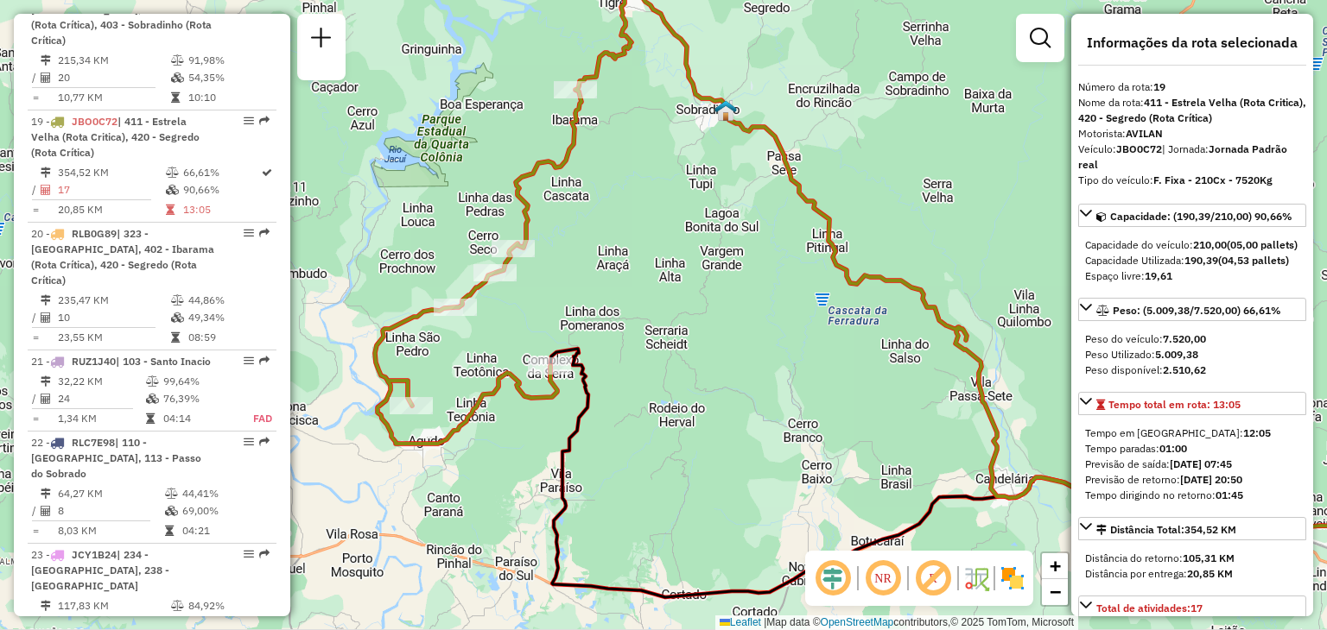
drag, startPoint x: 649, startPoint y: 186, endPoint x: 670, endPoint y: 415, distance: 230.7
click at [670, 415] on div "Rota 19 - Placa JBO0C72 41808632 - MITRA DIOCESANA DE C Janela de atendimento G…" at bounding box center [663, 315] width 1327 height 630
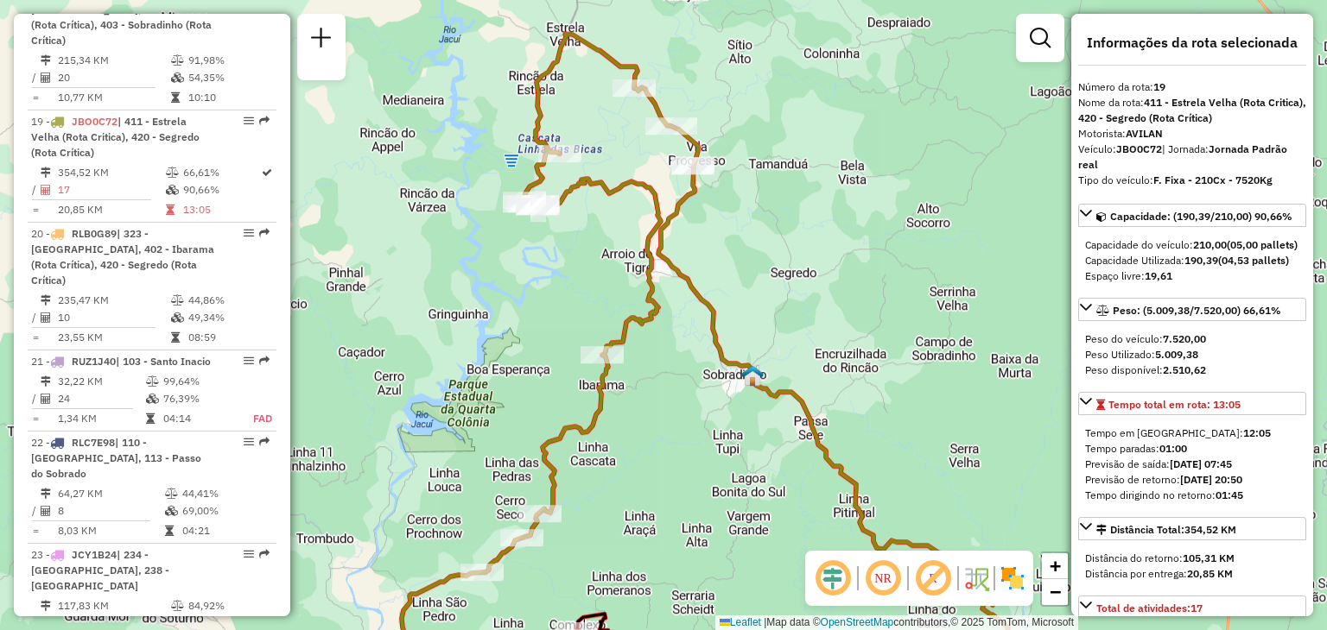
drag, startPoint x: 667, startPoint y: 249, endPoint x: 677, endPoint y: 219, distance: 31.1
click at [671, 236] on icon at bounding box center [840, 448] width 365 height 562
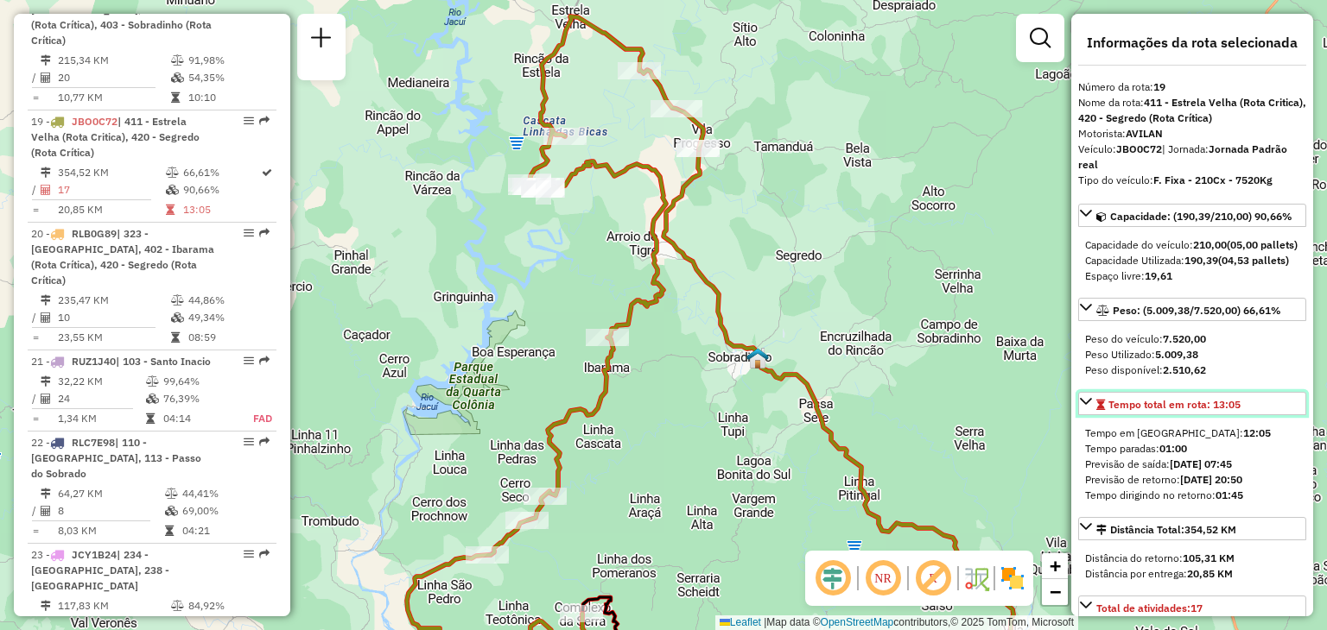
click at [1210, 411] on span "Tempo total em rota: 13:05" at bounding box center [1174, 404] width 132 height 13
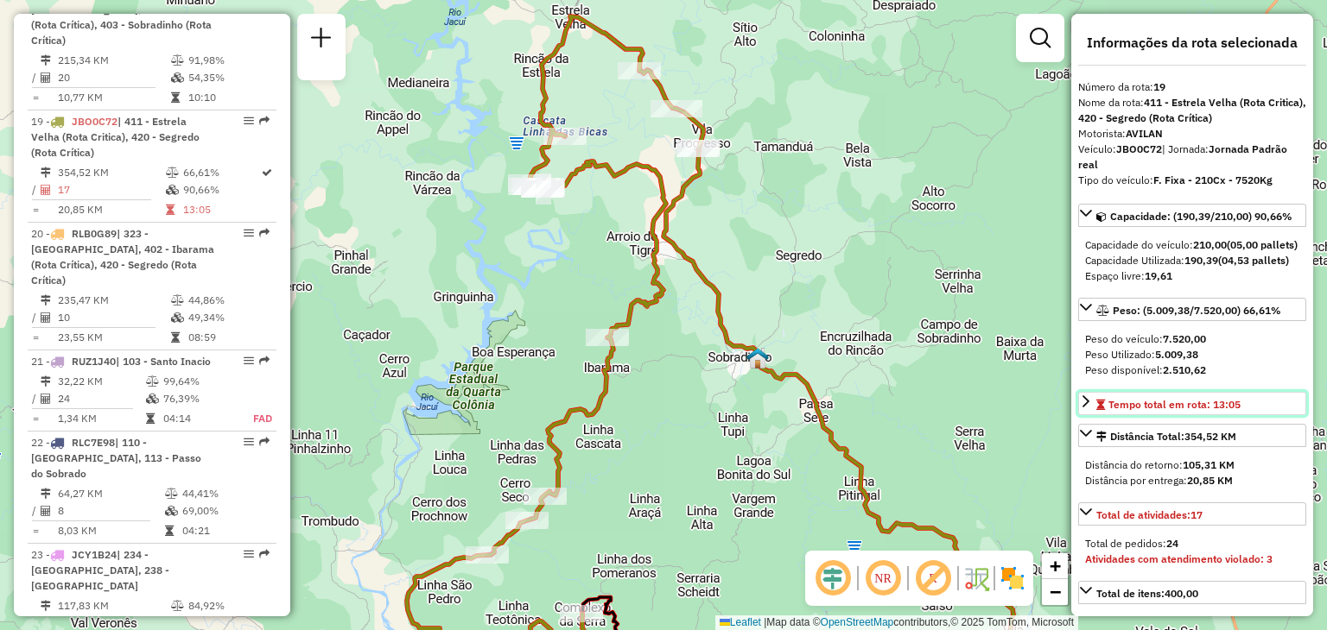
click at [1210, 411] on span "Tempo total em rota: 13:05" at bounding box center [1174, 404] width 132 height 13
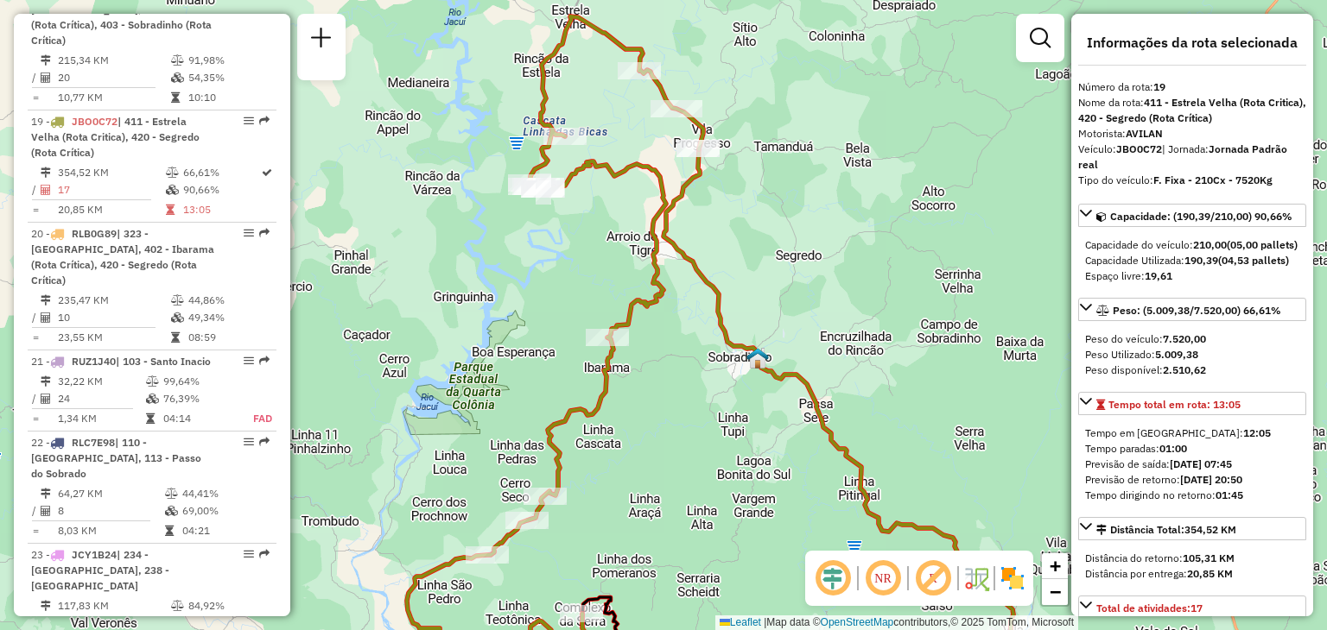
drag, startPoint x: 618, startPoint y: 359, endPoint x: 611, endPoint y: 282, distance: 78.0
click at [611, 282] on icon at bounding box center [555, 353] width 296 height 675
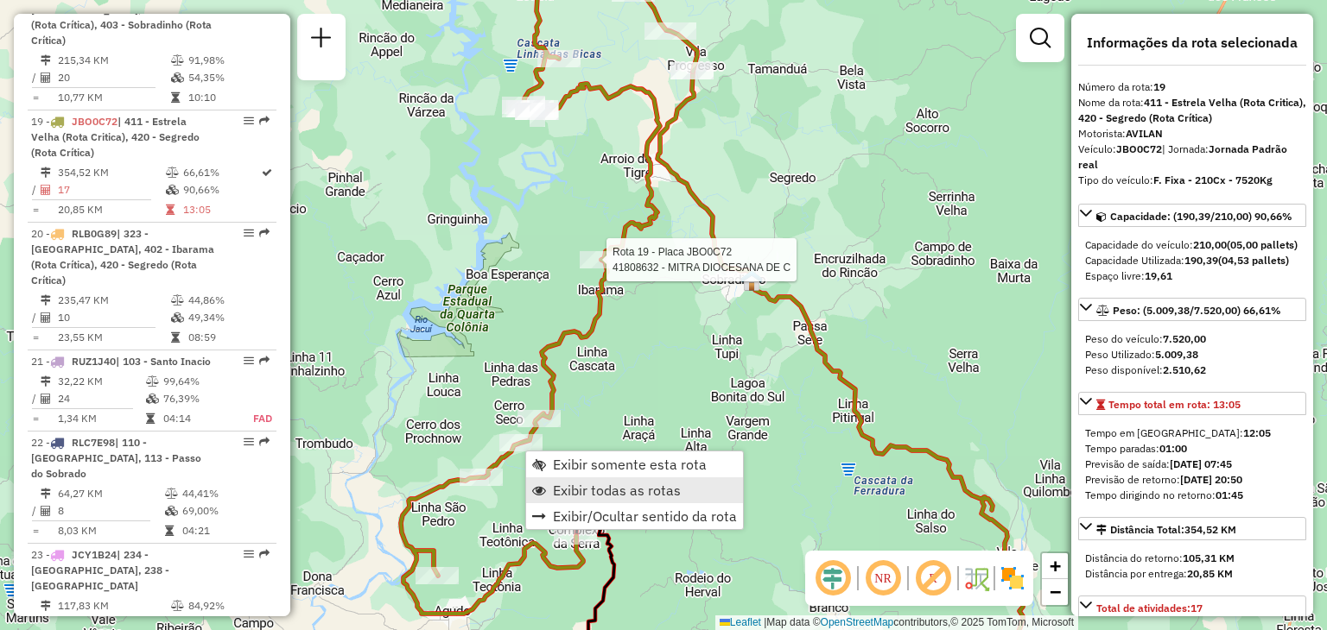
click at [564, 489] on span "Exibir todas as rotas" at bounding box center [617, 491] width 128 height 14
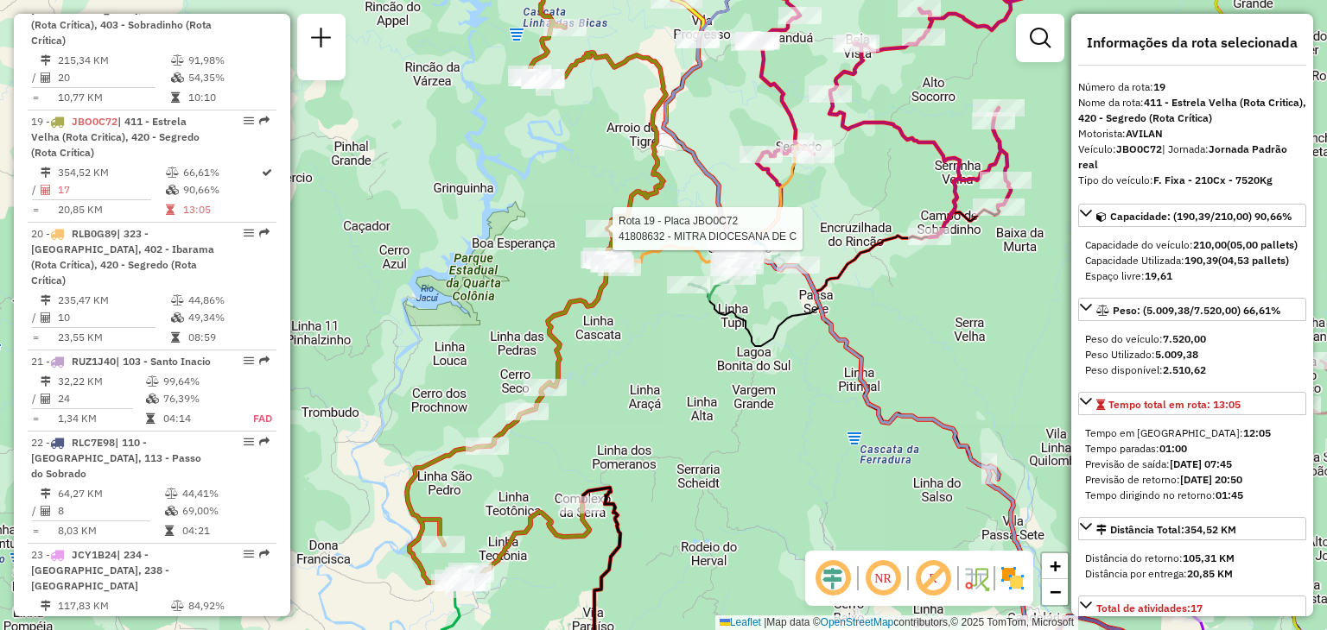
drag, startPoint x: 597, startPoint y: 421, endPoint x: 594, endPoint y: 408, distance: 13.2
click at [597, 417] on div "Rota 19 - Placa JBO0C72 41808632 - MITRA DIOCESANA DE C Janela de atendimento G…" at bounding box center [663, 315] width 1327 height 630
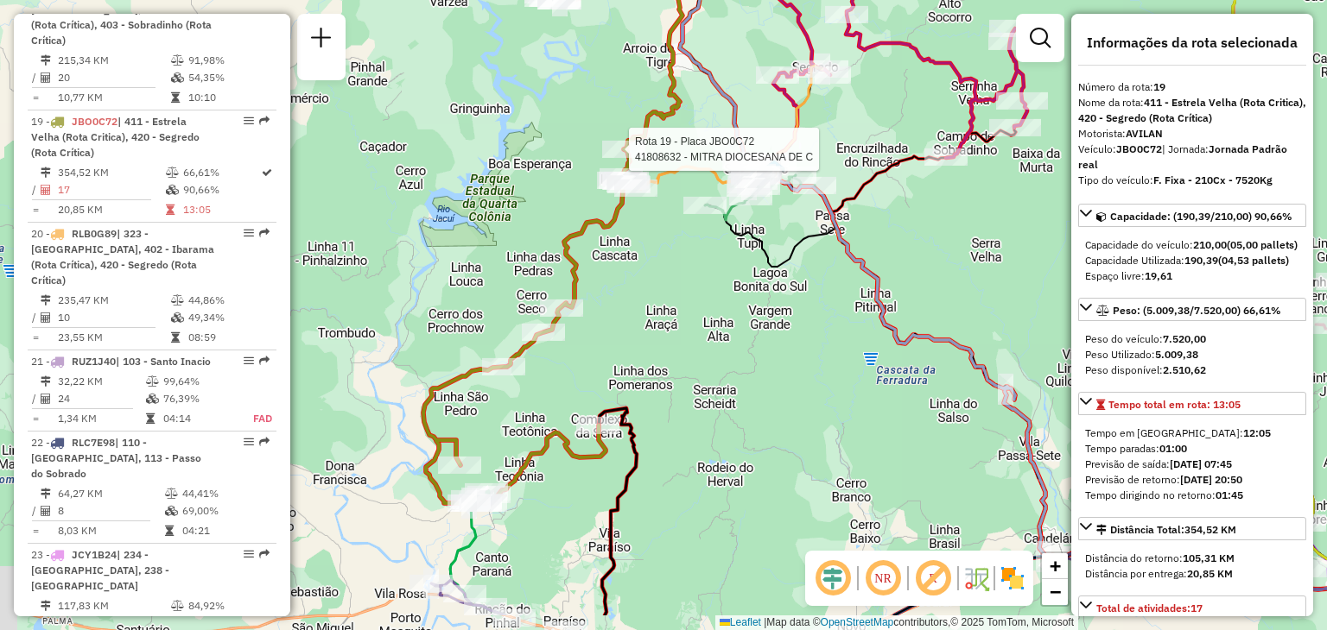
drag, startPoint x: 542, startPoint y: 468, endPoint x: 546, endPoint y: 366, distance: 102.0
click at [561, 344] on div "Rota 19 - Placa JBO0C72 41808632 - MITRA DIOCESANA DE C Janela de atendimento G…" at bounding box center [663, 315] width 1327 height 630
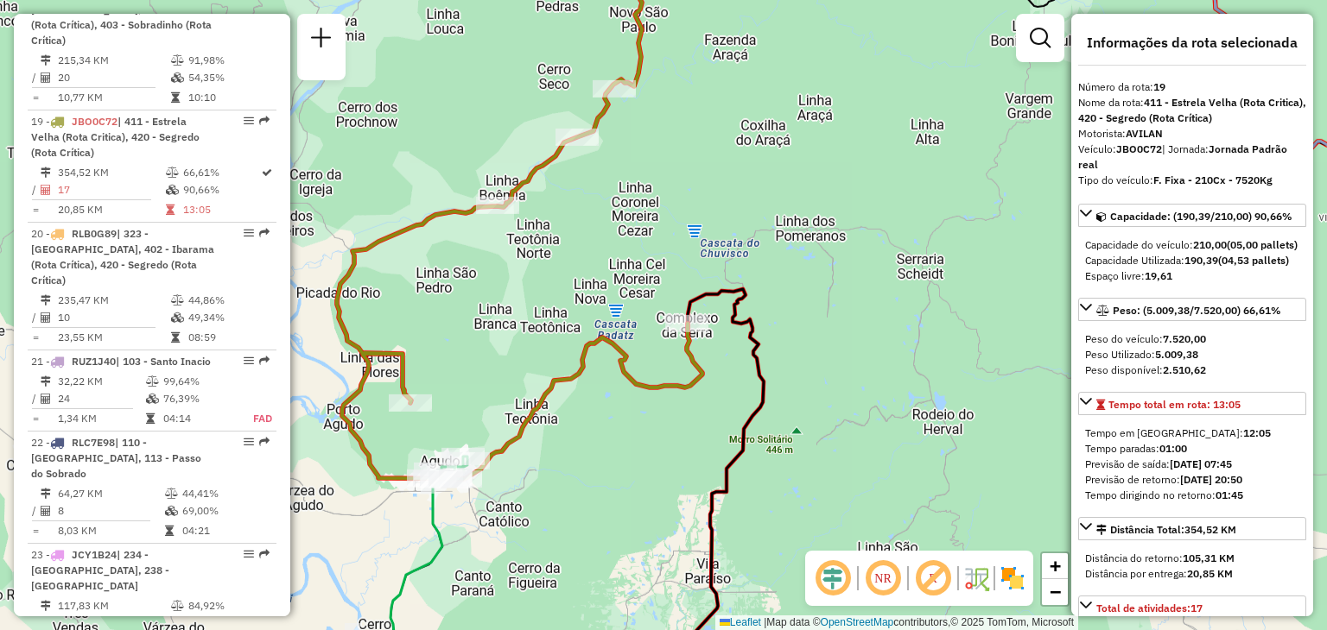
drag, startPoint x: 561, startPoint y: 306, endPoint x: 526, endPoint y: 376, distance: 78.0
click at [526, 376] on div "Rota 19 - Placa JBO0C72 41808632 - MITRA DIOCESANA DE C Janela de atendimento G…" at bounding box center [663, 315] width 1327 height 630
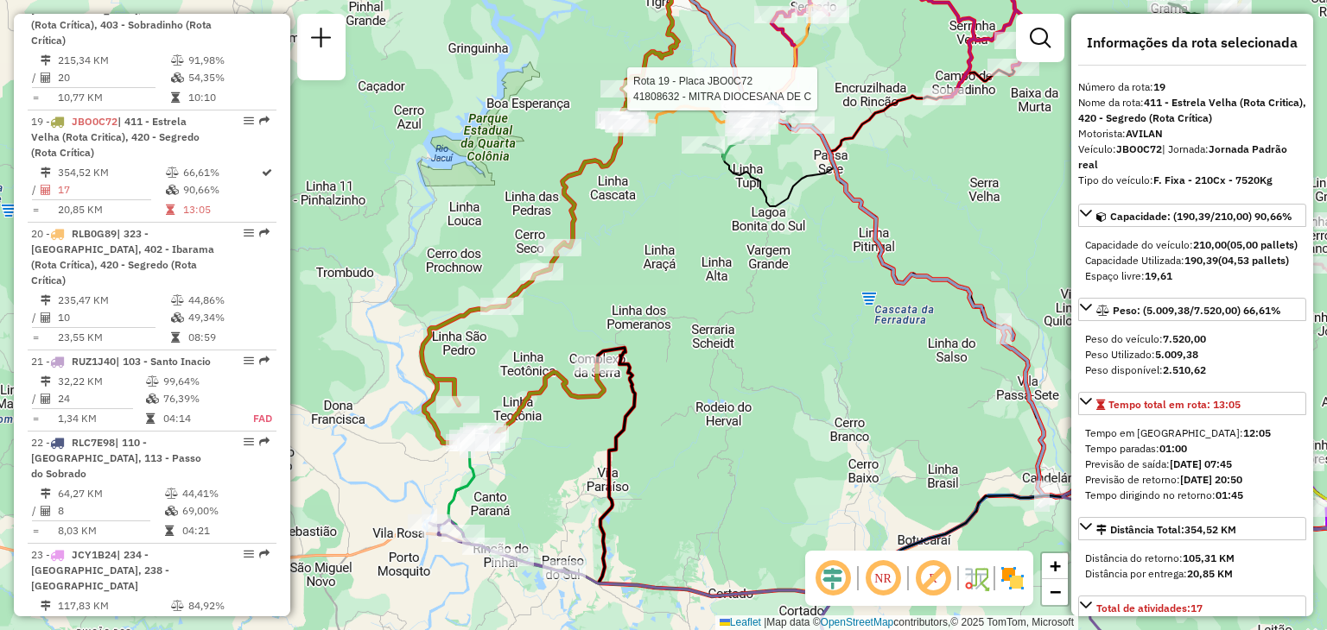
drag, startPoint x: 671, startPoint y: 267, endPoint x: 634, endPoint y: 288, distance: 42.5
click at [636, 288] on div "Rota 19 - Placa JBO0C72 41808632 - MITRA DIOCESANA DE C Janela de atendimento G…" at bounding box center [663, 315] width 1327 height 630
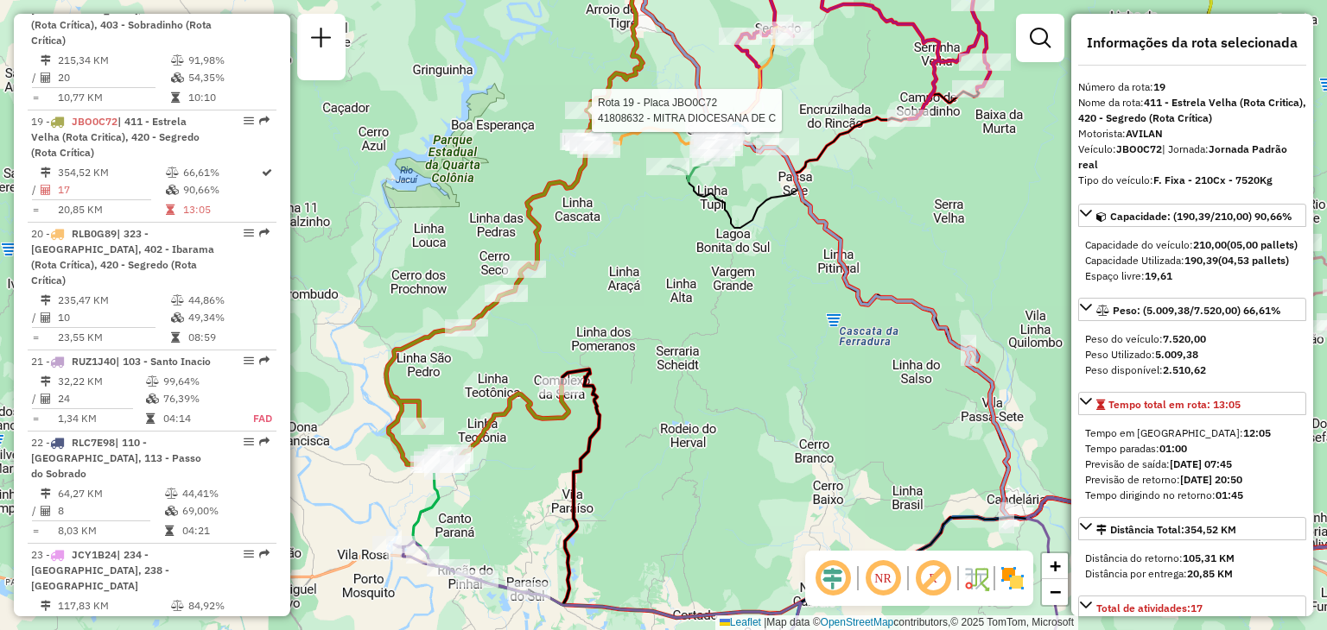
drag, startPoint x: 629, startPoint y: 276, endPoint x: 629, endPoint y: 288, distance: 11.2
click at [629, 288] on div "Rota 19 - Placa JBO0C72 41808632 - MITRA DIOCESANA DE C Janela de atendimento G…" at bounding box center [663, 315] width 1327 height 630
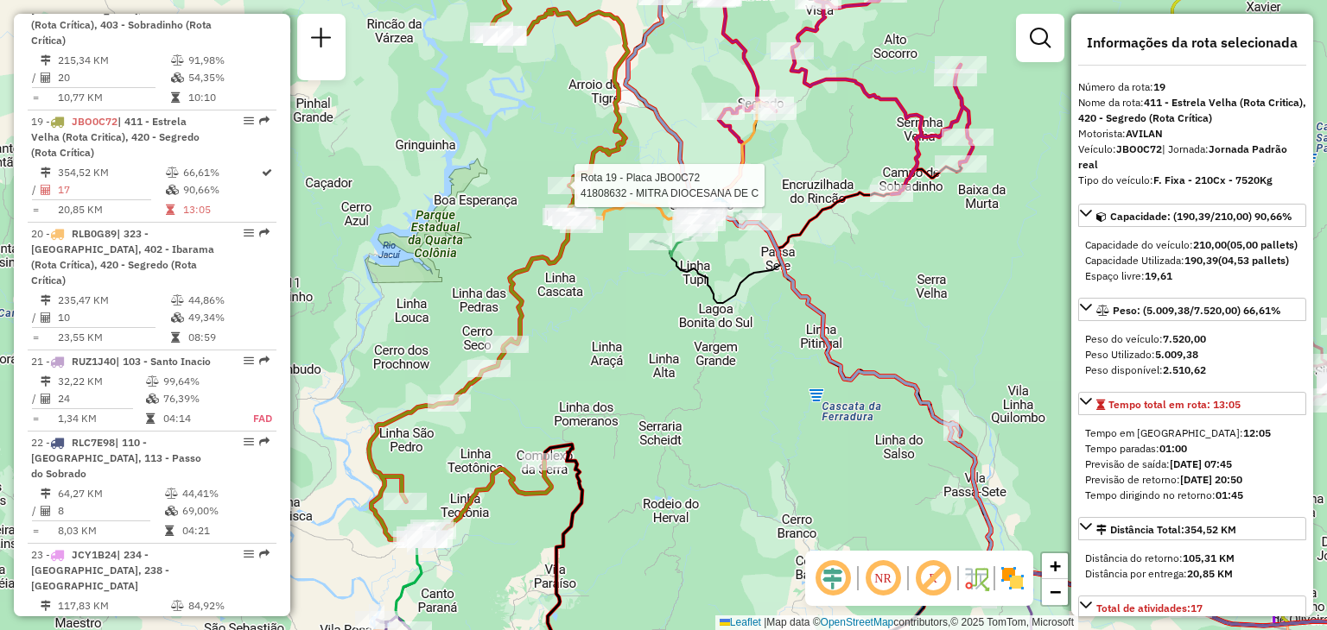
drag, startPoint x: 611, startPoint y: 250, endPoint x: 595, endPoint y: 292, distance: 45.1
click at [596, 297] on div "Rota 19 - Placa JBO0C72 41808632 - MITRA DIOCESANA DE C Janela de atendimento G…" at bounding box center [663, 315] width 1327 height 630
click at [580, 269] on div "Rota 19 - Placa JBO0C72 41808632 - MITRA DIOCESANA DE C Janela de atendimento G…" at bounding box center [663, 315] width 1327 height 630
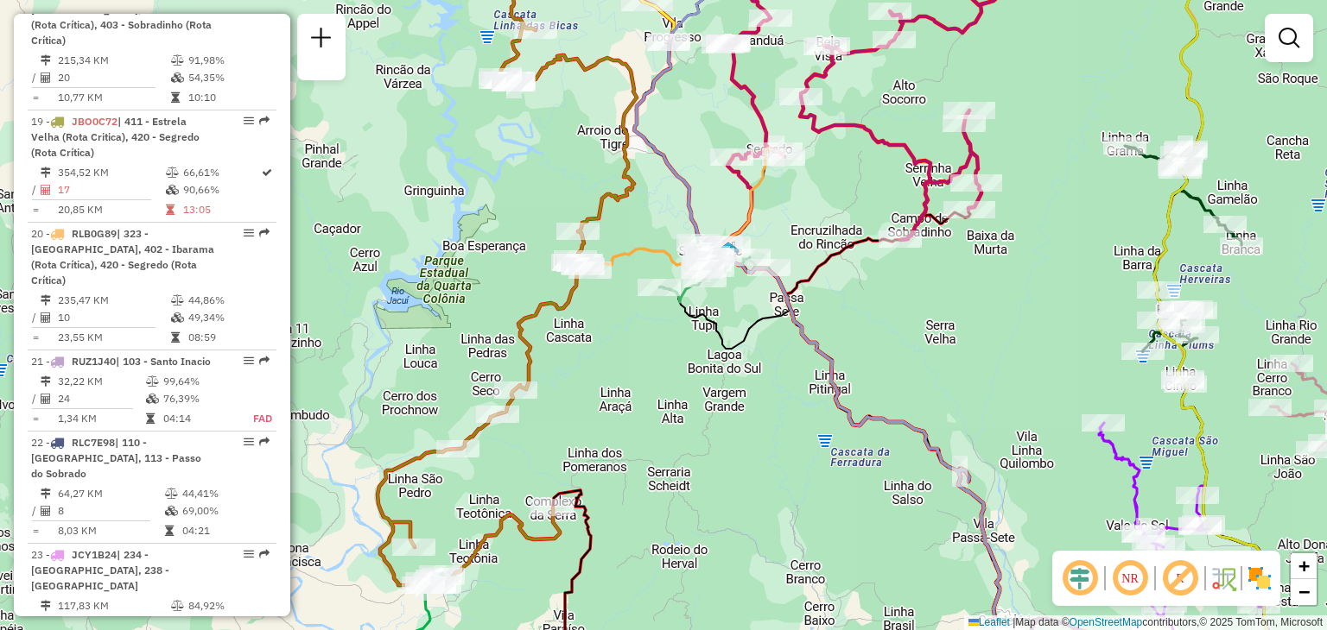
drag, startPoint x: 611, startPoint y: 326, endPoint x: 610, endPoint y: 349, distance: 22.5
click at [618, 368] on div "Janela de atendimento Grade de atendimento Capacidade Transportadoras Veículos …" at bounding box center [663, 315] width 1327 height 630
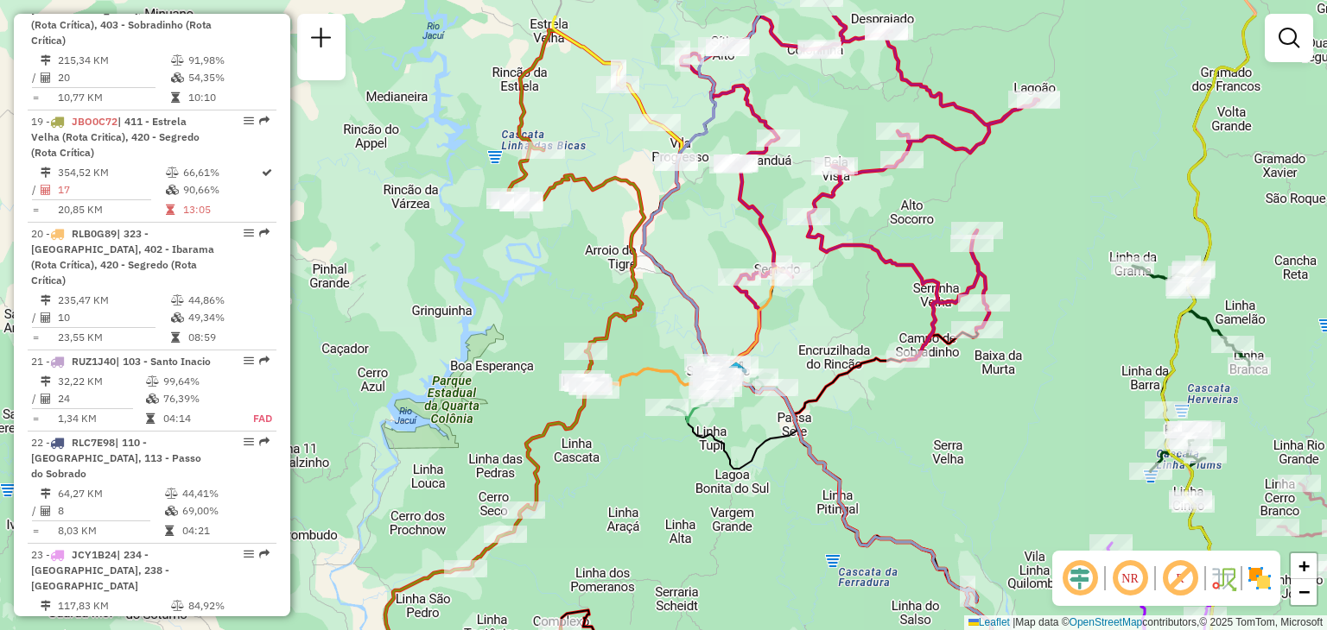
drag, startPoint x: 558, startPoint y: 269, endPoint x: 556, endPoint y: 307, distance: 37.2
click at [556, 307] on div "Janela de atendimento Grade de atendimento Capacidade Transportadoras Veículos …" at bounding box center [663, 315] width 1327 height 630
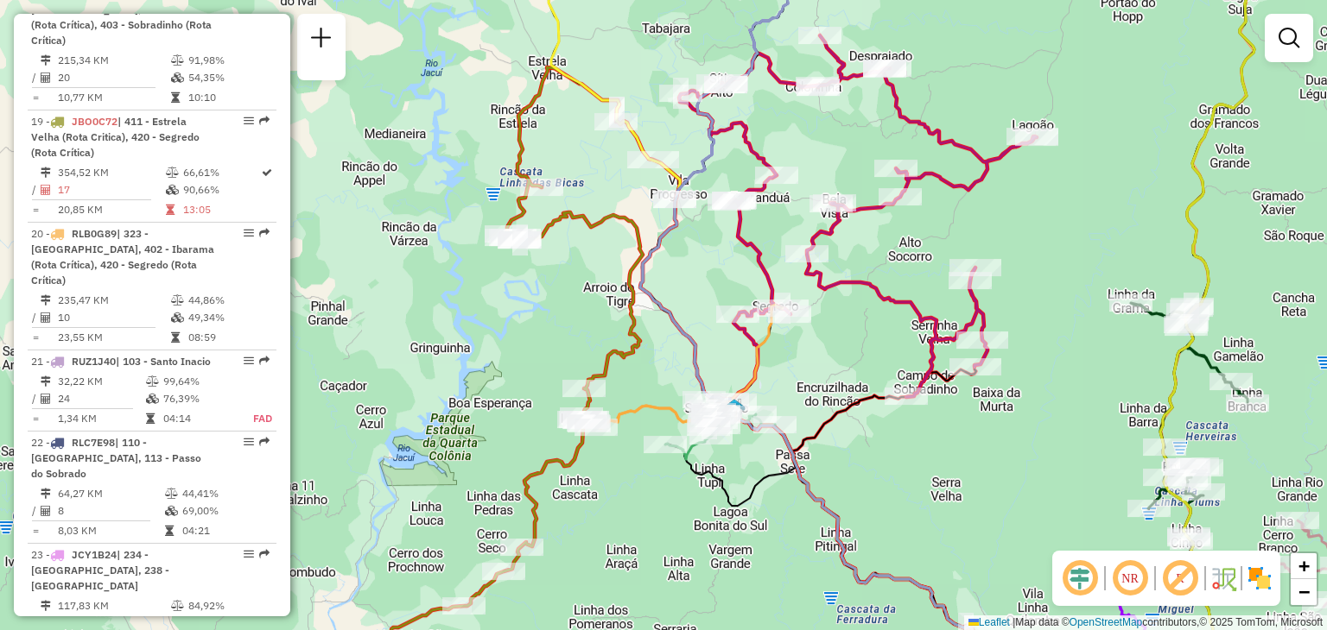
drag, startPoint x: 674, startPoint y: 327, endPoint x: 523, endPoint y: 150, distance: 232.8
click at [640, 132] on icon at bounding box center [815, 331] width 350 height 725
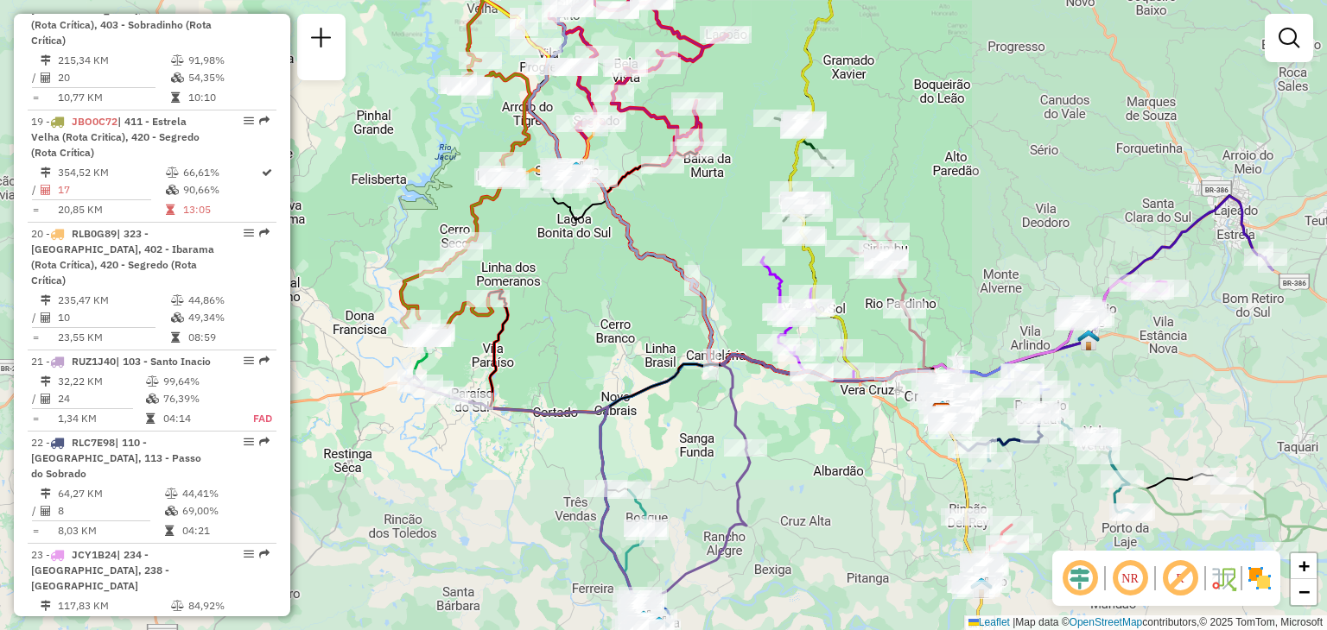
drag, startPoint x: 758, startPoint y: 229, endPoint x: 592, endPoint y: 132, distance: 192.0
click at [592, 132] on div "Janela de atendimento Grade de atendimento Capacidade Transportadoras Veículos …" at bounding box center [663, 315] width 1327 height 630
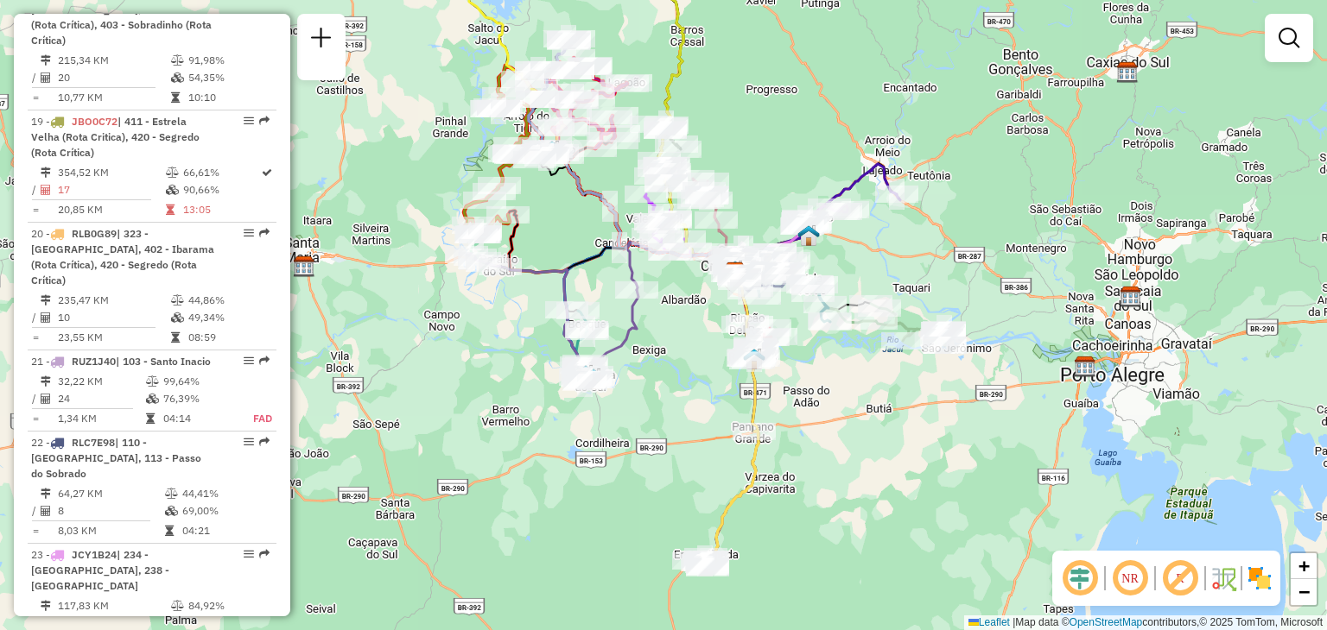
drag, startPoint x: 687, startPoint y: 350, endPoint x: 611, endPoint y: 270, distance: 110.0
click at [608, 278] on div "Janela de atendimento Grade de atendimento Capacidade Transportadoras Veículos …" at bounding box center [663, 315] width 1327 height 630
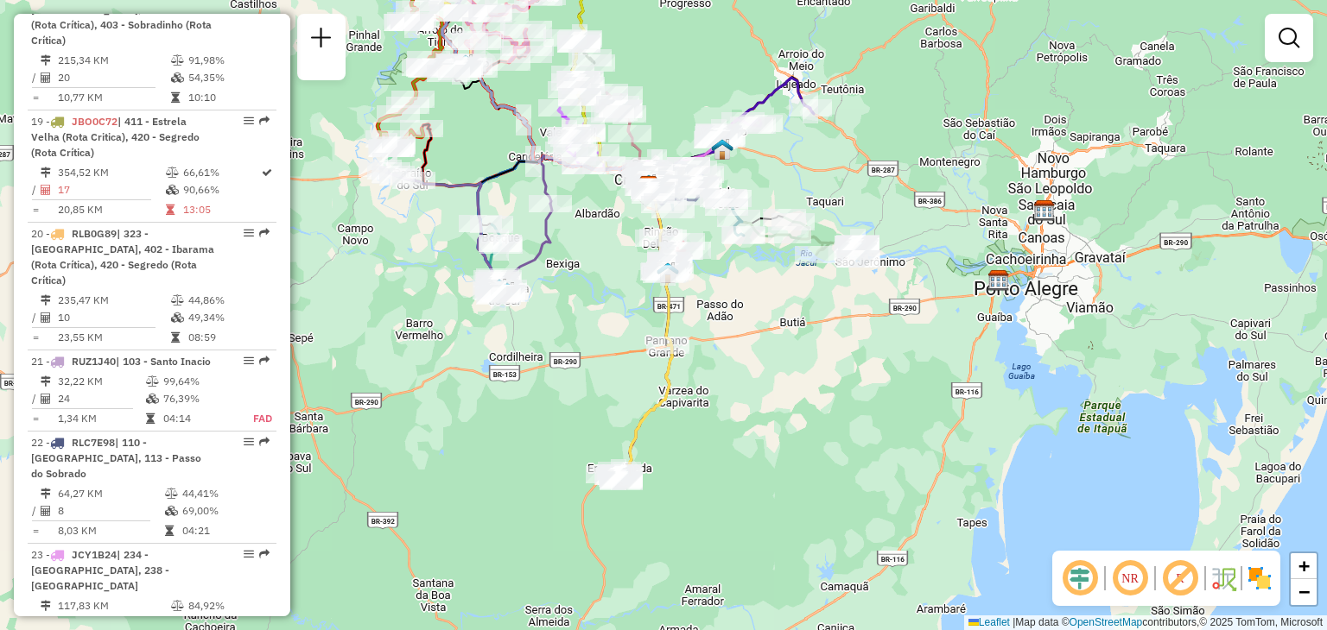
drag, startPoint x: 647, startPoint y: 321, endPoint x: 640, endPoint y: 306, distance: 17.0
click at [639, 307] on div "Janela de atendimento Grade de atendimento Capacidade Transportadoras Veículos …" at bounding box center [663, 315] width 1327 height 630
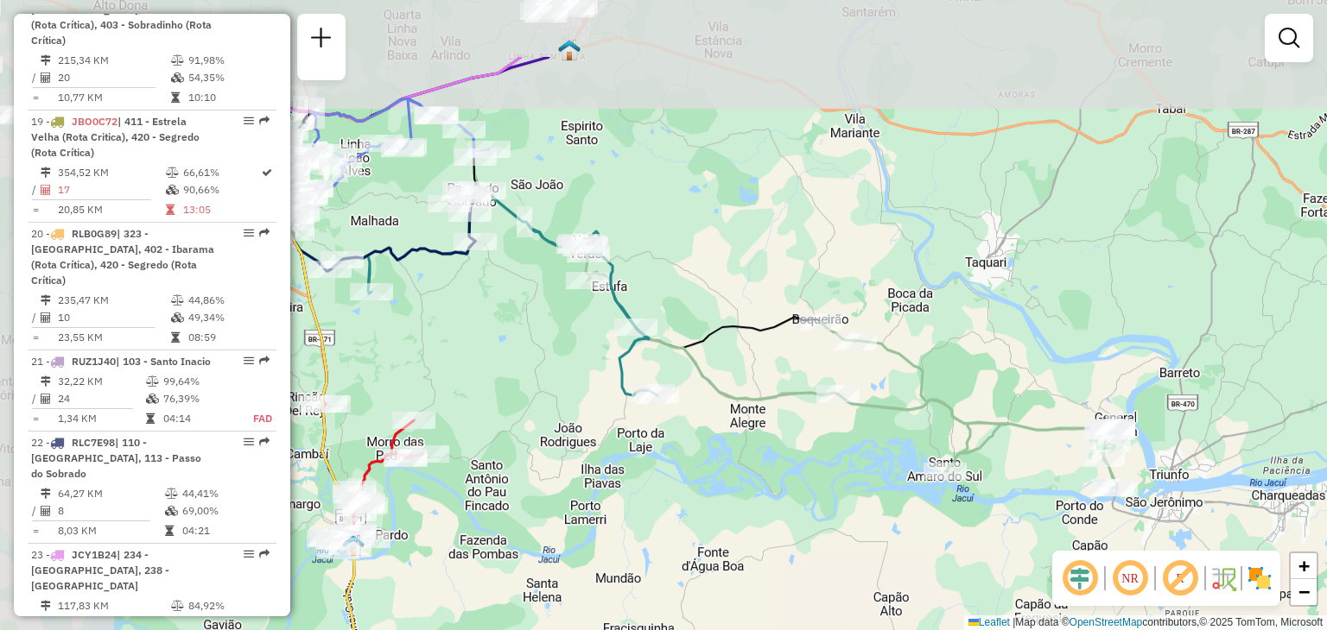
drag, startPoint x: 747, startPoint y: 164, endPoint x: 912, endPoint y: 284, distance: 204.0
click at [913, 284] on div "Janela de atendimento Grade de atendimento Capacidade Transportadoras Veículos …" at bounding box center [663, 315] width 1327 height 630
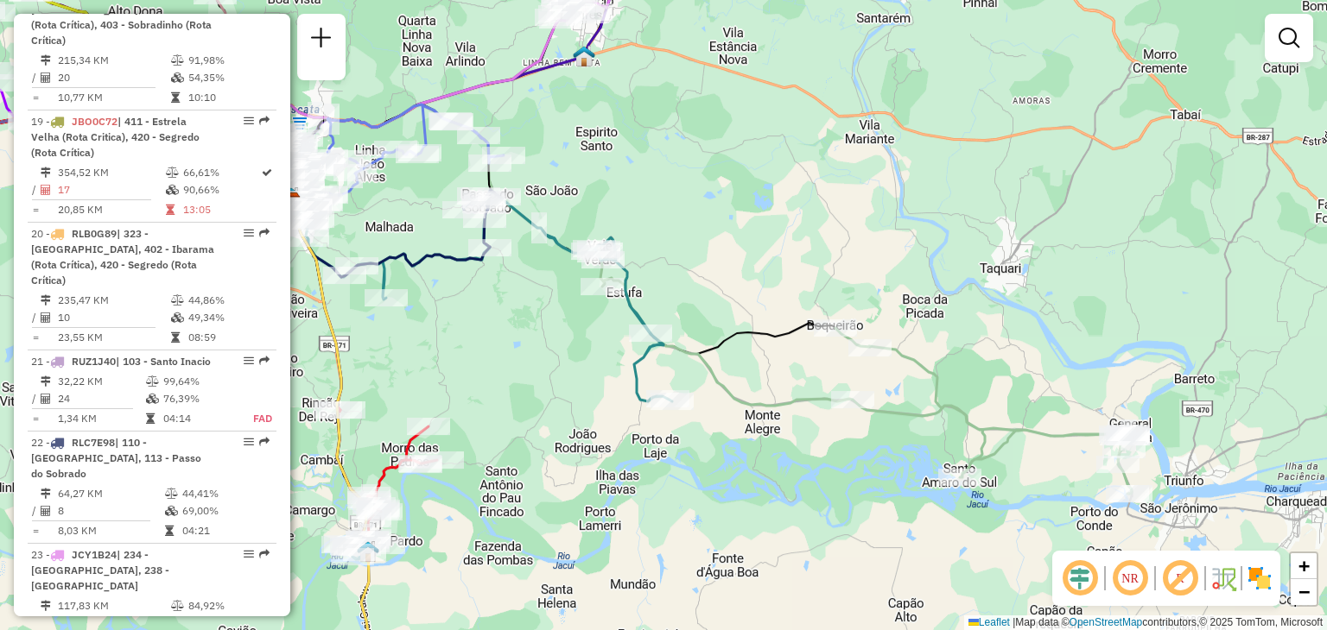
drag, startPoint x: 422, startPoint y: 323, endPoint x: 465, endPoint y: 339, distance: 45.4
click at [465, 339] on div "Janela de atendimento Grade de atendimento Capacidade Transportadoras Veículos …" at bounding box center [663, 315] width 1327 height 630
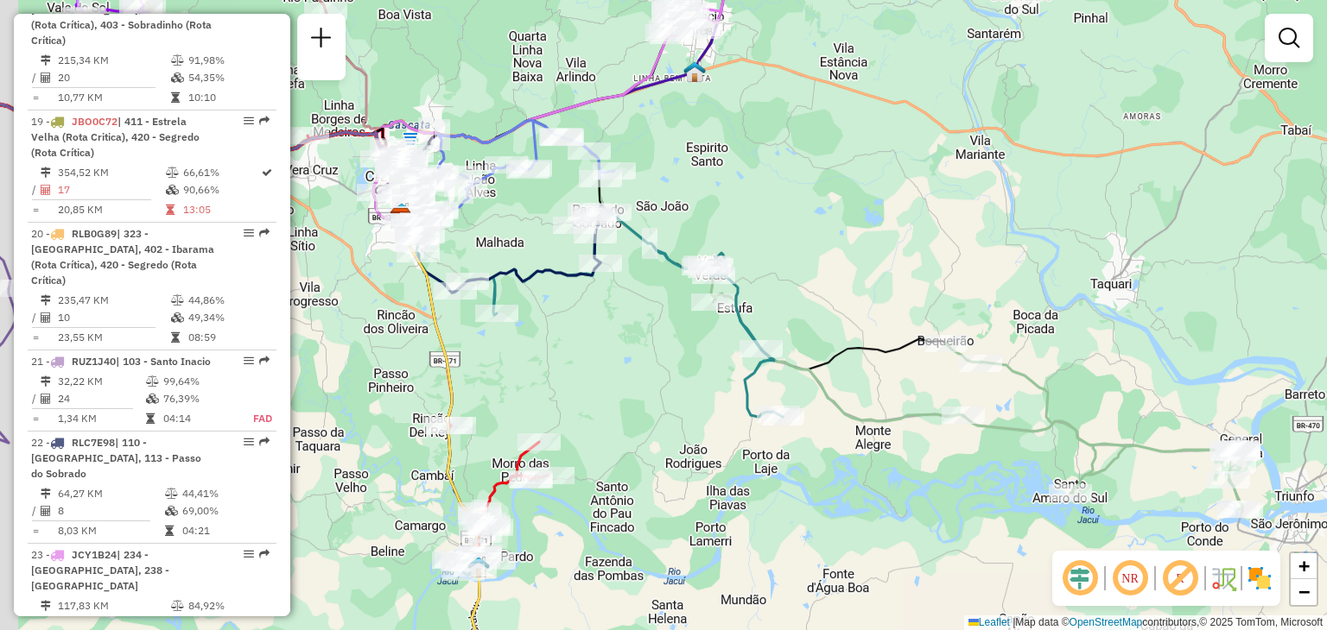
drag, startPoint x: 466, startPoint y: 334, endPoint x: 555, endPoint y: 333, distance: 89.0
click at [553, 337] on div "Janela de atendimento Grade de atendimento Capacidade Transportadoras Veículos …" at bounding box center [663, 315] width 1327 height 630
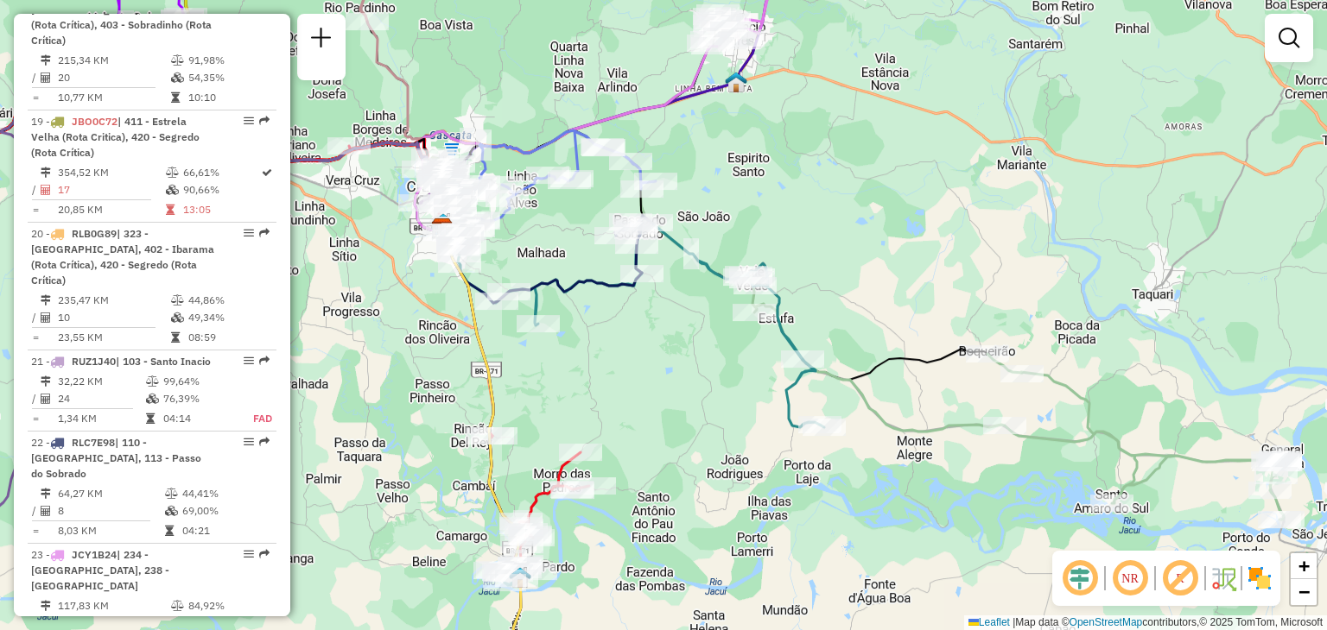
drag, startPoint x: 579, startPoint y: 319, endPoint x: 595, endPoint y: 327, distance: 18.5
click at [595, 327] on div "Janela de atendimento Grade de atendimento Capacidade Transportadoras Veículos …" at bounding box center [663, 315] width 1327 height 630
drag, startPoint x: 404, startPoint y: 239, endPoint x: 422, endPoint y: 259, distance: 26.9
click at [422, 259] on div "Janela de atendimento Grade de atendimento Capacidade Transportadoras Veículos …" at bounding box center [663, 315] width 1327 height 630
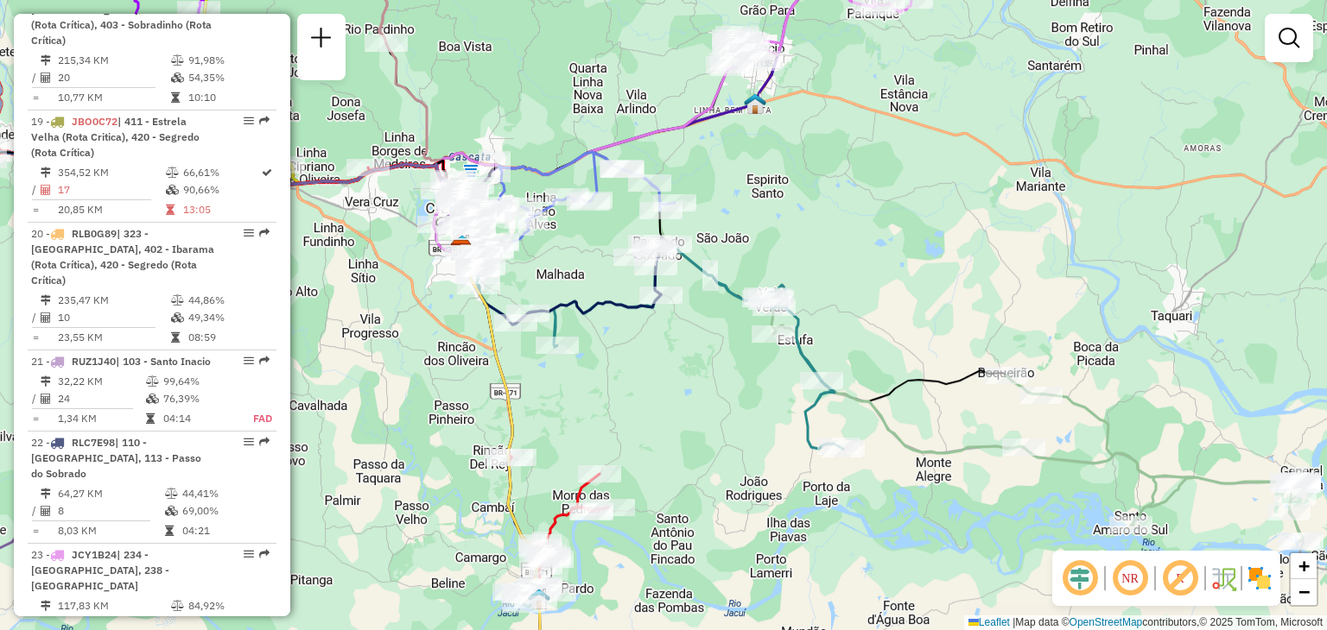
drag, startPoint x: 698, startPoint y: 465, endPoint x: 694, endPoint y: 475, distance: 11.2
click at [698, 465] on div "Janela de atendimento Grade de atendimento Capacidade Transportadoras Veículos …" at bounding box center [663, 315] width 1327 height 630
click at [874, 394] on icon at bounding box center [1033, 418] width 537 height 245
select select "**********"
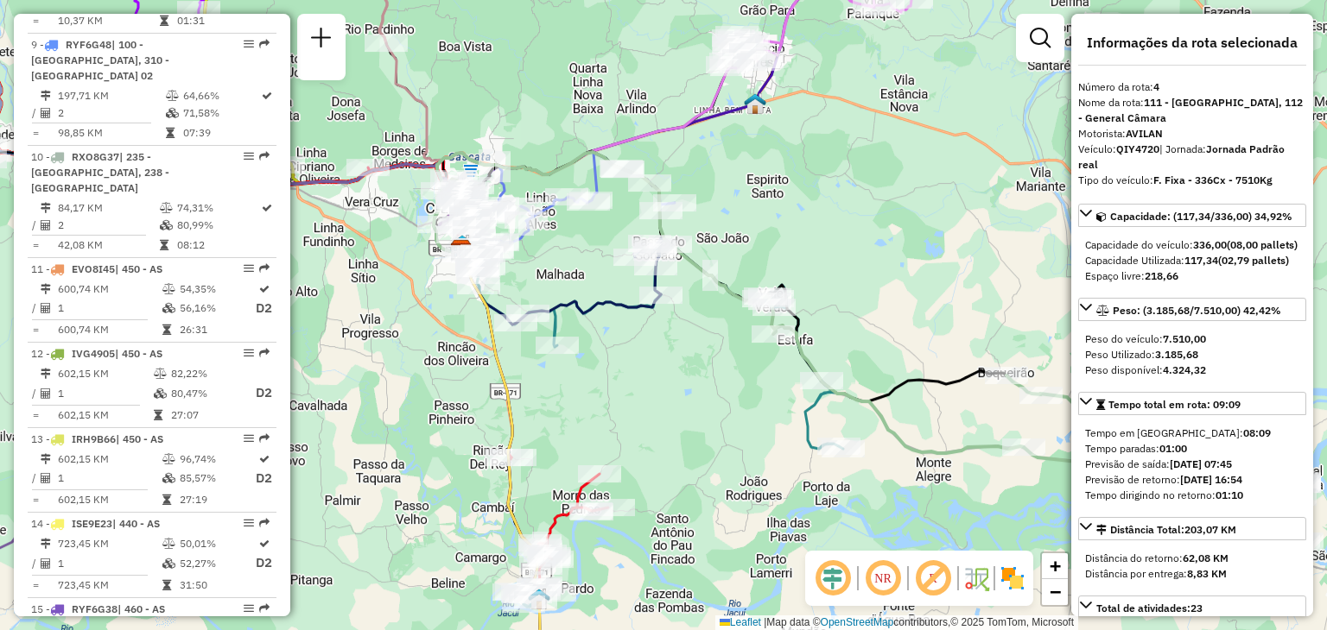
scroll to position [966, 0]
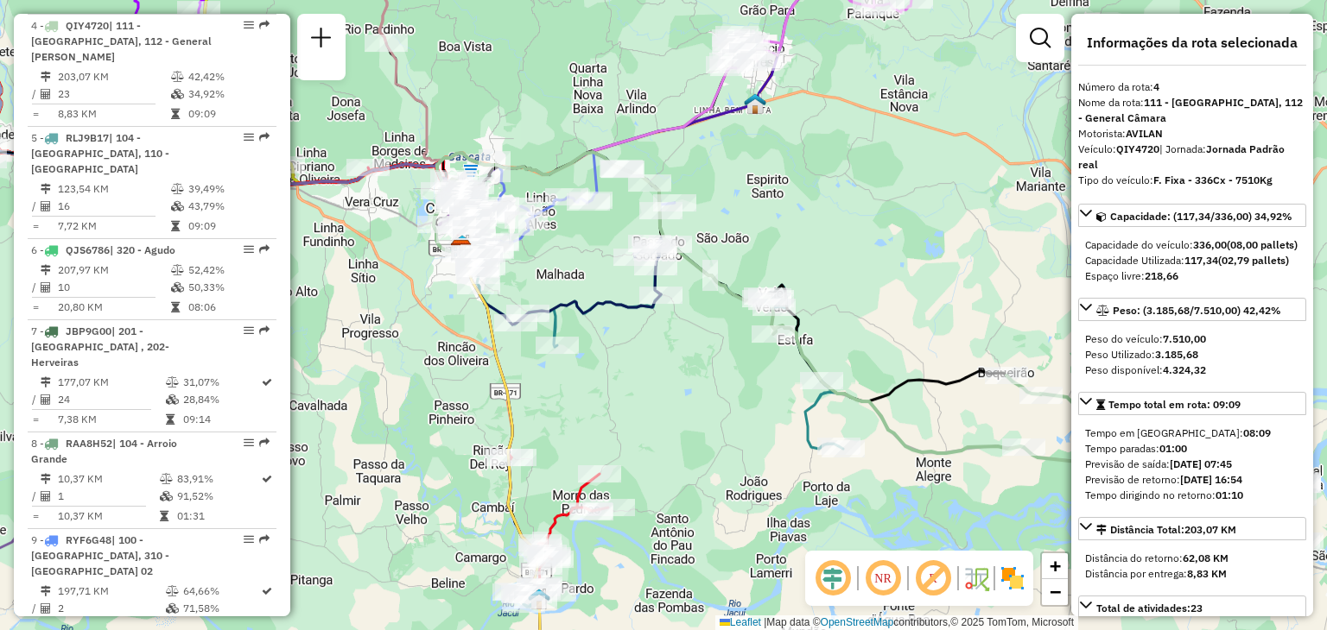
click at [702, 371] on div "Janela de atendimento Grade de atendimento Capacidade Transportadoras Veículos …" at bounding box center [663, 315] width 1327 height 630
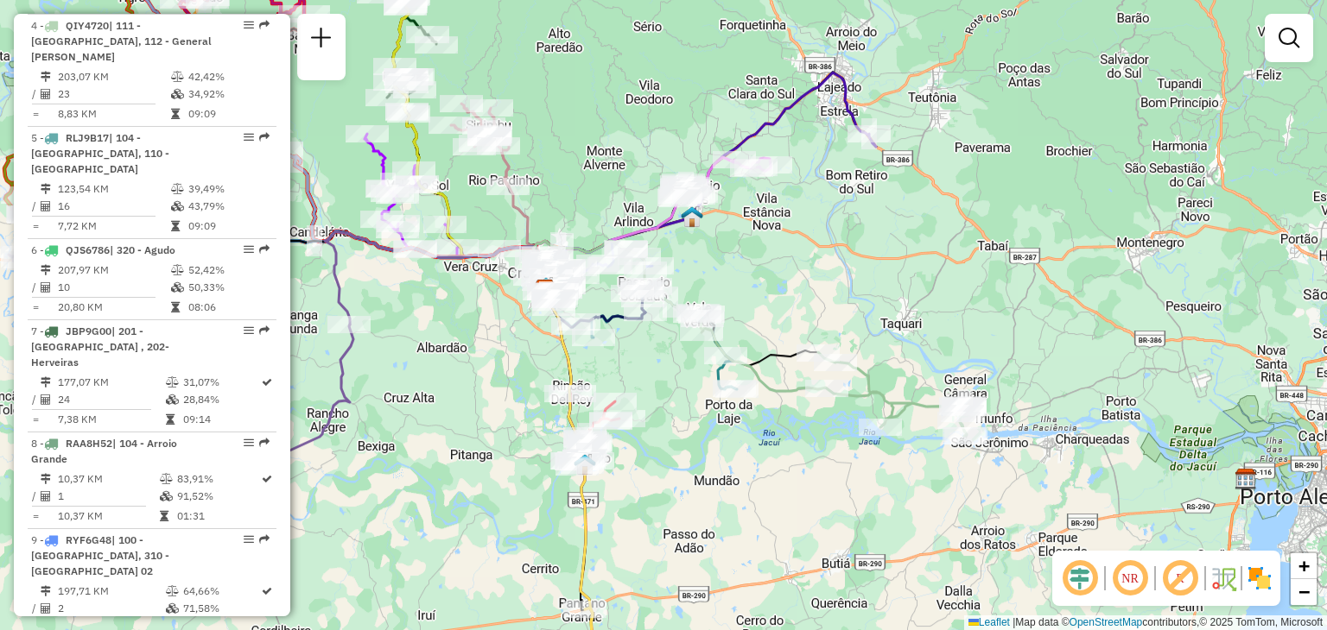
drag, startPoint x: 451, startPoint y: 319, endPoint x: 490, endPoint y: 319, distance: 38.9
click at [490, 319] on div "Janela de atendimento Grade de atendimento Capacidade Transportadoras Veículos …" at bounding box center [663, 315] width 1327 height 630
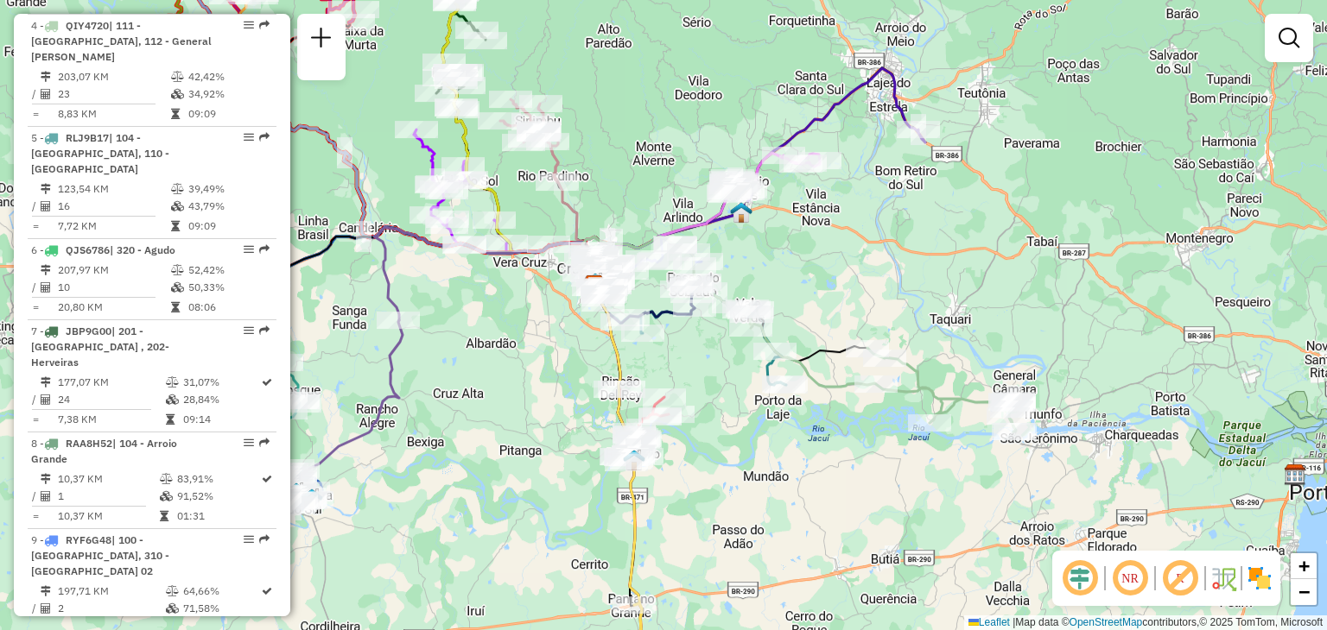
drag, startPoint x: 470, startPoint y: 342, endPoint x: 537, endPoint y: 319, distance: 71.3
click at [537, 319] on div "Janela de atendimento Grade de atendimento Capacidade Transportadoras Veículos …" at bounding box center [663, 315] width 1327 height 630
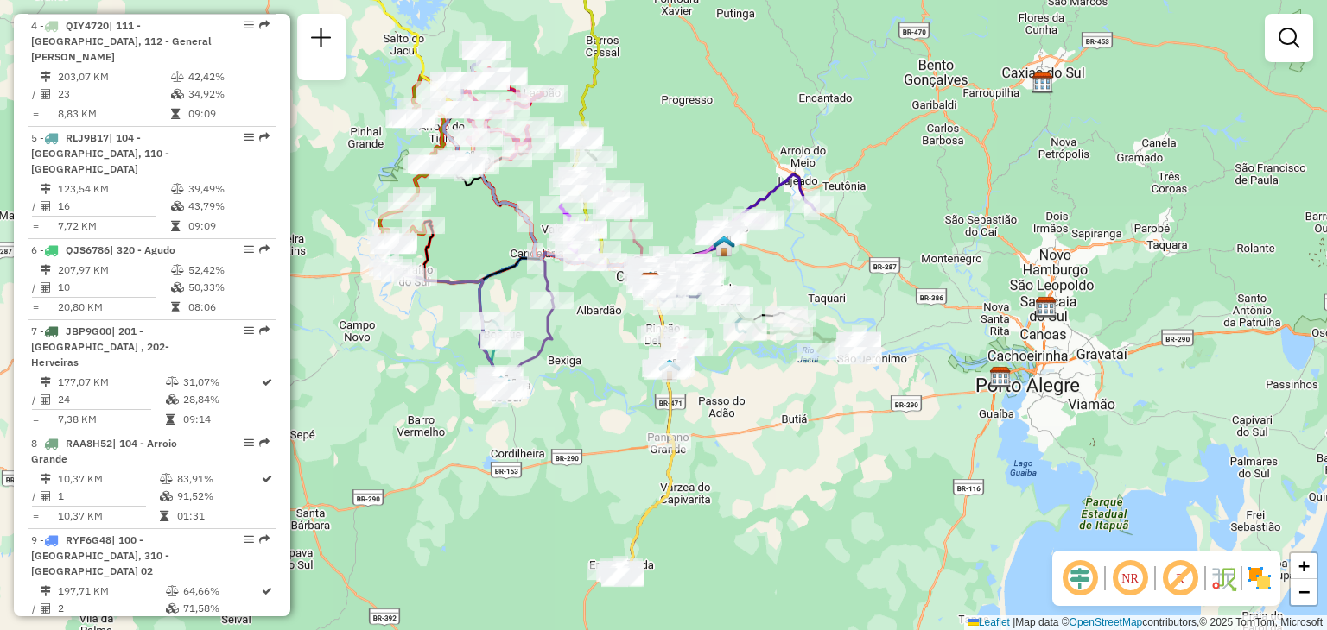
drag, startPoint x: 719, startPoint y: 478, endPoint x: 795, endPoint y: 420, distance: 94.8
click at [802, 474] on div "Janela de atendimento Grade de atendimento Capacidade Transportadoras Veículos …" at bounding box center [663, 315] width 1327 height 630
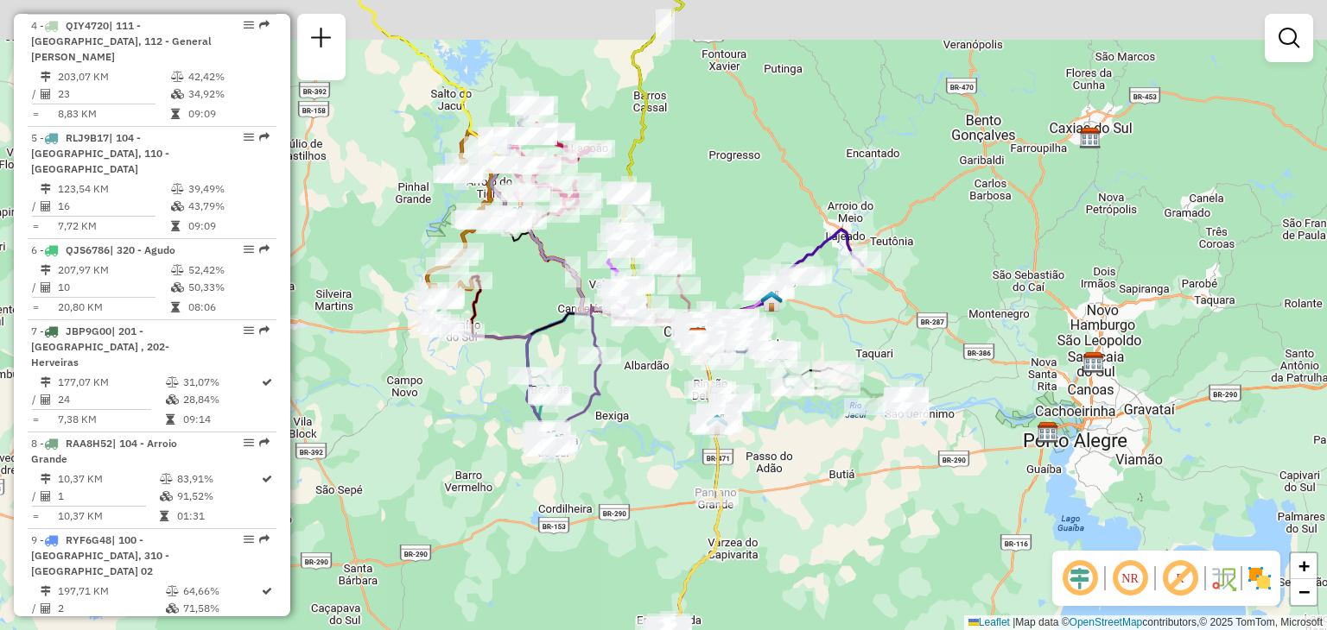
drag, startPoint x: 896, startPoint y: 300, endPoint x: 909, endPoint y: 326, distance: 29.0
click at [909, 326] on div "Janela de atendimento Grade de atendimento Capacidade Transportadoras Veículos …" at bounding box center [663, 315] width 1327 height 630
